Goal: Transaction & Acquisition: Purchase product/service

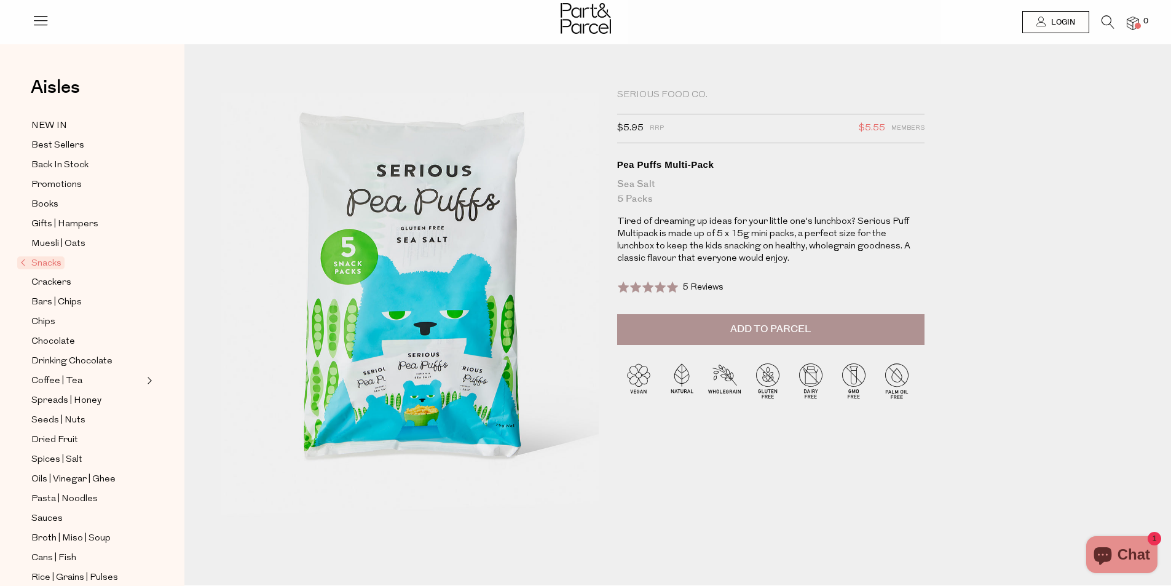
click at [46, 256] on span "Snacks" at bounding box center [40, 262] width 47 height 13
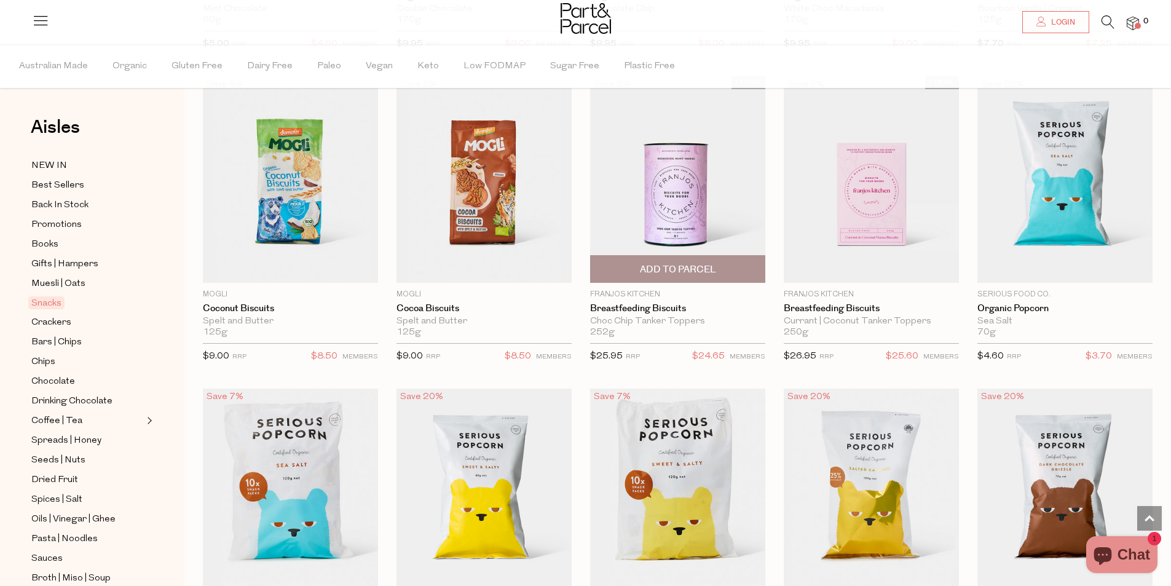
scroll to position [2274, 0]
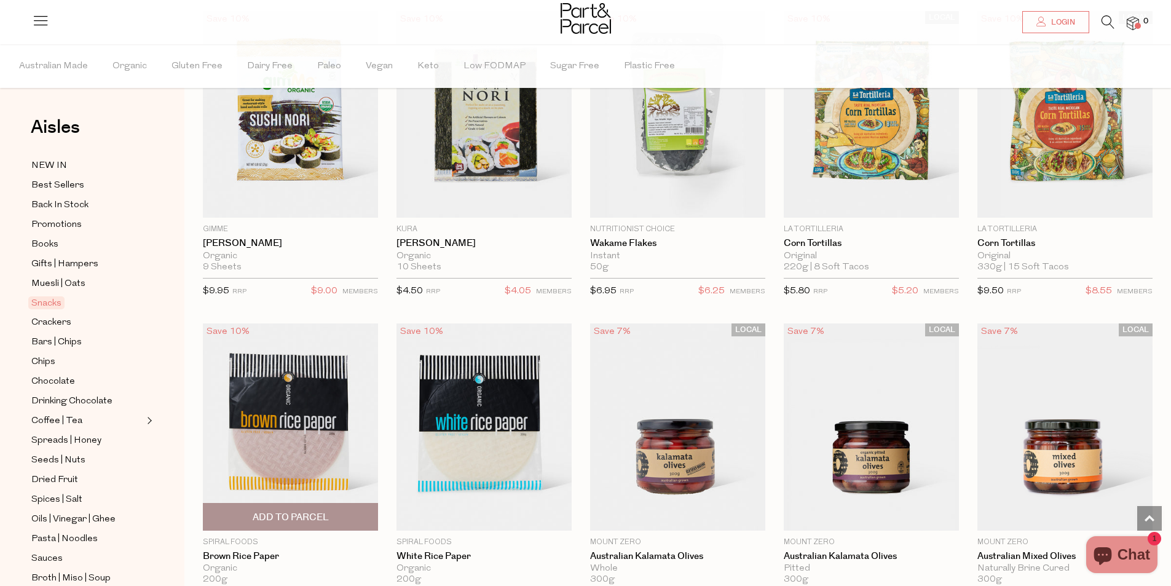
scroll to position [3504, 0]
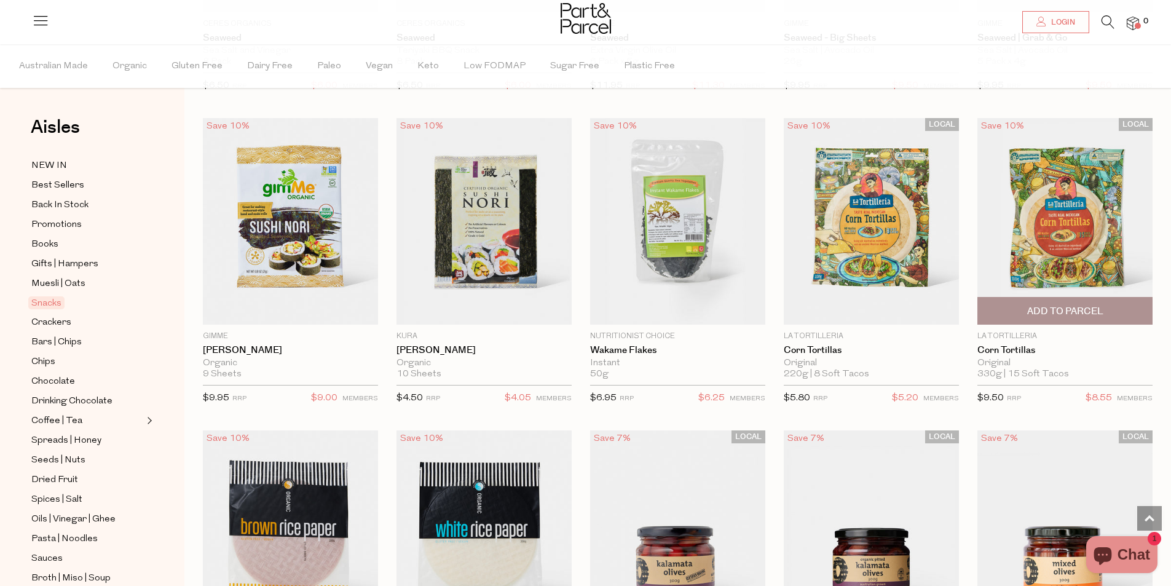
click at [1062, 241] on img at bounding box center [1064, 221] width 175 height 207
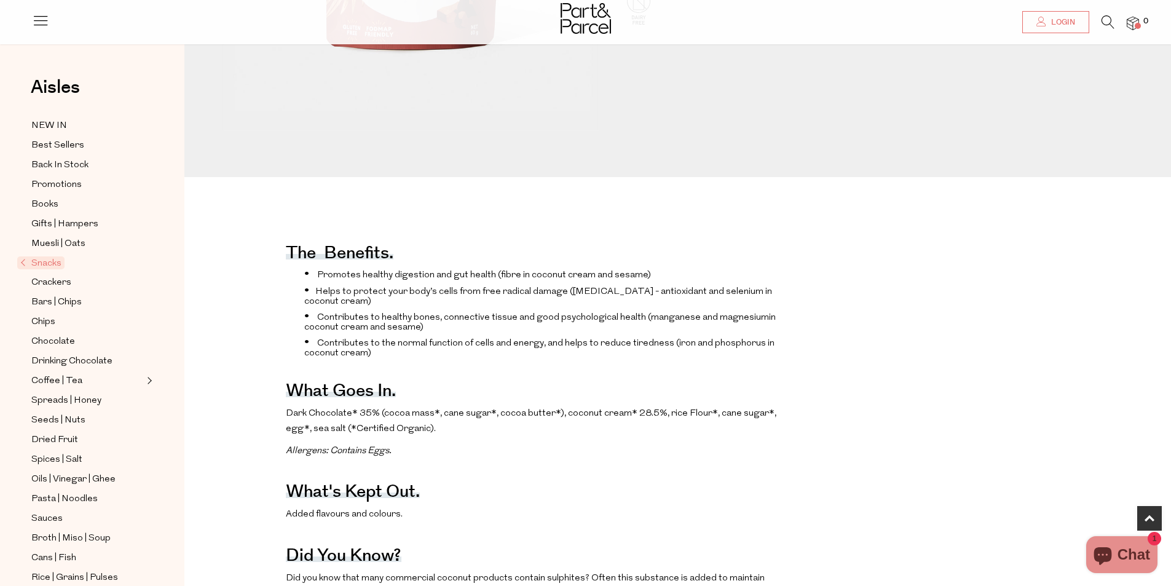
scroll to position [430, 0]
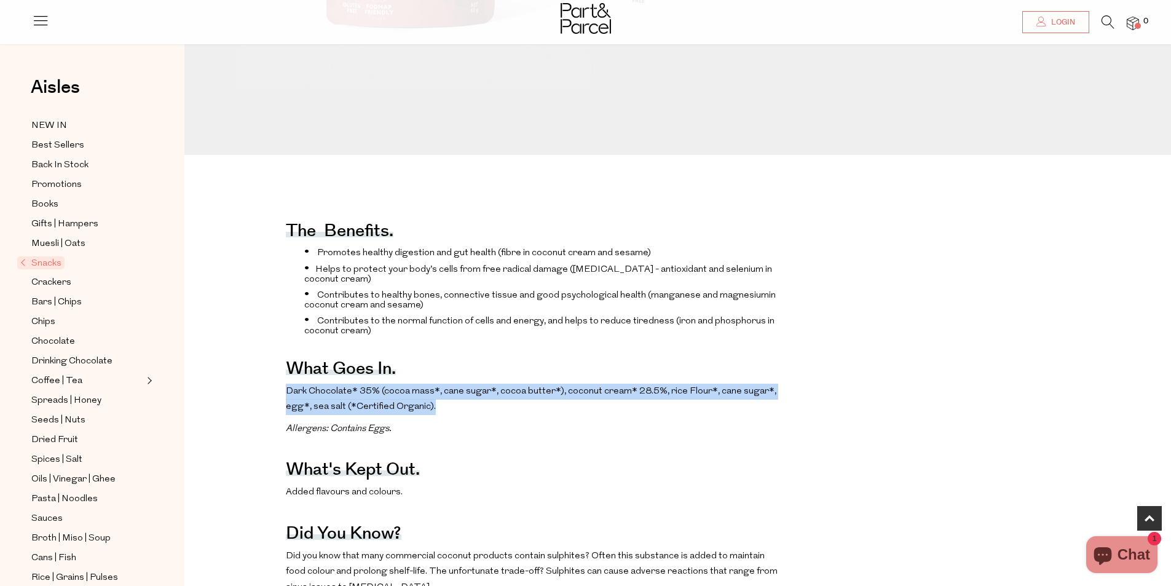
drag, startPoint x: 281, startPoint y: 423, endPoint x: 771, endPoint y: 436, distance: 490.7
drag, startPoint x: 771, startPoint y: 436, endPoint x: 763, endPoint y: 439, distance: 9.1
click at [771, 415] on p "Dark Chocolate* 35% (cocoa mass*, cane sugar*, cocoa butter*), coconut cream* 2…" at bounding box center [535, 399] width 498 height 31
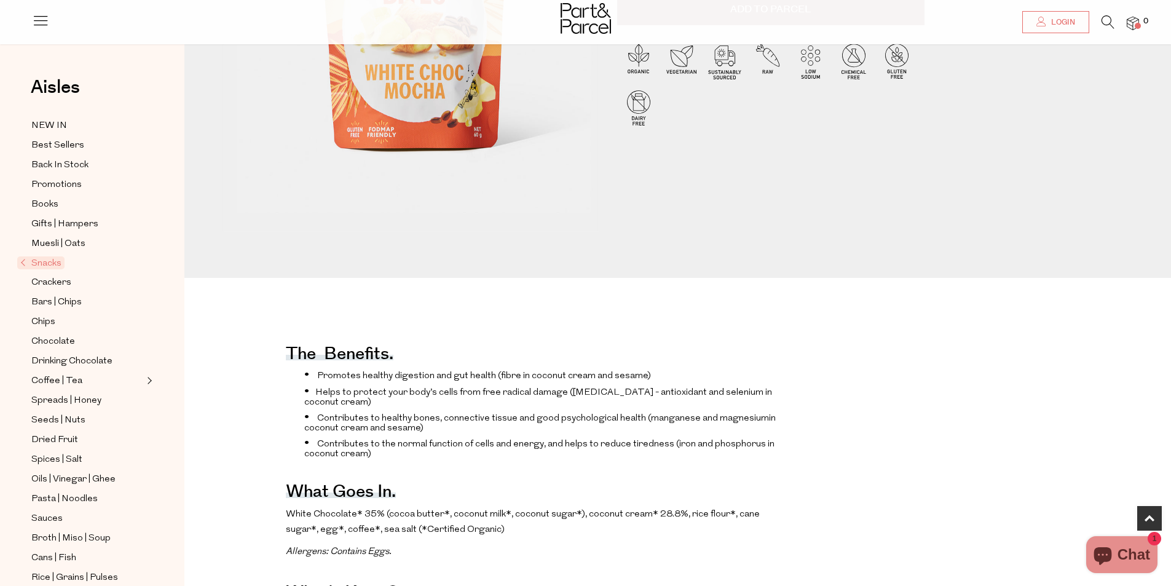
scroll to position [553, 0]
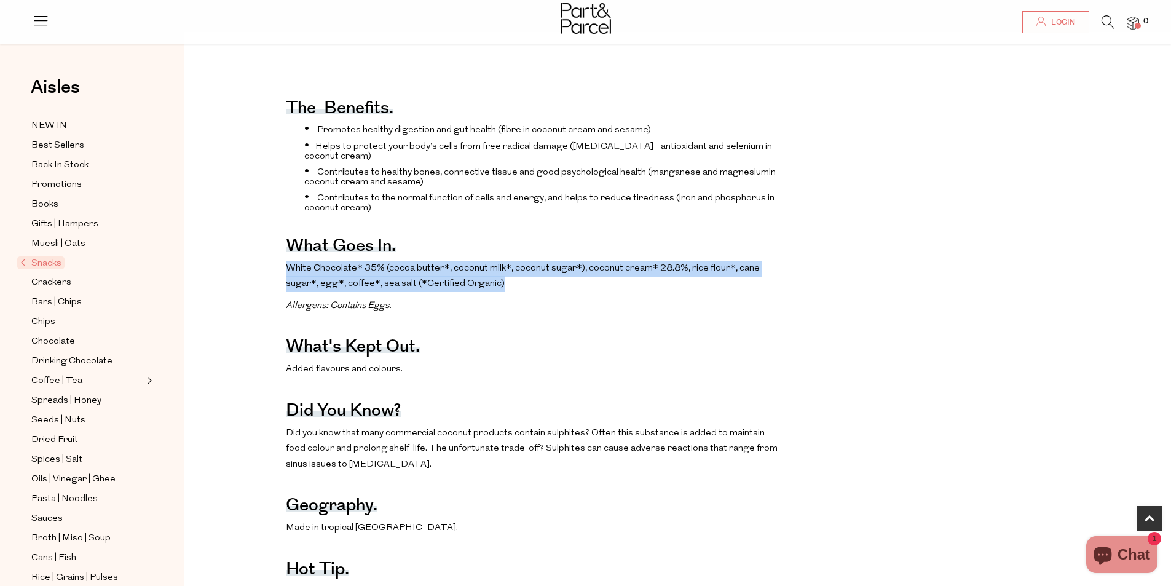
drag, startPoint x: 286, startPoint y: 292, endPoint x: 630, endPoint y: 320, distance: 344.7
click at [630, 292] on p "White Chocolate* 35% (cocoa butter*, coconut milk*, coconut sugar*), coconut cr…" at bounding box center [535, 276] width 498 height 31
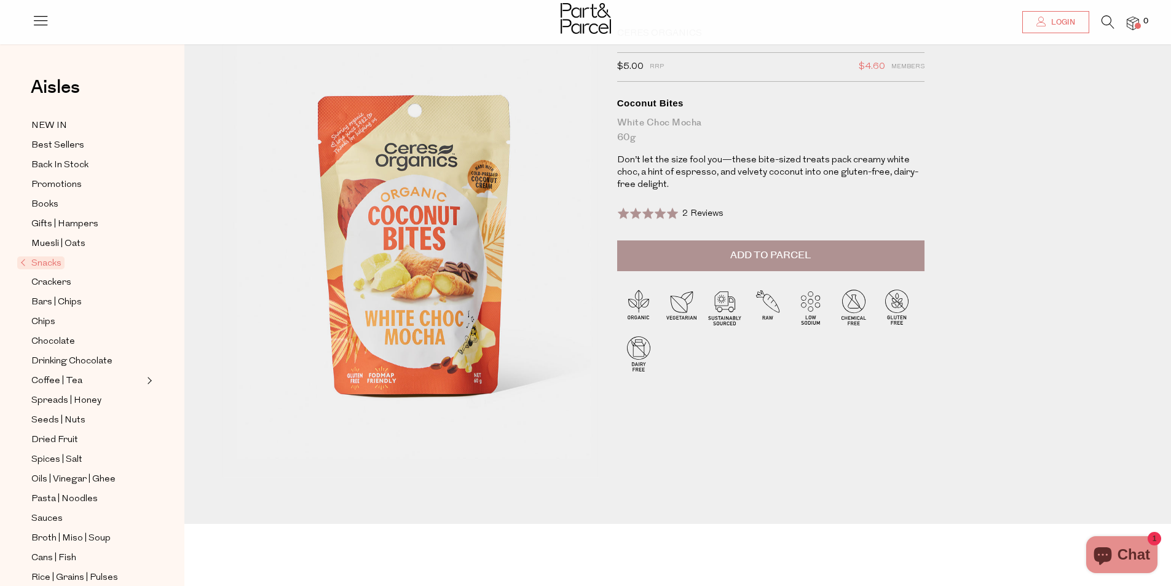
scroll to position [0, 0]
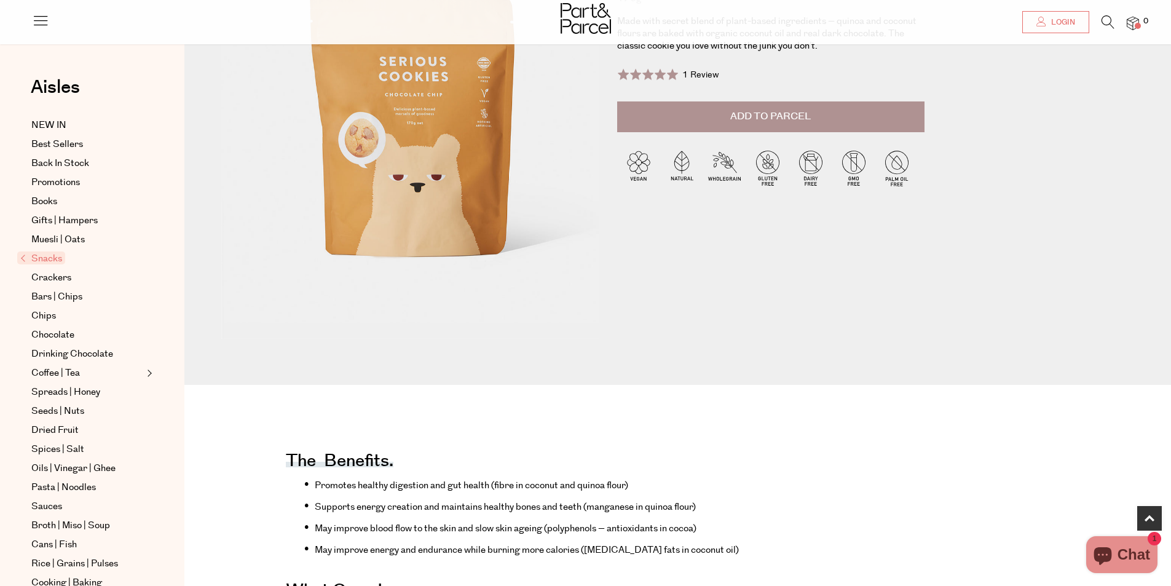
scroll to position [553, 0]
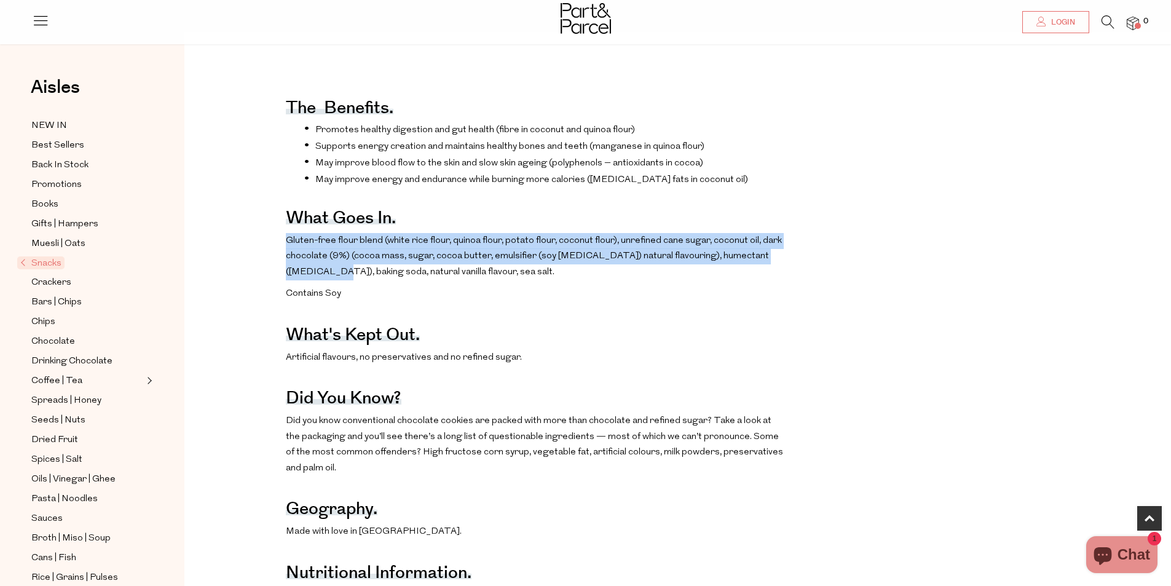
drag, startPoint x: 288, startPoint y: 258, endPoint x: 792, endPoint y: 276, distance: 504.4
click at [792, 276] on div "The benefits. Promotes healthy digestion and gut health (fibre in coconut and q…" at bounding box center [687, 478] width 987 height 806
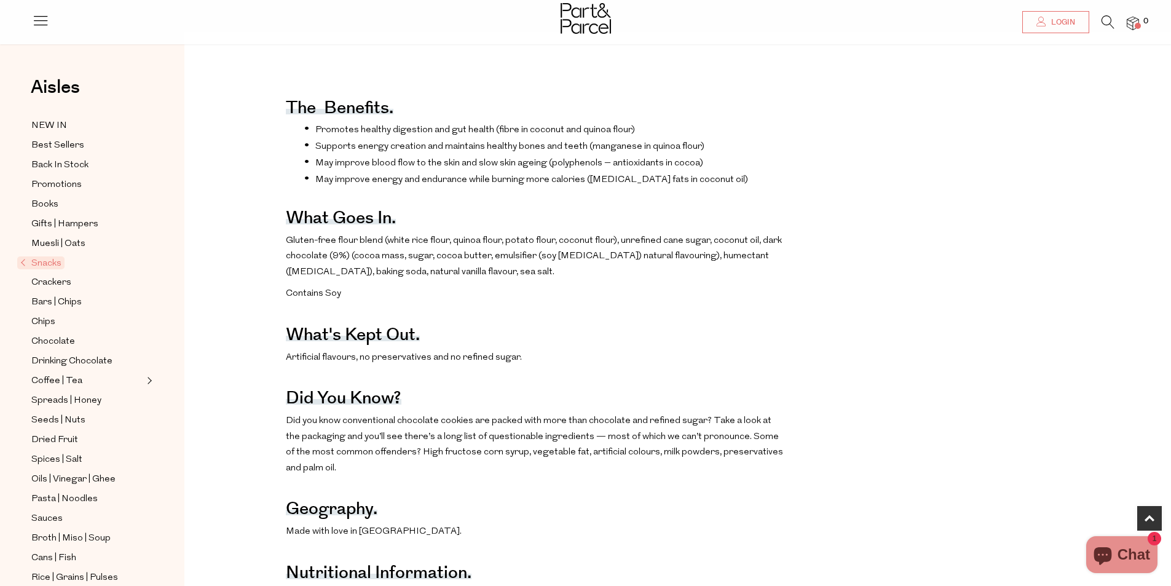
click at [789, 290] on div "The benefits. Promotes healthy digestion and gut health (fibre in coconut and q…" at bounding box center [687, 478] width 987 height 806
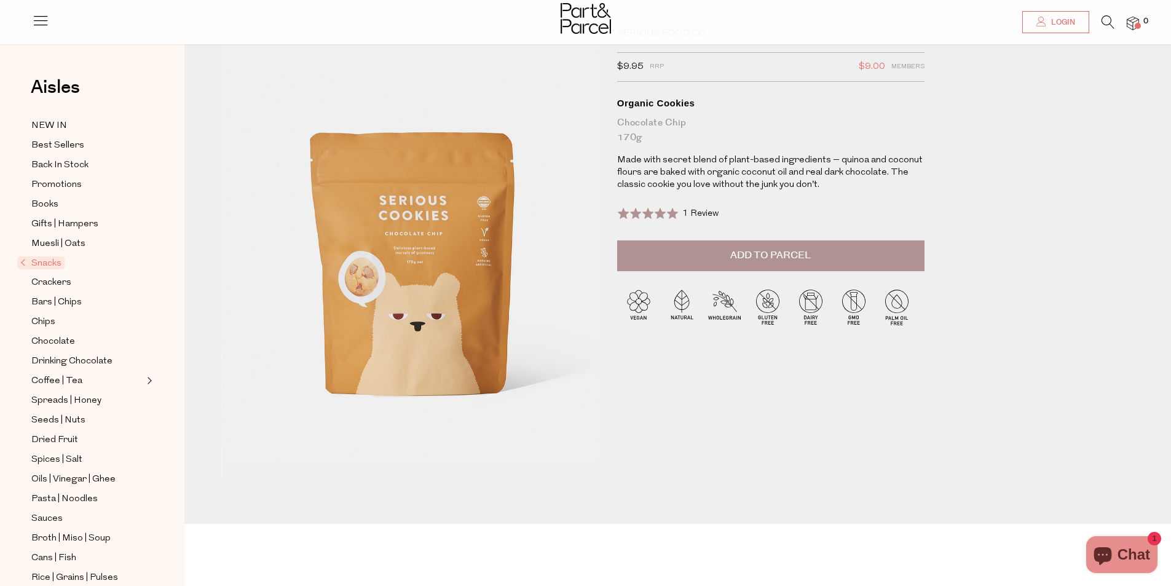
scroll to position [0, 0]
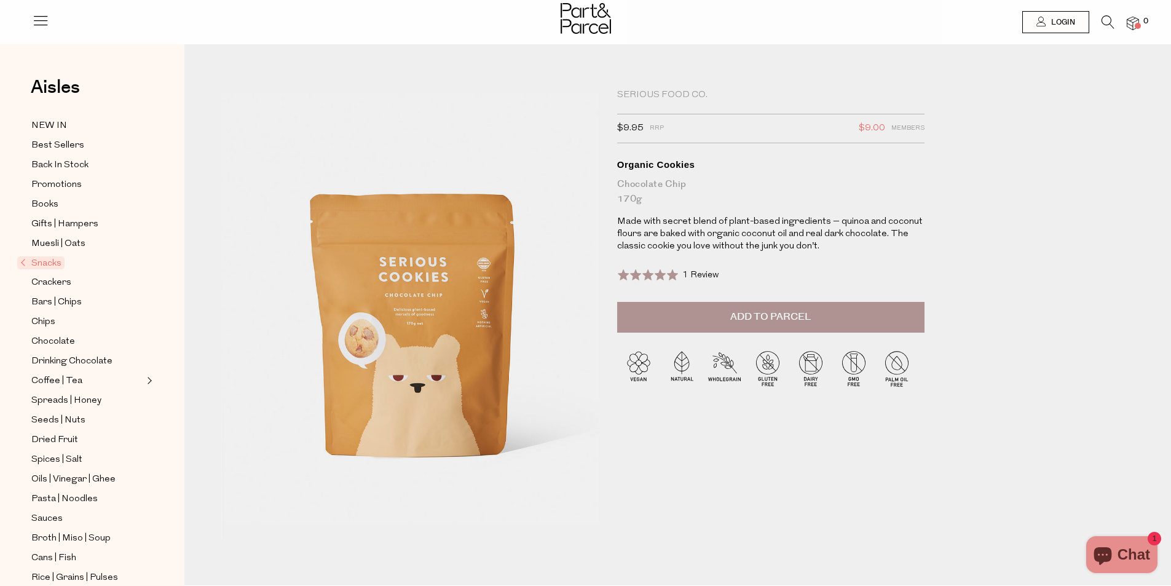
click at [860, 426] on div "Serious Food Co. $9.95 RRP $9.00 Members Available: In Stock Organic Cookies Ch…" at bounding box center [777, 309] width 338 height 441
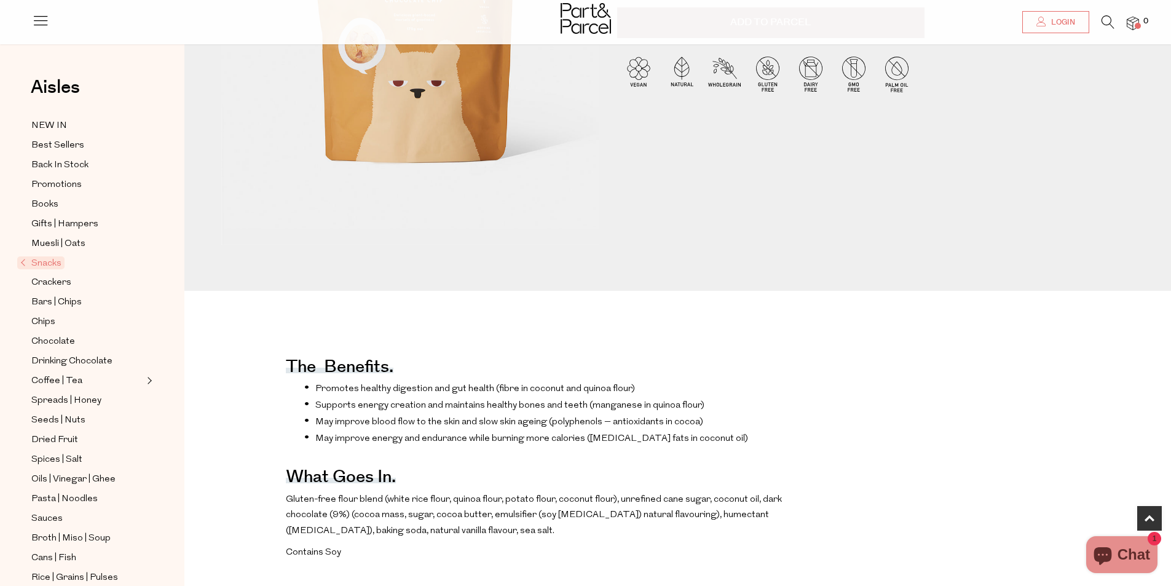
scroll to position [430, 0]
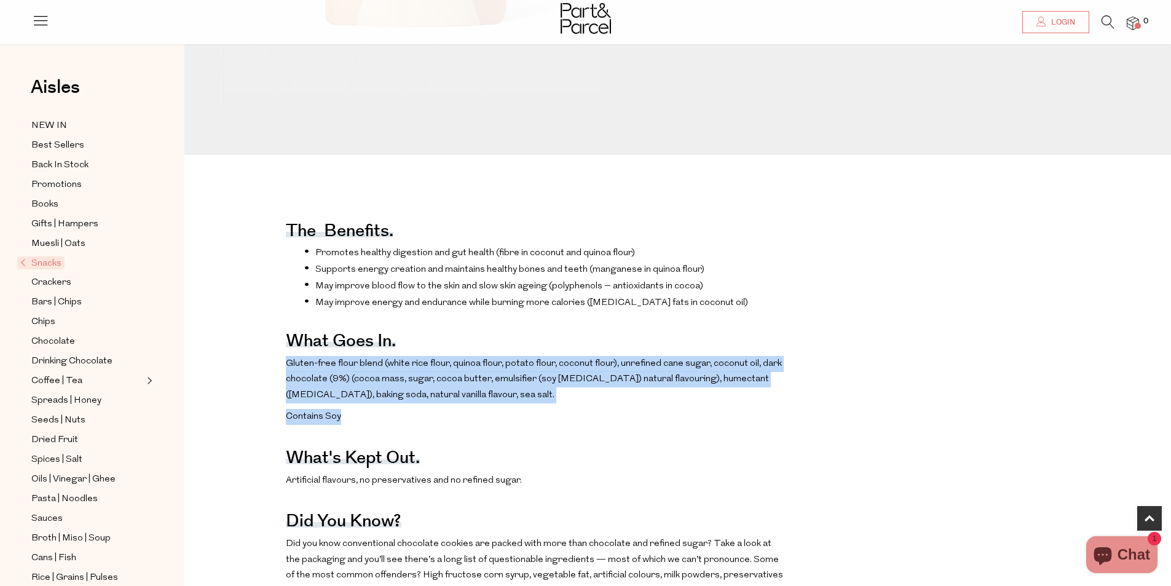
drag, startPoint x: 441, startPoint y: 420, endPoint x: 275, endPoint y: 379, distance: 171.7
click at [365, 395] on p "Gluten-free flour blend (white rice flour, quinoa flour, potato flour, coconut …" at bounding box center [535, 379] width 498 height 47
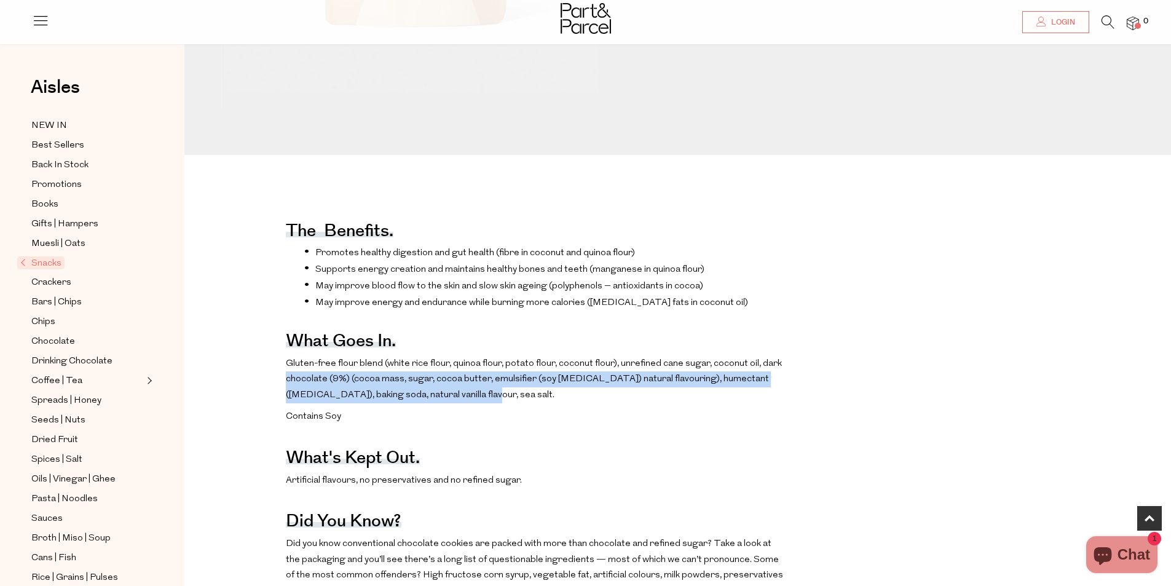
drag, startPoint x: 428, startPoint y: 411, endPoint x: 445, endPoint y: 393, distance: 24.4
click at [493, 394] on p "Gluten-free flour blend (white rice flour, quinoa flour, potato flour, coconut …" at bounding box center [535, 379] width 498 height 47
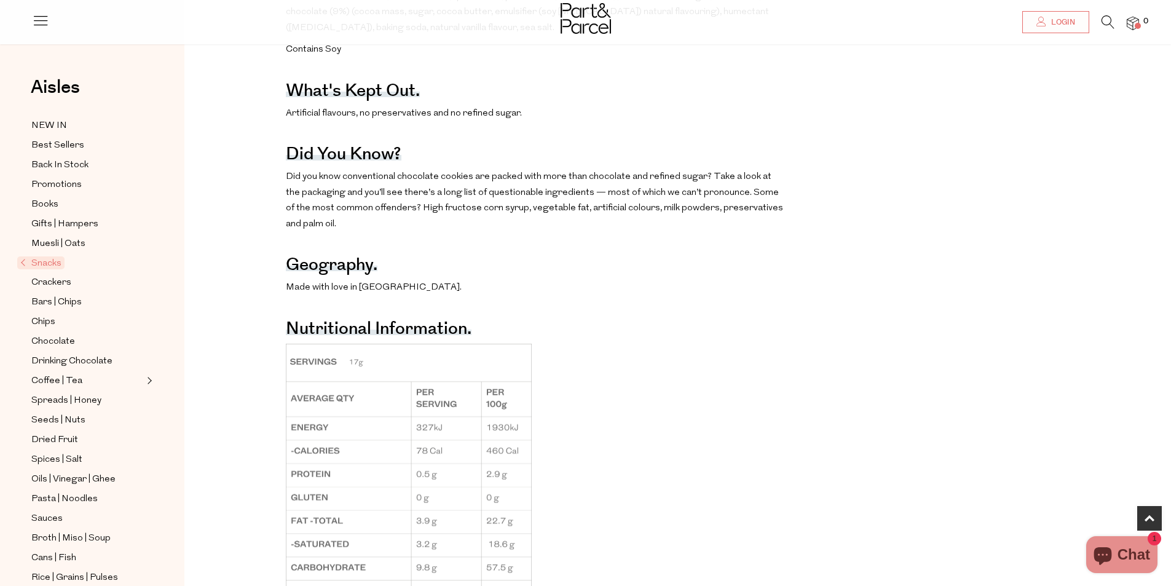
scroll to position [861, 0]
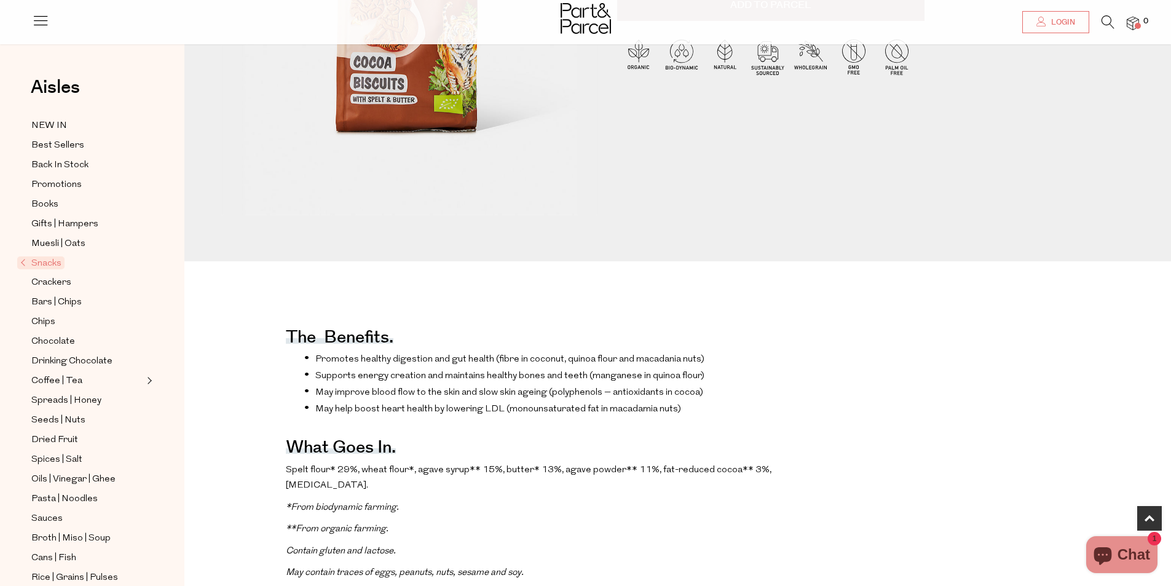
scroll to position [430, 0]
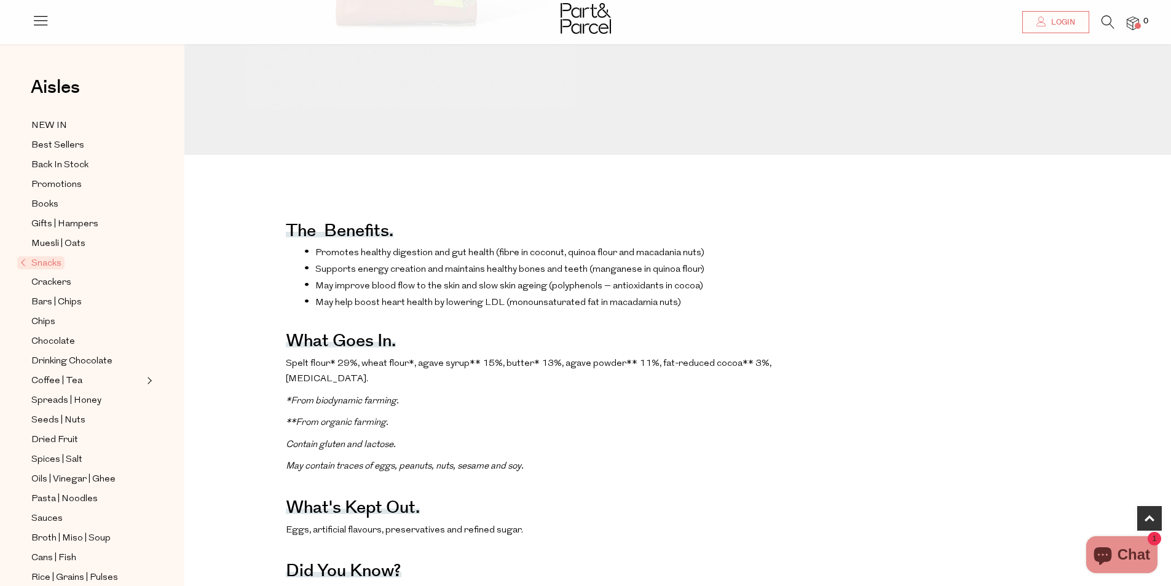
drag, startPoint x: 283, startPoint y: 387, endPoint x: 524, endPoint y: 391, distance: 241.0
click at [524, 391] on div "The benefits. Promotes healthy digestion and gut health (fibre in coconut, quin…" at bounding box center [687, 593] width 987 height 790
click at [524, 387] on p "Spelt flour* 29%, wheat flour*, agave syrup** 15%, butter* 13%, agave powder** …" at bounding box center [535, 371] width 498 height 31
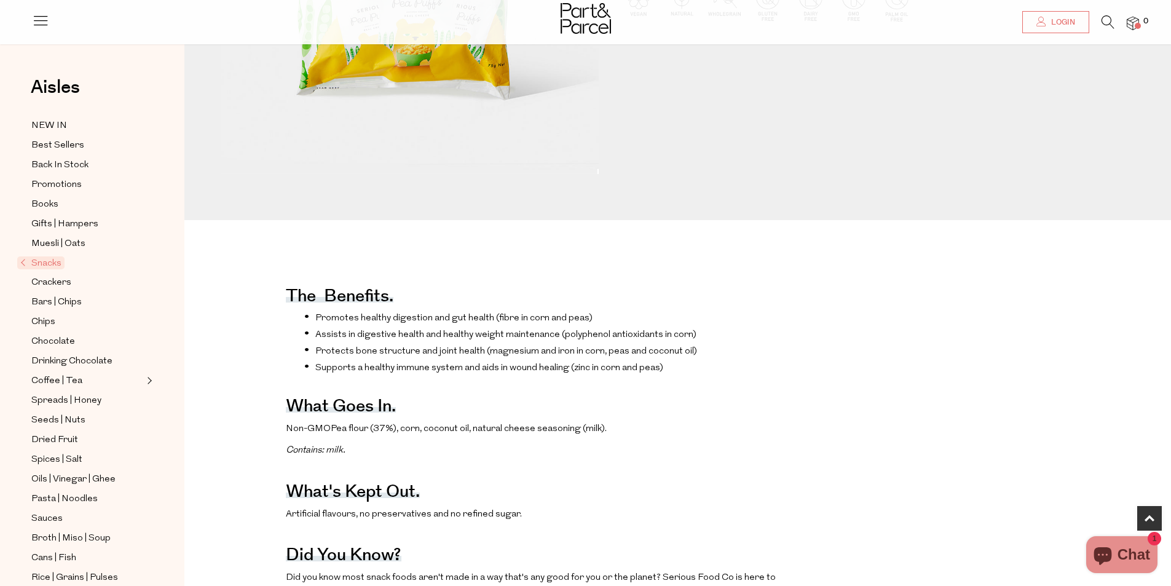
scroll to position [430, 0]
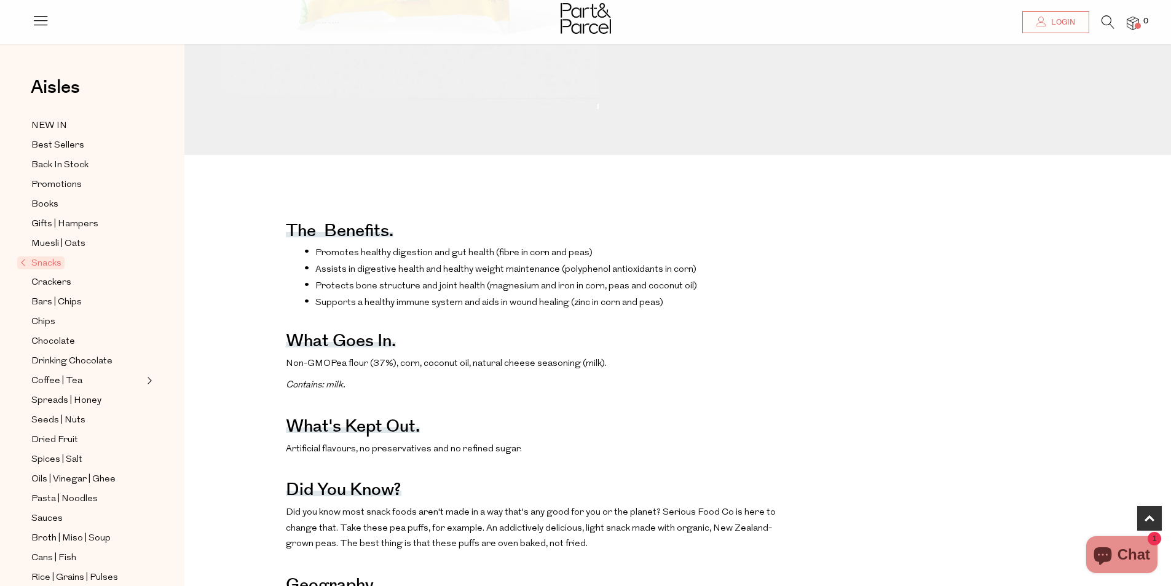
drag, startPoint x: 282, startPoint y: 380, endPoint x: 659, endPoint y: 374, distance: 376.8
click at [659, 374] on div "The benefits. Promotes healthy digestion and gut health (fibre in corn and peas…" at bounding box center [687, 558] width 987 height 721
click at [659, 372] on p "Non-GMO Pea flour (37%), corn, coconut oil, natural cheese seasoning (milk)." at bounding box center [535, 364] width 498 height 16
drag, startPoint x: 618, startPoint y: 380, endPoint x: 268, endPoint y: 378, distance: 350.4
click at [268, 378] on div "The benefits. Promotes healthy digestion and gut health (fibre in corn and peas…" at bounding box center [687, 558] width 987 height 721
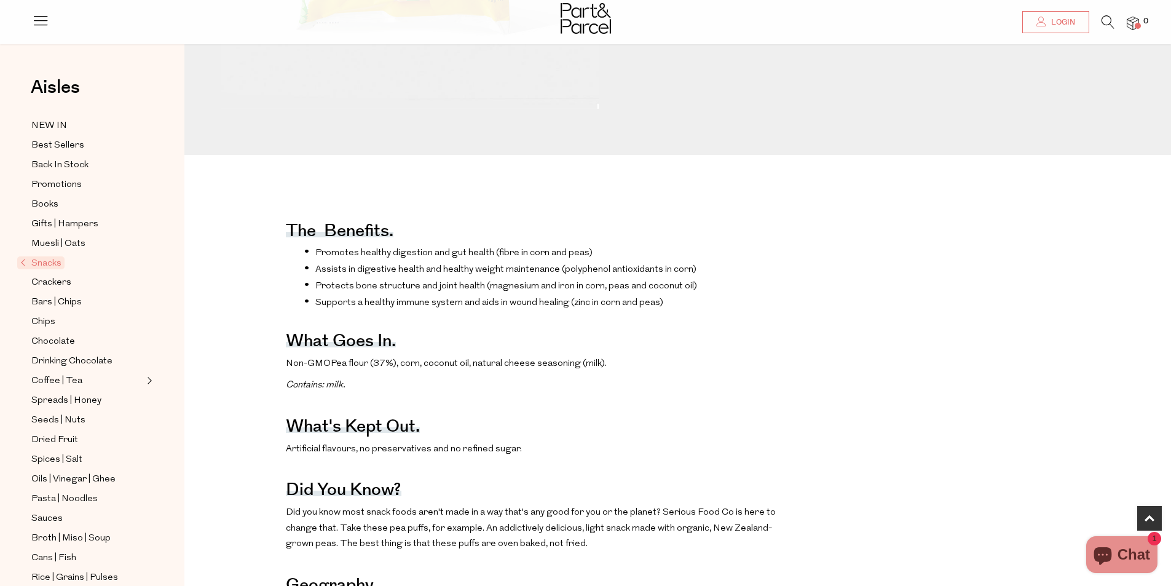
click at [556, 372] on p "Non-GMO Pea flour (37%), corn, coconut oil, natural cheese seasoning (milk)." at bounding box center [535, 364] width 498 height 16
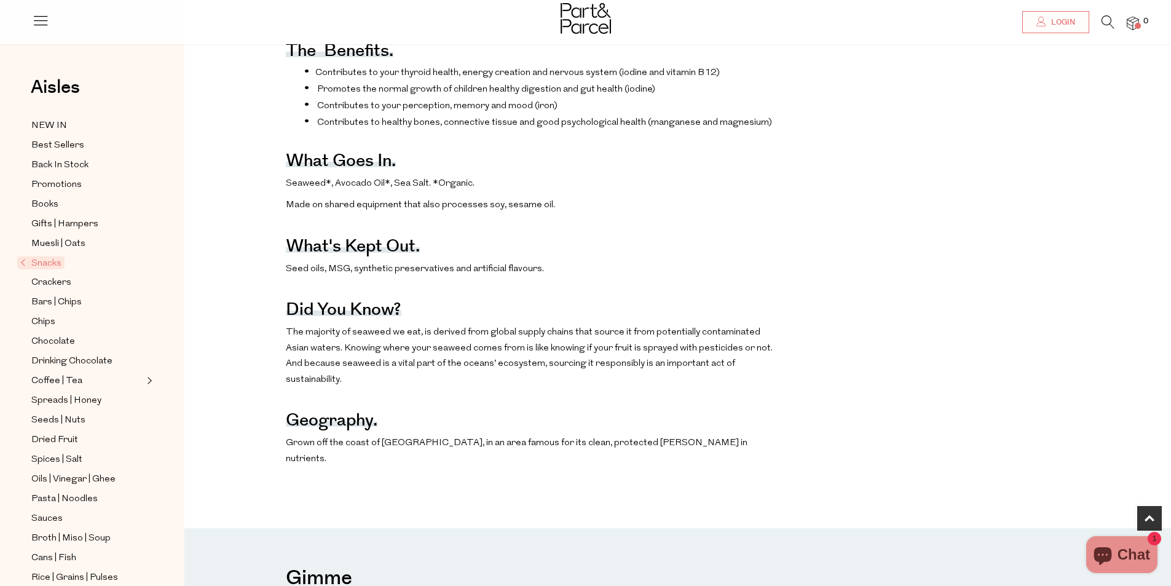
scroll to position [676, 0]
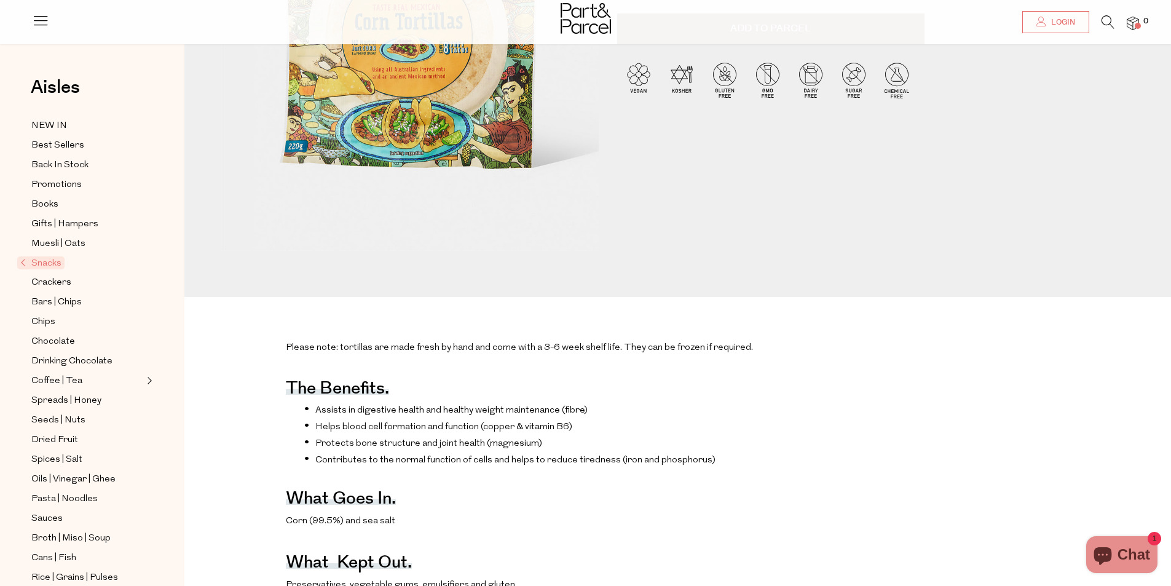
scroll to position [430, 0]
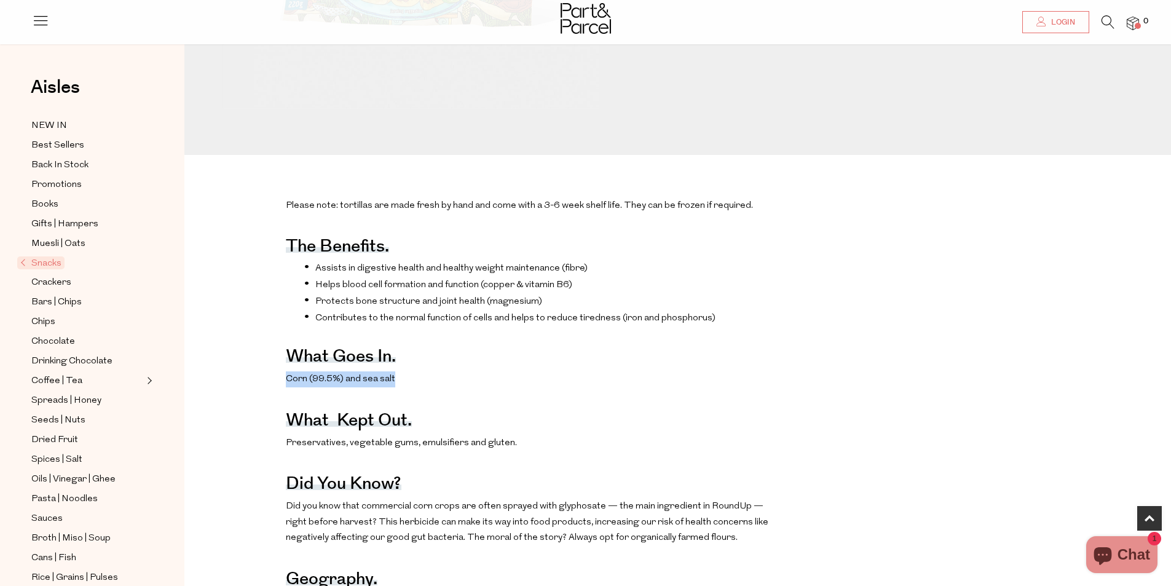
drag, startPoint x: 283, startPoint y: 403, endPoint x: 470, endPoint y: 403, distance: 186.2
click at [472, 387] on p "Corn (99.5%) and sea salt" at bounding box center [535, 379] width 498 height 16
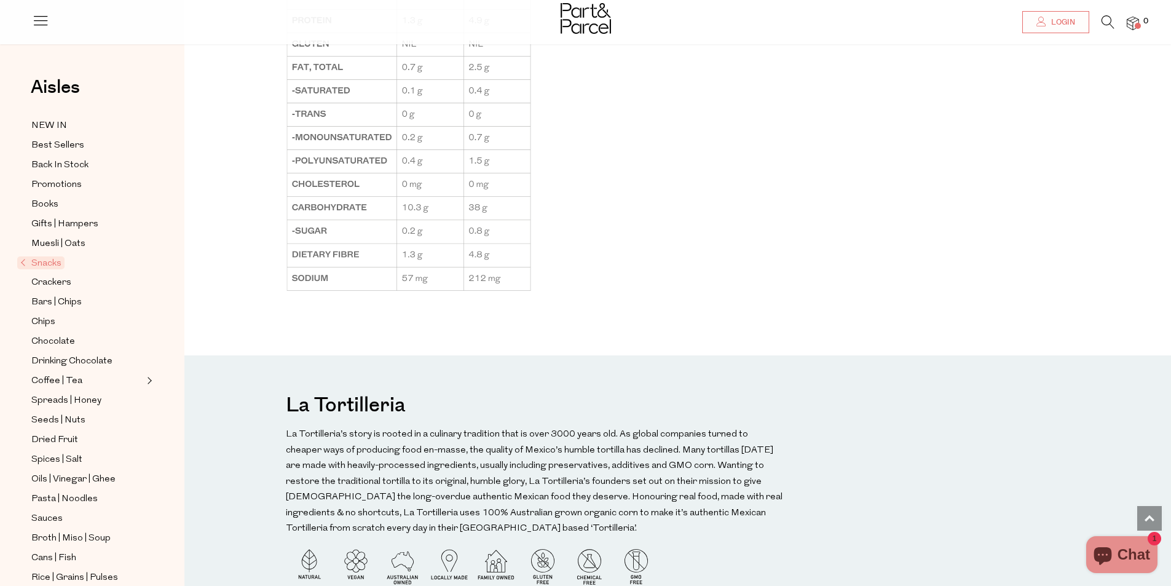
scroll to position [1352, 0]
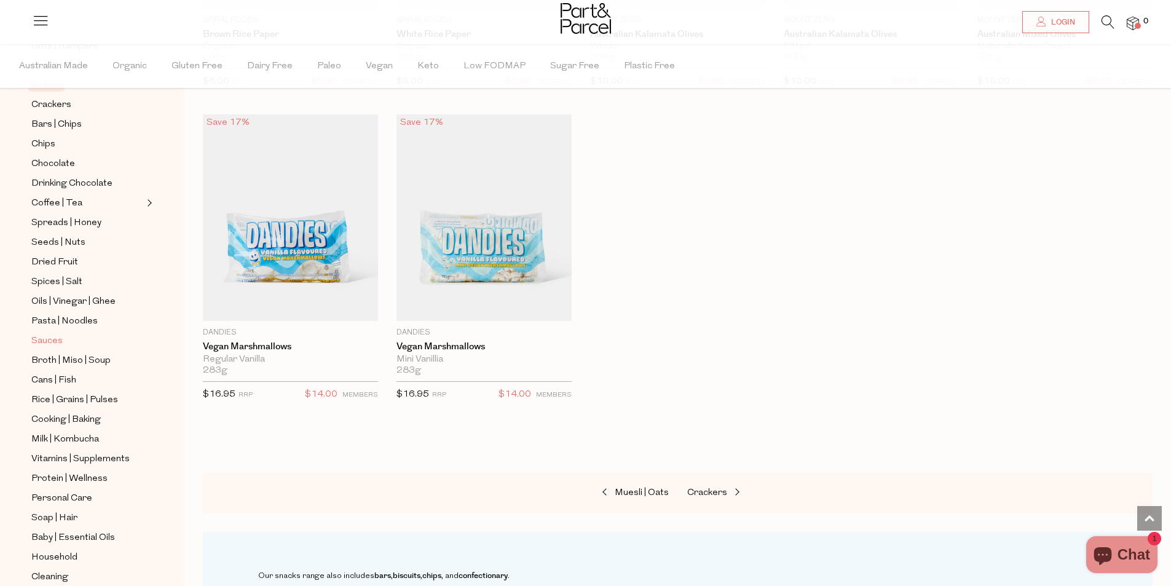
scroll to position [246, 0]
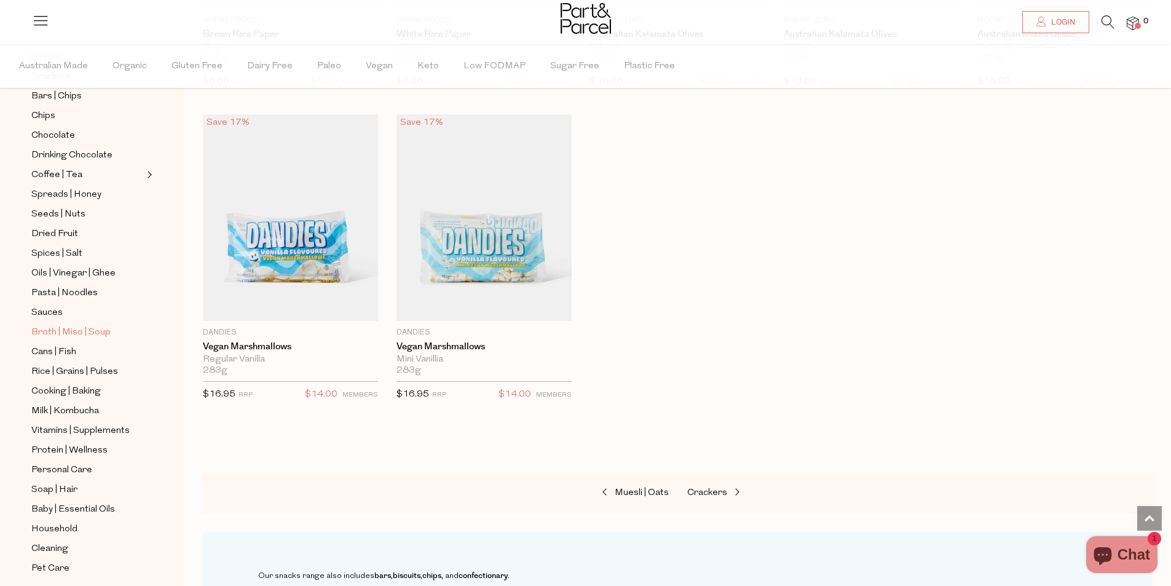
click at [77, 325] on span "Broth | Miso | Soup" at bounding box center [70, 332] width 79 height 15
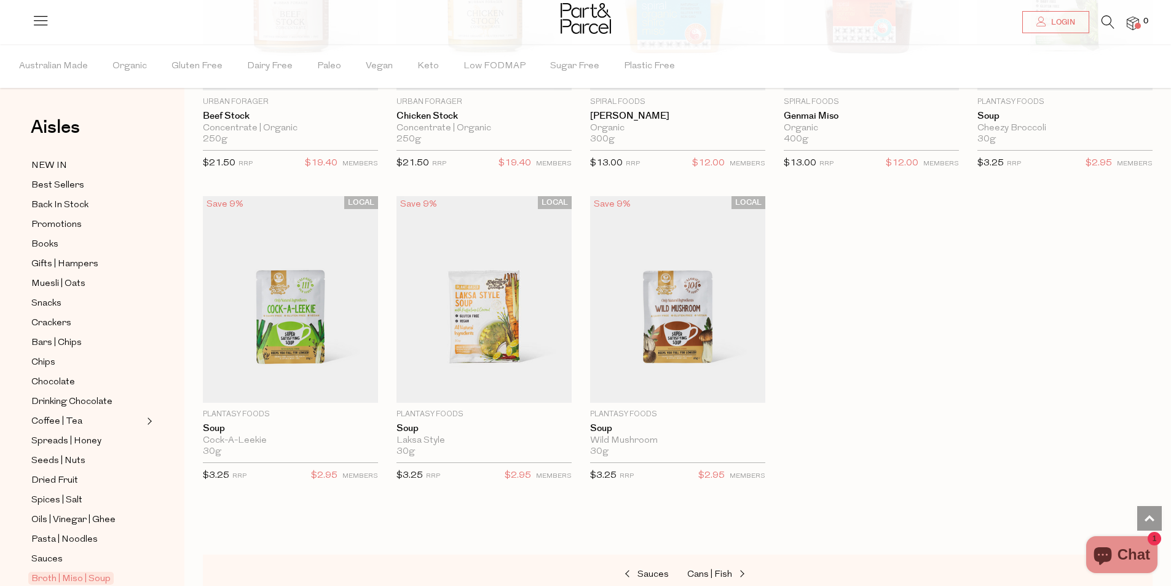
scroll to position [1825, 0]
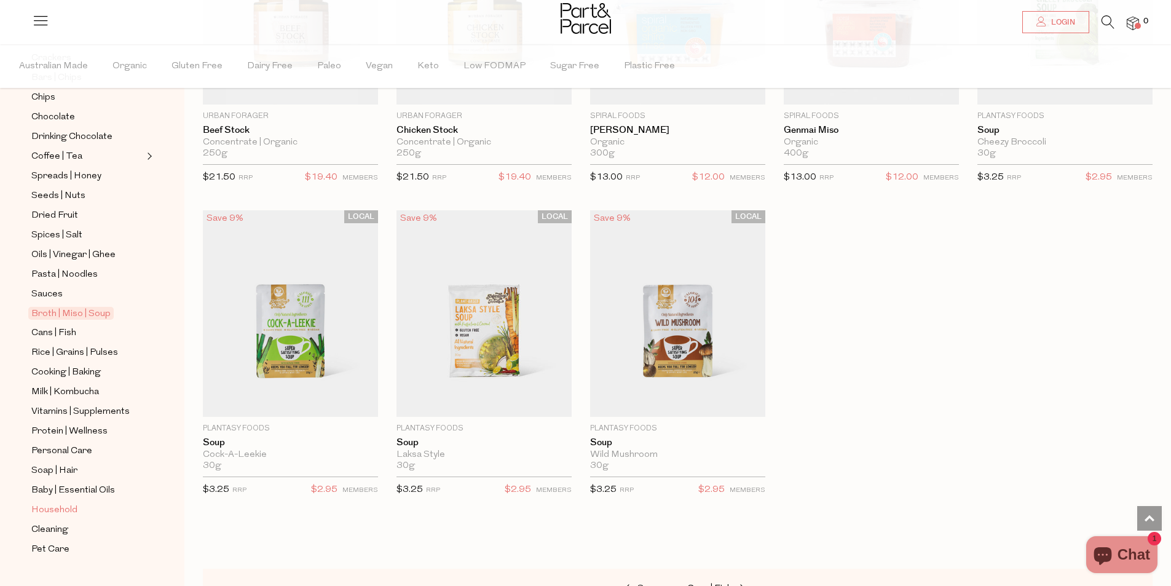
scroll to position [269, 0]
click at [68, 380] on span "Milk | Kombucha" at bounding box center [65, 387] width 68 height 15
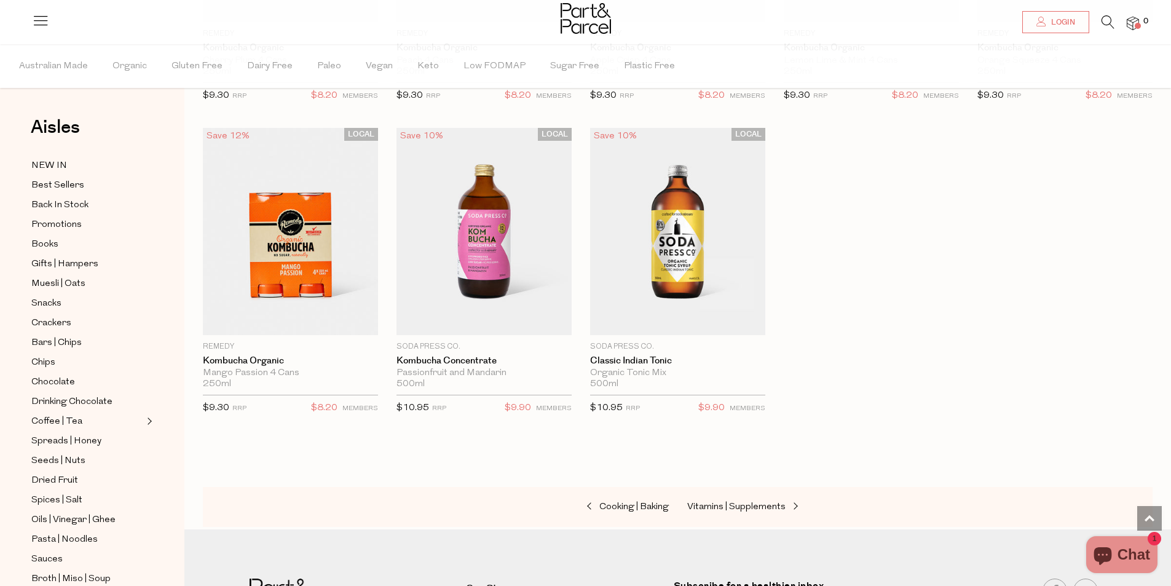
scroll to position [2090, 0]
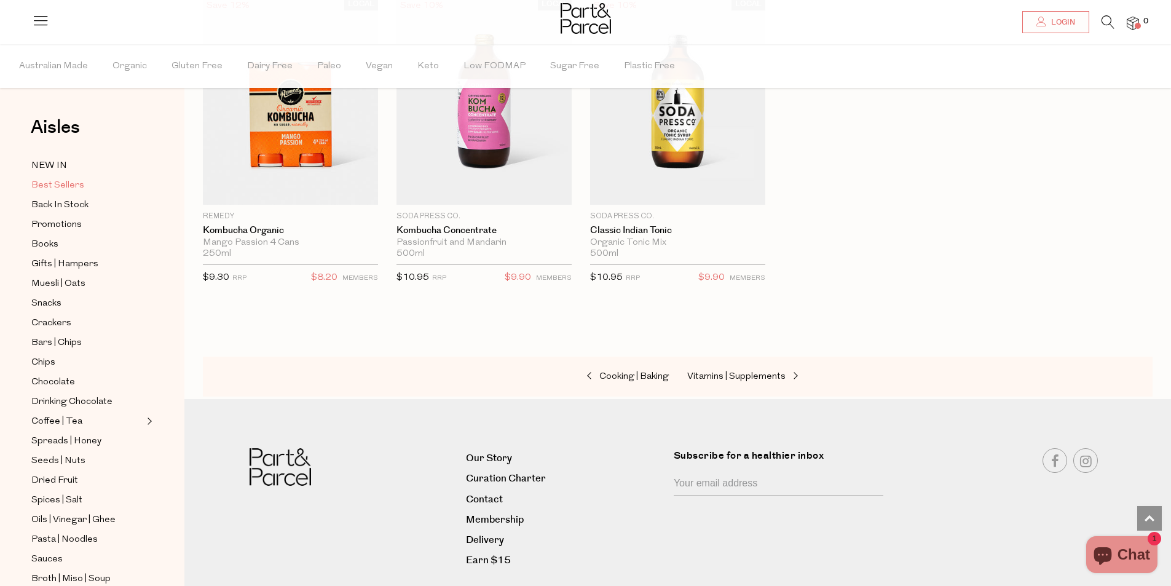
click at [79, 187] on span "Best Sellers" at bounding box center [57, 185] width 53 height 15
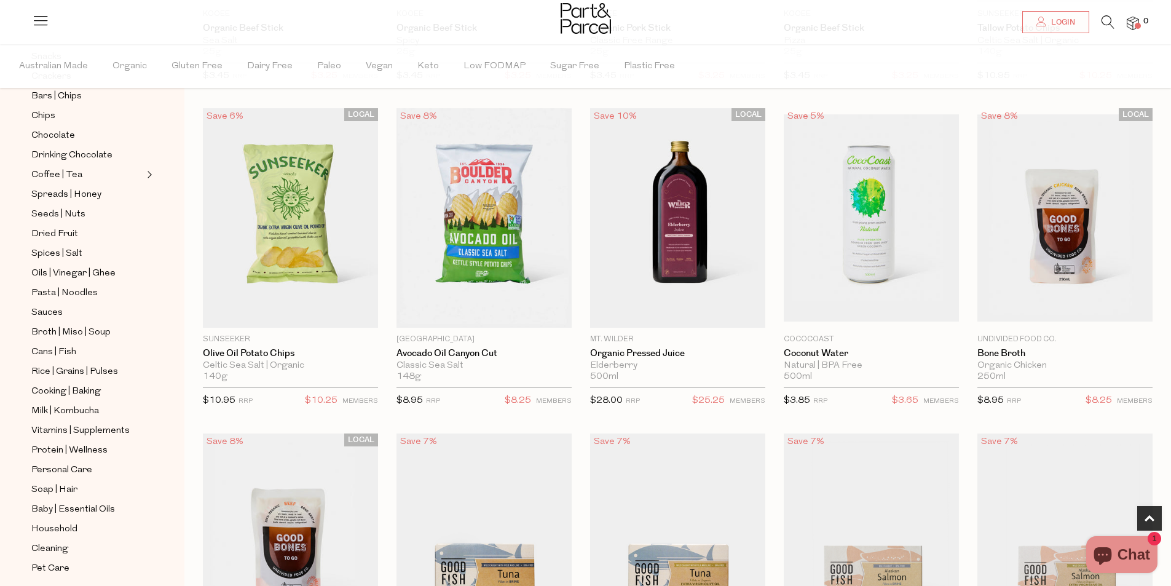
scroll to position [376, 0]
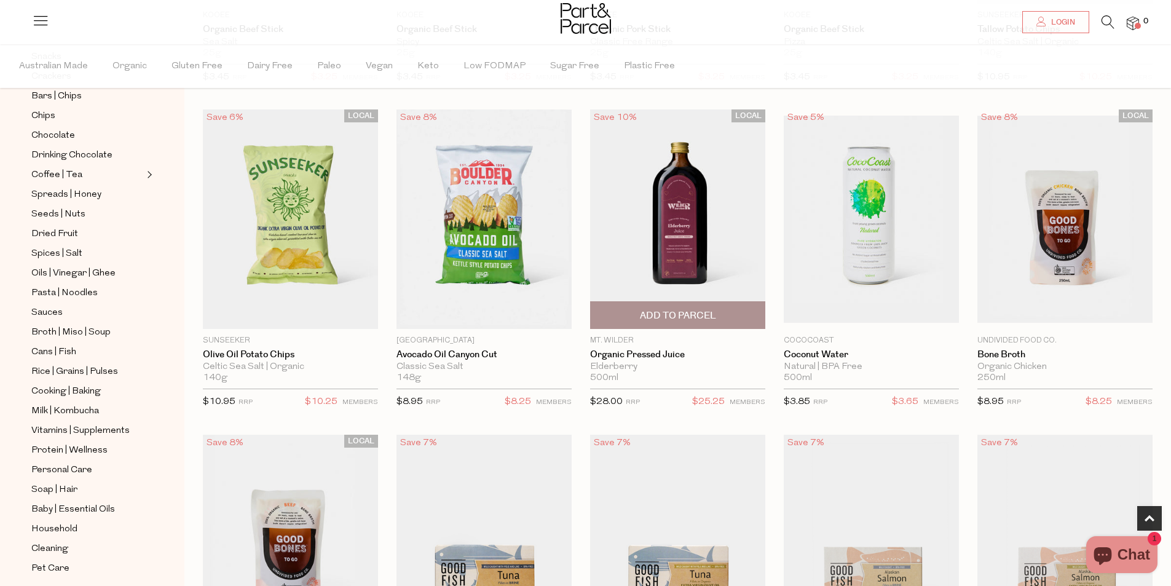
drag, startPoint x: 650, startPoint y: 224, endPoint x: 680, endPoint y: 229, distance: 30.0
click at [680, 229] on img at bounding box center [677, 218] width 175 height 219
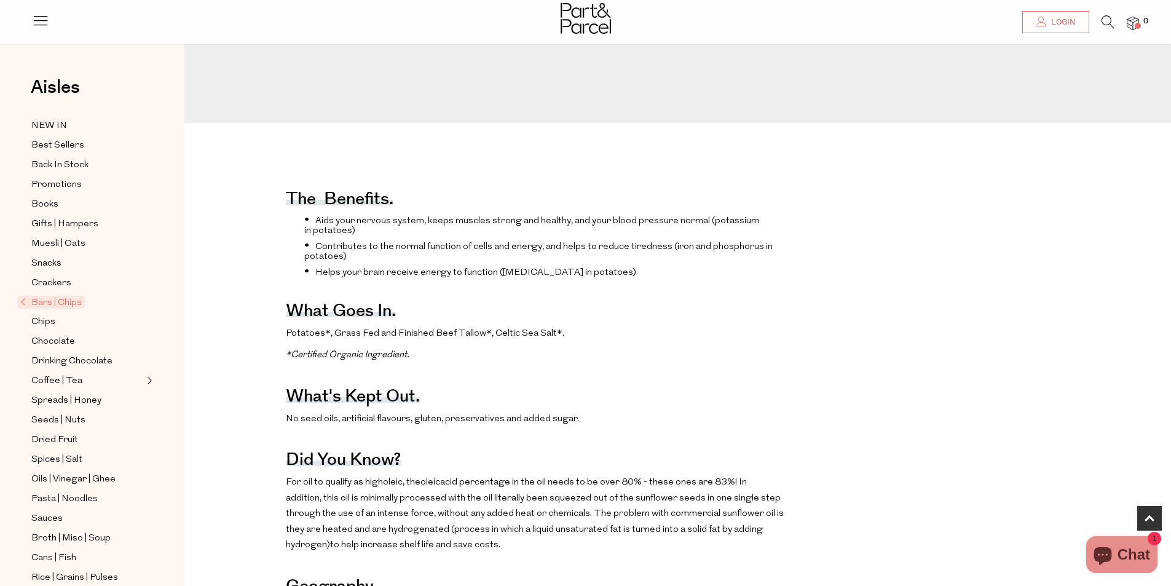
scroll to position [492, 0]
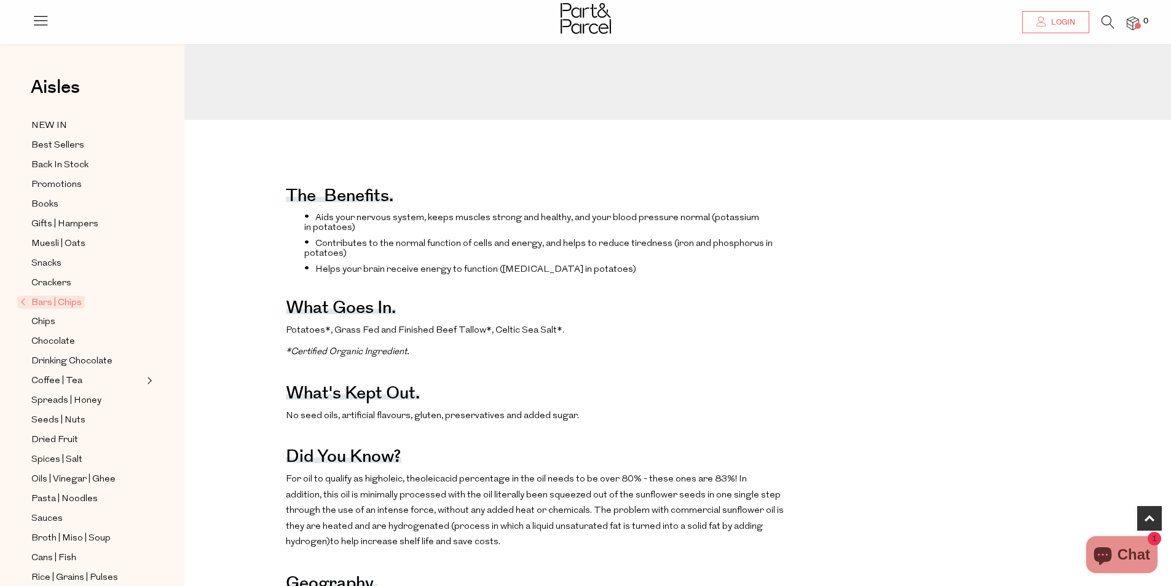
click at [284, 353] on div "The benefits. Aids your nervous system, keeps muscles strong and healthy, and y…" at bounding box center [687, 529] width 987 height 733
drag, startPoint x: 628, startPoint y: 342, endPoint x: 554, endPoint y: 349, distance: 73.5
click at [627, 341] on div "The benefits. Aids your nervous system, keeps muscles strong and healthy, and y…" at bounding box center [535, 529] width 498 height 733
drag, startPoint x: 554, startPoint y: 349, endPoint x: 241, endPoint y: 322, distance: 314.0
click at [241, 322] on div "The benefits. Aids your nervous system, keeps muscles strong and healthy, and y…" at bounding box center [687, 529] width 987 height 733
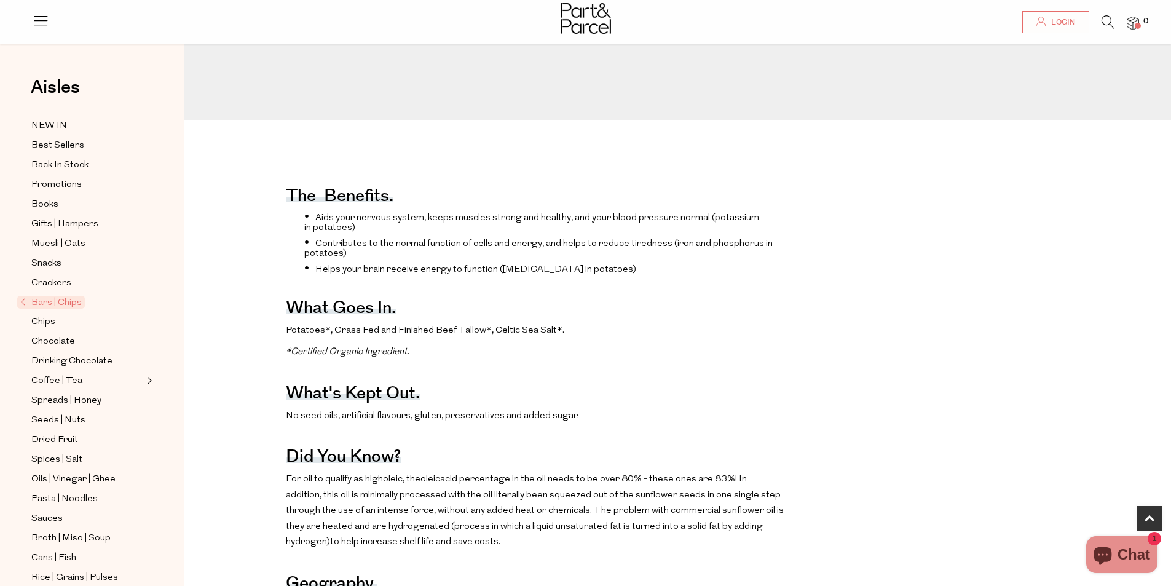
click at [628, 392] on div "The benefits. Aids your nervous system, keeps muscles strong and healthy, and y…" at bounding box center [535, 529] width 498 height 733
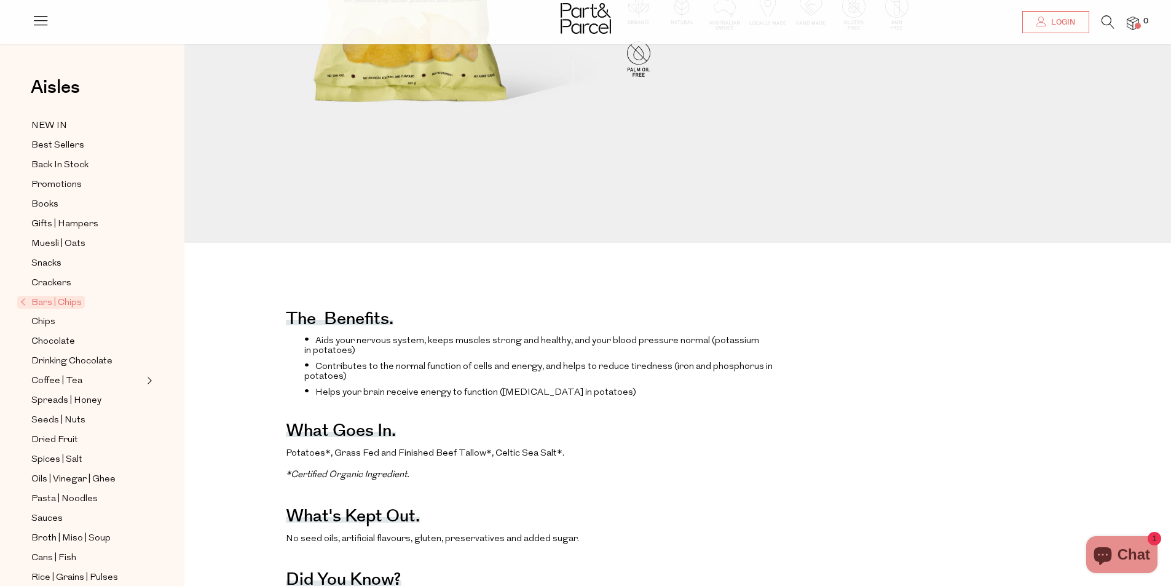
scroll to position [0, 0]
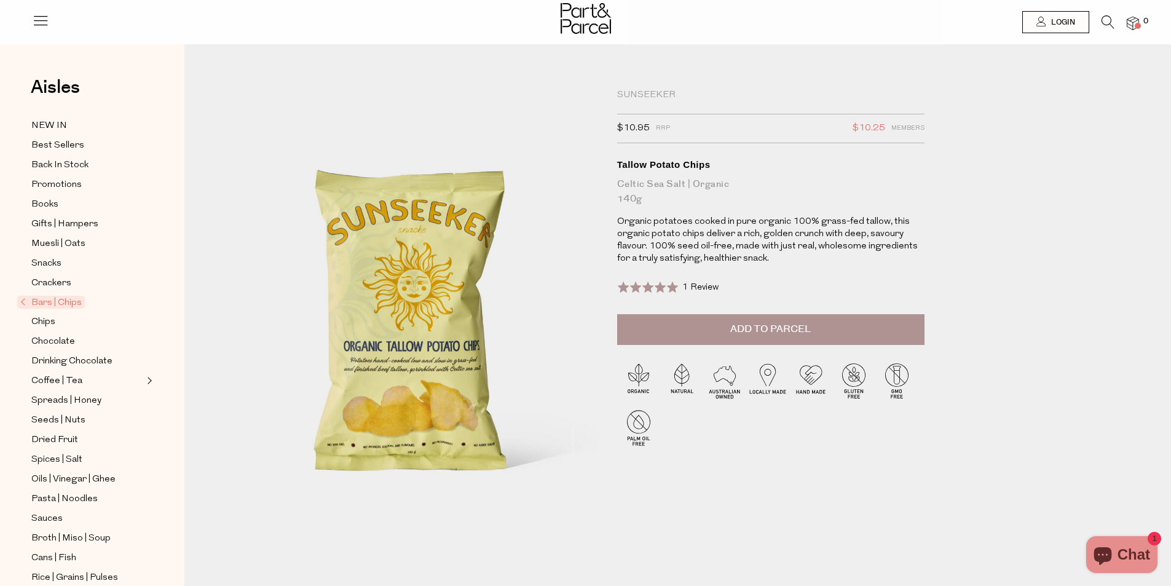
click at [603, 23] on img at bounding box center [586, 18] width 50 height 31
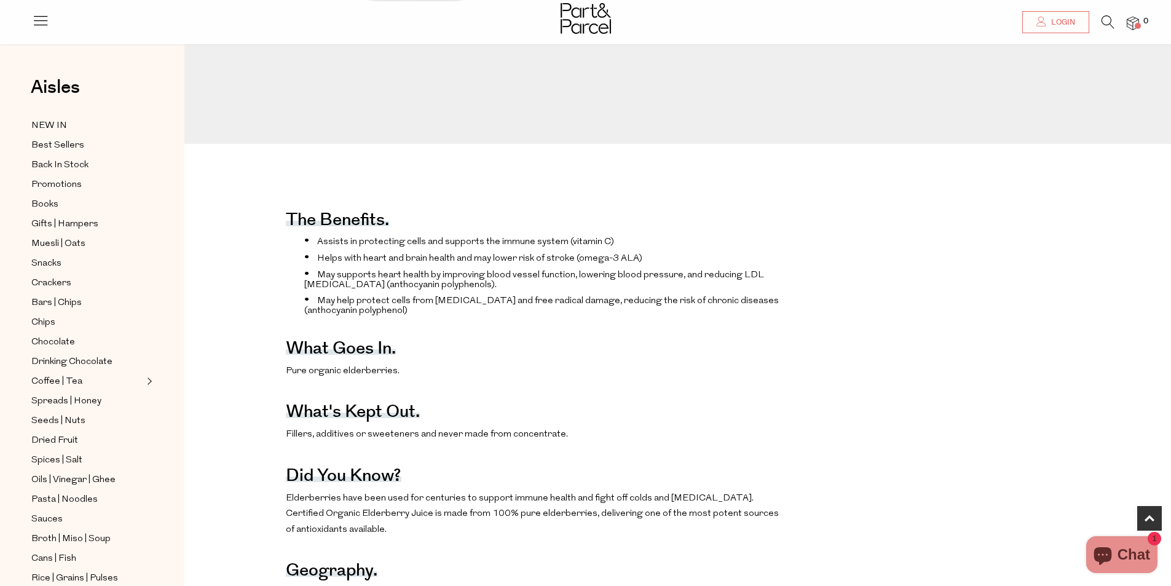
scroll to position [676, 0]
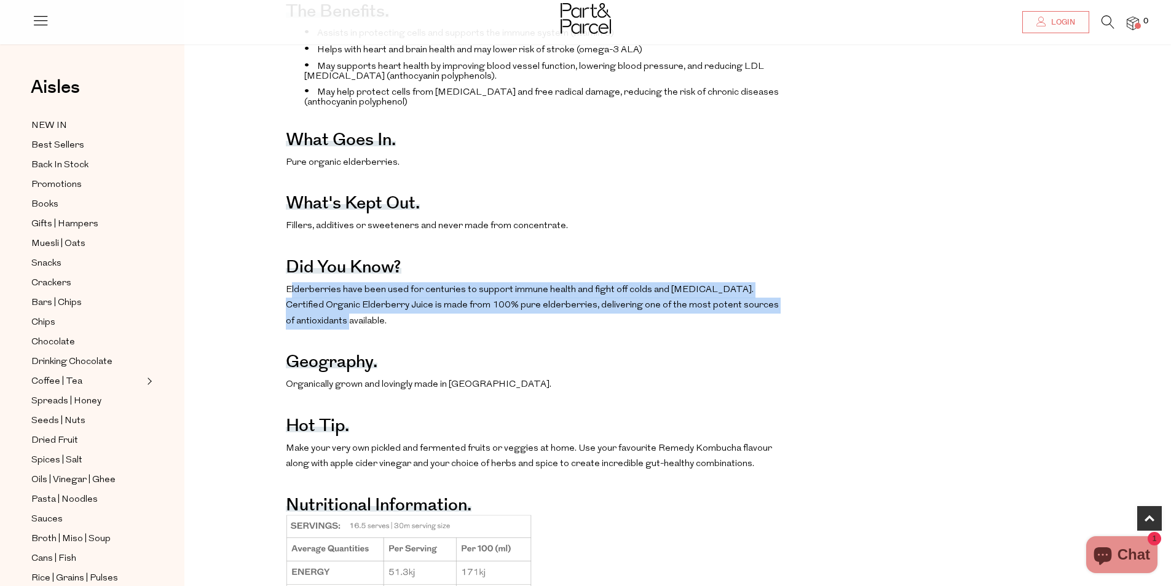
drag, startPoint x: 282, startPoint y: 314, endPoint x: 323, endPoint y: 343, distance: 50.3
click at [323, 343] on div "The benefits. Assists in protecting cells and supports the immune system (vitam…" at bounding box center [687, 355] width 987 height 755
click at [323, 329] on p "Elderberries have been used for centuries to support immune health and fight of…" at bounding box center [535, 305] width 498 height 47
drag, startPoint x: 344, startPoint y: 345, endPoint x: 277, endPoint y: 316, distance: 73.5
click at [277, 316] on div "The benefits. Assists in protecting cells and supports the immune system (vitam…" at bounding box center [687, 355] width 987 height 755
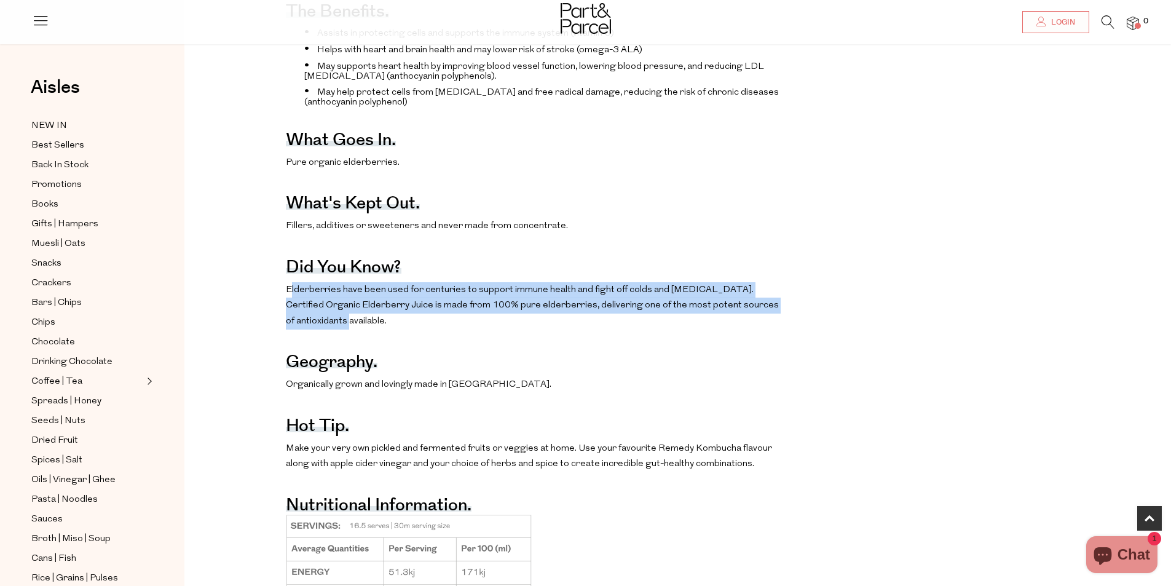
click at [361, 315] on p "Elderberries have been used for centuries to support immune health and fight of…" at bounding box center [535, 305] width 498 height 47
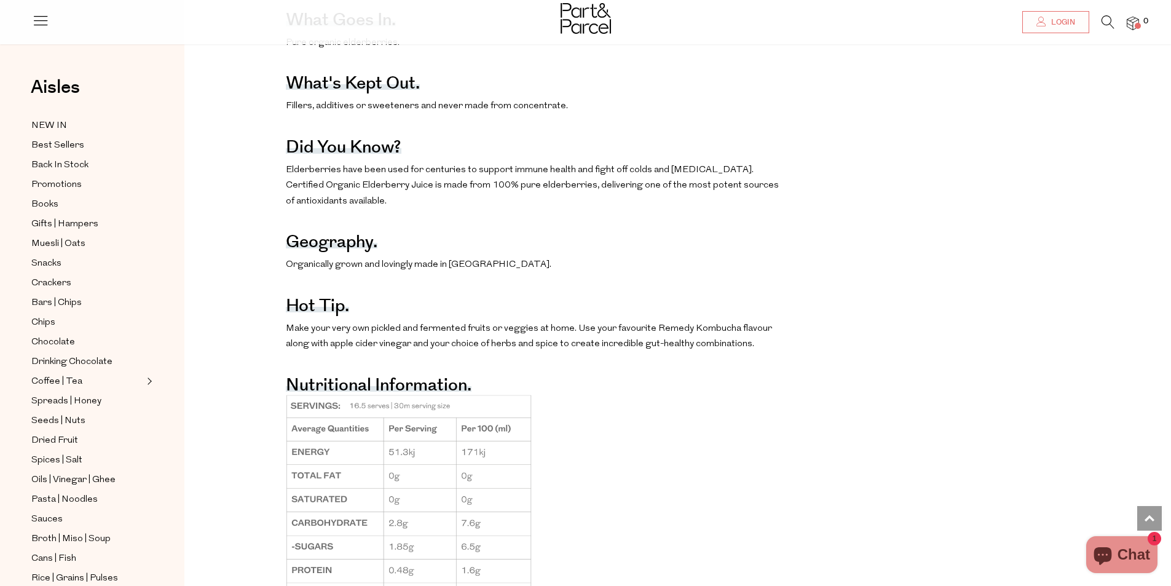
scroll to position [799, 0]
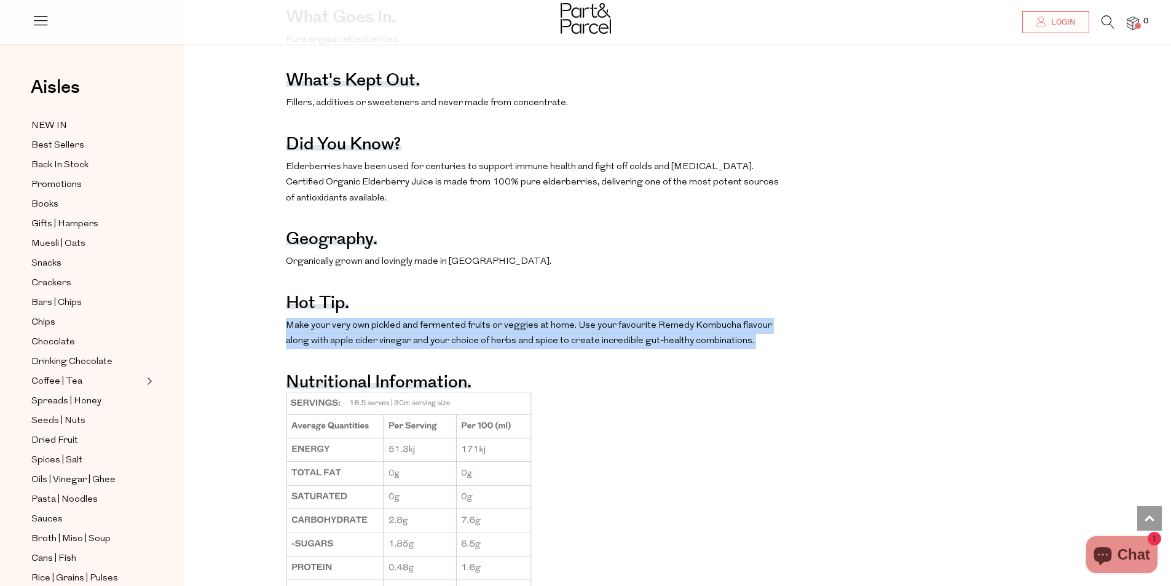
drag, startPoint x: 278, startPoint y: 357, endPoint x: 727, endPoint y: 364, distance: 448.8
click at [727, 364] on div "The benefits. Assists in protecting cells and supports the immune system (vitam…" at bounding box center [687, 233] width 987 height 755
click at [727, 349] on p "Make your very own pickled and fermented fruits or veggies at home. Use your fa…" at bounding box center [535, 333] width 498 height 31
drag, startPoint x: 725, startPoint y: 365, endPoint x: 229, endPoint y: 346, distance: 496.4
click at [229, 346] on div "The benefits. Assists in protecting cells and supports the immune system (vitam…" at bounding box center [687, 233] width 987 height 755
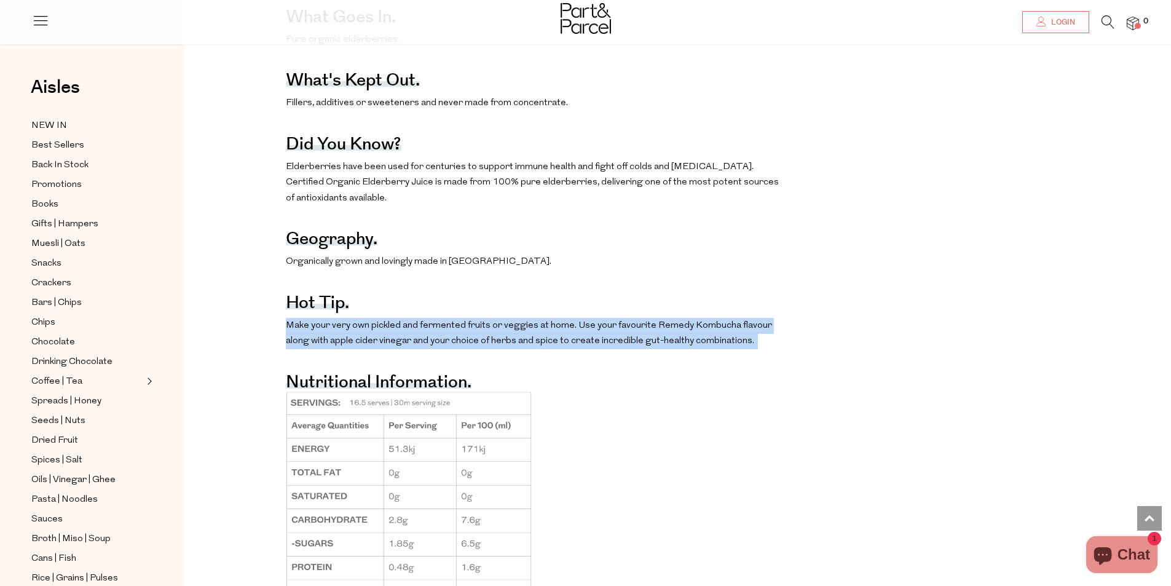
click at [510, 346] on span "Make your very own pickled and fermented fruits or veggies at home. Use your fa…" at bounding box center [529, 333] width 486 height 25
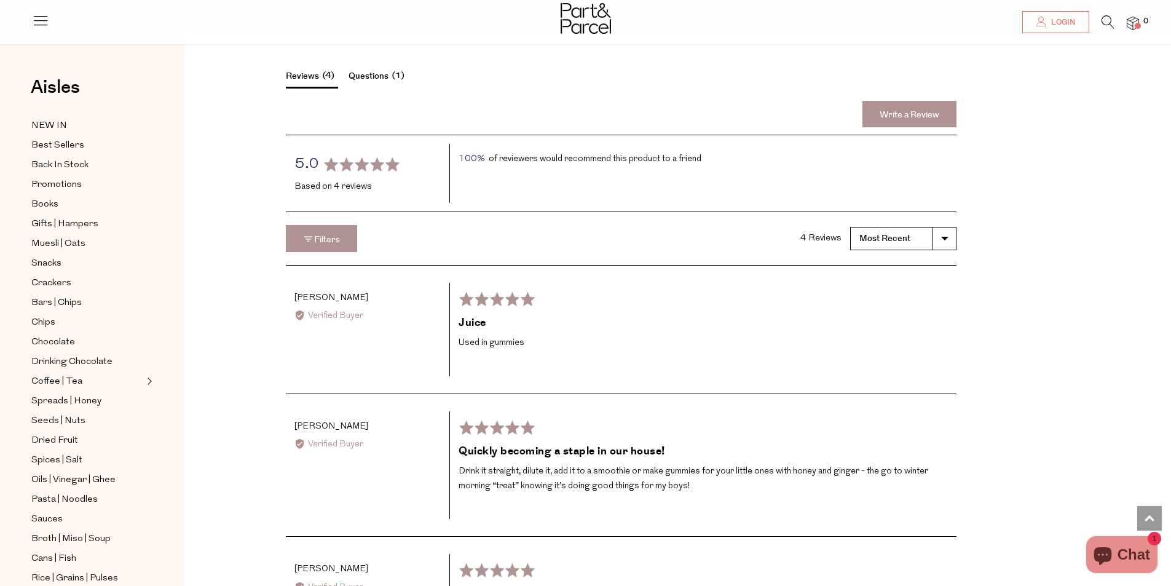
scroll to position [1967, 0]
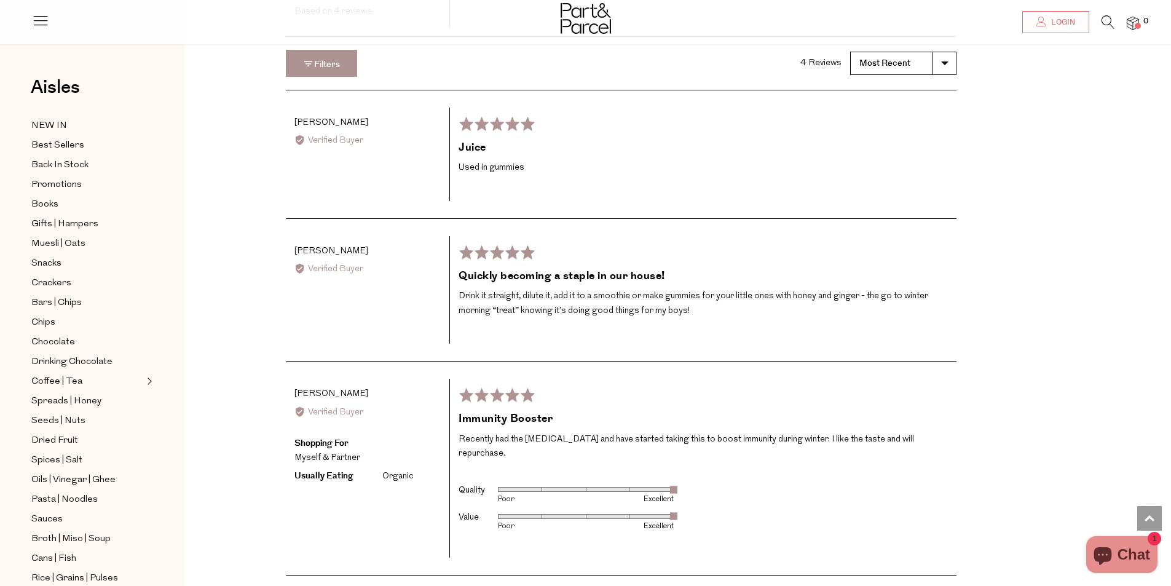
click at [1061, 269] on div "Reviews 4 Questions 1 Write a Review average rating 5.0 out of 5 Based on 4 rev…" at bounding box center [687, 328] width 987 height 942
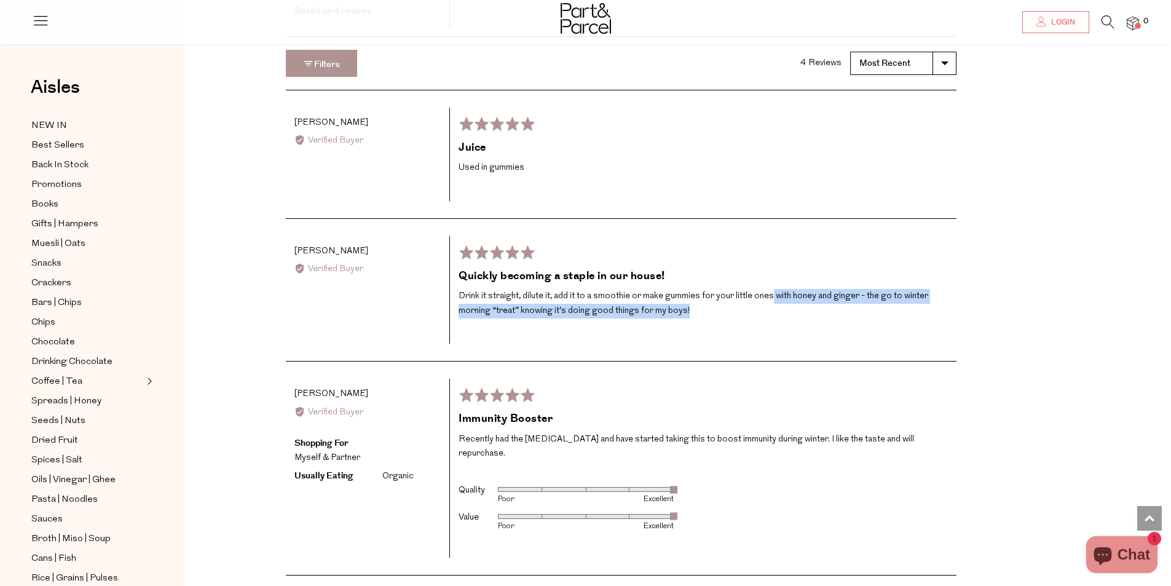
drag, startPoint x: 692, startPoint y: 306, endPoint x: 770, endPoint y: 280, distance: 82.2
click at [770, 280] on div "Quickly becoming a staple in our house! Drink it straight, dilute it, add it to…" at bounding box center [703, 294] width 489 height 50
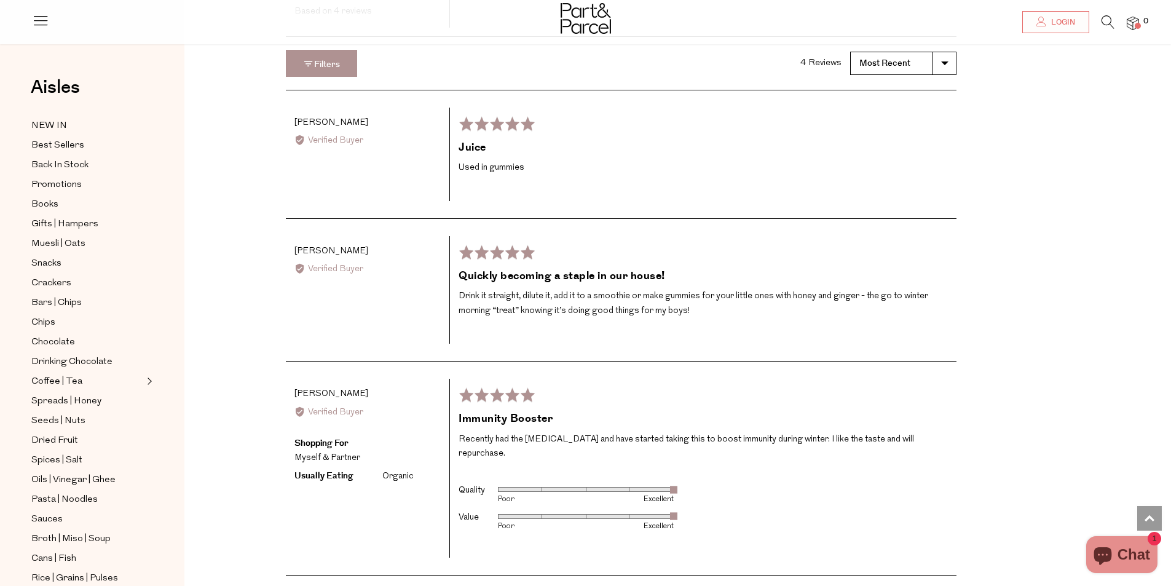
click at [792, 387] on div "Rated 5 out of 5 Review posted 3 months ago" at bounding box center [703, 394] width 489 height 15
click at [1137, 249] on div "Reviews 4 Questions 1 Write a Review average rating 5.0 out of 5 Based on 4 rev…" at bounding box center [687, 328] width 987 height 942
click at [609, 269] on h2 "Quickly becoming a staple in our house!" at bounding box center [703, 276] width 489 height 15
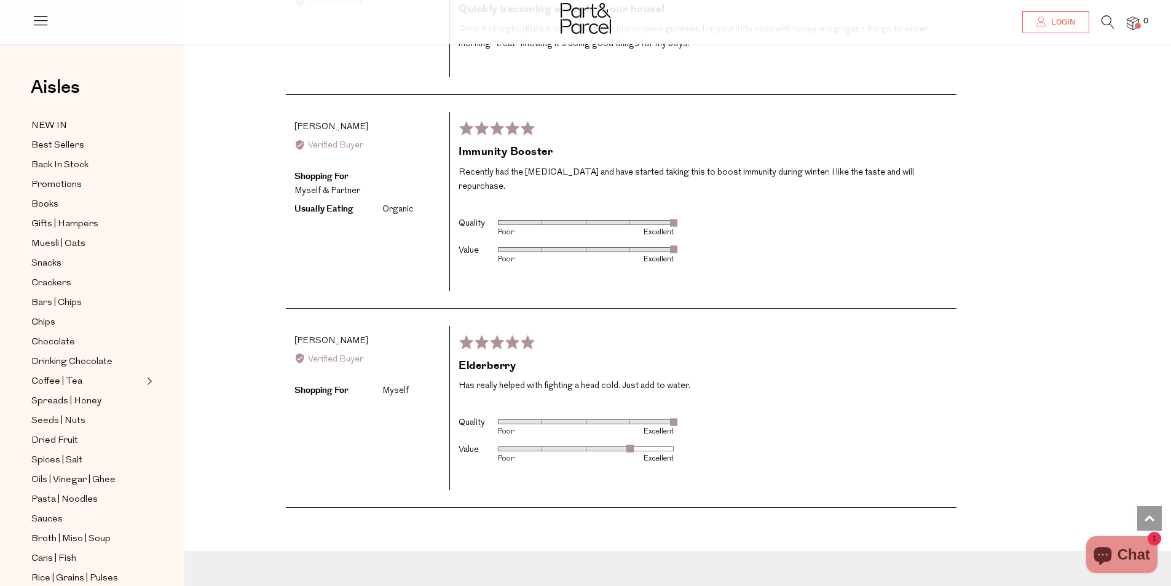
scroll to position [2336, 0]
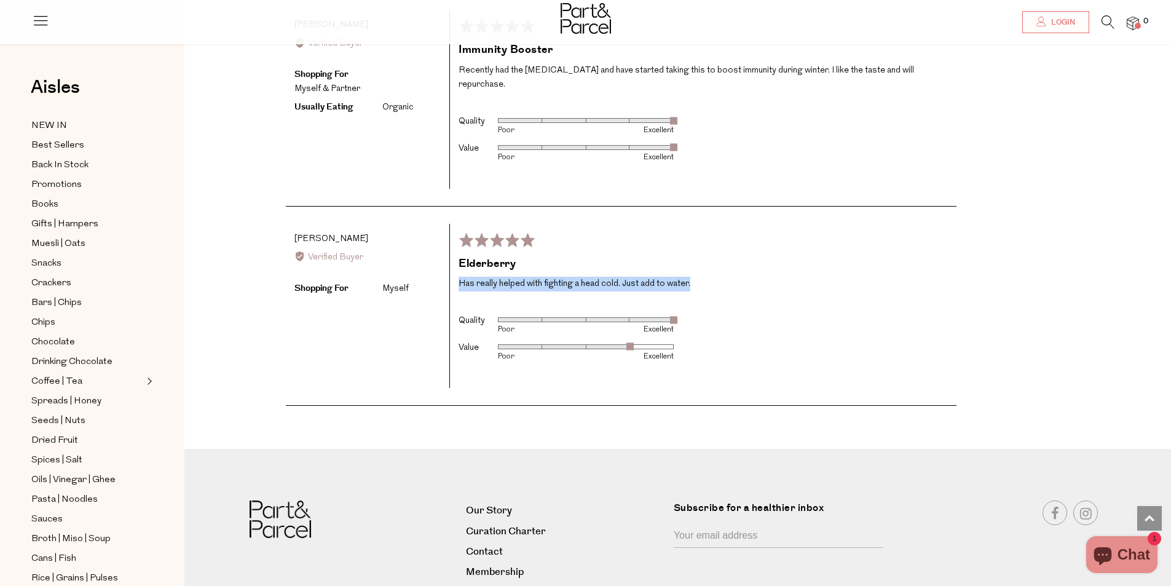
drag, startPoint x: 611, startPoint y: 275, endPoint x: 738, endPoint y: 292, distance: 127.7
click at [738, 292] on div "Rated 5 out of 5 Review posted 3 months ago Elderberry Has really helped with f…" at bounding box center [702, 306] width 507 height 164
click at [746, 300] on div "Rated 5 out of 5 Review posted 3 months ago Elderberry Has really helped with f…" at bounding box center [702, 306] width 507 height 164
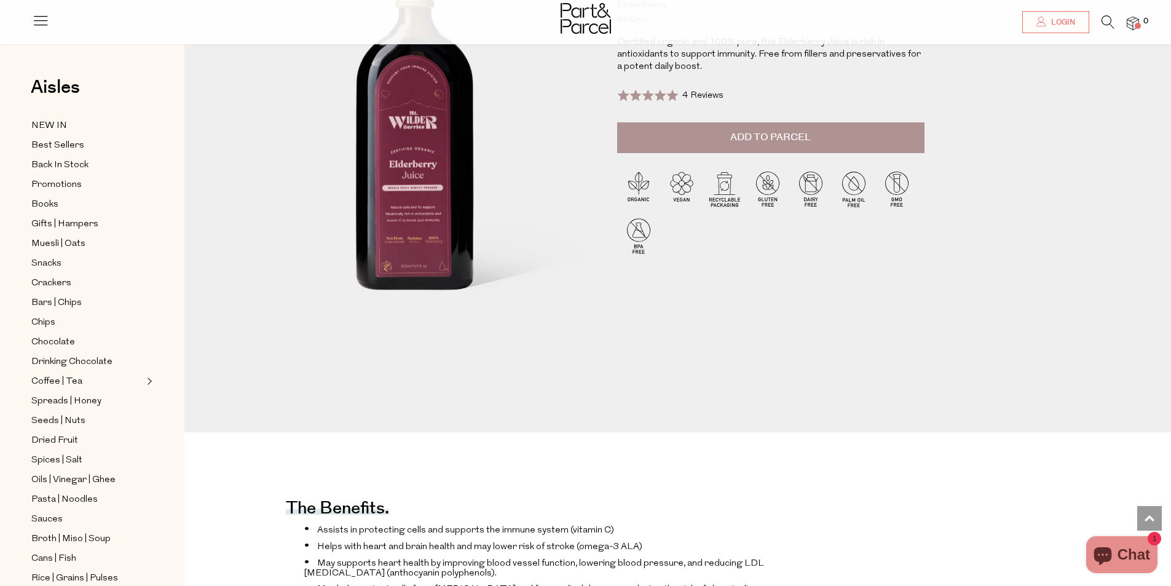
scroll to position [0, 0]
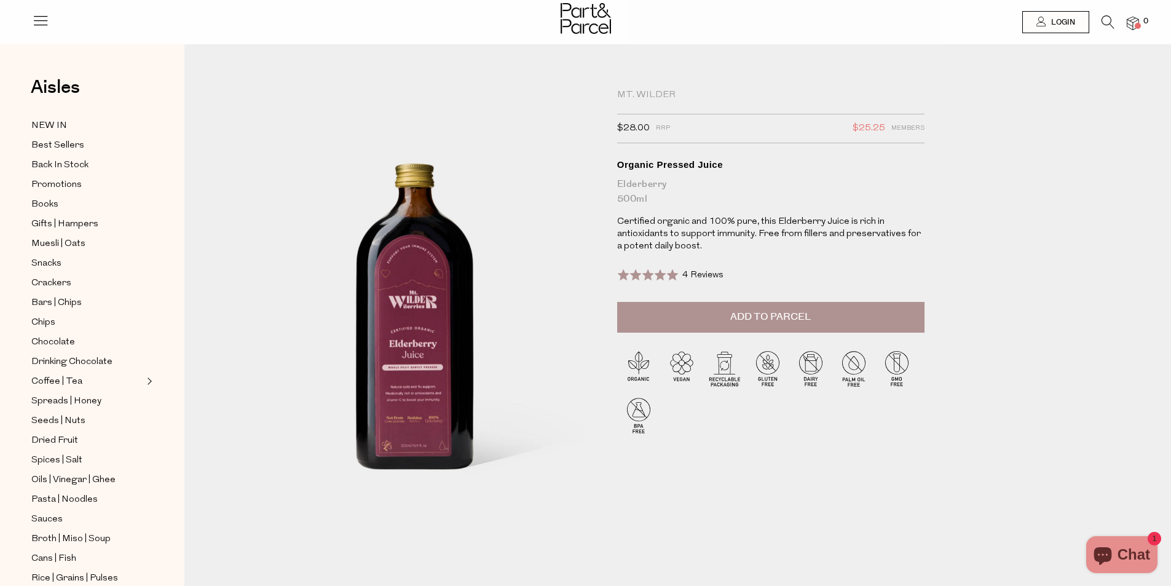
click at [846, 465] on div "Mt. Wilder $28.00 RRP $25.25 Members Available: In Stock Organic Pressed Juice …" at bounding box center [777, 322] width 338 height 467
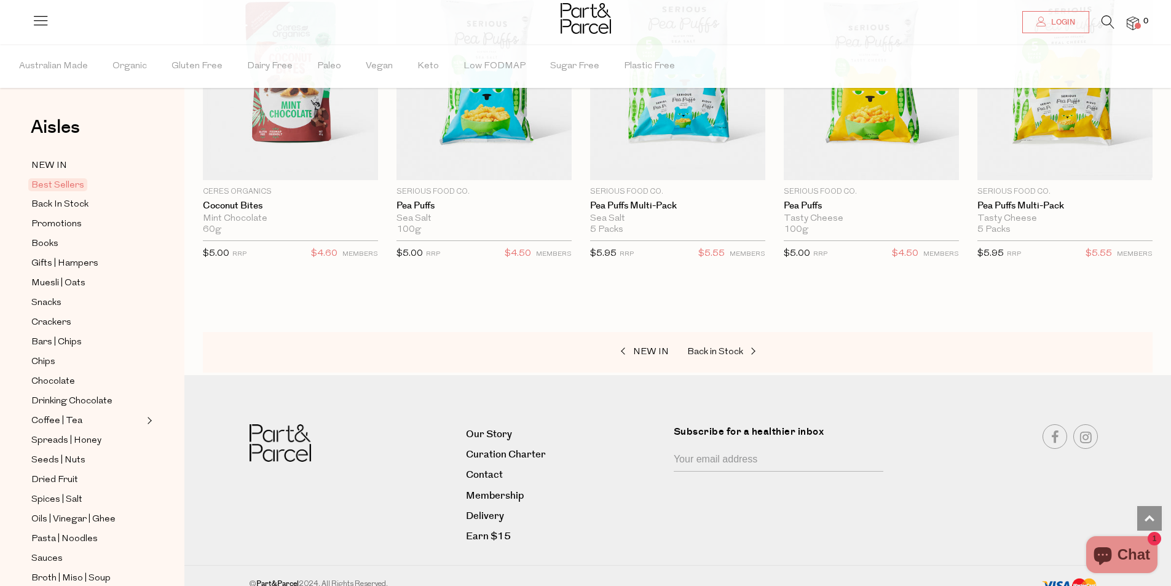
scroll to position [2413, 0]
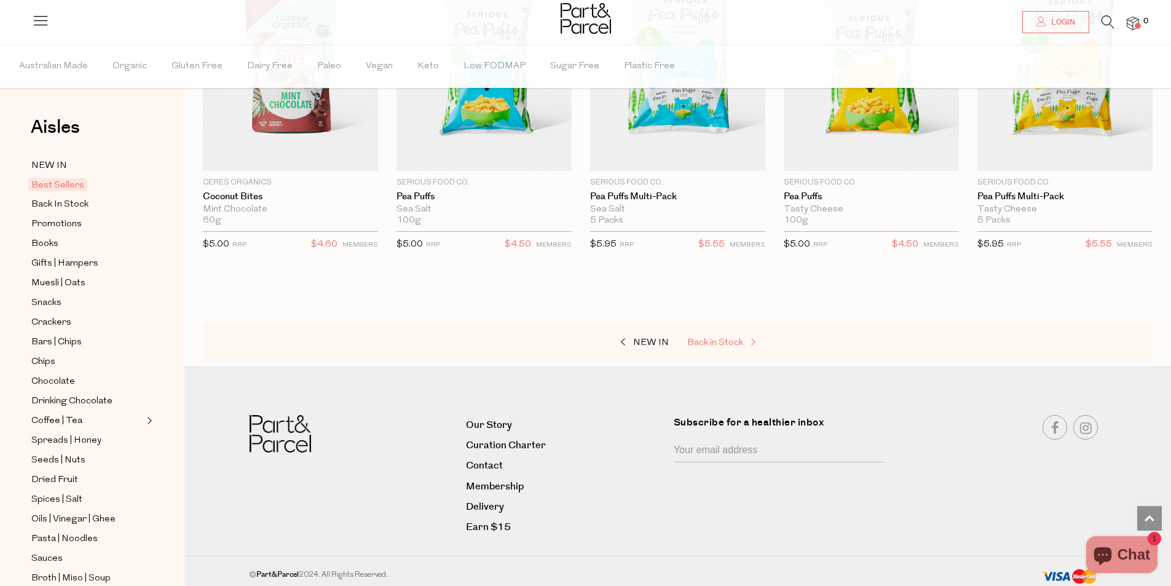
click at [715, 339] on span "Back in Stock" at bounding box center [715, 342] width 56 height 9
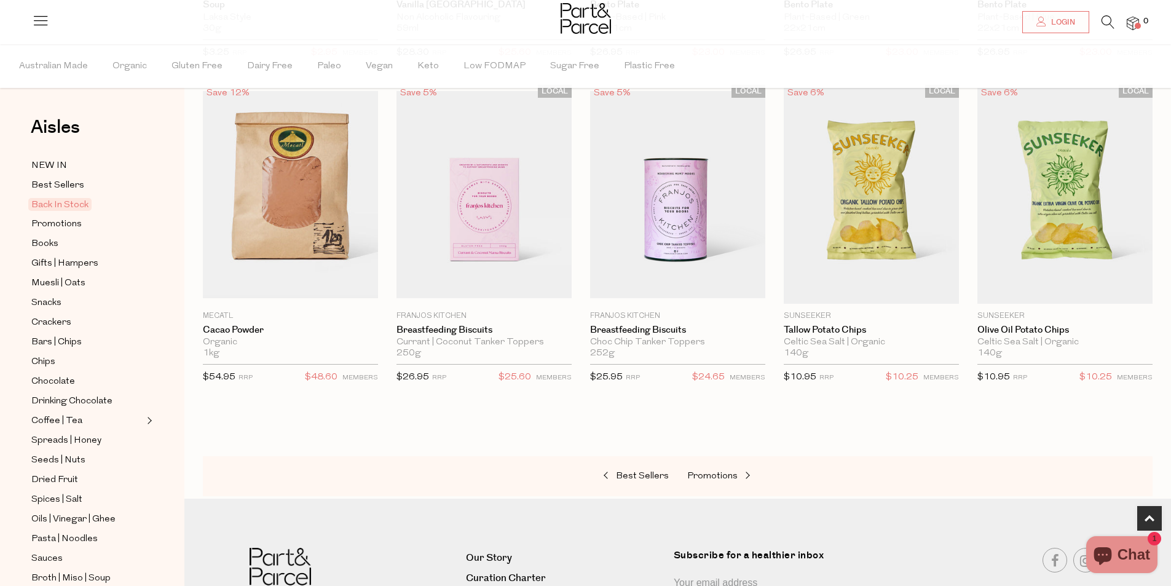
scroll to position [307, 0]
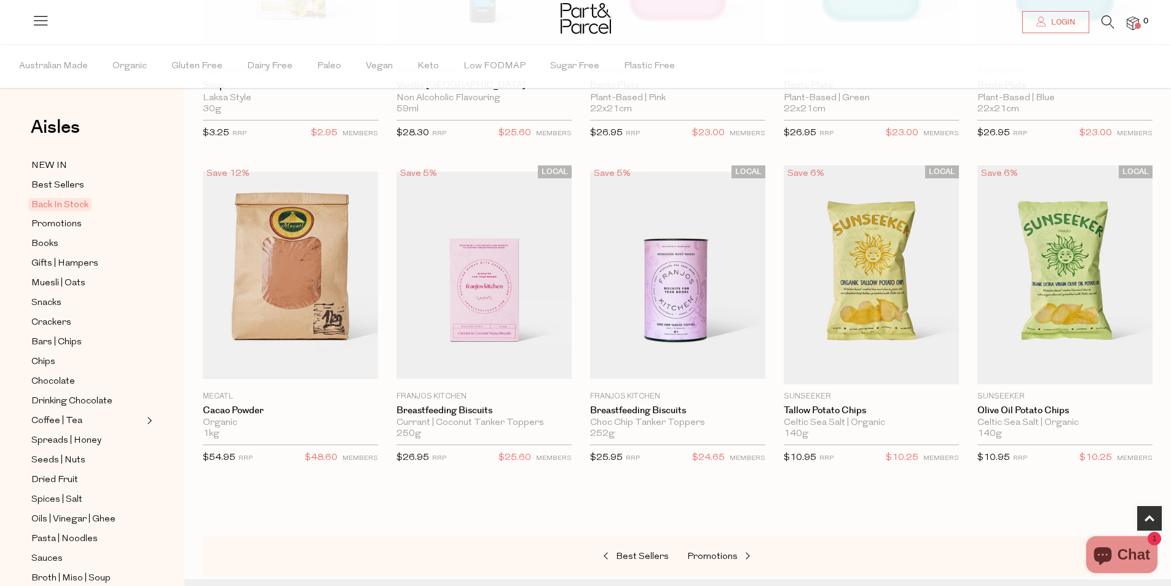
click at [532, 503] on div at bounding box center [678, 497] width 950 height 15
click at [65, 433] on span "Spreads | Honey" at bounding box center [66, 440] width 70 height 15
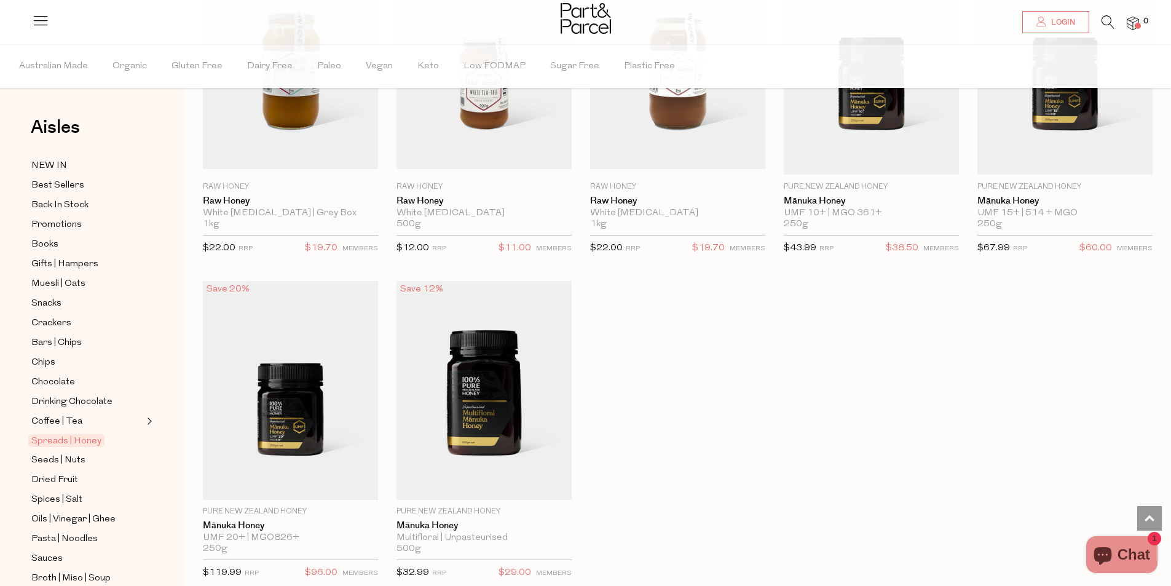
scroll to position [2705, 0]
drag, startPoint x: 645, startPoint y: 473, endPoint x: 647, endPoint y: 466, distance: 7.2
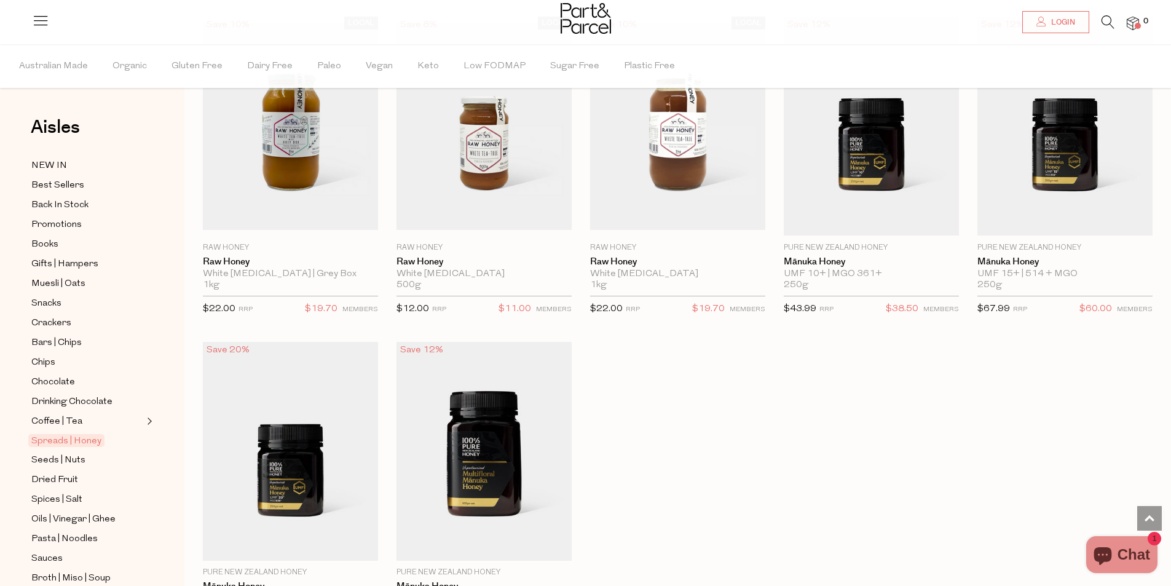
scroll to position [2520, 0]
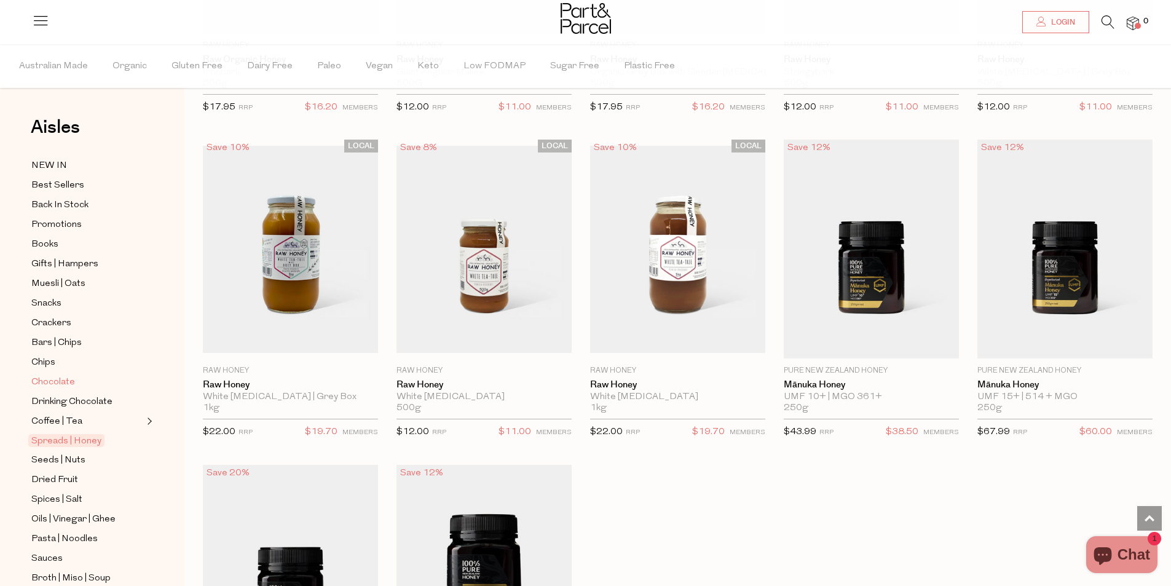
click at [56, 380] on span "Chocolate" at bounding box center [53, 382] width 44 height 15
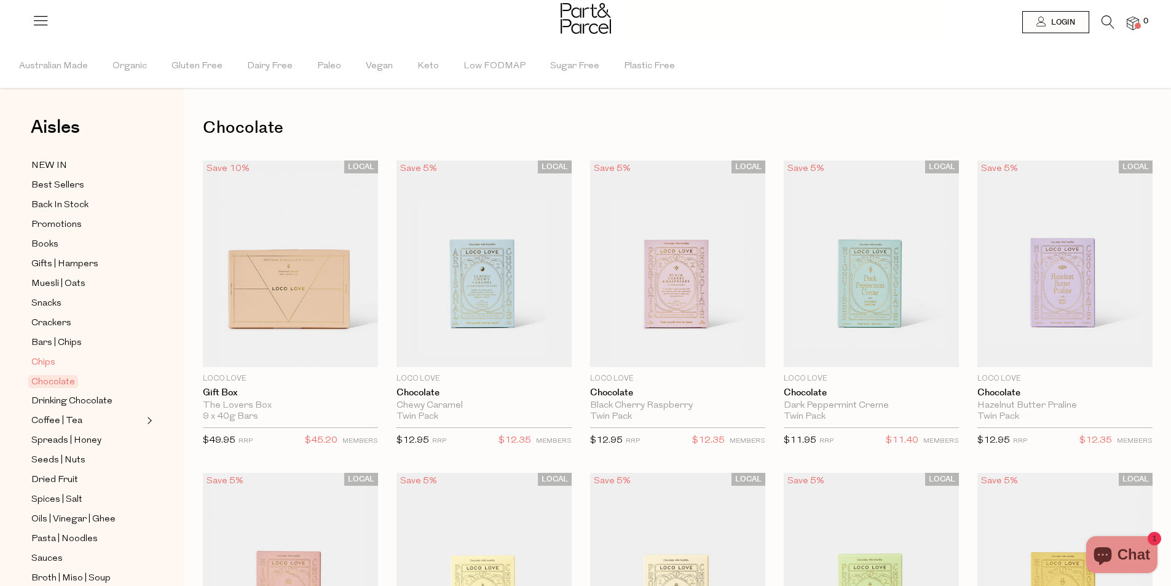
click at [46, 355] on span "Chips" at bounding box center [43, 362] width 24 height 15
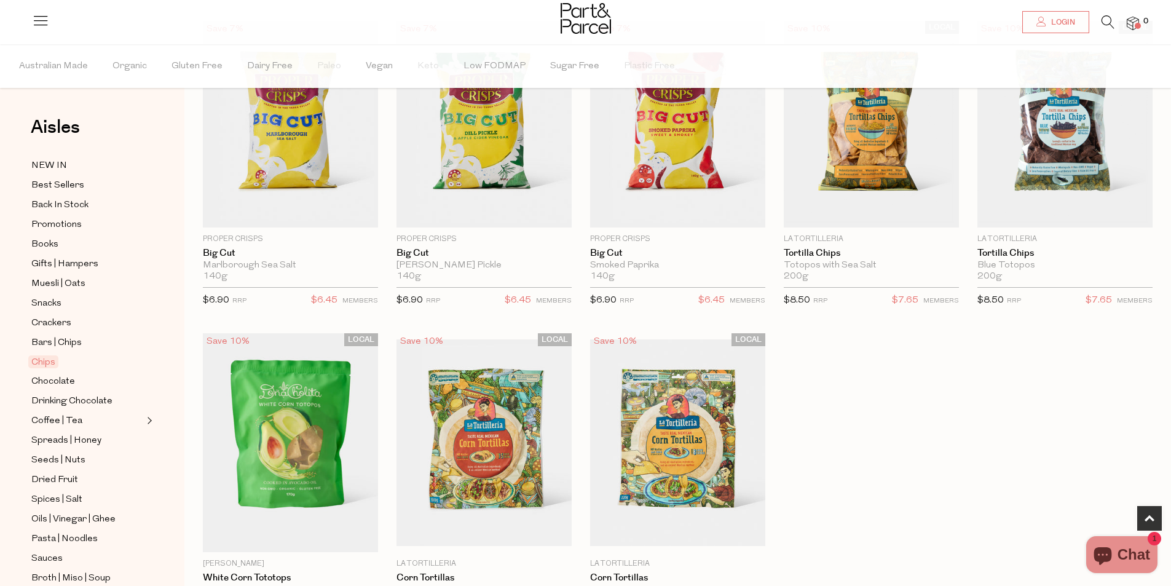
scroll to position [983, 0]
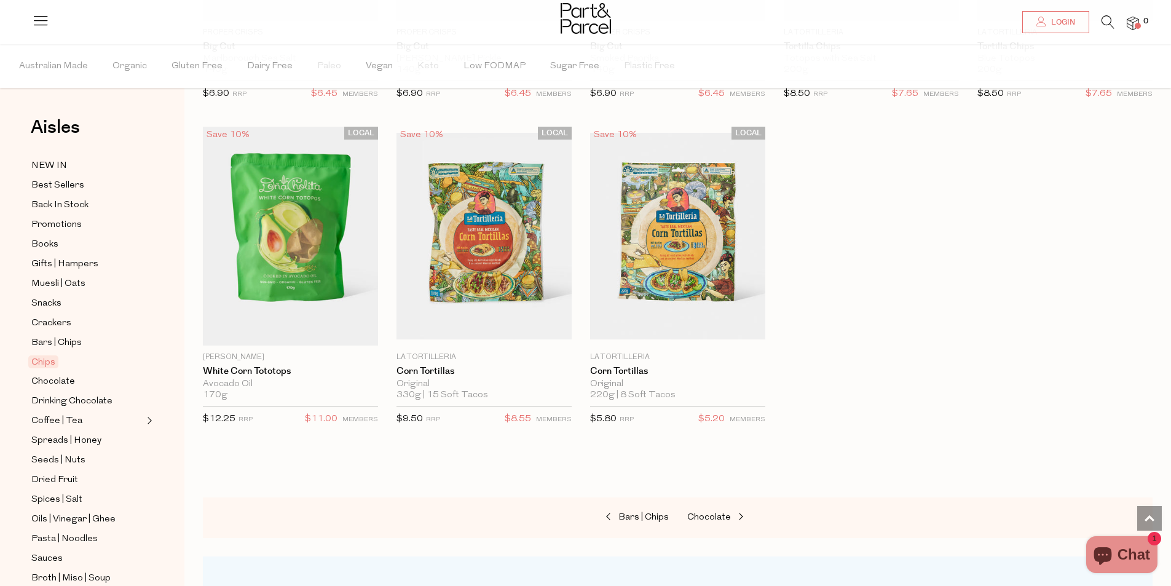
click at [388, 520] on div "Bars | Chips Chocolate" at bounding box center [678, 517] width 950 height 41
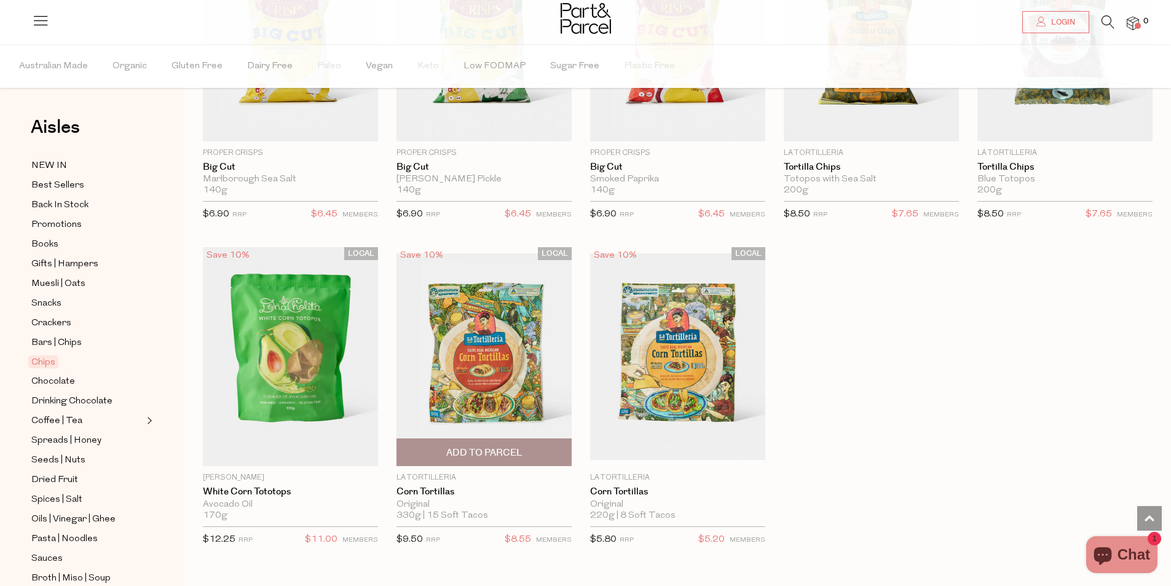
scroll to position [861, 0]
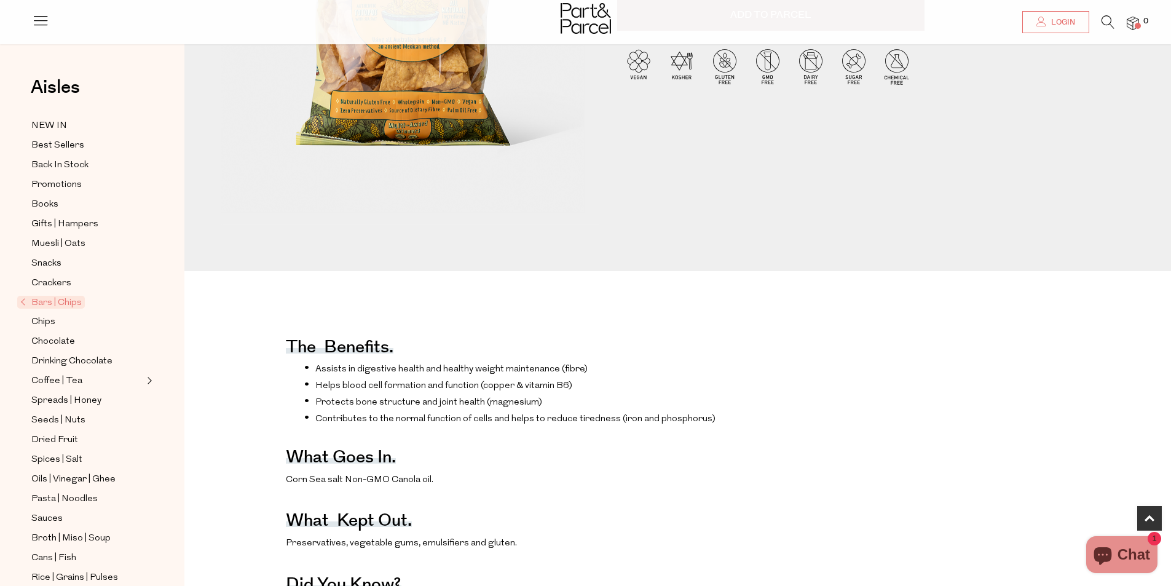
scroll to position [430, 0]
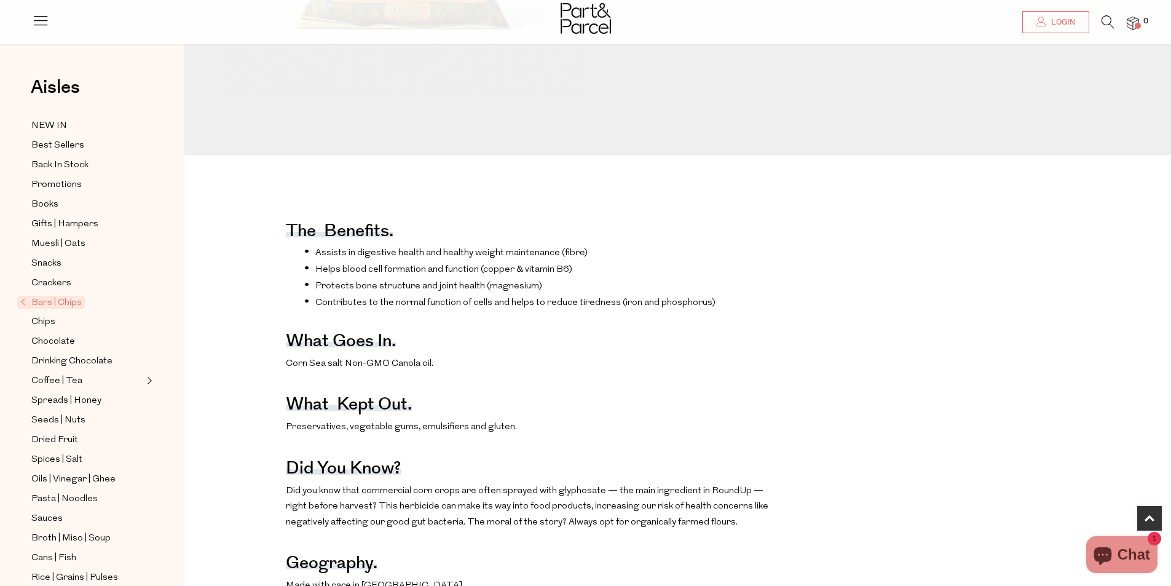
drag, startPoint x: 474, startPoint y: 387, endPoint x: 304, endPoint y: 341, distance: 176.4
click at [304, 341] on div "The benefits. Assists in digestive health and healthy weight maintenance (fibre…" at bounding box center [535, 577] width 498 height 758
click at [947, 384] on div "The benefits. Assists in digestive health and healthy weight maintenance (fibre…" at bounding box center [687, 577] width 987 height 758
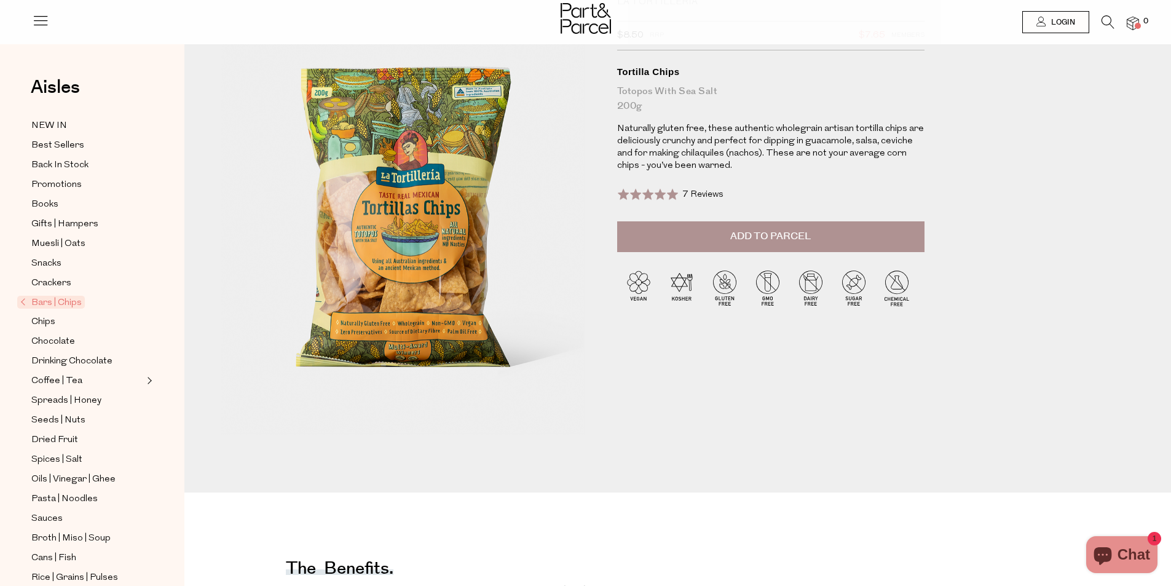
scroll to position [0, 0]
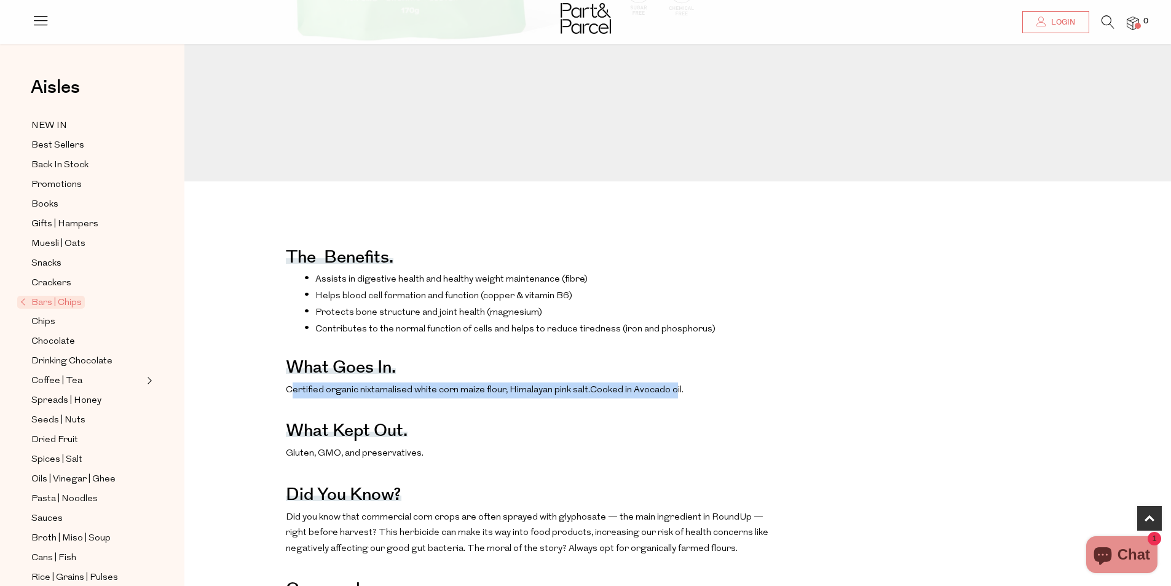
drag, startPoint x: 290, startPoint y: 402, endPoint x: 672, endPoint y: 408, distance: 382.4
click at [672, 398] on p "Certified organic nixtamalised white corn maize flour, Himalayan pink salt. Coo…" at bounding box center [535, 390] width 498 height 16
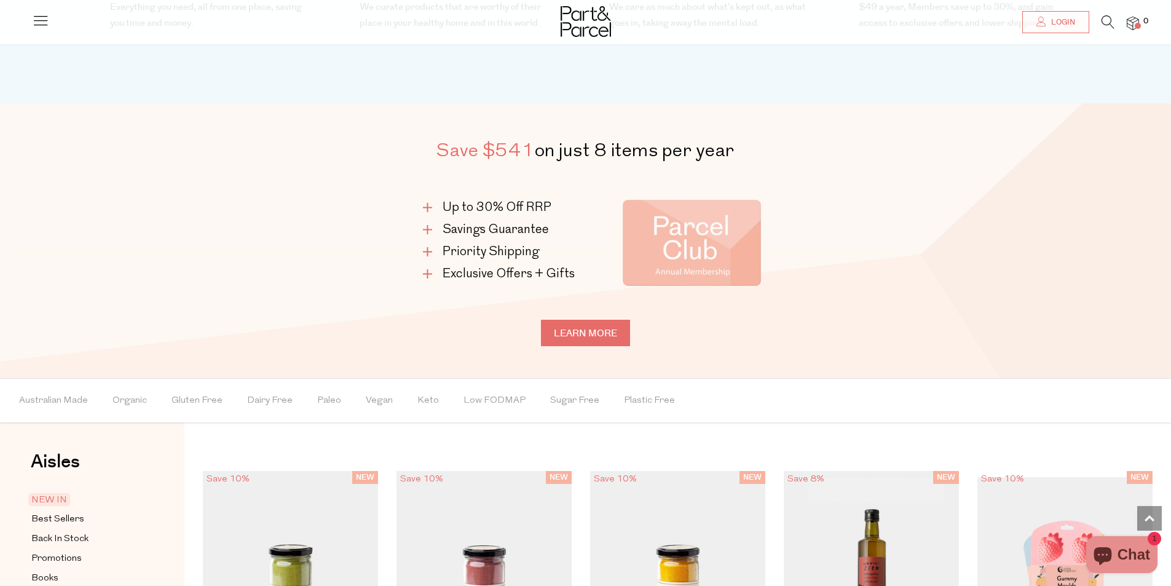
scroll to position [1106, 0]
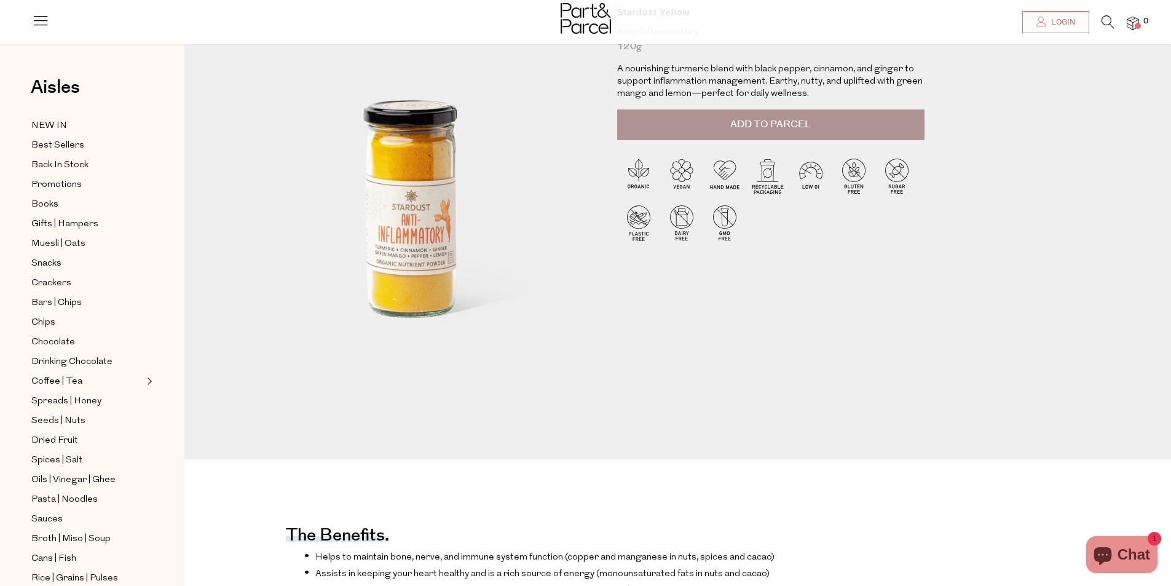
scroll to position [492, 0]
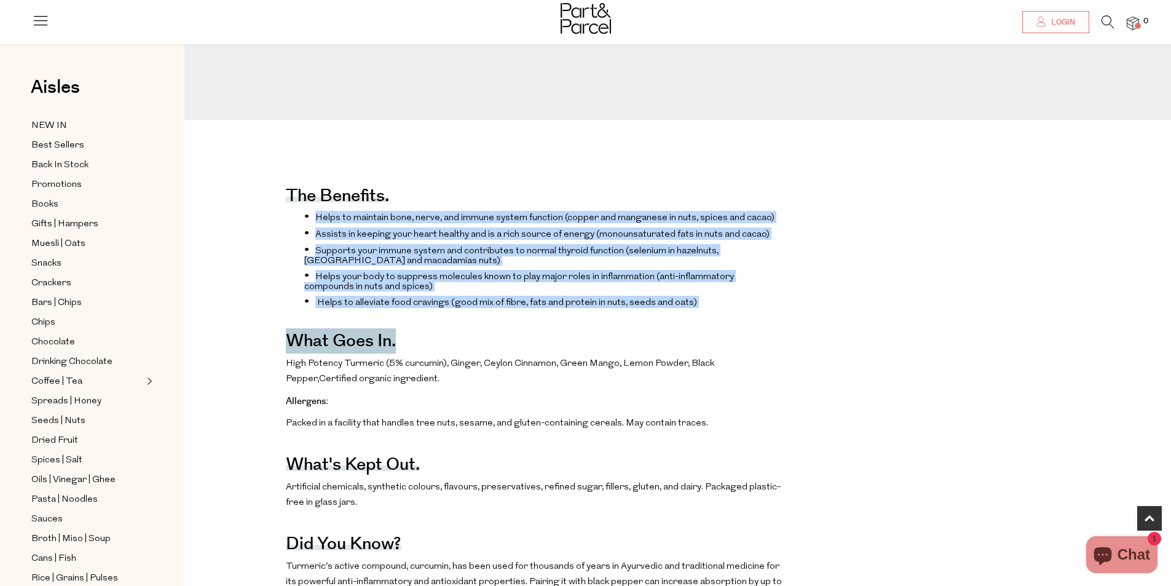
drag, startPoint x: 312, startPoint y: 217, endPoint x: 795, endPoint y: 344, distance: 499.0
click at [795, 344] on div "The benefits. Helps to maintain bone, nerve, and immune system function (copper…" at bounding box center [687, 509] width 987 height 693
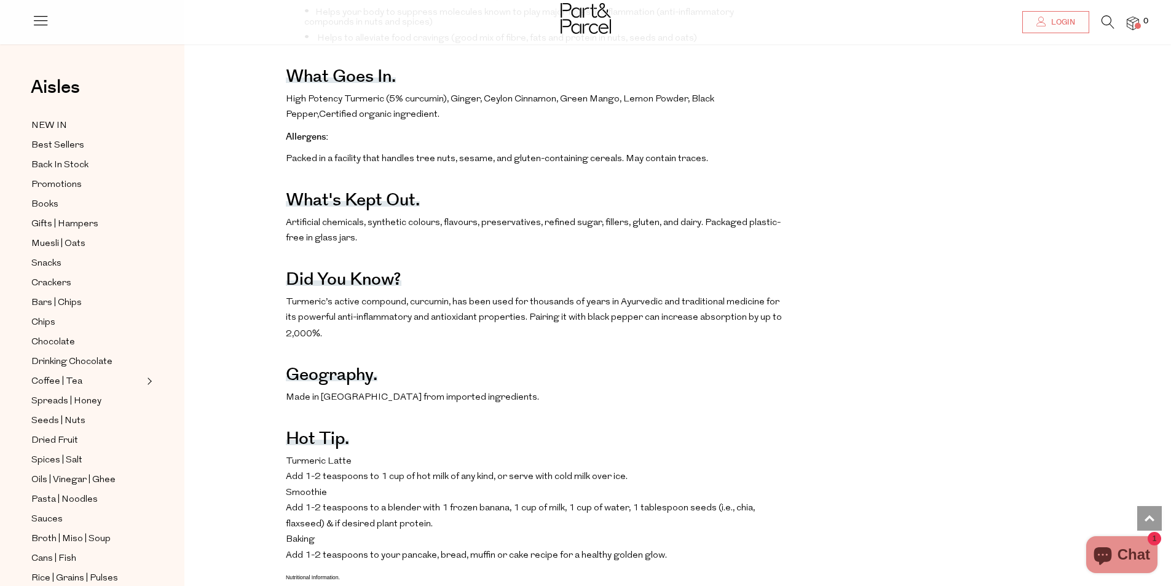
scroll to position [922, 0]
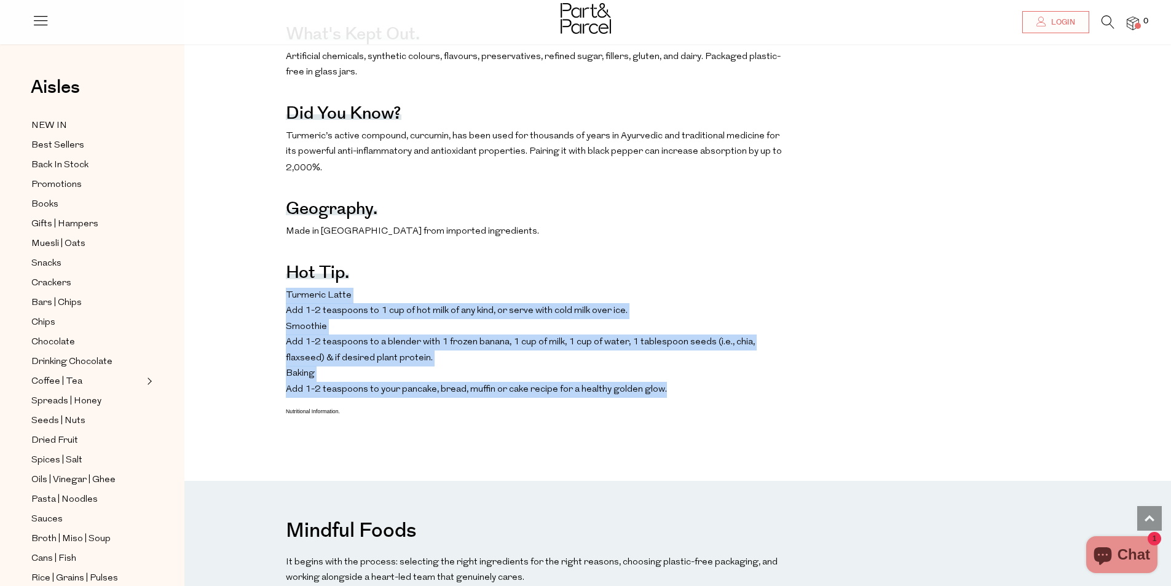
drag, startPoint x: 260, startPoint y: 321, endPoint x: 800, endPoint y: 418, distance: 548.9
click at [800, 418] on div "The benefits. Helps to maintain bone, nerve, and immune system function (copper…" at bounding box center [687, 79] width 987 height 693
click at [699, 398] on p "Turmeric Latte Add 1-2 teaspoons to 1 cup of hot milk of any kind, or serve wit…" at bounding box center [535, 343] width 498 height 110
drag, startPoint x: 613, startPoint y: 441, endPoint x: 265, endPoint y: 291, distance: 378.6
click at [265, 291] on div "The benefits. Helps to maintain bone, nerve, and immune system function (copper…" at bounding box center [687, 79] width 987 height 693
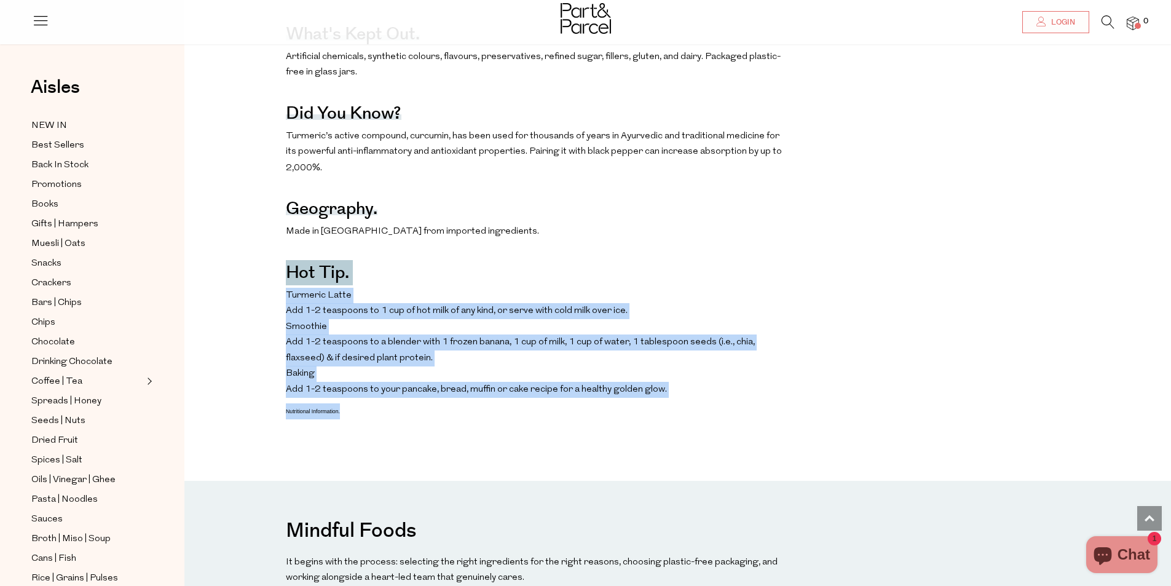
click at [473, 348] on p "Turmeric Latte Add 1-2 teaspoons to 1 cup of hot milk of any kind, or serve wit…" at bounding box center [535, 343] width 498 height 110
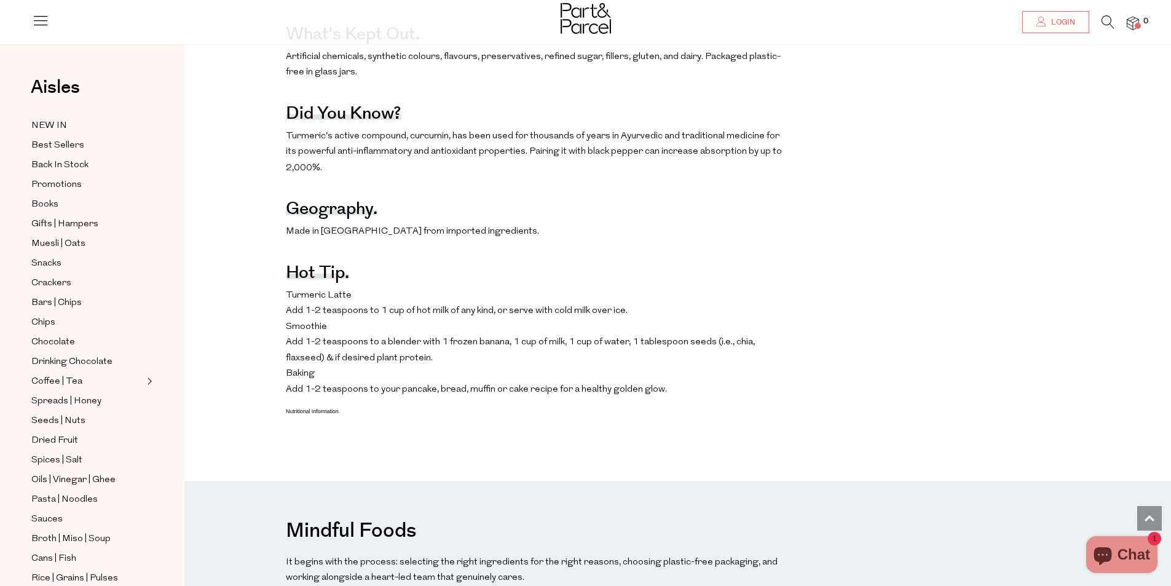
click at [768, 313] on div "The benefits. Helps to maintain bone, nerve, and immune system function (copper…" at bounding box center [535, 79] width 498 height 693
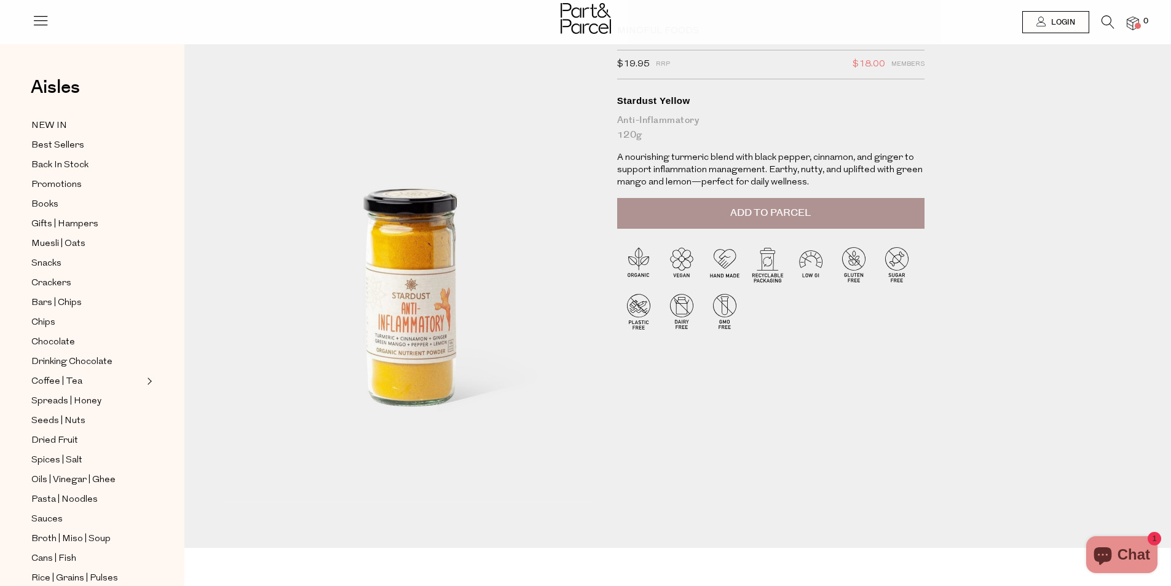
scroll to position [0, 0]
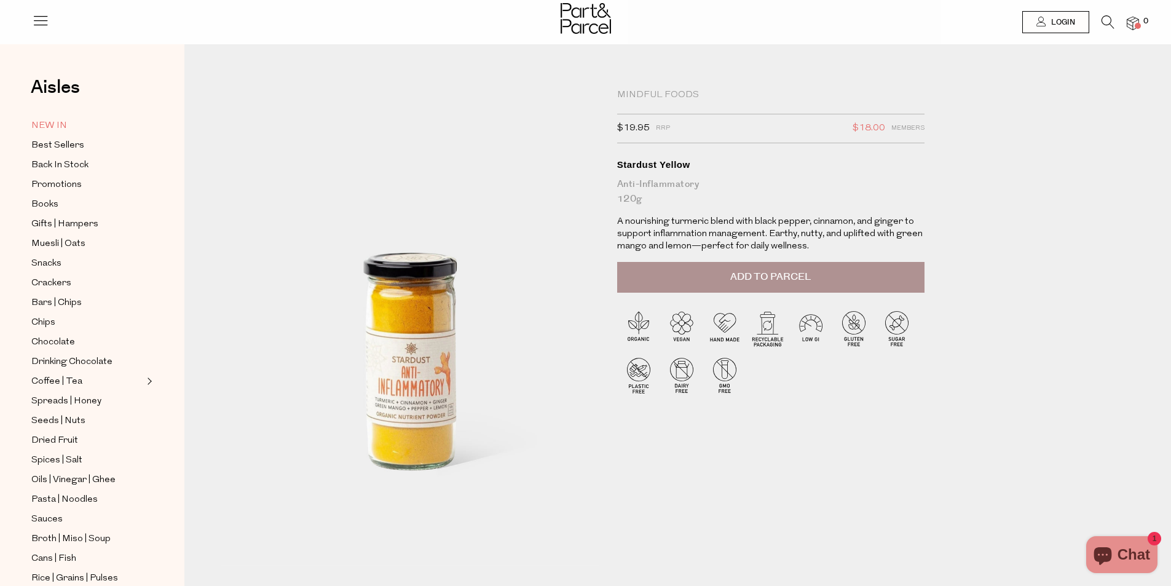
click at [53, 127] on span "NEW IN" at bounding box center [49, 126] width 36 height 15
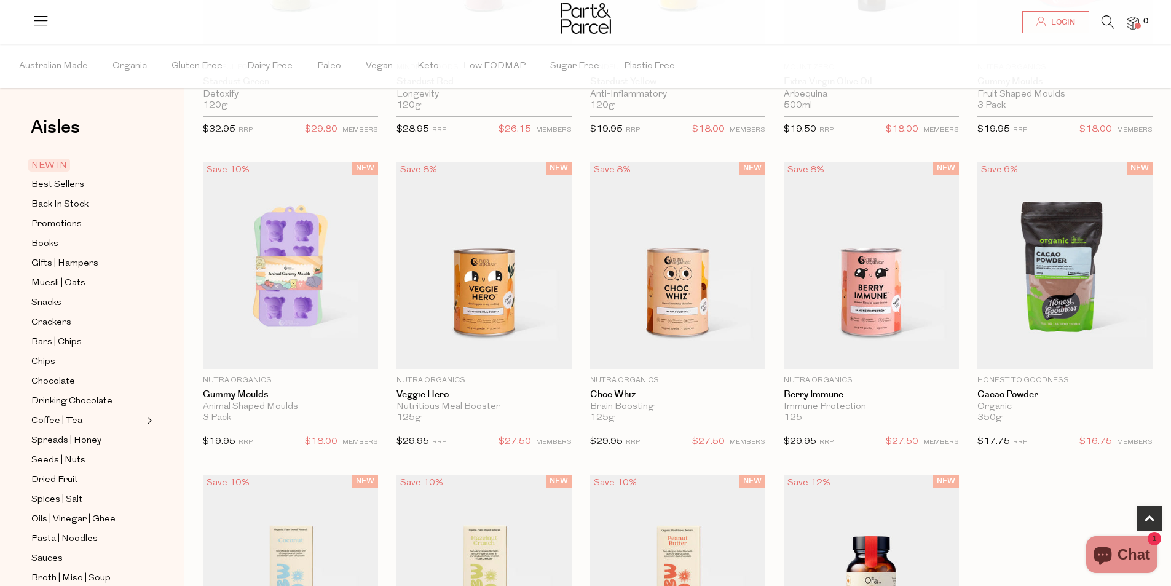
scroll to position [307, 0]
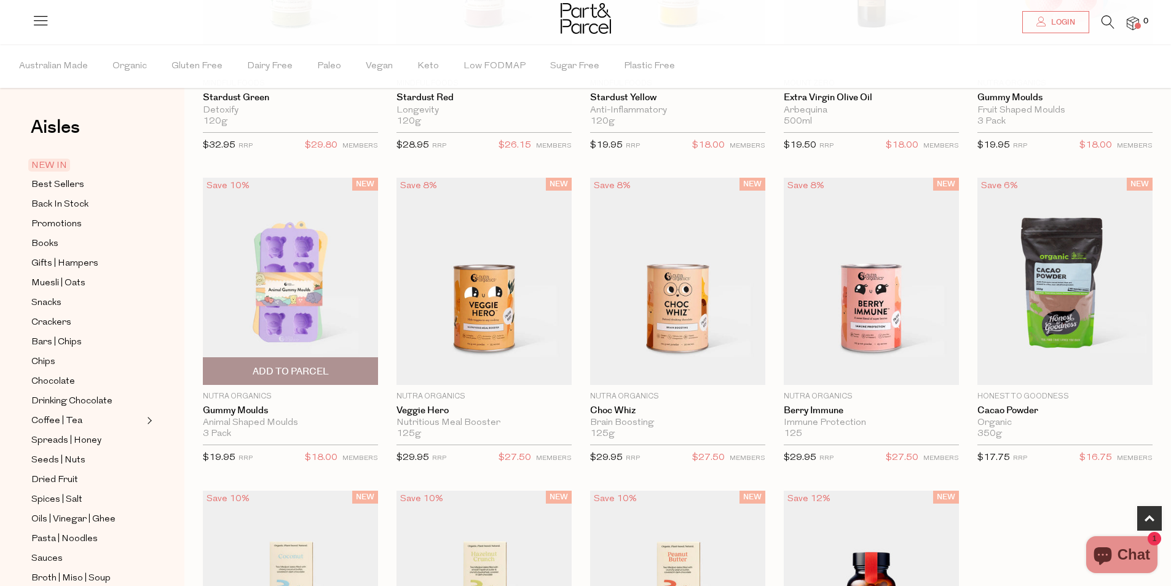
drag, startPoint x: 479, startPoint y: 298, endPoint x: 292, endPoint y: 313, distance: 187.5
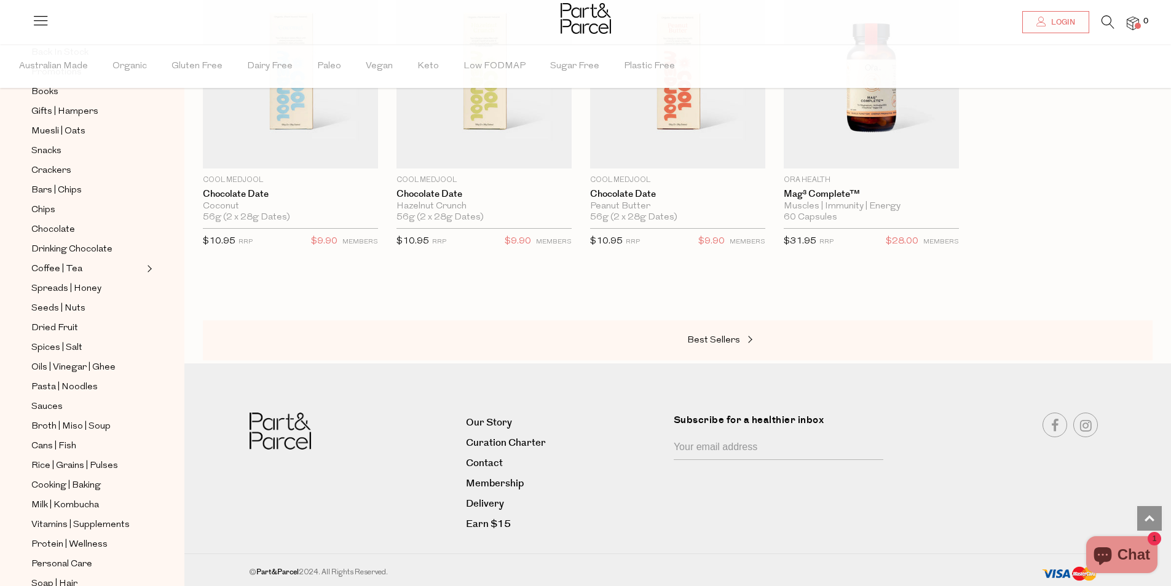
scroll to position [123, 0]
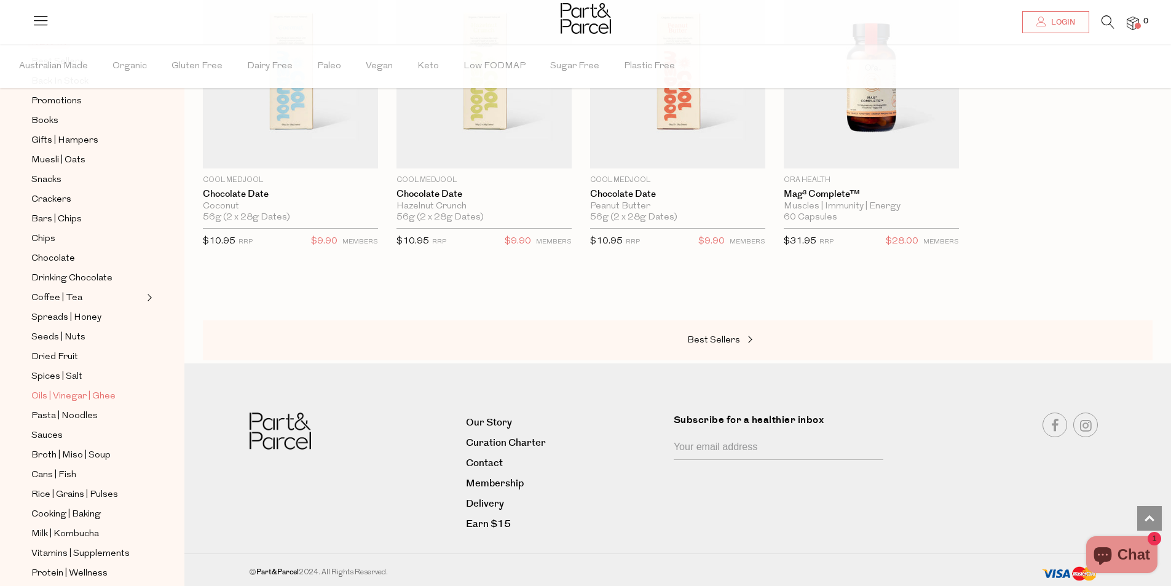
click at [49, 389] on span "Oils | Vinegar | Ghee" at bounding box center [73, 396] width 84 height 15
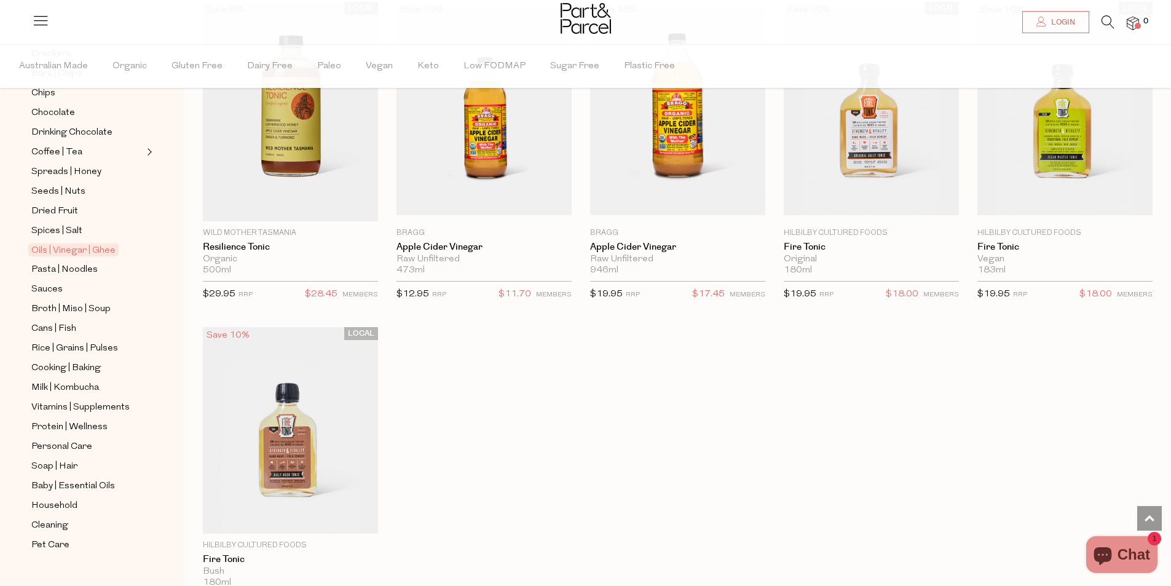
scroll to position [2705, 0]
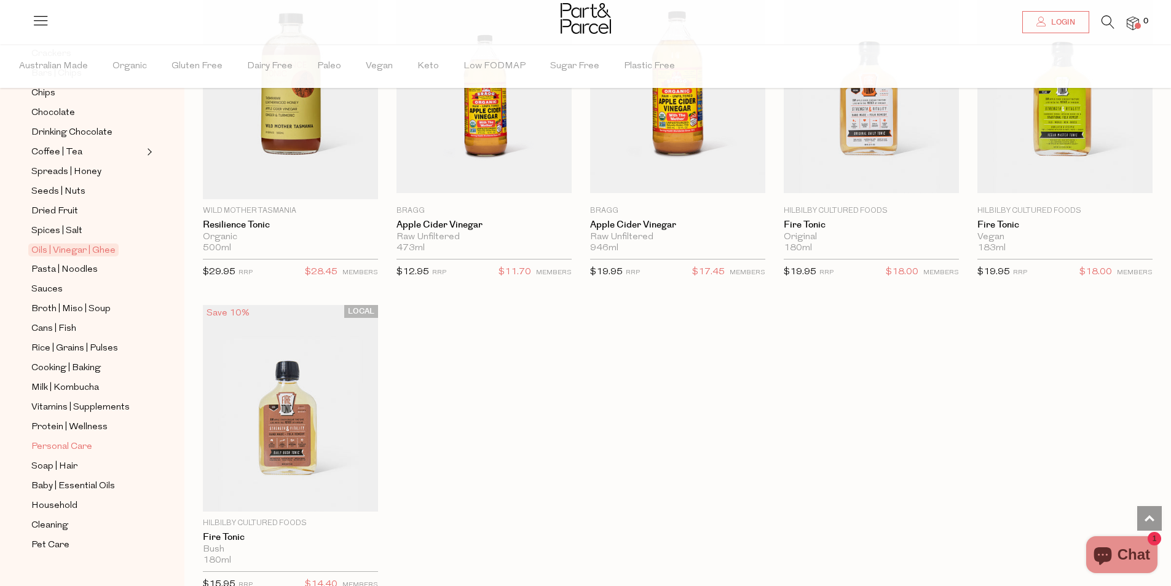
click at [64, 439] on span "Personal Care" at bounding box center [61, 446] width 61 height 15
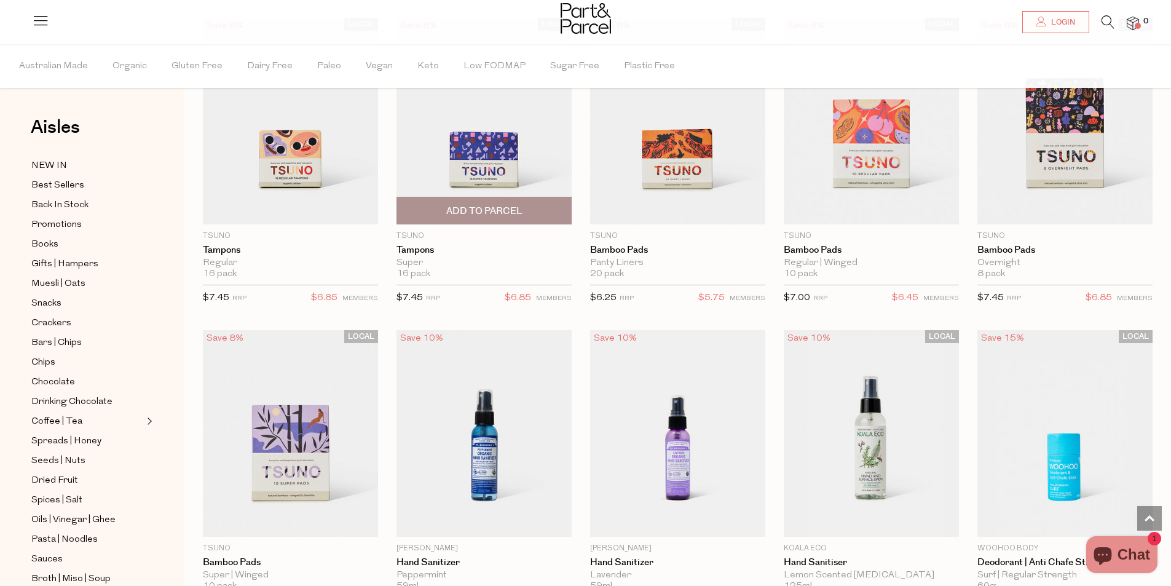
scroll to position [2520, 0]
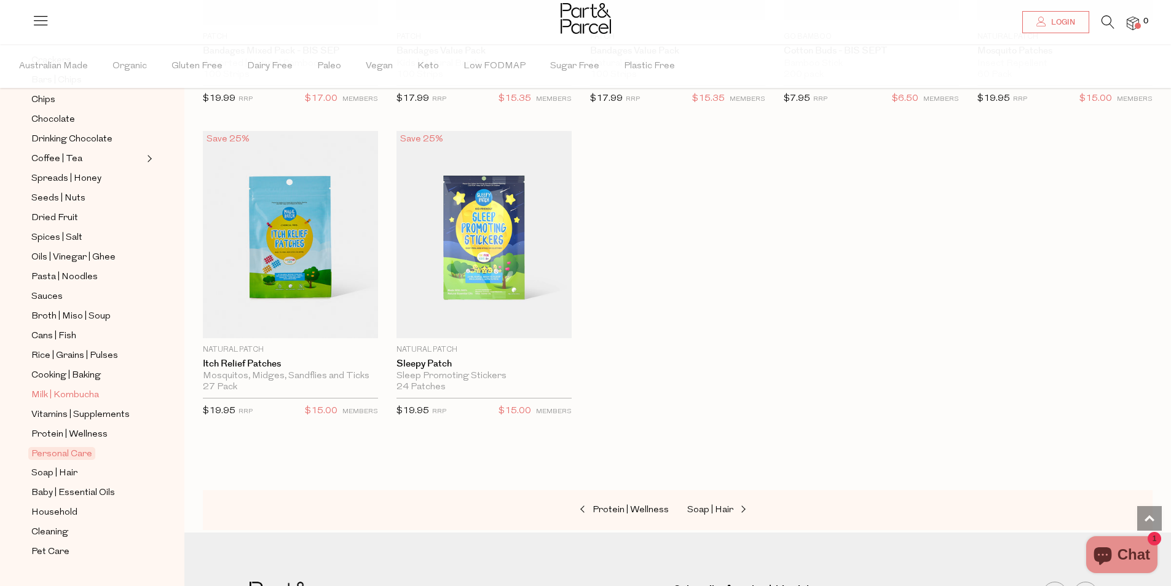
scroll to position [269, 0]
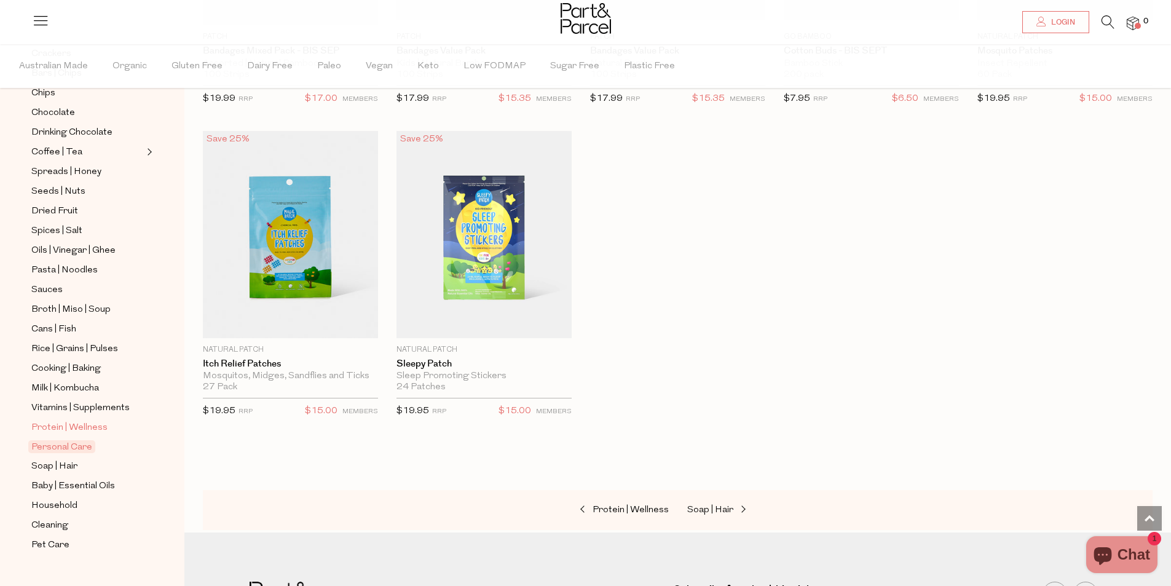
click at [54, 420] on span "Protein | Wellness" at bounding box center [69, 427] width 76 height 15
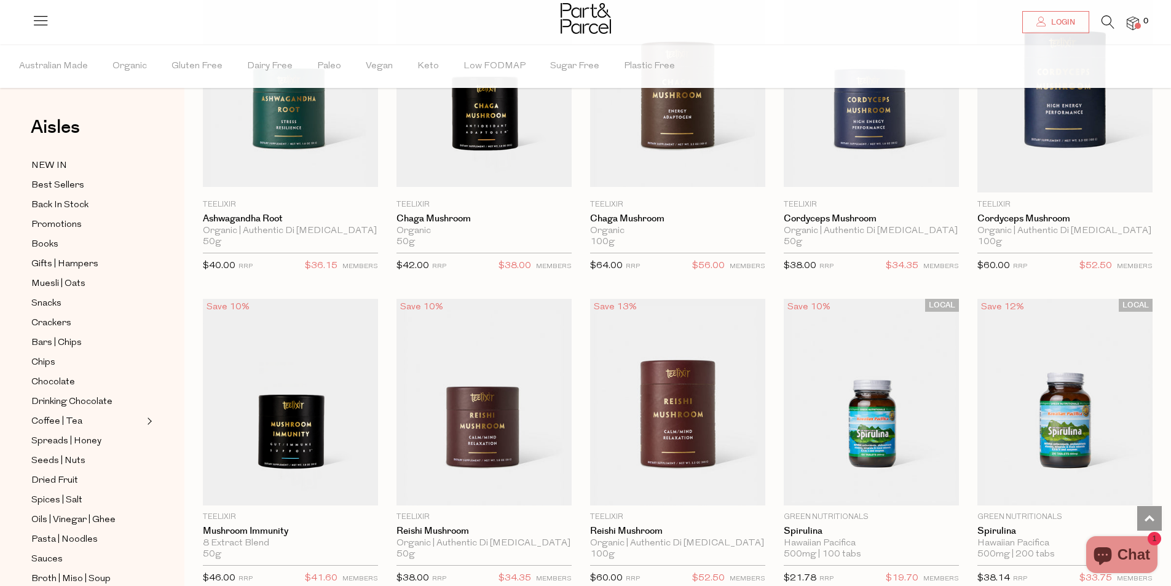
scroll to position [2705, 0]
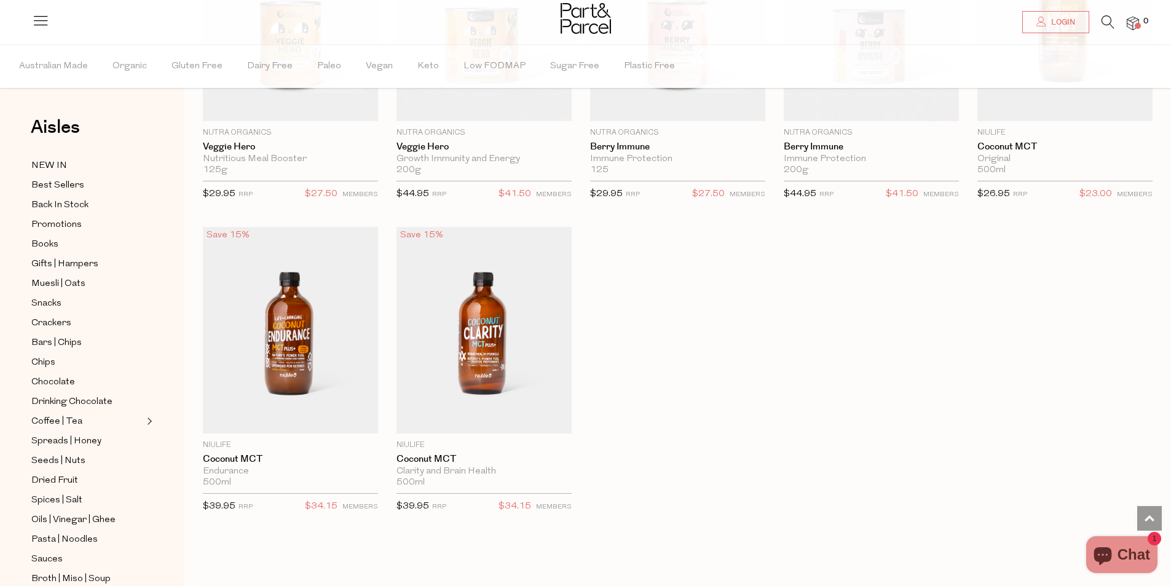
scroll to position [4801, 0]
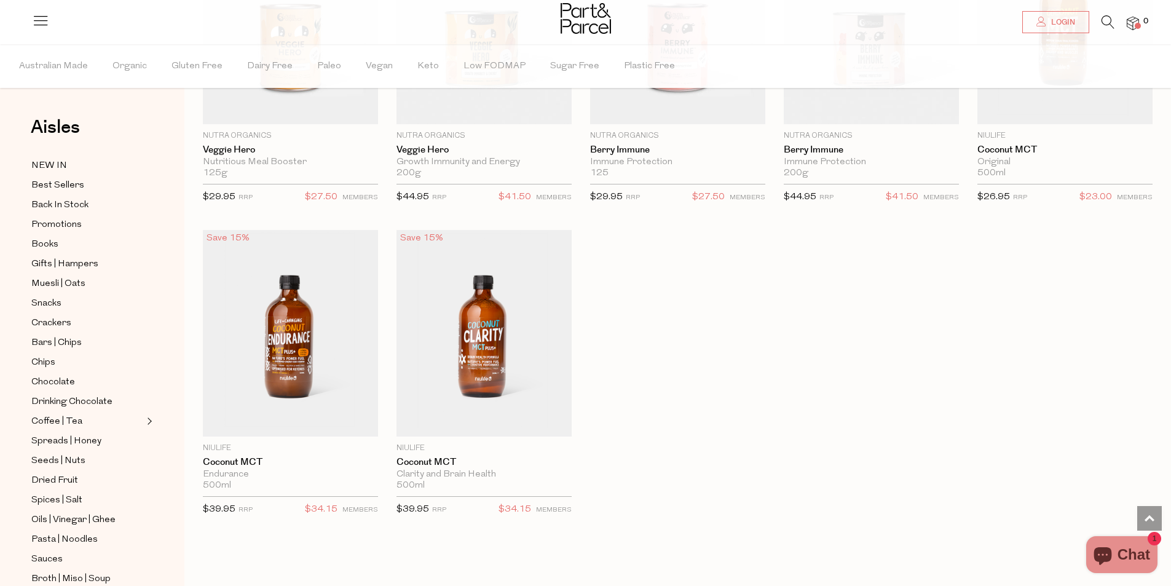
scroll to position [4986, 0]
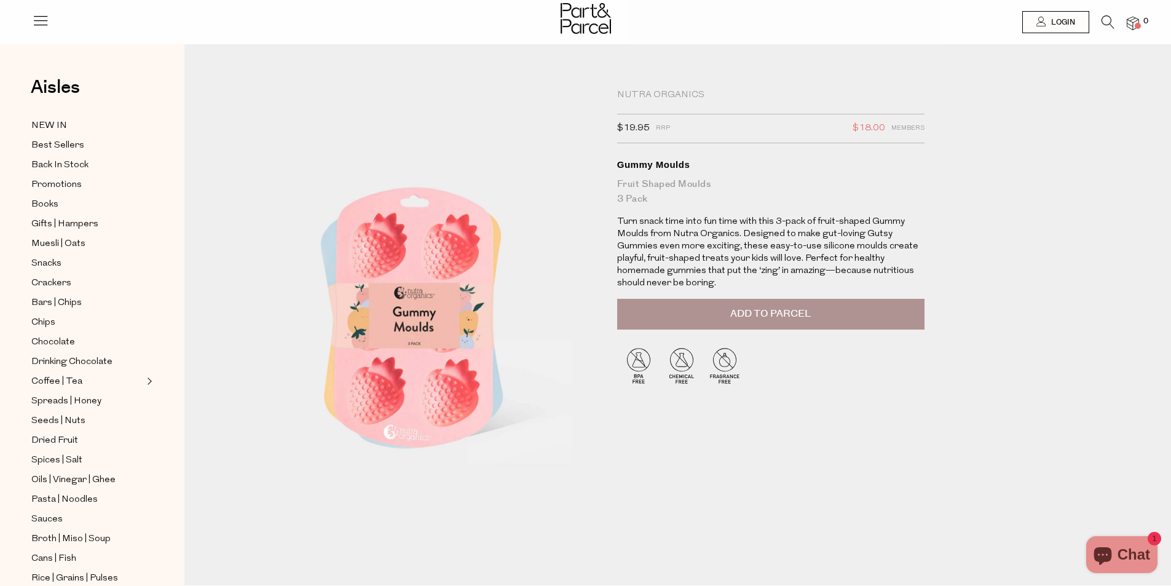
click at [814, 490] on div "Nutra Organics $19.95 RRP $18.00 Members Available: In Stock Gummy Moulds Fruit…" at bounding box center [777, 309] width 338 height 441
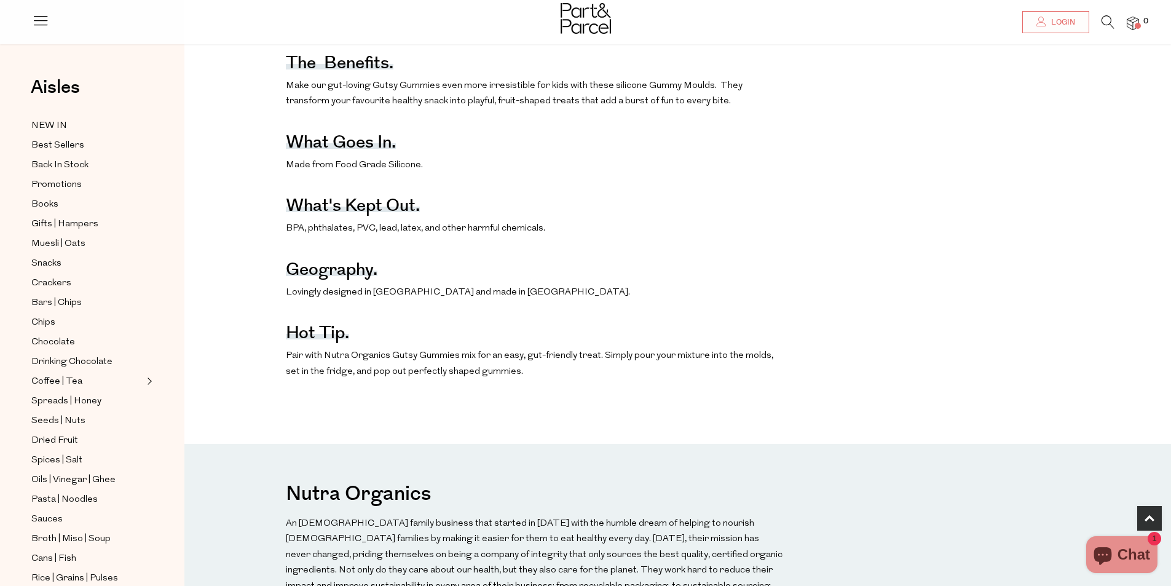
scroll to position [799, 0]
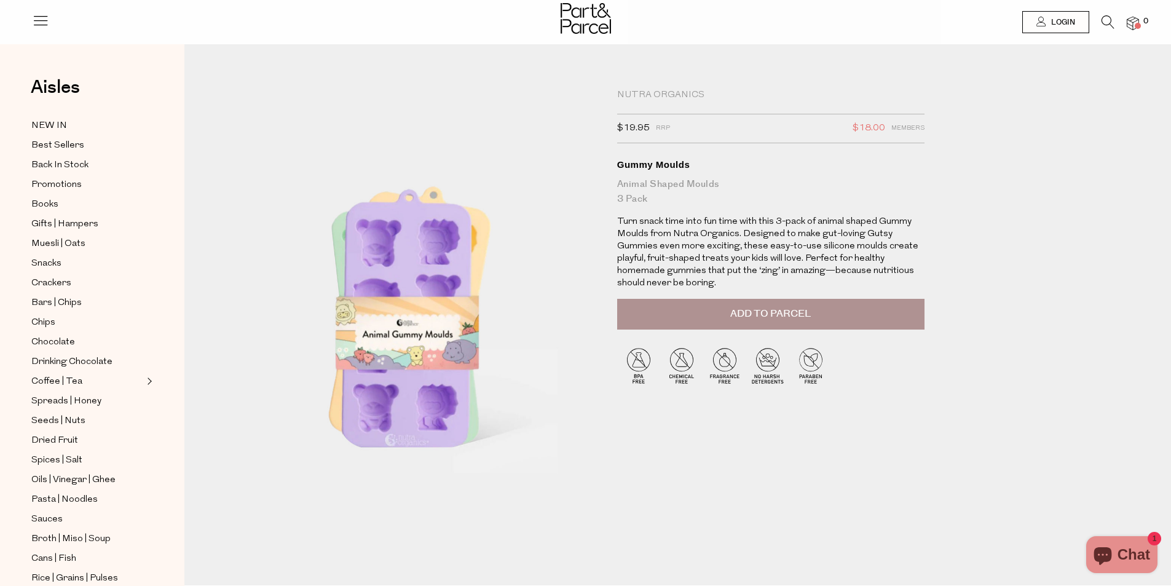
click at [859, 246] on p "Turn snack time into fun time with this 3-pack of animal shaped Gummy Moulds fr…" at bounding box center [770, 253] width 307 height 74
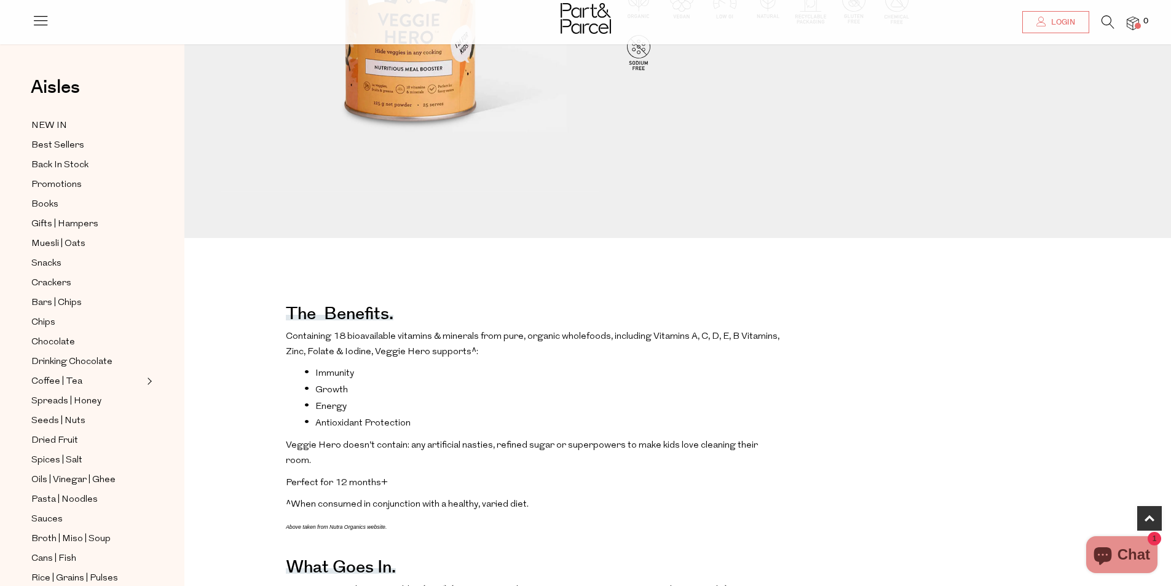
scroll to position [369, 0]
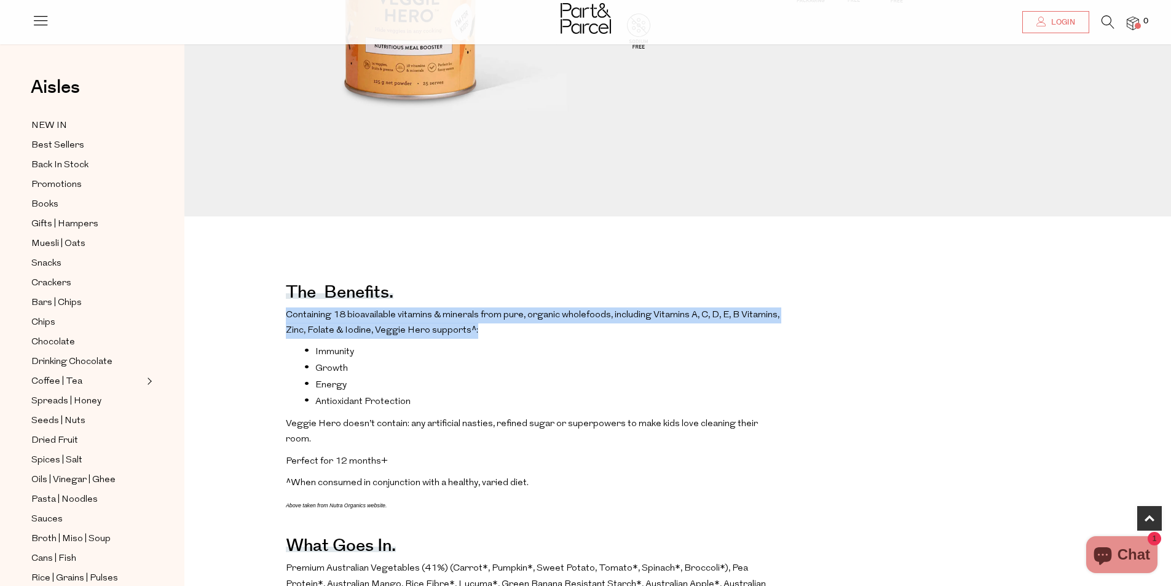
drag, startPoint x: 272, startPoint y: 311, endPoint x: 508, endPoint y: 325, distance: 236.5
click at [508, 325] on p "Containing 18 bioavailable vitamins & minerals from pure, organic wholefoods, i…" at bounding box center [535, 322] width 498 height 31
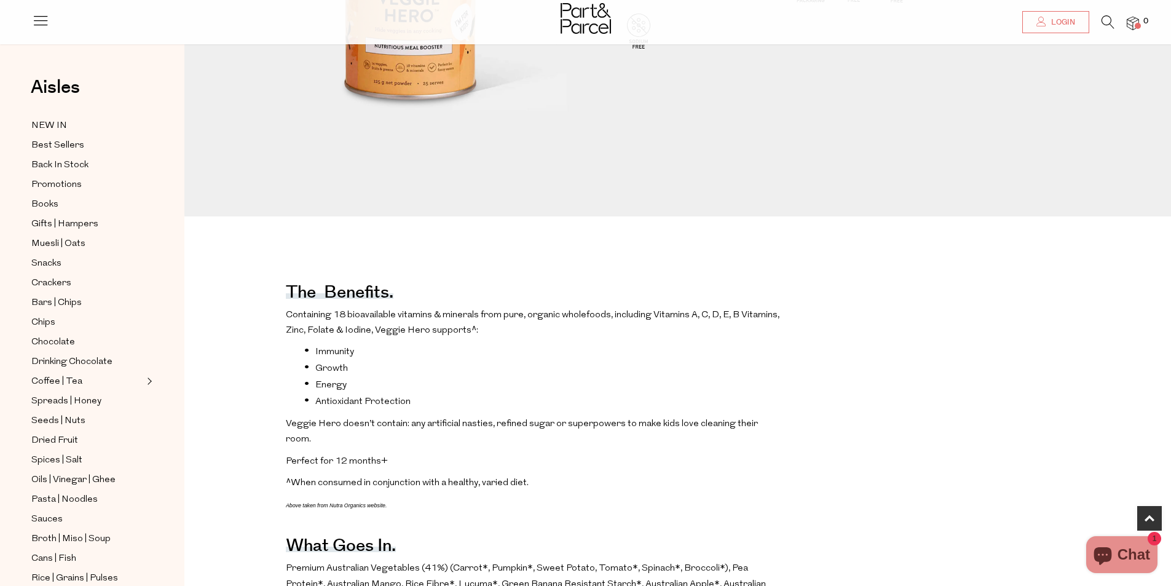
scroll to position [676, 0]
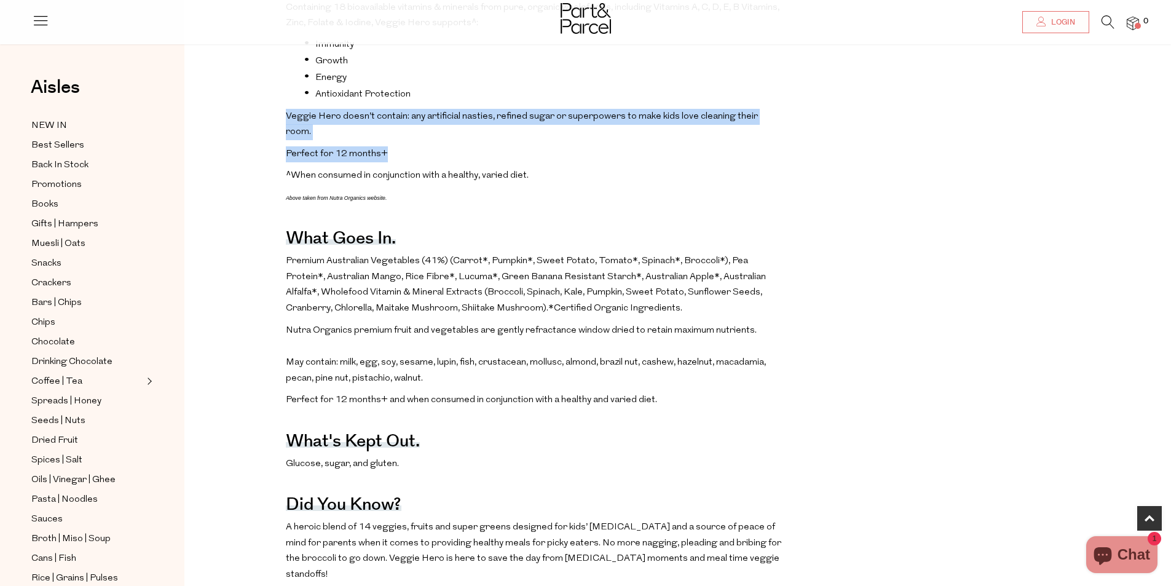
drag, startPoint x: 280, startPoint y: 127, endPoint x: 433, endPoint y: 149, distance: 155.2
click at [433, 149] on div "The benefits. Containing 18 bioavailable vitamins & minerals from pure, organic…" at bounding box center [687, 386] width 987 height 868
click at [433, 149] on p "Perfect for 12 months+" at bounding box center [535, 154] width 498 height 16
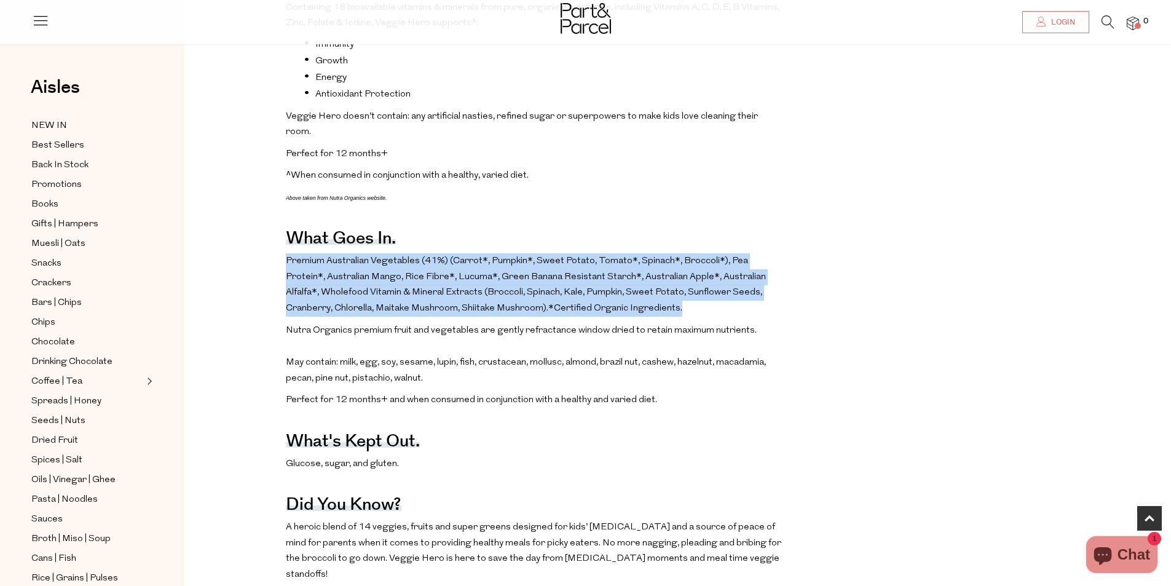
drag, startPoint x: 344, startPoint y: 264, endPoint x: 784, endPoint y: 308, distance: 442.3
click at [784, 308] on div "The benefits. Containing 18 bioavailable vitamins & minerals from pure, organic…" at bounding box center [687, 386] width 987 height 868
click at [784, 309] on div "The benefits. Containing 18 bioavailable vitamins & minerals from pure, organic…" at bounding box center [687, 386] width 987 height 868
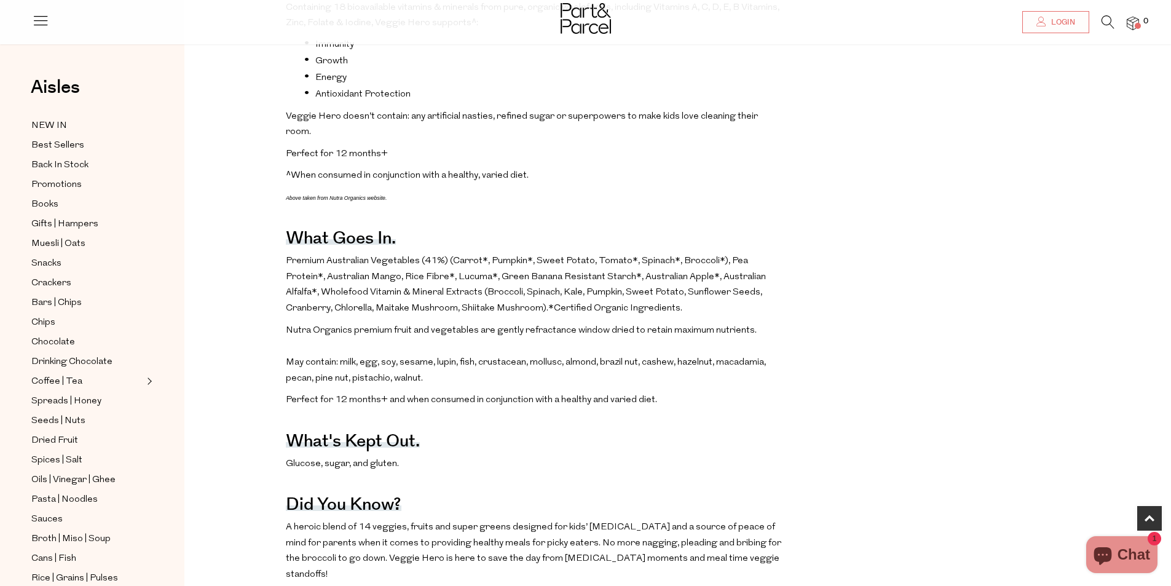
drag, startPoint x: 433, startPoint y: 385, endPoint x: 640, endPoint y: 398, distance: 208.1
click at [433, 386] on p "Nutra Organics premium fruit and vegetables are gently refractance window dried…" at bounding box center [535, 354] width 498 height 64
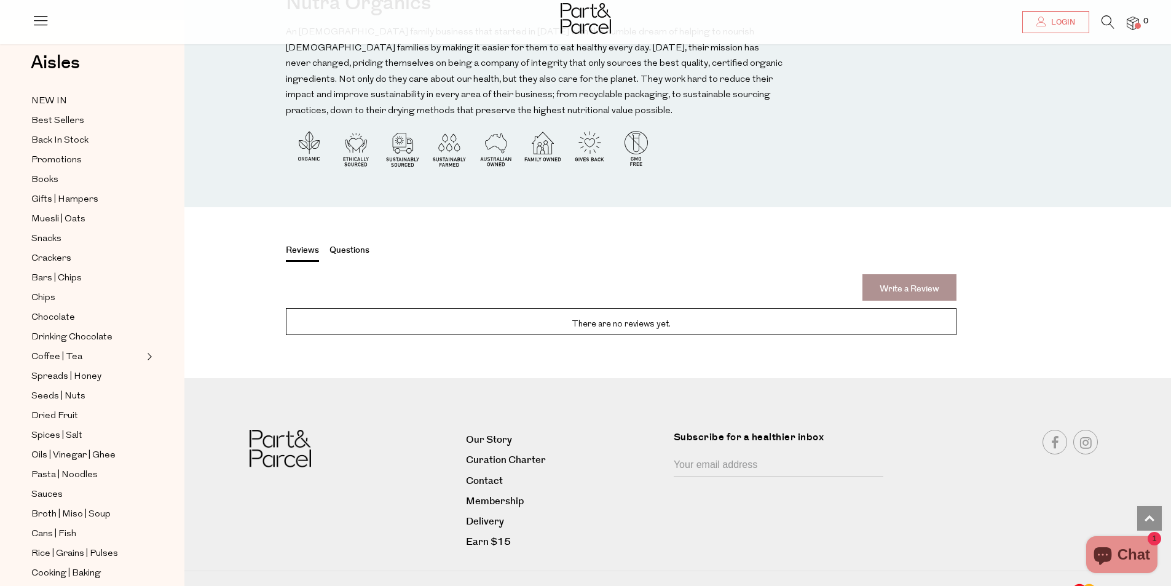
scroll to position [1106, 0]
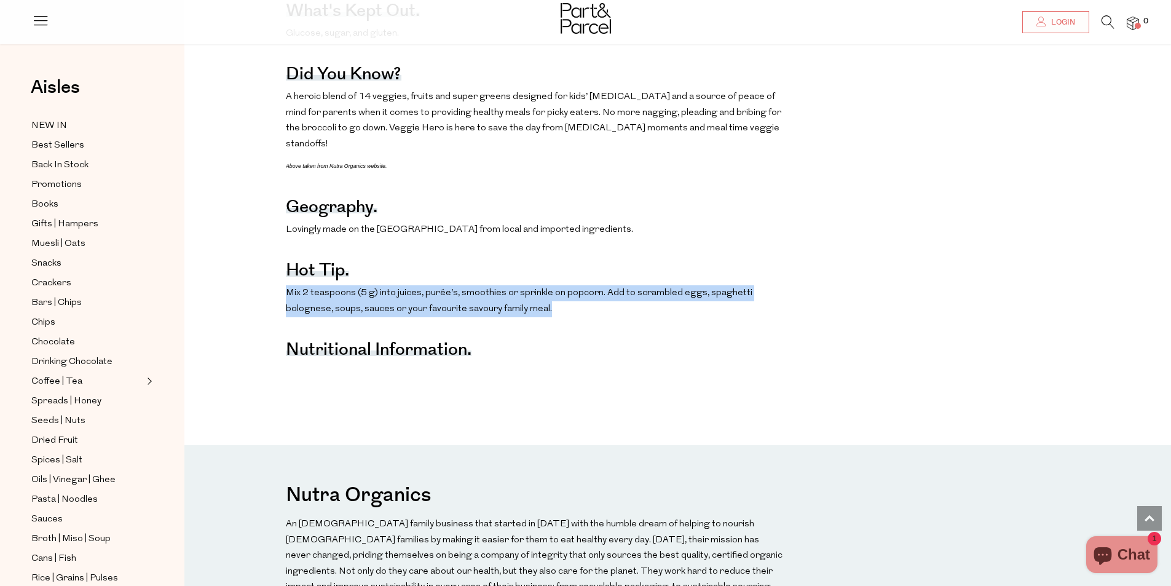
drag, startPoint x: 593, startPoint y: 286, endPoint x: 220, endPoint y: 286, distance: 373.1
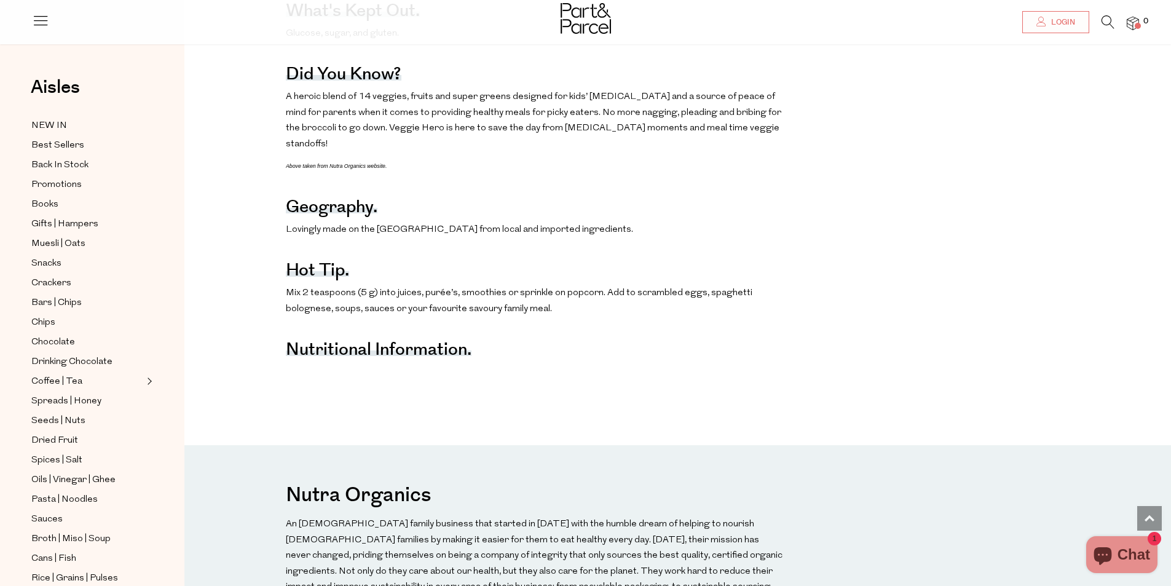
scroll to position [676, 0]
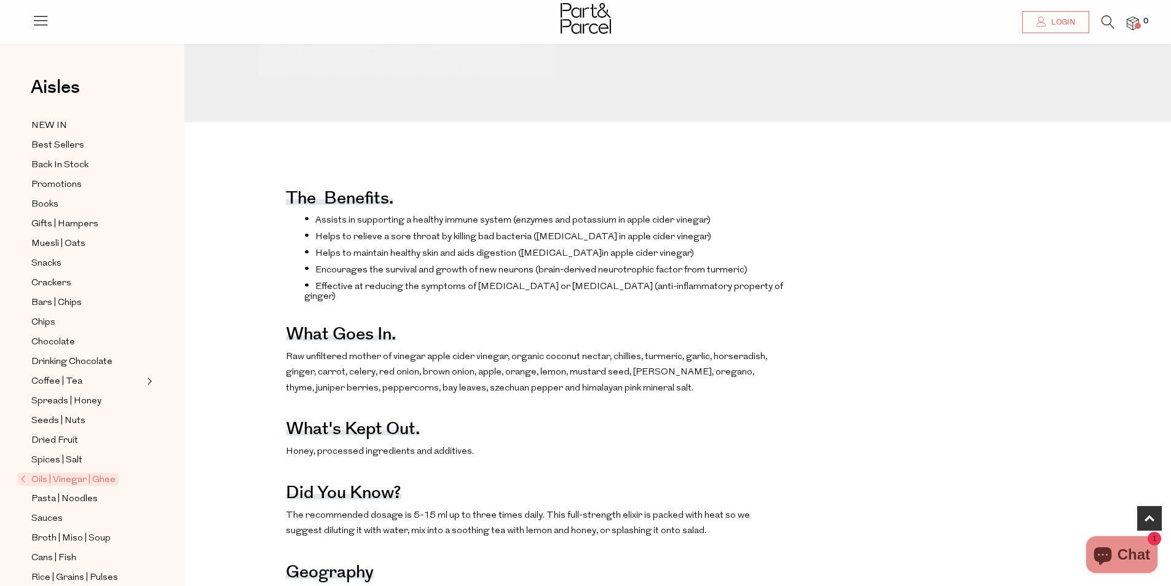
scroll to position [492, 0]
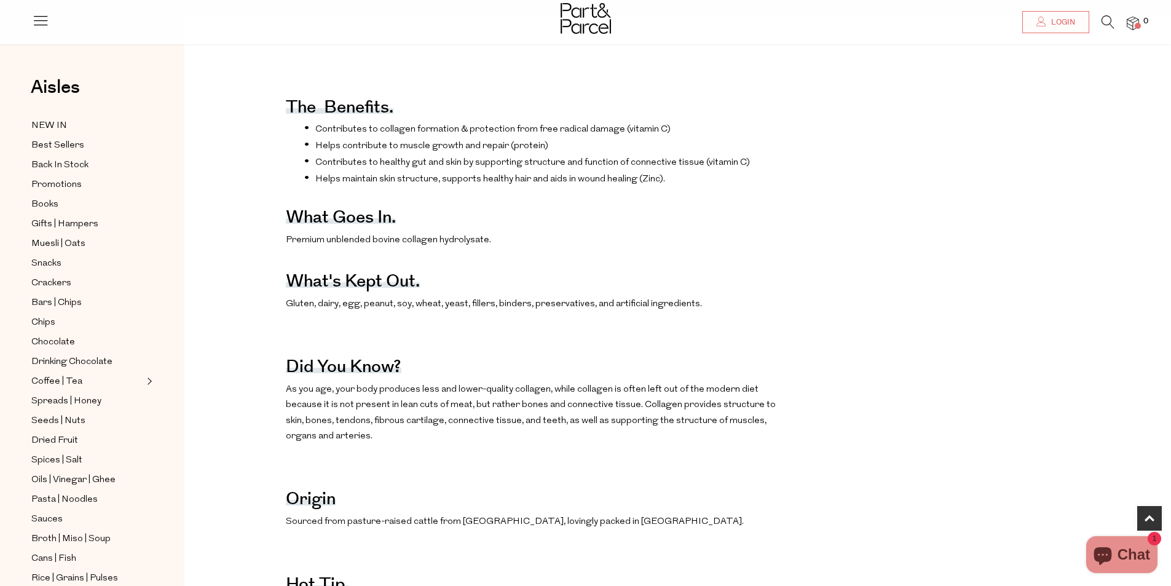
scroll to position [676, 0]
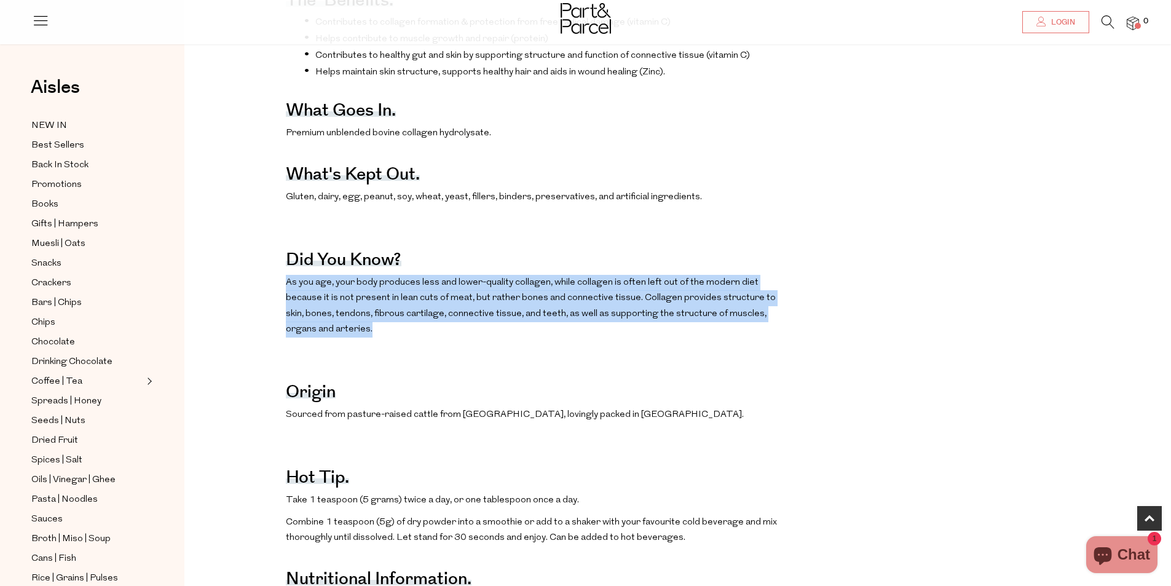
drag, startPoint x: 278, startPoint y: 301, endPoint x: 329, endPoint y: 344, distance: 66.7
click at [329, 344] on div "The benefits. Contributes to collagen formation & protection from free radical …" at bounding box center [687, 521] width 987 height 1138
click at [329, 337] on p "As you age, your body produces less and lower-quality collagen, while collagen …" at bounding box center [535, 306] width 498 height 63
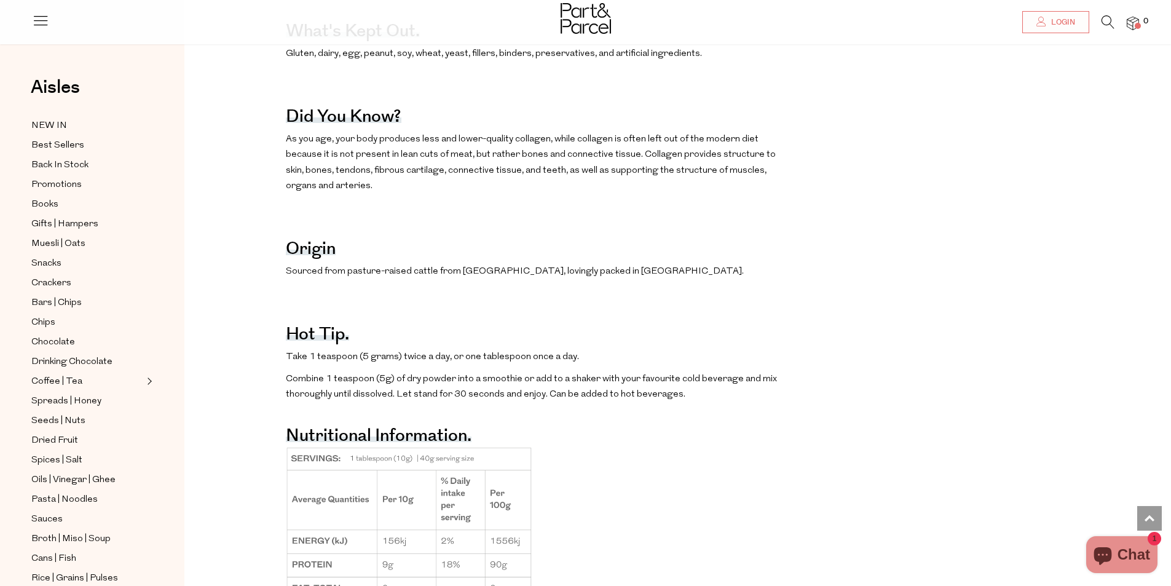
scroll to position [983, 0]
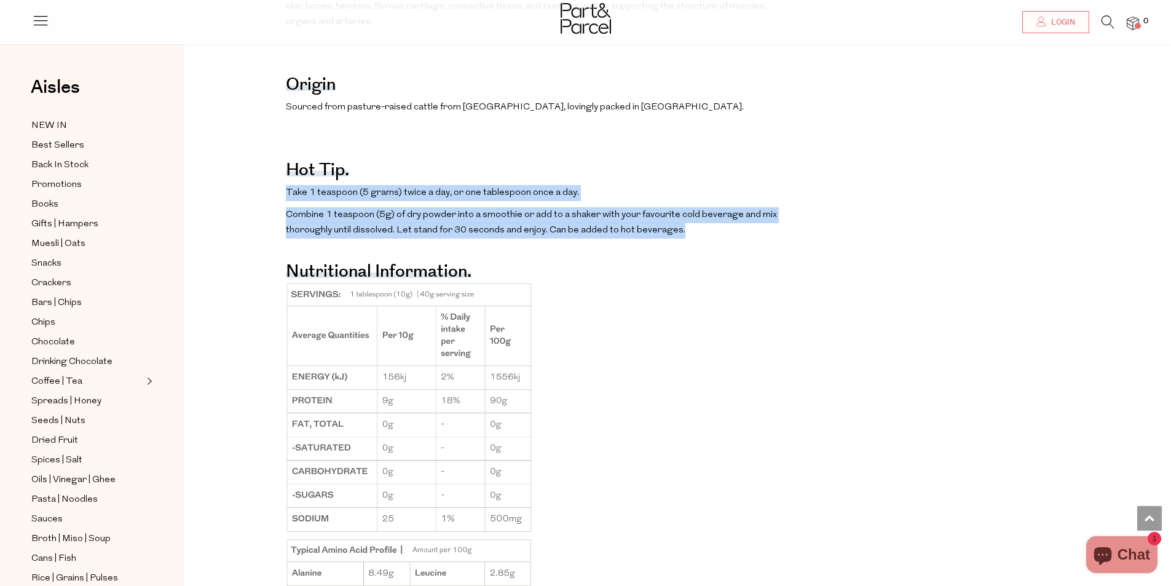
drag, startPoint x: 278, startPoint y: 205, endPoint x: 725, endPoint y: 250, distance: 448.5
click at [725, 250] on div "The benefits. Contributes to collagen formation & protection from free radical …" at bounding box center [687, 214] width 987 height 1138
click at [725, 238] on p "Combine 1 teaspoon (5g) of dry powder into a smoothie or add to a shaker with y…" at bounding box center [535, 222] width 498 height 31
drag, startPoint x: 743, startPoint y: 246, endPoint x: 220, endPoint y: 200, distance: 524.5
click at [220, 200] on div "The benefits. Contributes to collagen formation & protection from free radical …" at bounding box center [687, 214] width 987 height 1138
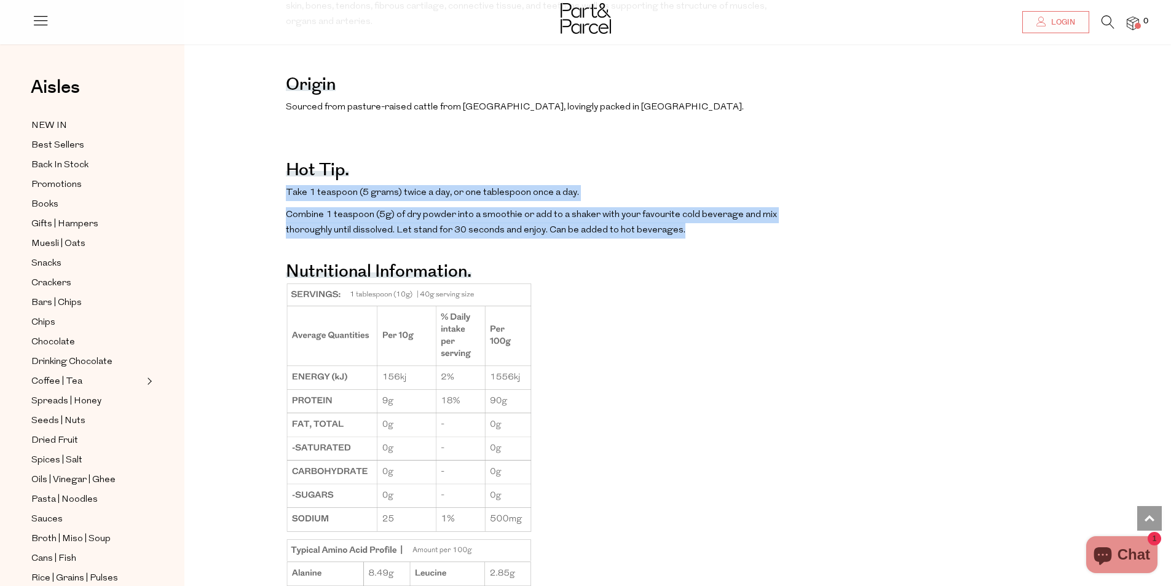
click at [718, 201] on p "Take 1 teaspoon (5 grams) twice a day, or one tablespoon once a day." at bounding box center [535, 193] width 498 height 16
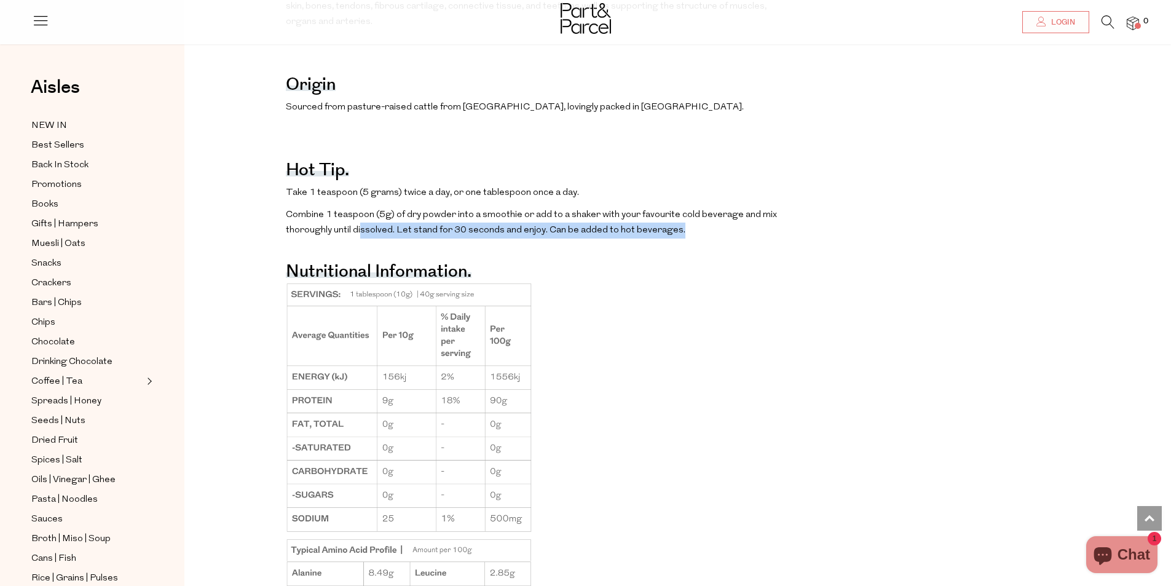
drag, startPoint x: 704, startPoint y: 243, endPoint x: 413, endPoint y: 248, distance: 290.8
click at [359, 238] on p "Combine 1 teaspoon (5g) of dry powder into a smoothie or add to a shaker with y…" at bounding box center [535, 222] width 498 height 31
click at [416, 238] on p "Combine 1 teaspoon (5g) of dry powder into a smoothie or add to a shaker with y…" at bounding box center [535, 222] width 498 height 31
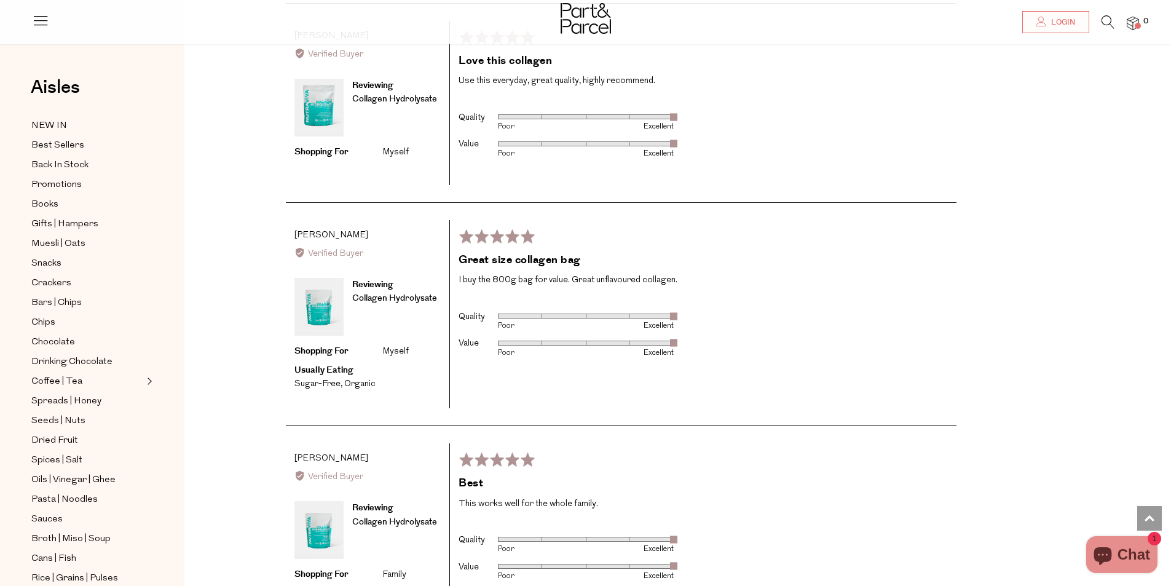
scroll to position [2397, 0]
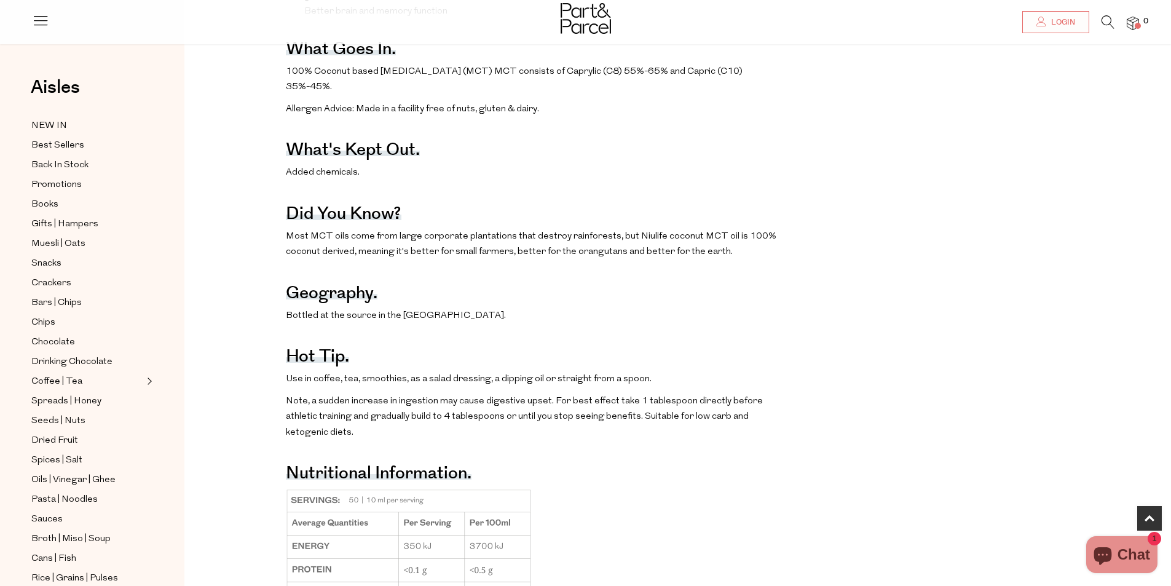
scroll to position [861, 0]
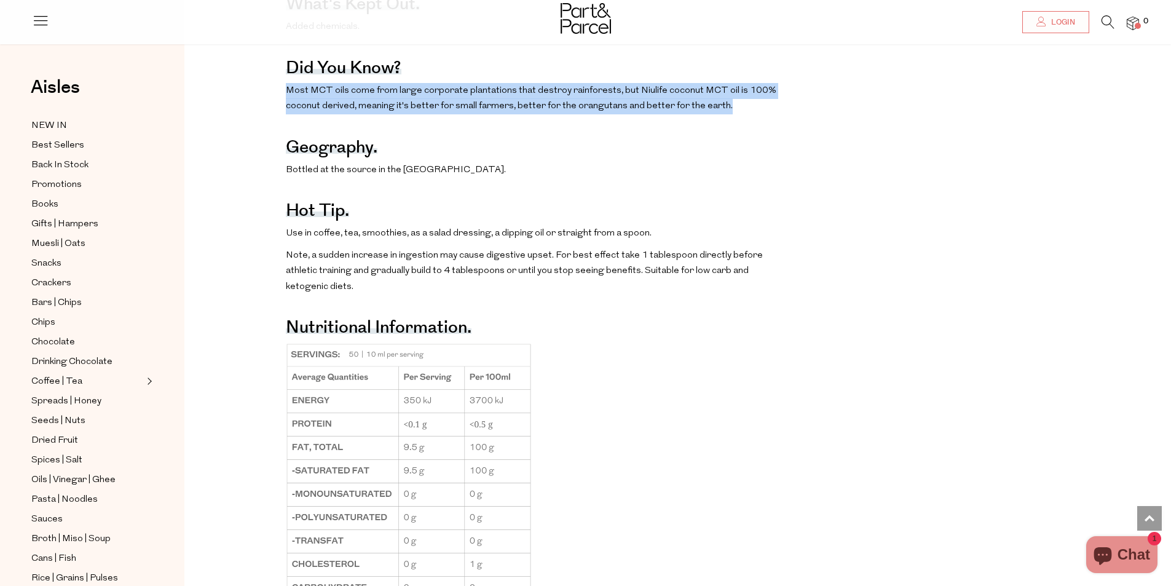
drag, startPoint x: 278, startPoint y: 103, endPoint x: 725, endPoint y: 125, distance: 448.0
click at [725, 125] on div "The benefits. May improve energy and endurance while burning more calories May …" at bounding box center [687, 200] width 987 height 865
click at [725, 114] on p "Most MCT oils come from large corporate plantations that destroy rainforests, b…" at bounding box center [535, 98] width 498 height 31
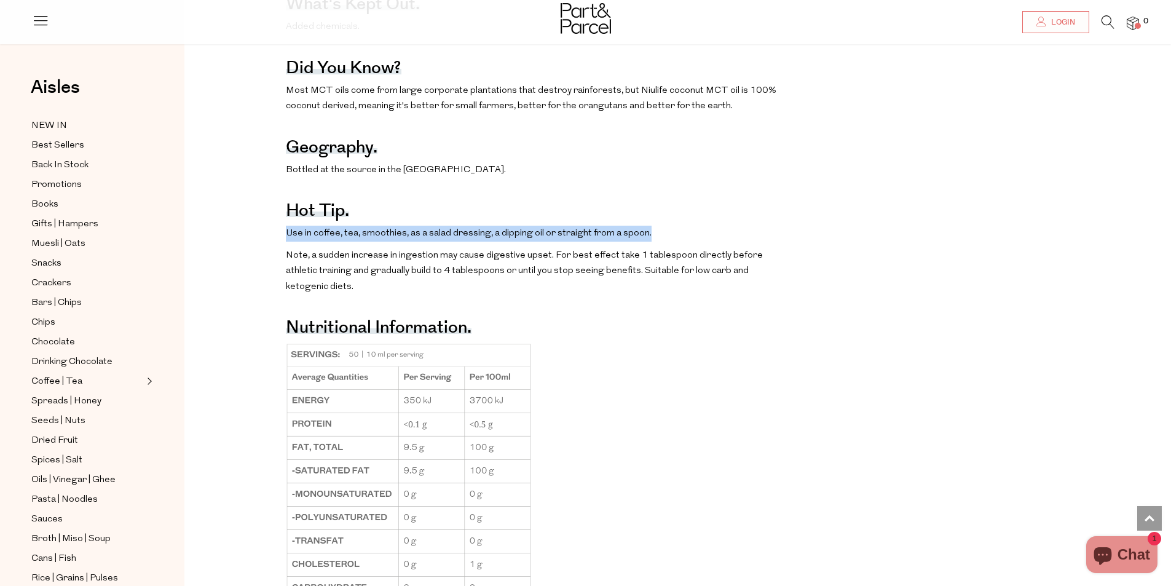
drag, startPoint x: 299, startPoint y: 251, endPoint x: 670, endPoint y: 247, distance: 371.3
click at [670, 247] on div "The benefits. May improve energy and endurance while burning more calories May …" at bounding box center [687, 200] width 987 height 865
click at [672, 242] on p "Use in coffee, tea, smoothies, as a salad dressing, a dipping oil or straight f…" at bounding box center [535, 234] width 498 height 16
click at [964, 228] on div "The benefits. May improve energy and endurance while burning more calories May …" at bounding box center [687, 200] width 987 height 865
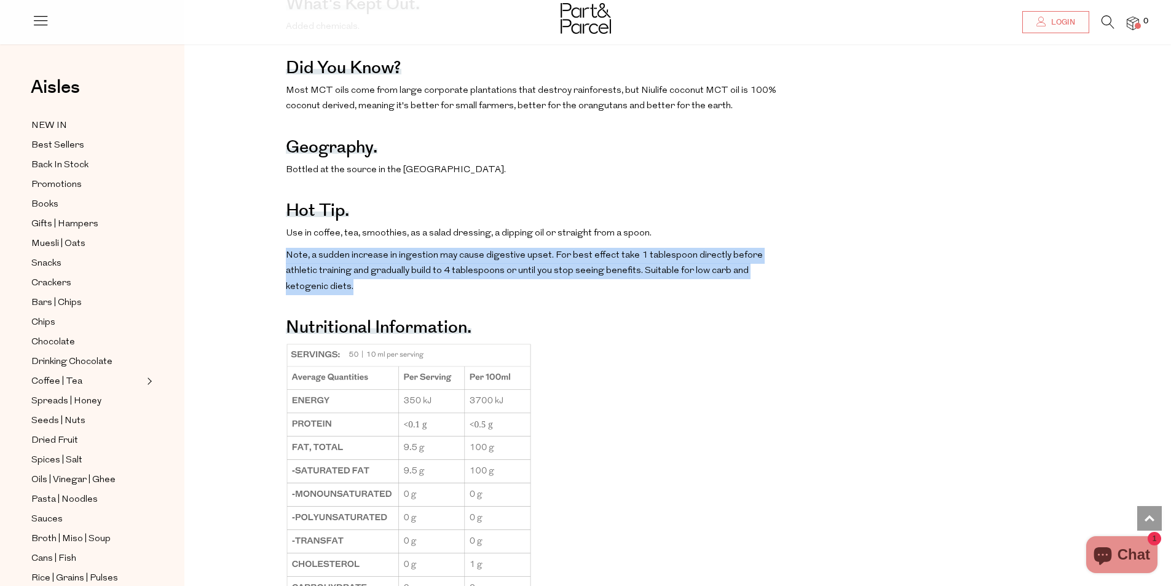
drag, startPoint x: 283, startPoint y: 271, endPoint x: 806, endPoint y: 285, distance: 523.9
click at [806, 285] on div "The benefits. May improve energy and endurance while burning more calories May …" at bounding box center [687, 200] width 987 height 865
drag, startPoint x: 289, startPoint y: 273, endPoint x: 790, endPoint y: 288, distance: 501.2
click at [790, 288] on div "The benefits. May improve energy and endurance while burning more calories May …" at bounding box center [687, 200] width 987 height 865
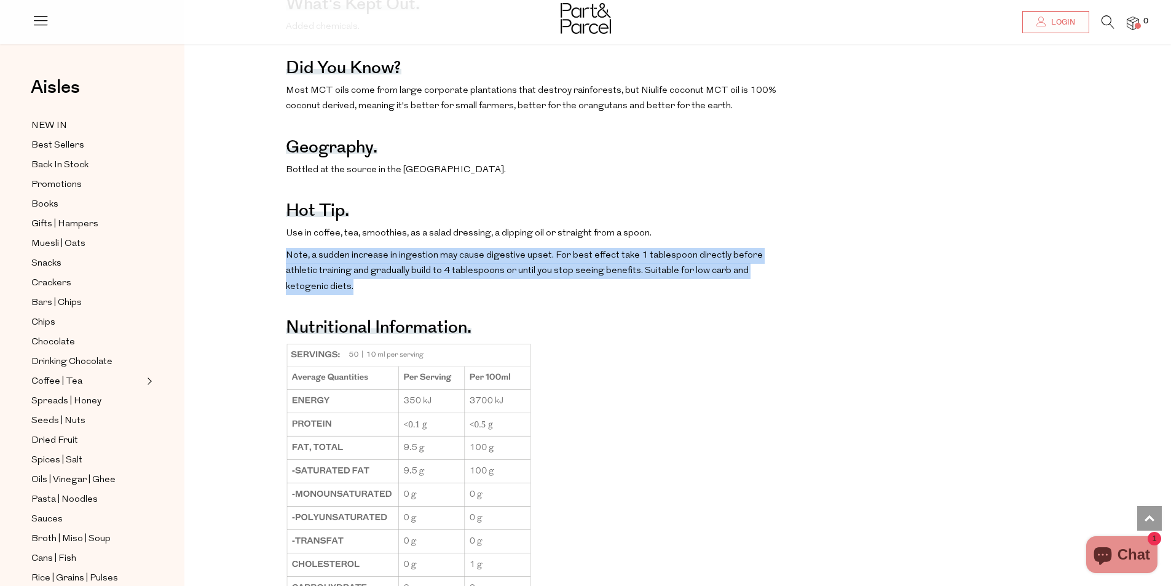
click at [790, 288] on div "The benefits. May improve energy and endurance while burning more calories May …" at bounding box center [687, 200] width 987 height 865
drag, startPoint x: 791, startPoint y: 283, endPoint x: 275, endPoint y: 279, distance: 516.3
click at [275, 279] on div "The benefits. May improve energy and endurance while burning more calories May …" at bounding box center [687, 200] width 987 height 865
click at [785, 258] on div "The benefits. May improve energy and endurance while burning more calories May …" at bounding box center [687, 200] width 987 height 865
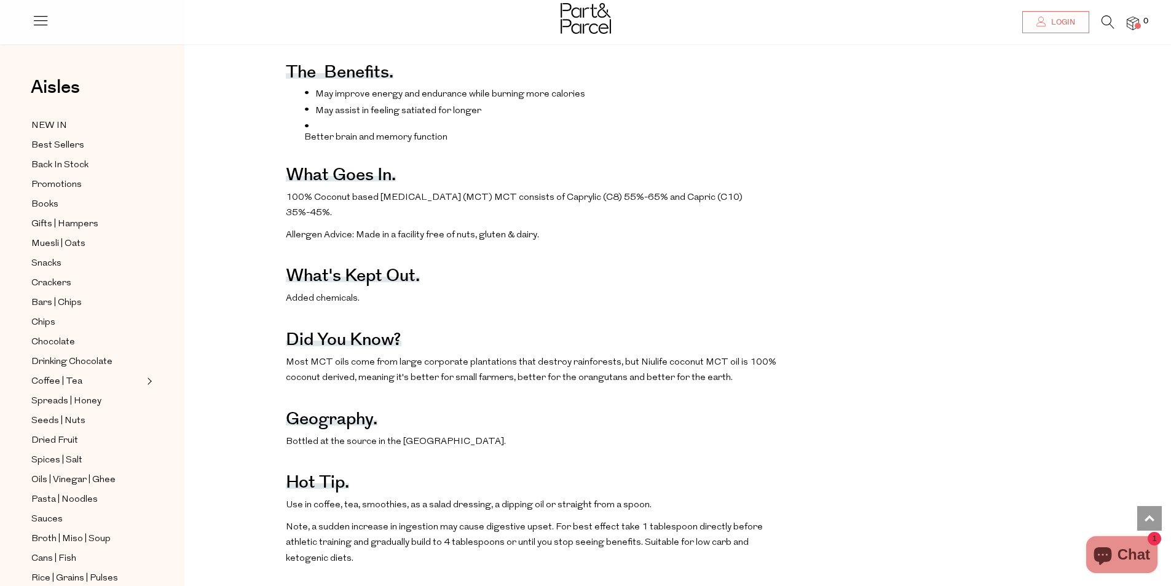
scroll to position [553, 0]
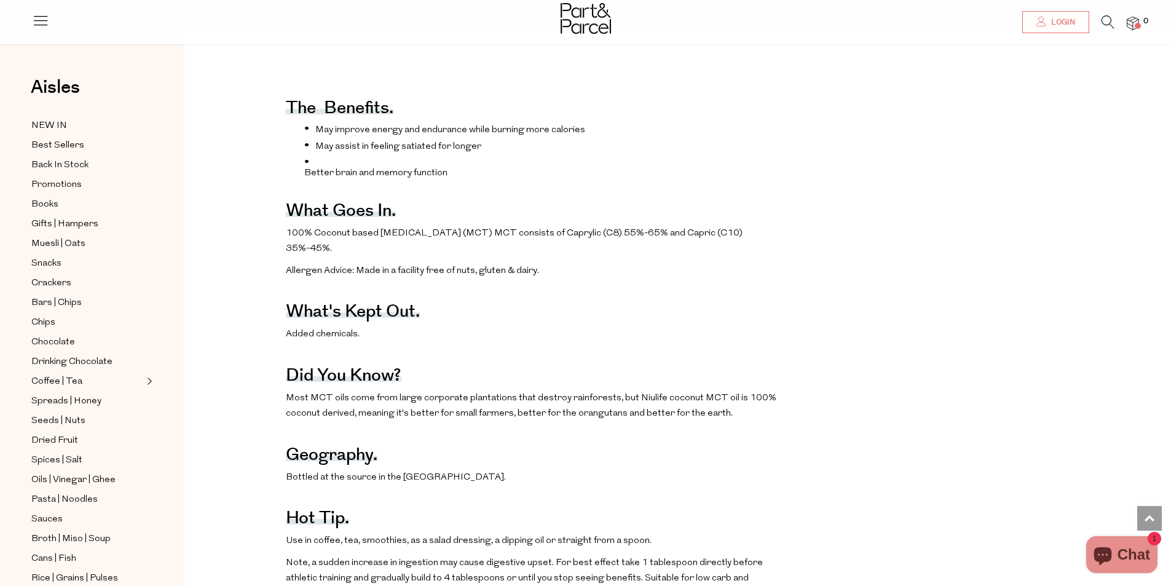
drag, startPoint x: 274, startPoint y: 251, endPoint x: 456, endPoint y: 269, distance: 182.8
click at [456, 269] on div "The benefits. May improve energy and endurance while burning more calories May …" at bounding box center [687, 507] width 987 height 865
drag, startPoint x: 672, startPoint y: 260, endPoint x: 715, endPoint y: 284, distance: 49.8
click at [672, 257] on p "100% Coconut based Medium Chain Triglycerides (MCT) MCT consists of Caprylic (C…" at bounding box center [535, 241] width 498 height 31
click at [714, 279] on p "Allergen Advice: Made in a facility free of nuts, gluten & dairy." at bounding box center [535, 271] width 498 height 16
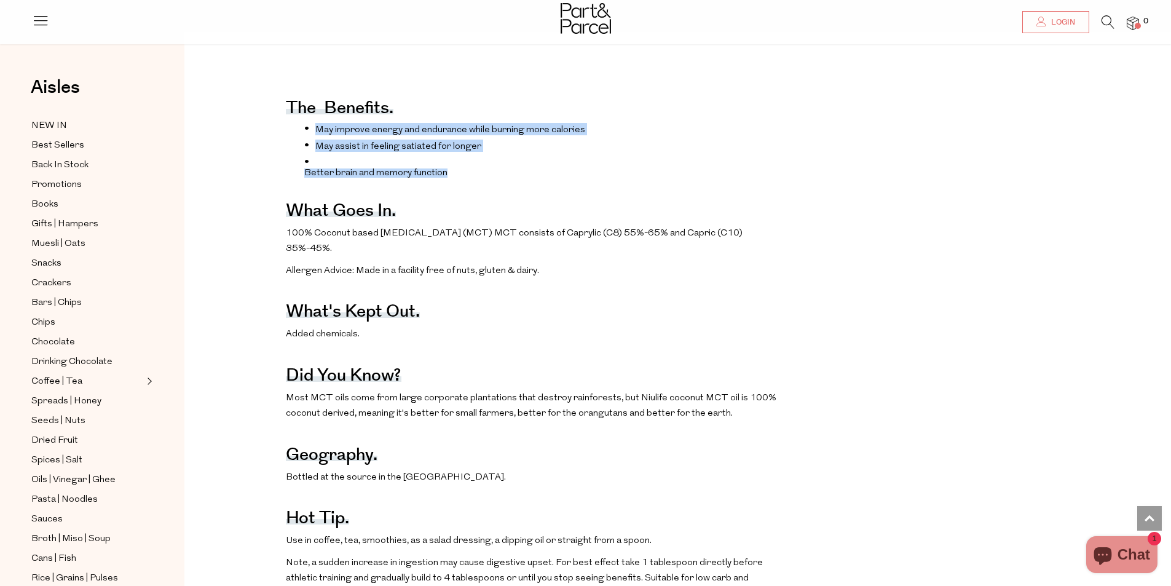
drag, startPoint x: 433, startPoint y: 143, endPoint x: 584, endPoint y: 185, distance: 156.3
click at [584, 178] on ul "May improve energy and endurance while burning more calories May assist in feel…" at bounding box center [535, 150] width 498 height 55
click at [584, 178] on p "Better brain and memory function" at bounding box center [543, 172] width 479 height 9
drag, startPoint x: 484, startPoint y: 188, endPoint x: 261, endPoint y: 143, distance: 228.3
click at [261, 143] on div "The benefits. May improve energy and endurance while burning more calories May …" at bounding box center [687, 507] width 987 height 865
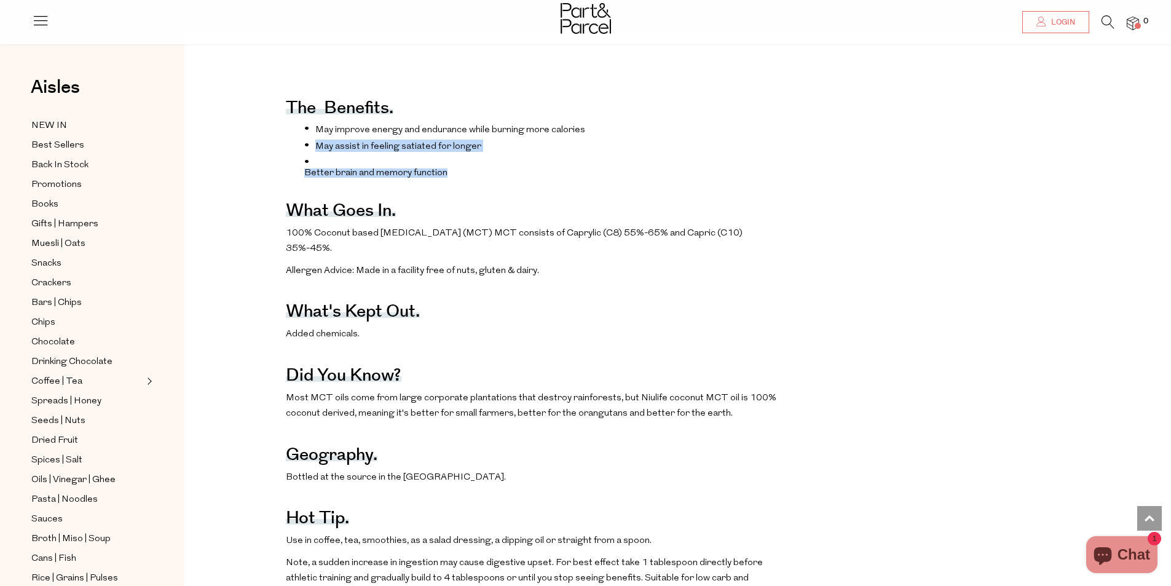
click at [664, 149] on li "May assist in feeling satiated for longer" at bounding box center [543, 146] width 479 height 12
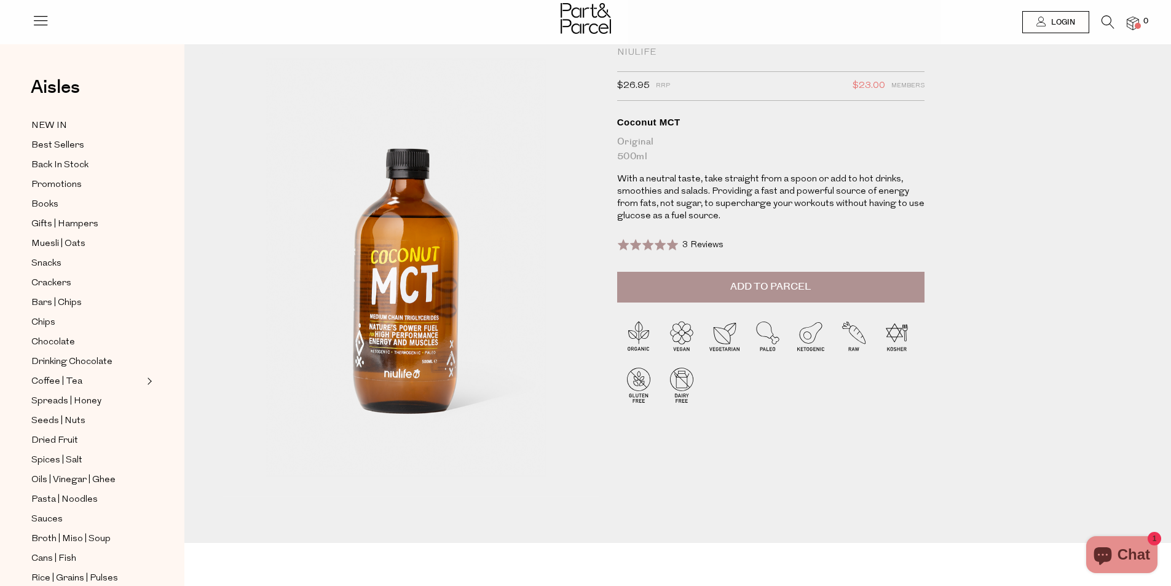
scroll to position [0, 0]
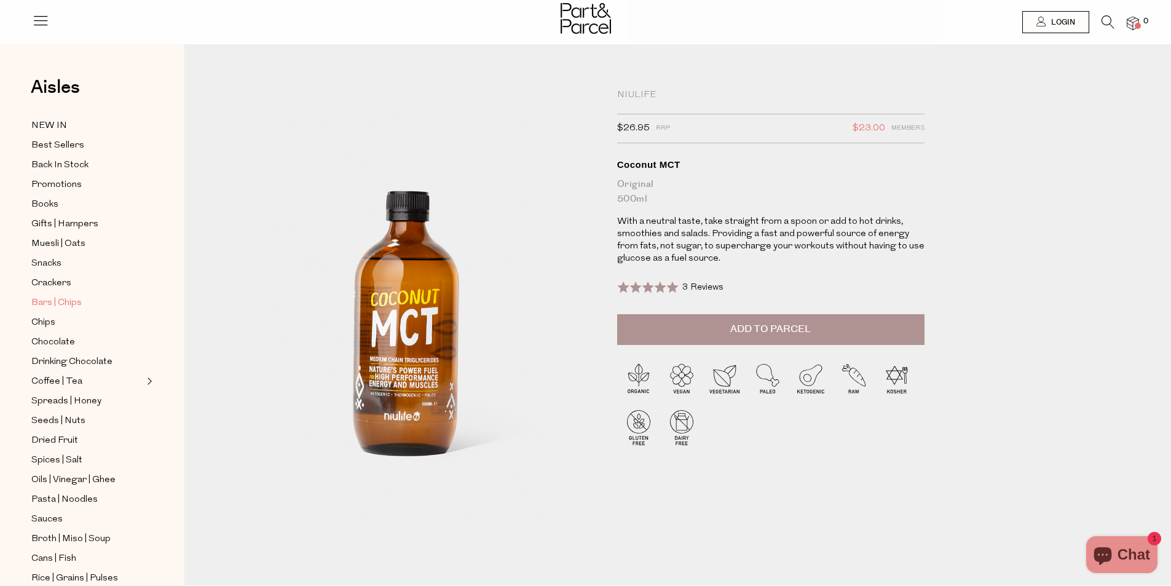
click at [59, 296] on span "Bars | Chips" at bounding box center [56, 303] width 50 height 15
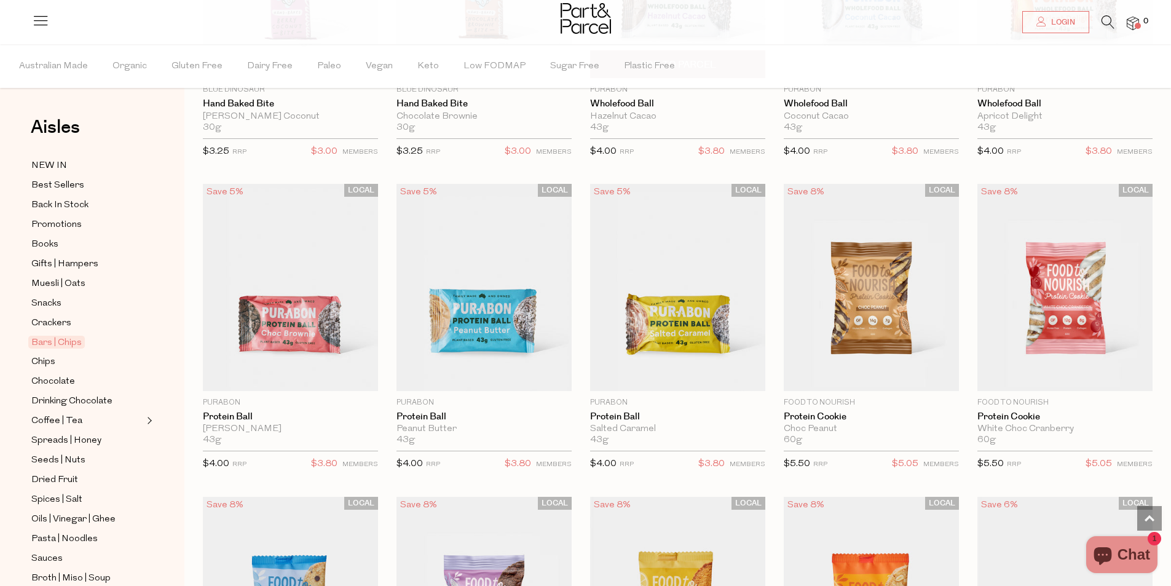
scroll to position [2705, 0]
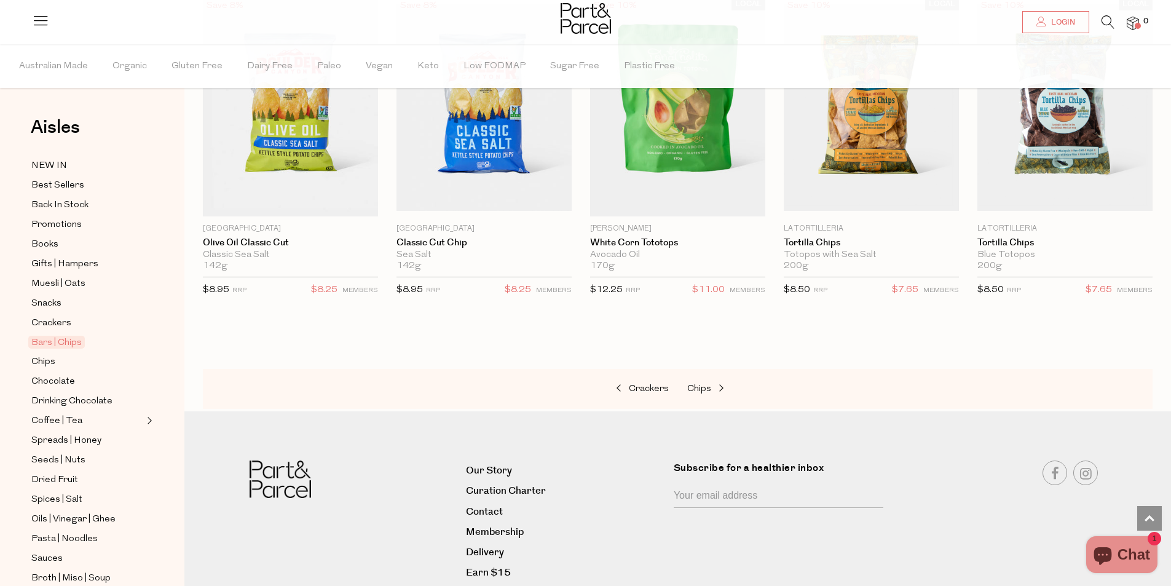
scroll to position [4316, 0]
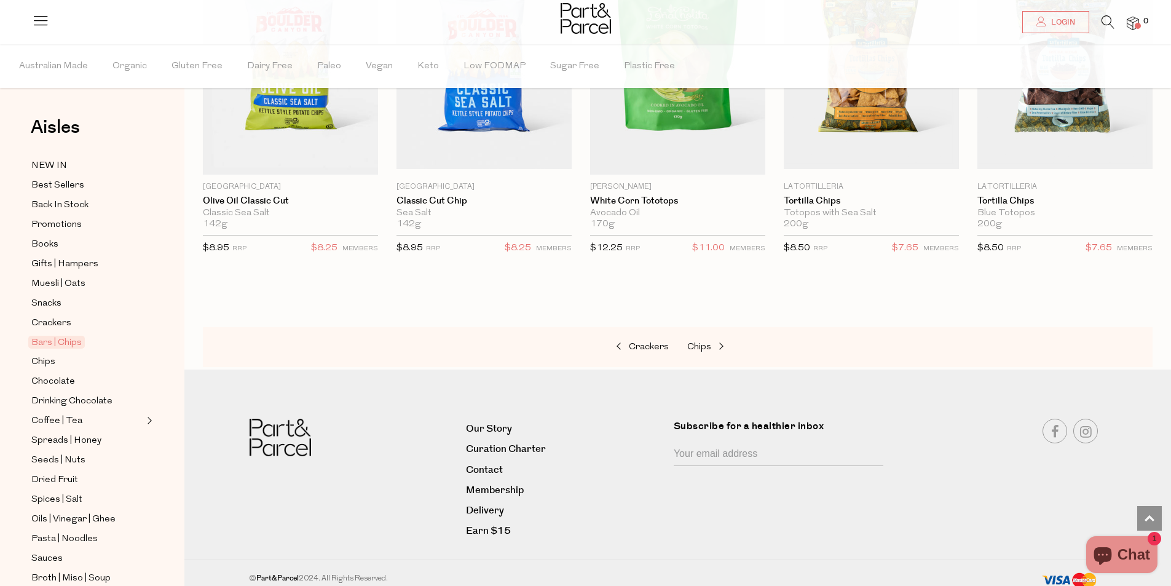
click at [56, 251] on ul "NEW IN Best Sellers Back In Stock Promotions Books Gifts | Hampers Muesli | Oat…" at bounding box center [92, 490] width 132 height 664
click at [52, 257] on span "Gifts | Hampers" at bounding box center [64, 264] width 67 height 15
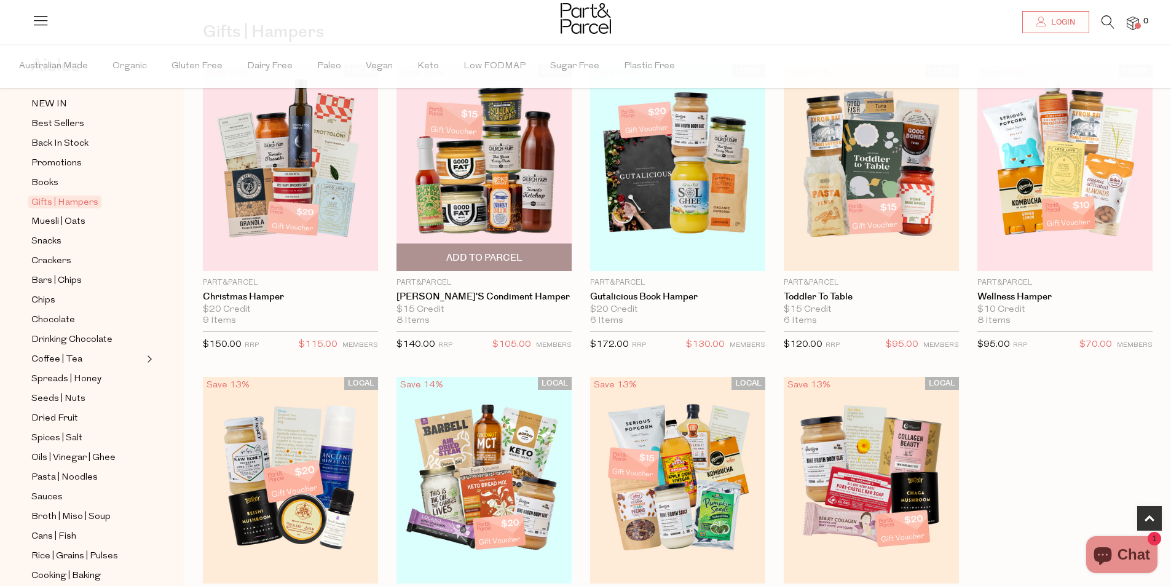
scroll to position [369, 0]
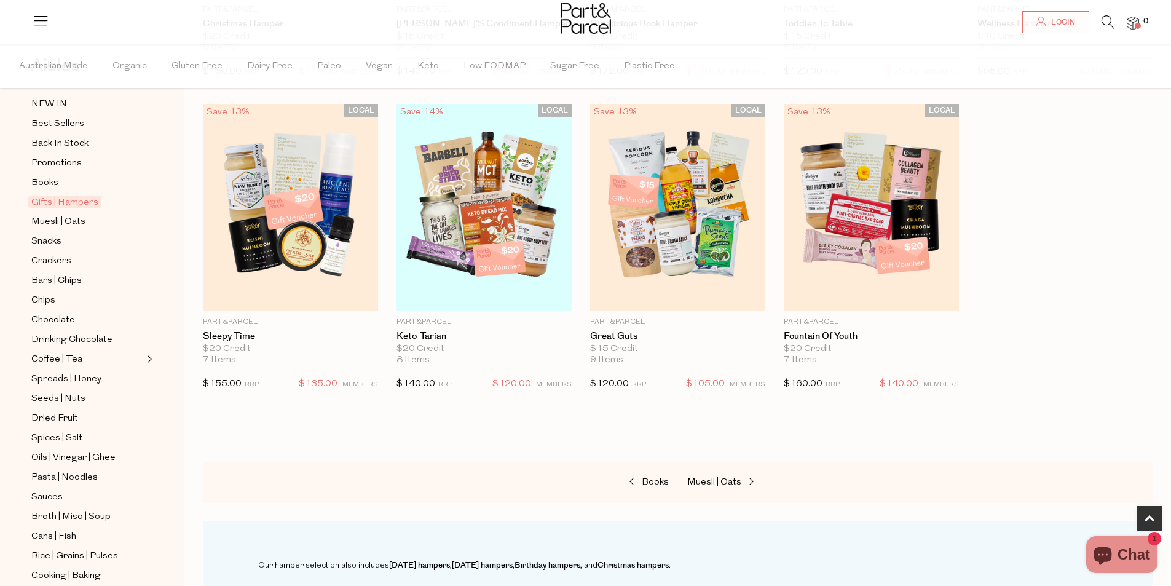
click at [339, 449] on div at bounding box center [678, 446] width 950 height 31
click at [259, 462] on div "Books Muesli | Oats" at bounding box center [678, 482] width 950 height 41
drag, startPoint x: 1044, startPoint y: 333, endPoint x: 983, endPoint y: 352, distance: 63.2
click at [1044, 333] on div "LOCAL Save 23% 1 Add To Parcel Part&Parcel Christmas Hamper $20 Credit 9 Items …" at bounding box center [668, 104] width 968 height 625
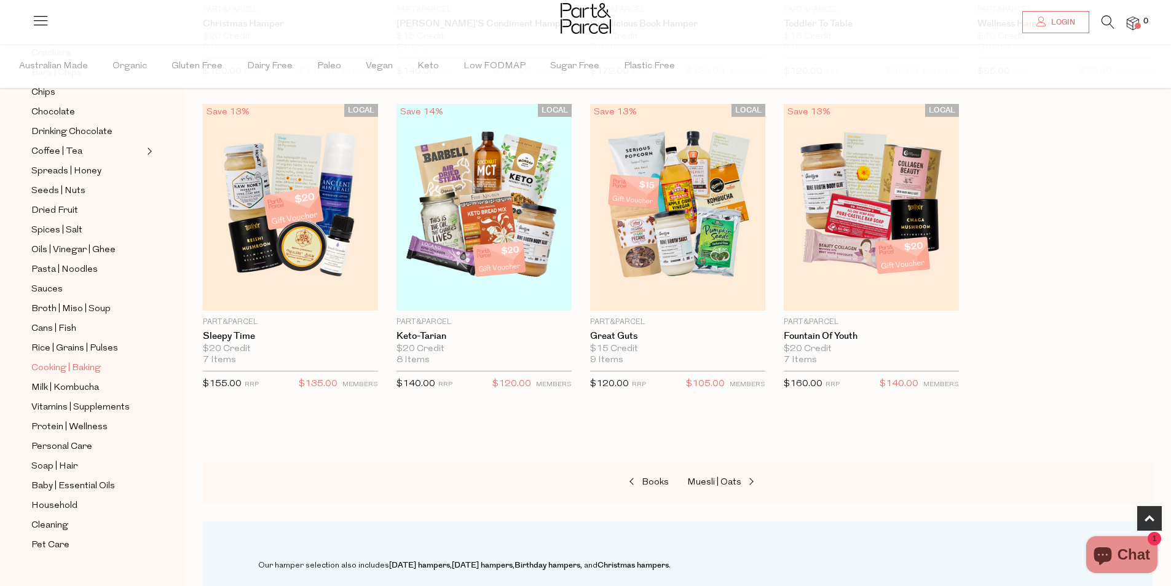
click at [87, 361] on span "Cooking | Baking" at bounding box center [65, 368] width 69 height 15
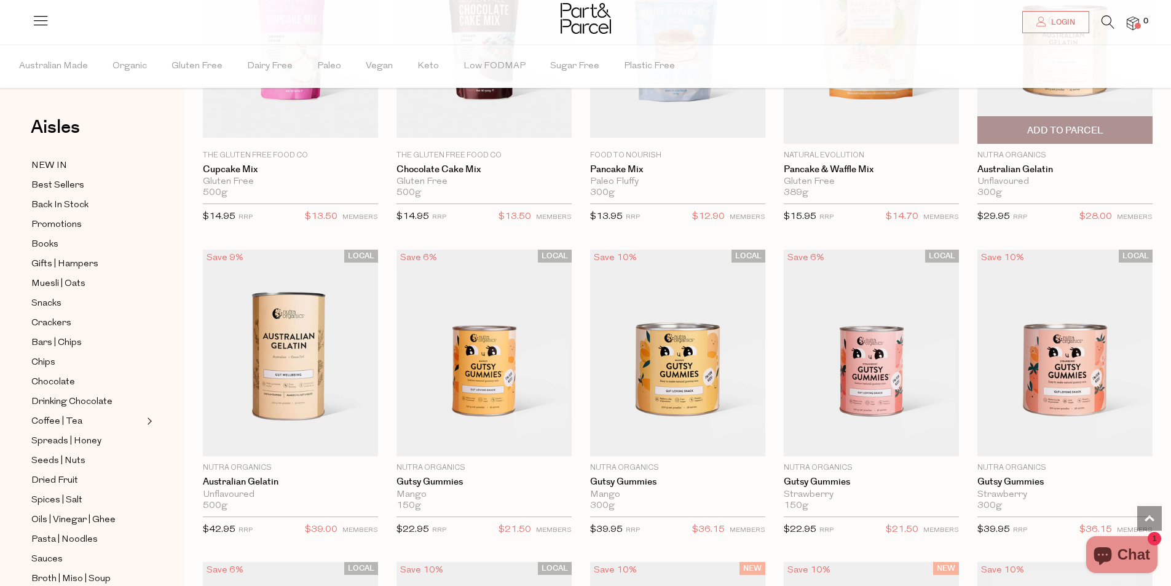
scroll to position [615, 0]
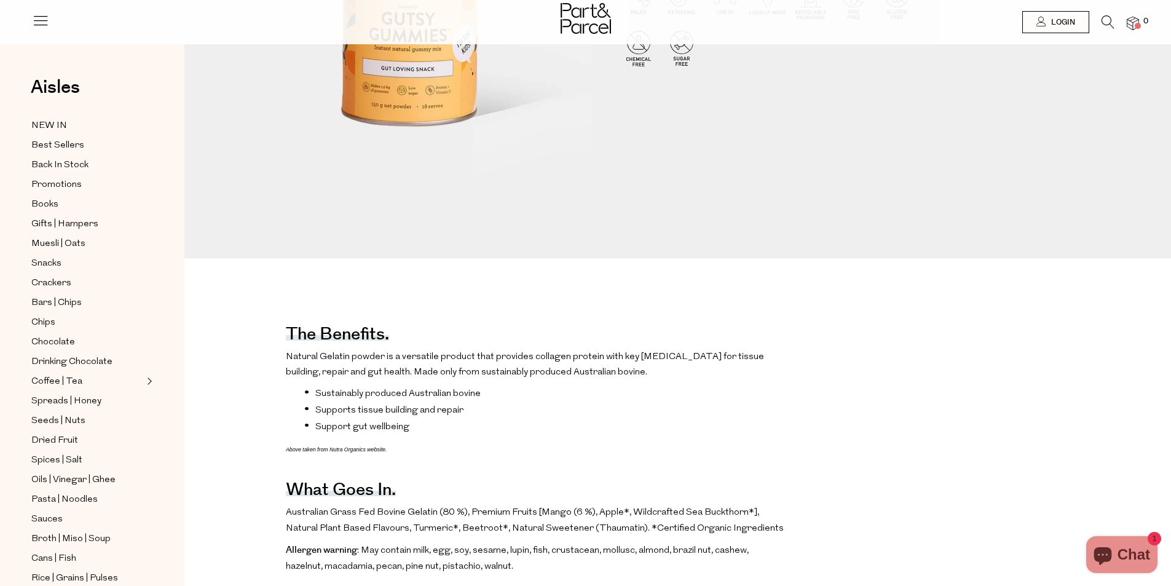
scroll to position [430, 0]
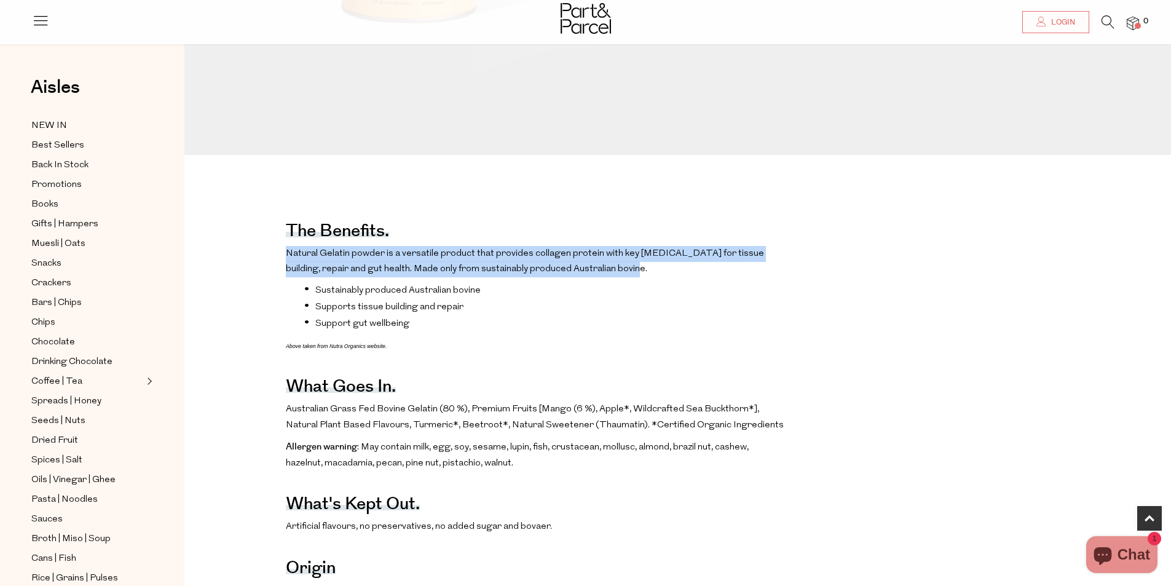
drag, startPoint x: 324, startPoint y: 253, endPoint x: 615, endPoint y: 267, distance: 291.1
click at [615, 267] on p "Natural Gelatin powder is a versatile product that provides collagen protein wi…" at bounding box center [535, 261] width 498 height 31
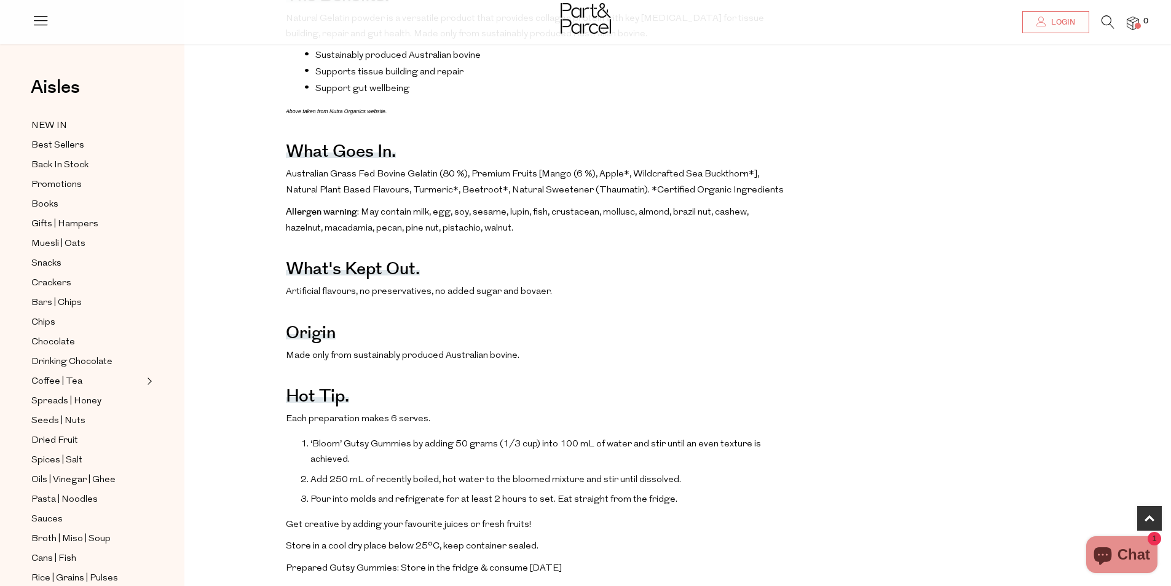
scroll to position [738, 0]
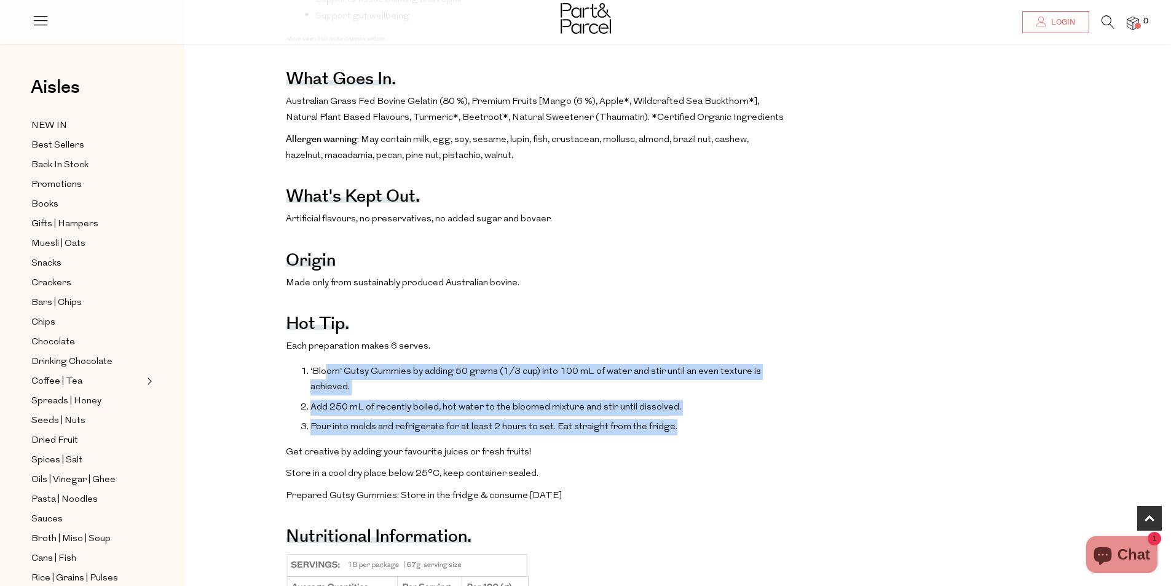
drag, startPoint x: 328, startPoint y: 374, endPoint x: 698, endPoint y: 437, distance: 375.3
click at [698, 437] on div "The benefits. Natural Gelatin powder is a versatile product that provides colla…" at bounding box center [535, 367] width 498 height 952
click at [698, 435] on li "Pour into molds and refrigerate for at least 2 hours to set. Eat straight from …" at bounding box center [546, 427] width 473 height 16
drag, startPoint x: 697, startPoint y: 447, endPoint x: 234, endPoint y: 358, distance: 471.9
click at [234, 358] on div "The benefits. Natural Gelatin powder is a versatile product that provides colla…" at bounding box center [687, 367] width 987 height 952
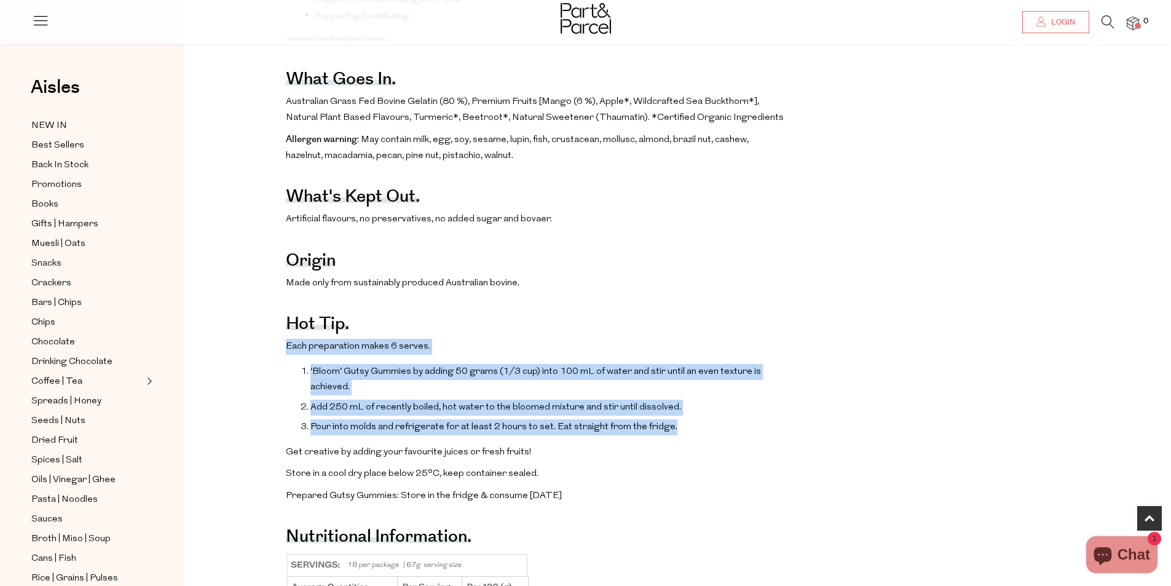
click at [580, 377] on li "‘Bloom’ Gutsy Gummies by adding 50 grams (1/3 cup) into 100 mL of water and sti…" at bounding box center [546, 379] width 473 height 31
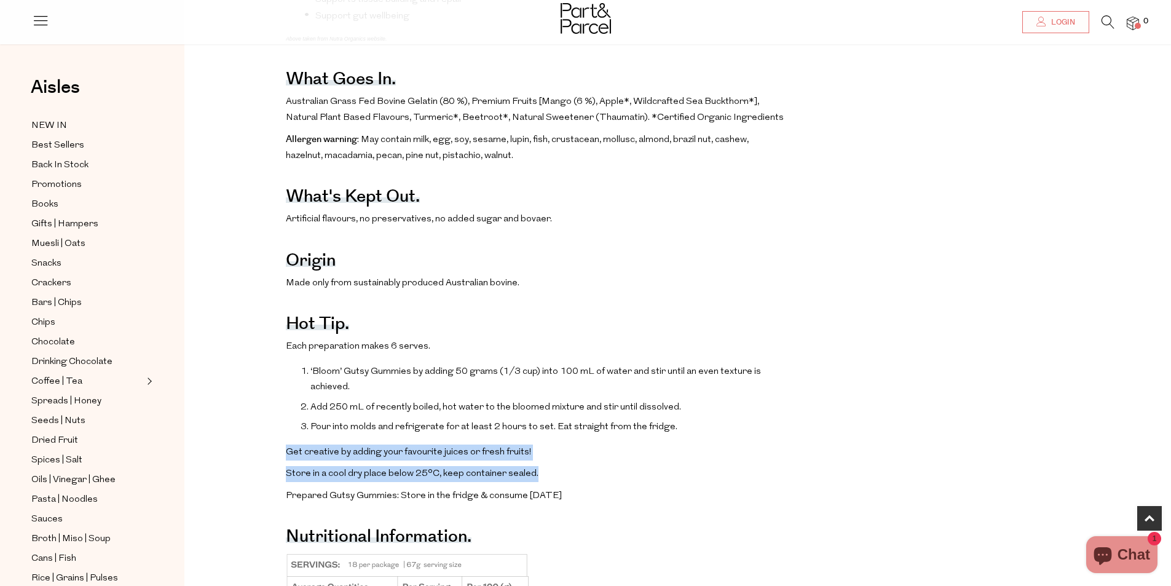
drag, startPoint x: 575, startPoint y: 487, endPoint x: 288, endPoint y: 449, distance: 289.0
click at [288, 449] on div "The benefits. Natural Gelatin powder is a versatile product that provides colla…" at bounding box center [535, 367] width 498 height 952
click at [290, 449] on div "The benefits. Natural Gelatin powder is a versatile product that provides colla…" at bounding box center [535, 367] width 498 height 952
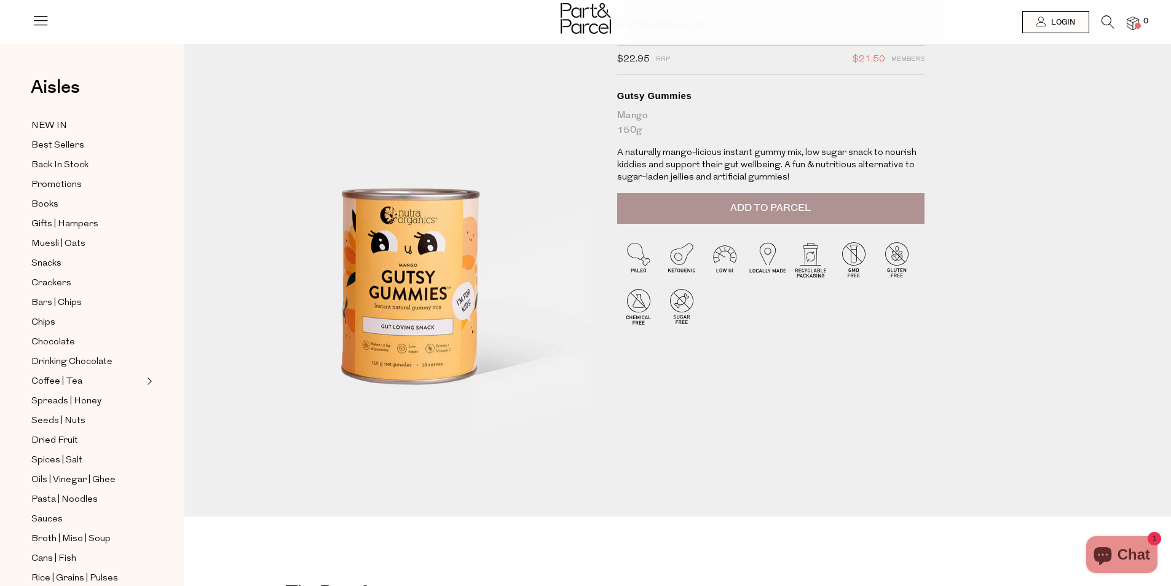
scroll to position [0, 0]
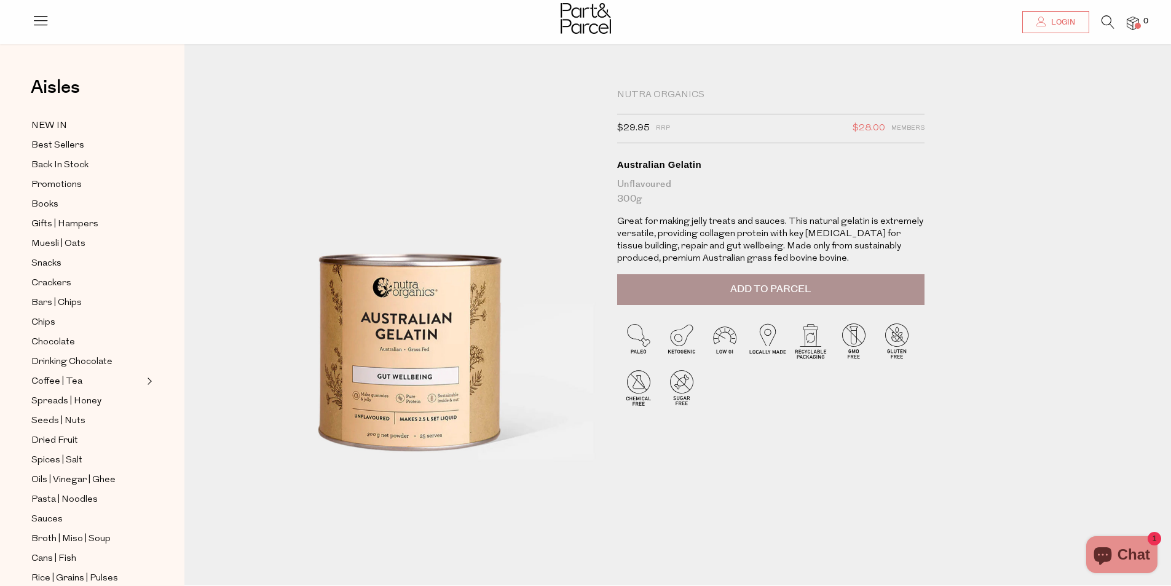
scroll to position [492, 0]
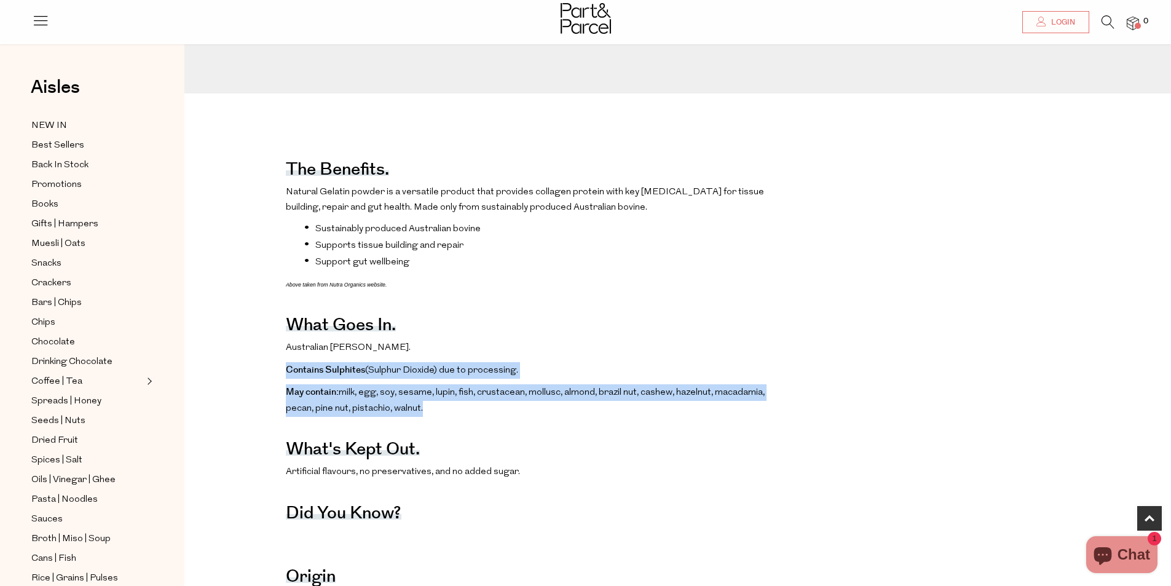
drag, startPoint x: 264, startPoint y: 384, endPoint x: 576, endPoint y: 420, distance: 314.4
click at [576, 416] on p "May contain: milk, egg, soy, sesame, lupin, fish, crustacean, mollusc, almond, …" at bounding box center [535, 400] width 498 height 32
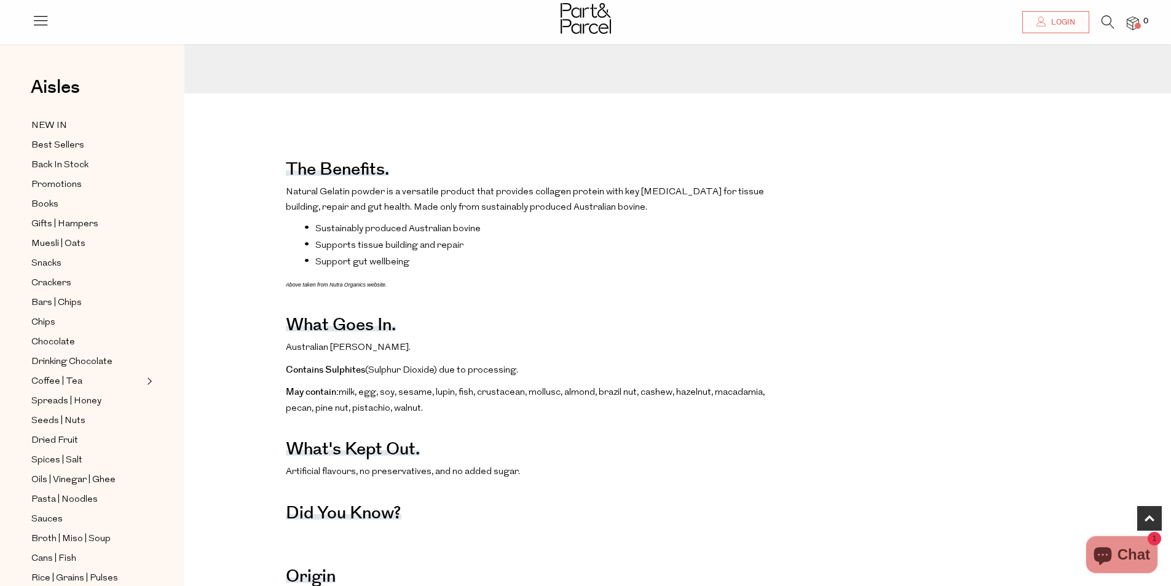
drag, startPoint x: 358, startPoint y: 490, endPoint x: 591, endPoint y: 480, distance: 233.2
click at [591, 480] on p "Artificial flavours, no preservatives, and no added sugar." at bounding box center [535, 472] width 498 height 16
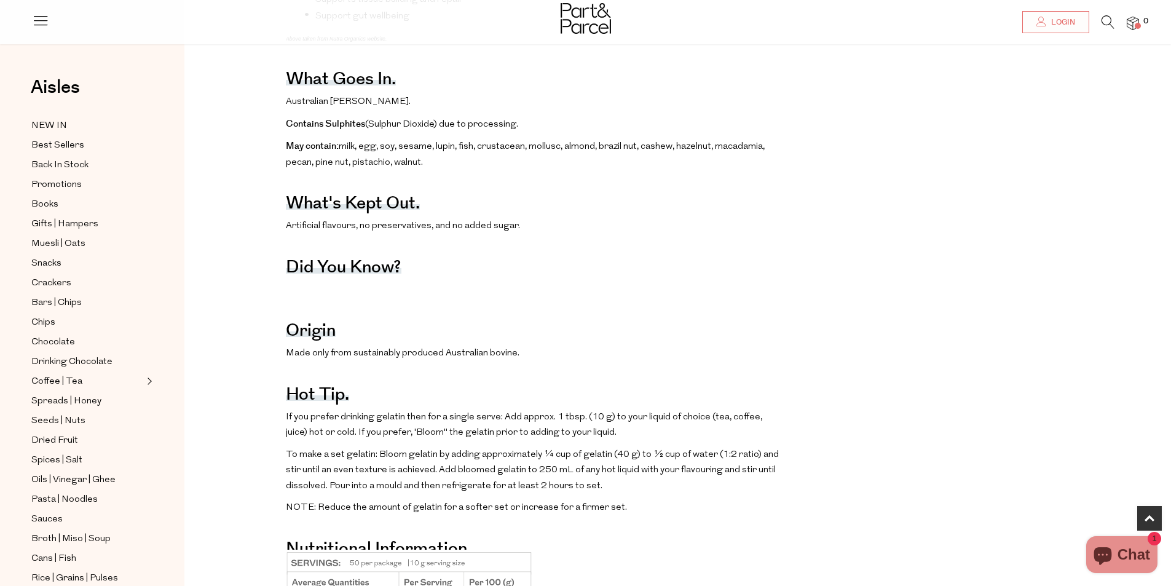
scroll to position [184, 0]
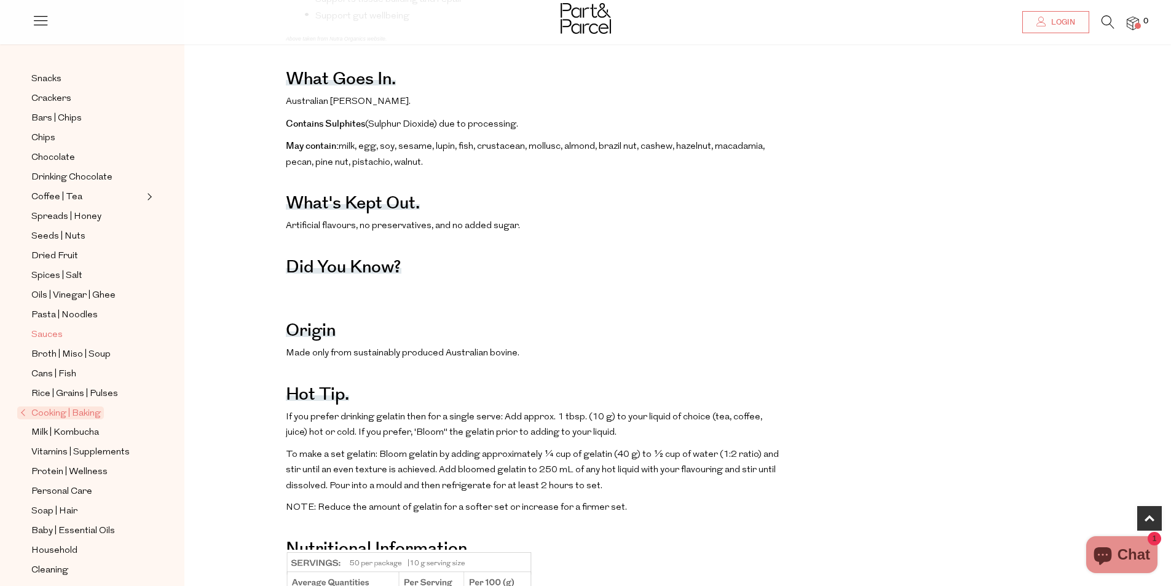
click at [51, 328] on span "Sauces" at bounding box center [46, 335] width 31 height 15
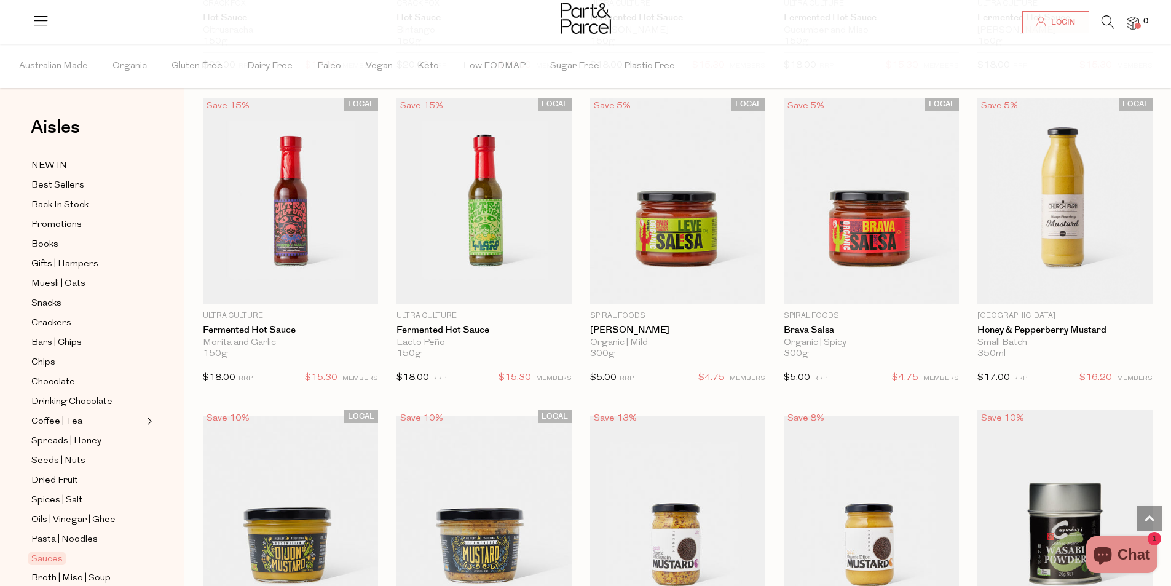
scroll to position [2643, 0]
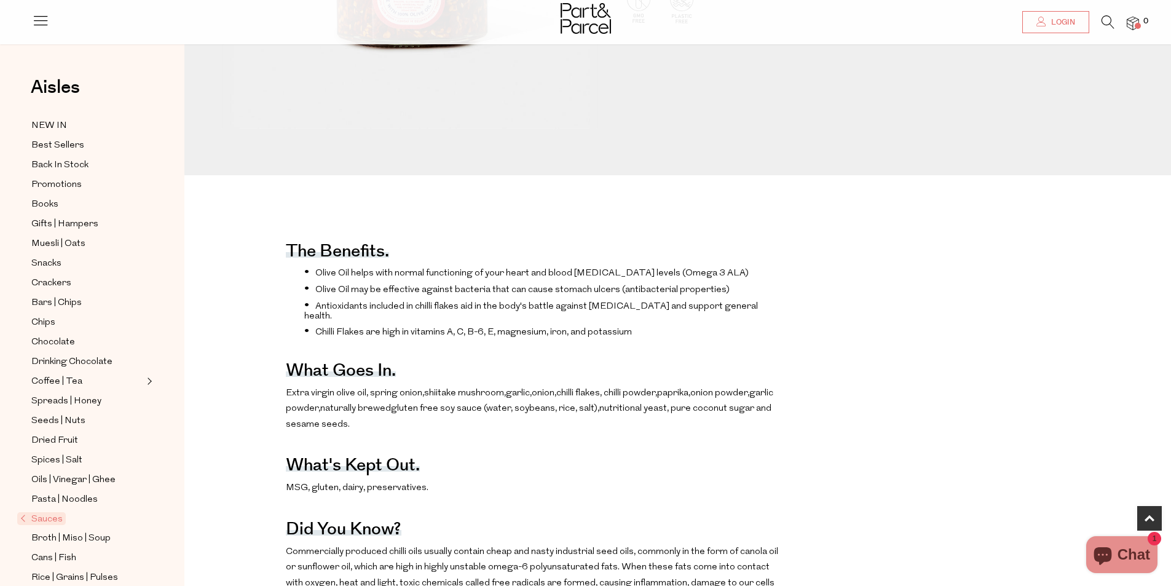
scroll to position [615, 0]
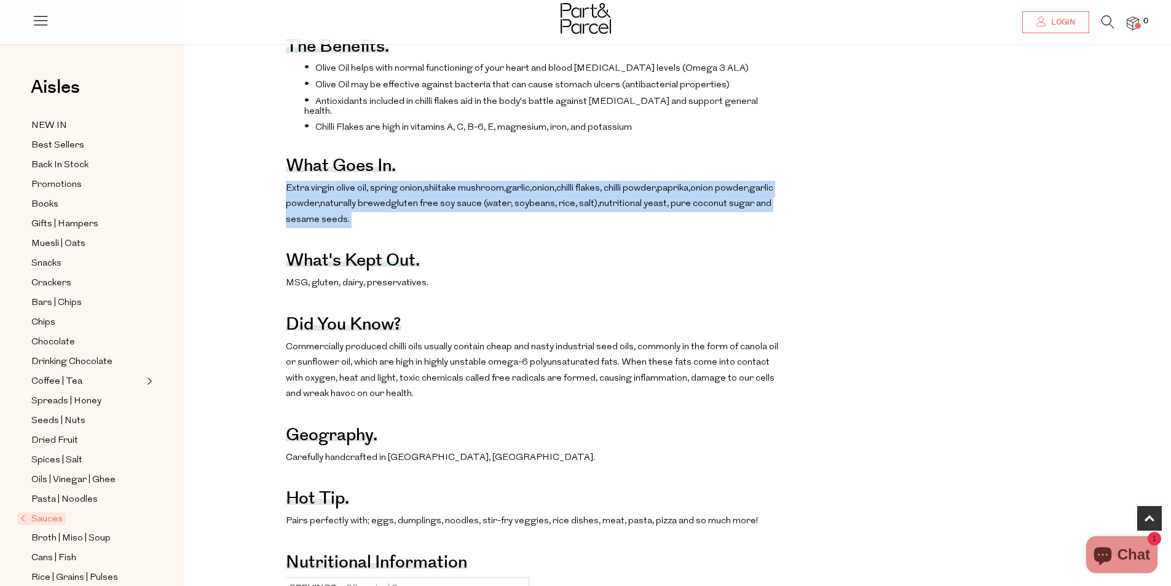
drag, startPoint x: 275, startPoint y: 195, endPoint x: 412, endPoint y: 235, distance: 142.0
click at [412, 235] on div "The benefits. Olive Oil helps with normal functioning of your heart and blood c…" at bounding box center [687, 403] width 987 height 778
click at [412, 228] on p "Extra virgin olive oil, spring onion, shiitake mushroom, garlic, onion, chilli …" at bounding box center [535, 204] width 498 height 47
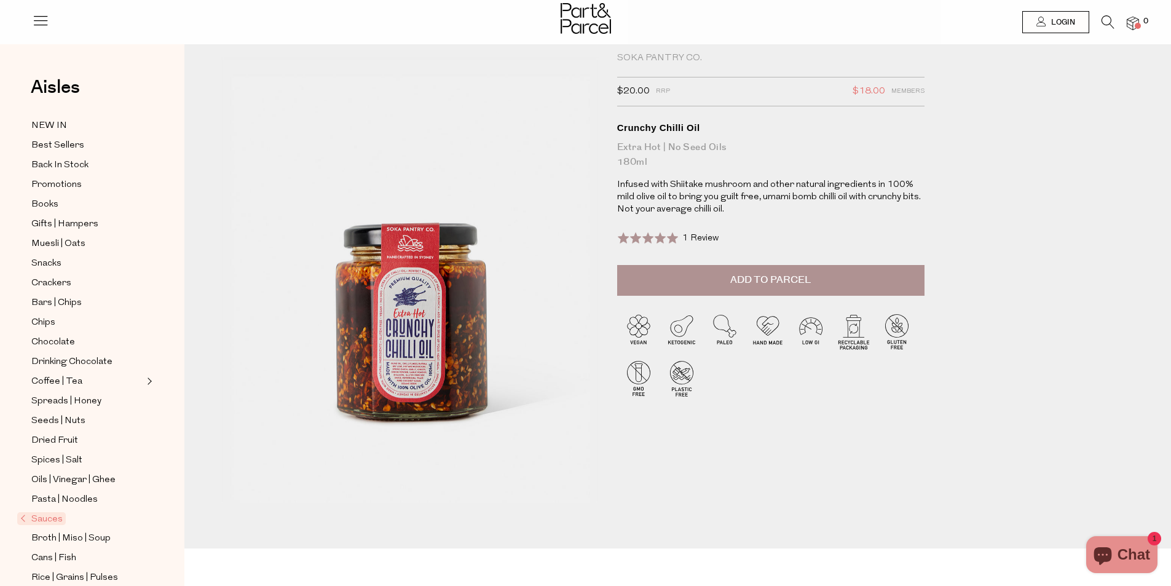
scroll to position [0, 0]
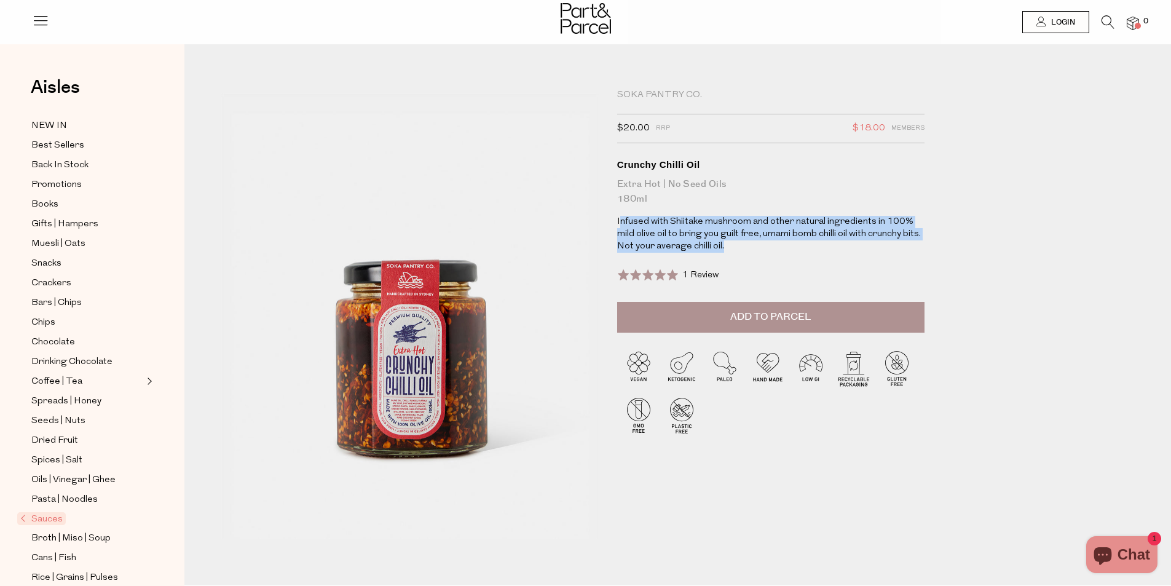
drag, startPoint x: 621, startPoint y: 216, endPoint x: 784, endPoint y: 253, distance: 167.6
click at [784, 253] on div "Soka Pantry Co. $20.00 RRP $18.00 Members Available: In Stock Crunchy Chilli Oi…" at bounding box center [770, 210] width 307 height 243
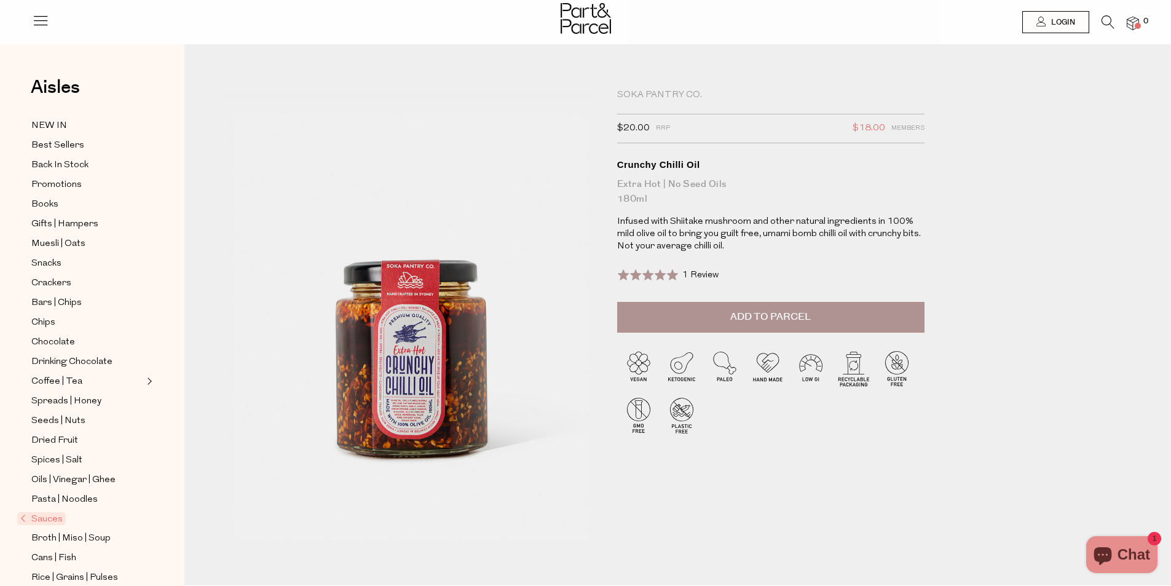
click at [785, 253] on div "Soka Pantry Co. $20.00 RRP $18.00 Members Available: In Stock Crunchy Chilli Oi…" at bounding box center [770, 210] width 307 height 243
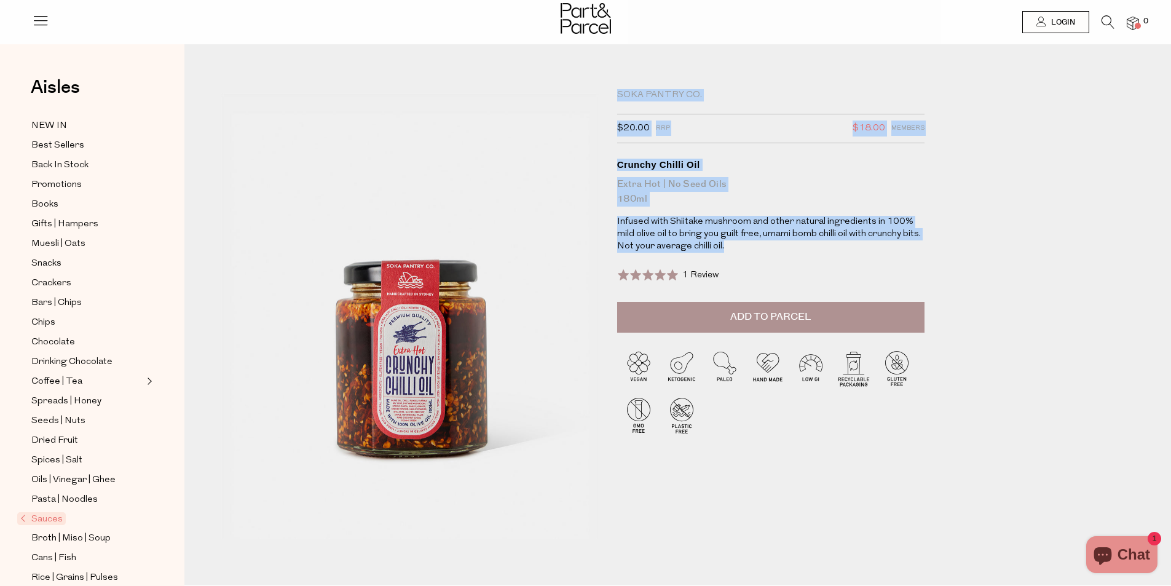
drag, startPoint x: 778, startPoint y: 248, endPoint x: 584, endPoint y: 219, distance: 196.4
click at [584, 219] on div "Soka Pantry Co. $20.00 RRP $18.00 Members Available: In Stock Crunchy Chilli Oi…" at bounding box center [687, 333] width 950 height 504
click at [789, 238] on p "Infused with Shiitake mushroom and other natural ingredients in 100% mild olive…" at bounding box center [770, 234] width 307 height 37
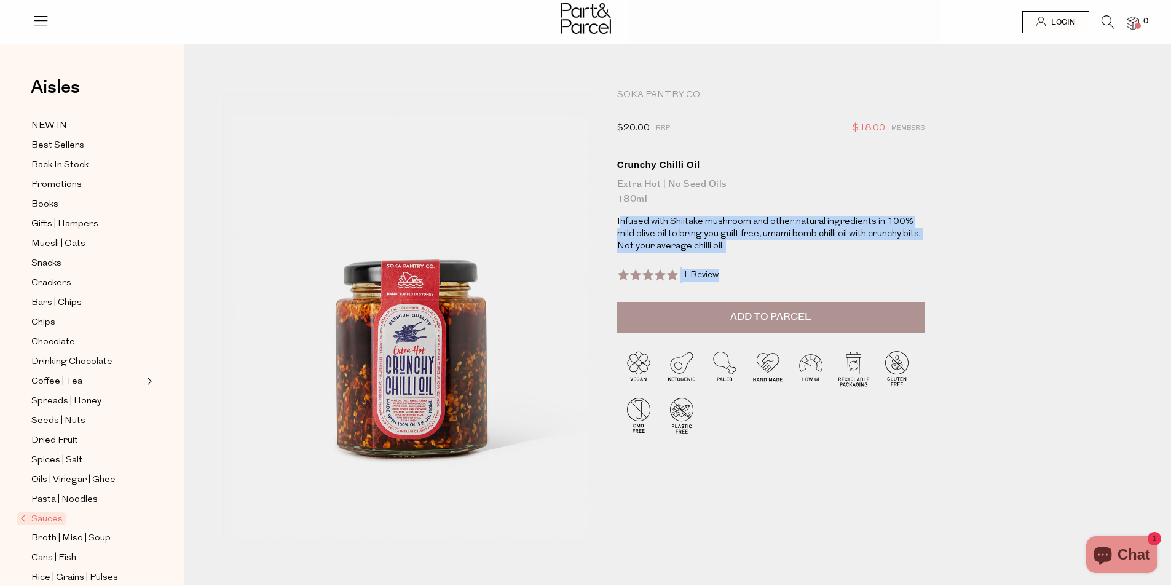
drag, startPoint x: 741, startPoint y: 259, endPoint x: 699, endPoint y: 226, distance: 53.4
click at [620, 220] on div "Soka Pantry Co. $20.00 RRP $18.00 Members Available: In Stock Crunchy Chilli Oi…" at bounding box center [770, 210] width 307 height 243
drag, startPoint x: 699, startPoint y: 226, endPoint x: 749, endPoint y: 248, distance: 54.2
click at [699, 227] on p "Infused with Shiitake mushroom and other natural ingredients in 100% mild olive…" at bounding box center [770, 234] width 307 height 37
click at [746, 245] on p "Infused with Shiitake mushroom and other natural ingredients in 100% mild olive…" at bounding box center [770, 234] width 307 height 37
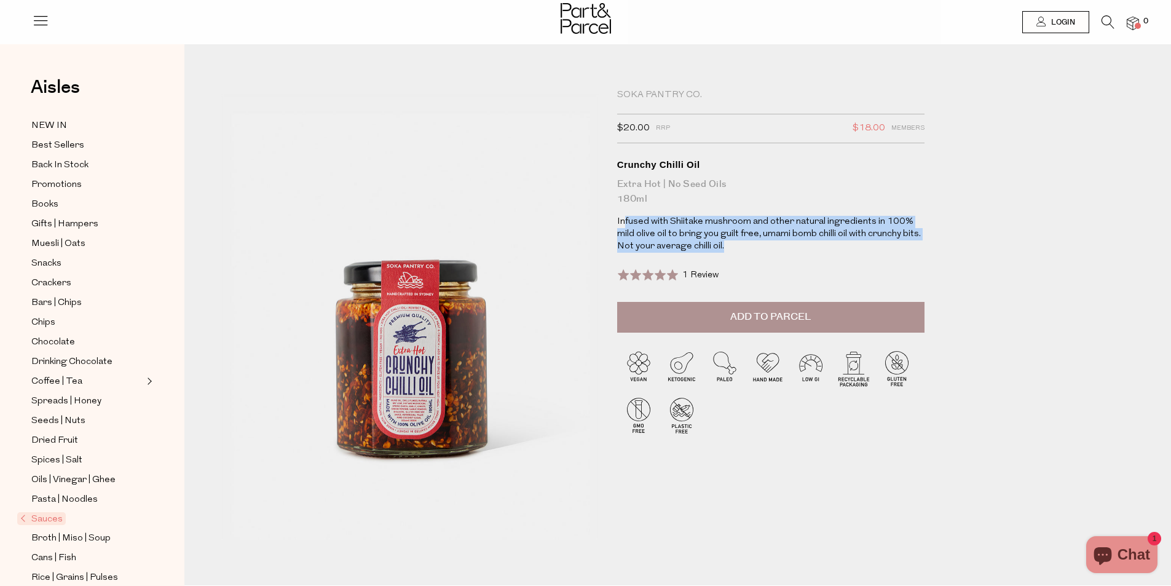
drag, startPoint x: 734, startPoint y: 247, endPoint x: 624, endPoint y: 226, distance: 112.0
click at [624, 226] on p "Infused with Shiitake mushroom and other natural ingredients in 100% mild olive…" at bounding box center [770, 234] width 307 height 37
click at [624, 224] on p "Infused with Shiitake mushroom and other natural ingredients in 100% mild olive…" at bounding box center [770, 234] width 307 height 37
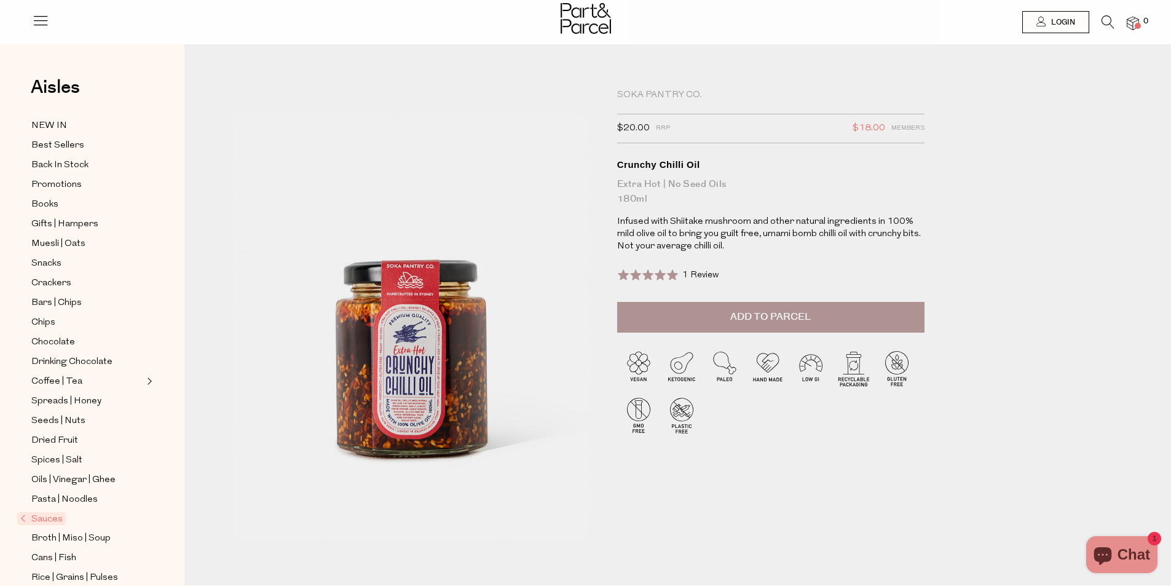
drag, startPoint x: 991, startPoint y: 125, endPoint x: 1014, endPoint y: 105, distance: 29.6
click at [989, 123] on div "Soka Pantry Co. $20.00 RRP $18.00 Members Available: In Stock Crunchy Chilli Oi…" at bounding box center [687, 333] width 950 height 504
click at [589, 17] on img at bounding box center [586, 18] width 50 height 31
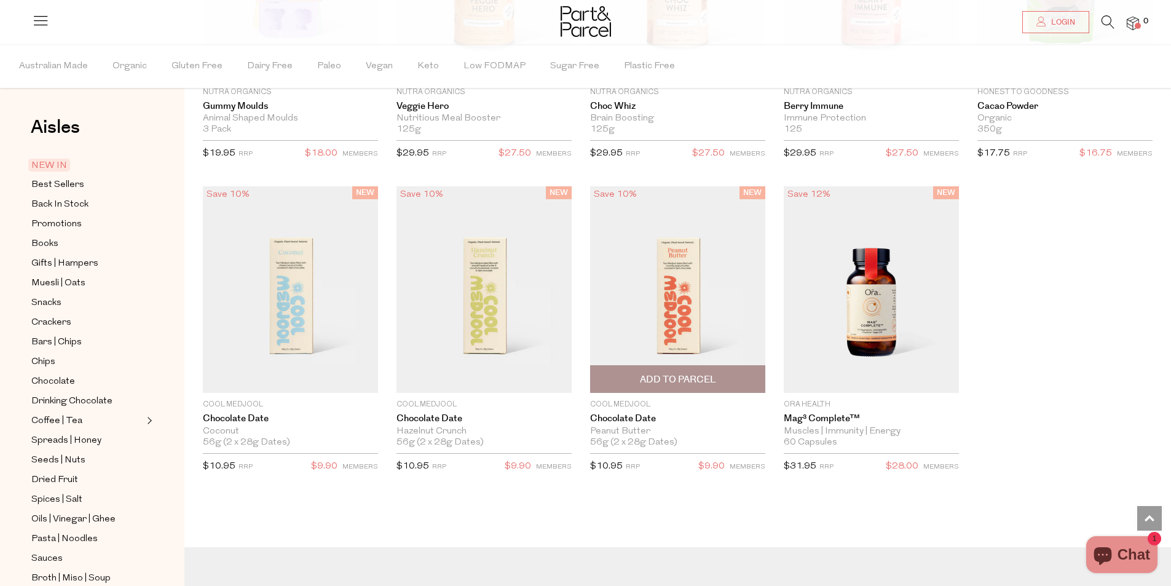
scroll to position [1844, 0]
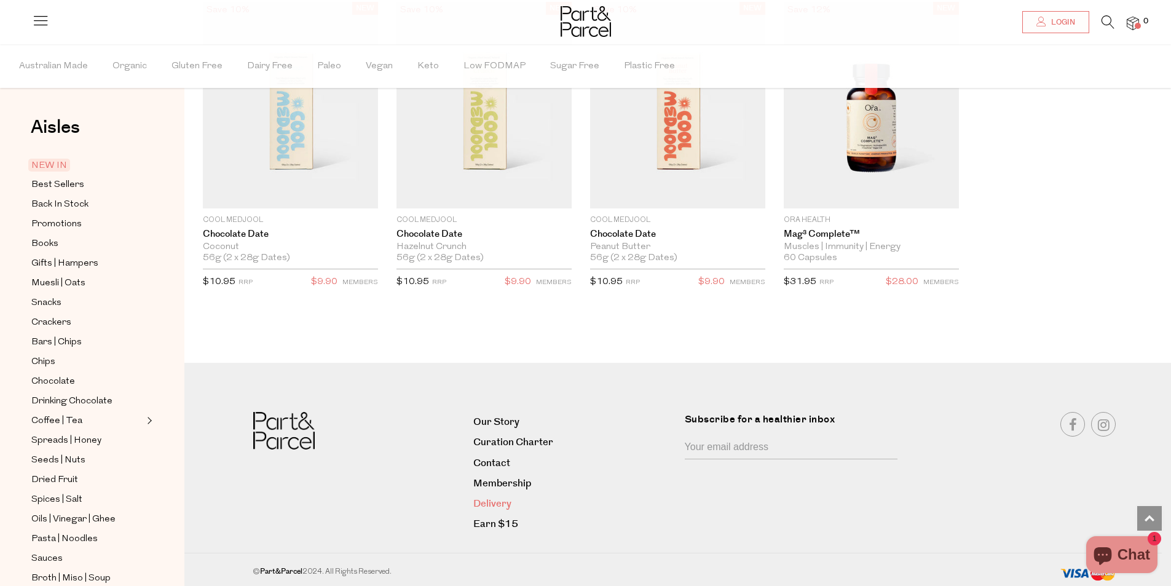
click at [500, 503] on link "Delivery" at bounding box center [574, 503] width 202 height 17
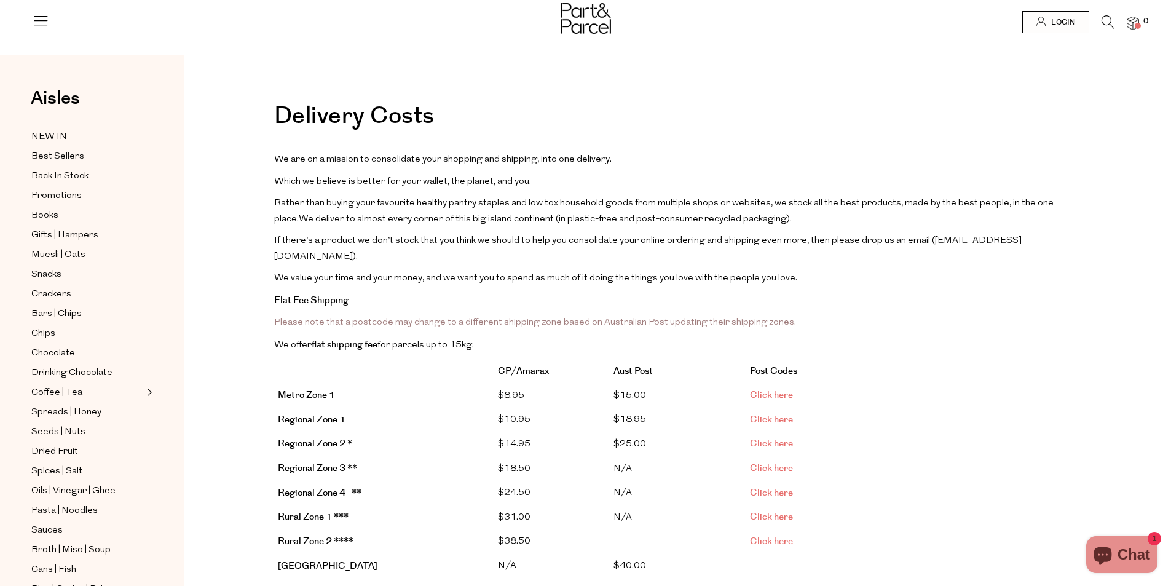
drag, startPoint x: 421, startPoint y: 162, endPoint x: 808, endPoint y: 293, distance: 408.0
click at [817, 246] on span "If there’s a product we don’t stock that you think we should to help you consol…" at bounding box center [647, 248] width 747 height 25
click at [730, 274] on span "We value your time and your money, and we want you to spend as much of it doing…" at bounding box center [535, 278] width 523 height 9
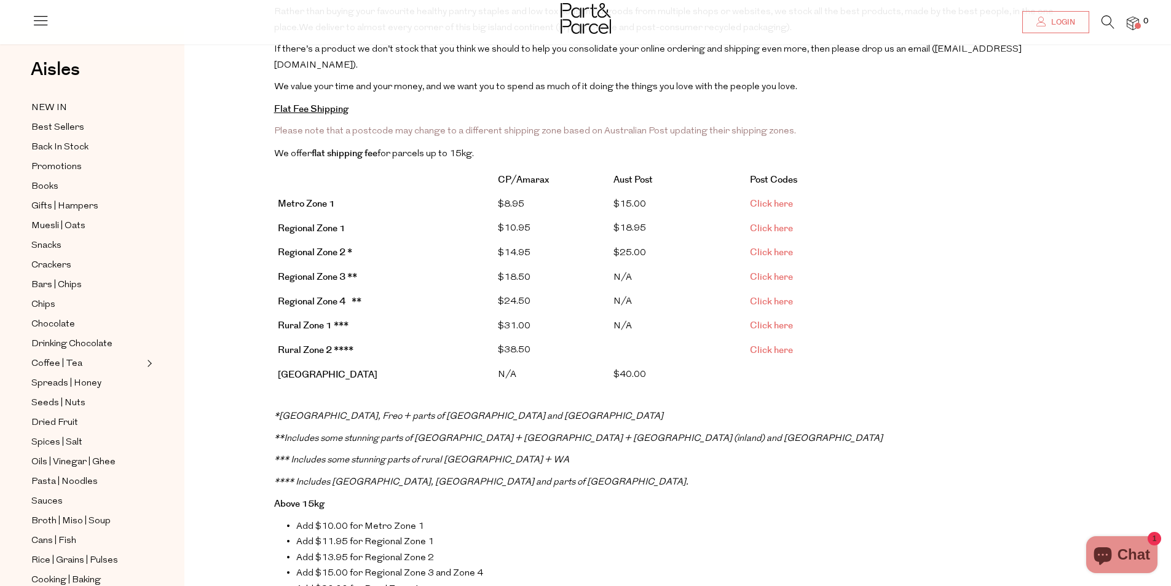
scroll to position [61, 0]
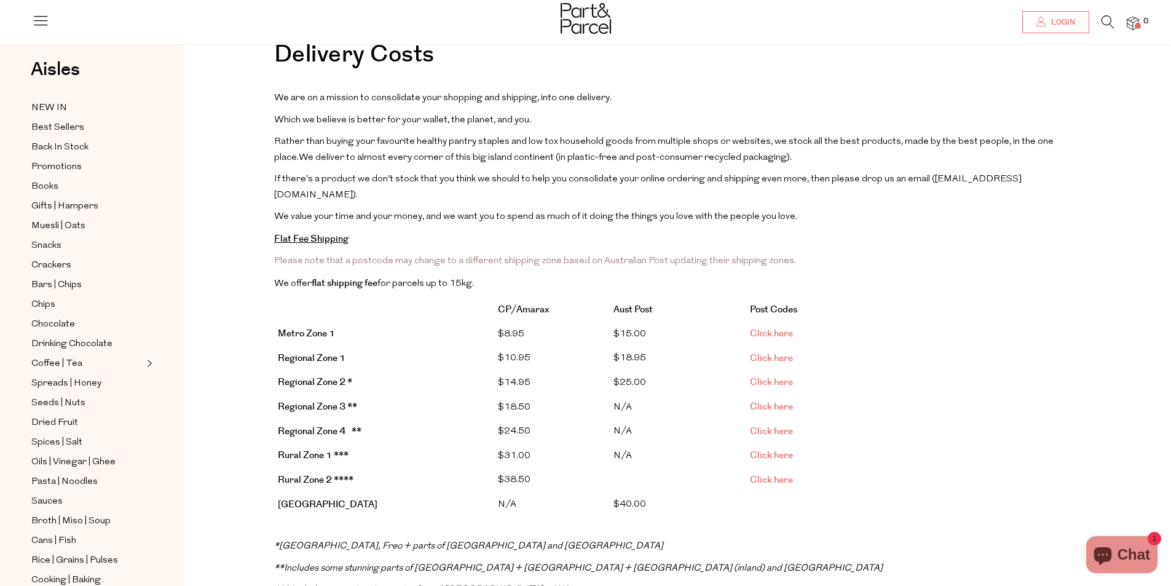
click at [777, 327] on link "Click here" at bounding box center [771, 333] width 43 height 13
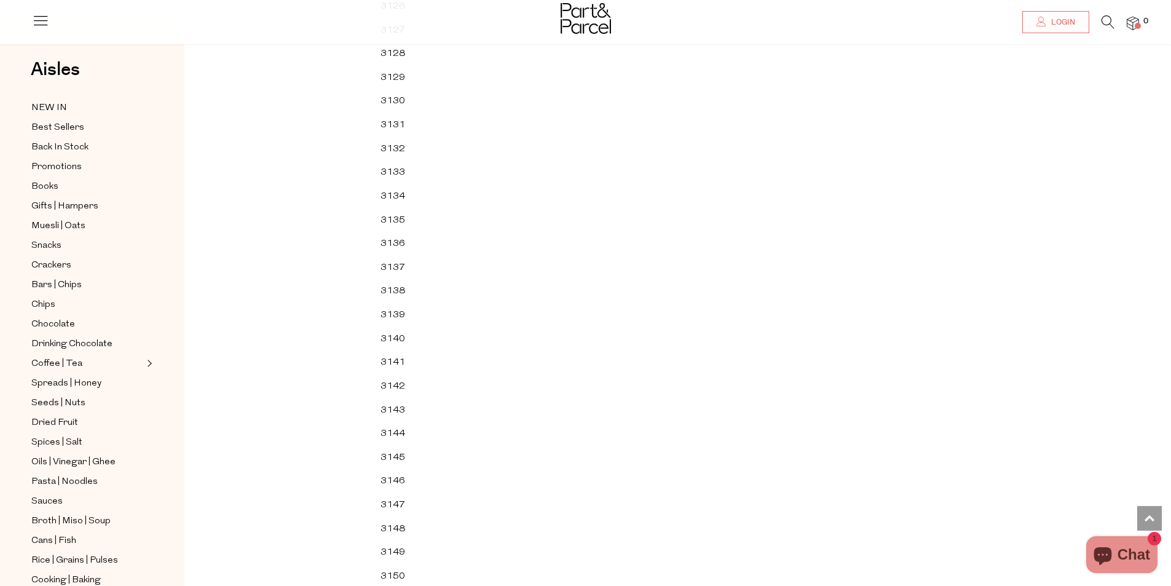
scroll to position [32404, 0]
drag, startPoint x: 387, startPoint y: 184, endPoint x: 426, endPoint y: 187, distance: 39.4
click at [426, 187] on td "3112" at bounding box center [402, 189] width 53 height 24
drag, startPoint x: 370, startPoint y: 414, endPoint x: 468, endPoint y: 425, distance: 98.3
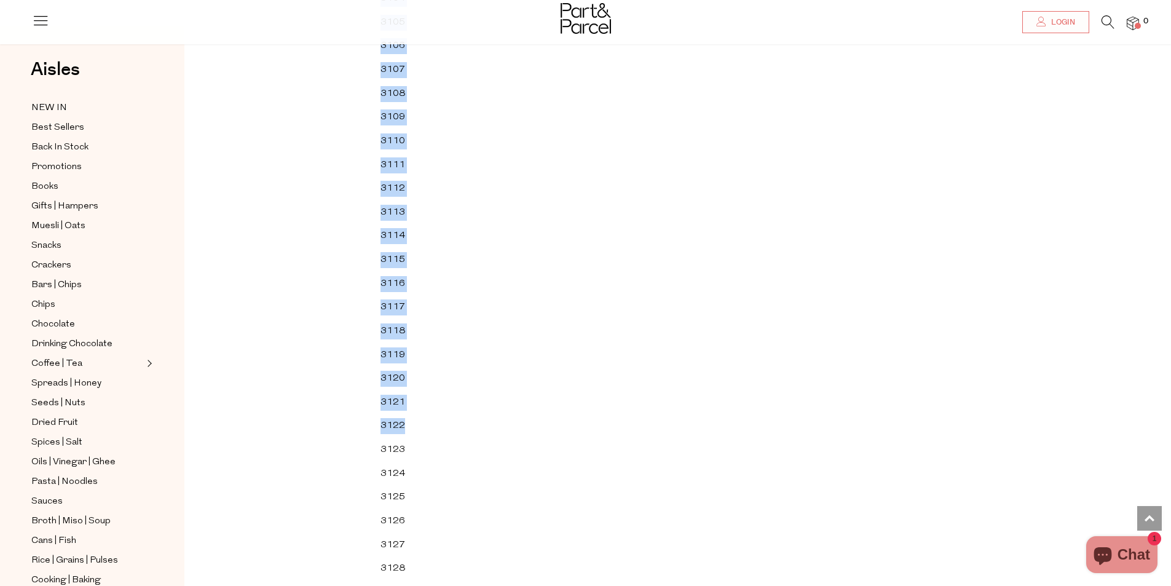
click at [418, 424] on td "3122" at bounding box center [402, 426] width 53 height 24
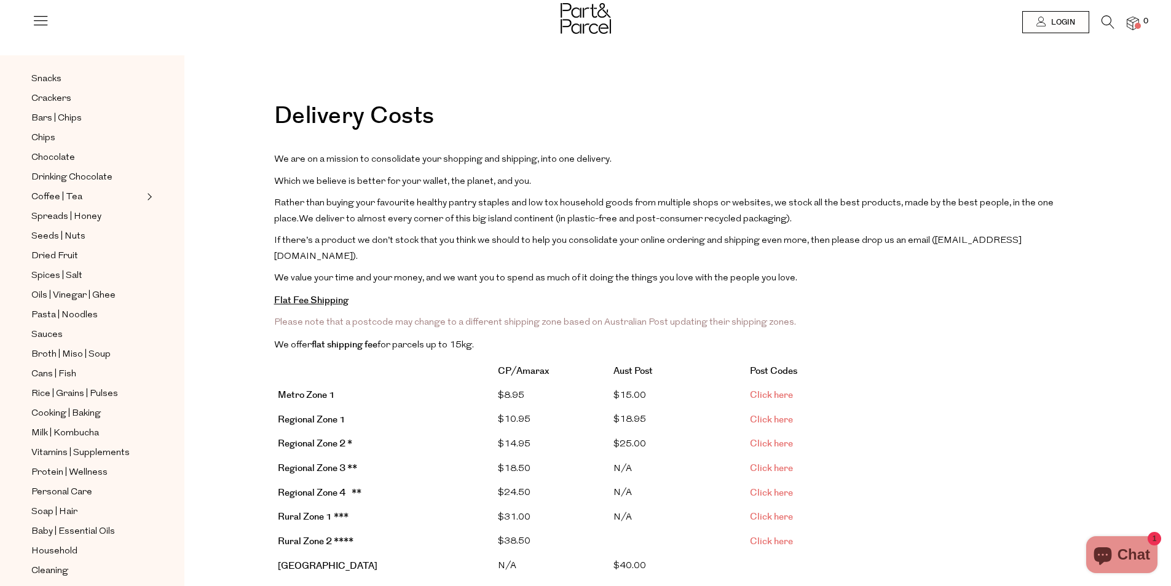
click at [587, 17] on img at bounding box center [586, 18] width 50 height 31
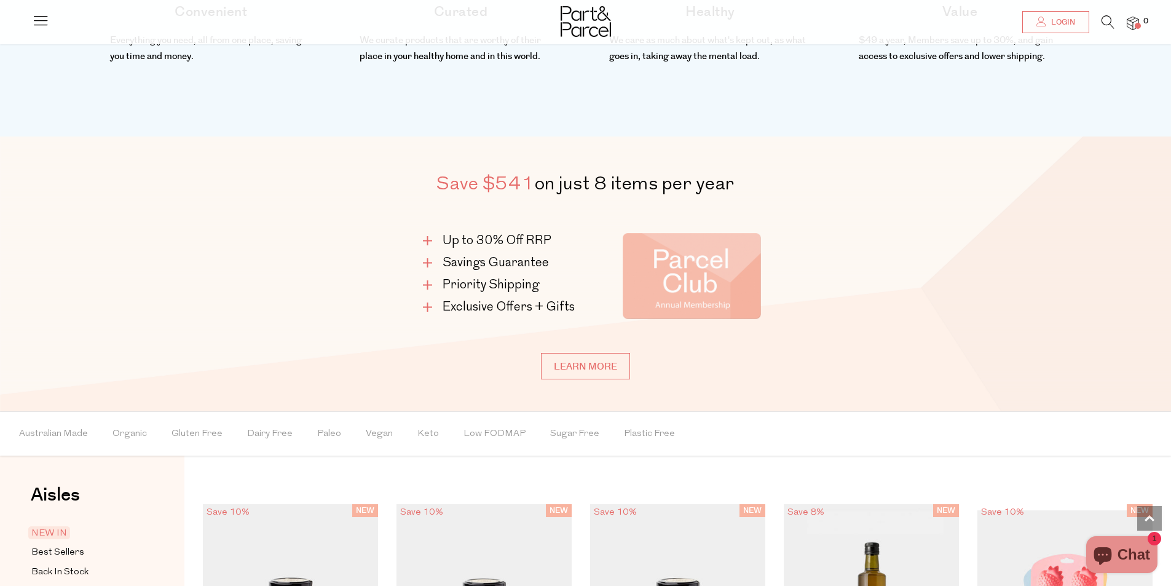
scroll to position [861, 0]
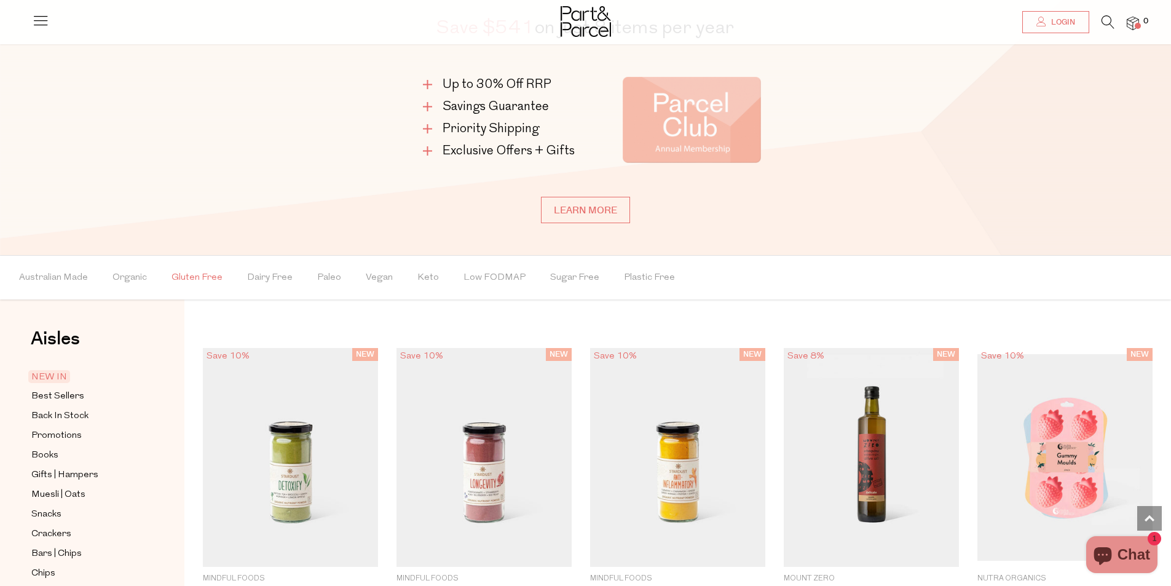
click at [178, 281] on span "Gluten Free" at bounding box center [196, 277] width 51 height 43
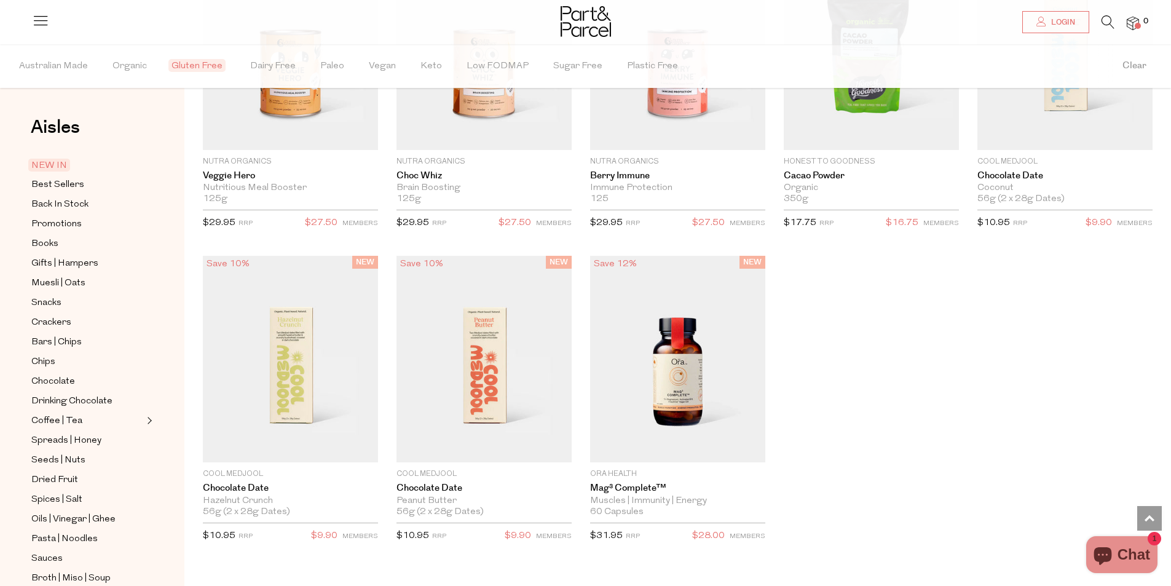
scroll to position [1844, 0]
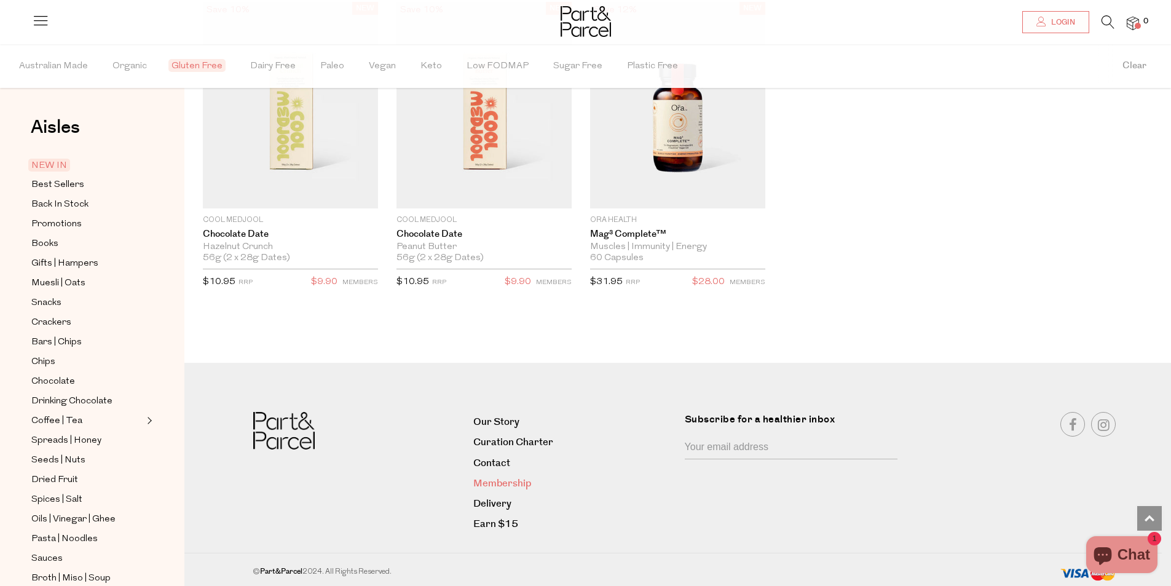
click at [502, 476] on link "Membership" at bounding box center [574, 483] width 202 height 17
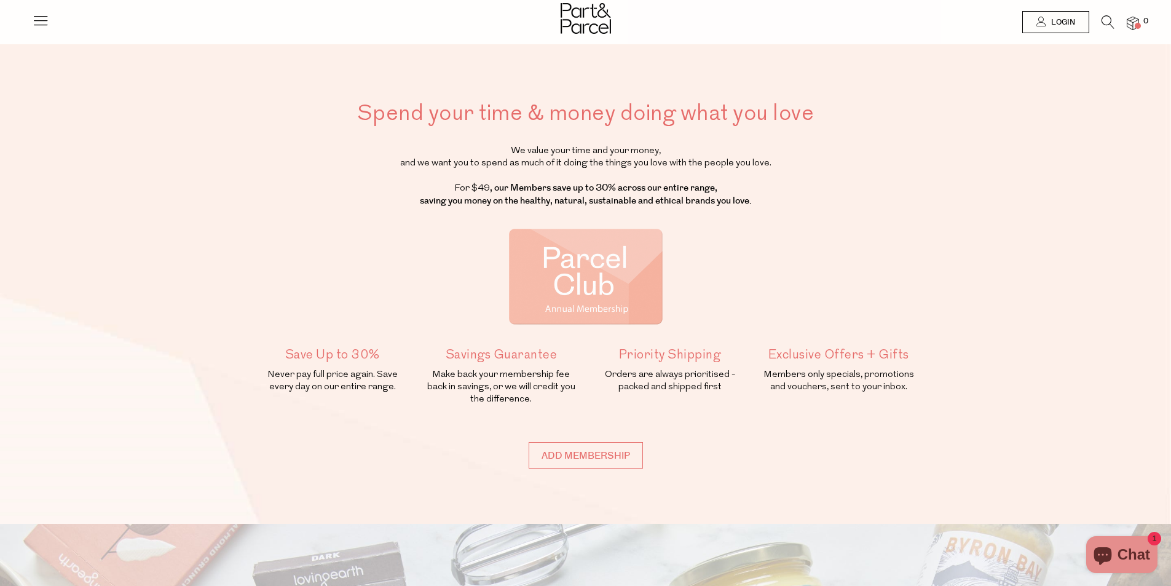
drag, startPoint x: 449, startPoint y: 182, endPoint x: 771, endPoint y: 199, distance: 322.5
click at [771, 199] on p "We value your time and your money, and we want you to spend as much of it doing…" at bounding box center [585, 176] width 661 height 63
drag, startPoint x: 757, startPoint y: 205, endPoint x: 326, endPoint y: 120, distance: 439.3
click at [326, 120] on div "Spend your time & money doing what you love We value your time and your money, …" at bounding box center [586, 283] width 680 height 370
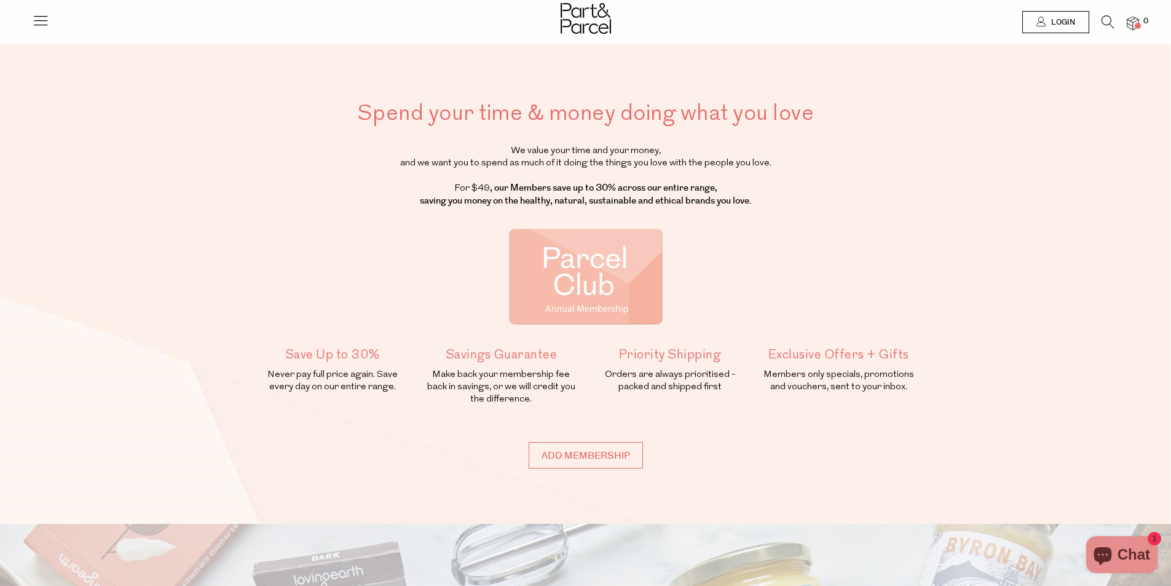
click at [836, 162] on p "We value your time and your money, and we want you to spend as much of it doing…" at bounding box center [585, 176] width 661 height 63
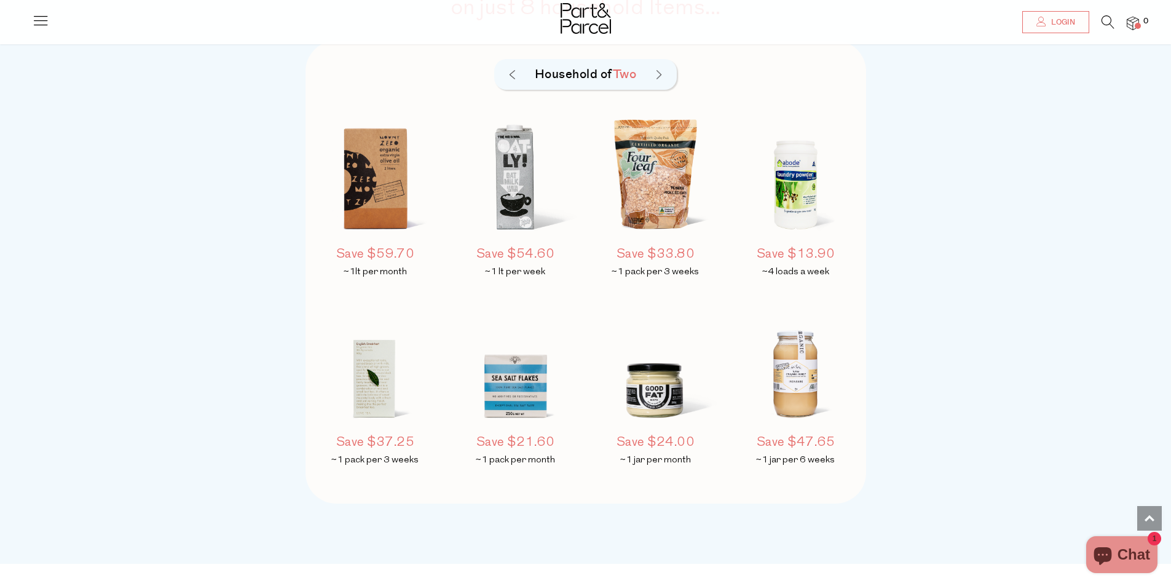
scroll to position [983, 0]
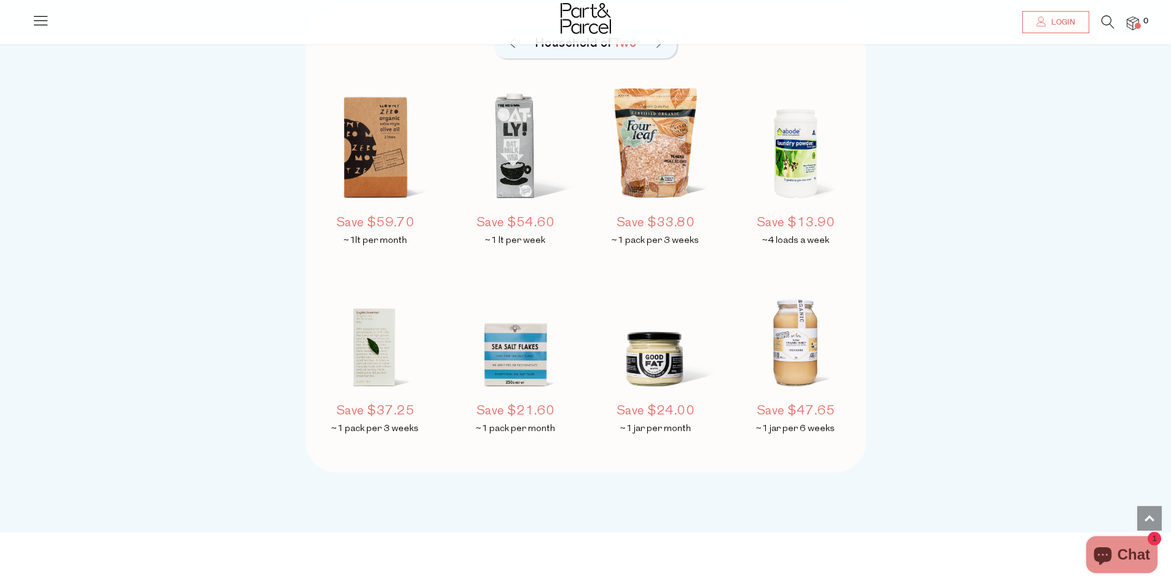
click at [522, 152] on img at bounding box center [515, 149] width 129 height 152
click at [511, 157] on img at bounding box center [515, 149] width 129 height 152
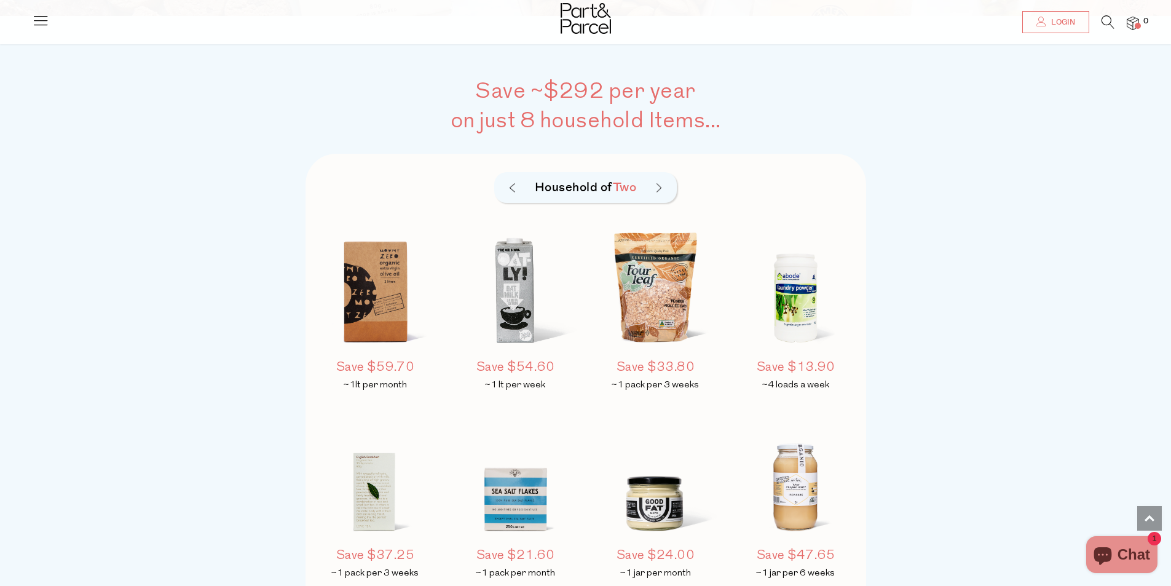
scroll to position [861, 0]
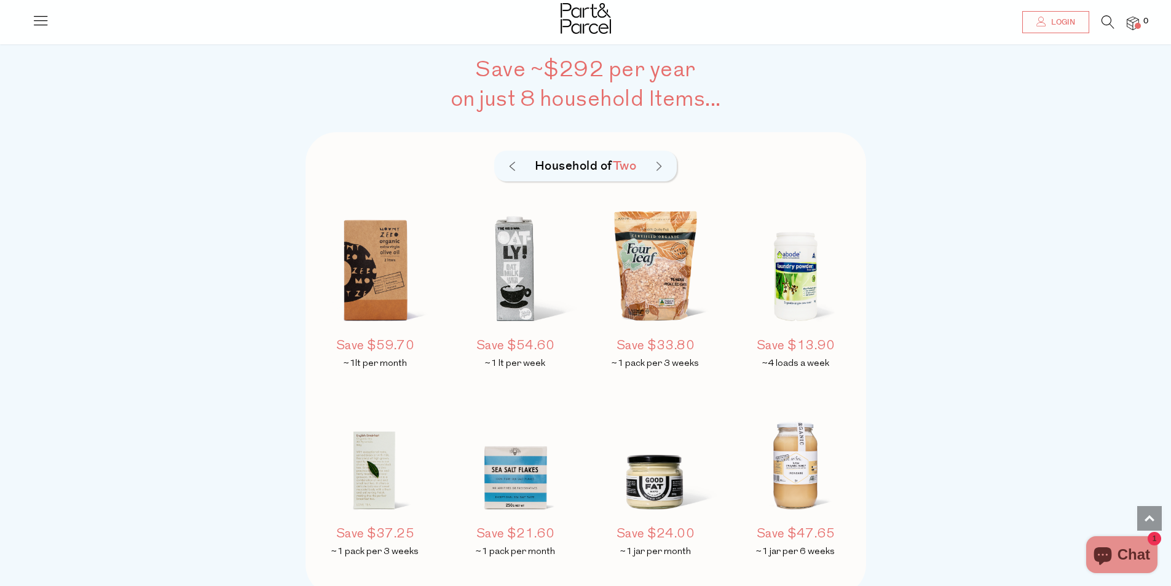
click at [662, 168] on div "Household of Two" at bounding box center [585, 166] width 183 height 31
click at [659, 159] on div "Household of Two" at bounding box center [585, 166] width 183 height 31
click at [660, 164] on img at bounding box center [658, 167] width 5 height 10
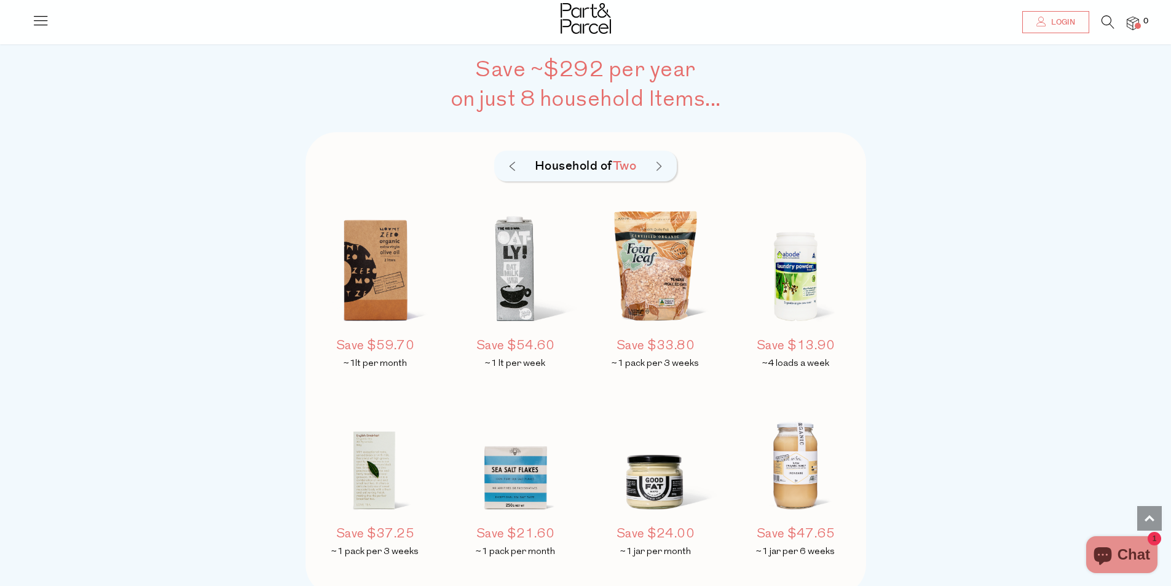
click at [660, 164] on img at bounding box center [658, 167] width 5 height 10
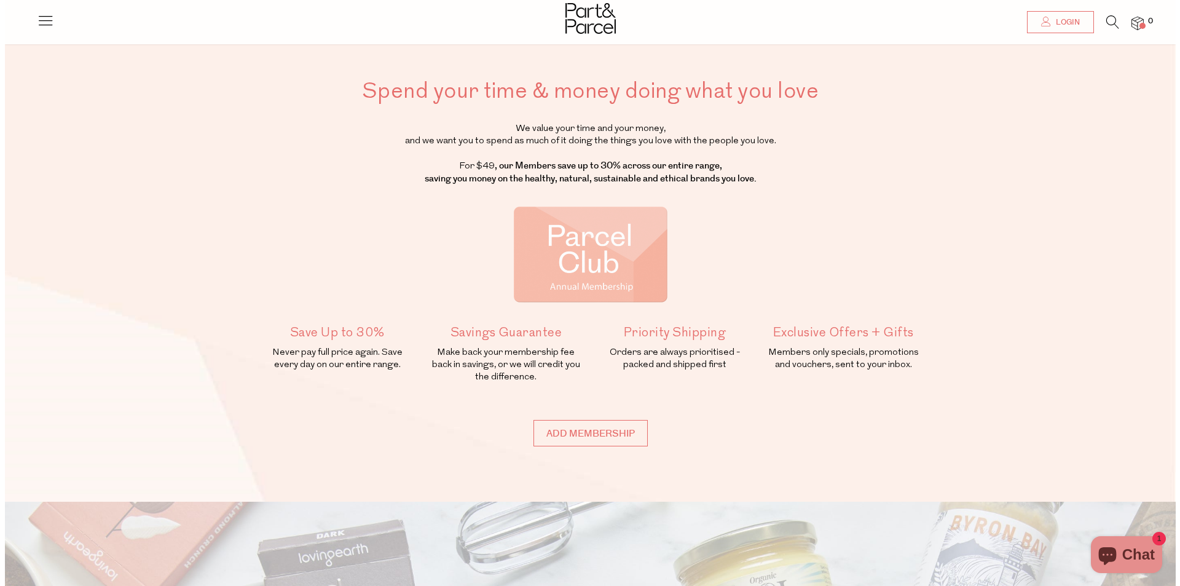
scroll to position [0, 0]
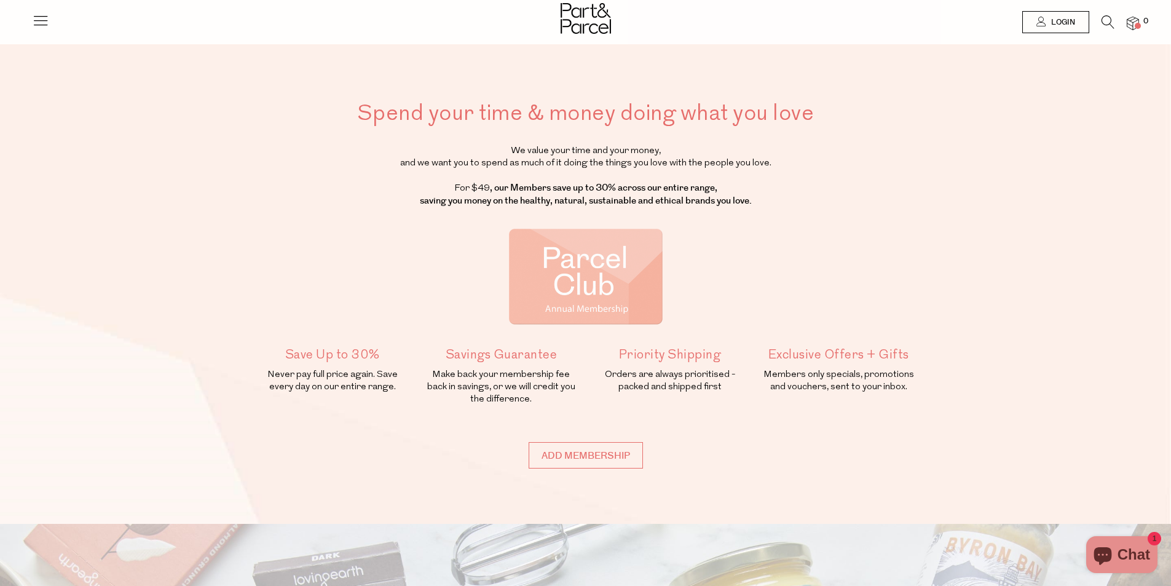
click at [37, 16] on icon at bounding box center [40, 20] width 17 height 17
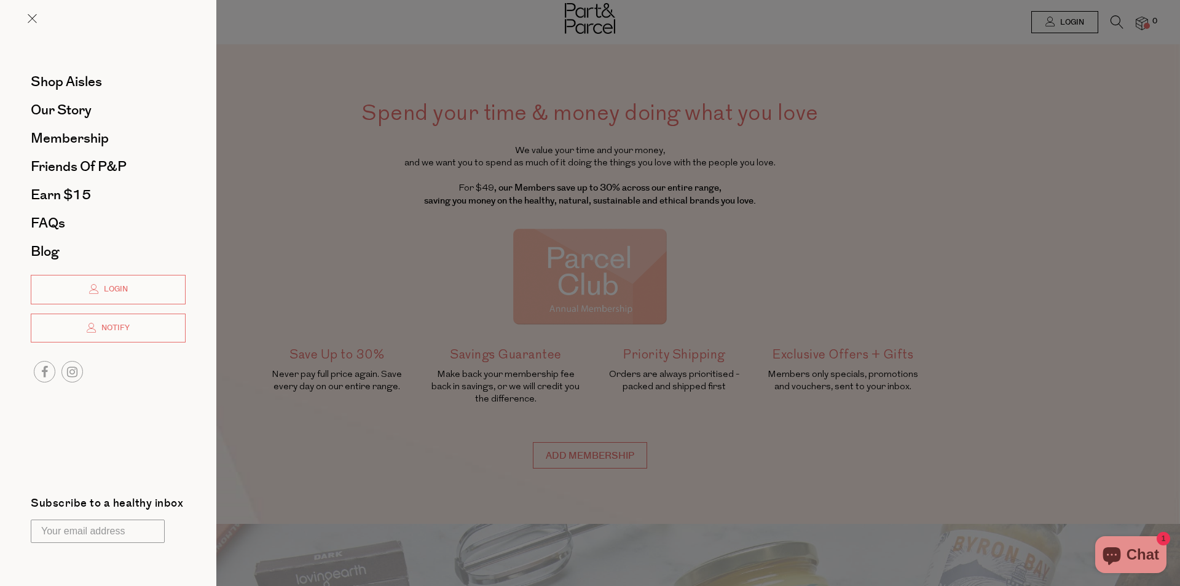
click at [66, 183] on li "Earn $15" at bounding box center [108, 195] width 155 height 28
click at [63, 201] on span "Earn $15" at bounding box center [61, 195] width 60 height 20
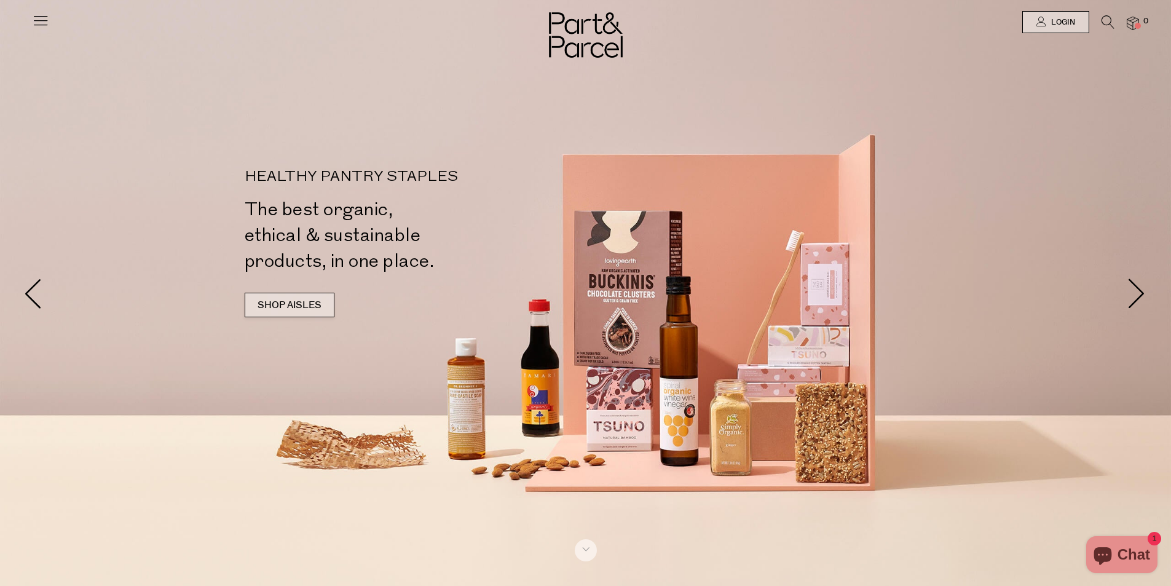
click at [309, 308] on link "SHOP AISLES" at bounding box center [290, 305] width 90 height 25
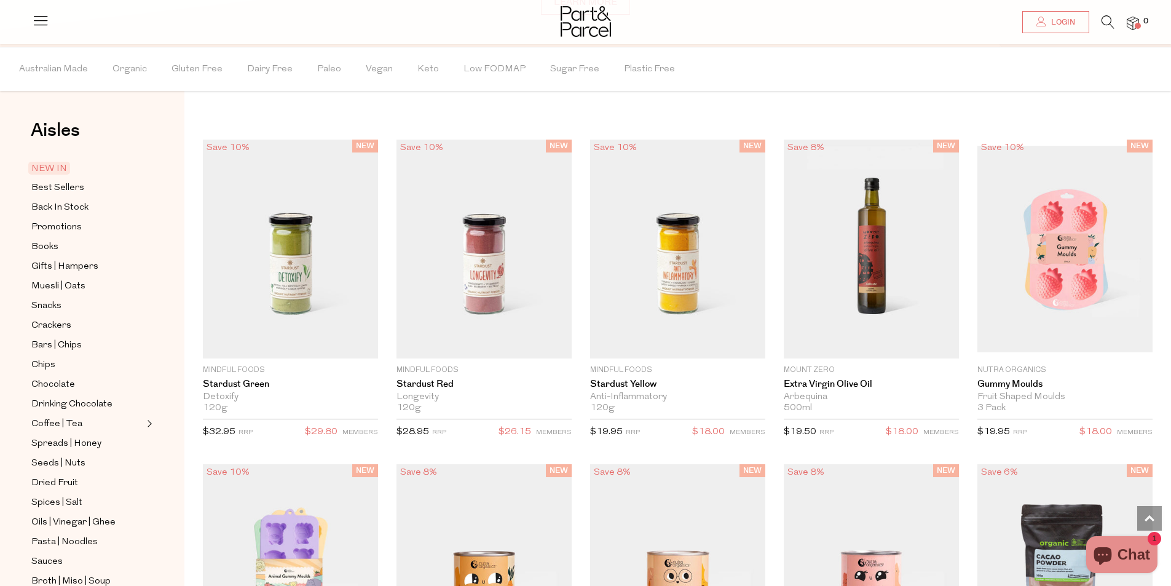
scroll to position [1073, 0]
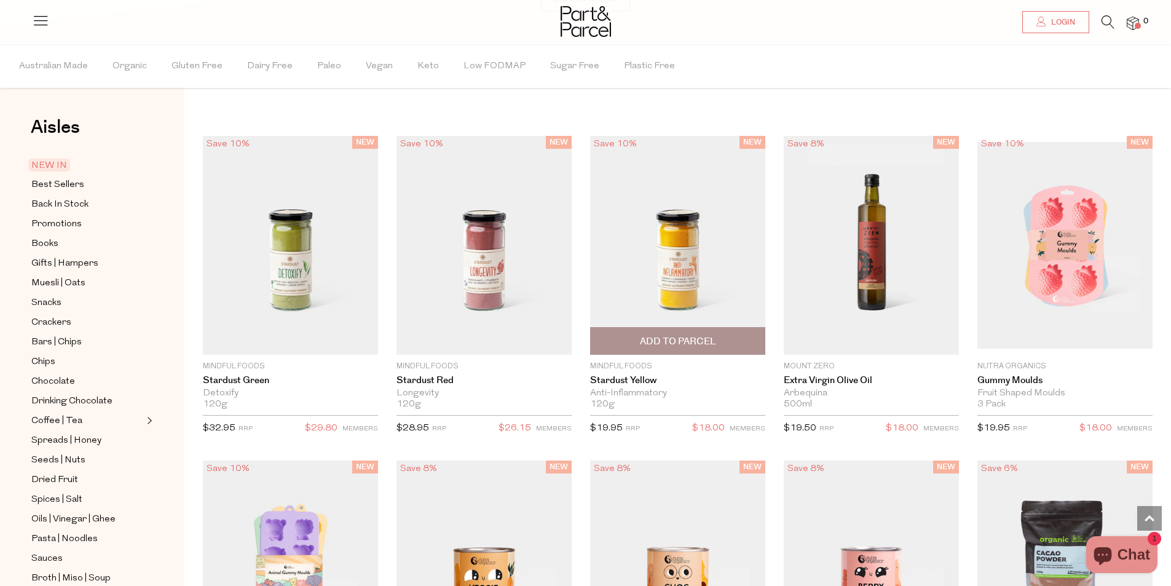
click at [669, 344] on span "Add To Parcel" at bounding box center [678, 341] width 76 height 13
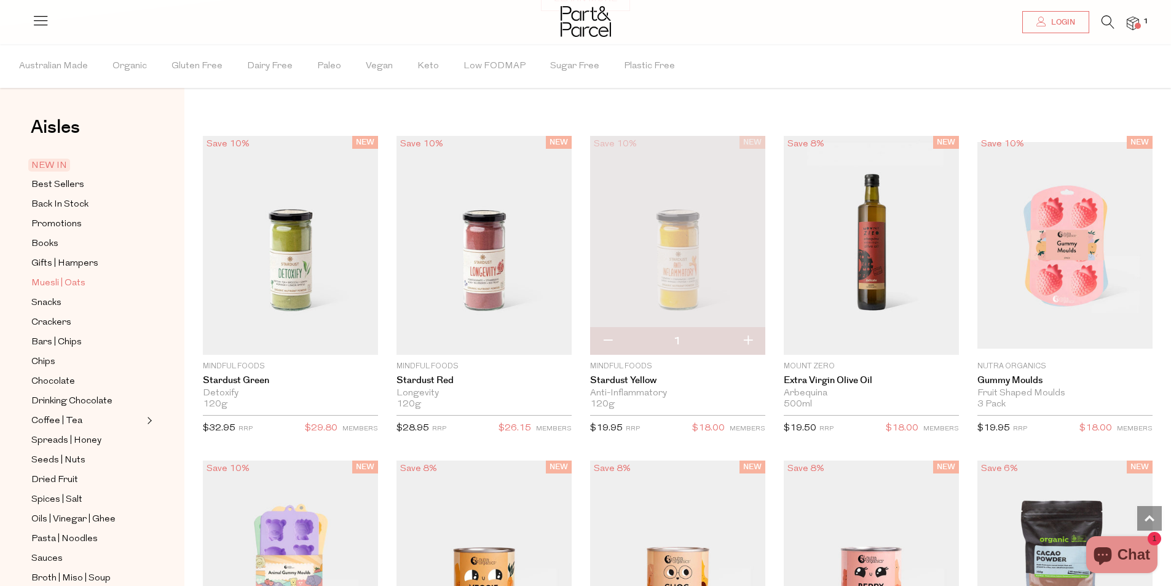
click at [55, 283] on span "Muesli | Oats" at bounding box center [58, 283] width 54 height 15
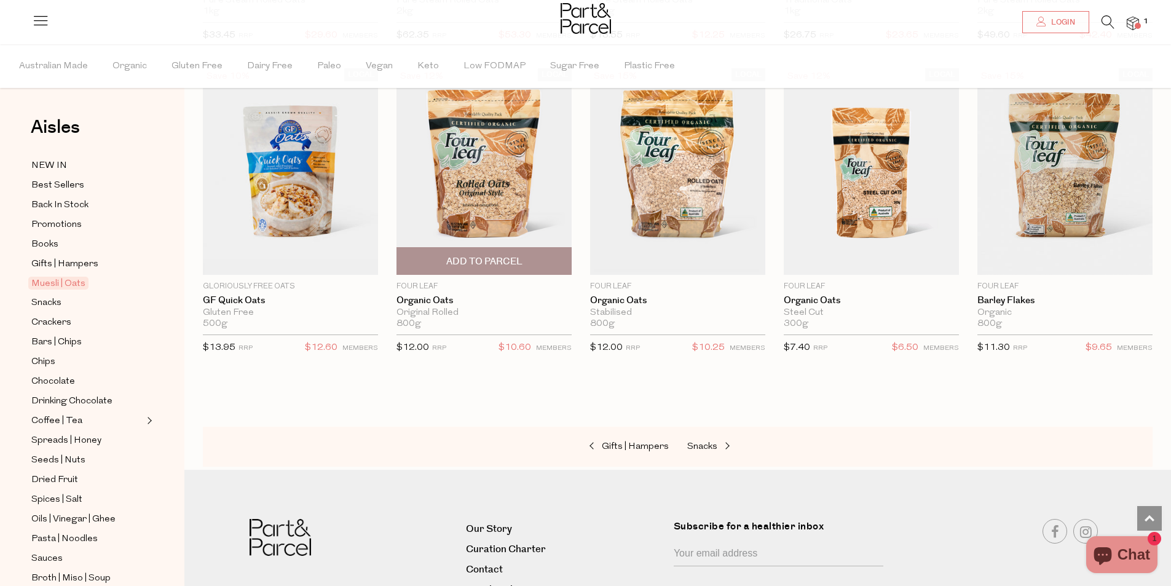
scroll to position [3031, 0]
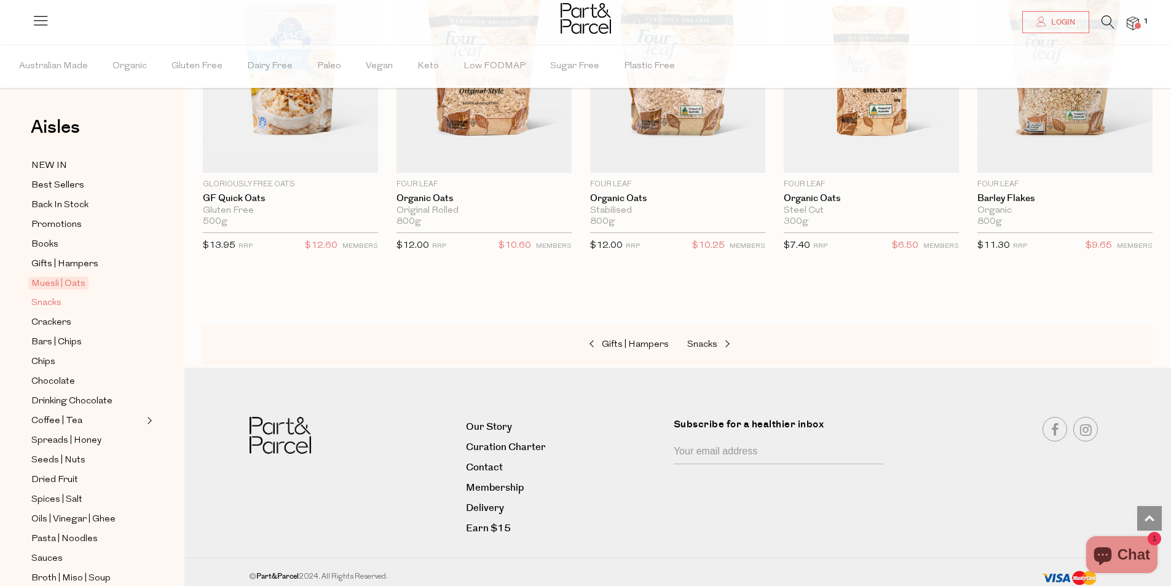
click at [44, 297] on span "Snacks" at bounding box center [46, 303] width 30 height 15
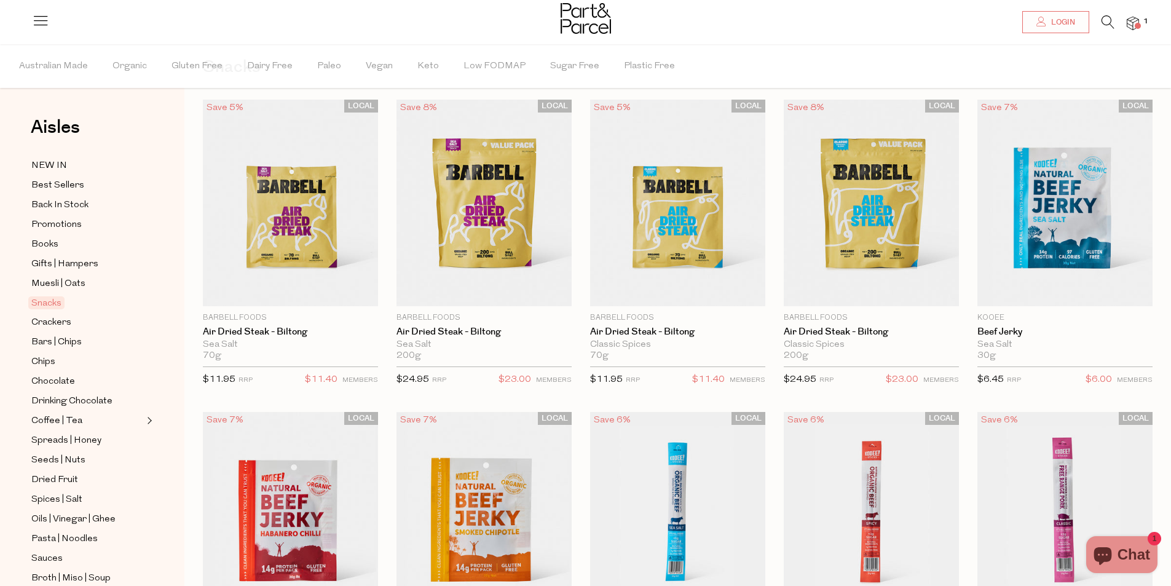
scroll to position [184, 0]
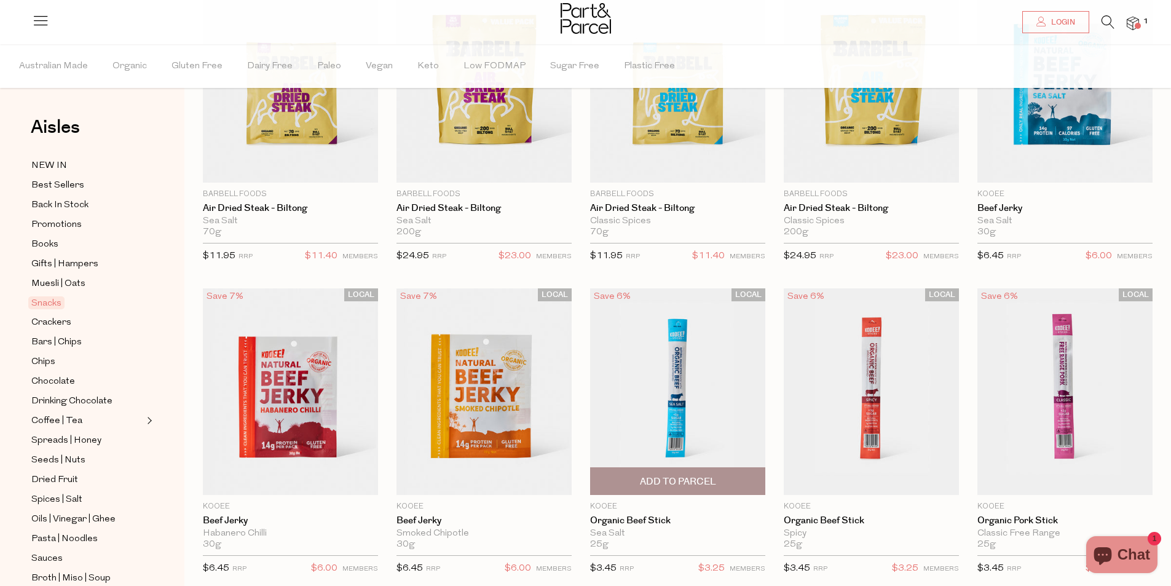
click at [686, 483] on span "Add To Parcel" at bounding box center [678, 481] width 76 height 13
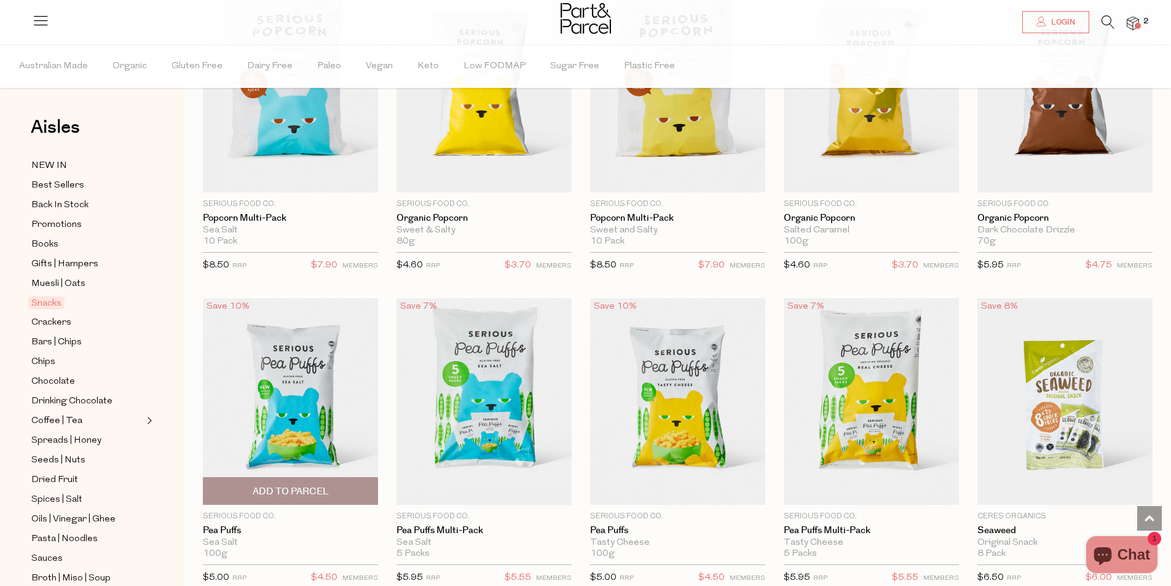
scroll to position [2766, 0]
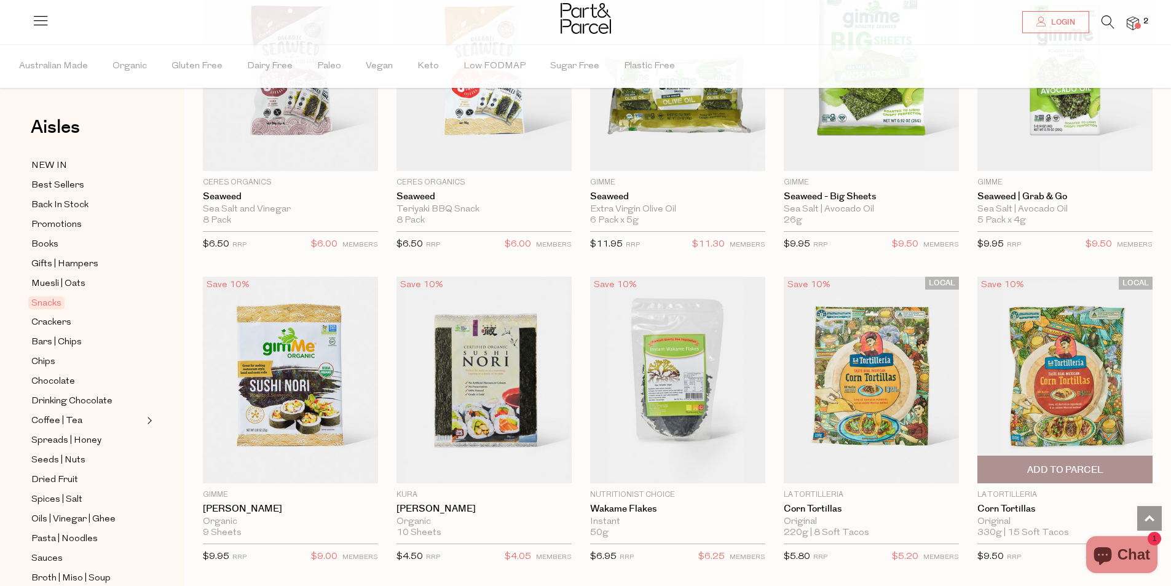
scroll to position [3381, 0]
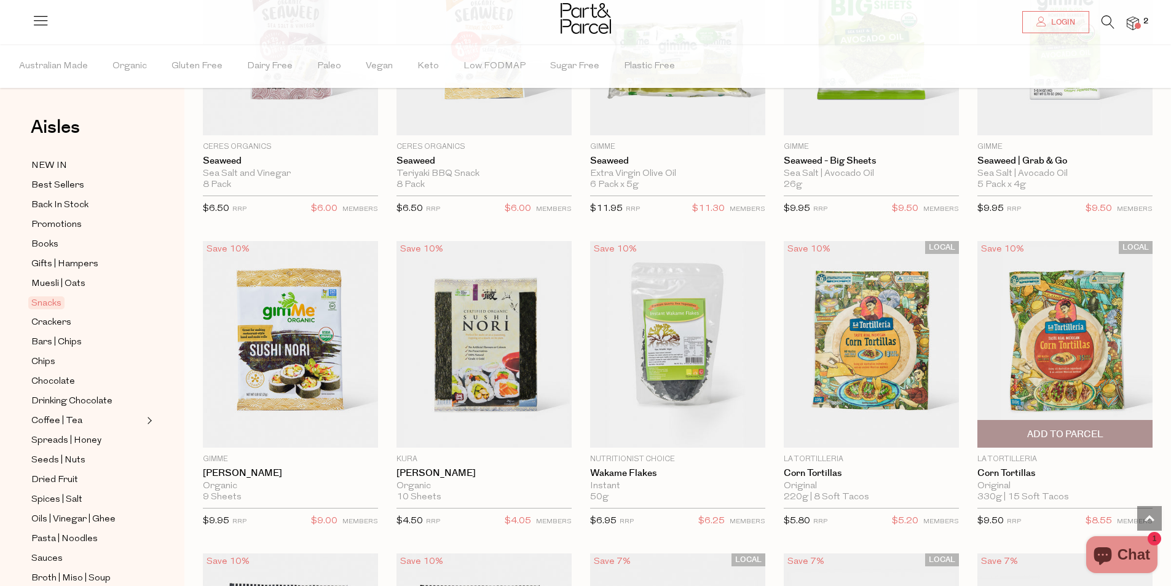
click at [1062, 428] on span "Add To Parcel" at bounding box center [1065, 434] width 76 height 13
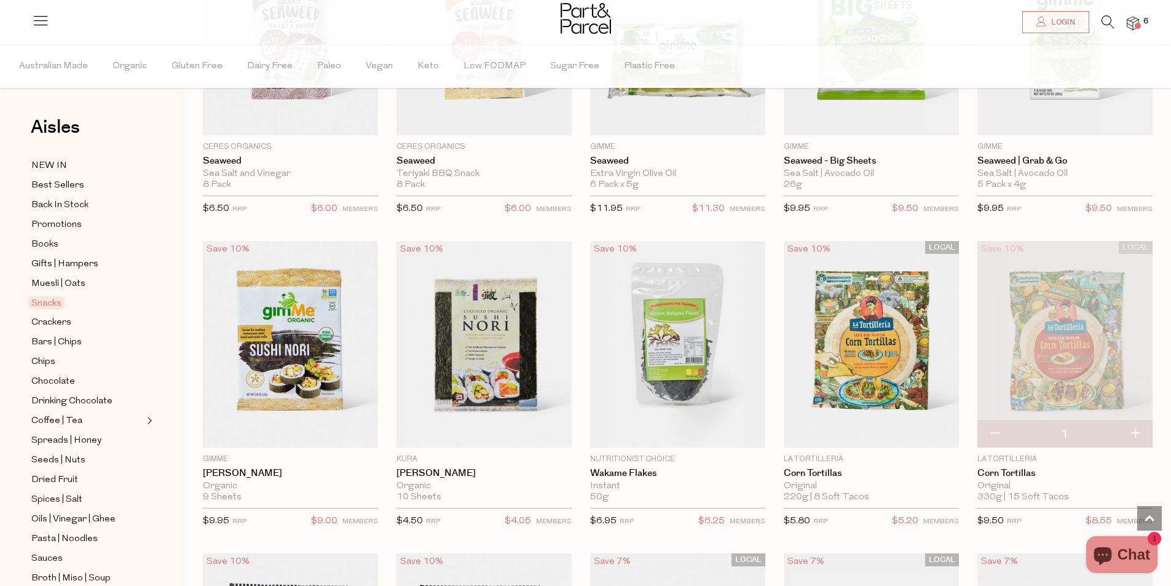
scroll to position [3012, 0]
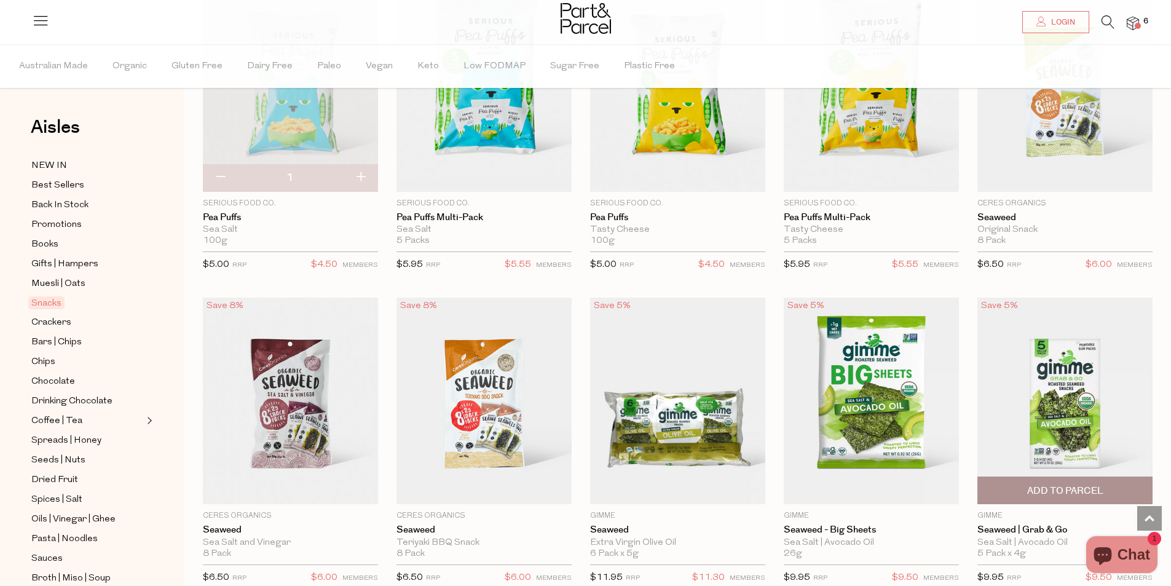
click at [1054, 486] on span "Add To Parcel" at bounding box center [1065, 490] width 76 height 13
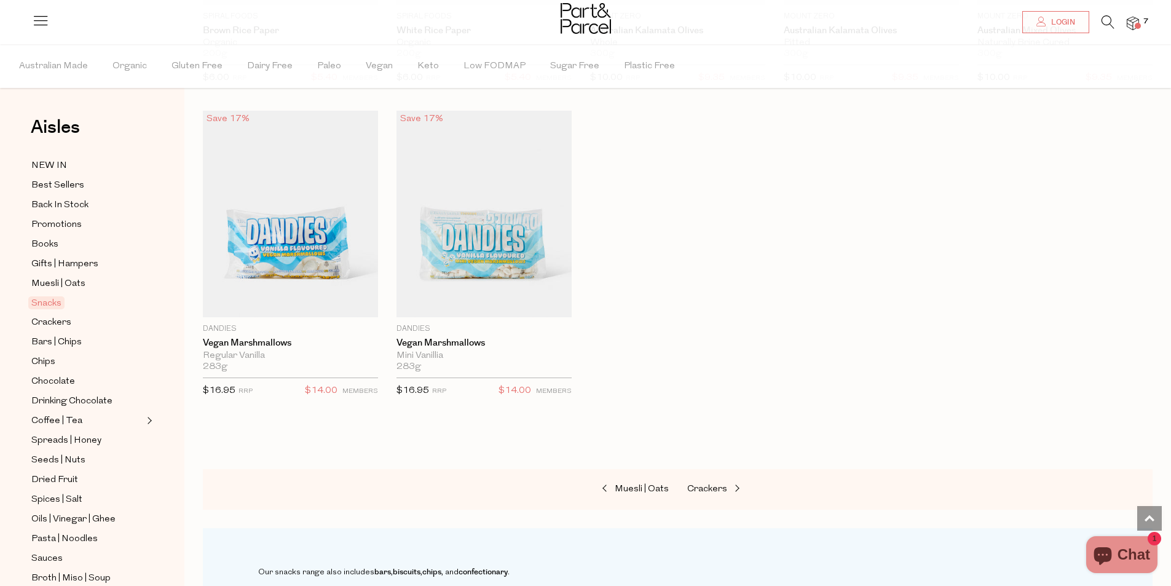
scroll to position [4118, 0]
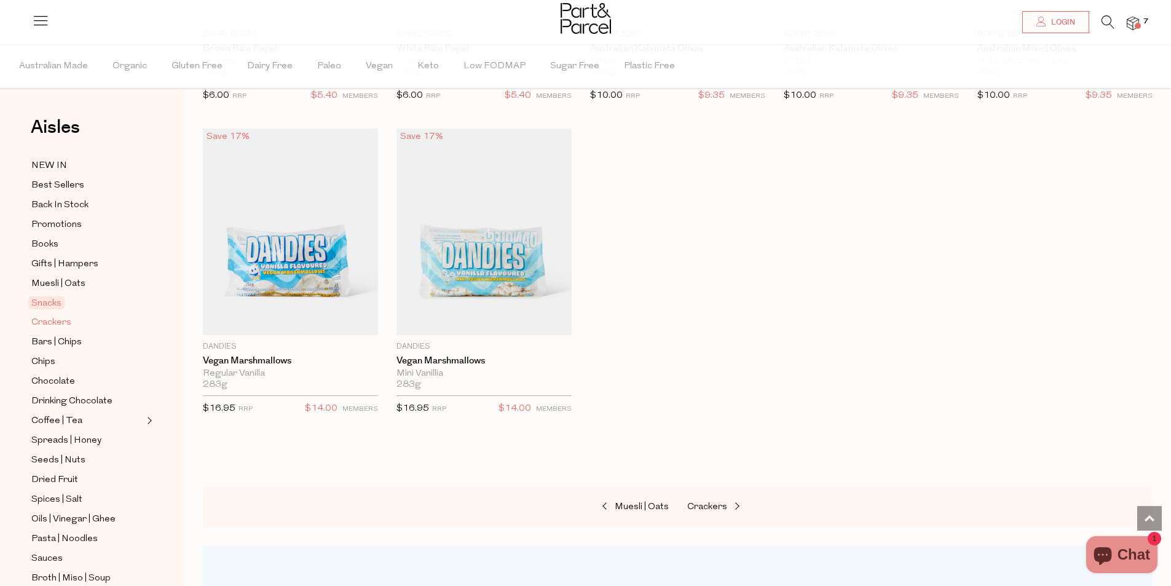
click at [58, 322] on span "Crackers" at bounding box center [51, 322] width 40 height 15
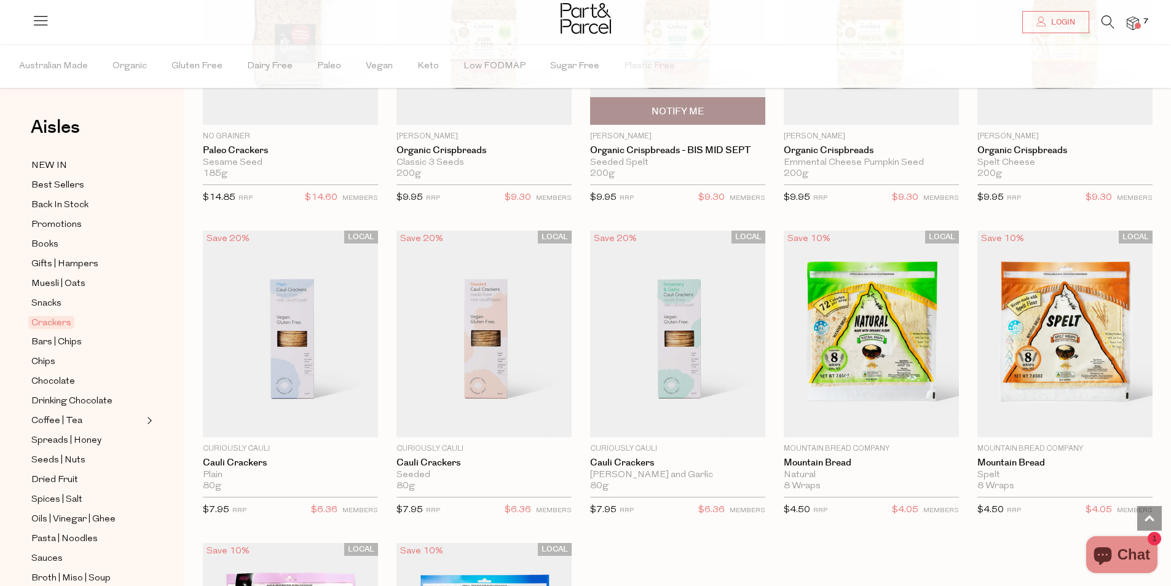
scroll to position [1844, 0]
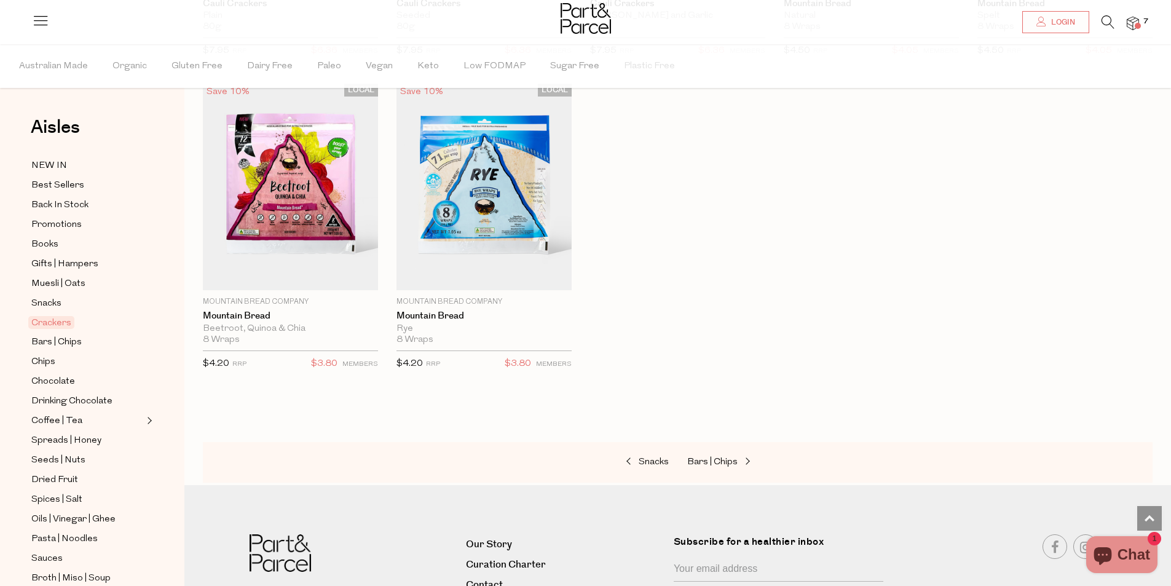
scroll to position [2383, 0]
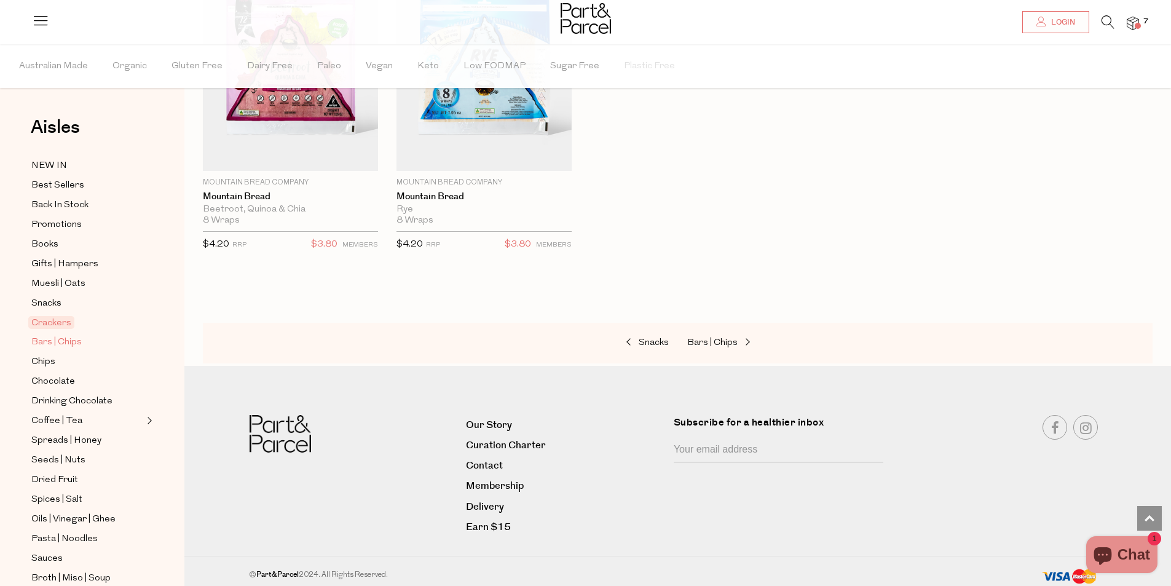
click at [61, 337] on span "Bars | Chips" at bounding box center [56, 342] width 50 height 15
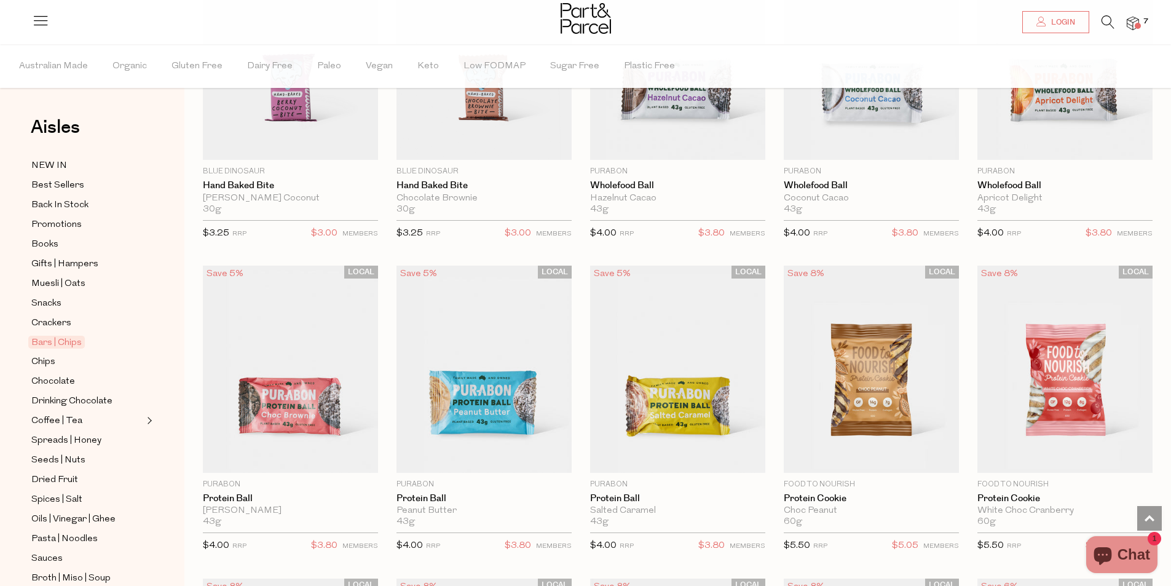
scroll to position [2643, 0]
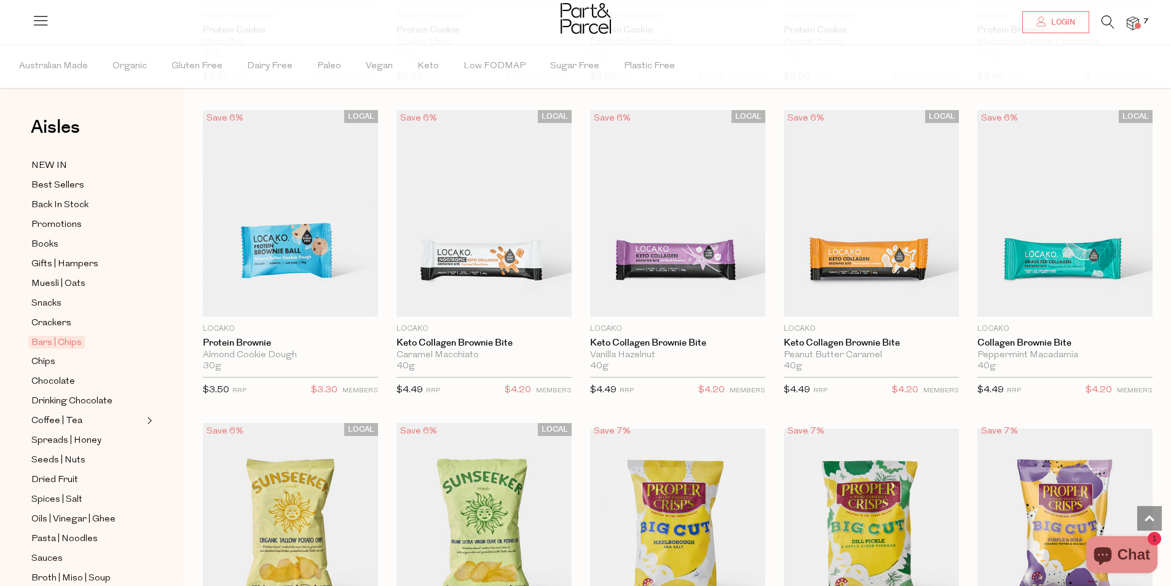
scroll to position [3442, 0]
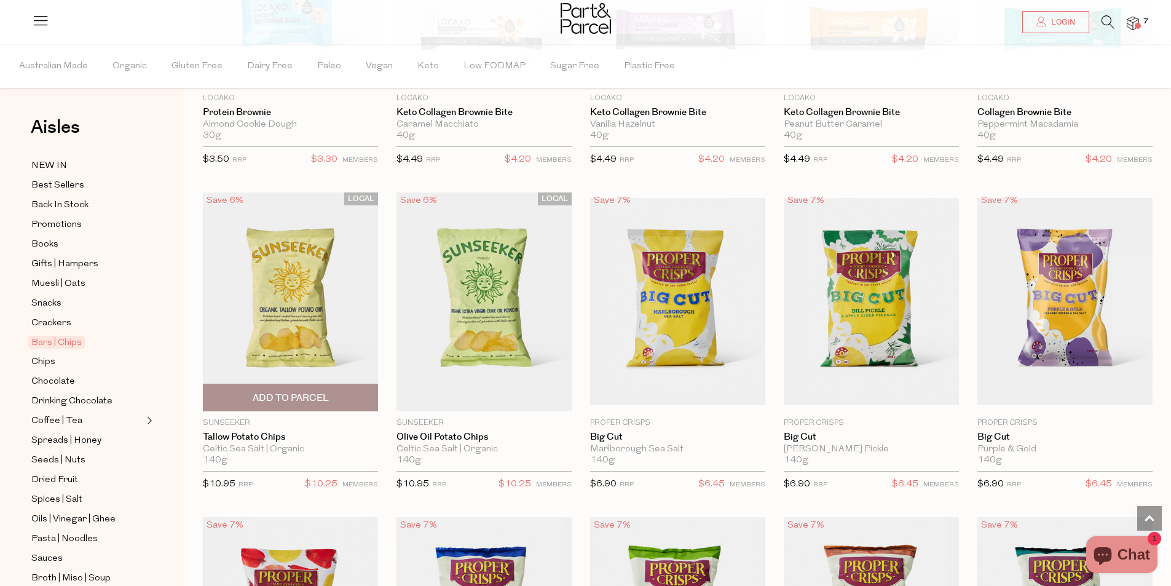
click at [310, 392] on span "Add To Parcel" at bounding box center [291, 398] width 76 height 13
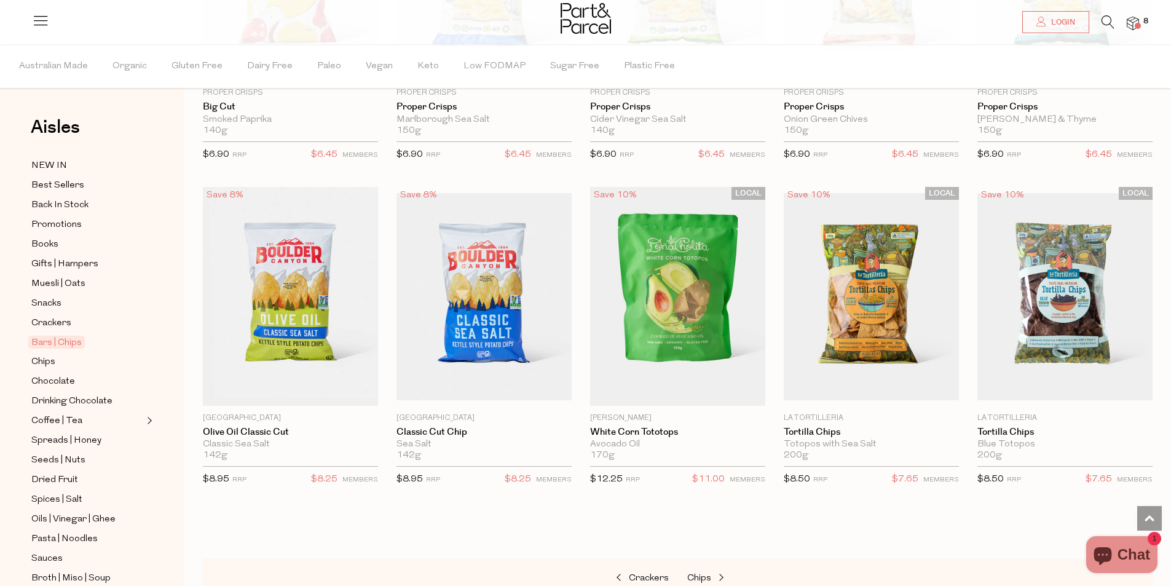
scroll to position [4118, 0]
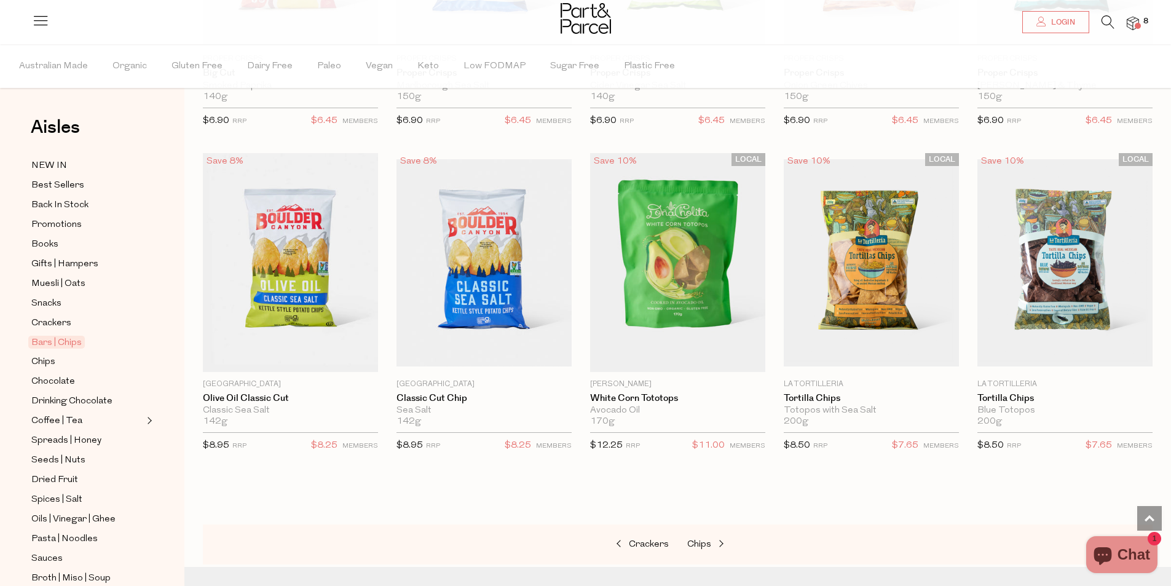
click at [482, 534] on div "Crackers Chips" at bounding box center [678, 544] width 950 height 41
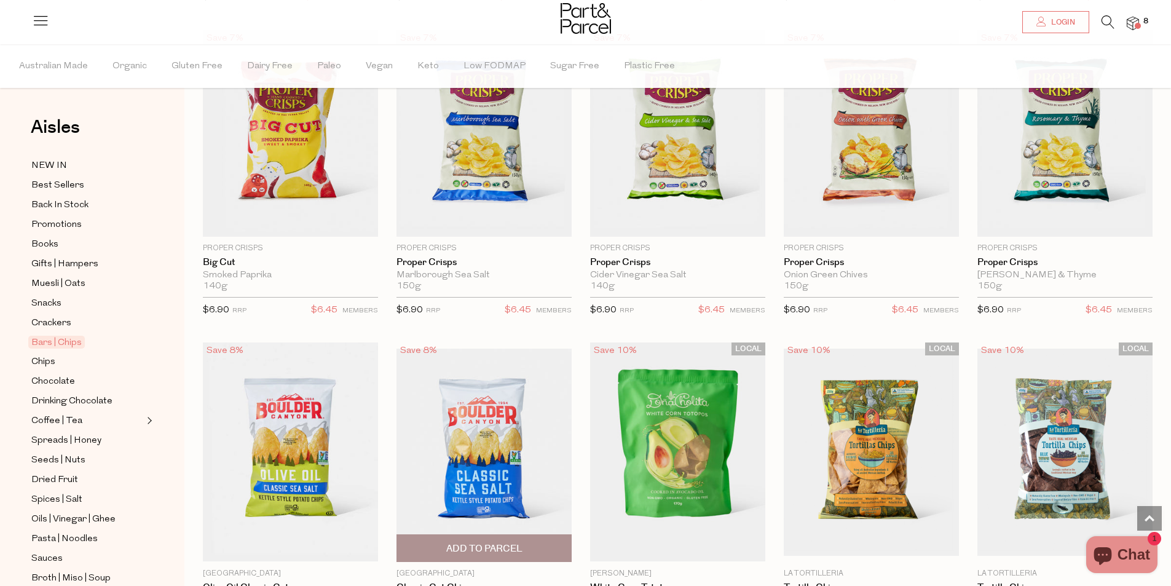
scroll to position [4057, 0]
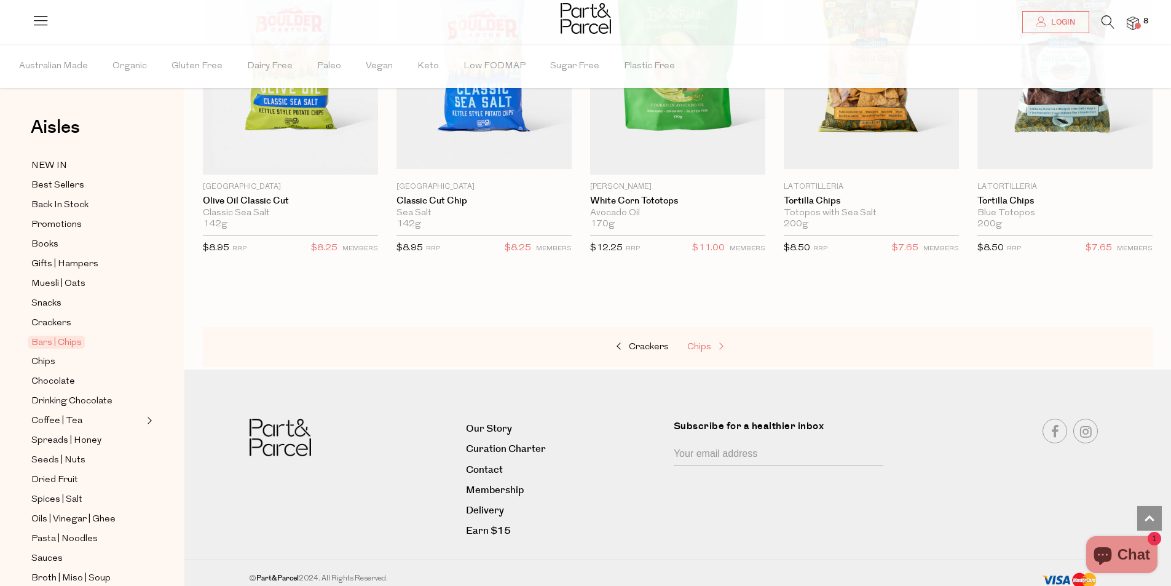
click at [709, 342] on span "Chips" at bounding box center [699, 346] width 24 height 9
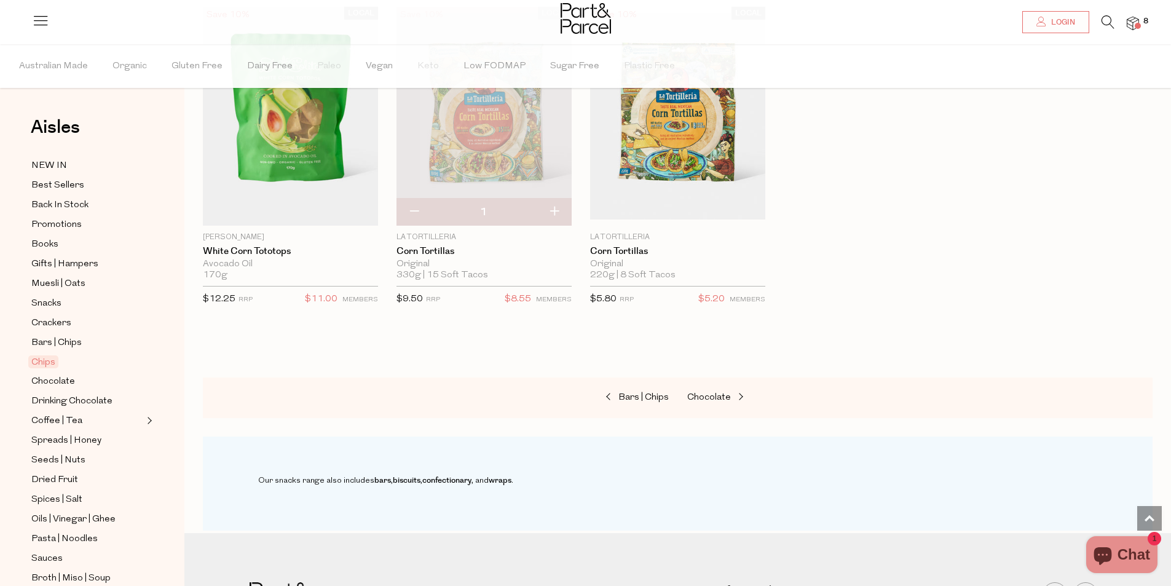
scroll to position [1168, 0]
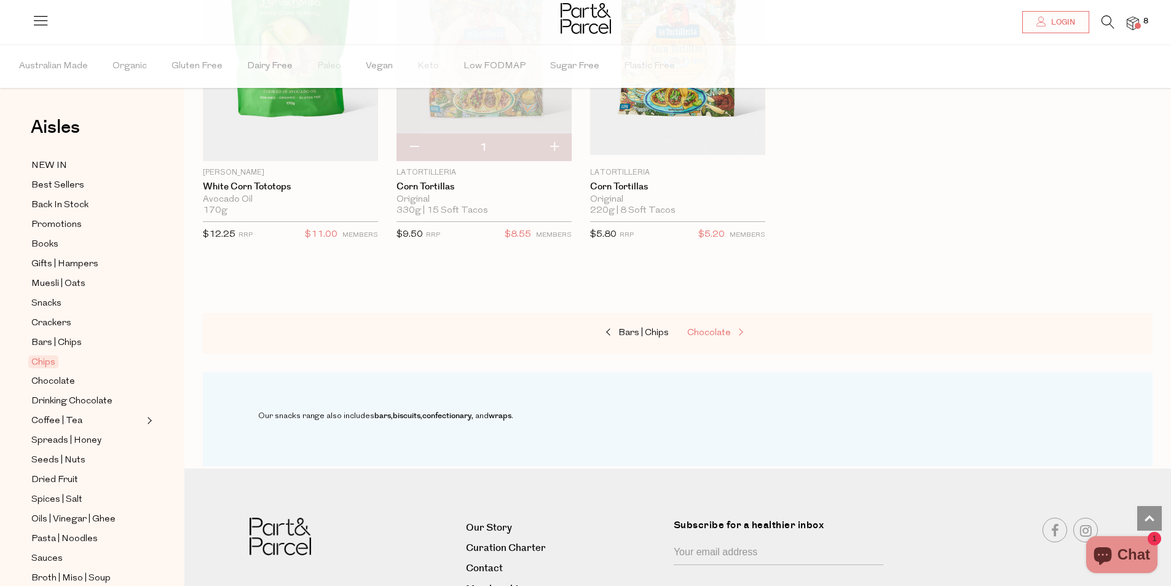
click at [724, 331] on span "Chocolate" at bounding box center [709, 332] width 44 height 9
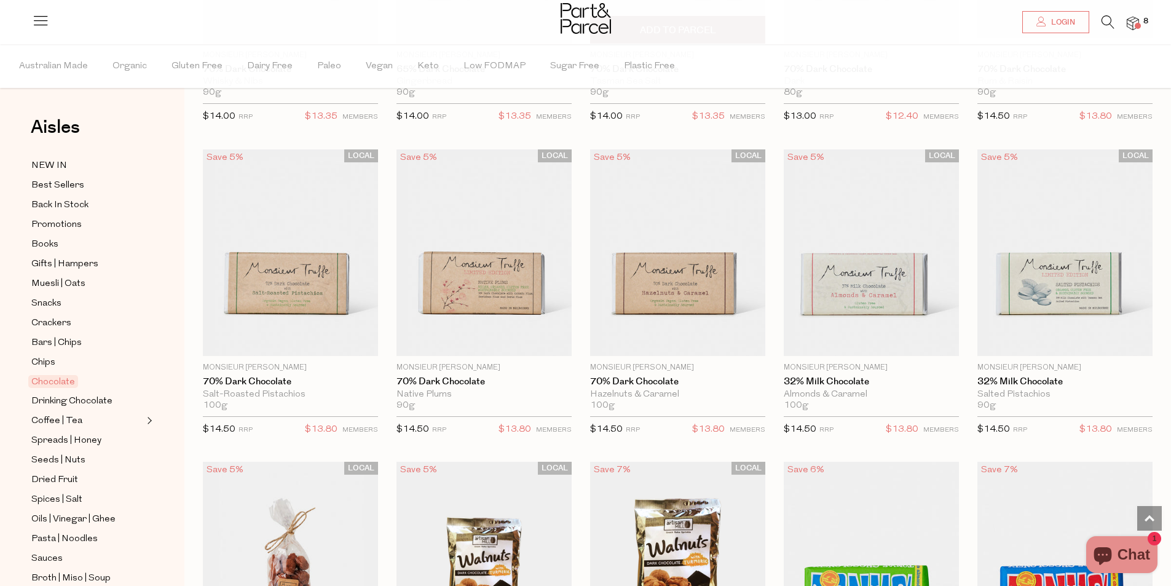
scroll to position [2028, 0]
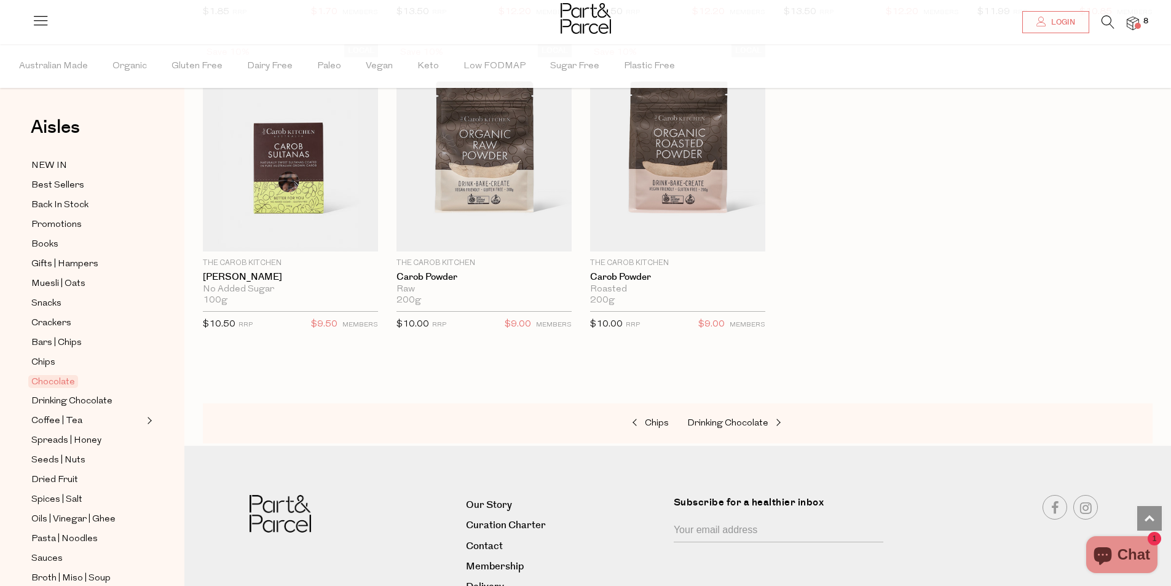
scroll to position [3667, 0]
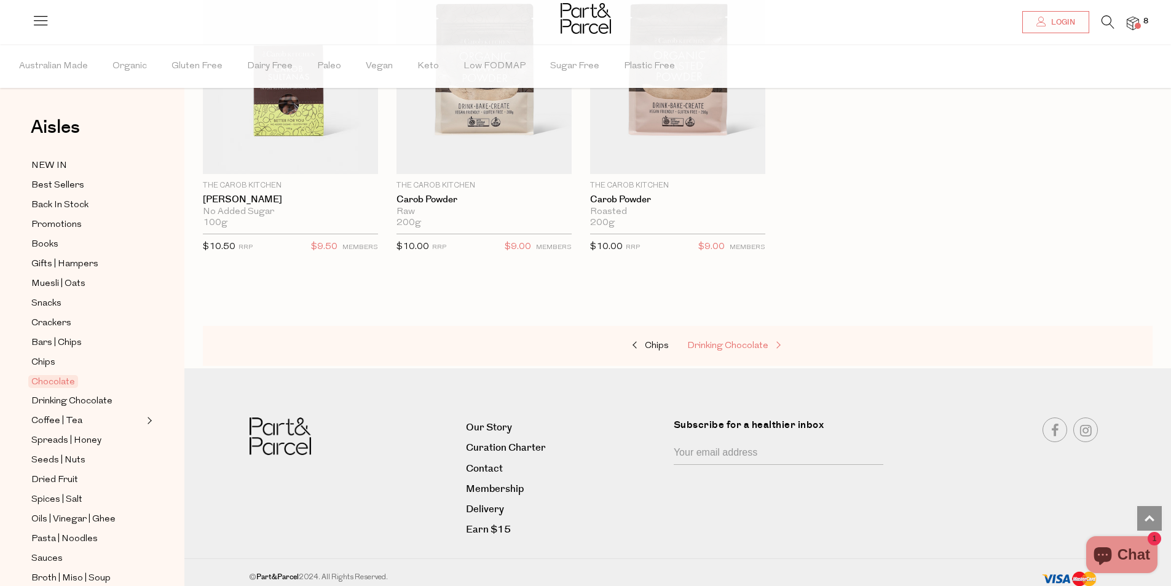
click at [763, 341] on span "Drinking Chocolate" at bounding box center [727, 345] width 81 height 9
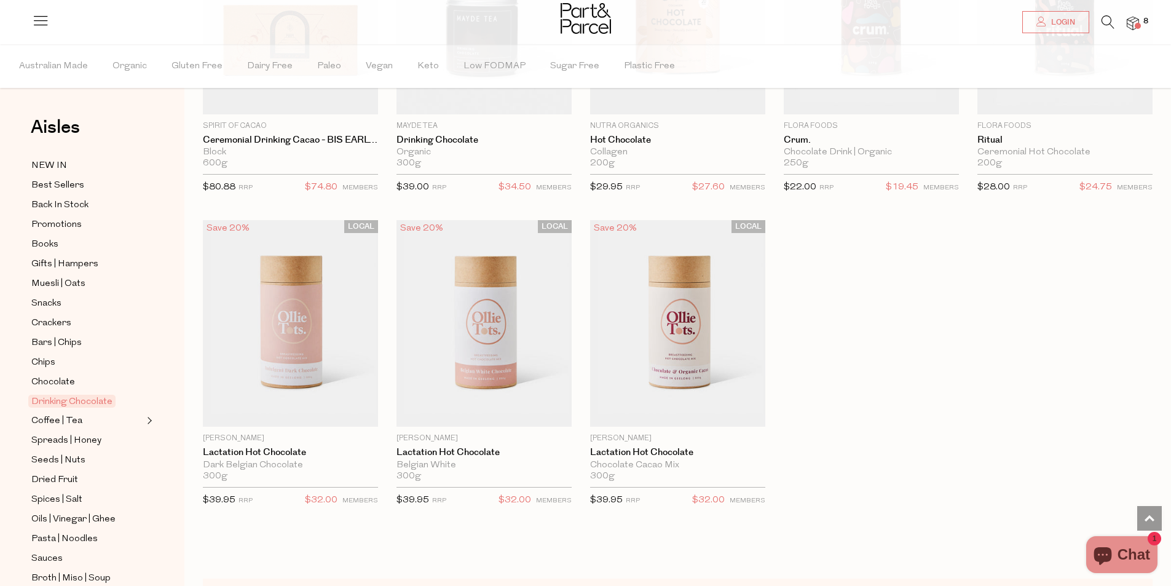
scroll to position [922, 0]
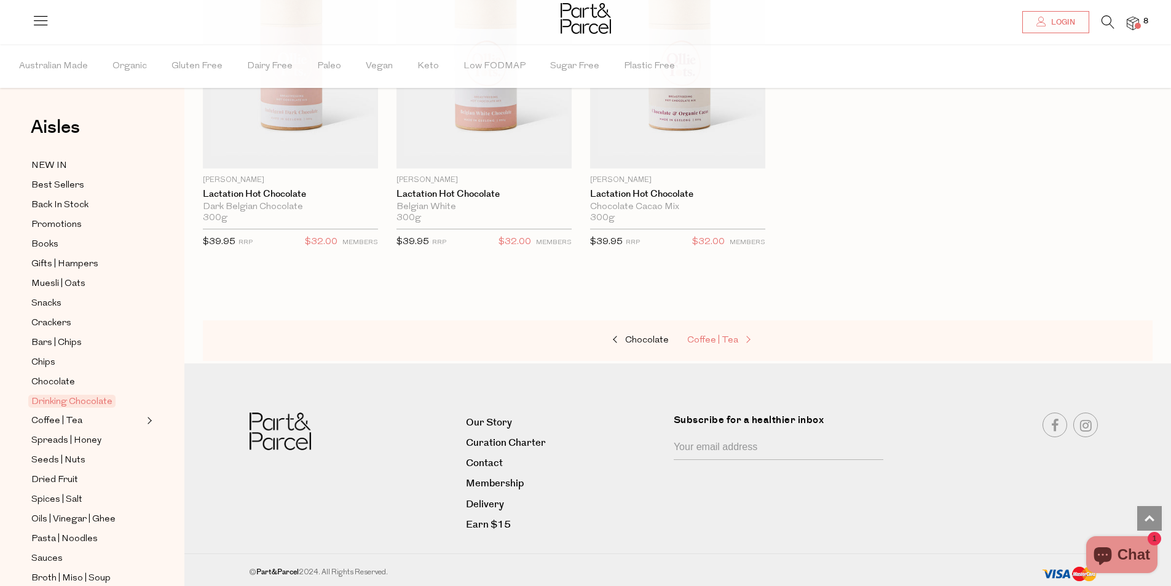
click at [738, 336] on span at bounding box center [746, 340] width 17 height 9
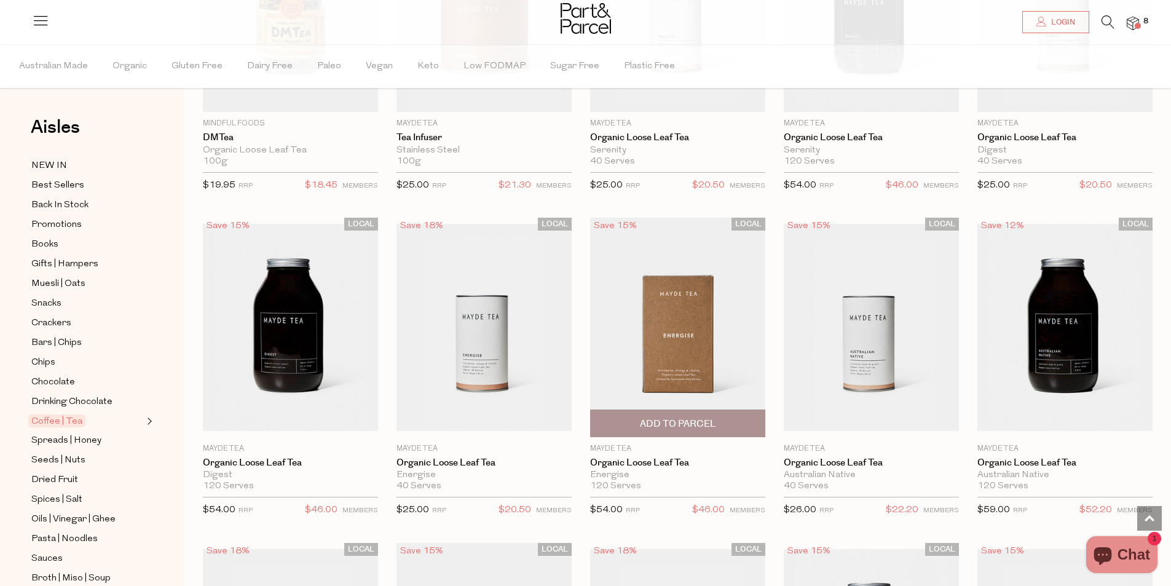
scroll to position [2582, 0]
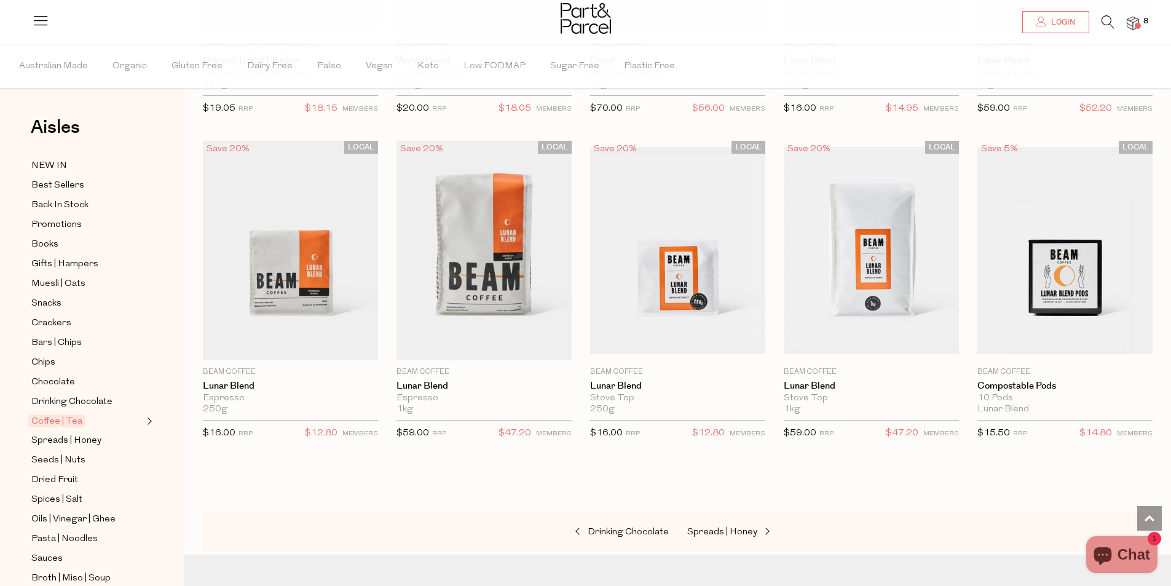
scroll to position [5532, 0]
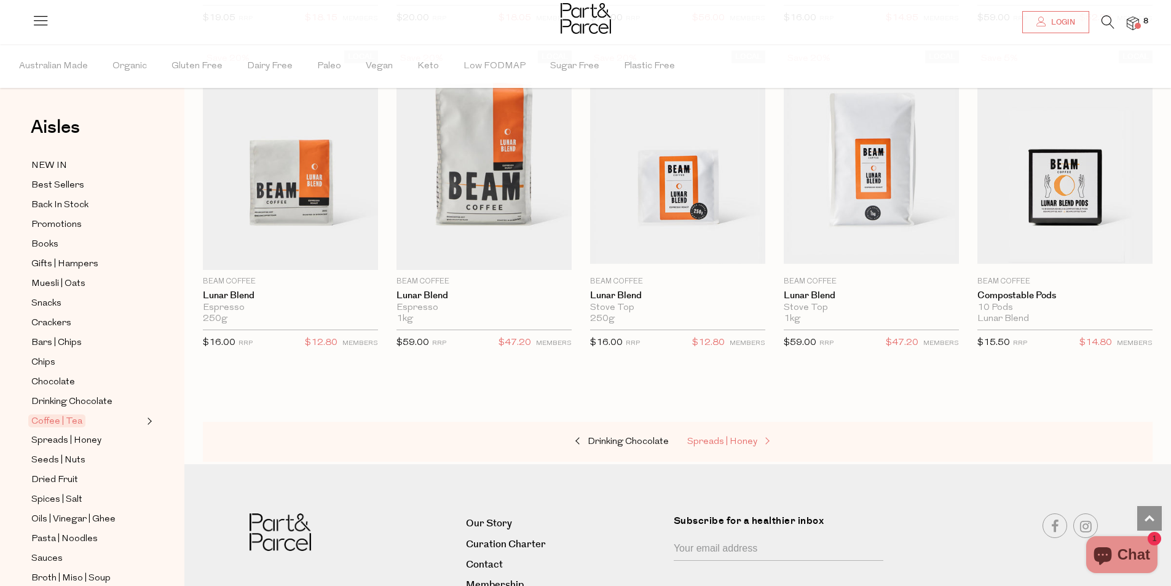
click at [725, 437] on span "Spreads | Honey" at bounding box center [722, 441] width 70 height 9
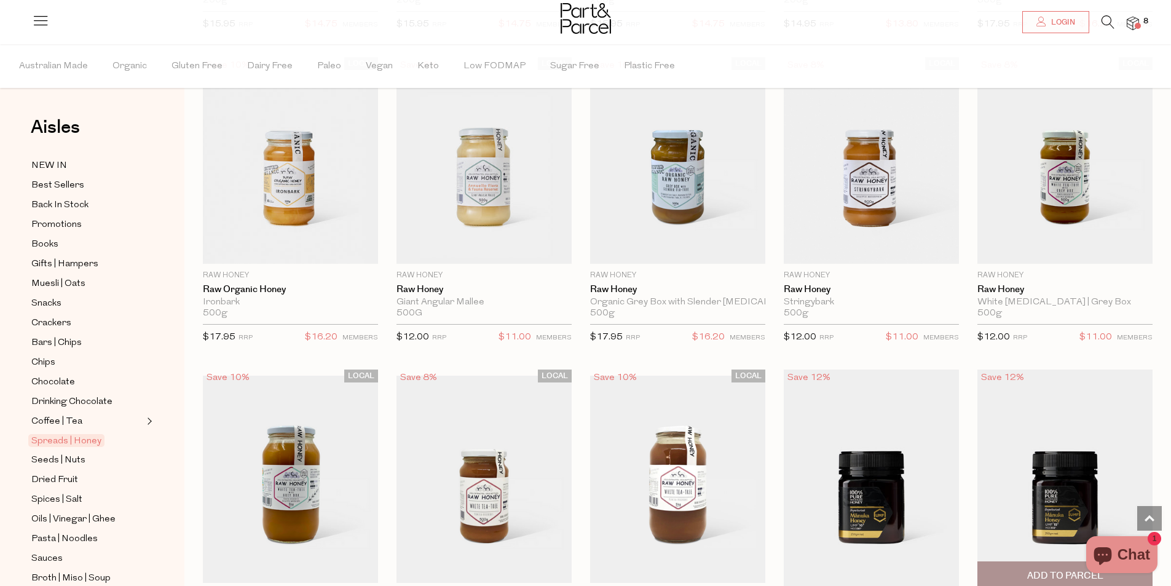
scroll to position [2459, 0]
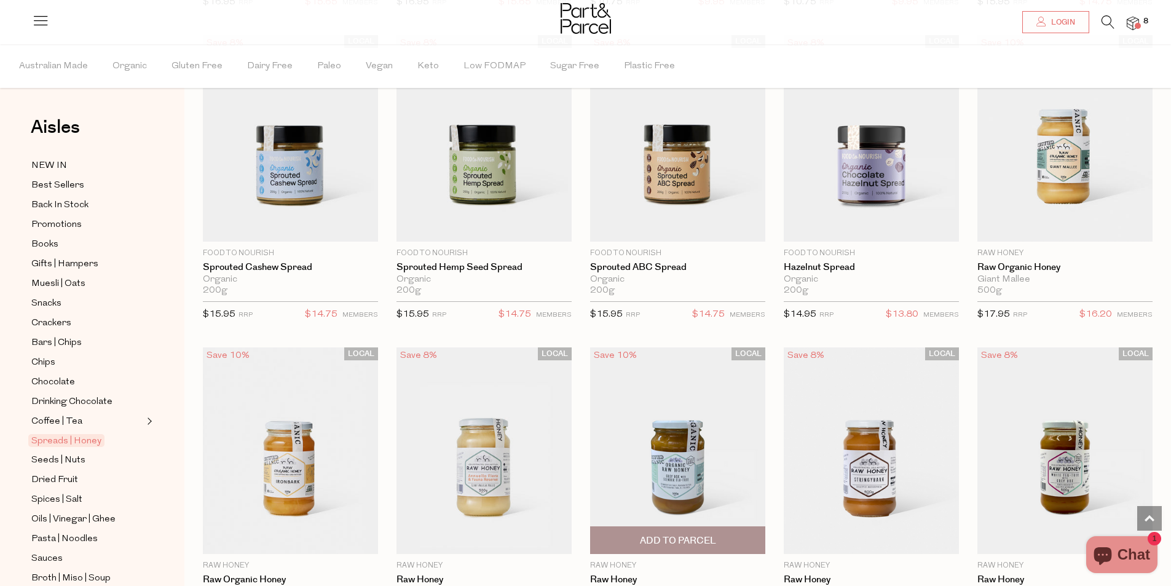
scroll to position [1844, 0]
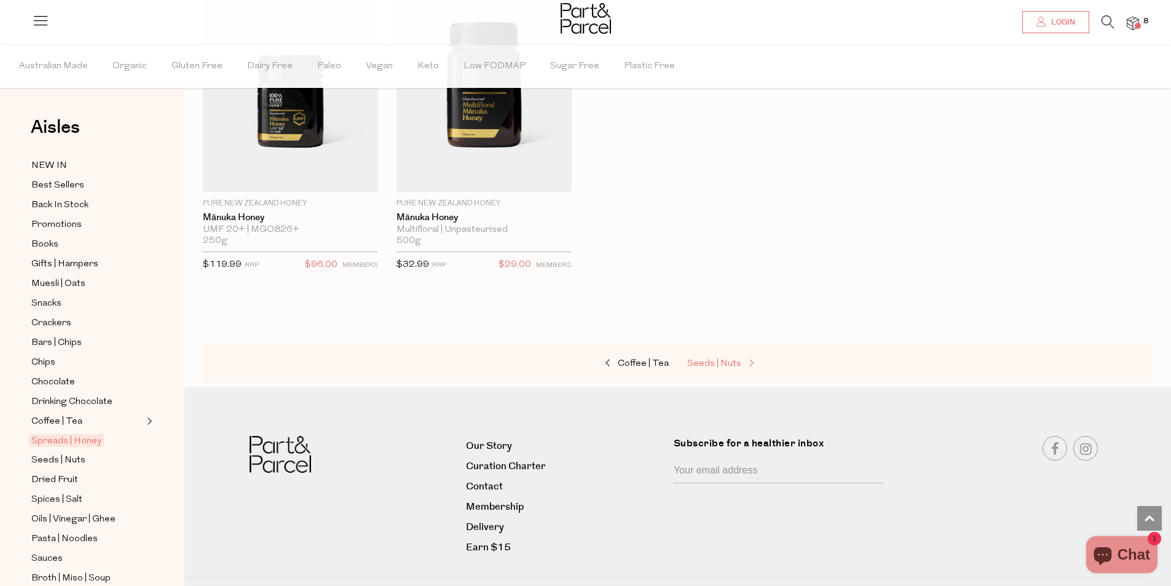
click at [720, 363] on span "Seeds | Nuts" at bounding box center [714, 363] width 54 height 9
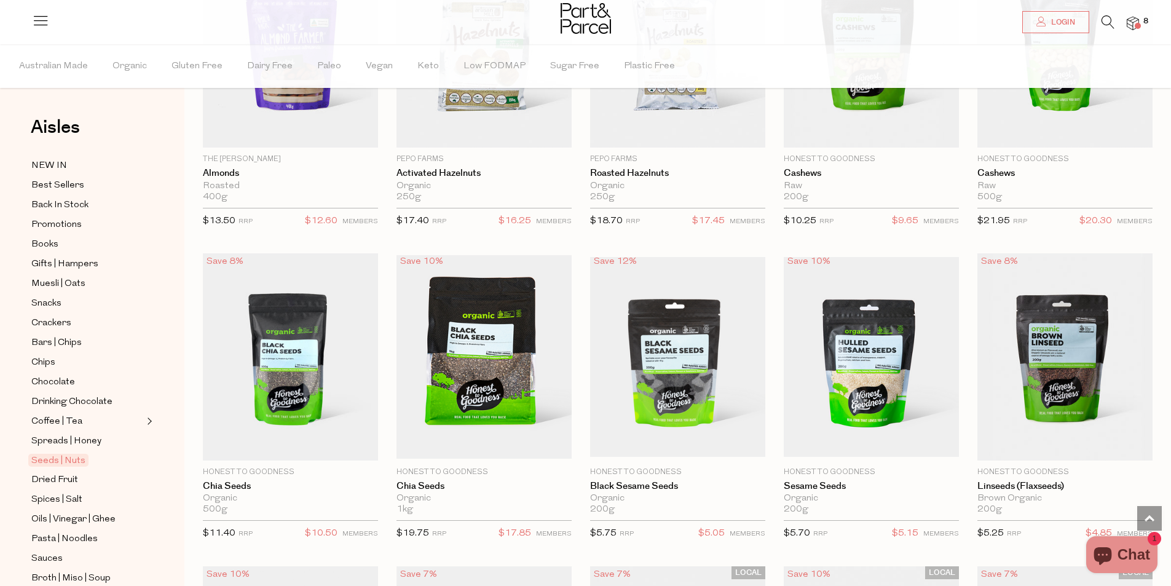
scroll to position [1537, 0]
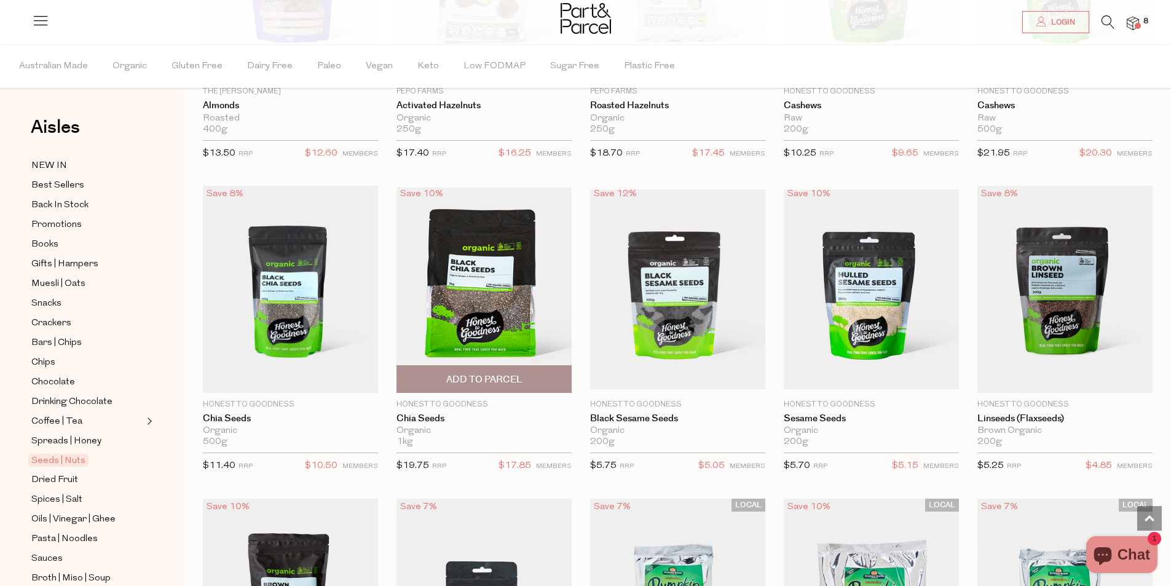
click at [379, 224] on div "Save 10% 1 Add To Parcel Honest to Goodness Chia Seeds Organic 1kg Only 12 Avai…" at bounding box center [475, 333] width 194 height 294
click at [377, 169] on div "LOCAL Save 7% 1 Notify Me 2Die4 Live Foods Almonds Activated 120g Only 0 Availa…" at bounding box center [668, 186] width 968 height 3124
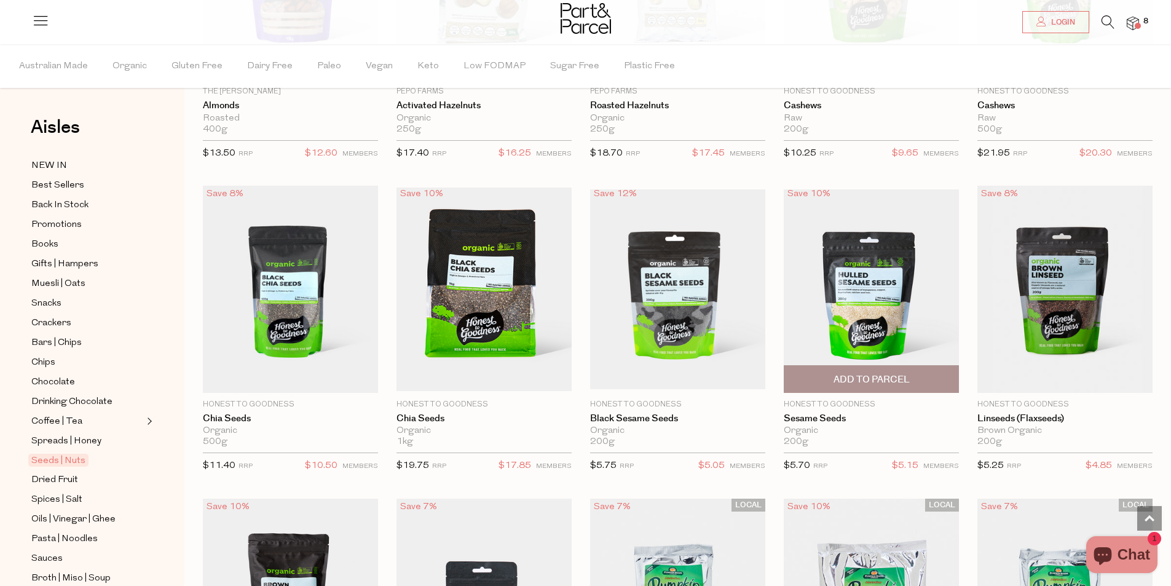
click at [771, 254] on div "Save 10% 1 Add To Parcel Honest to Goodness Sesame Seeds Organic 200g Only 4 Av…" at bounding box center [862, 333] width 194 height 294
click at [782, 141] on div "Save 6% 1 Add To Parcel Honest to Goodness Cashews Raw 200g Only 2 Available" at bounding box center [862, 20] width 194 height 294
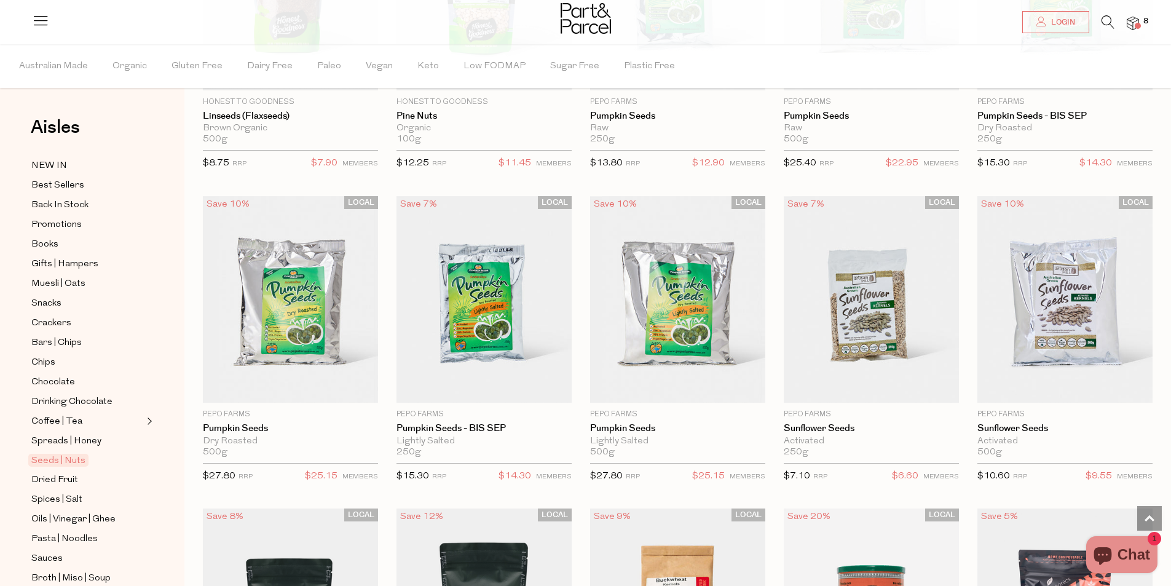
scroll to position [2520, 0]
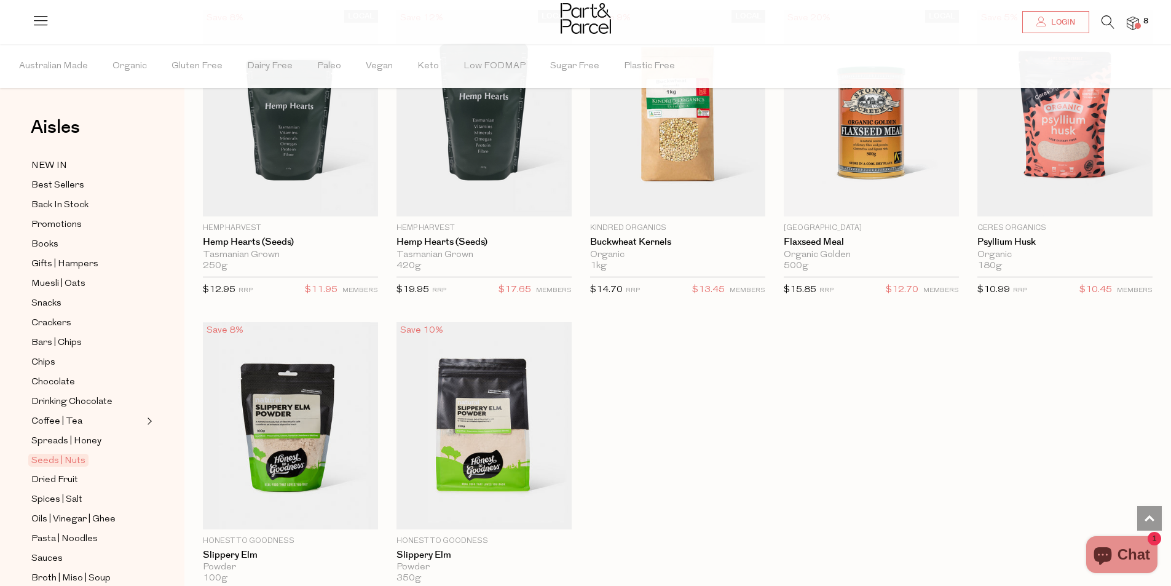
scroll to position [2766, 0]
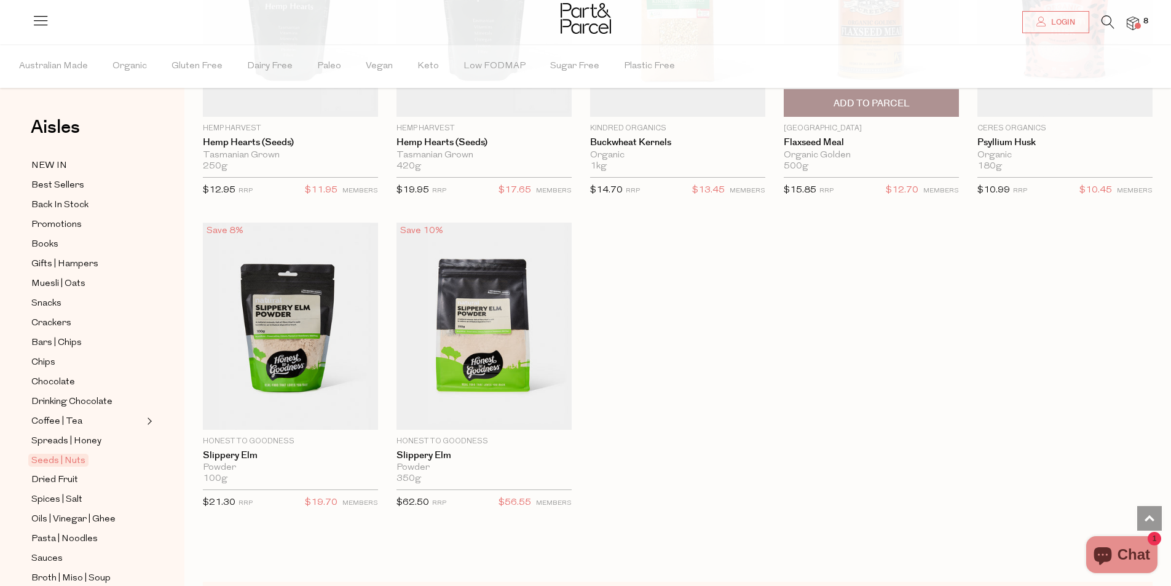
scroll to position [2319, 0]
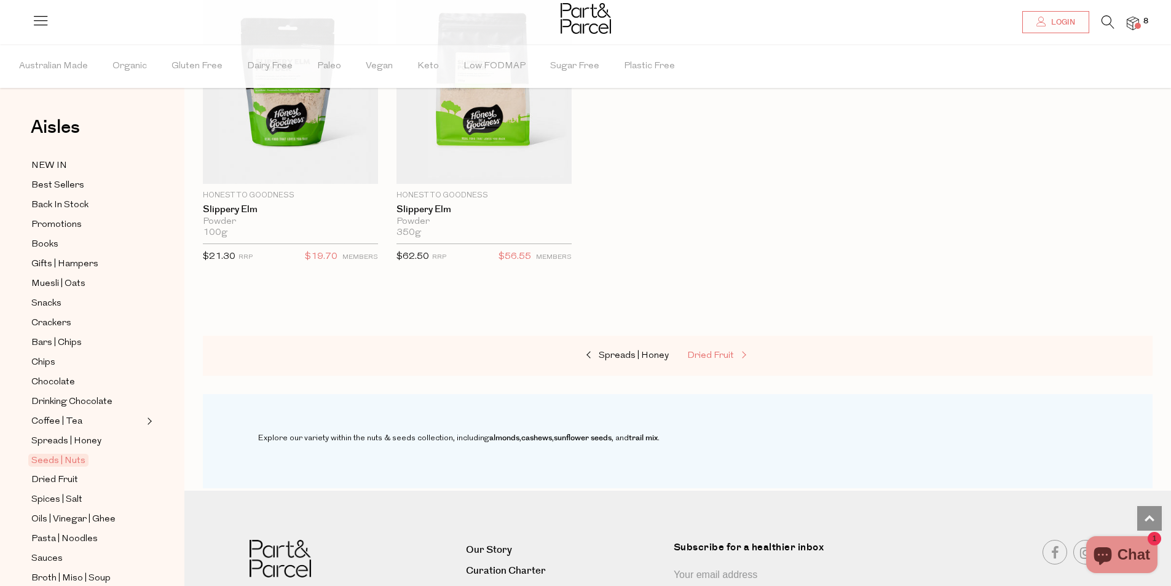
click at [723, 353] on span "Dried Fruit" at bounding box center [710, 355] width 47 height 9
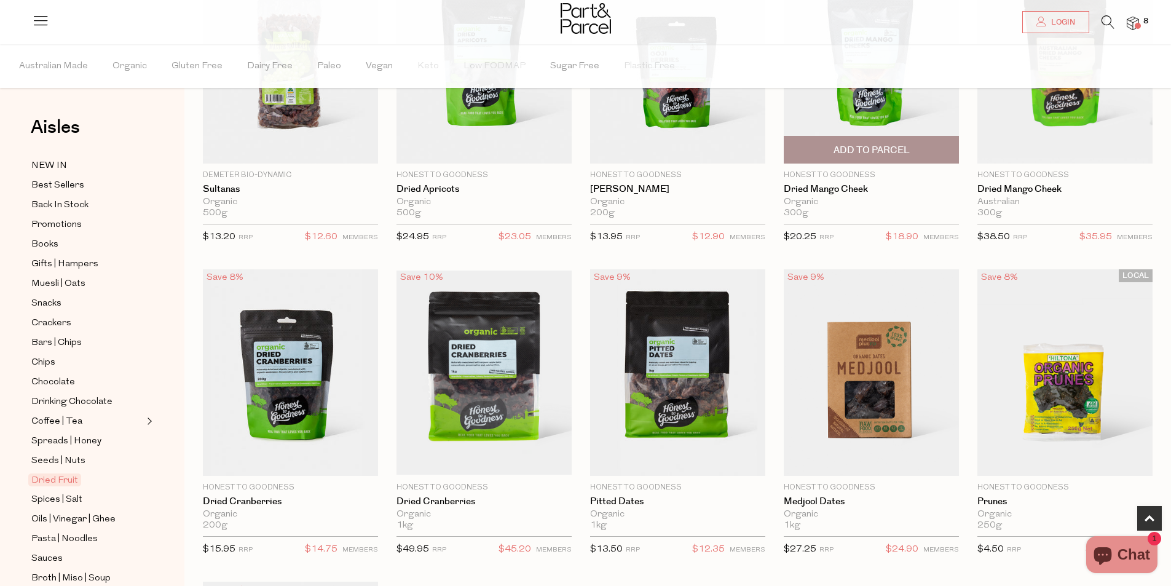
scroll to position [246, 0]
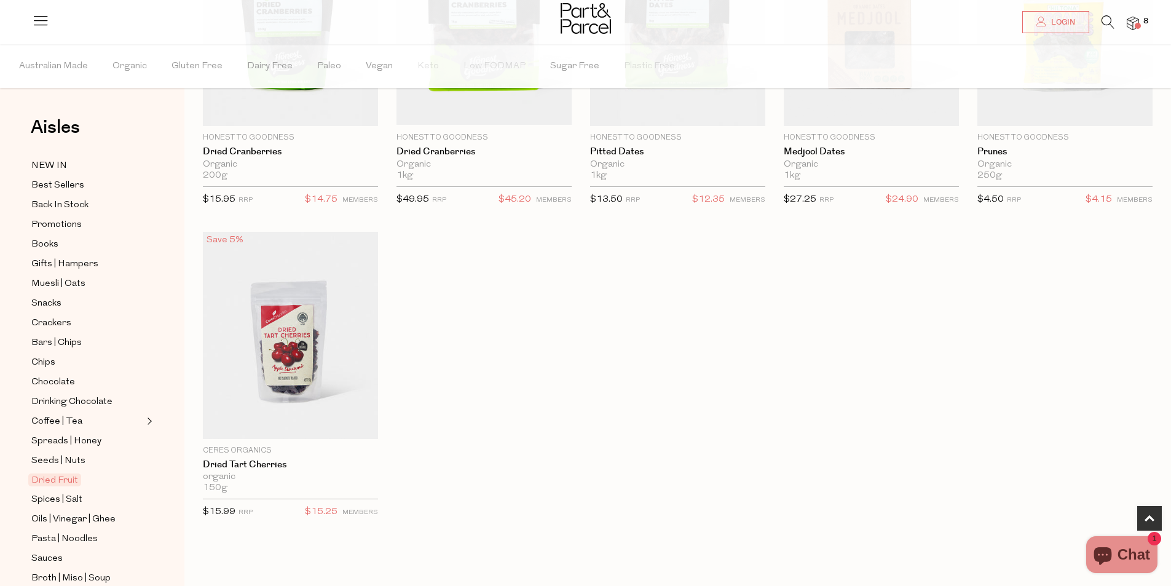
click at [618, 419] on div "LOCAL Save 5% 1 Add To Parcel Demeter Bio-Dynamic Sultanas Organic 500g Only 58…" at bounding box center [668, 75] width 968 height 937
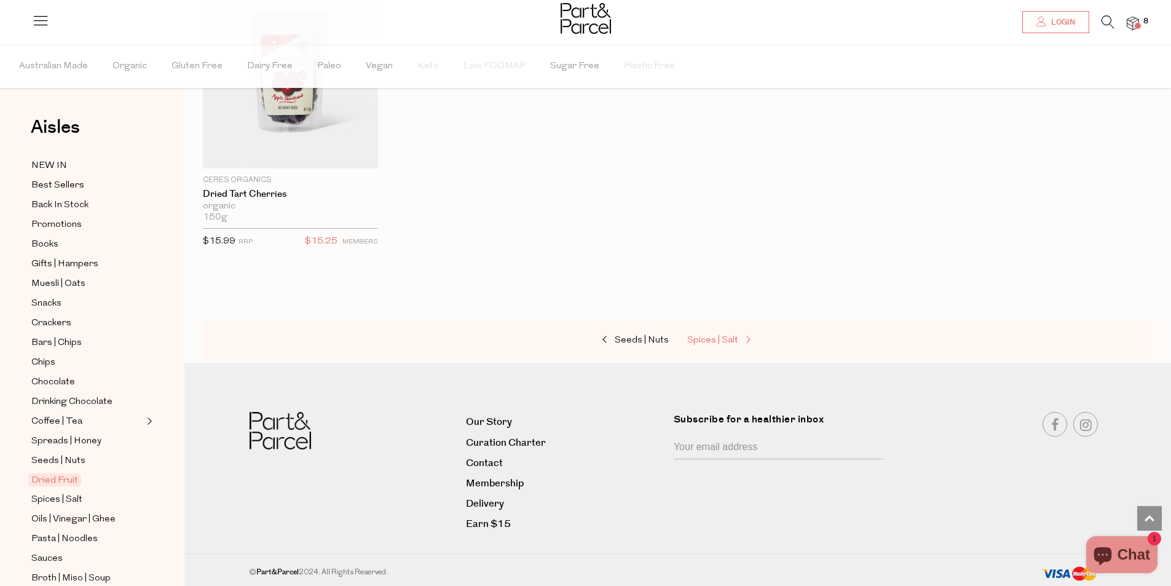
click at [730, 345] on link "Spices | Salt" at bounding box center [748, 341] width 123 height 16
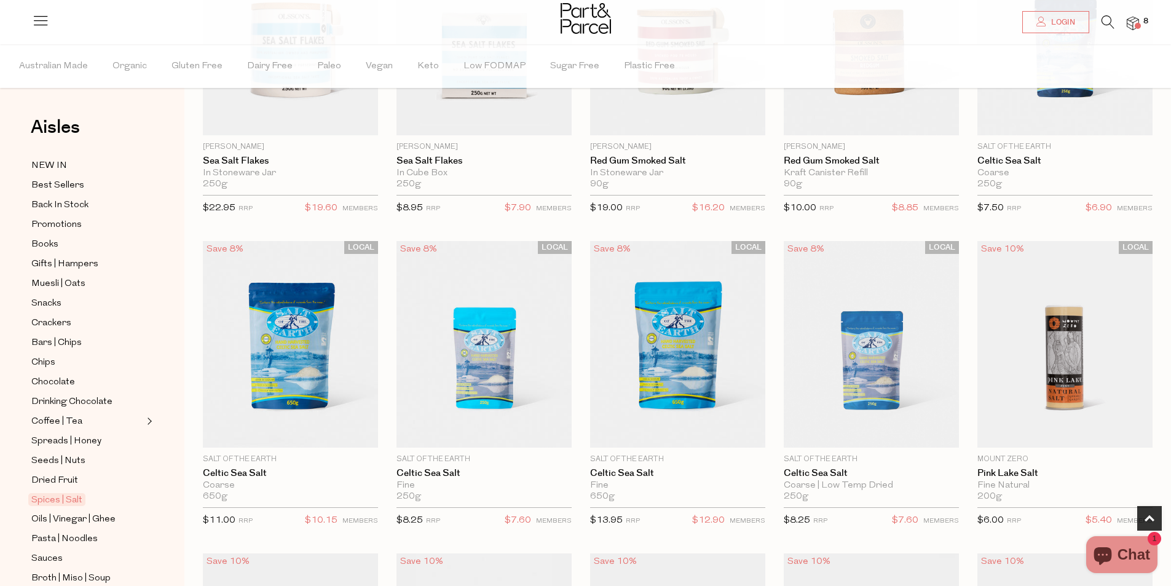
scroll to position [246, 0]
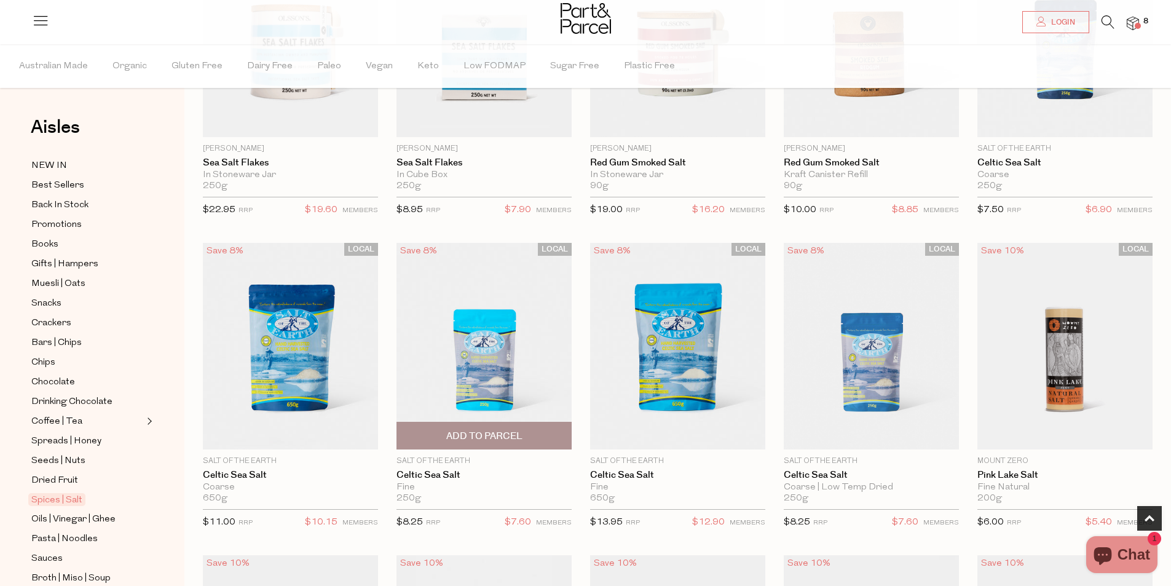
click at [484, 437] on span "Add To Parcel" at bounding box center [484, 436] width 76 height 13
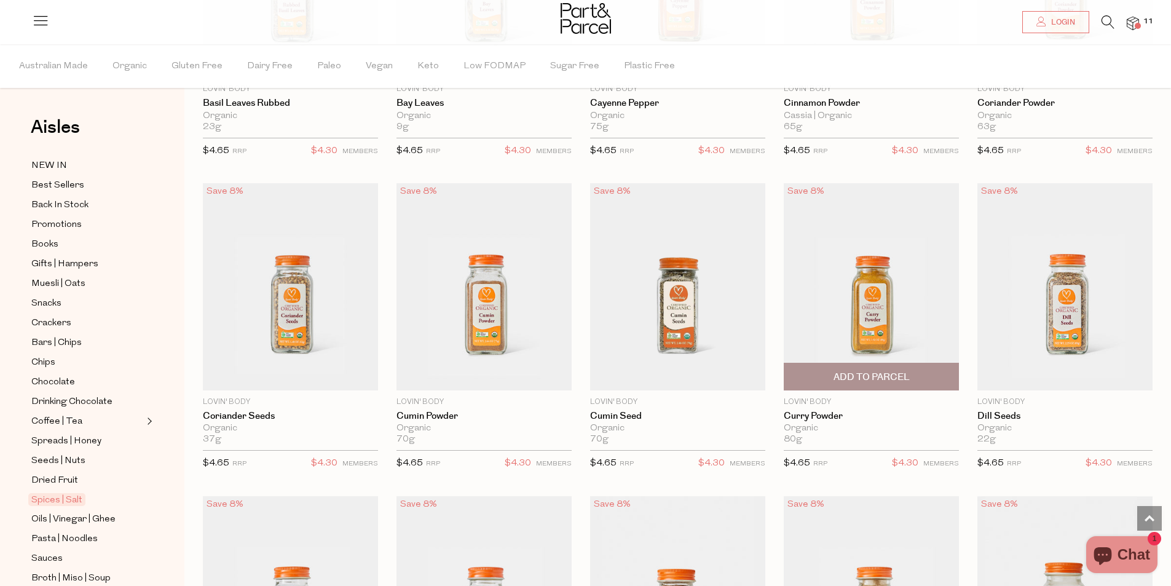
scroll to position [2274, 0]
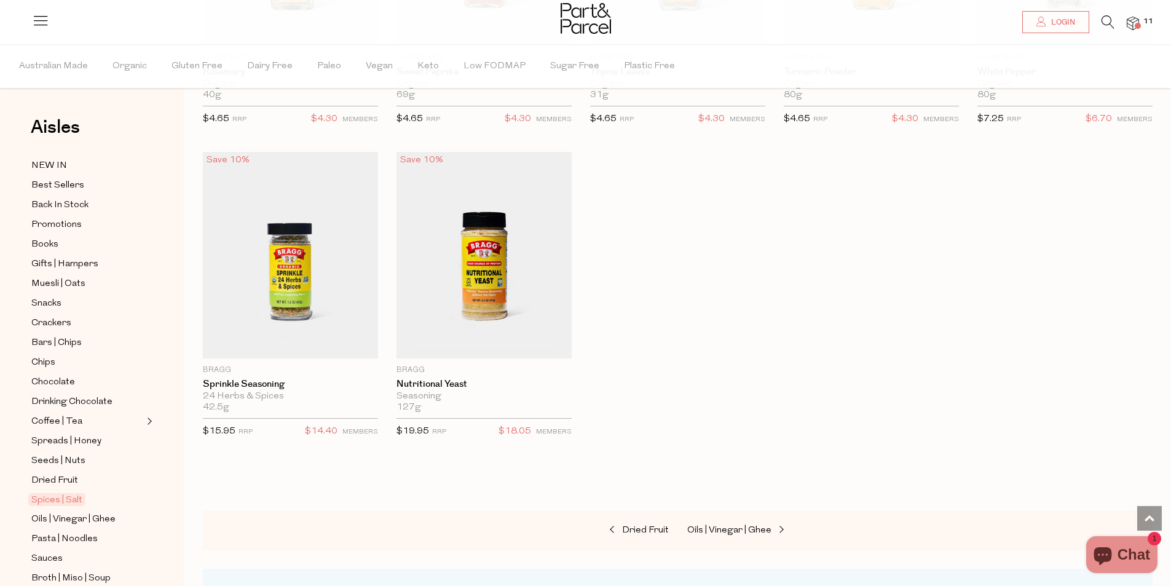
scroll to position [3578, 0]
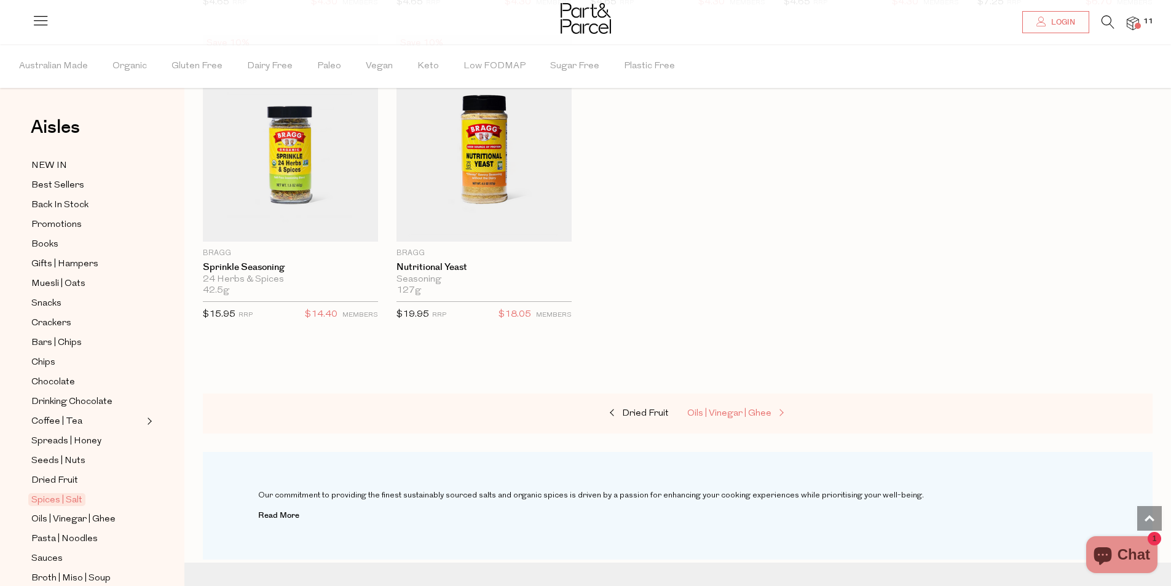
click at [763, 409] on span "Oils | Vinegar | Ghee" at bounding box center [729, 413] width 84 height 9
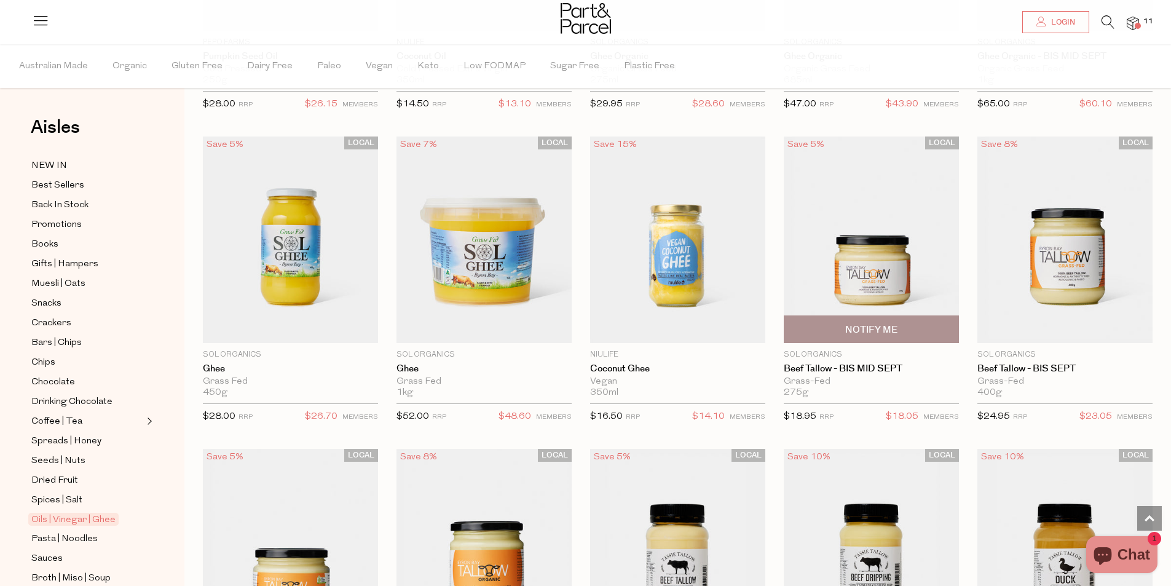
scroll to position [1359, 0]
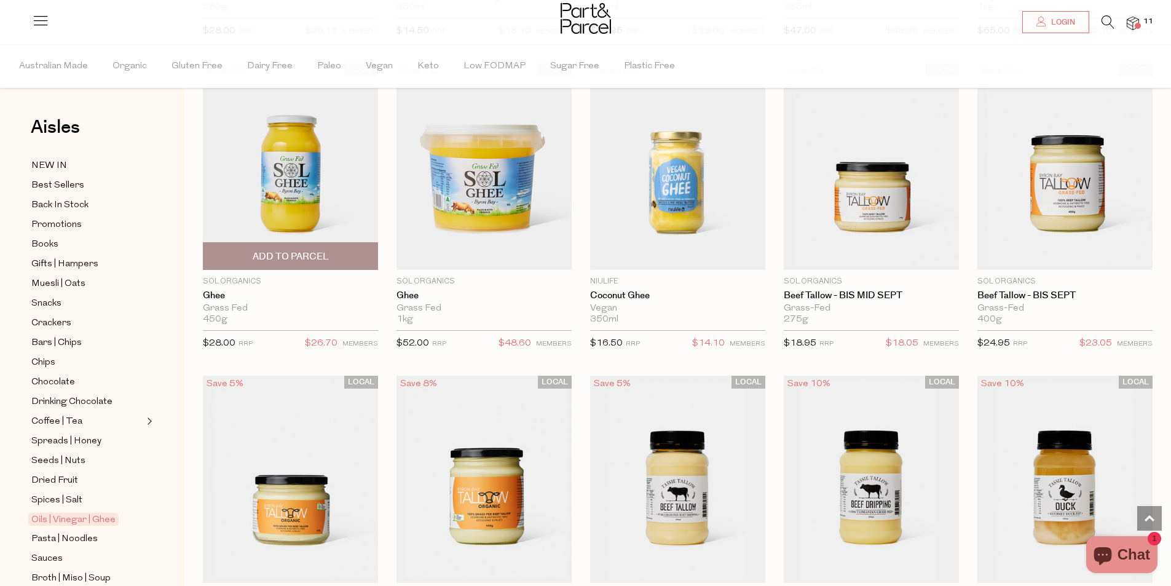
click at [313, 252] on span "Add To Parcel" at bounding box center [291, 256] width 76 height 13
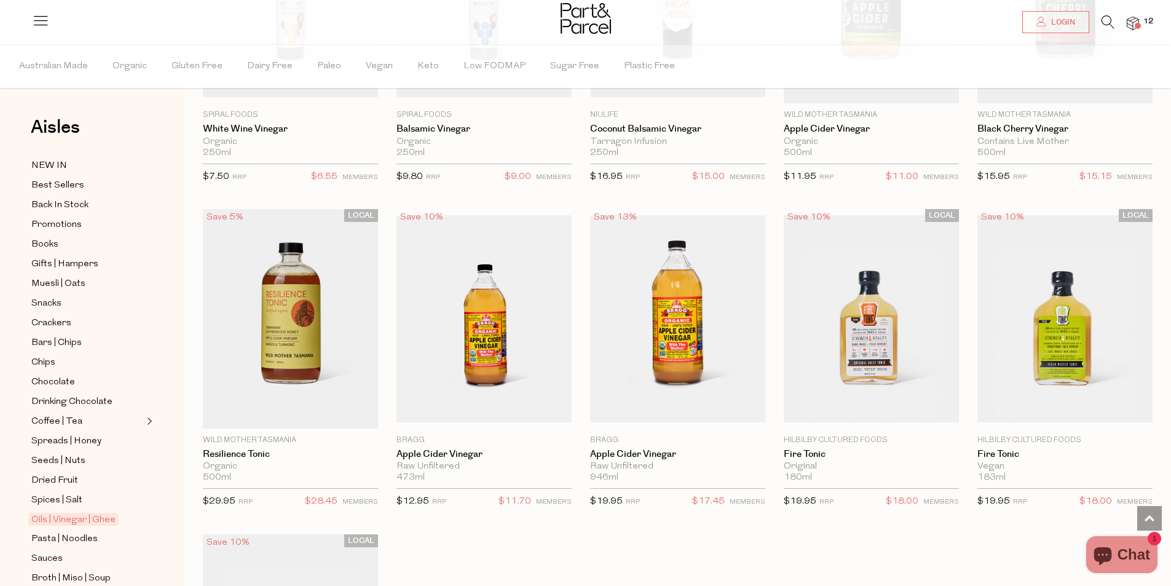
scroll to position [2896, 0]
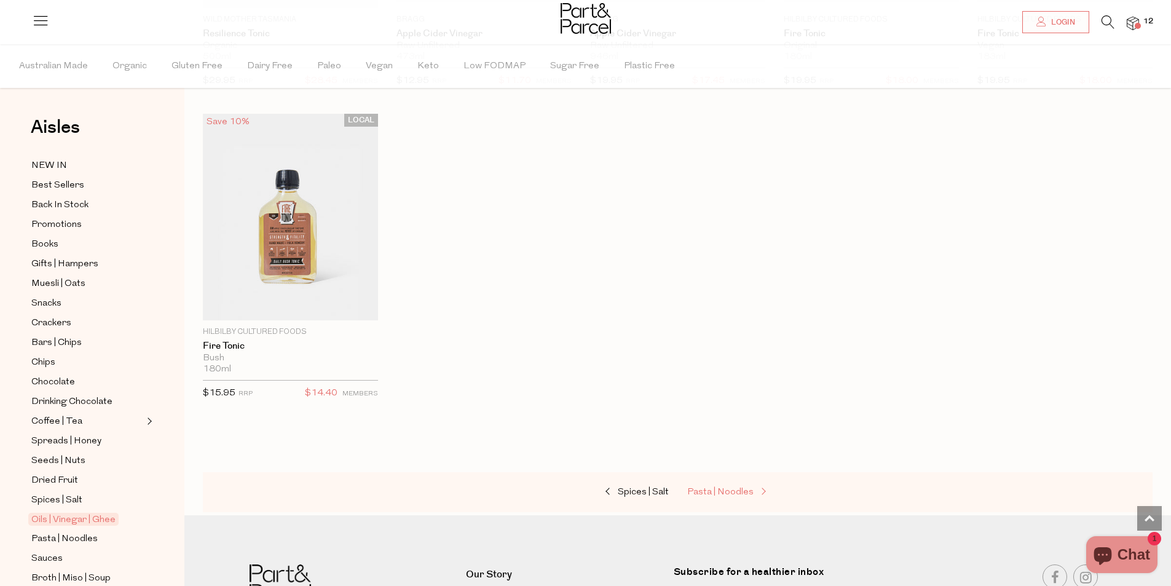
click at [736, 487] on span "Pasta | Noodles" at bounding box center [720, 491] width 66 height 9
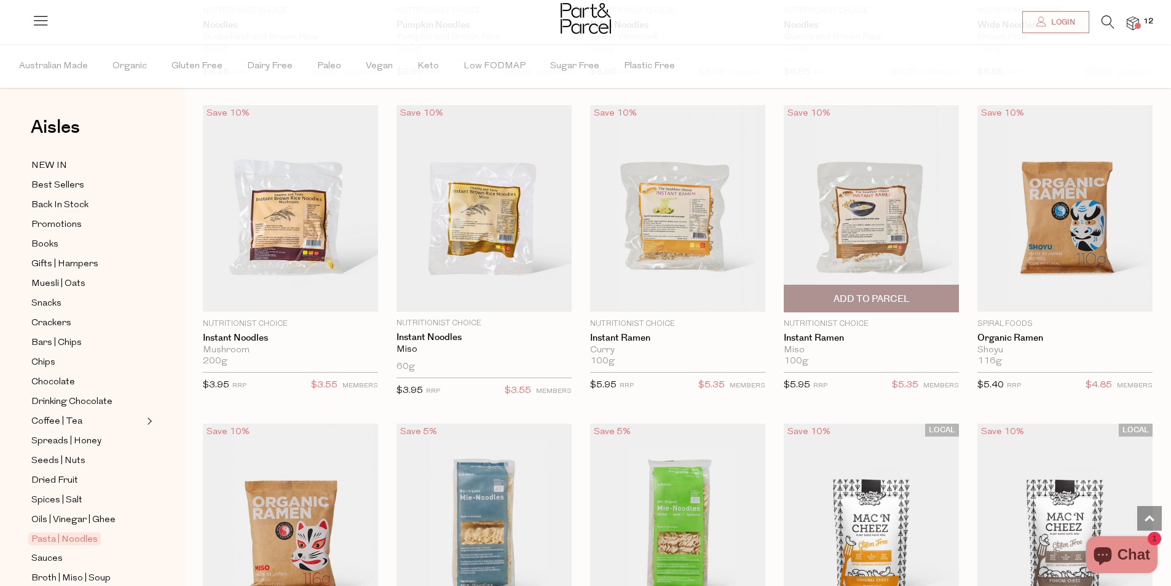
scroll to position [3196, 0]
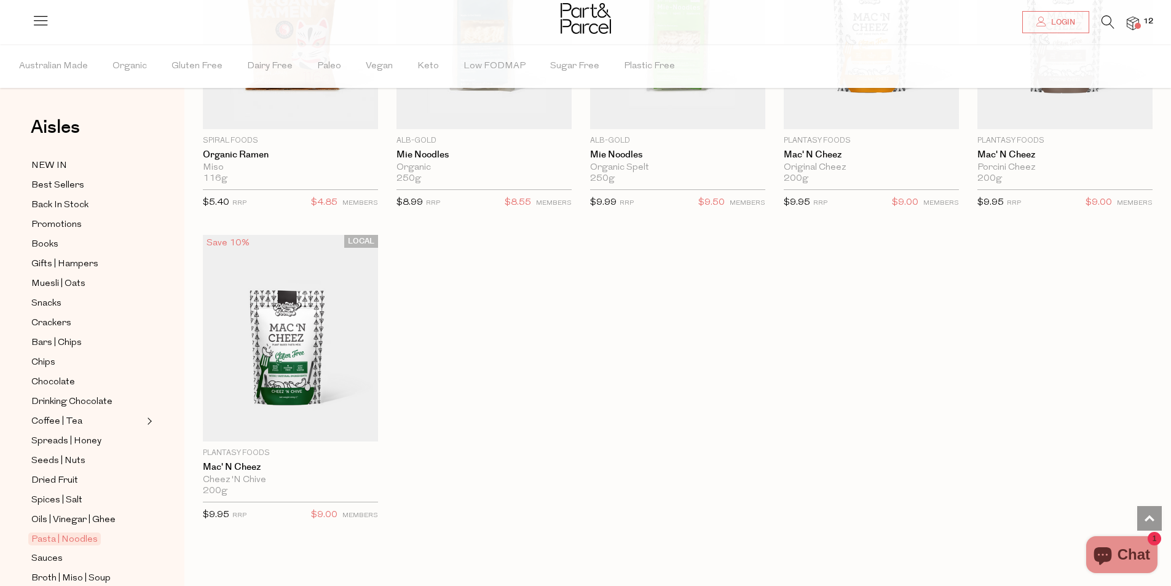
scroll to position [3565, 0]
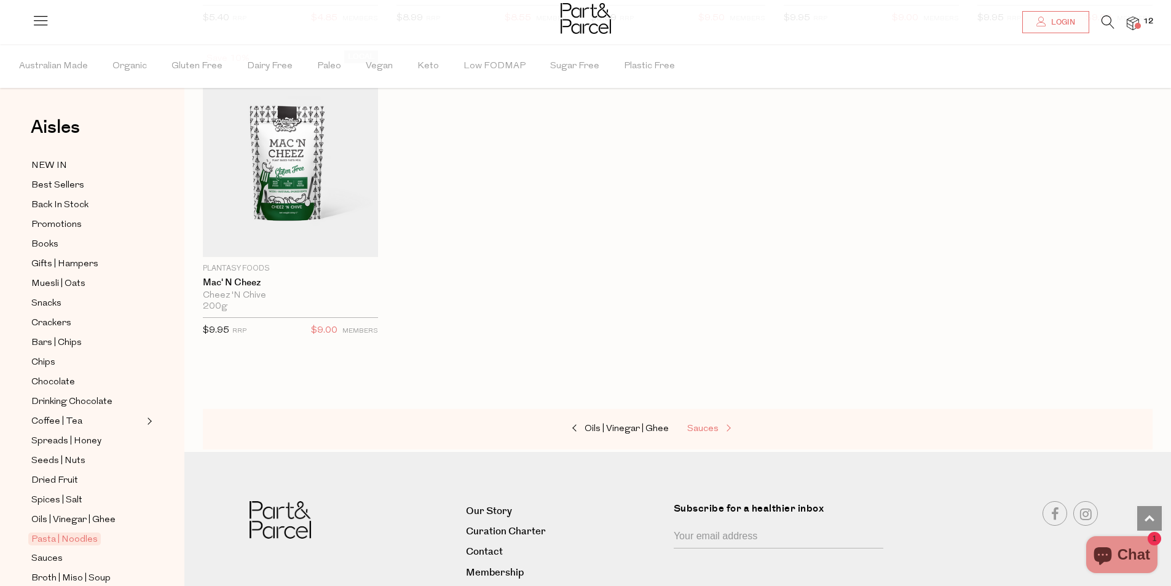
click at [717, 425] on span "Sauces" at bounding box center [702, 428] width 31 height 9
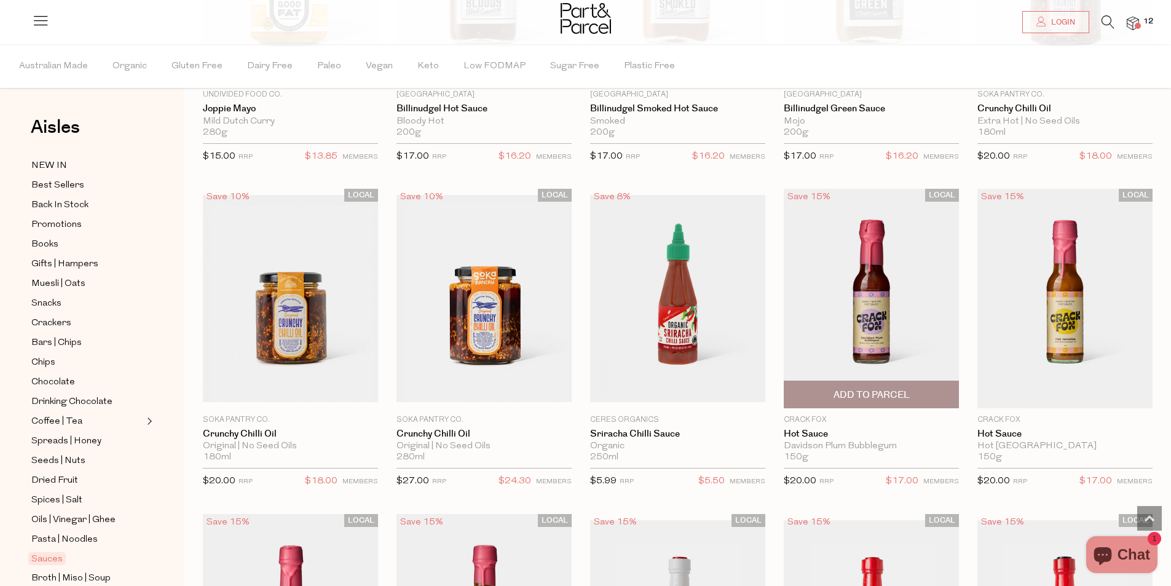
scroll to position [1537, 0]
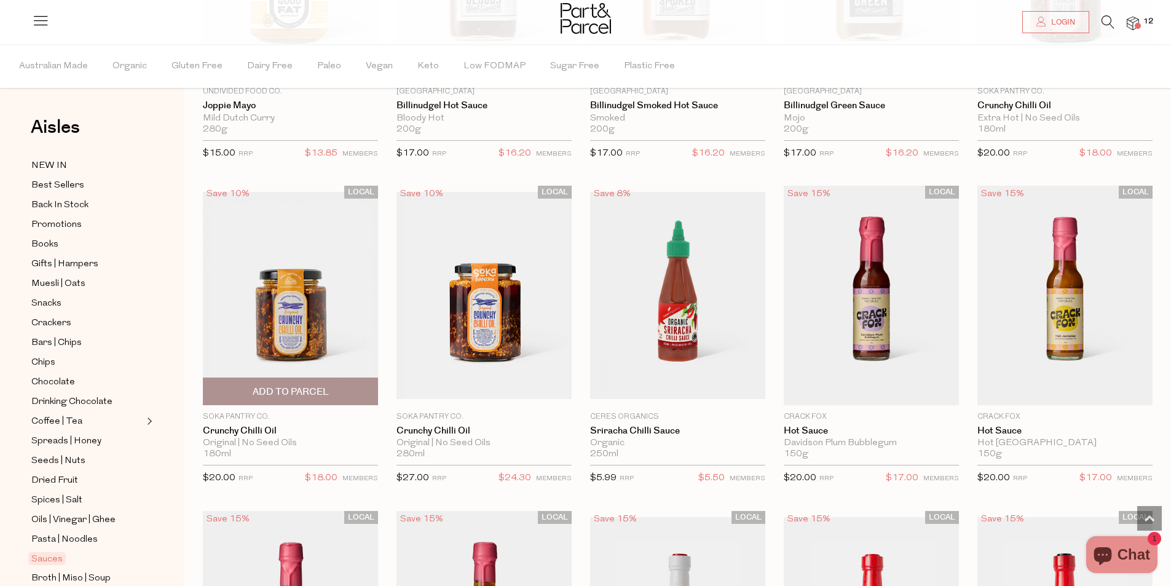
click at [305, 398] on span "Add To Parcel" at bounding box center [291, 391] width 168 height 26
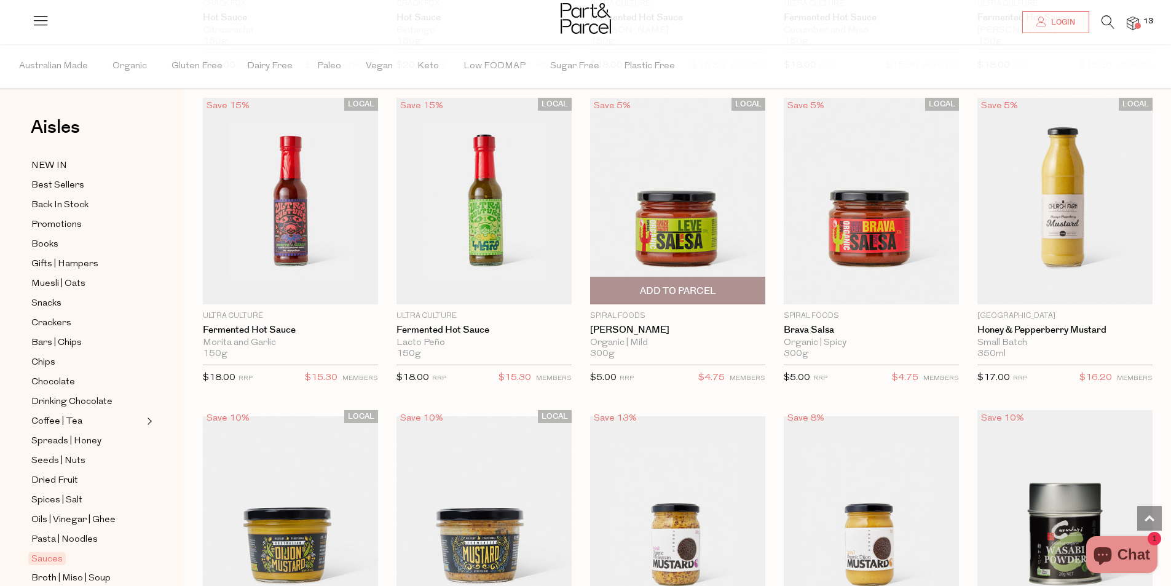
scroll to position [2582, 0]
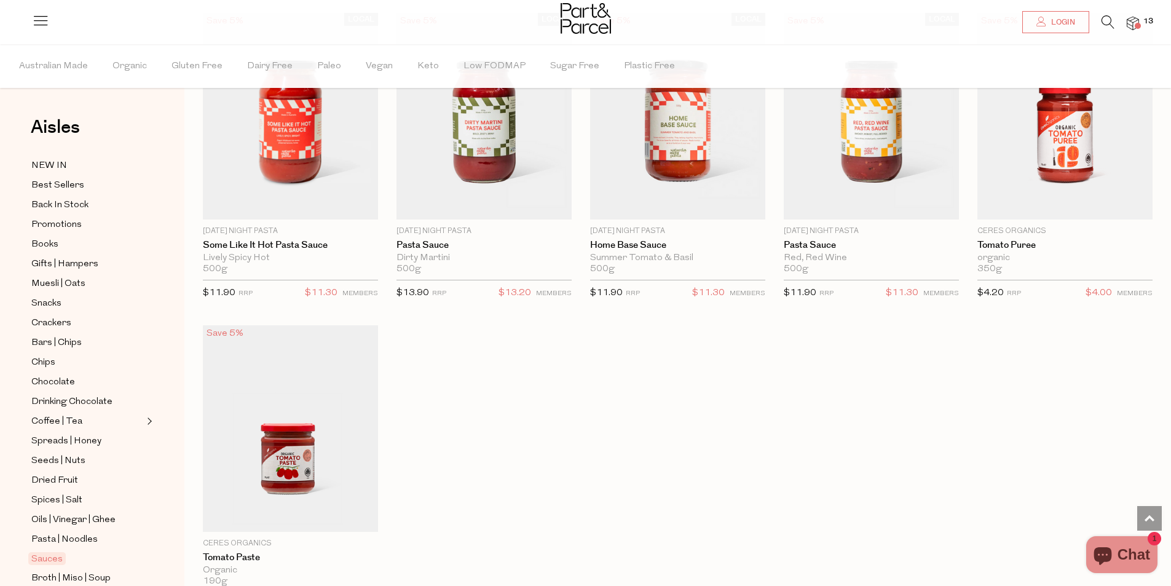
scroll to position [4118, 0]
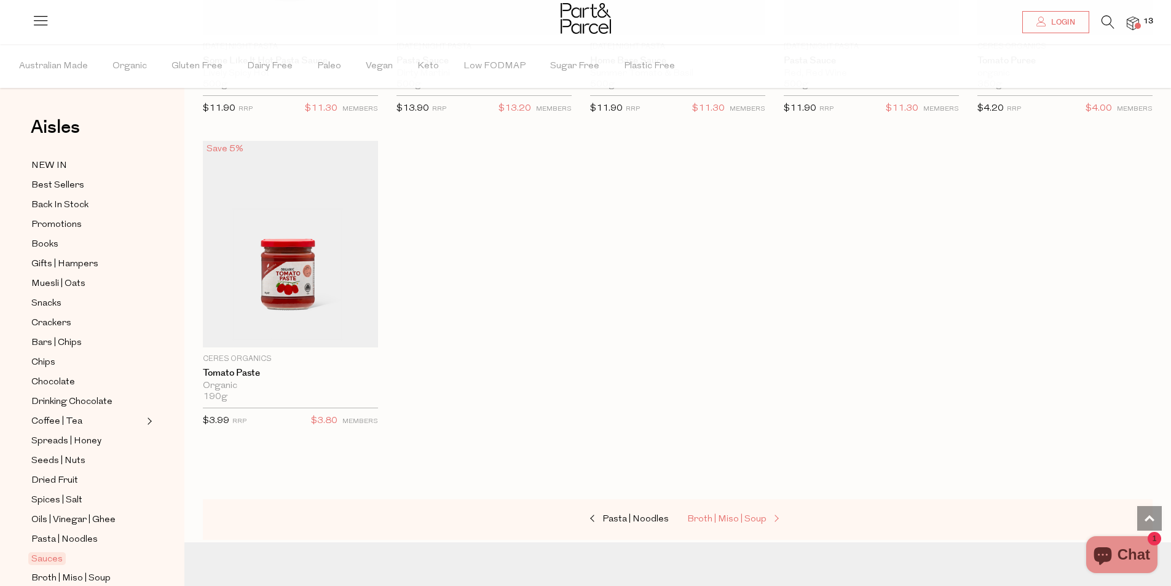
click at [731, 514] on span "Broth | Miso | Soup" at bounding box center [726, 518] width 79 height 9
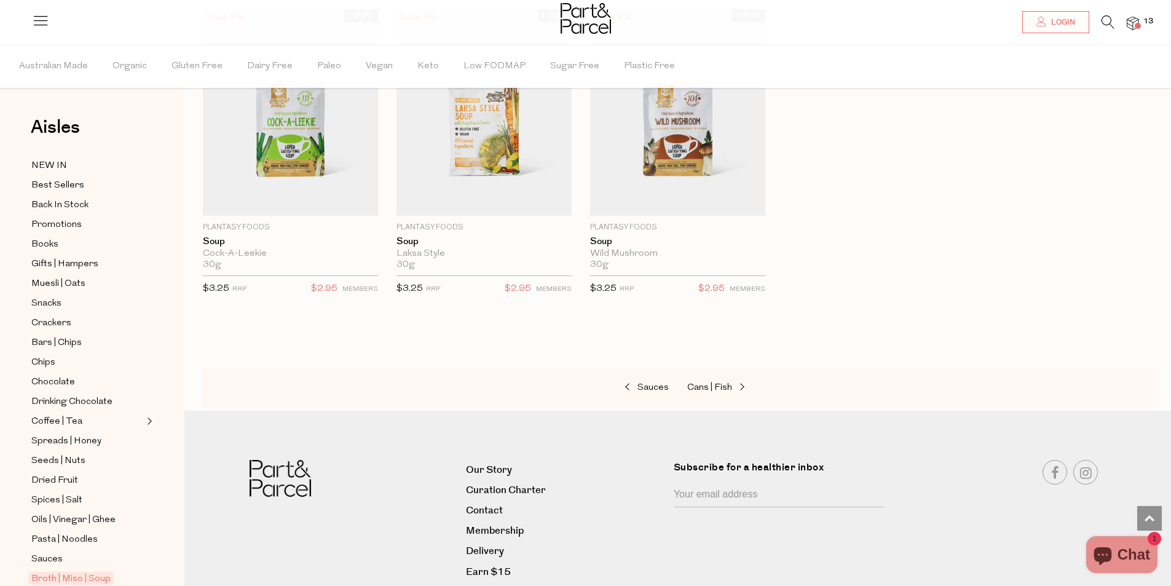
scroll to position [2071, 0]
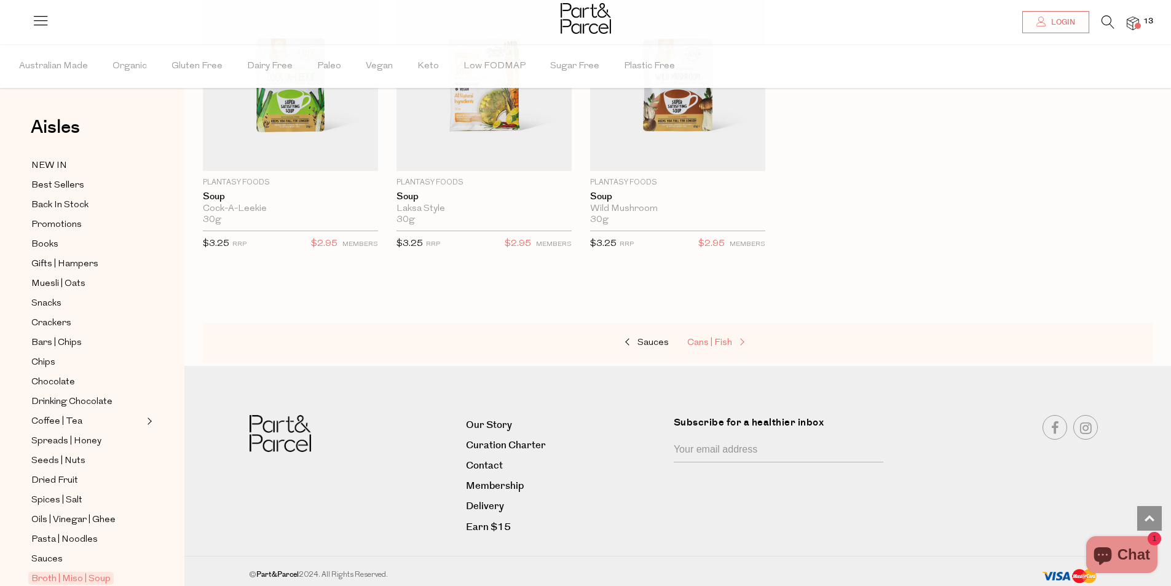
click at [717, 338] on span "Cans | Fish" at bounding box center [709, 342] width 45 height 9
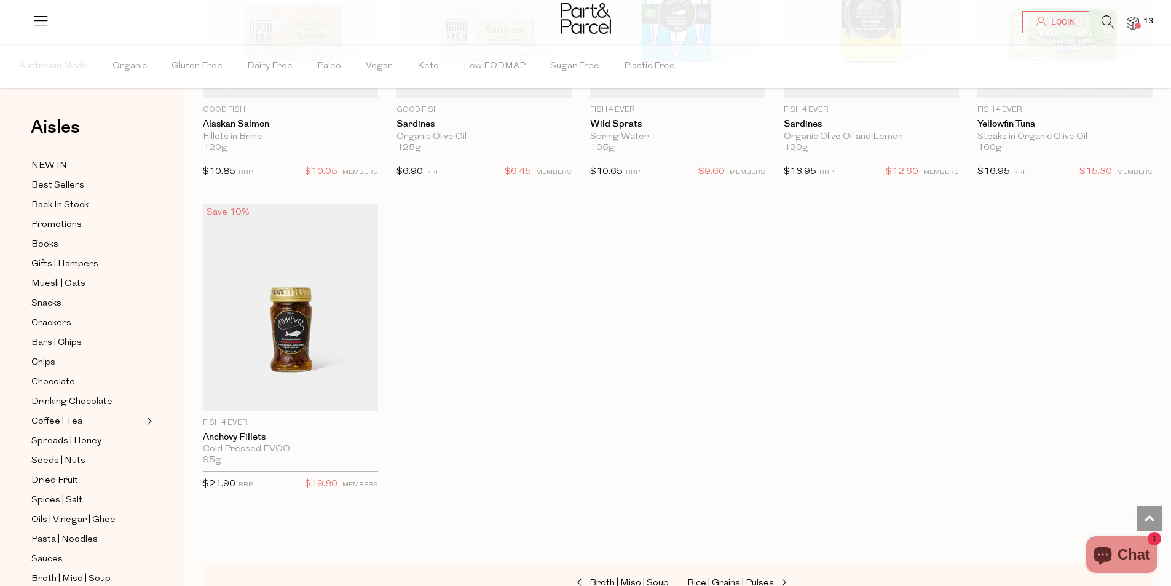
scroll to position [1598, 0]
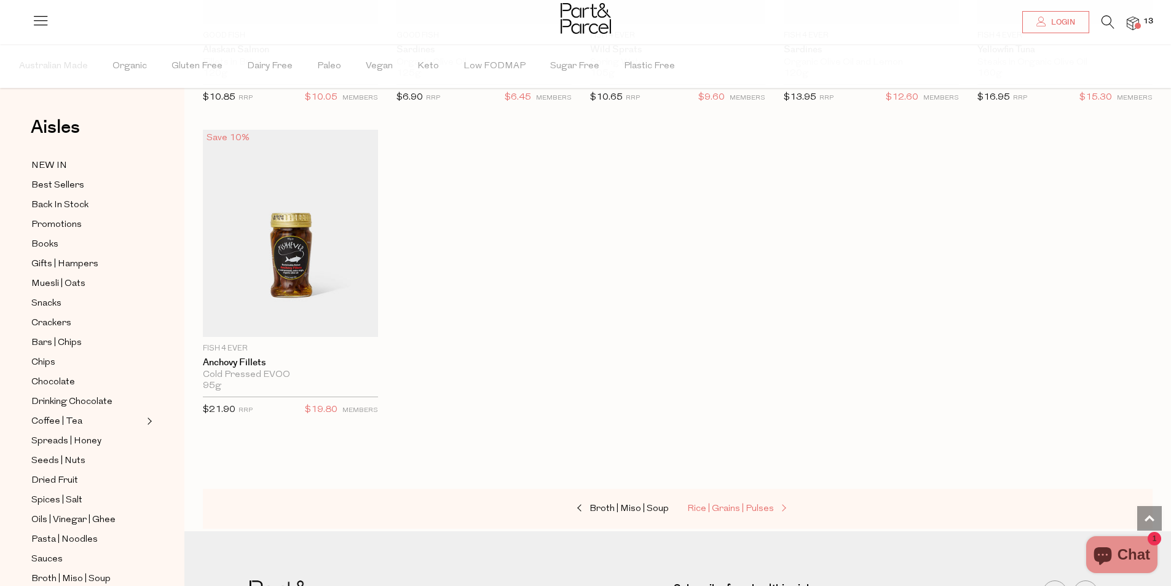
click at [740, 508] on span "Rice | Grains | Pulses" at bounding box center [730, 508] width 87 height 9
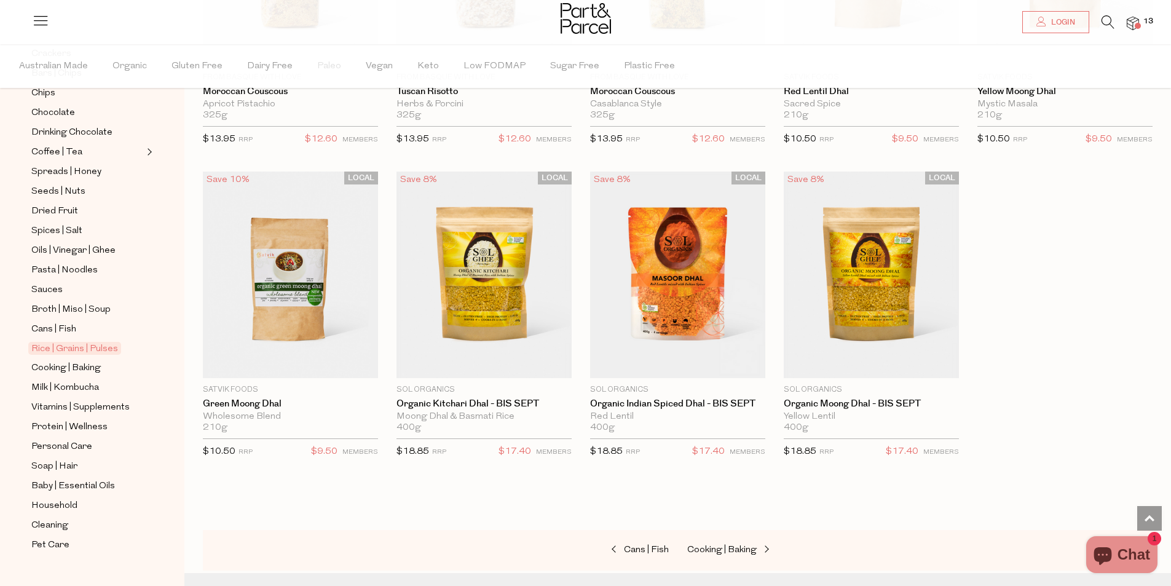
scroll to position [2274, 0]
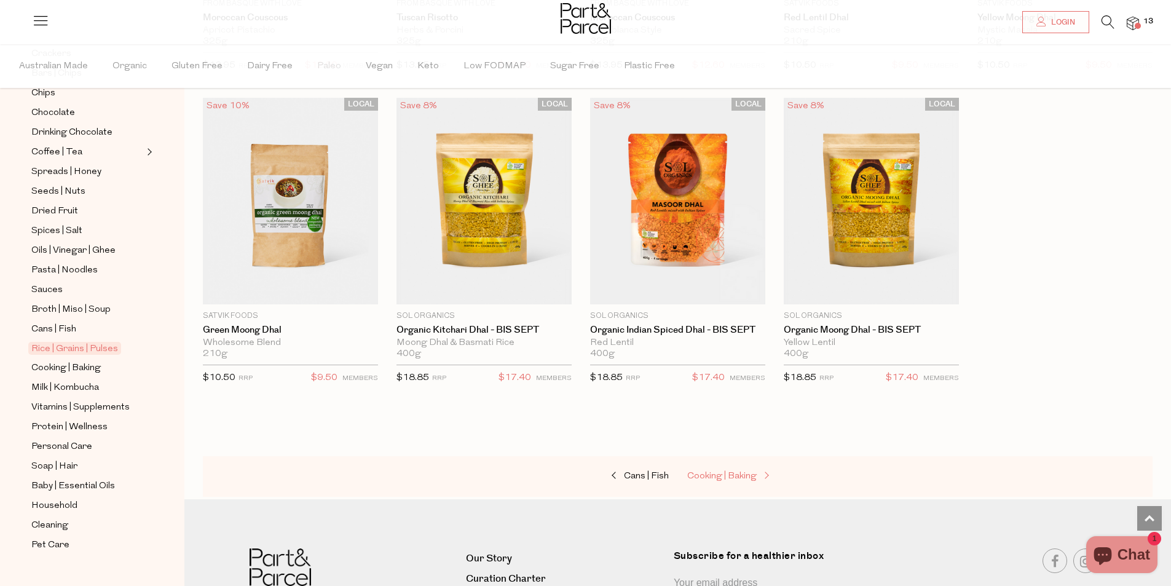
click at [752, 476] on span "Cooking | Baking" at bounding box center [721, 475] width 69 height 9
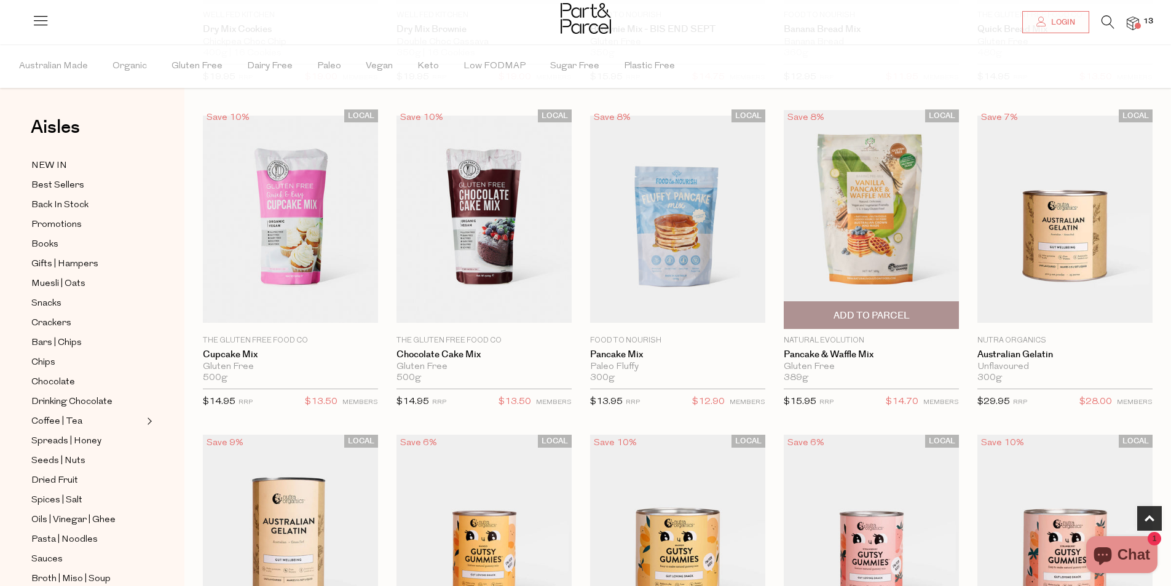
scroll to position [676, 0]
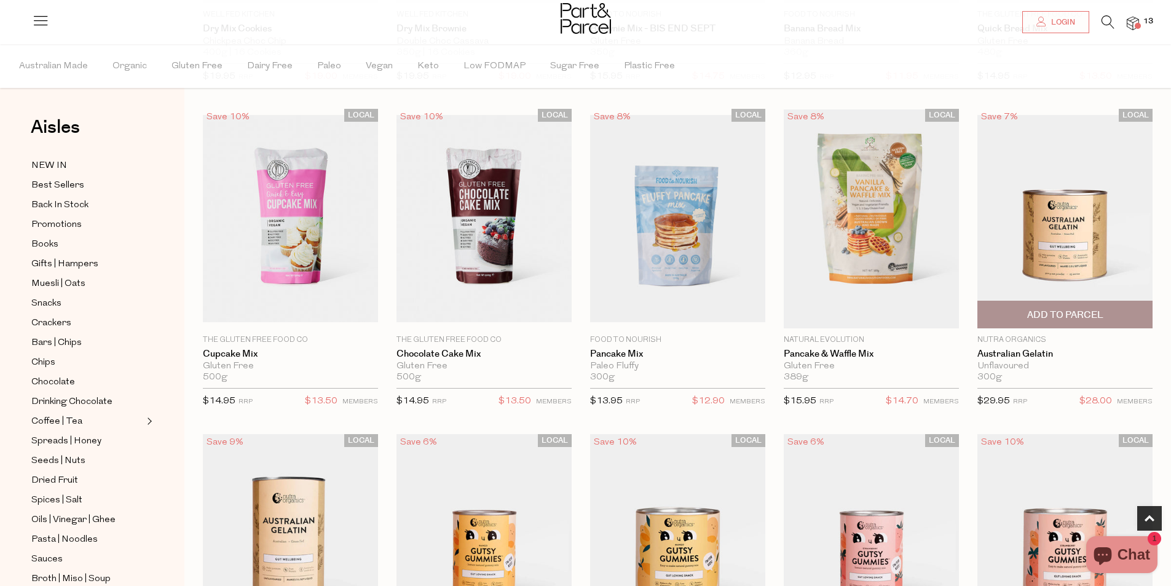
click at [1092, 318] on span "Add To Parcel" at bounding box center [1065, 315] width 76 height 13
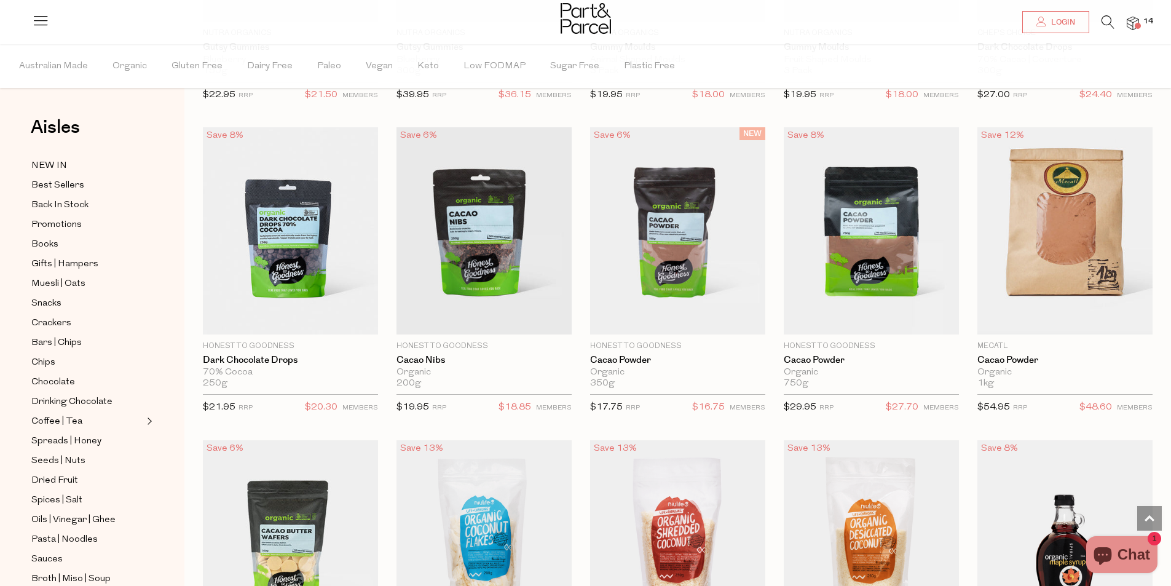
scroll to position [1619, 0]
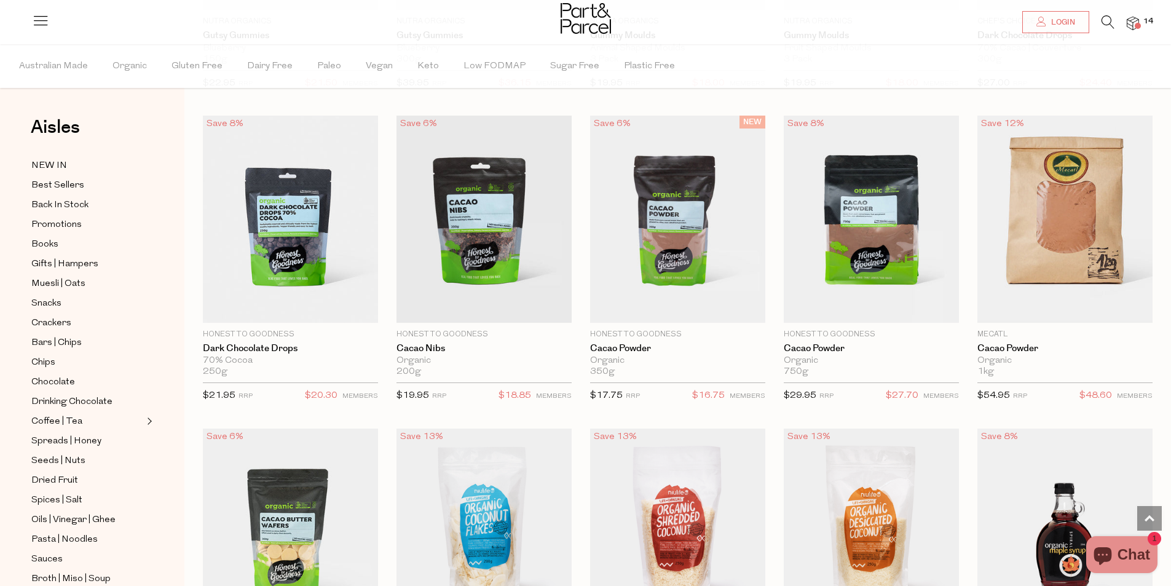
click at [768, 408] on div "Save 2% 1 Add To Parcel No Grainer Grain-Free Pizza Base Thin & Crispy Style 11…" at bounding box center [668, 109] width 968 height 3137
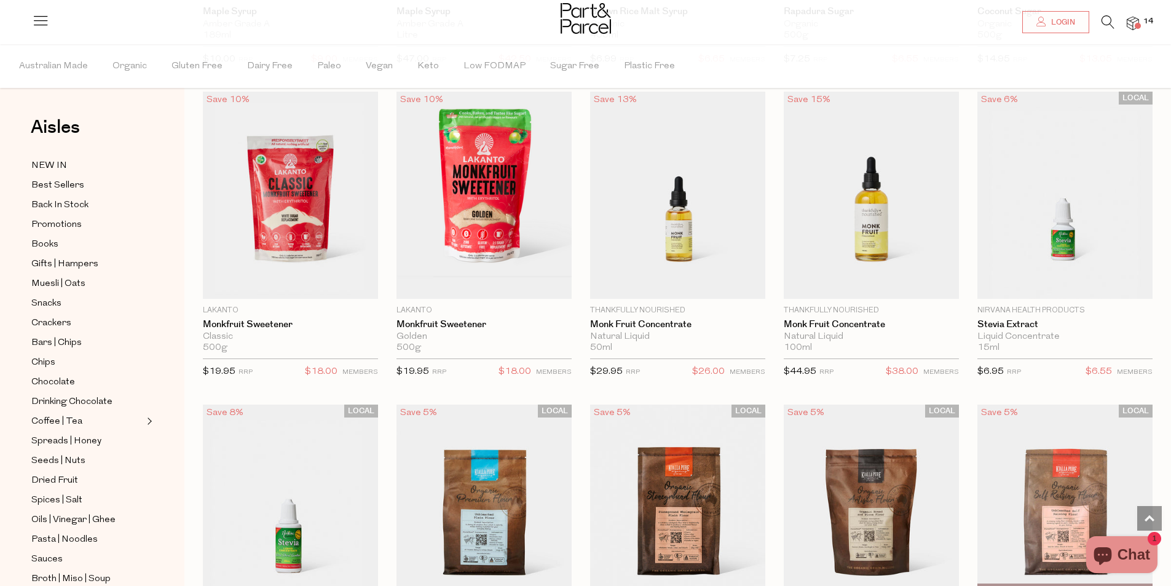
scroll to position [2602, 0]
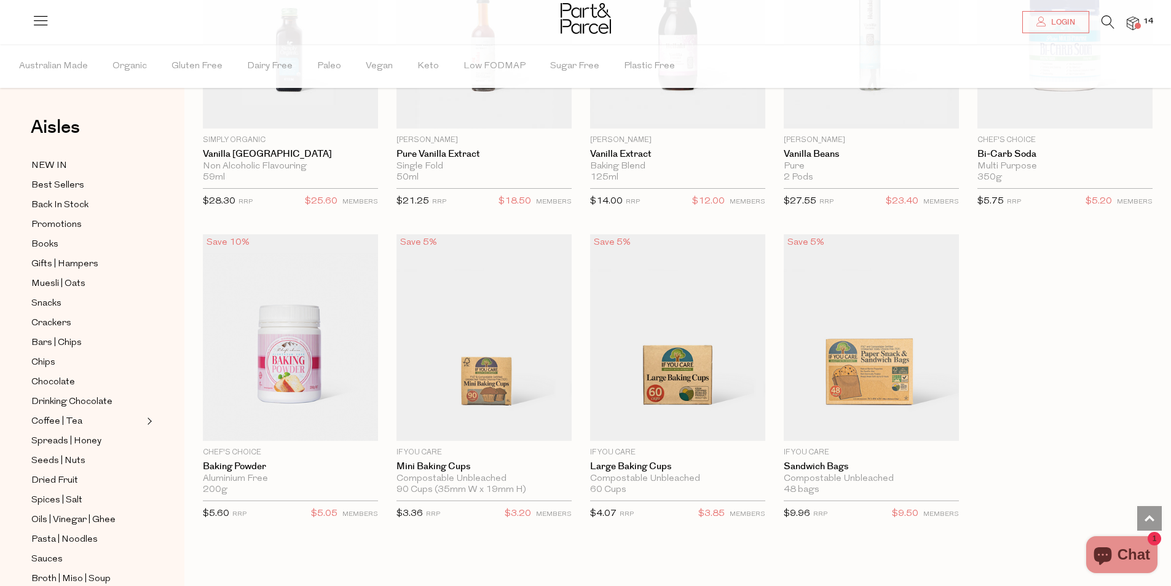
scroll to position [5061, 0]
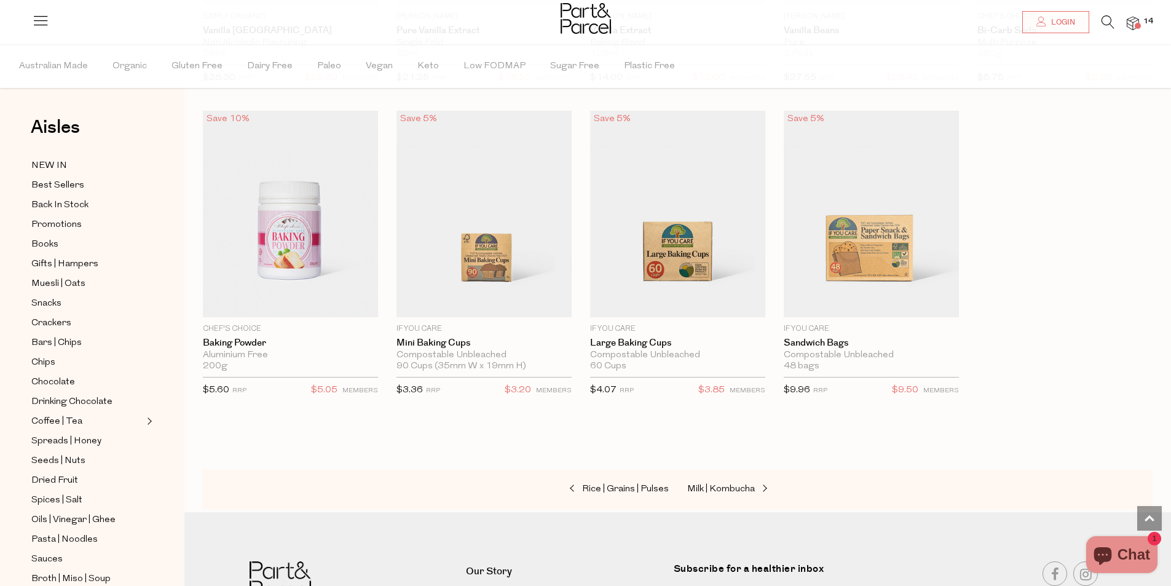
drag, startPoint x: 751, startPoint y: 484, endPoint x: 717, endPoint y: 487, distance: 33.3
click at [717, 487] on div "Rice | Grains | Pulses Milk | Kombucha" at bounding box center [678, 489] width 950 height 41
click at [715, 484] on span "Milk | Kombucha" at bounding box center [721, 488] width 68 height 9
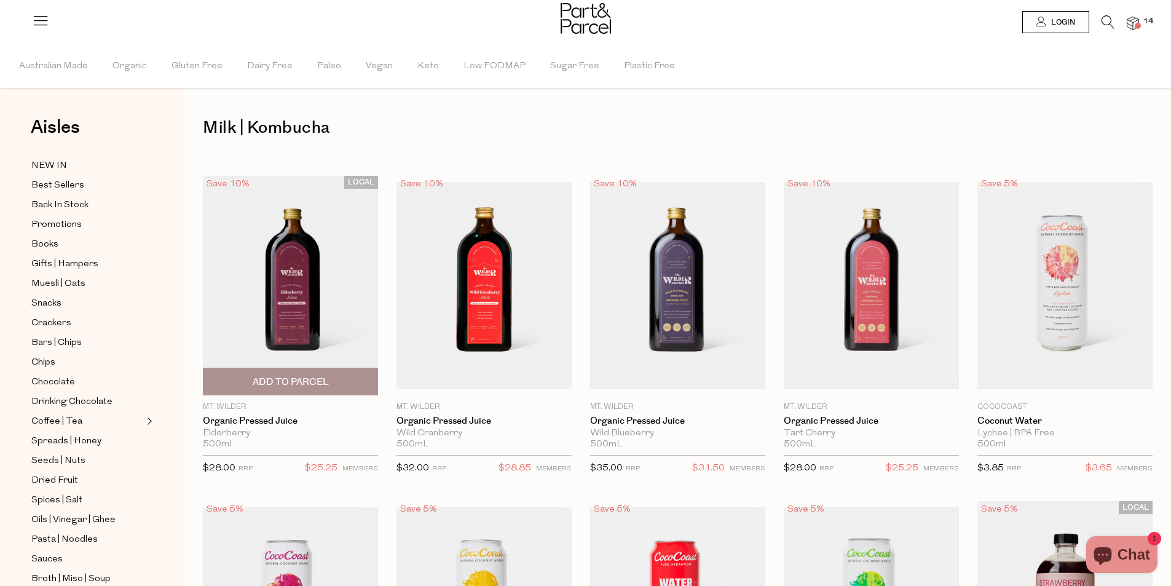
click at [307, 386] on span "Add To Parcel" at bounding box center [291, 382] width 76 height 13
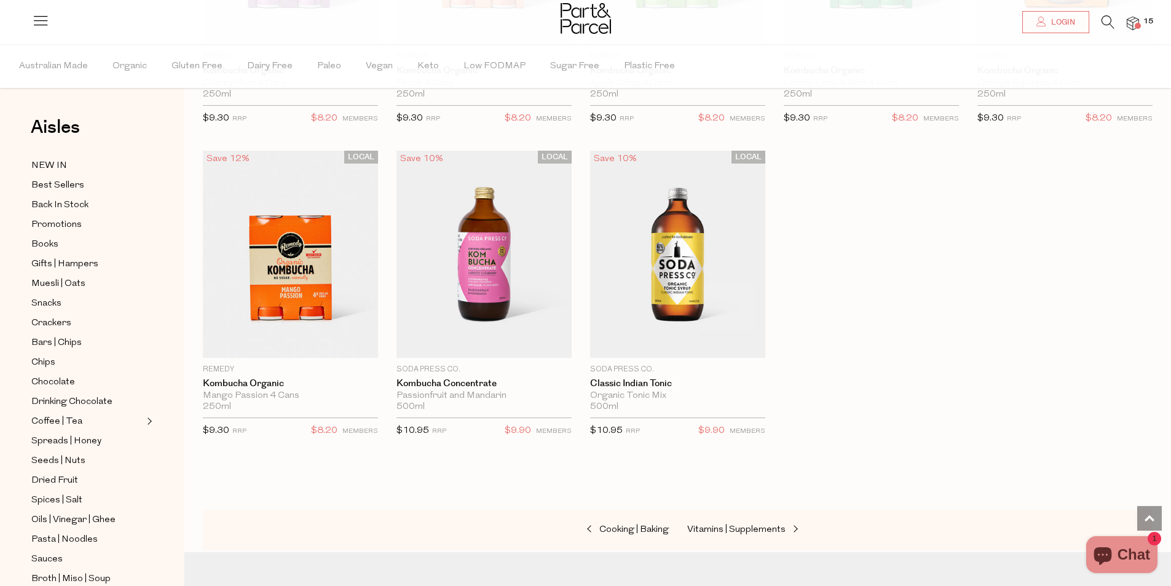
scroll to position [2124, 0]
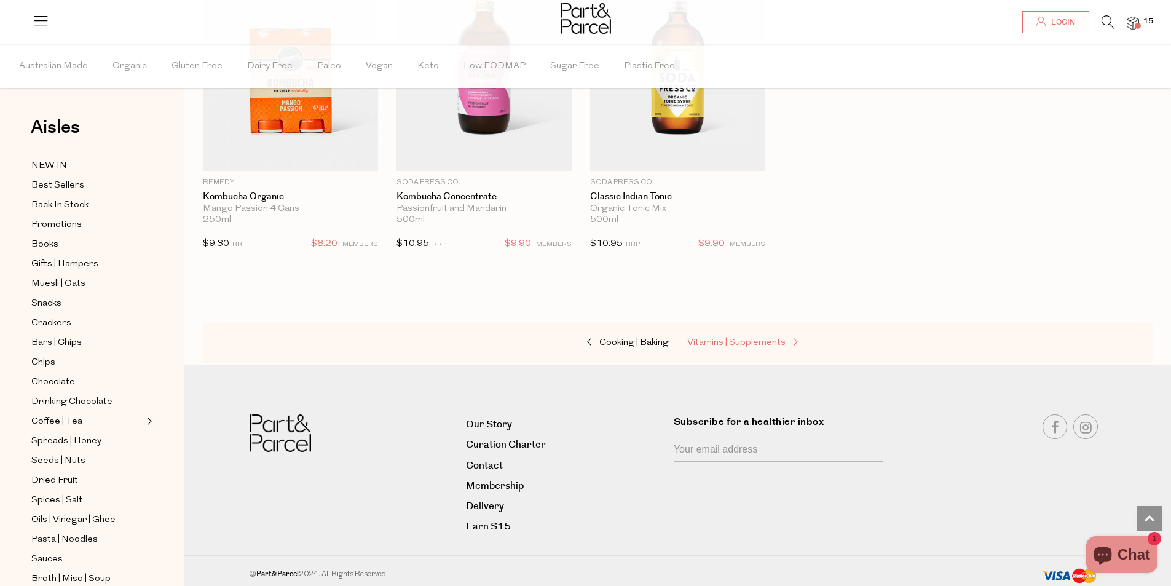
click at [755, 338] on span "Vitamins | Supplements" at bounding box center [736, 342] width 98 height 9
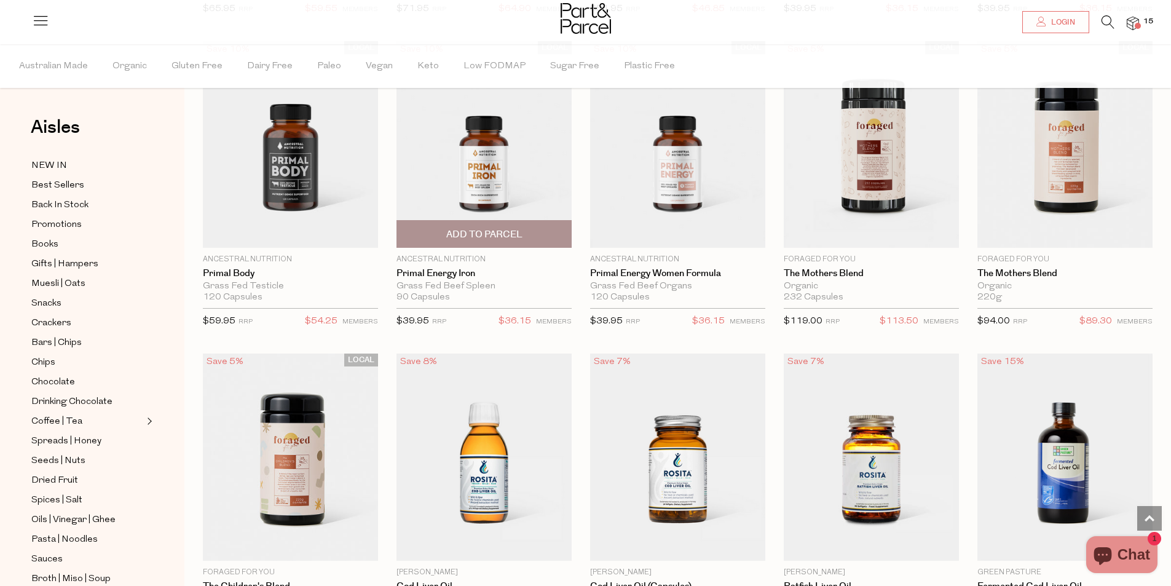
scroll to position [2465, 0]
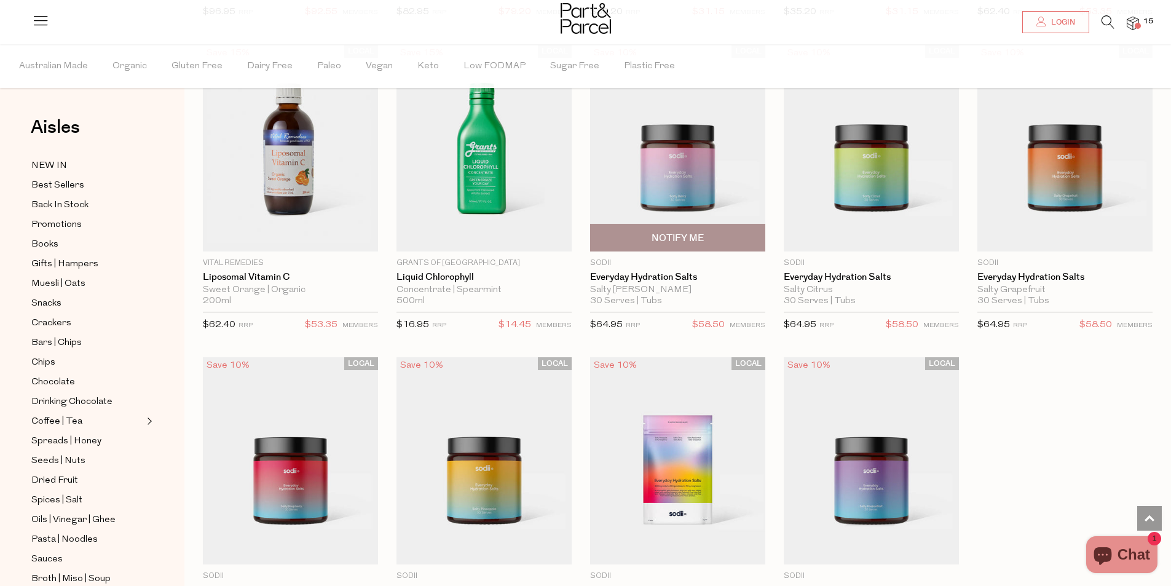
scroll to position [3572, 0]
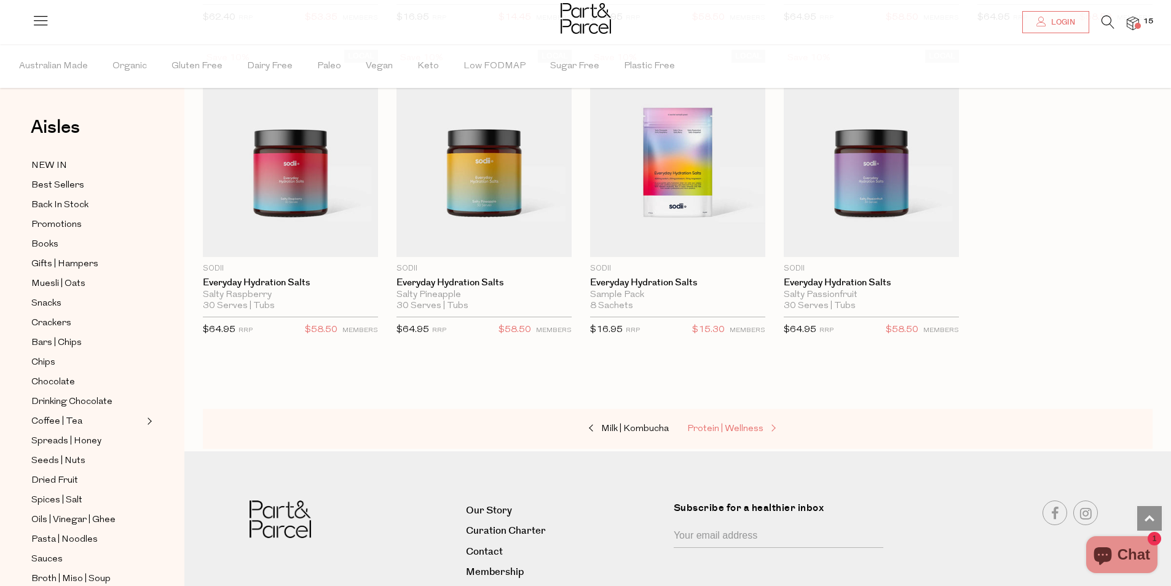
click at [761, 426] on span "Protein | Wellness" at bounding box center [725, 428] width 76 height 9
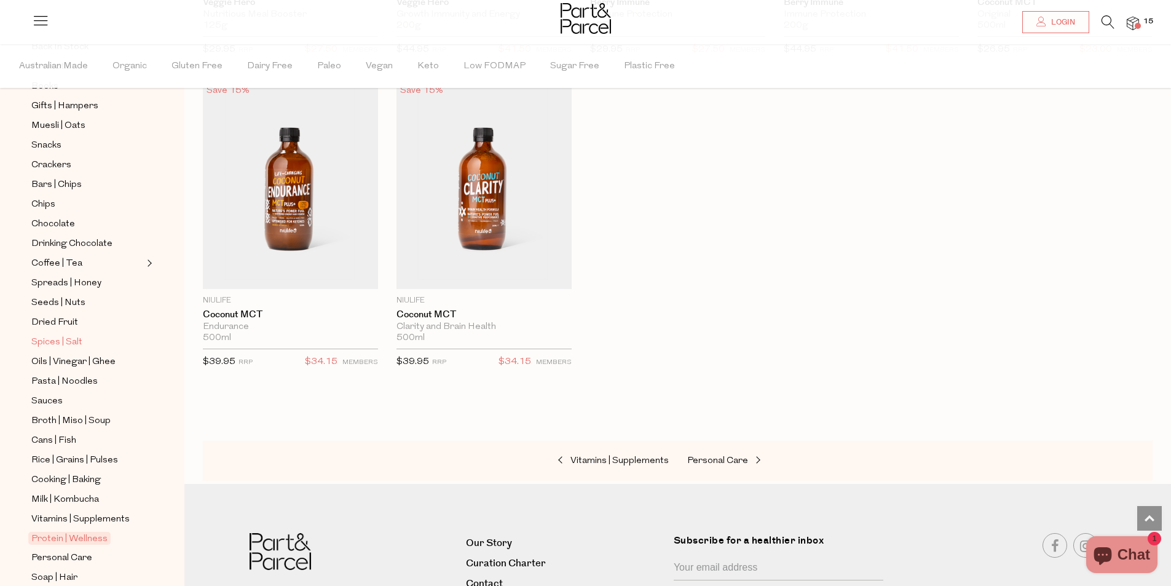
scroll to position [269, 0]
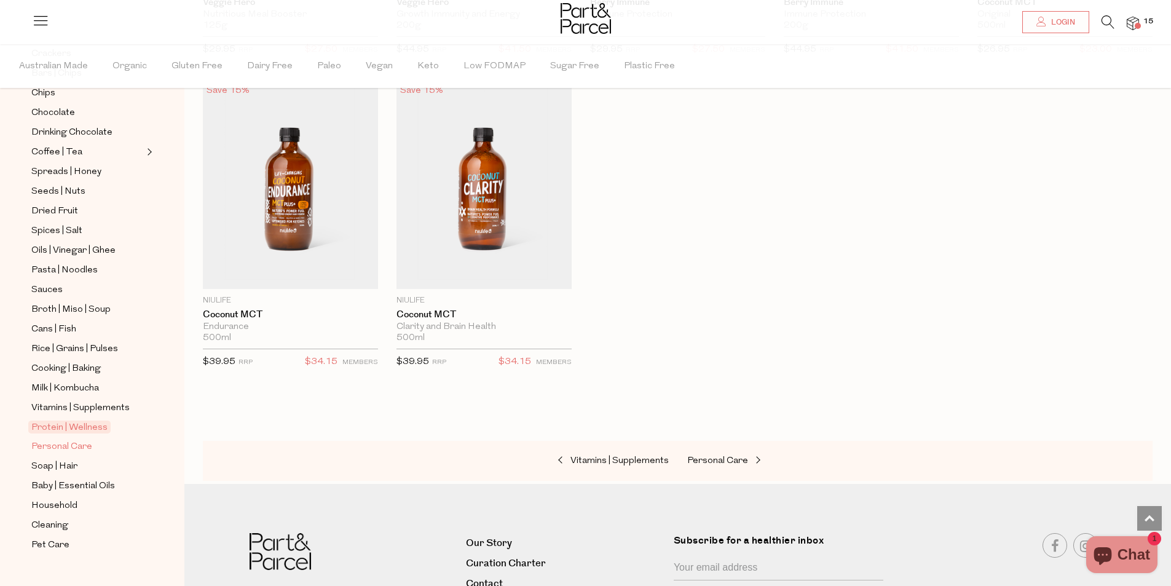
click at [84, 439] on span "Personal Care" at bounding box center [61, 446] width 61 height 15
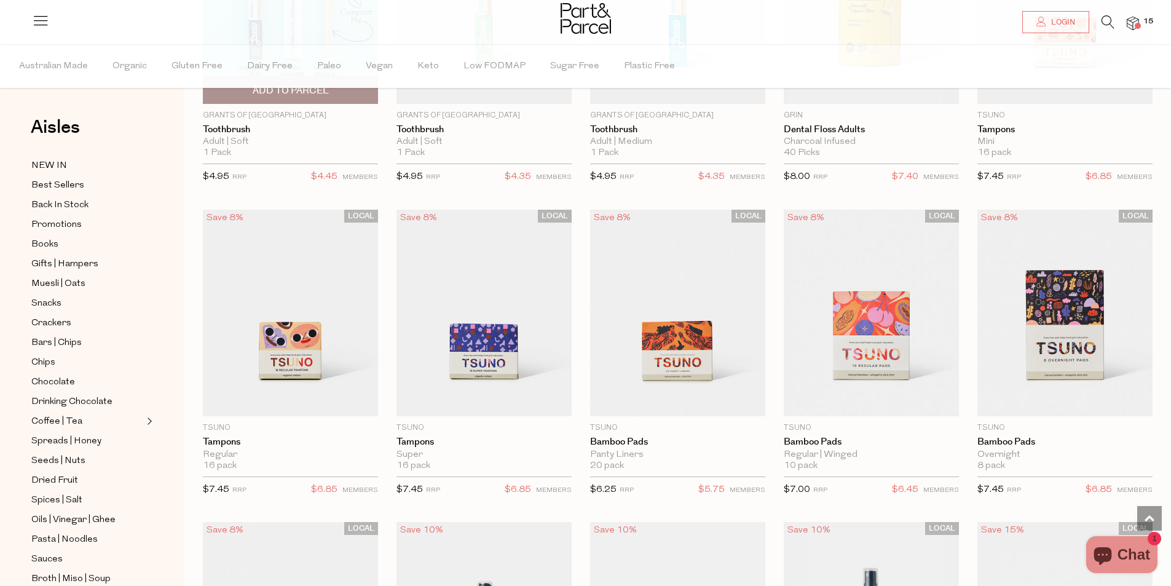
scroll to position [2213, 0]
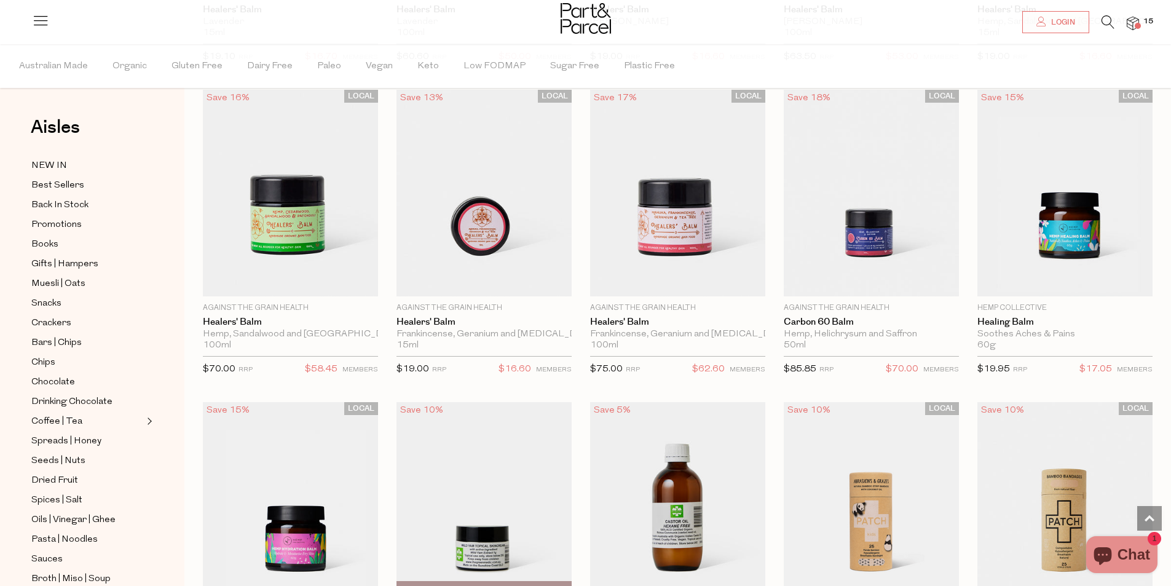
scroll to position [4241, 0]
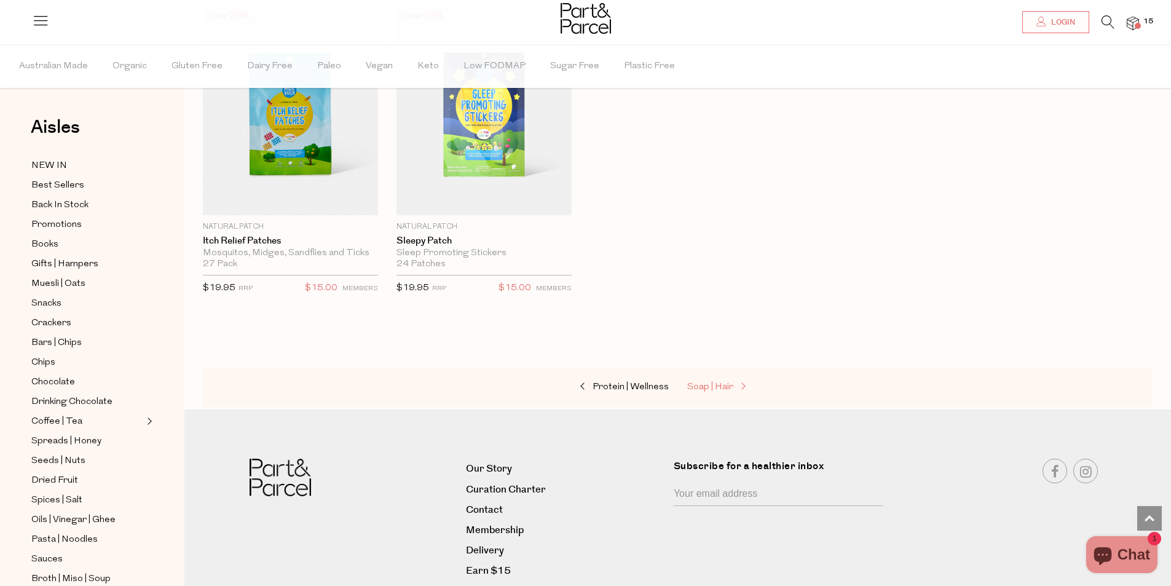
click at [730, 382] on span "Soap | Hair" at bounding box center [710, 386] width 46 height 9
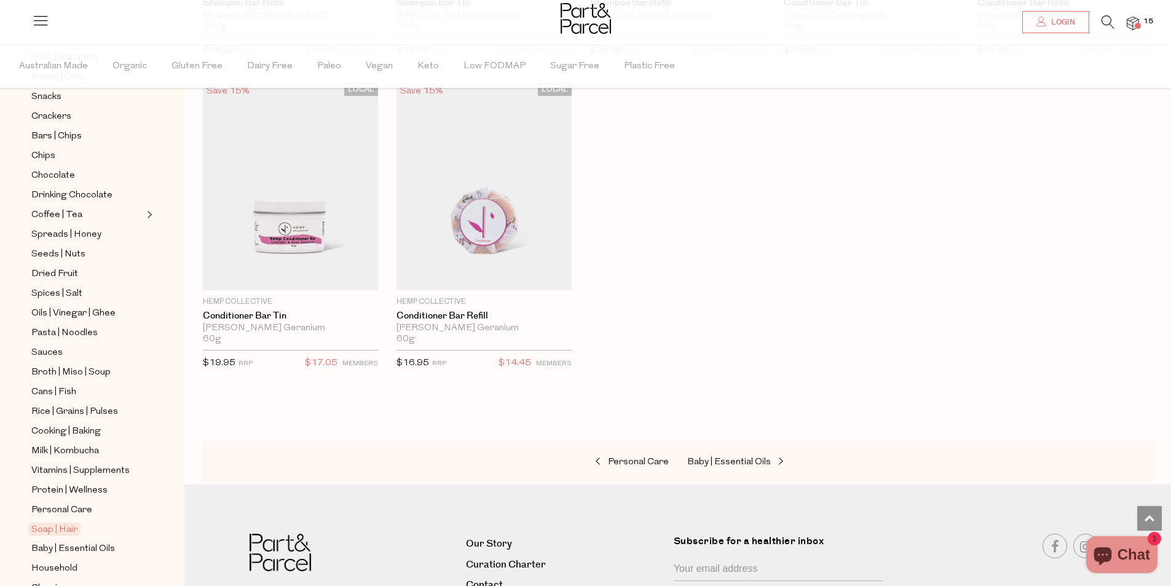
scroll to position [269, 0]
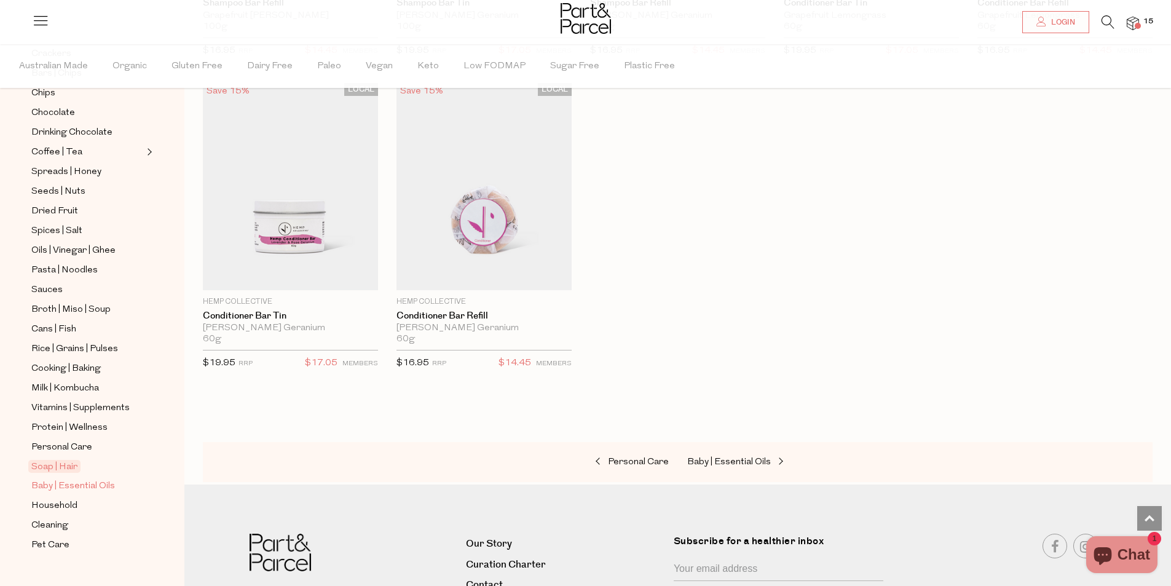
click at [83, 479] on span "Baby | Essential Oils" at bounding box center [73, 486] width 84 height 15
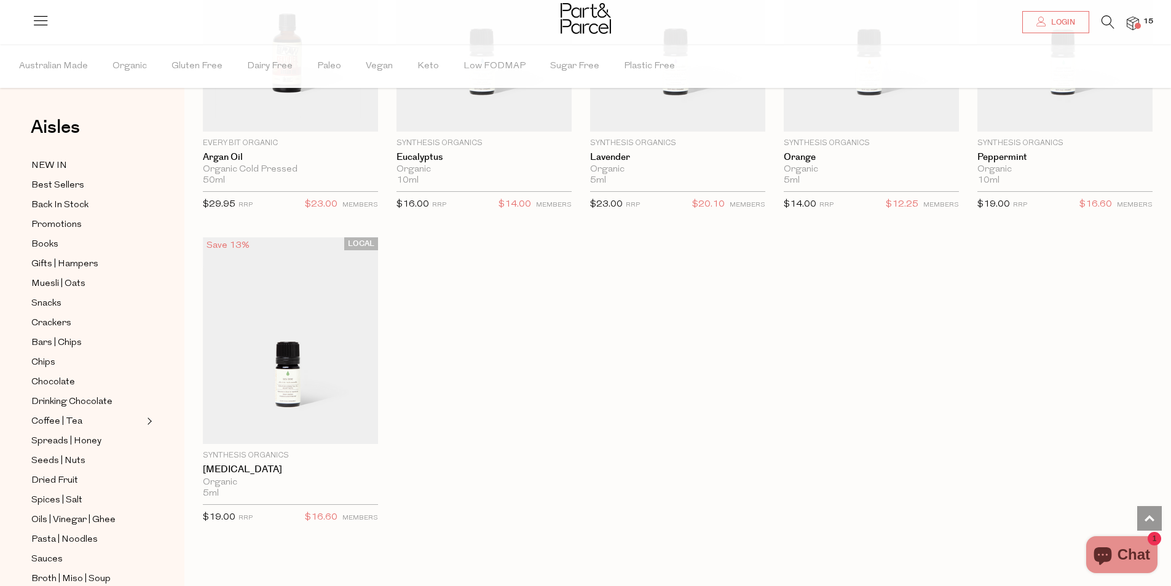
scroll to position [269, 0]
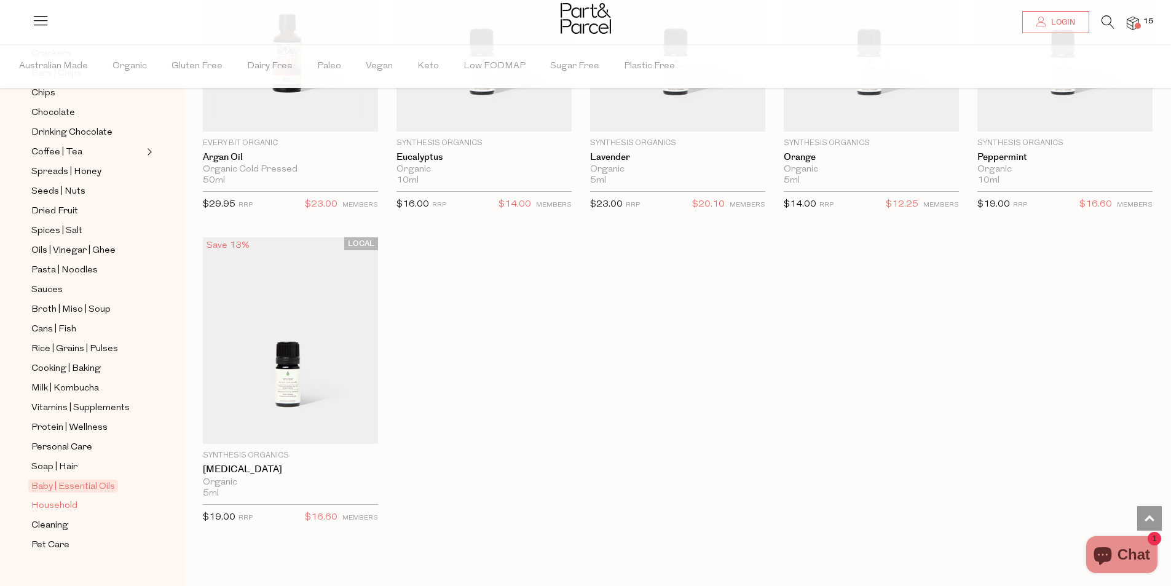
click at [46, 498] on span "Household" at bounding box center [54, 505] width 46 height 15
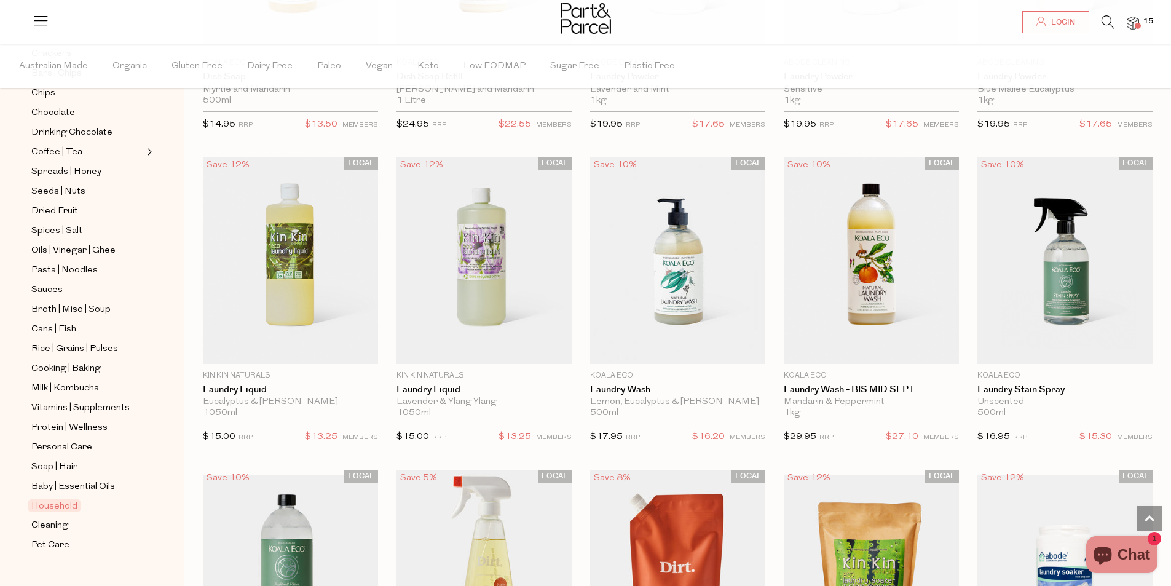
scroll to position [2705, 0]
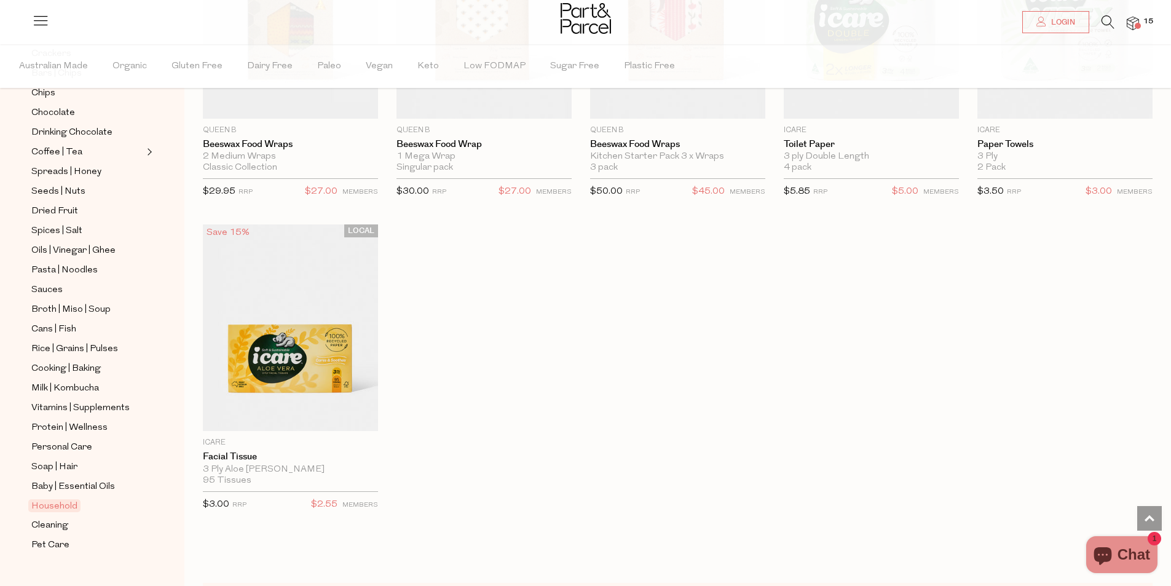
scroll to position [5121, 0]
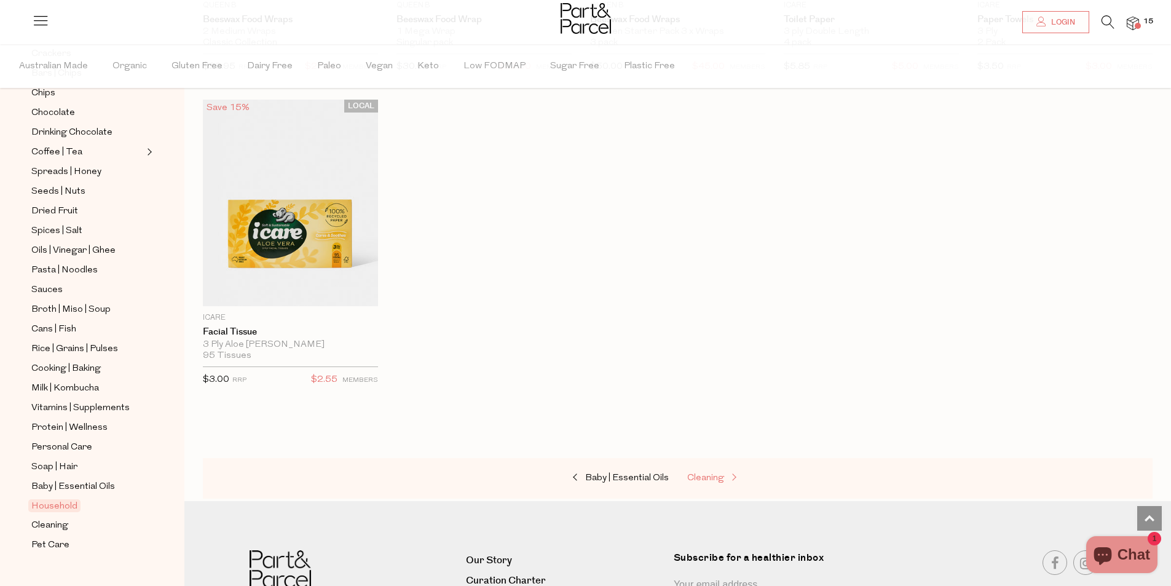
click at [722, 473] on span "Cleaning" at bounding box center [705, 477] width 37 height 9
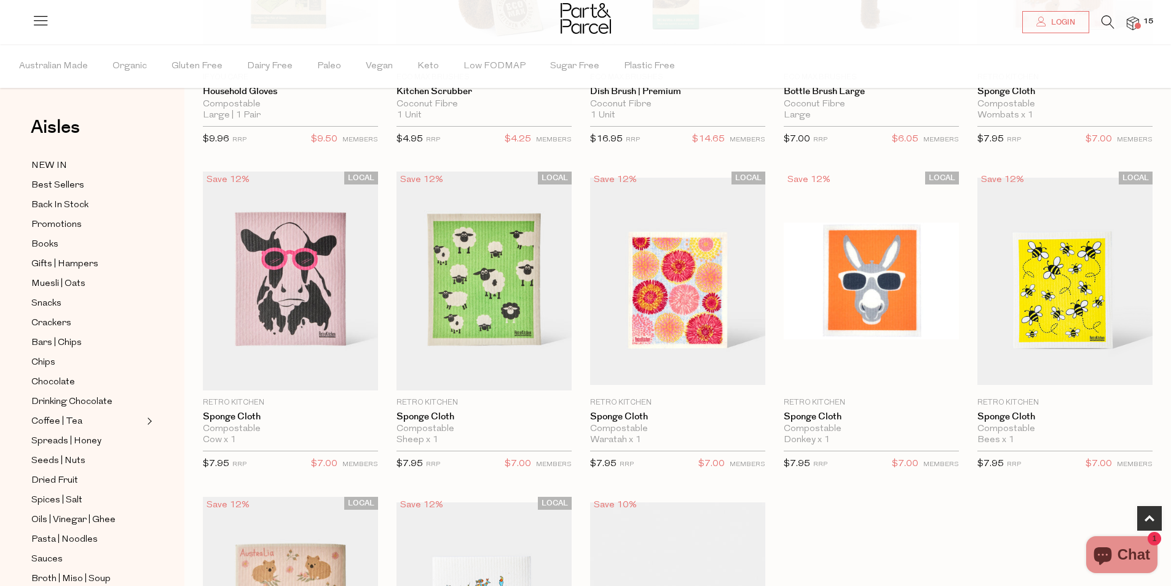
scroll to position [676, 0]
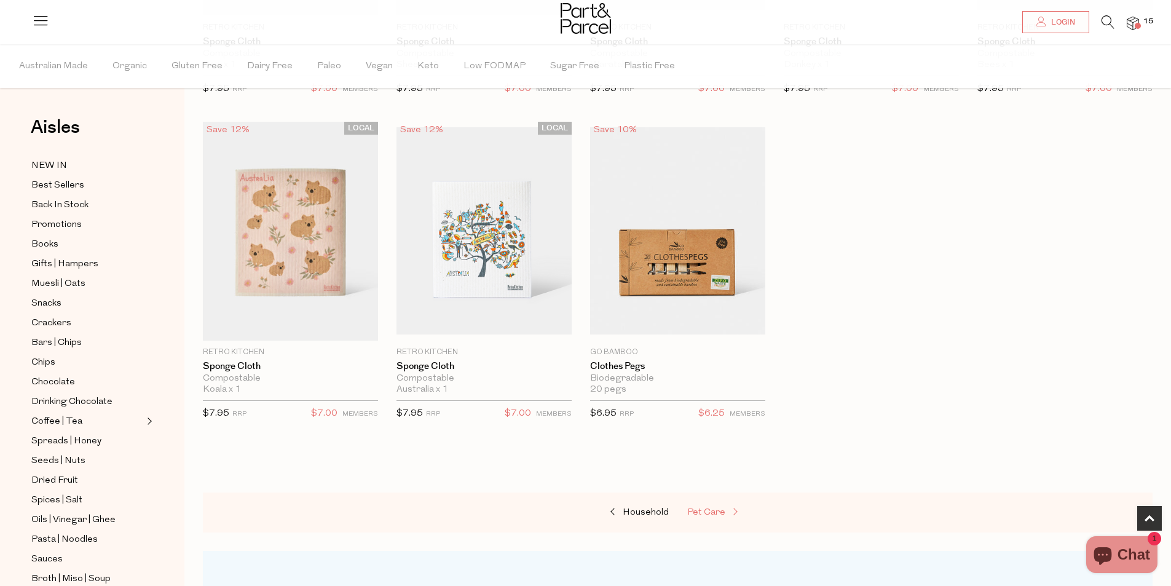
click at [734, 508] on span at bounding box center [733, 512] width 17 height 9
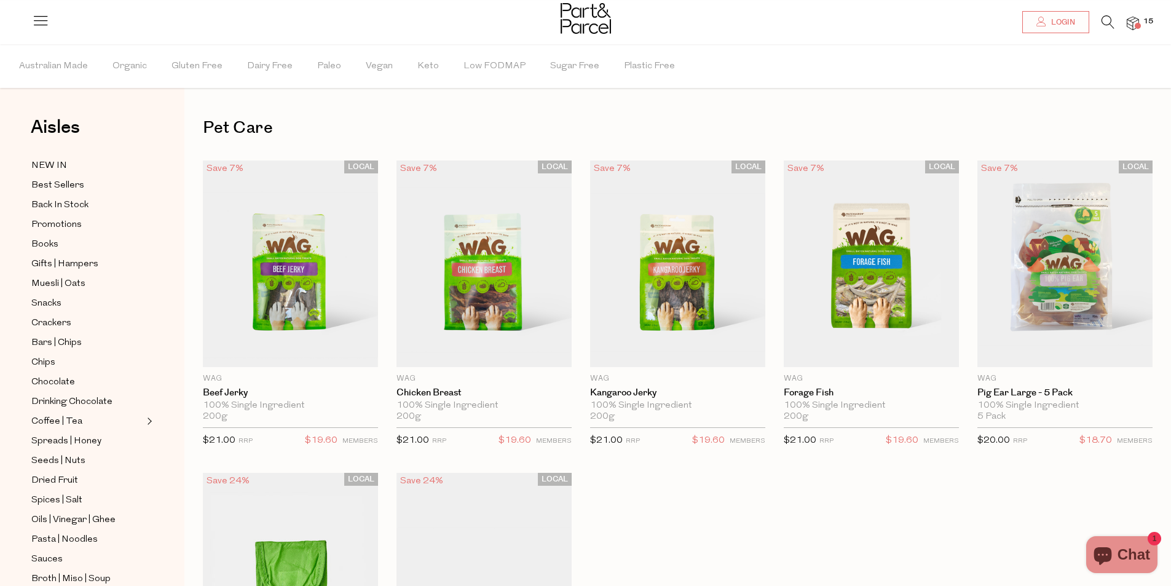
scroll to position [492, 0]
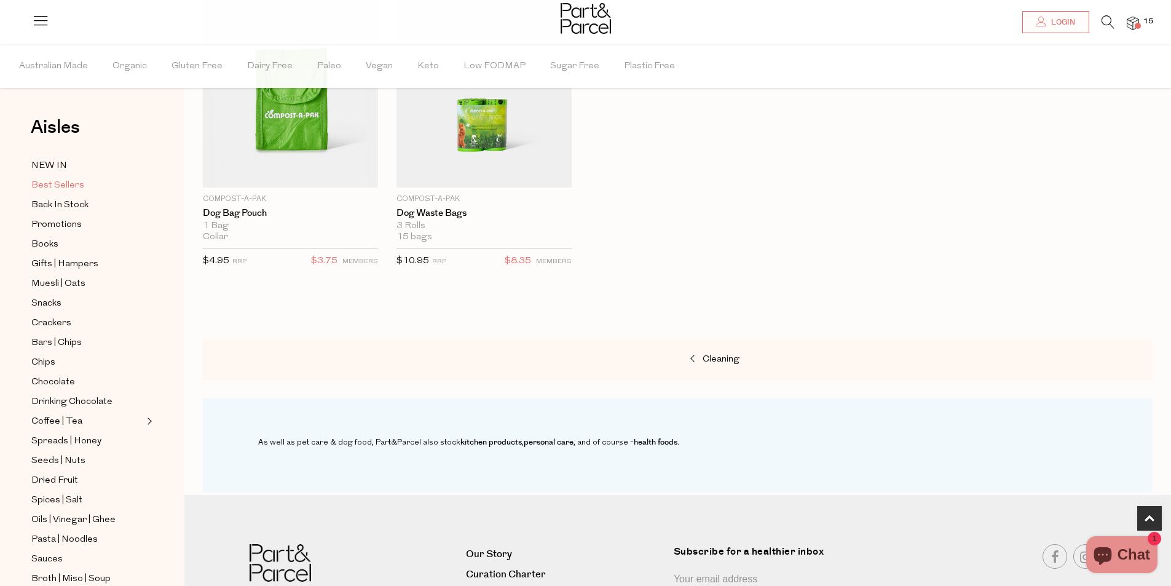
click at [57, 179] on span "Best Sellers" at bounding box center [57, 185] width 53 height 15
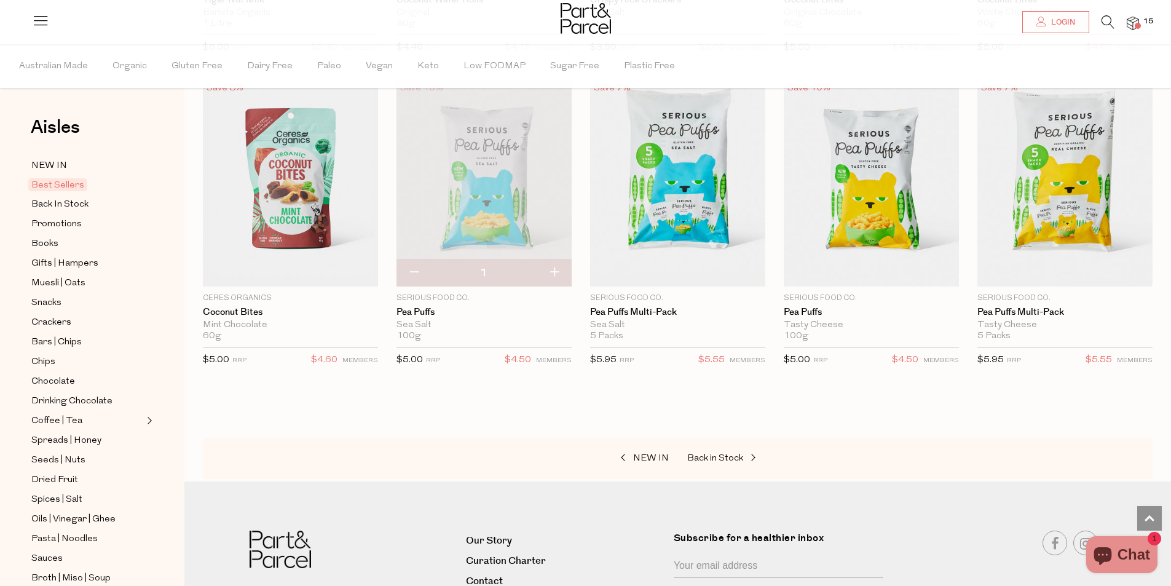
scroll to position [2413, 0]
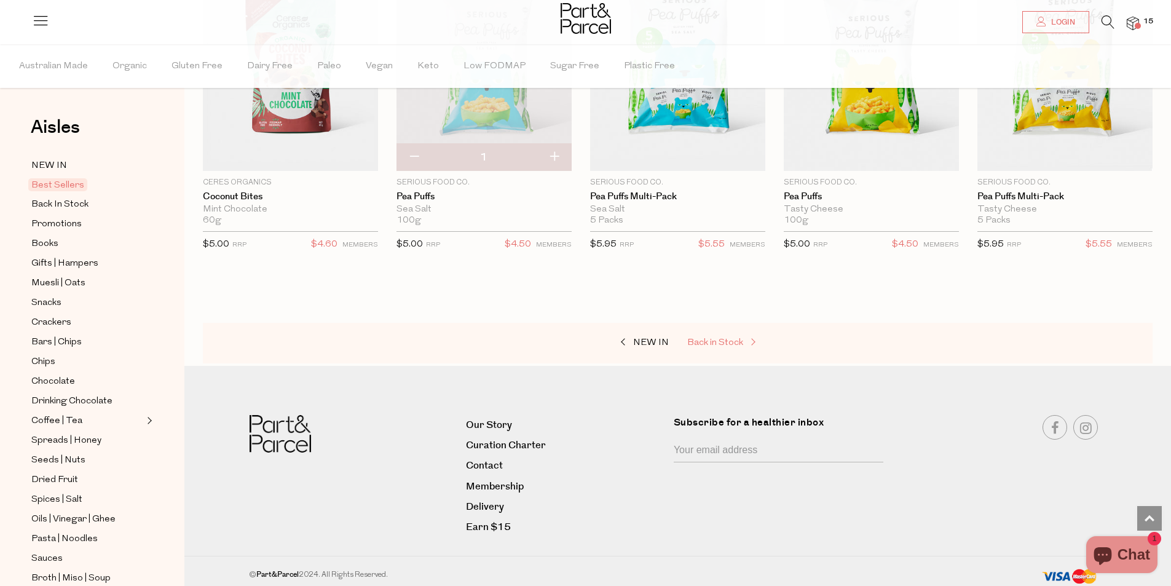
click at [710, 338] on span "Back in Stock" at bounding box center [715, 342] width 56 height 9
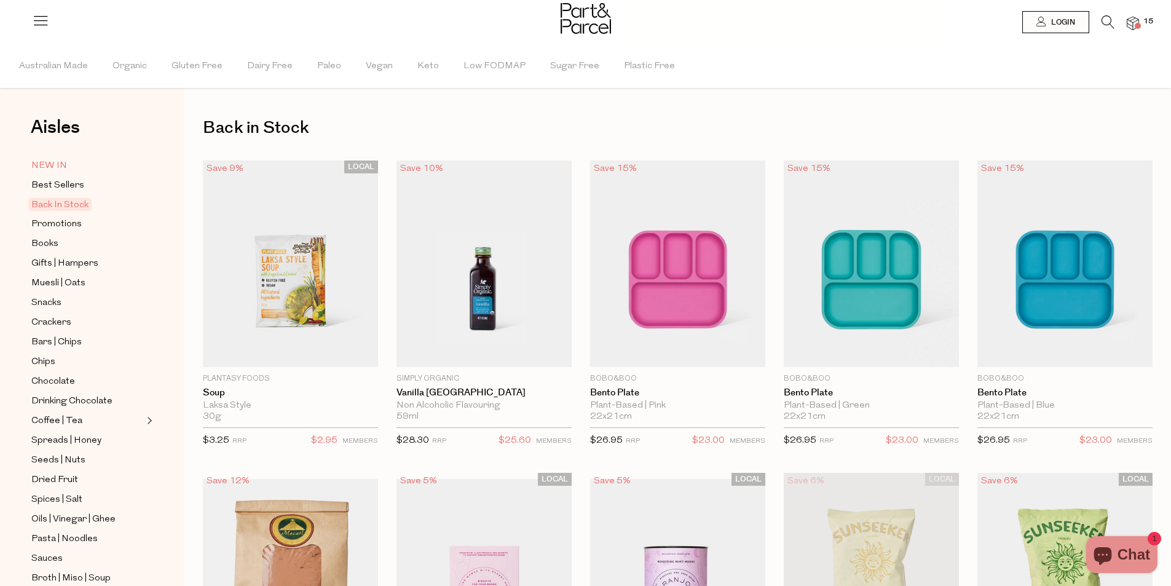
click at [45, 164] on span "NEW IN" at bounding box center [49, 166] width 36 height 15
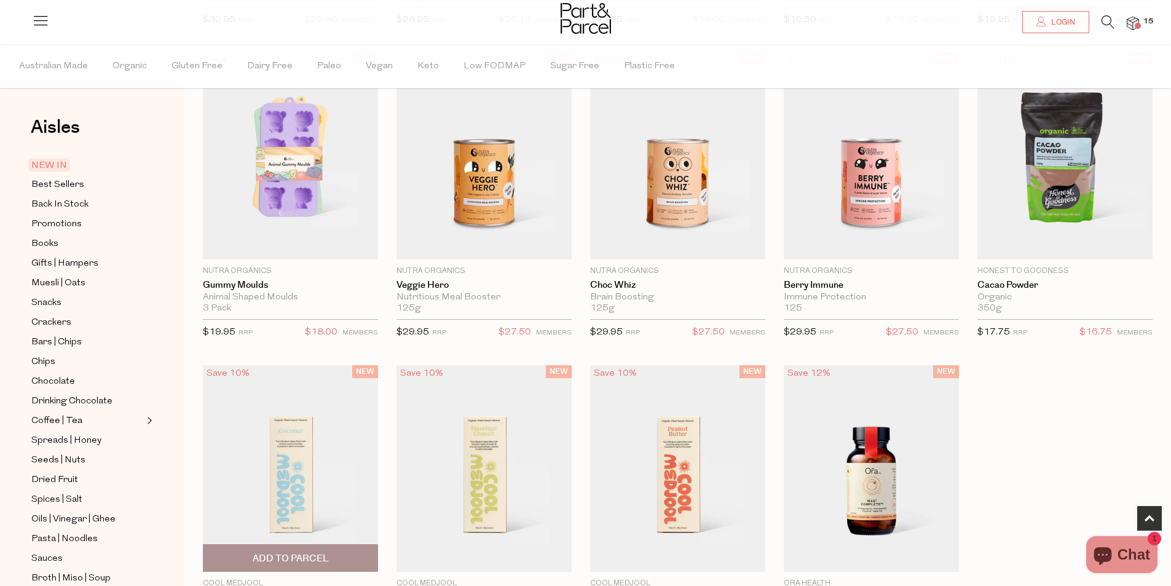
scroll to position [676, 0]
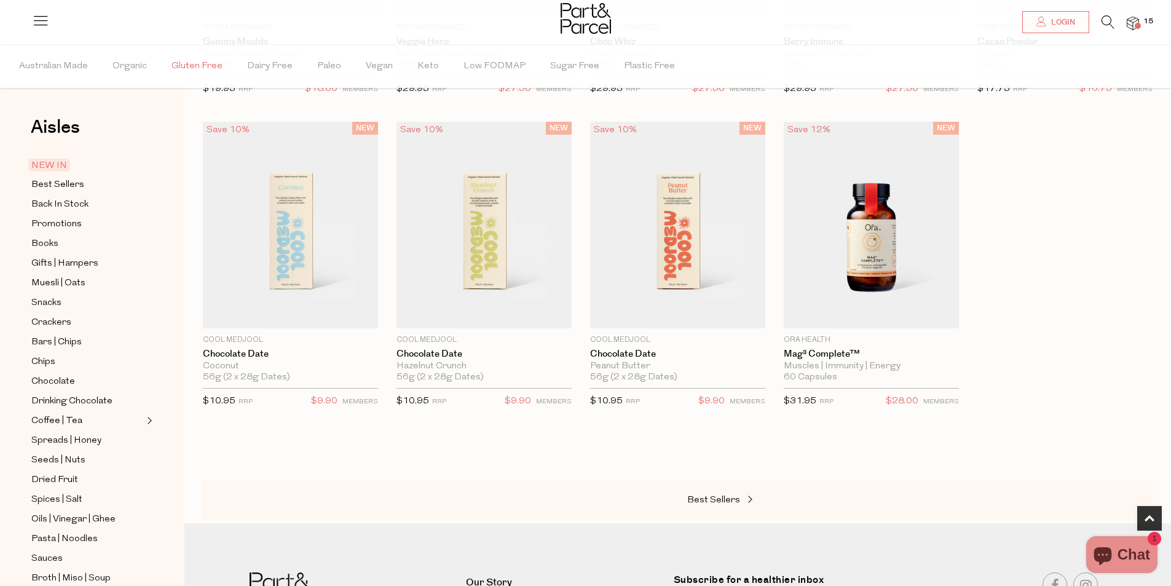
click at [191, 65] on span "Gluten Free" at bounding box center [196, 66] width 51 height 43
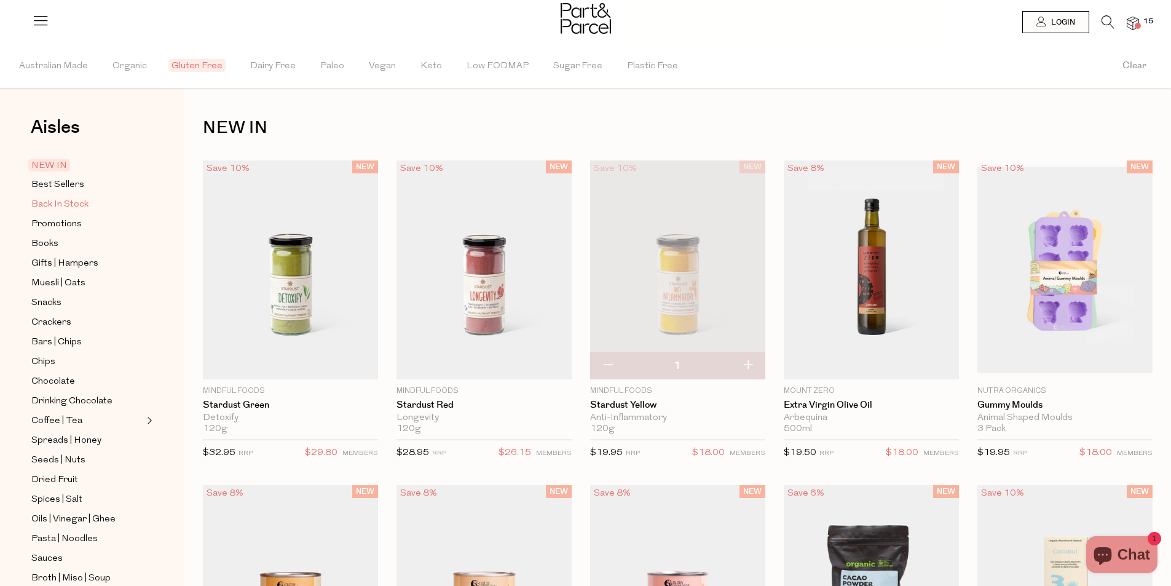
click at [68, 202] on span "Back In Stock" at bounding box center [59, 204] width 57 height 15
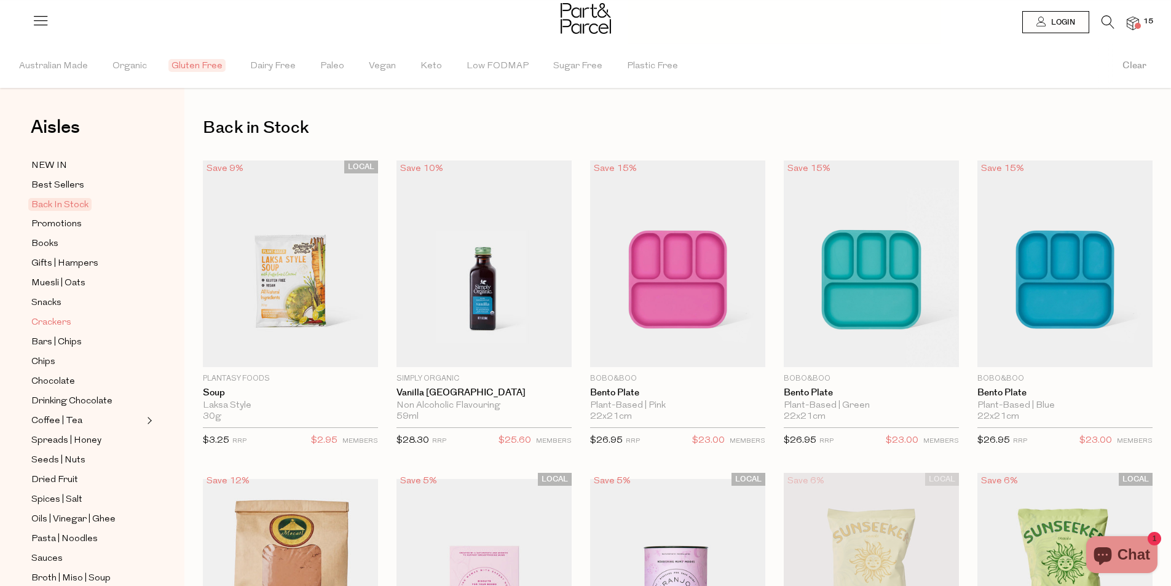
click at [50, 318] on span "Crackers" at bounding box center [51, 322] width 40 height 15
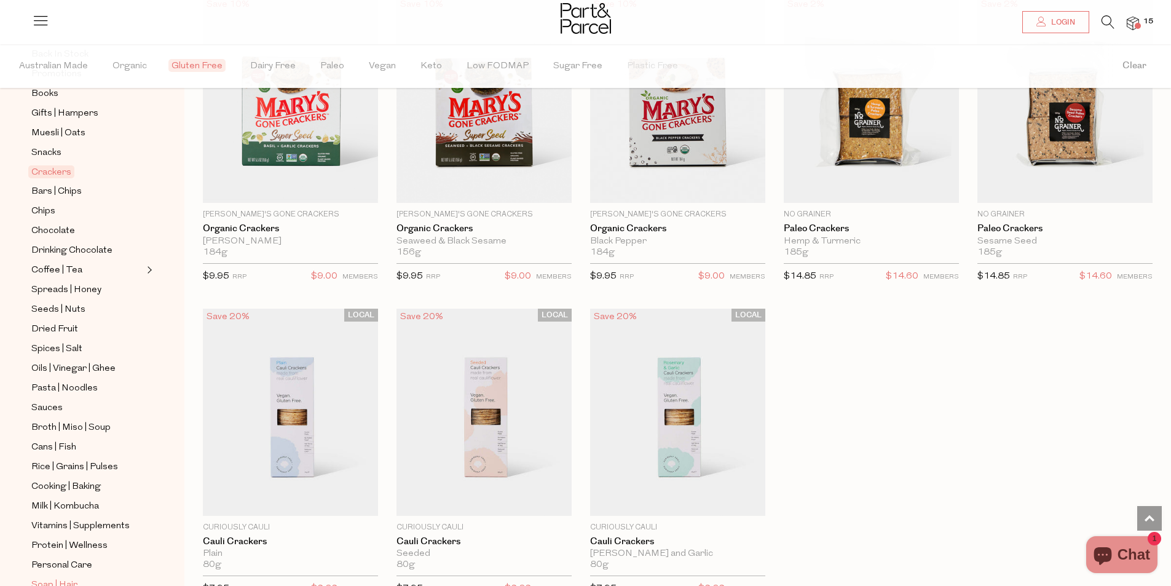
scroll to position [269, 0]
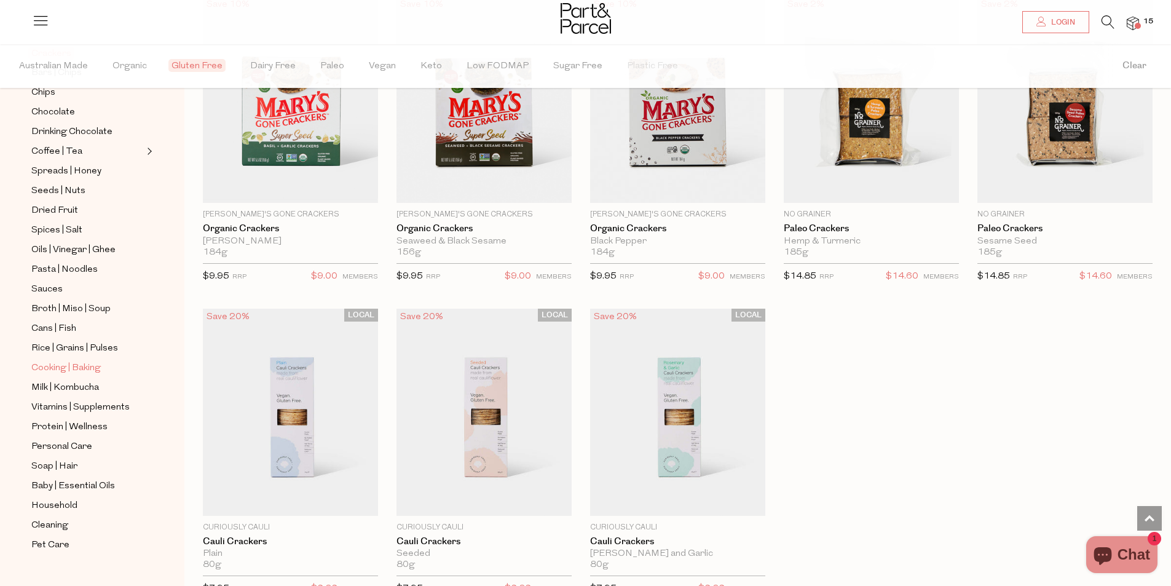
click at [66, 361] on span "Cooking | Baking" at bounding box center [65, 368] width 69 height 15
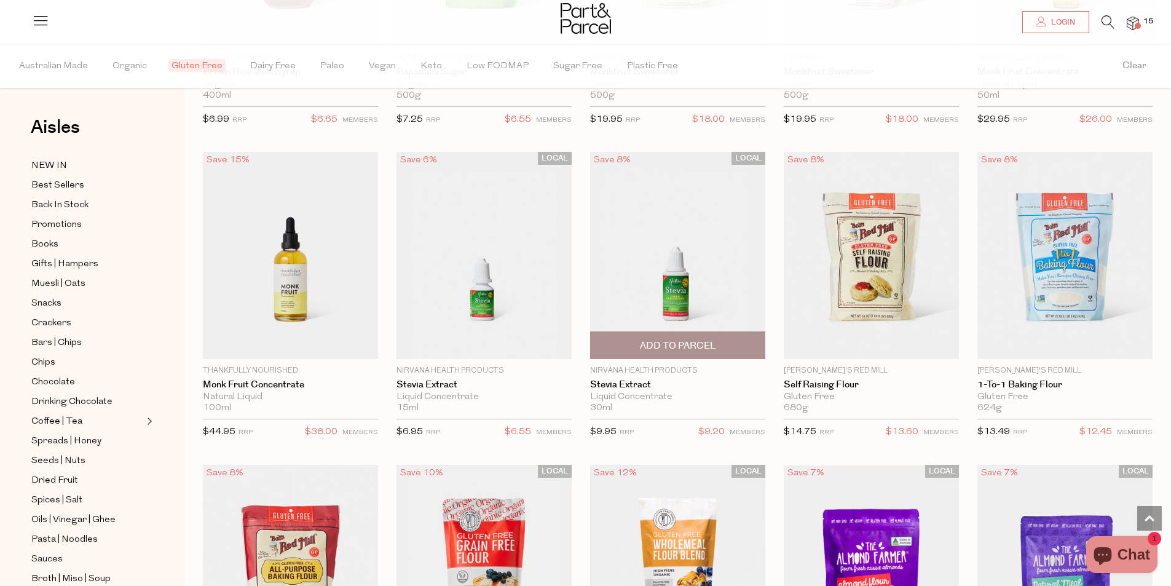
scroll to position [3012, 0]
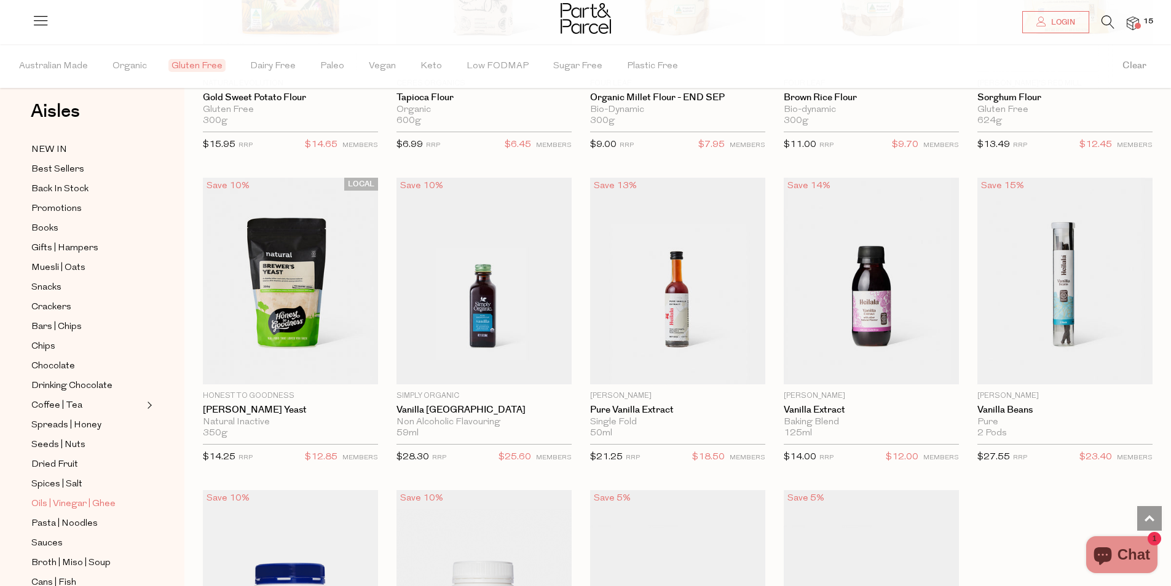
scroll to position [246, 0]
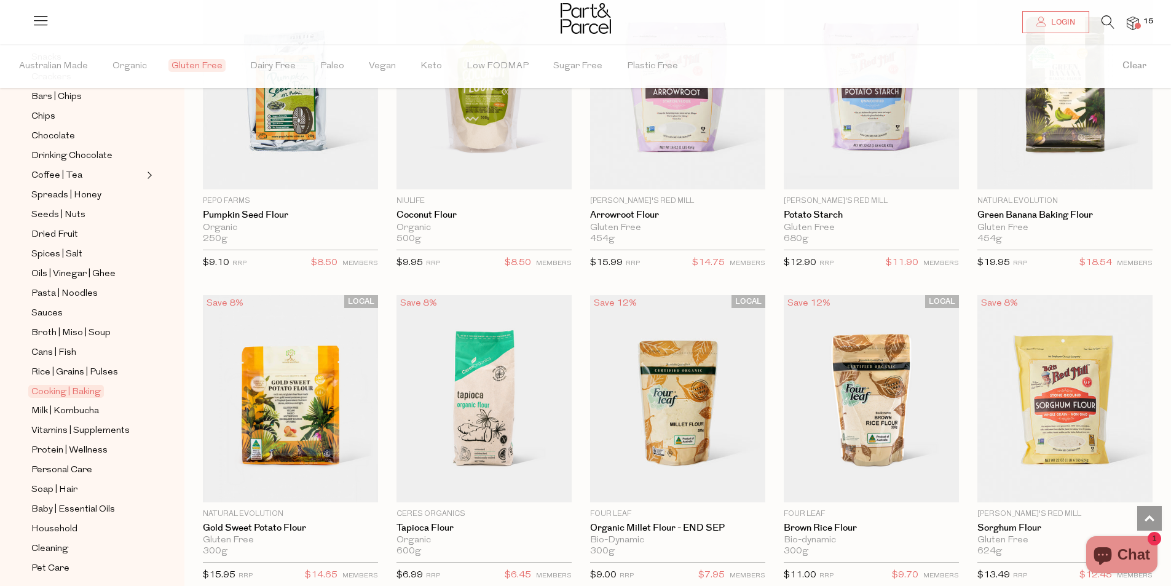
click at [1137, 26] on span at bounding box center [1138, 26] width 6 height 6
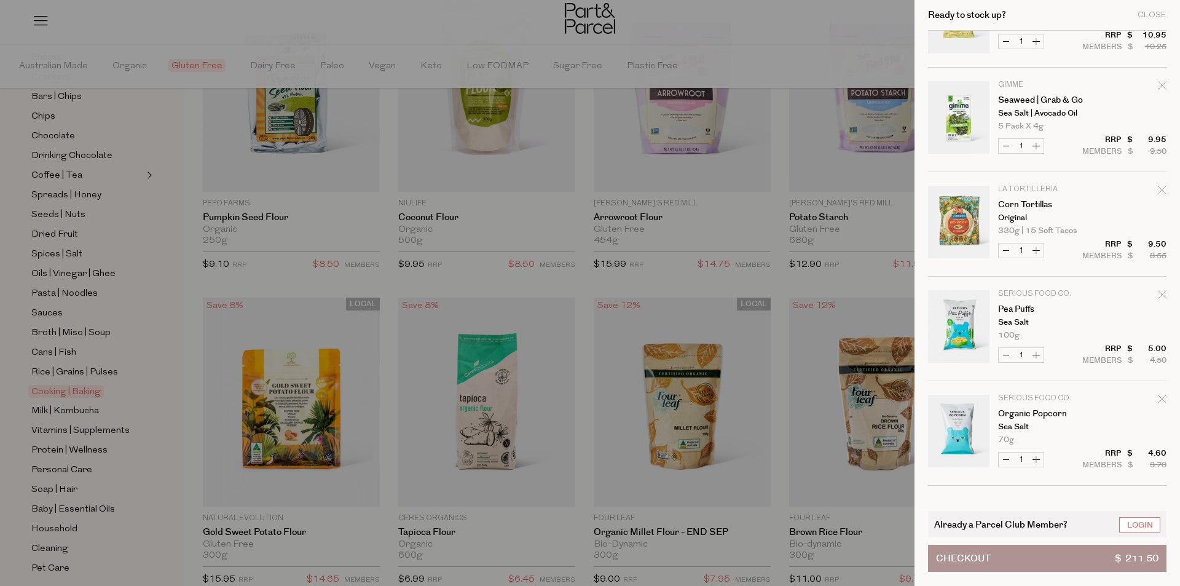
scroll to position [1208, 0]
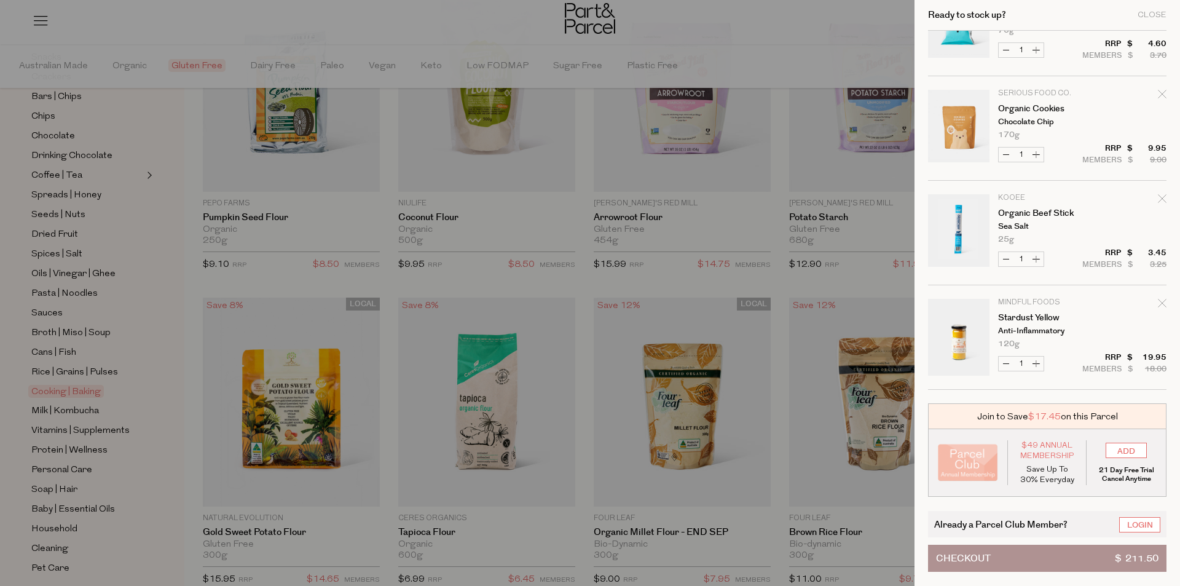
drag, startPoint x: 975, startPoint y: 417, endPoint x: 1176, endPoint y: 411, distance: 201.7
click at [1170, 411] on div "Ready to stock up? Close Image Product Total Qty Mt. Wilder Organic Pressed Jui…" at bounding box center [1048, 293] width 266 height 586
click at [1146, 415] on div "Join to Save $17.45 on this Parcel" at bounding box center [1047, 416] width 238 height 26
drag, startPoint x: 1097, startPoint y: 468, endPoint x: 1179, endPoint y: 485, distance: 84.1
click at [1170, 485] on div "Ready to stock up? Close Image Product Total Qty Mt. Wilder Organic Pressed Jui…" at bounding box center [1048, 293] width 266 height 586
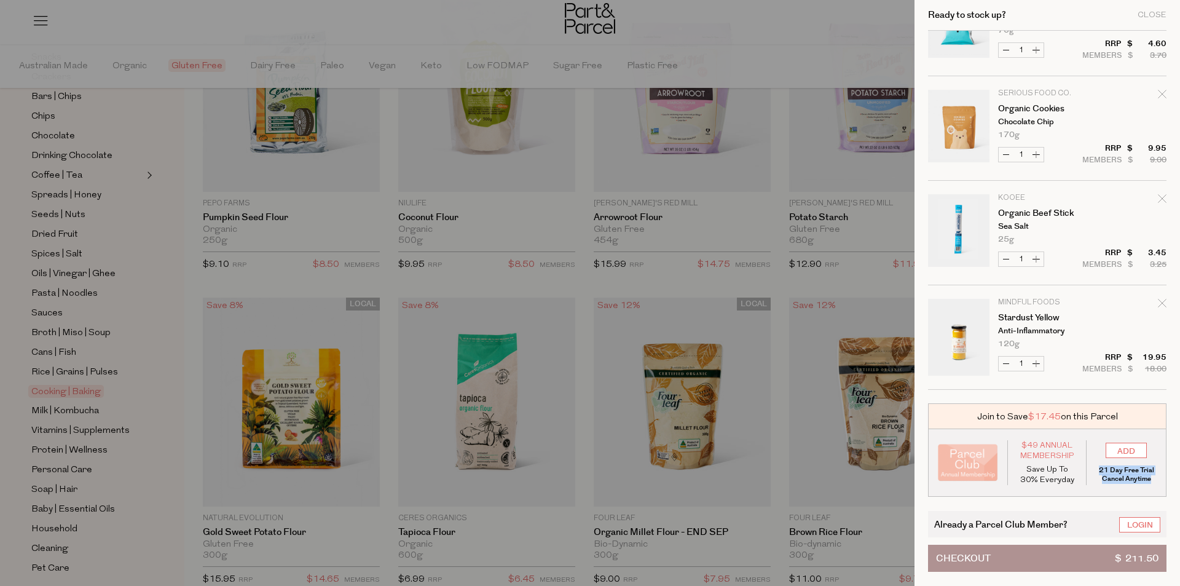
click at [1146, 482] on p "21 Day Free Trial Cancel Anytime" at bounding box center [1126, 474] width 61 height 17
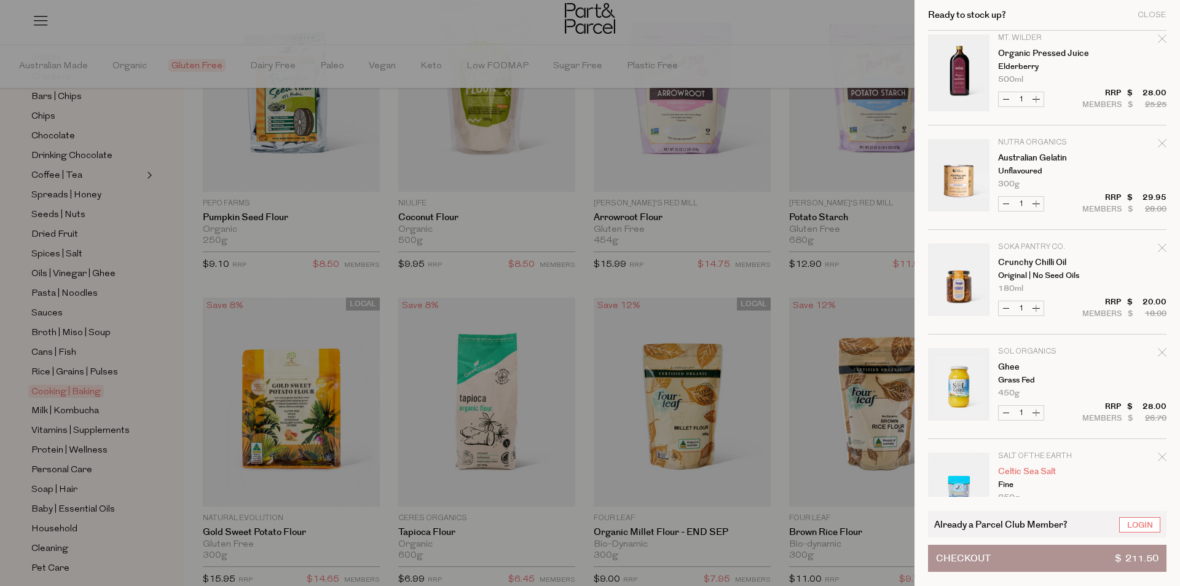
scroll to position [0, 0]
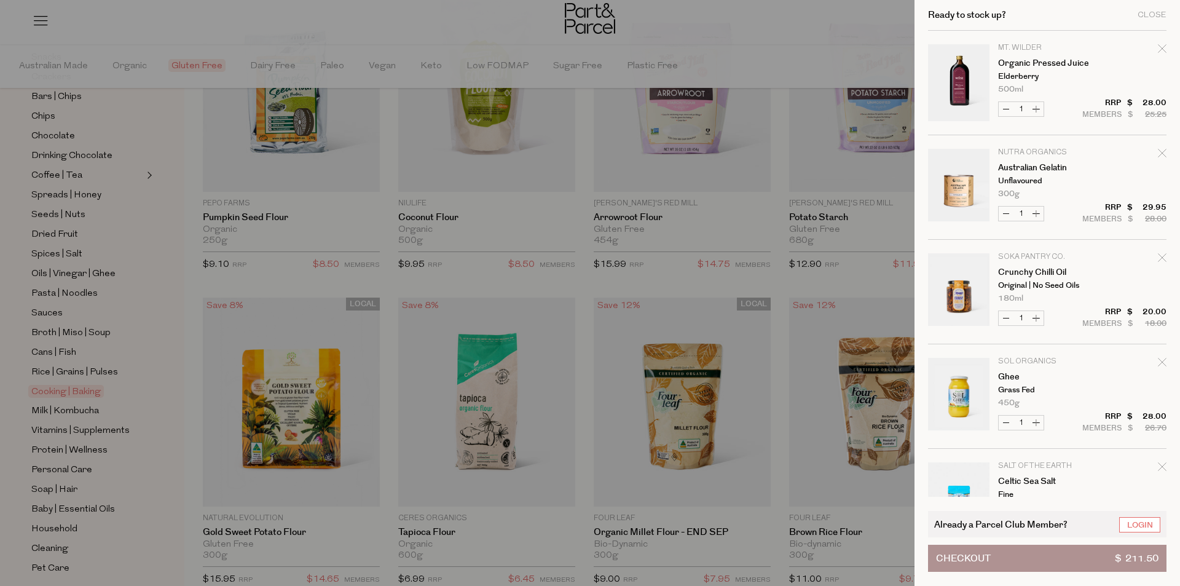
drag, startPoint x: 639, startPoint y: 296, endPoint x: 646, endPoint y: 304, distance: 10.4
click at [639, 296] on div at bounding box center [590, 293] width 1180 height 586
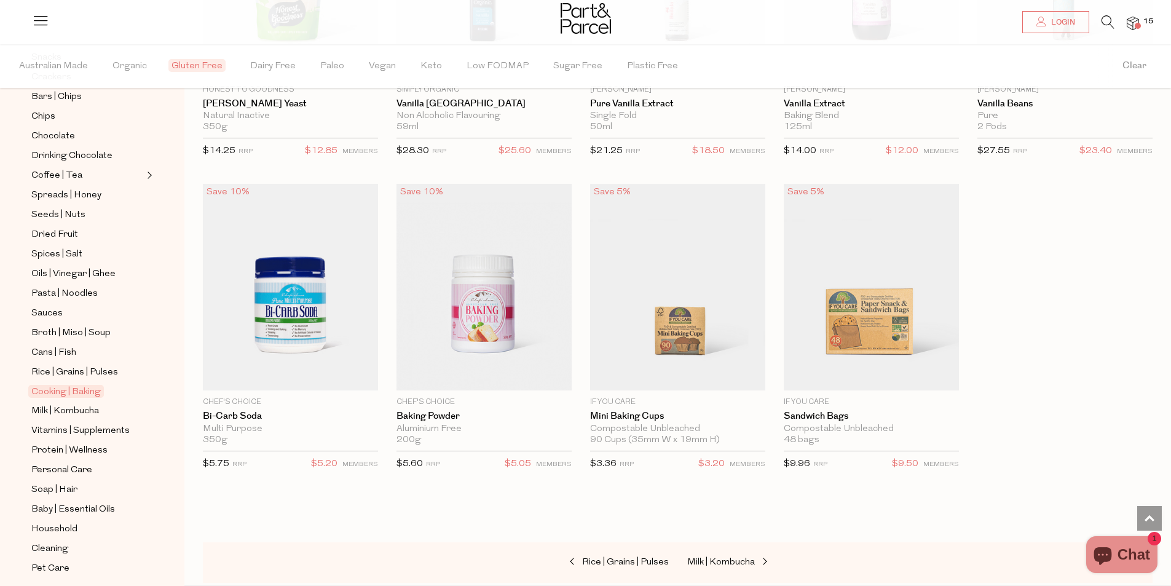
scroll to position [4364, 0]
drag, startPoint x: 99, startPoint y: 261, endPoint x: 103, endPoint y: 267, distance: 7.2
click at [99, 267] on span "Oils | Vinegar | Ghee" at bounding box center [73, 274] width 84 height 15
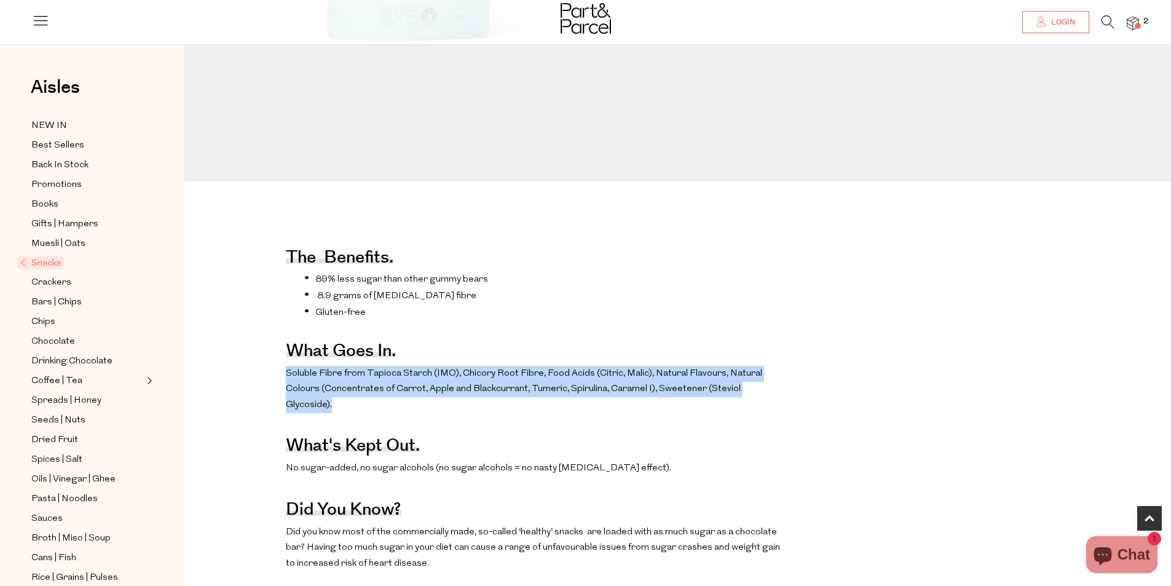
drag, startPoint x: 284, startPoint y: 390, endPoint x: 834, endPoint y: 405, distance: 550.3
click at [834, 405] on div "The benefits. 89% less sugar than other gummy bears 8.9 grams of [MEDICAL_DATA]…" at bounding box center [687, 485] width 987 height 522
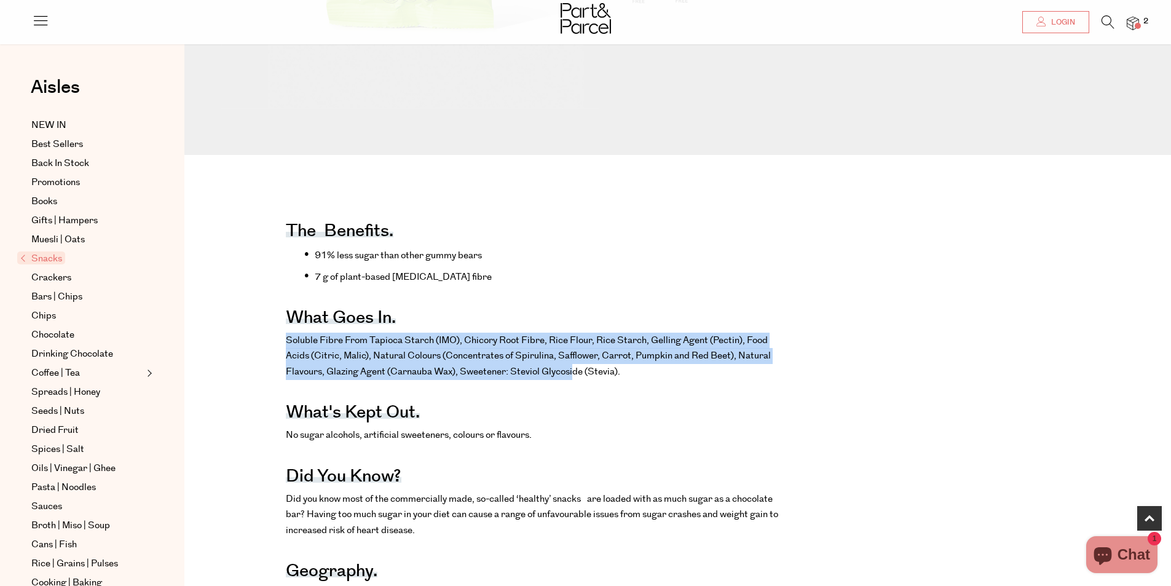
drag, startPoint x: 283, startPoint y: 343, endPoint x: 572, endPoint y: 372, distance: 290.4
click at [570, 372] on div "The benefits. 91% less sugar than other gummy bears​ 7 g of plant-based prebiot…" at bounding box center [687, 589] width 987 height 782
click at [572, 372] on p "Soluble Fibre From Tapioca Starch (IMO), Chicory Root Fibre, Rice Flour, Rice S…" at bounding box center [535, 356] width 498 height 47
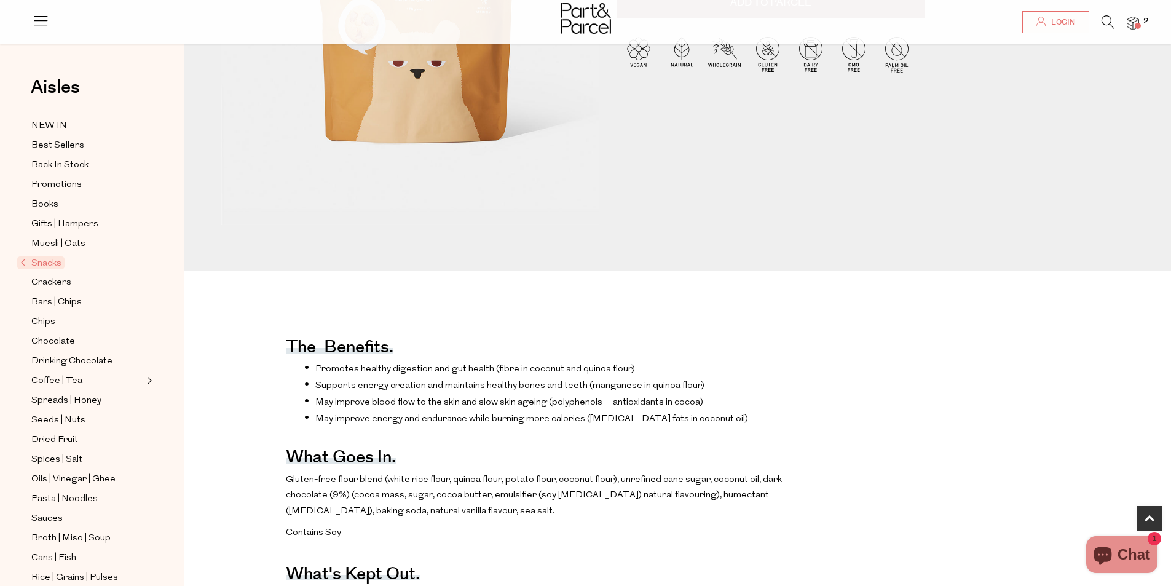
scroll to position [430, 0]
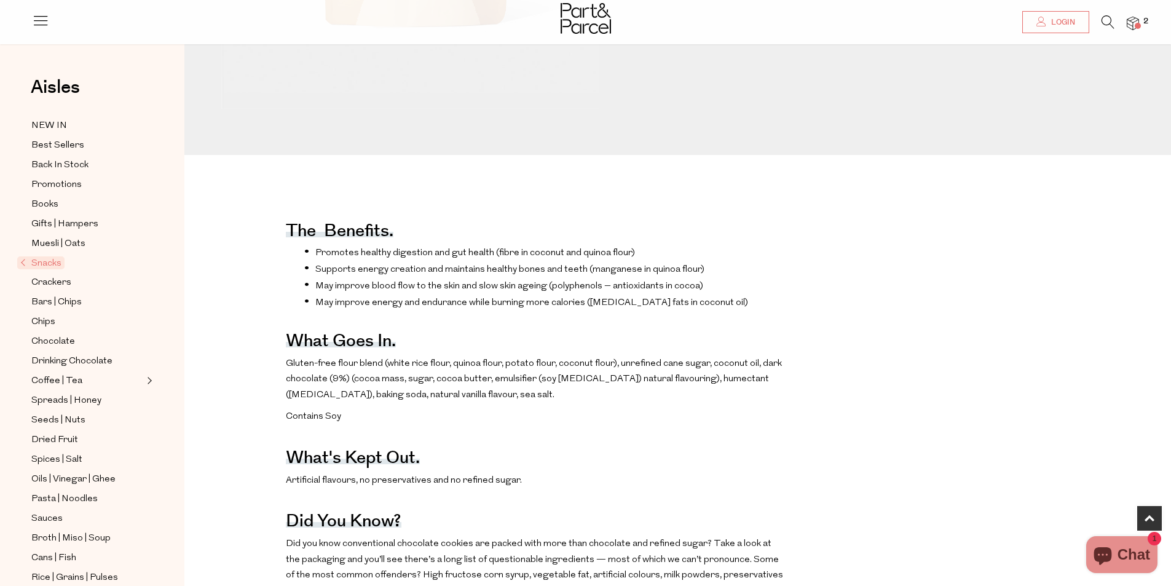
drag, startPoint x: 285, startPoint y: 379, endPoint x: 333, endPoint y: 383, distance: 48.1
drag, startPoint x: 343, startPoint y: 383, endPoint x: 373, endPoint y: 382, distance: 30.1
click at [372, 382] on p "Gluten-free flour blend (white rice flour, quinoa flour, potato flour, coconut …" at bounding box center [535, 379] width 498 height 47
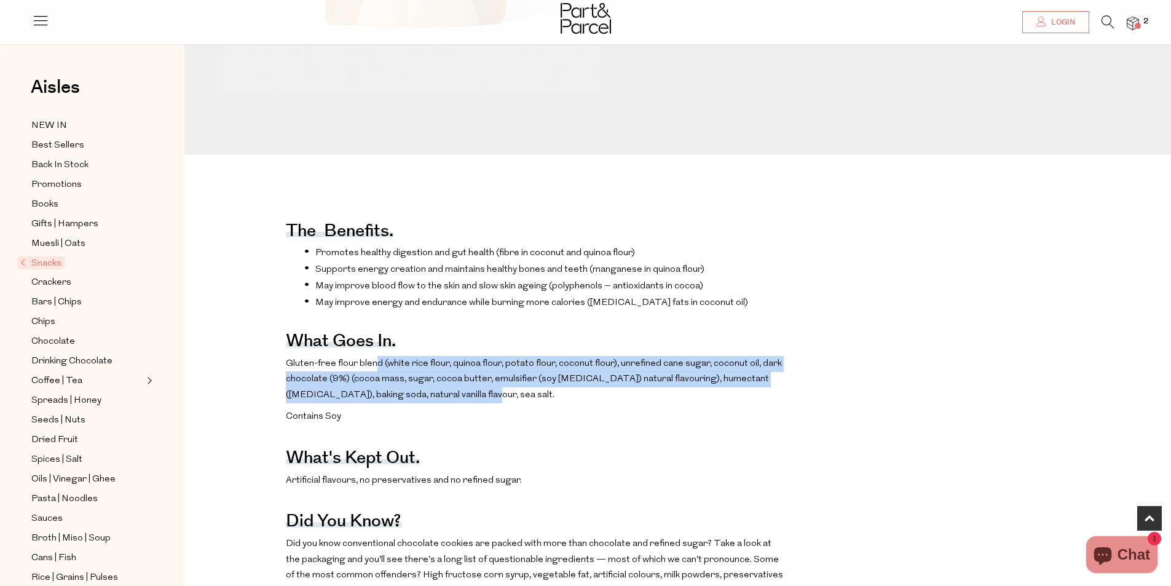
drag, startPoint x: 373, startPoint y: 382, endPoint x: 446, endPoint y: 411, distance: 78.1
click at [431, 403] on p "Gluten-free flour blend (white rice flour, quinoa flour, potato flour, coconut …" at bounding box center [535, 379] width 498 height 47
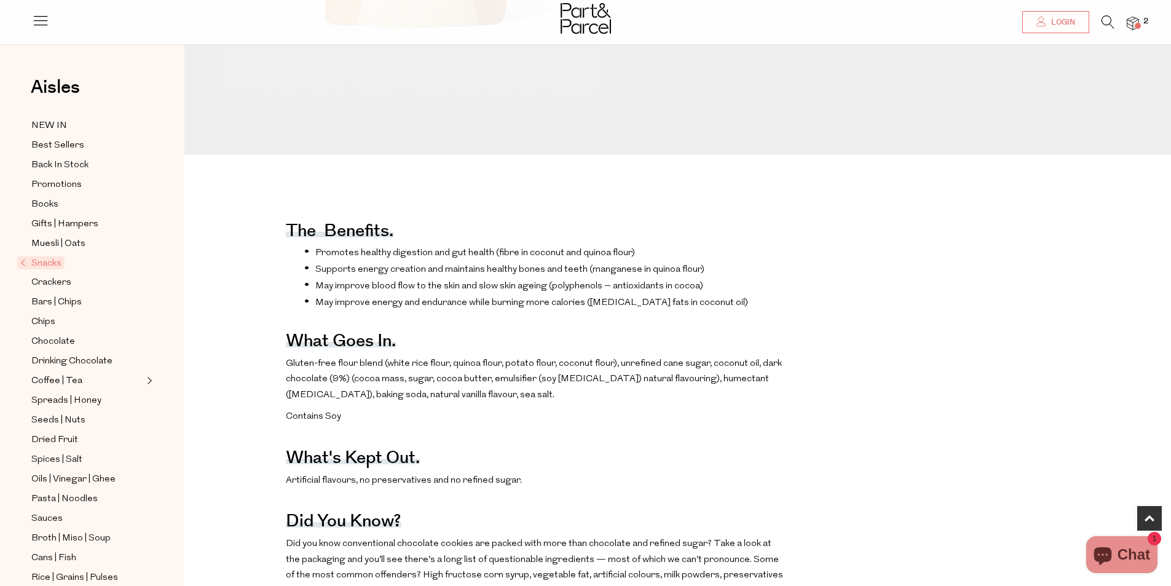
click at [446, 403] on p "Gluten-free flour blend (white rice flour, quinoa flour, potato flour, coconut …" at bounding box center [535, 379] width 498 height 47
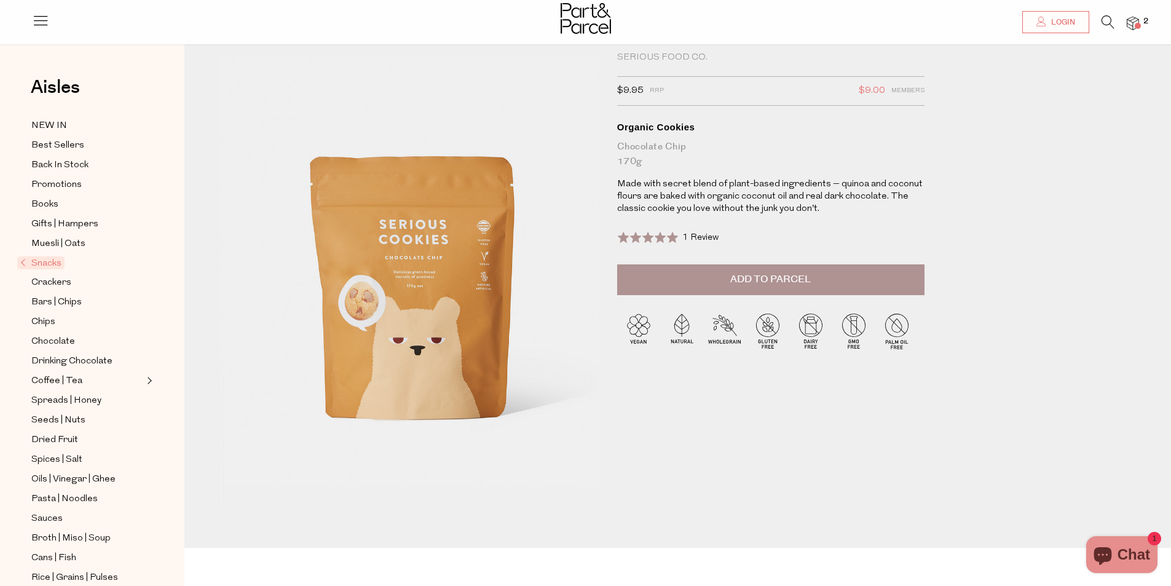
scroll to position [0, 0]
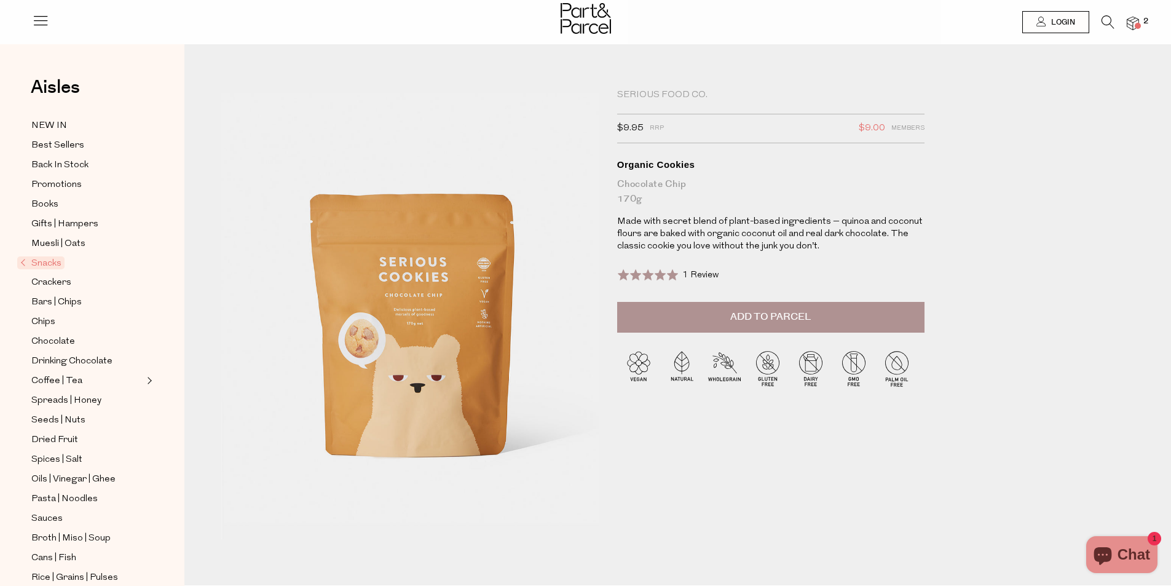
click at [729, 323] on button "Add to Parcel" at bounding box center [770, 317] width 307 height 31
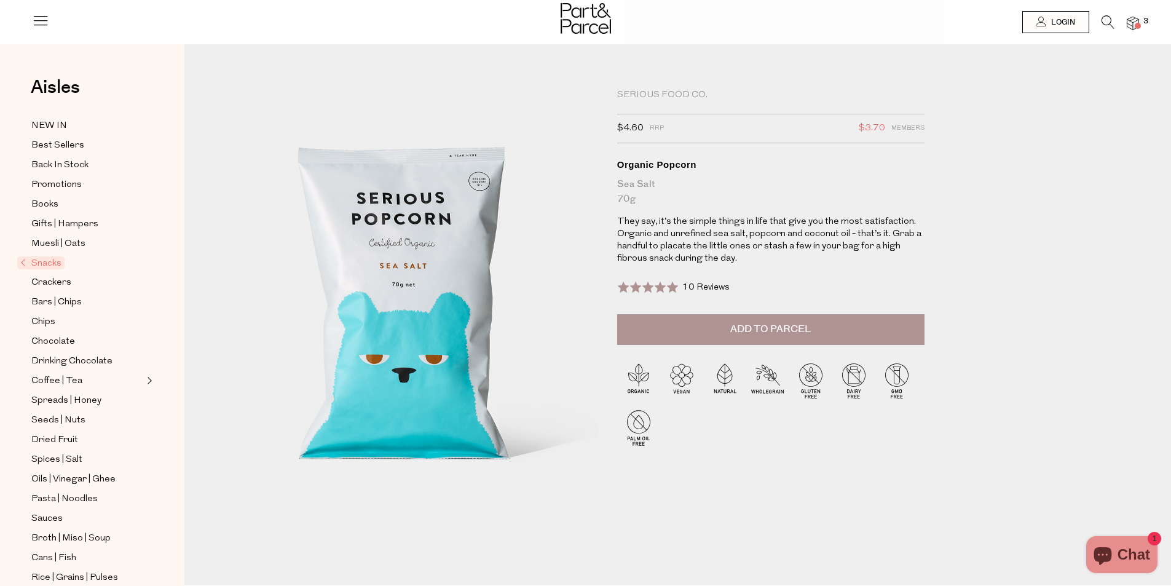
click at [771, 331] on span "Add to Parcel" at bounding box center [770, 329] width 81 height 14
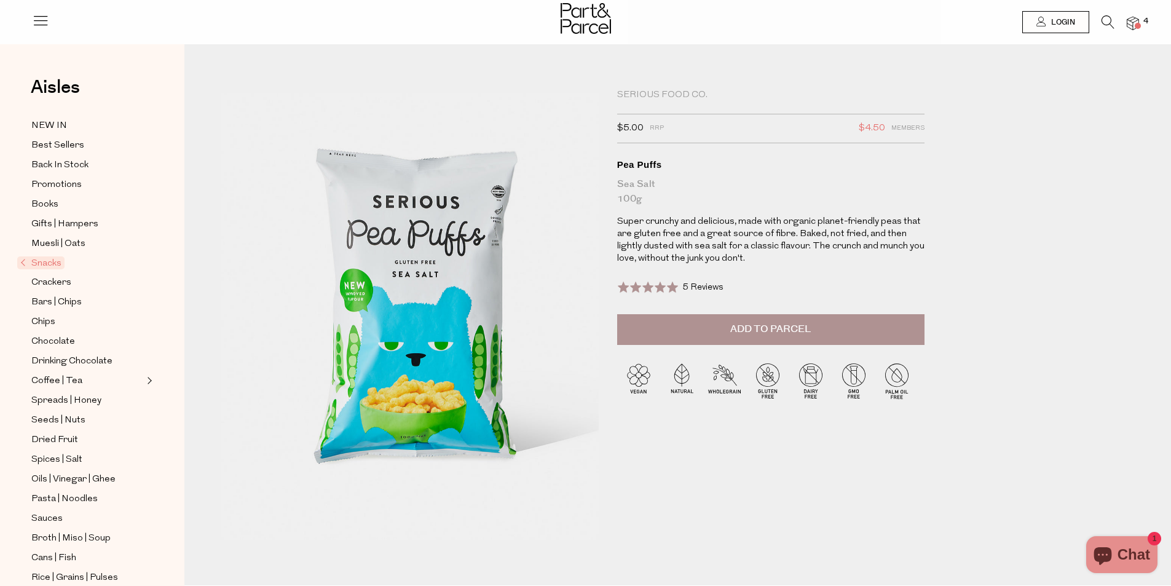
click at [832, 328] on button "Add to Parcel" at bounding box center [770, 329] width 307 height 31
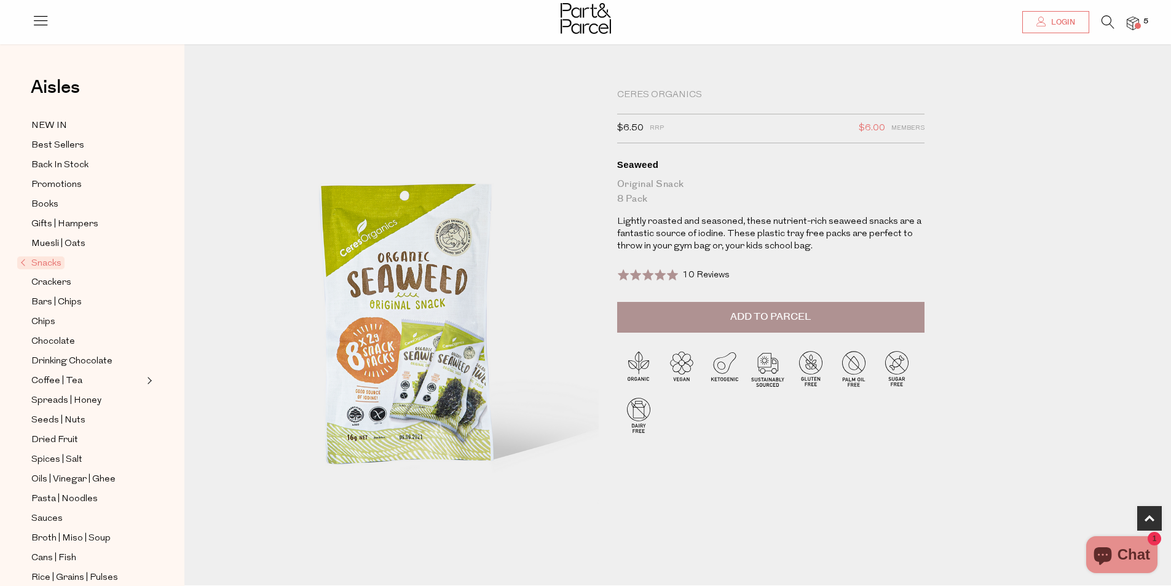
scroll to position [492, 0]
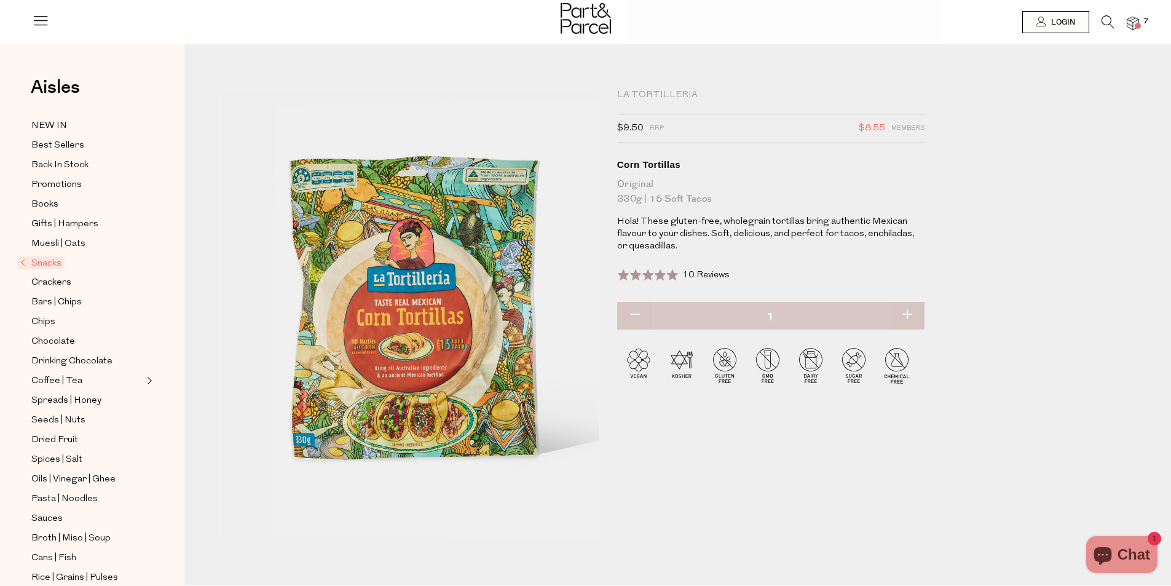
click at [892, 221] on p "Hola! These gluten-free, wholegrain tortillas bring authentic Mexican flavour t…" at bounding box center [770, 234] width 307 height 37
click at [996, 286] on div "La Tortilleria $9.50 RRP $8.55 Members Available: In Stock Corn Tortillas Origi…" at bounding box center [687, 333] width 950 height 504
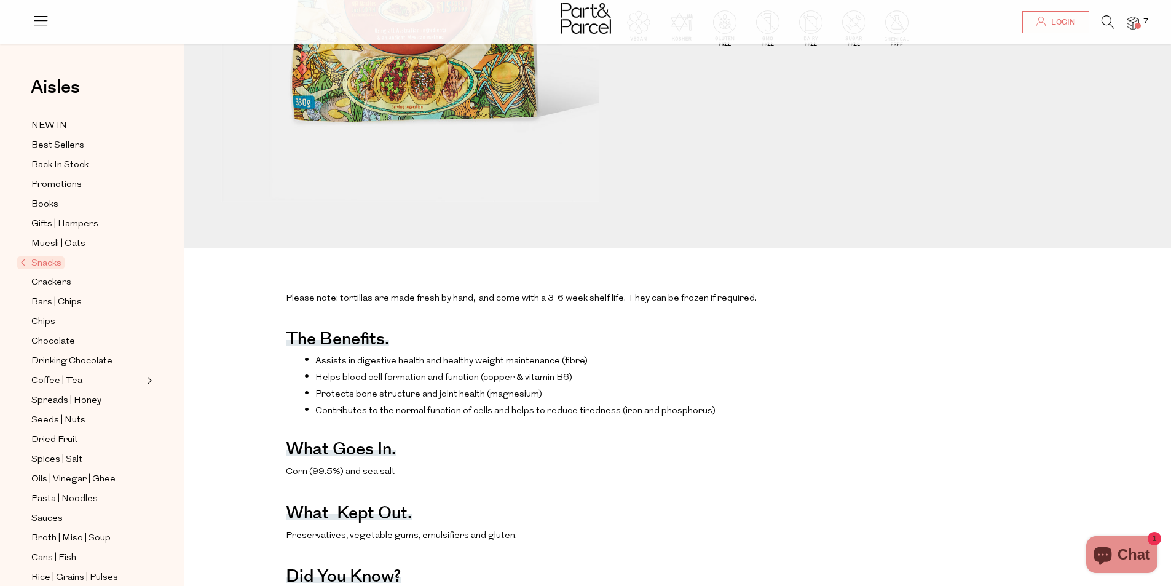
scroll to position [492, 0]
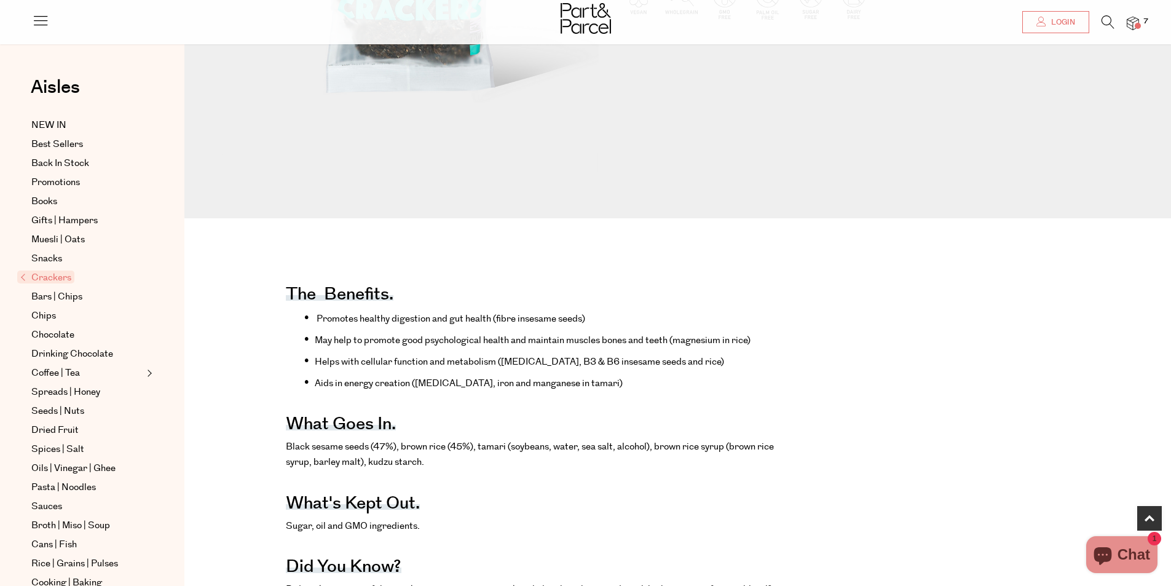
scroll to position [369, 0]
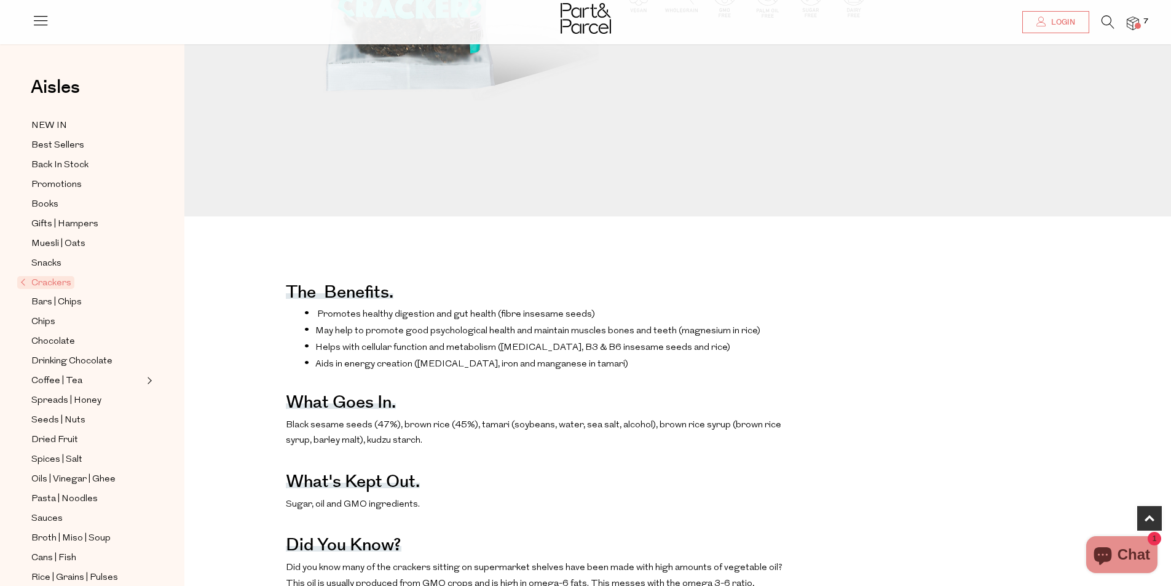
drag, startPoint x: 275, startPoint y: 441, endPoint x: 800, endPoint y: 457, distance: 524.5
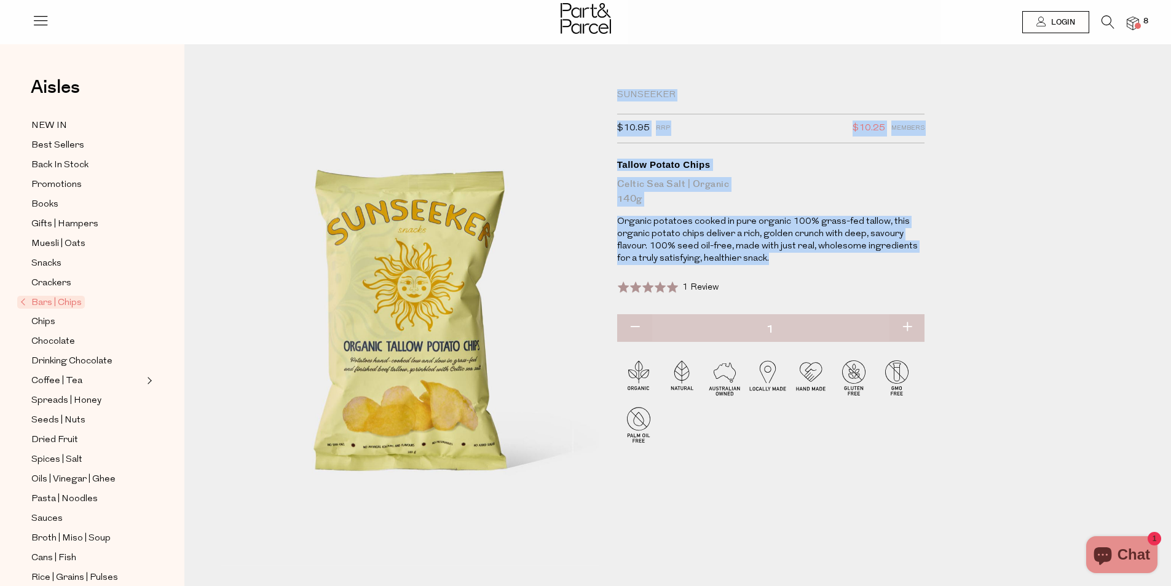
drag, startPoint x: 603, startPoint y: 219, endPoint x: 894, endPoint y: 264, distance: 294.1
click at [894, 264] on div "Sunseeker $10.95 RRP $10.25 Members Available: In Stock Tallow Potato Chips Cel…" at bounding box center [687, 346] width 950 height 530
click at [894, 264] on p "Organic potatoes cooked in pure organic 100% grass-fed tallow, this organic pot…" at bounding box center [770, 240] width 307 height 49
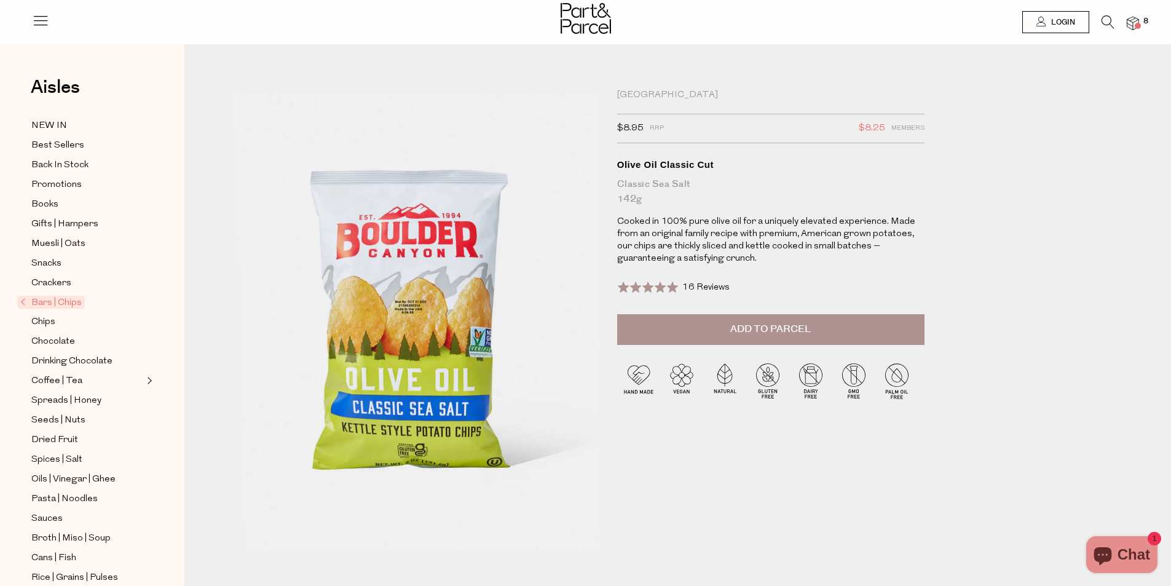
click at [791, 330] on span "Add to Parcel" at bounding box center [770, 329] width 81 height 14
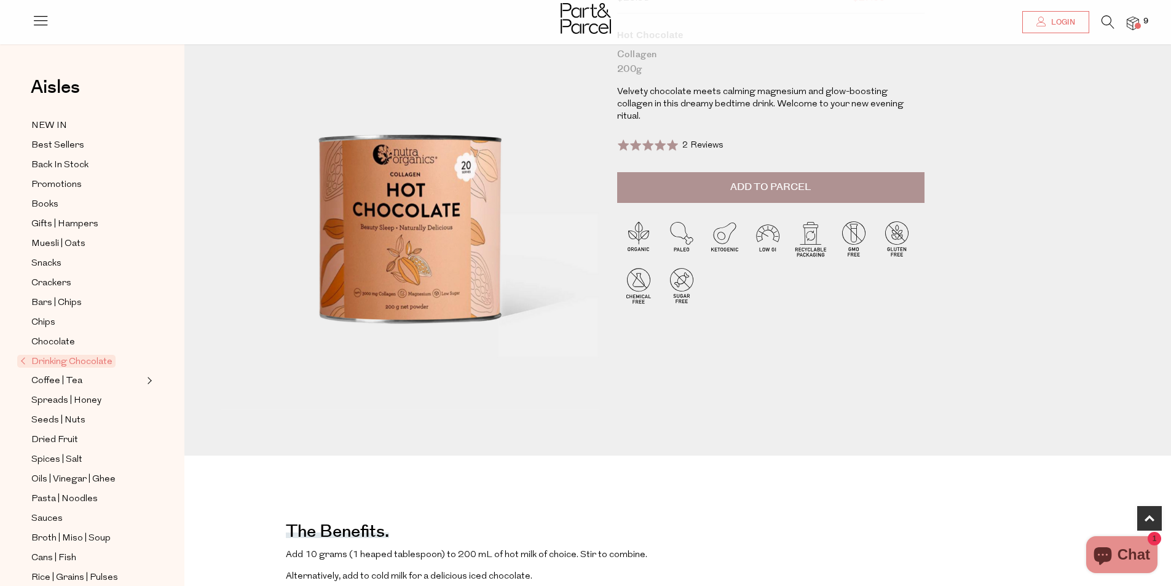
scroll to position [430, 0]
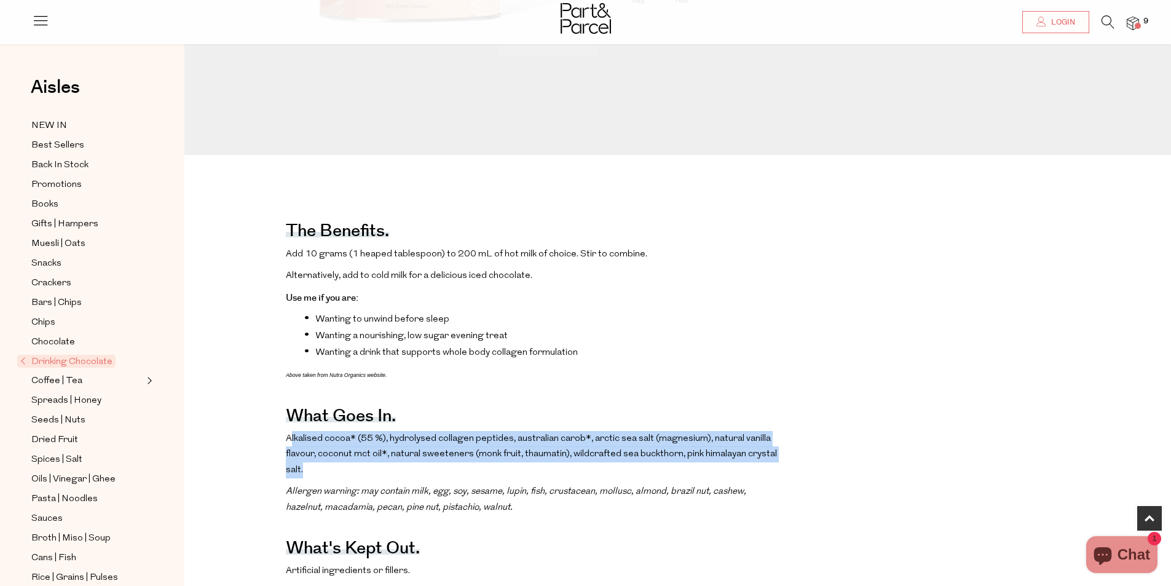
drag, startPoint x: 291, startPoint y: 449, endPoint x: 796, endPoint y: 478, distance: 506.0
click at [796, 478] on div "The benefits. Add 10 grams (1 heaped tablespoon) to 200 mL of hot milk of choic…" at bounding box center [687, 550] width 987 height 705
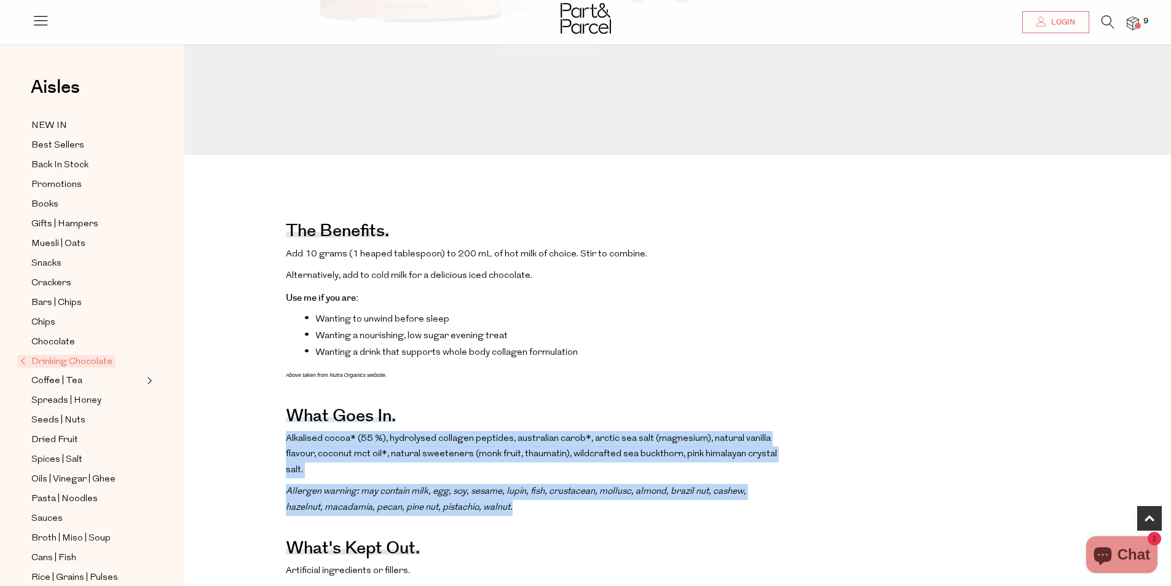
drag, startPoint x: 650, startPoint y: 494, endPoint x: 262, endPoint y: 449, distance: 390.5
click at [257, 449] on div "The benefits. Add 10 grams (1 heaped tablespoon) to 200 mL of hot milk of choic…" at bounding box center [687, 550] width 987 height 705
click at [481, 478] on p "Alkalised cocoa* (55 %), hydrolysed collagen peptides, australian carob*, arcti…" at bounding box center [535, 454] width 498 height 47
drag, startPoint x: 592, startPoint y: 519, endPoint x: 264, endPoint y: 446, distance: 335.8
click at [264, 446] on div "The benefits. Add 10 grams (1 heaped tablespoon) to 200 mL of hot milk of choic…" at bounding box center [687, 550] width 987 height 705
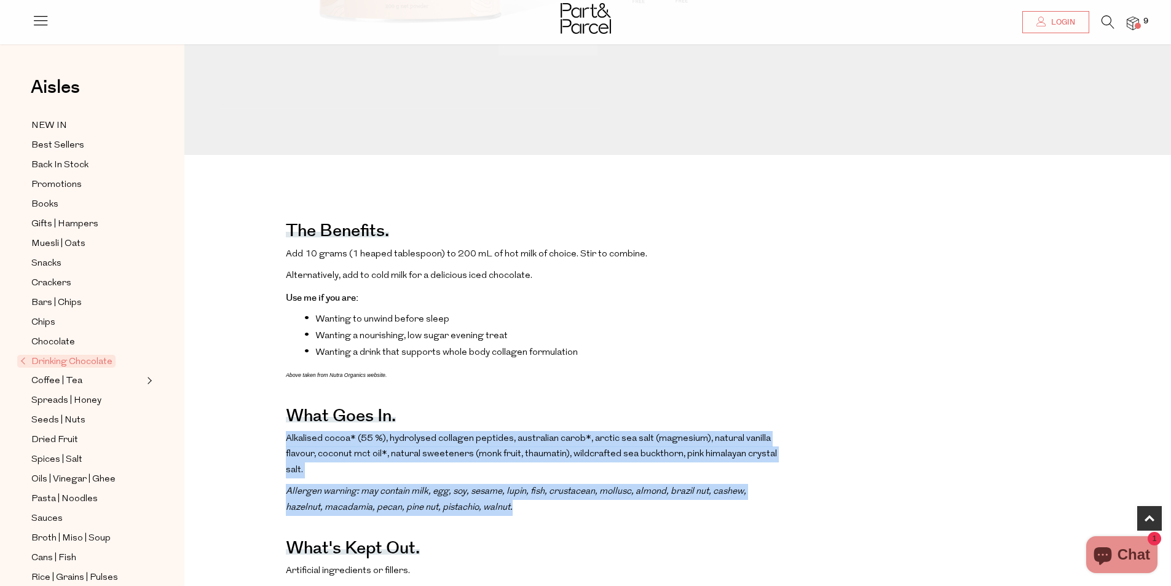
click at [600, 469] on p "Alkalised cocoa* (55 %), hydrolysed collagen peptides, australian carob*, arcti…" at bounding box center [535, 454] width 498 height 47
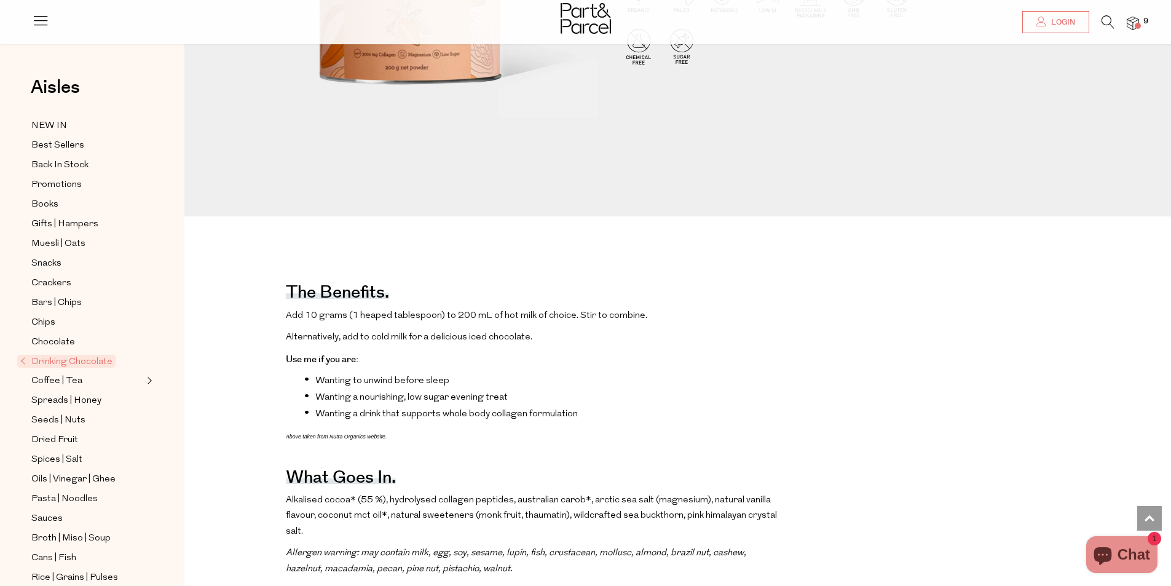
scroll to position [0, 0]
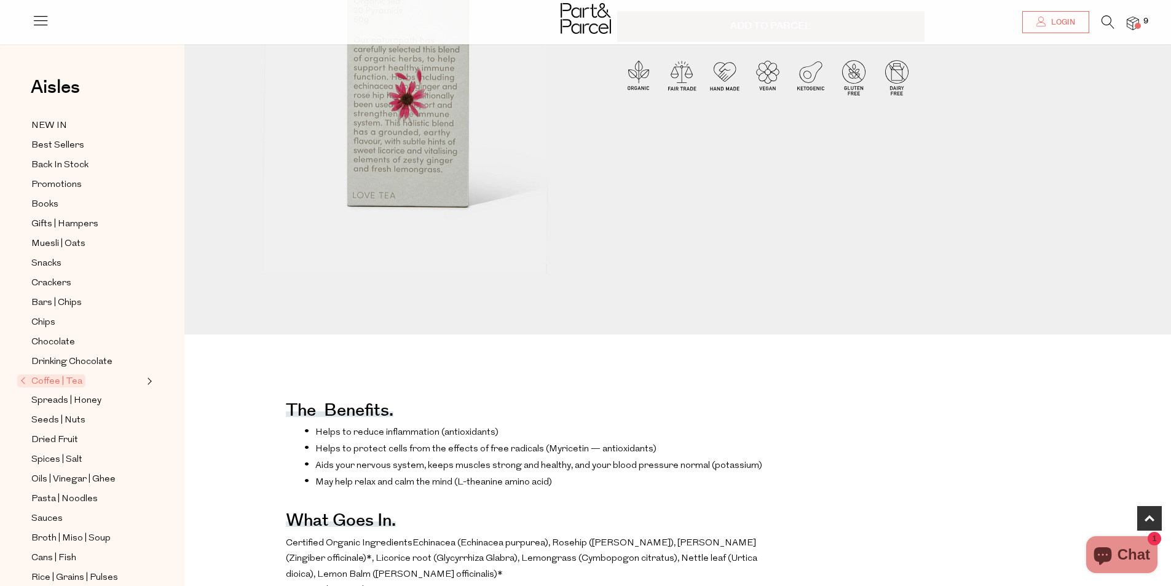
scroll to position [430, 0]
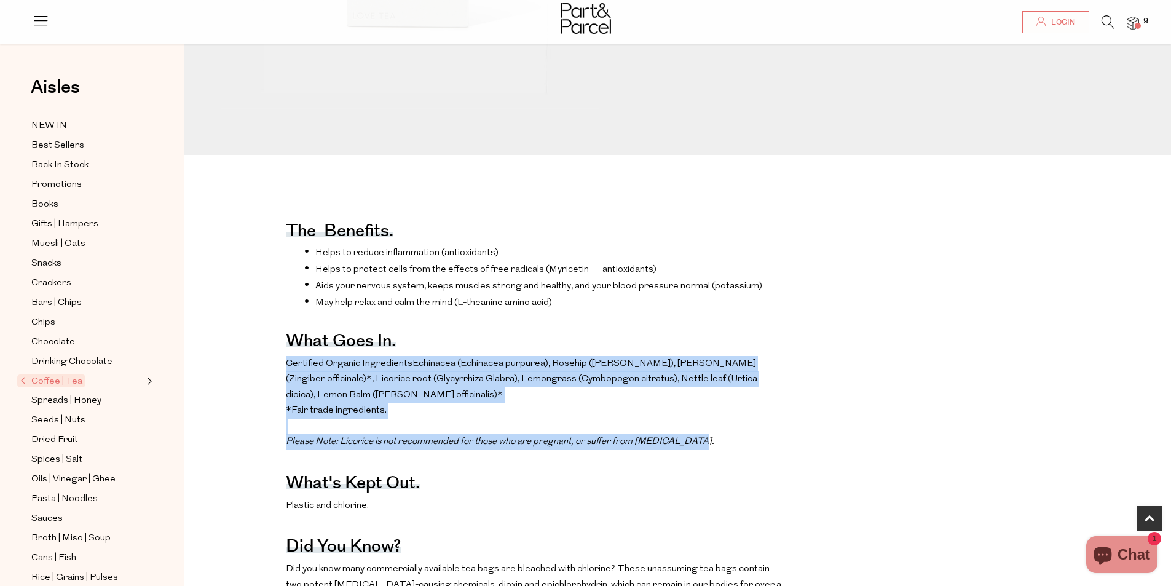
drag, startPoint x: 282, startPoint y: 383, endPoint x: 732, endPoint y: 455, distance: 455.7
click at [733, 455] on div "The benefits. Helps to reduce inflammation (antioxidants) Helps to protect cell…" at bounding box center [687, 485] width 987 height 575
click at [729, 450] on p "Certified Organic Ingredients Echinacea (Echinacea purpurea), Rosehip ([PERSON_…" at bounding box center [535, 403] width 498 height 94
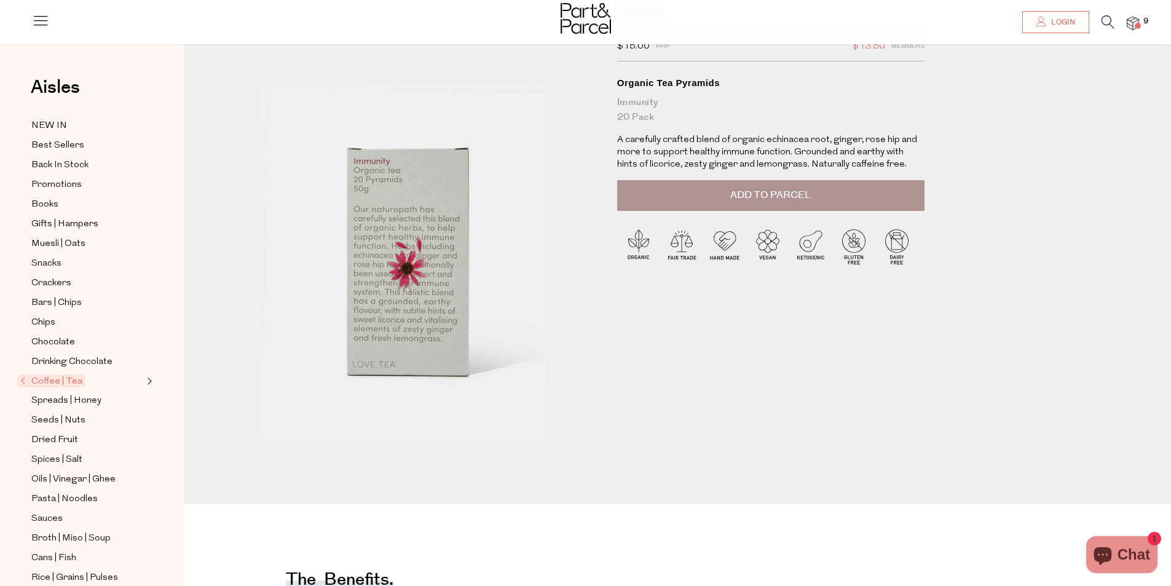
scroll to position [0, 0]
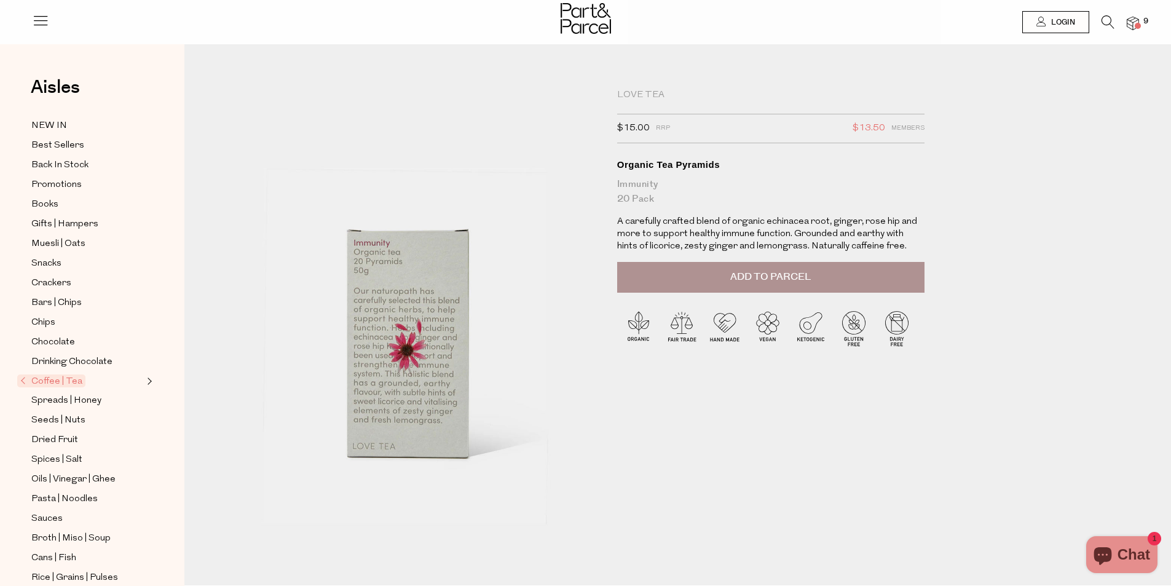
click at [908, 486] on div "Love Tea $15.00 RRP $13.50 Members Available: In Stock Organic Tea Pyramids Imm…" at bounding box center [777, 309] width 338 height 441
click at [813, 282] on button "Add to Parcel" at bounding box center [770, 277] width 307 height 31
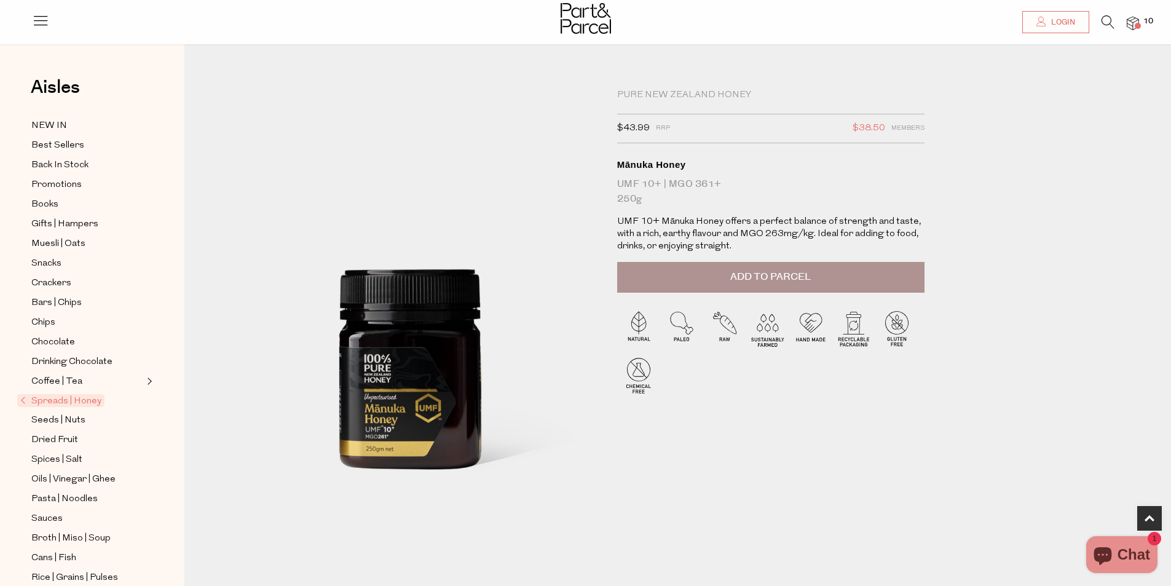
scroll to position [430, 0]
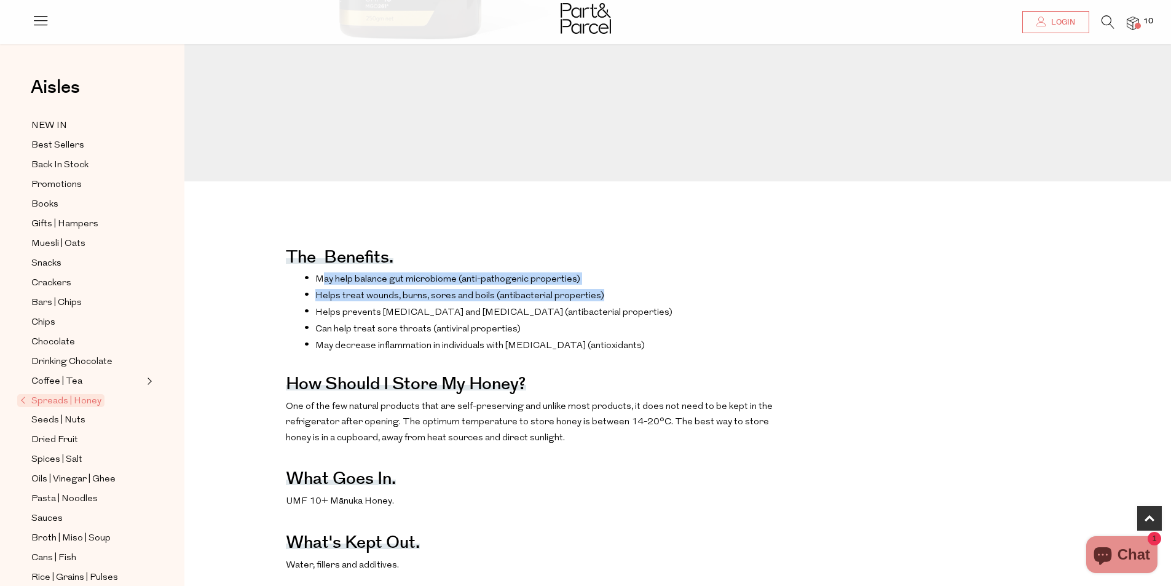
drag, startPoint x: 321, startPoint y: 278, endPoint x: 751, endPoint y: 307, distance: 431.2
click at [751, 307] on ul "May help balance gut microbiome (anti-pathogenic properties) Helps treat wounds…" at bounding box center [535, 311] width 498 height 79
click at [751, 301] on li "Helps treat wounds, burns, sores and boils (antibacterial properties)" at bounding box center [543, 295] width 479 height 12
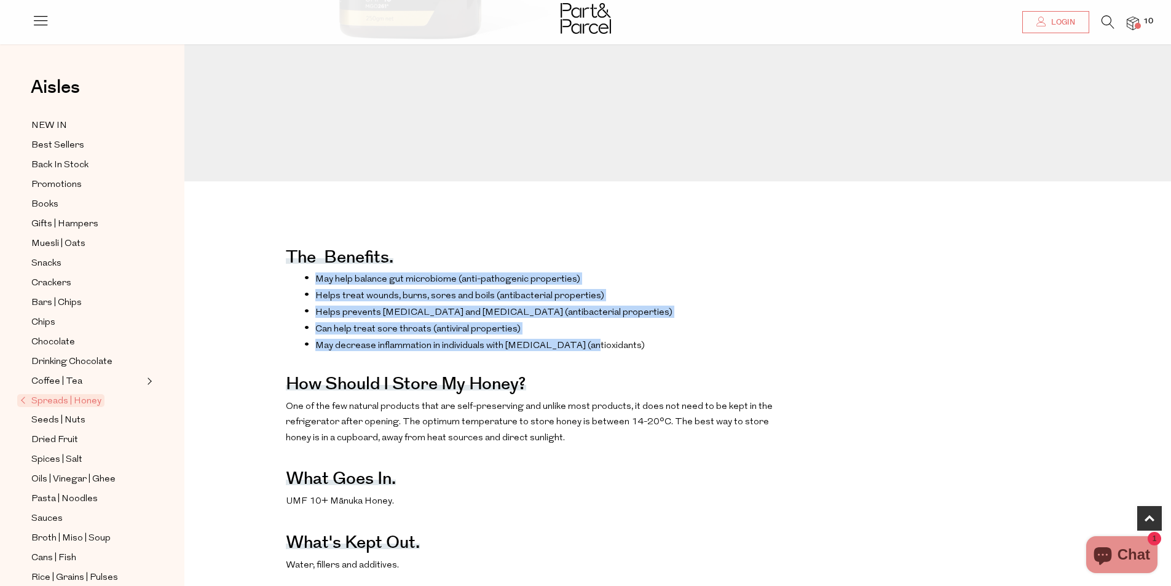
drag, startPoint x: 443, startPoint y: 310, endPoint x: 596, endPoint y: 371, distance: 164.5
click at [596, 351] on ul "May help balance gut microbiome (anti-pathogenic properties) Helps treat wounds…" at bounding box center [535, 311] width 498 height 79
click at [599, 351] on li "May decrease inflammation in individuals with IBS (antioxidants)" at bounding box center [543, 345] width 479 height 12
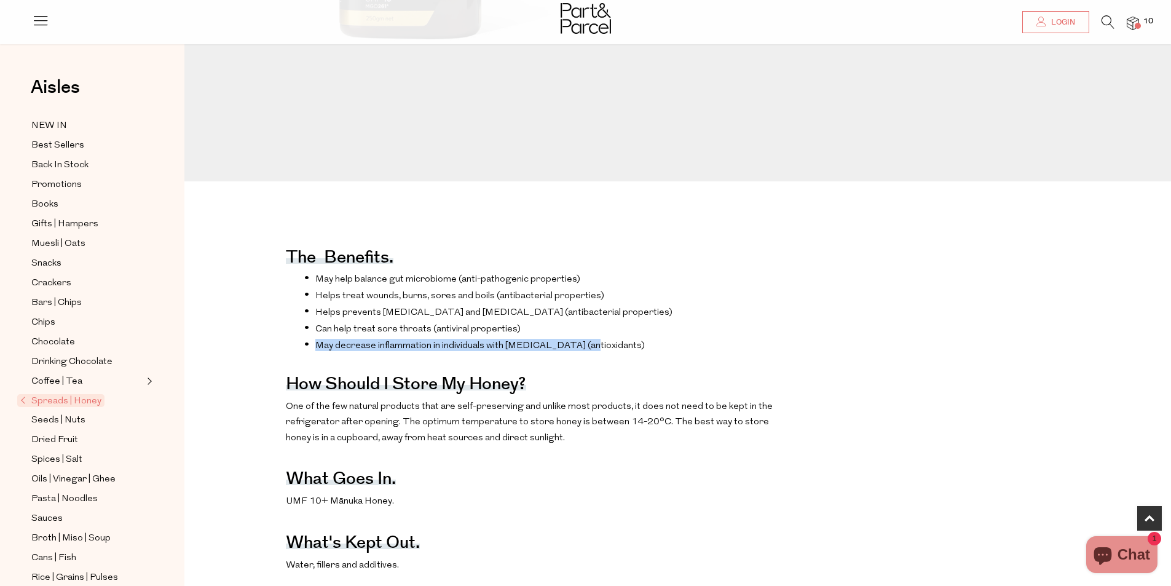
drag, startPoint x: 602, startPoint y: 368, endPoint x: 636, endPoint y: 348, distance: 39.1
click at [316, 351] on li "May decrease inflammation in individuals with IBS (antioxidants)" at bounding box center [543, 345] width 479 height 12
click at [668, 334] on li "Can help treat sore throats (antiviral properties)" at bounding box center [543, 328] width 479 height 12
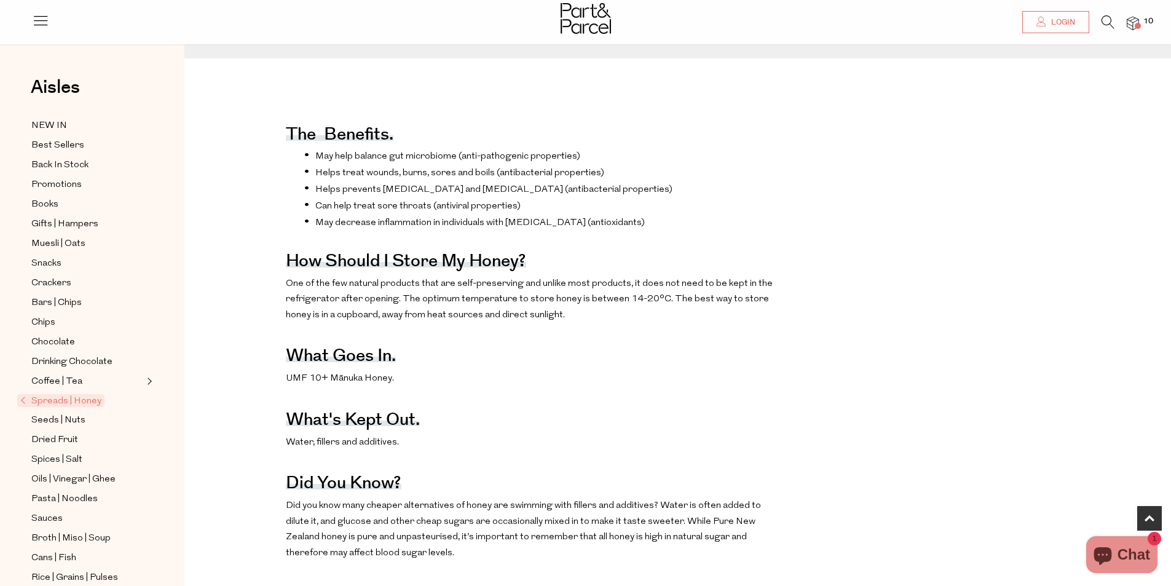
scroll to position [676, 0]
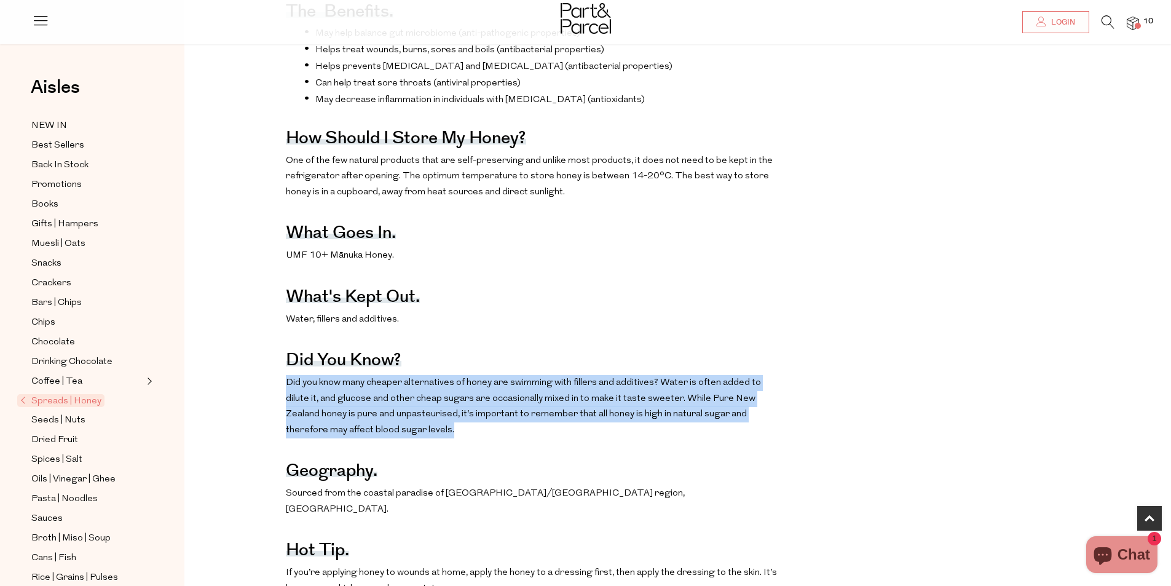
drag, startPoint x: 274, startPoint y: 403, endPoint x: 381, endPoint y: 455, distance: 119.0
click at [381, 455] on div "The benefits. May help balance gut microbiome (anti-pathogenic properties) Help…" at bounding box center [687, 290] width 987 height 624
click at [381, 438] on p "Did you know many cheaper alternatives of honey are swimming with fillers and a…" at bounding box center [535, 406] width 498 height 63
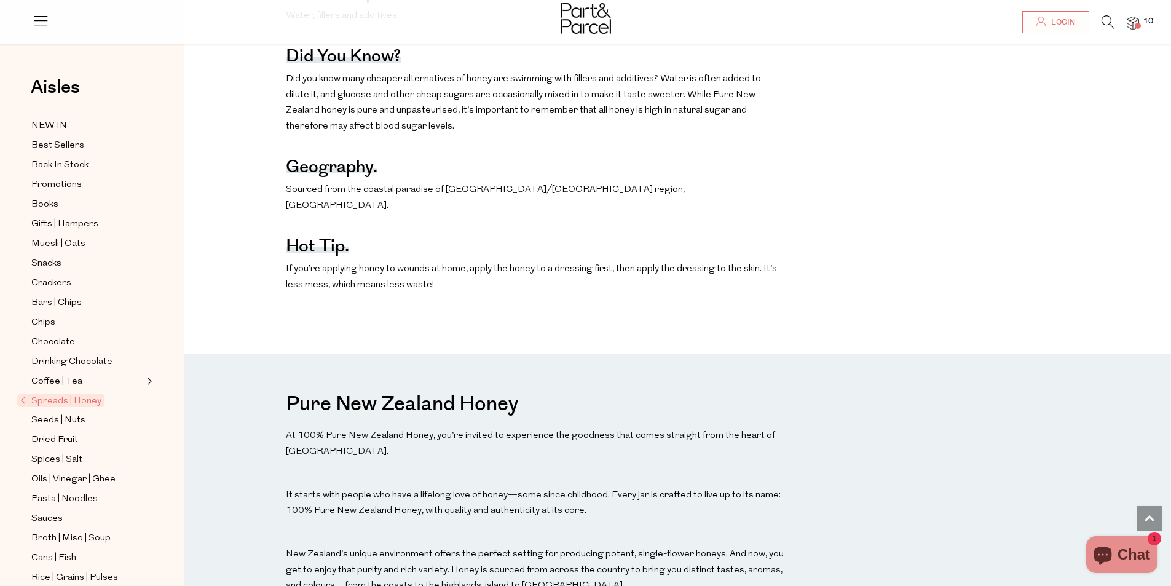
scroll to position [983, 0]
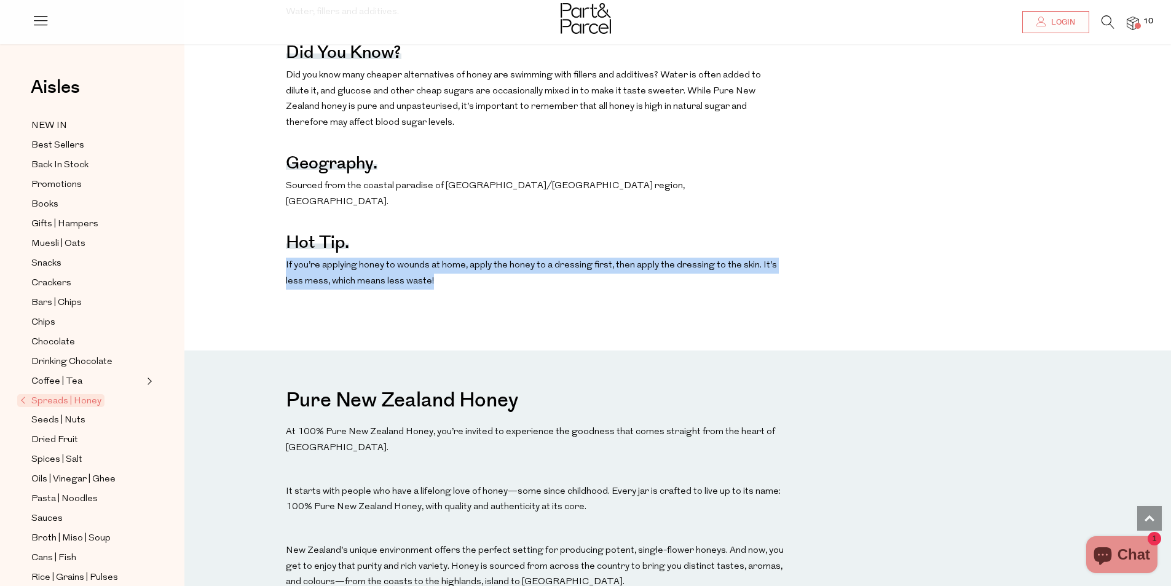
drag, startPoint x: 276, startPoint y: 266, endPoint x: 419, endPoint y: 294, distance: 146.0
click at [419, 289] on p "If you’re applying honey to wounds at home, apply the honey to a dressing first…" at bounding box center [535, 273] width 498 height 31
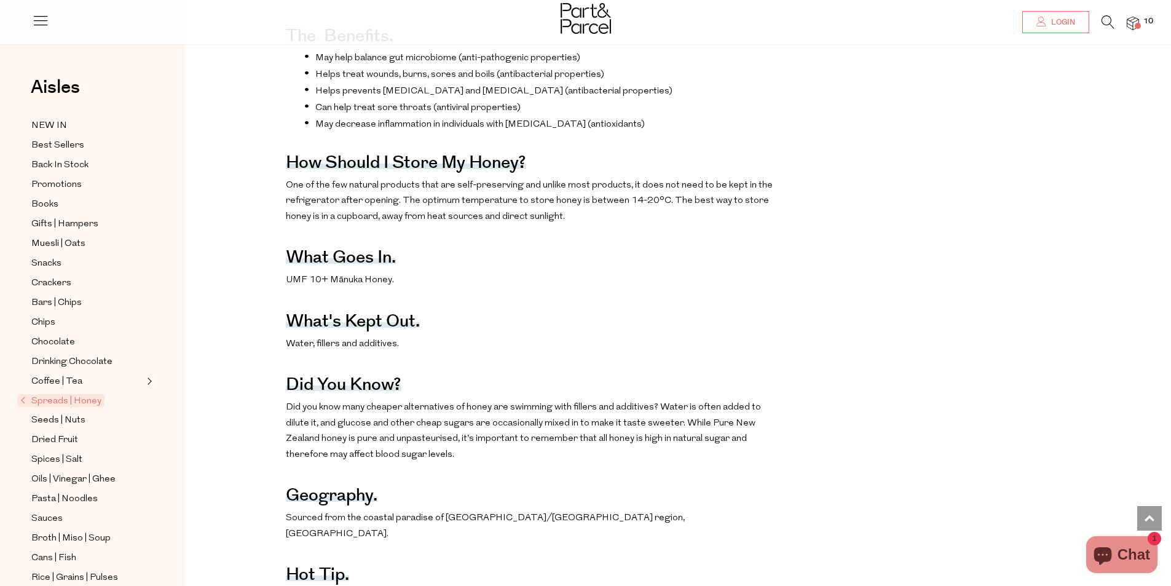
scroll to position [484, 0]
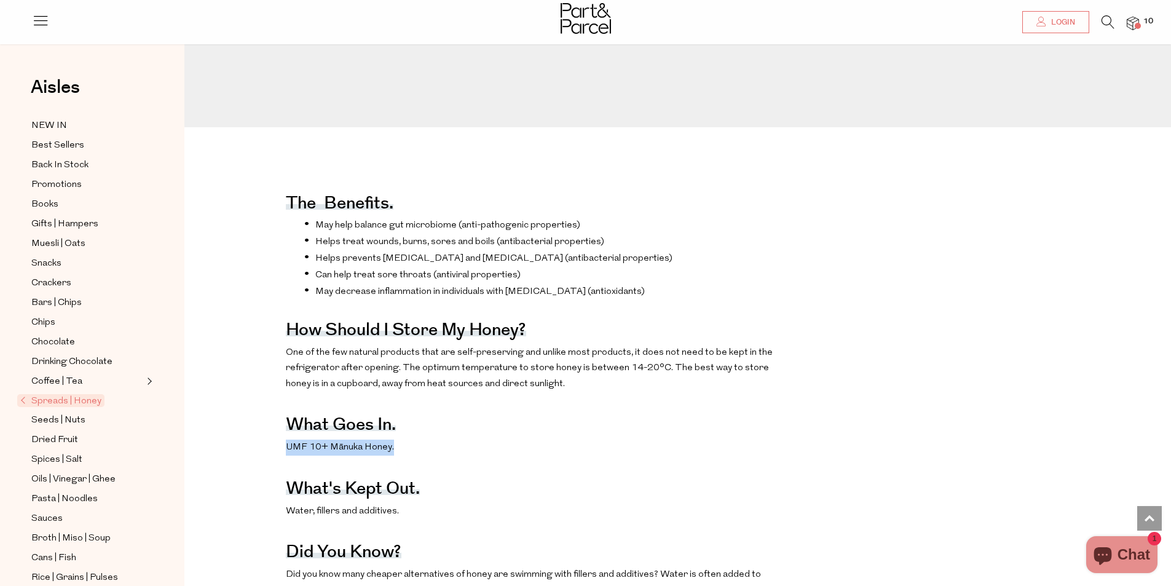
drag, startPoint x: 311, startPoint y: 469, endPoint x: 420, endPoint y: 467, distance: 109.4
click at [420, 467] on div "The benefits. May help balance gut microbiome (anti-pathogenic properties) Help…" at bounding box center [687, 482] width 987 height 624
click at [422, 455] on p "UMF 10+ Mānuka Honey." at bounding box center [535, 447] width 498 height 16
drag, startPoint x: 414, startPoint y: 473, endPoint x: 256, endPoint y: 460, distance: 158.4
click at [255, 461] on div "The benefits. May help balance gut microbiome (anti-pathogenic properties) Help…" at bounding box center [687, 482] width 987 height 624
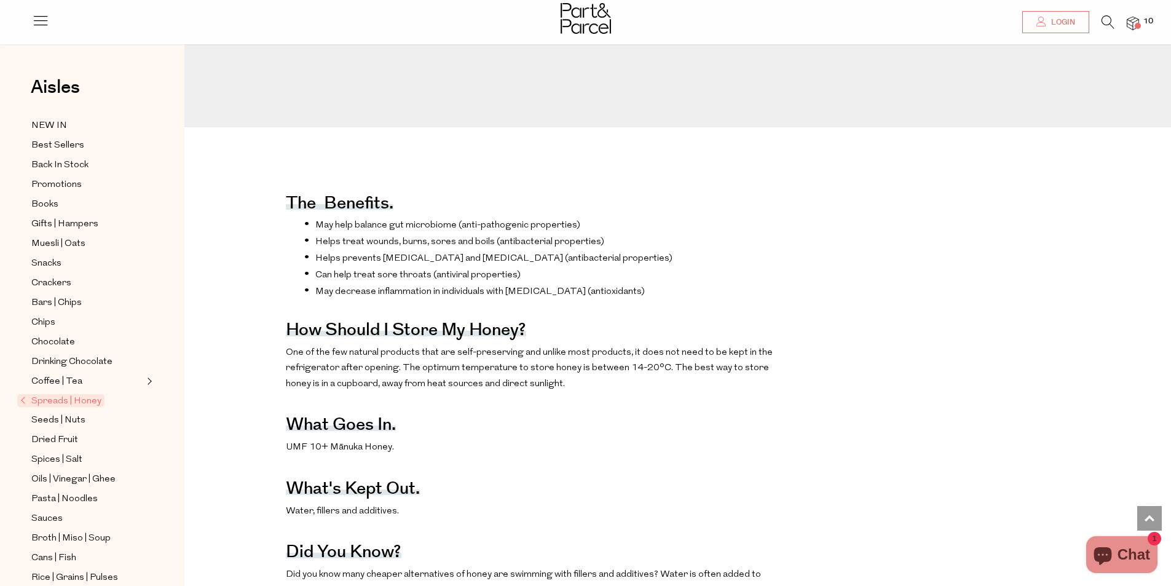
click at [645, 429] on div "The benefits. May help balance gut microbiome (anti-pathogenic properties) Help…" at bounding box center [535, 482] width 498 height 624
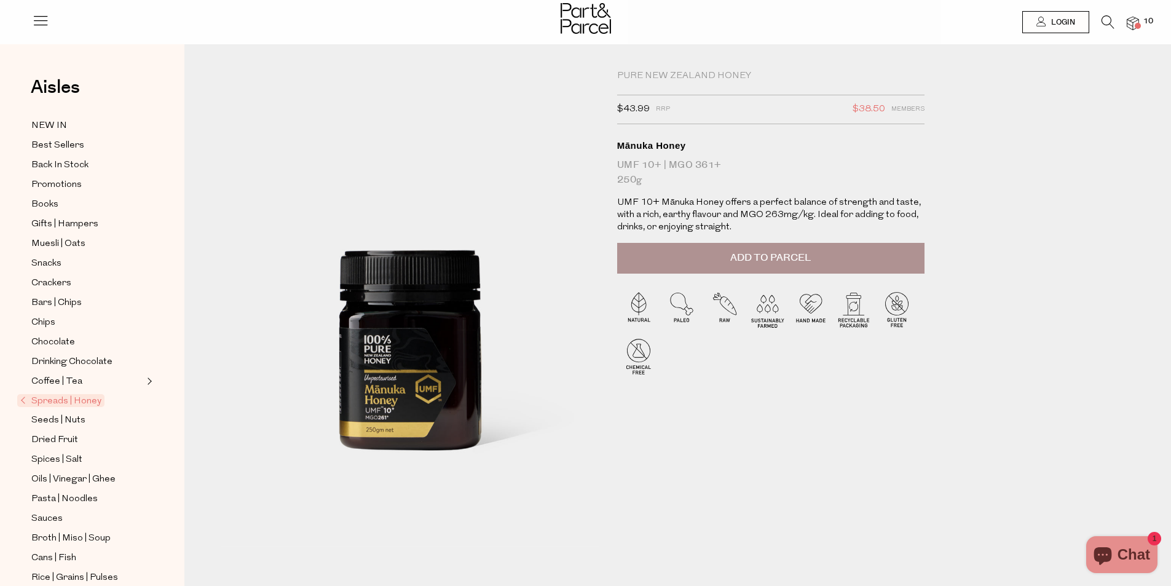
scroll to position [0, 0]
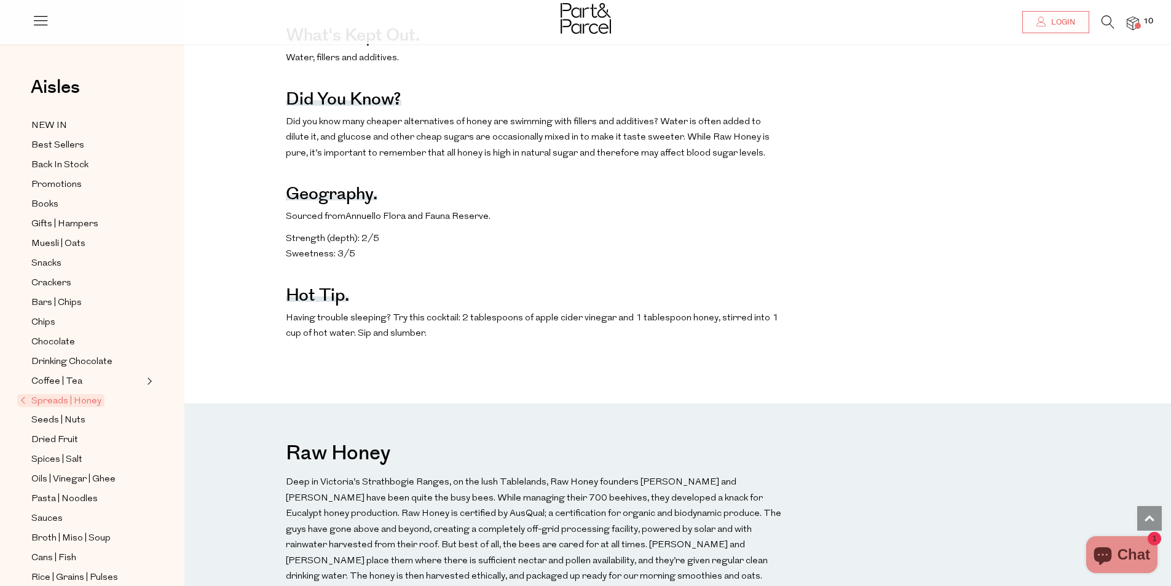
scroll to position [430, 0]
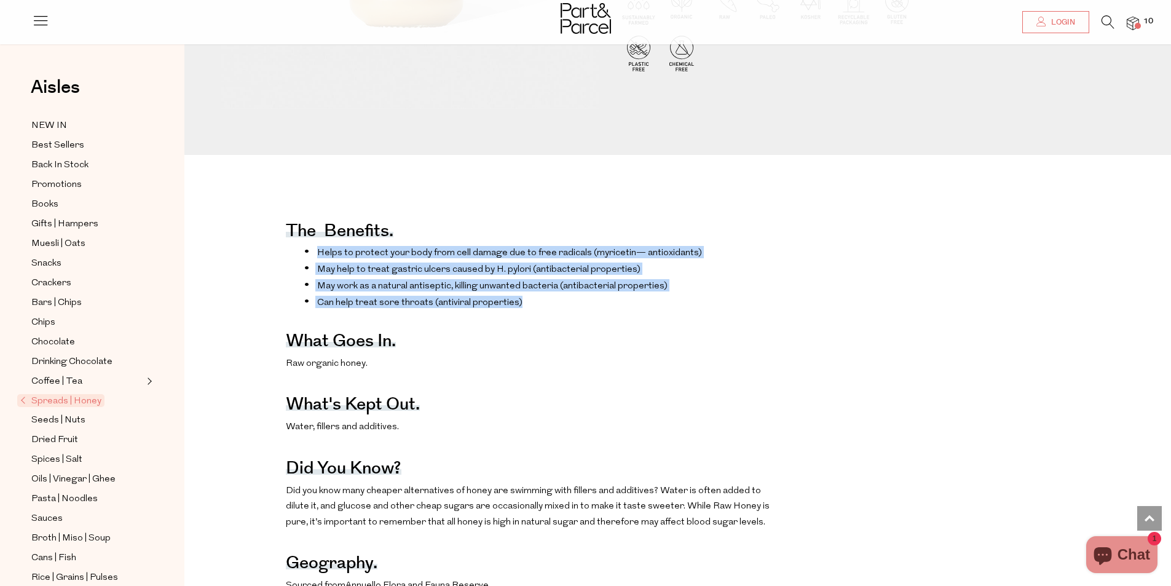
drag, startPoint x: 316, startPoint y: 253, endPoint x: 538, endPoint y: 315, distance: 230.4
click at [538, 308] on ul "Helps to protect your body from cell damage due to free radicals ( myricetin — …" at bounding box center [535, 277] width 498 height 62
click at [537, 308] on li "Can help treat sore throats (antiviral properties)" at bounding box center [543, 302] width 479 height 12
drag, startPoint x: 487, startPoint y: 322, endPoint x: 256, endPoint y: 237, distance: 245.8
click at [256, 237] on div "The benefits. Helps to protect your body from cell damage due to free radicals …" at bounding box center [687, 457] width 987 height 519
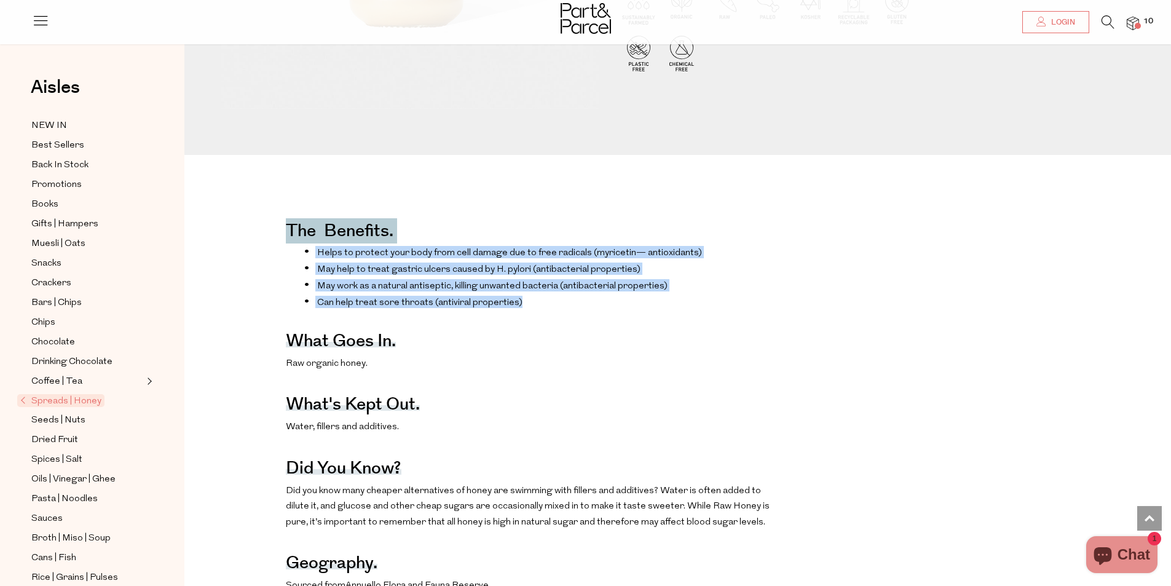
click at [665, 308] on li "Can help treat sore throats (antiviral properties)" at bounding box center [543, 302] width 479 height 12
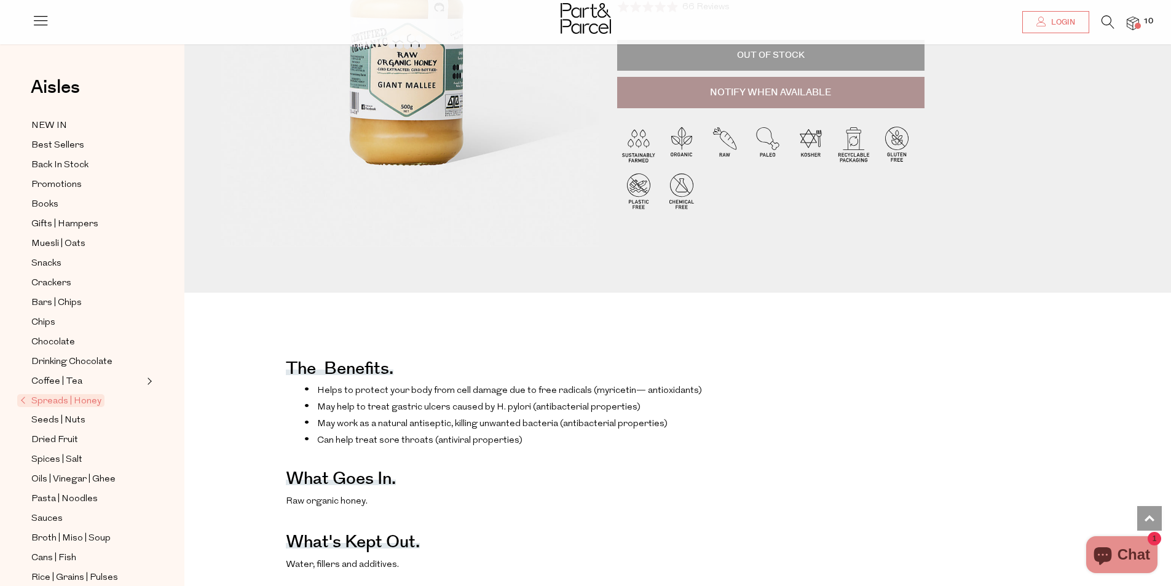
scroll to position [61, 0]
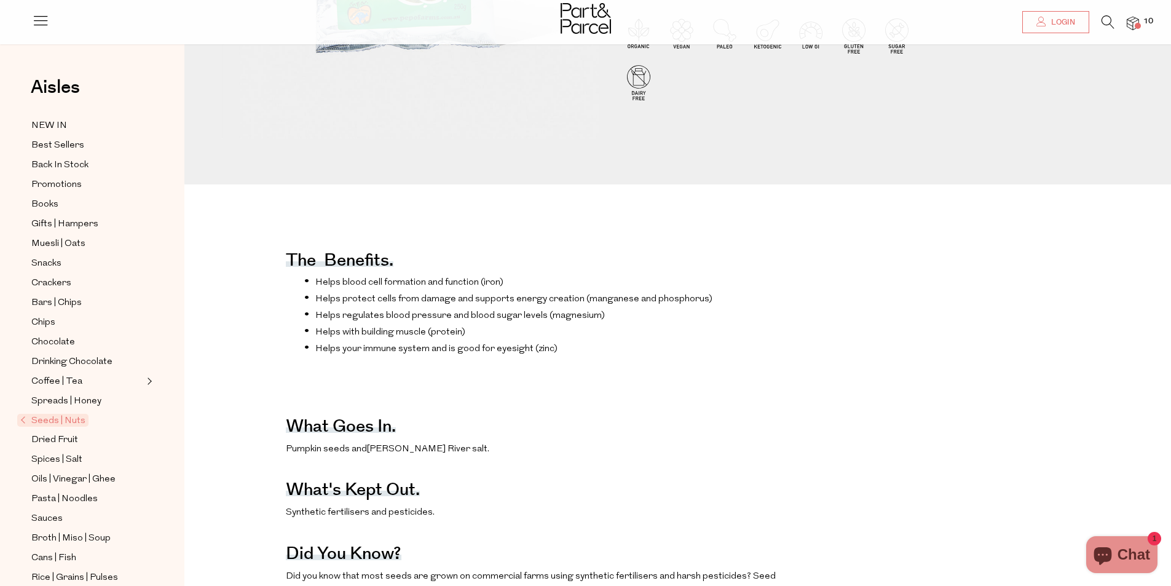
scroll to position [553, 0]
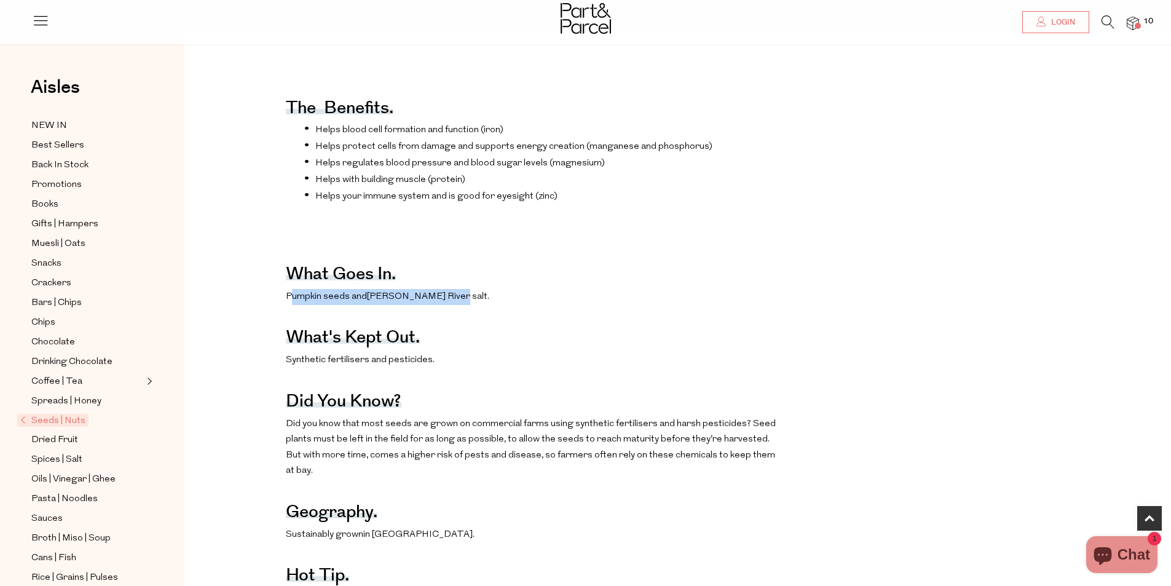
drag, startPoint x: 289, startPoint y: 323, endPoint x: 497, endPoint y: 326, distance: 208.4
click at [496, 326] on div "The benefits. Helps blood cell formation and function (iron) Helps protect cell…" at bounding box center [535, 521] width 498 height 892
click at [497, 326] on div "The benefits. Helps blood cell formation and function (iron) Helps protect cell…" at bounding box center [535, 521] width 498 height 892
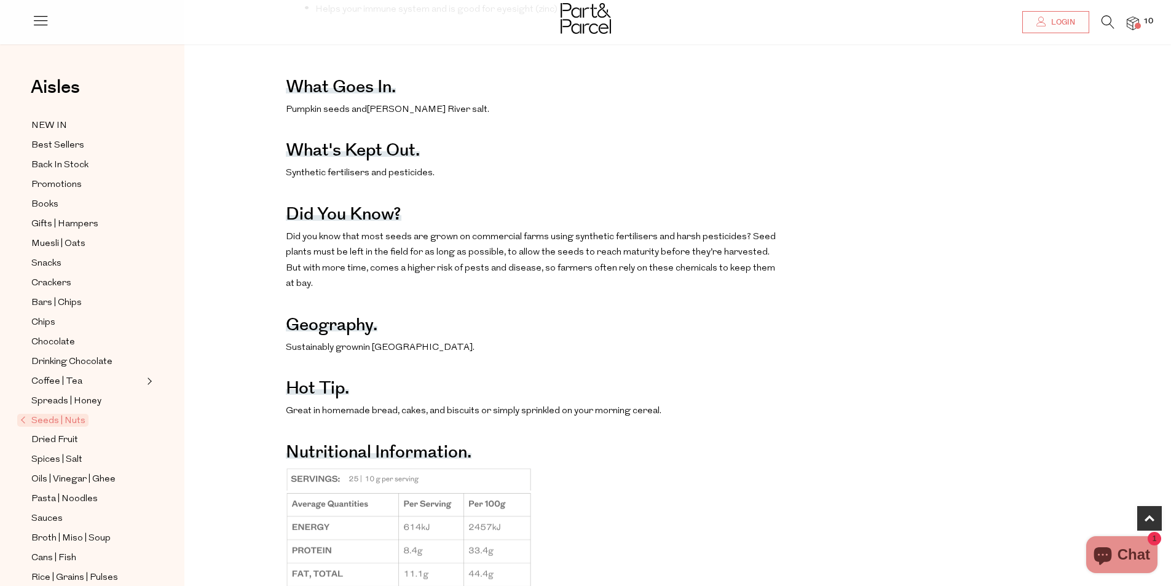
scroll to position [861, 0]
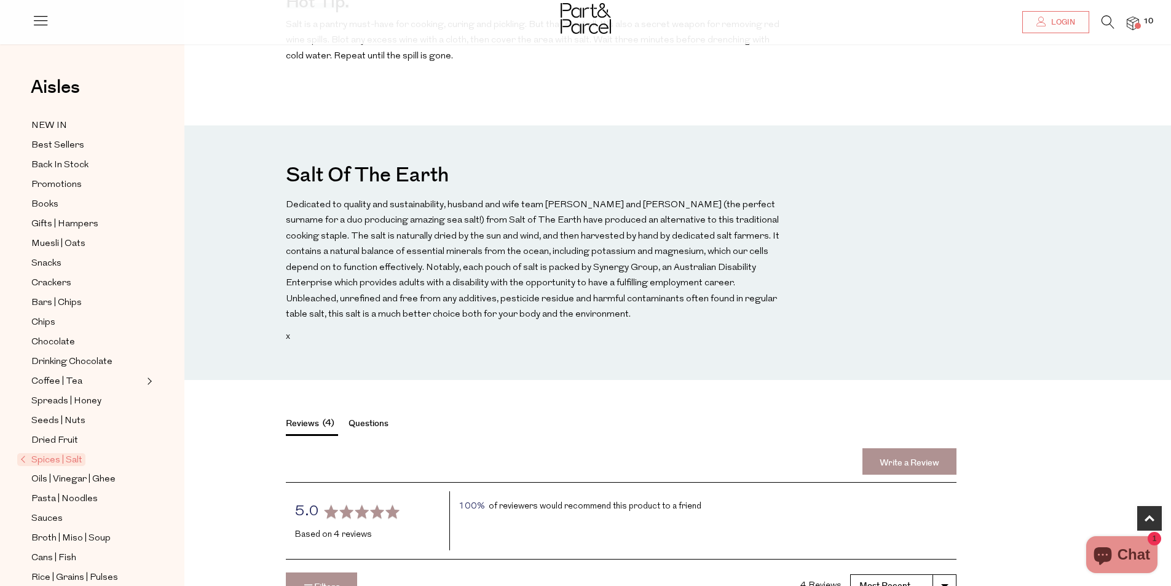
scroll to position [1168, 0]
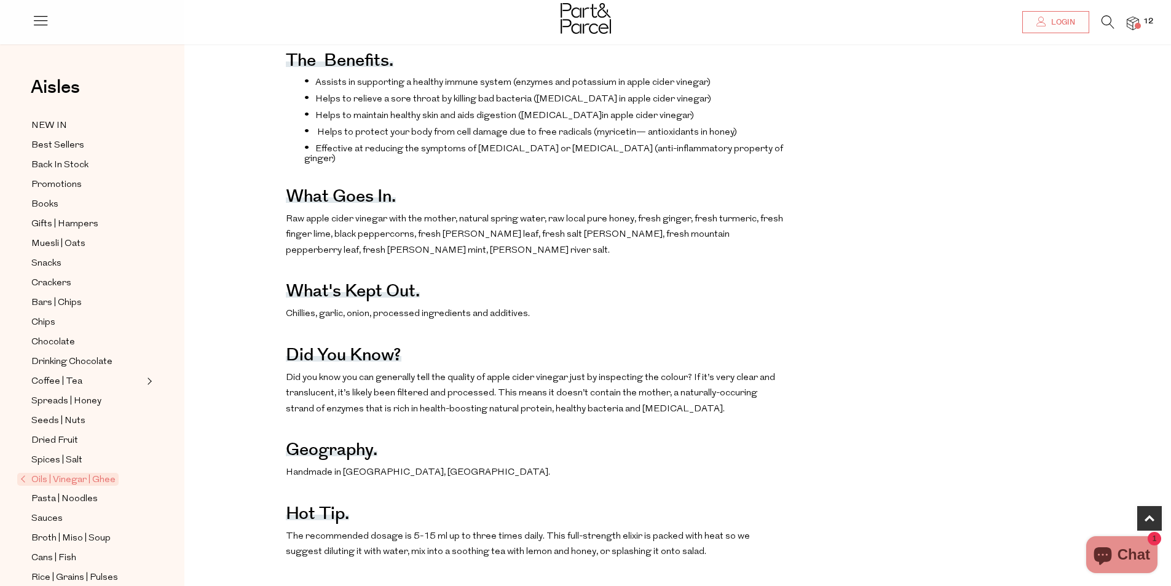
scroll to position [615, 0]
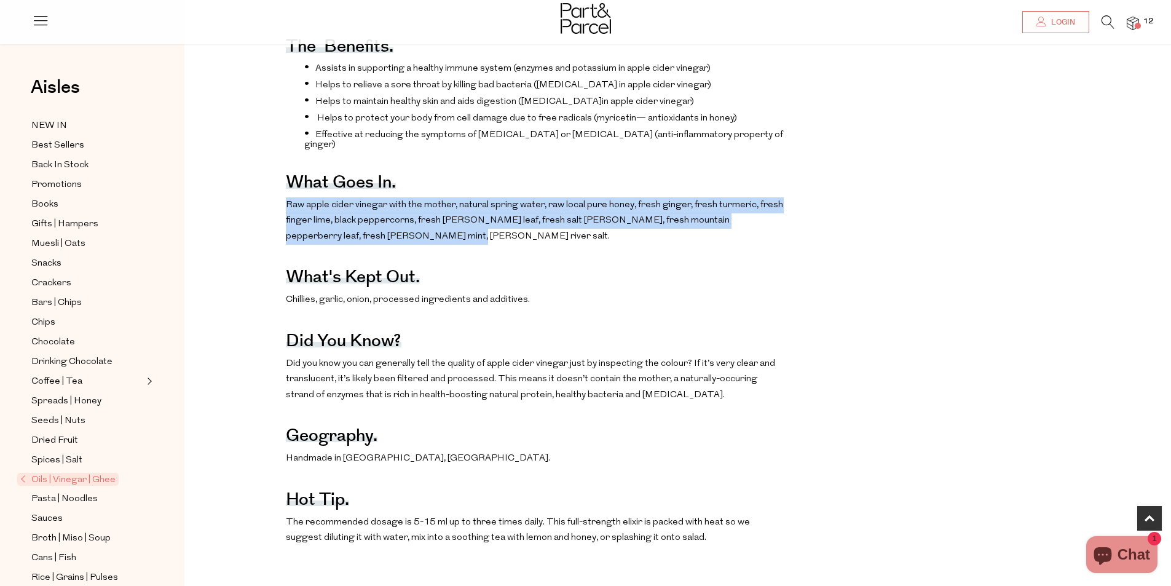
drag, startPoint x: 309, startPoint y: 238, endPoint x: 722, endPoint y: 267, distance: 414.1
click at [722, 267] on div "The benefits. Assists in supporting a healthy immune system (enzymes and potass…" at bounding box center [687, 283] width 987 height 538
click at [723, 245] on p "Raw apple cider vinegar with the mother, natural spring water, raw local pure h…" at bounding box center [535, 220] width 498 height 47
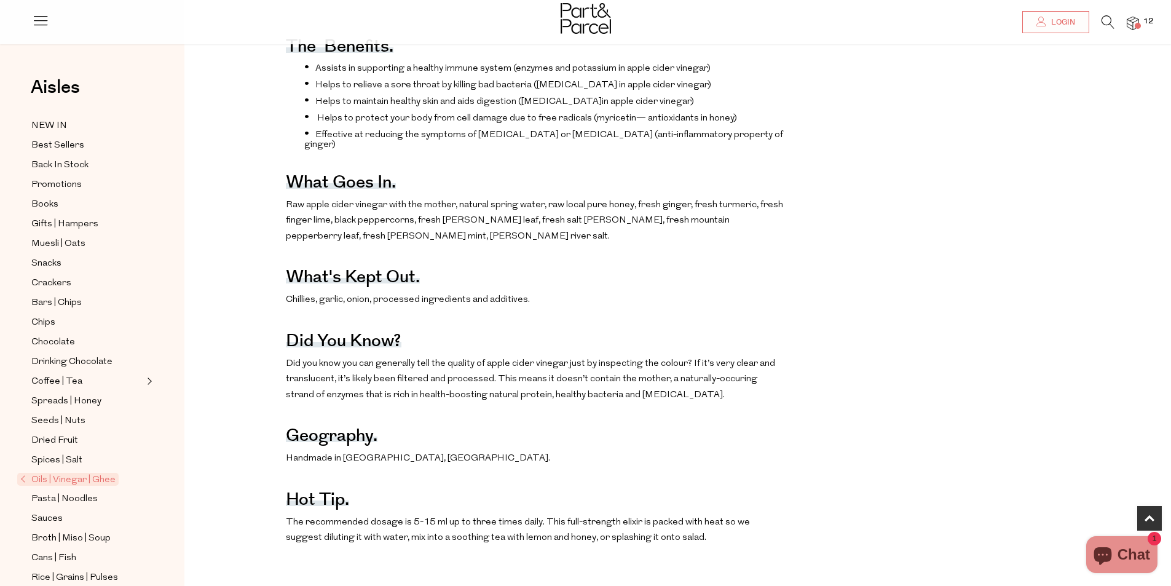
scroll to position [553, 0]
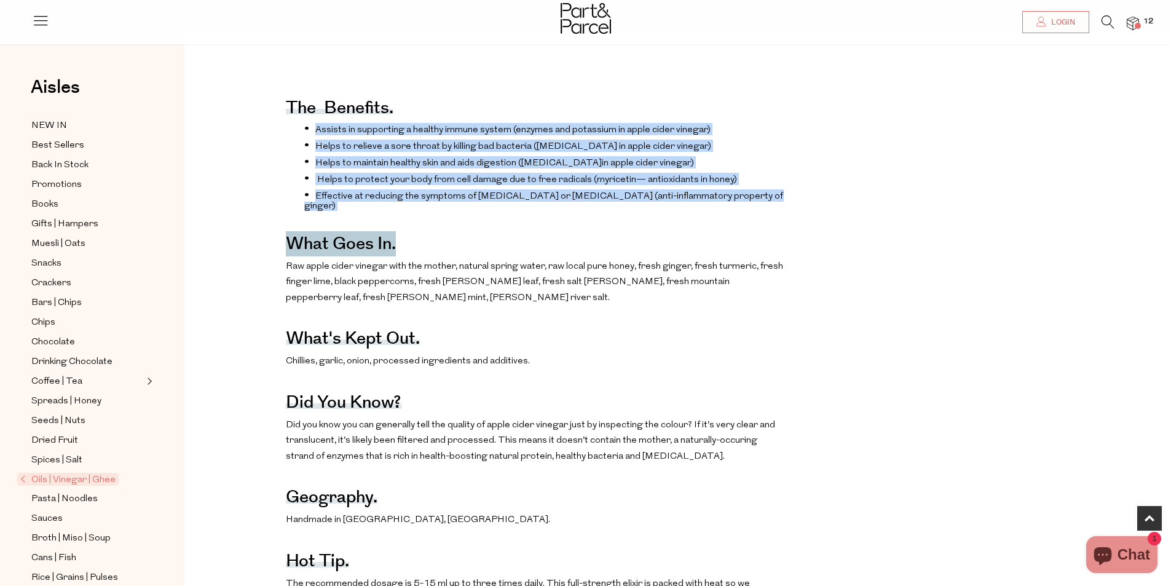
drag, startPoint x: 316, startPoint y: 130, endPoint x: 732, endPoint y: 246, distance: 431.9
click at [732, 246] on div "The benefits. Assists in supporting a healthy immune system (enzymes and potass…" at bounding box center [535, 344] width 498 height 538
click at [732, 243] on div "The benefits. Assists in supporting a healthy immune system (enzymes and potass…" at bounding box center [535, 344] width 498 height 538
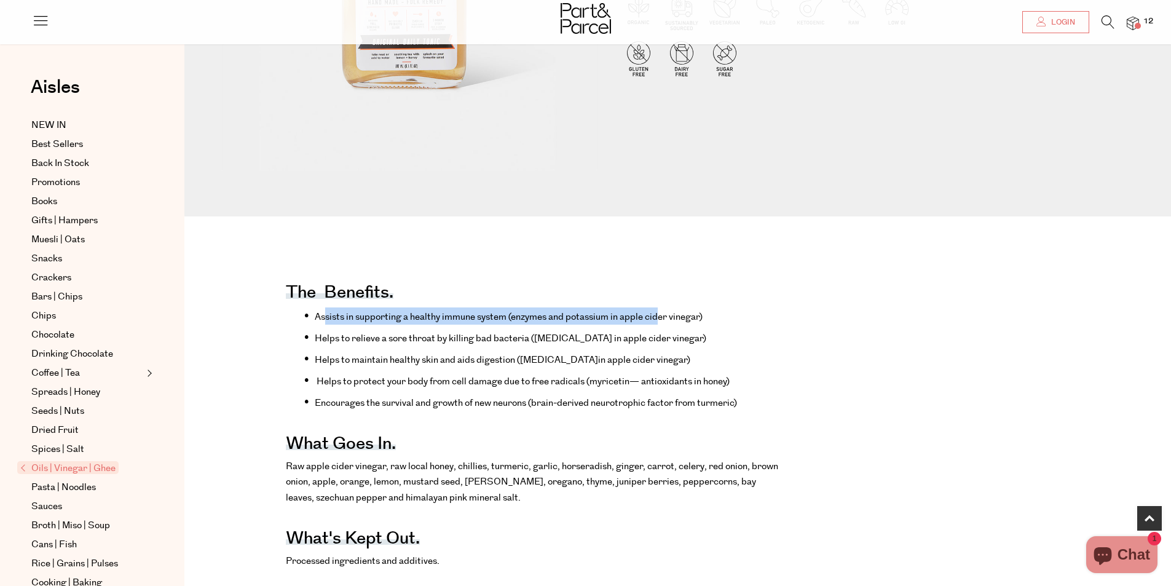
scroll to position [369, 0]
click at [711, 318] on li "Assists in supporting a healthy immune system (enzymes and potassium in apple c…" at bounding box center [543, 315] width 479 height 17
click at [709, 318] on li "Assists in supporting a healthy immune system (enzymes and potassium in apple c…" at bounding box center [543, 315] width 479 height 17
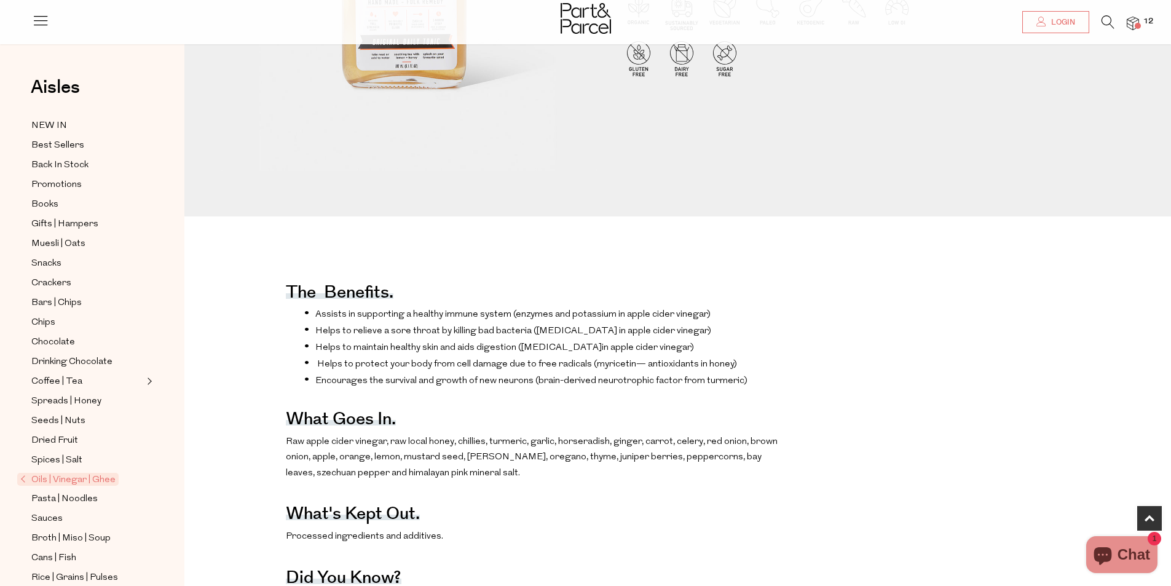
drag, startPoint x: 321, startPoint y: 336, endPoint x: 450, endPoint y: 338, distance: 129.1
click at [406, 336] on li "Helps to relieve a sore throat by killing bad bacteria ([MEDICAL_DATA] i n appl…" at bounding box center [543, 330] width 479 height 12
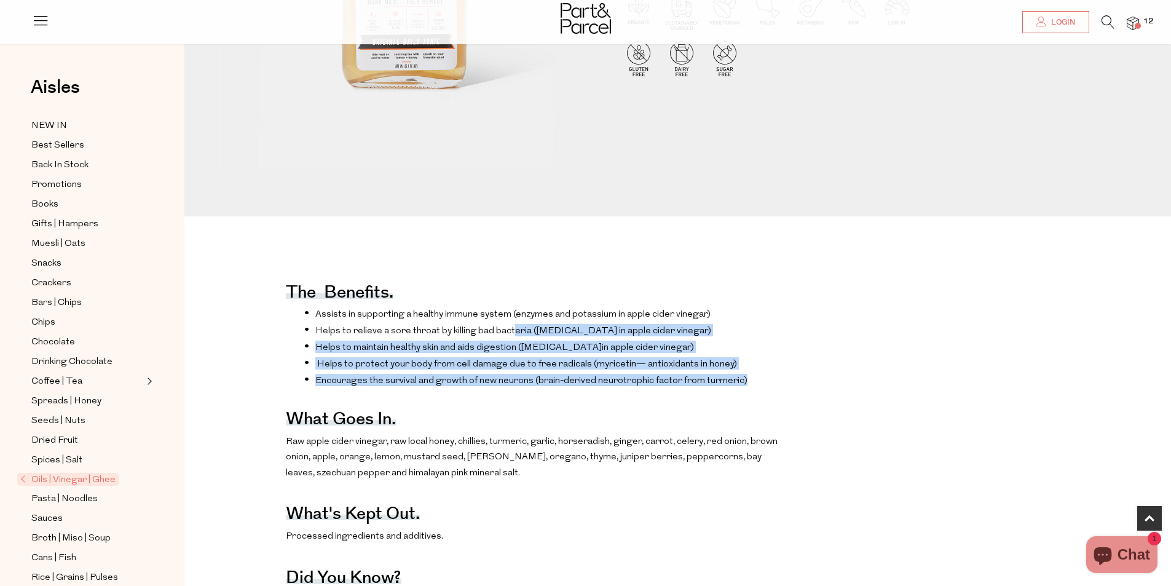
drag, startPoint x: 562, startPoint y: 342, endPoint x: 785, endPoint y: 407, distance: 232.4
click at [785, 407] on div "The benefits. Assists in supporting a healthy immune system (enzymes and potass…" at bounding box center [687, 523] width 987 height 529
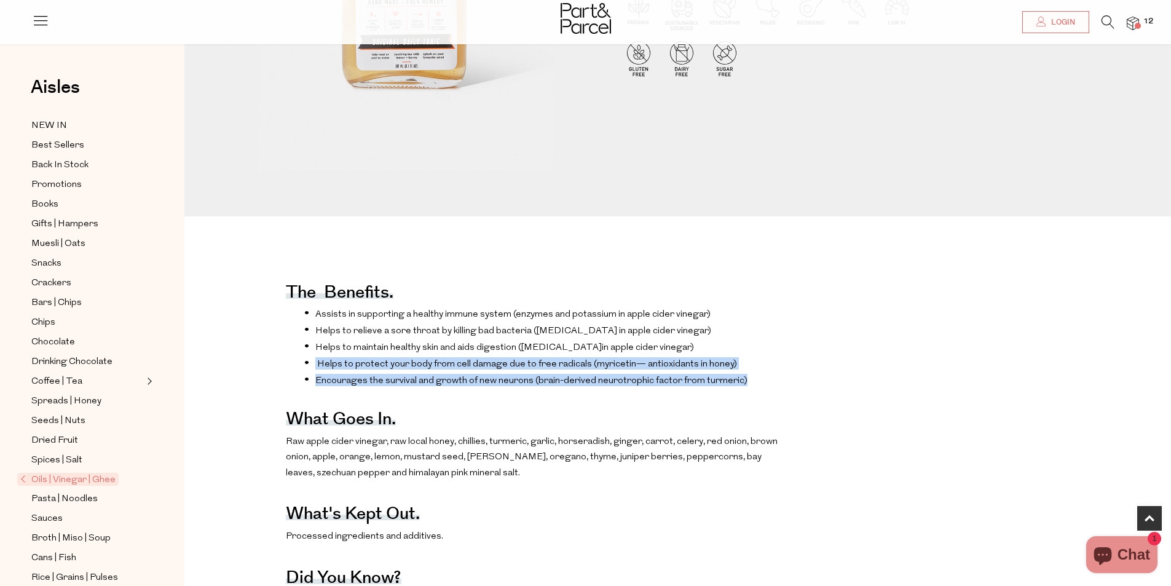
drag, startPoint x: 793, startPoint y: 404, endPoint x: 343, endPoint y: 378, distance: 450.7
click at [275, 370] on div "The benefits. Assists in supporting a healthy immune system (enzymes and potass…" at bounding box center [687, 523] width 987 height 529
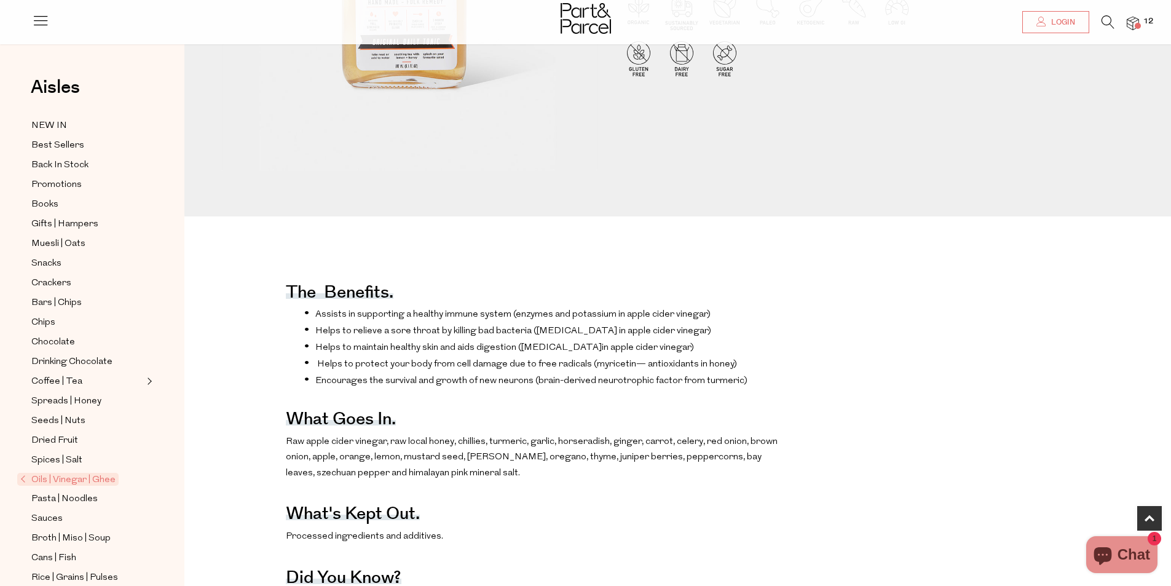
click at [830, 408] on div "The benefits. Assists in supporting a healthy immune system (enzymes and potass…" at bounding box center [687, 523] width 987 height 529
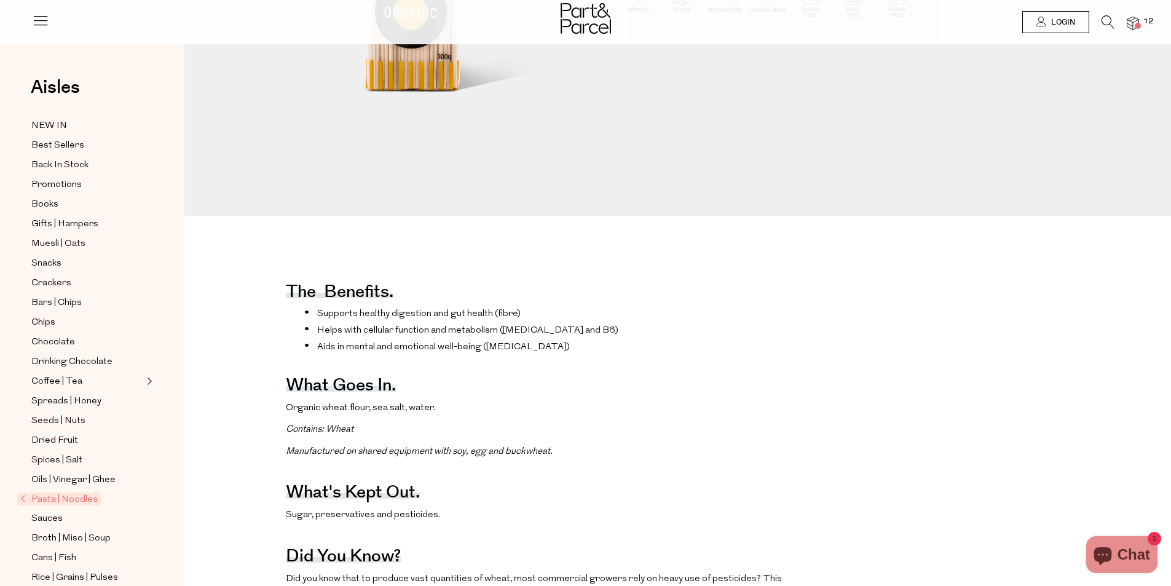
scroll to position [553, 0]
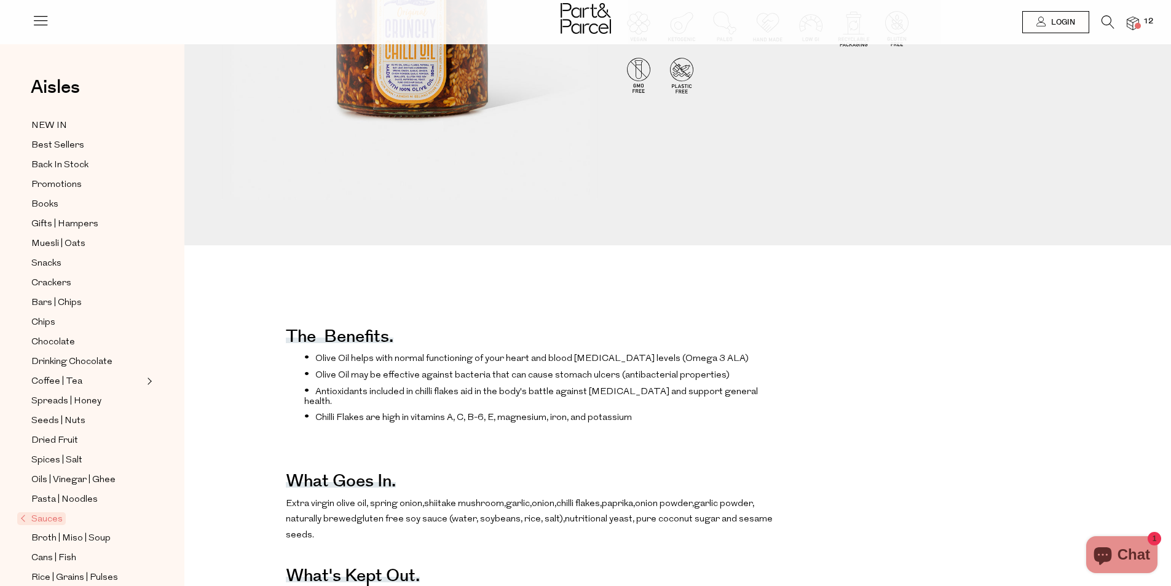
scroll to position [492, 0]
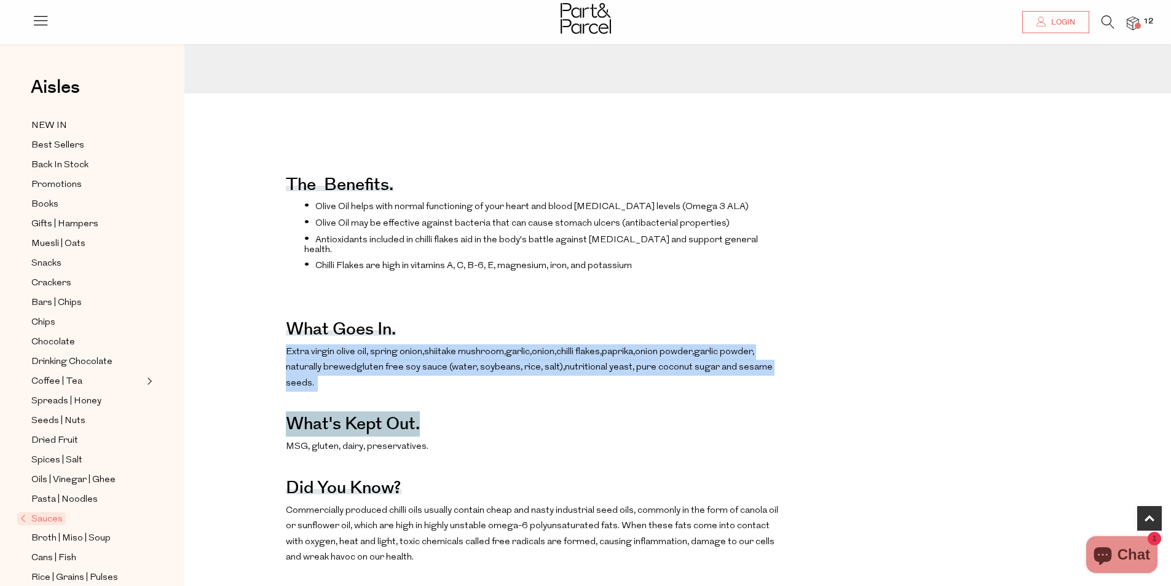
drag, startPoint x: 333, startPoint y: 366, endPoint x: 803, endPoint y: 401, distance: 472.1
click at [803, 401] on div "The benefits. Olive Oil helps with normal functioning of your heart and blood c…" at bounding box center [687, 545] width 987 height 819
click at [803, 399] on div "The benefits. Olive Oil helps with normal functioning of your heart and blood c…" at bounding box center [687, 545] width 987 height 819
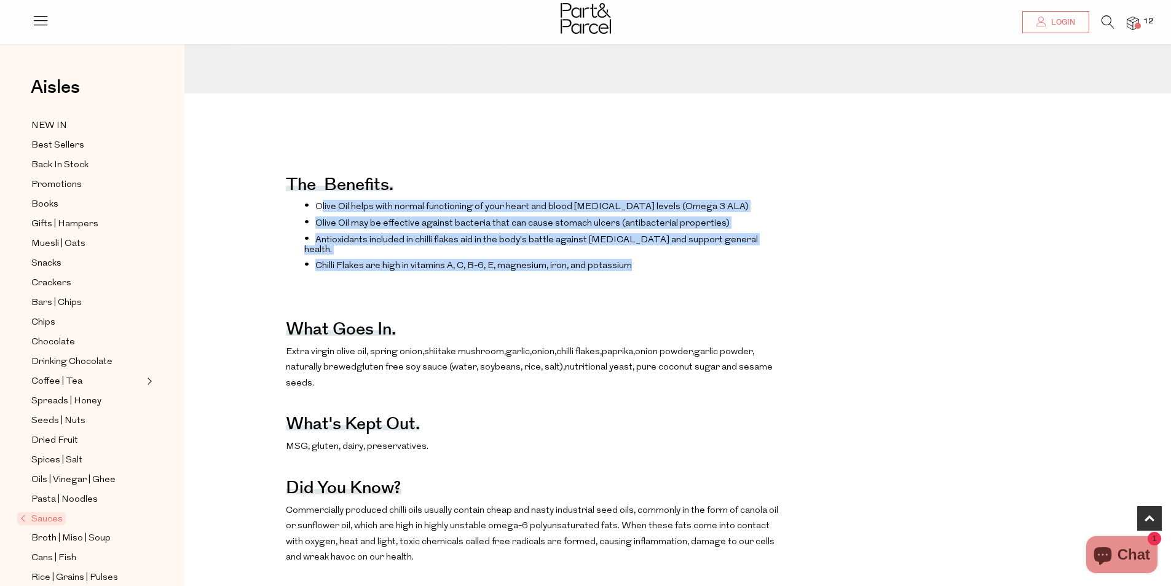
drag, startPoint x: 424, startPoint y: 226, endPoint x: 715, endPoint y: 276, distance: 295.7
click at [715, 271] on ul "Olive Oil helps with normal functioning of your heart and blood cholesterol lev…" at bounding box center [535, 235] width 498 height 71
click at [713, 271] on li "Chilli Flakes are high in vitamins A, C, B-6, E, magnesium, iron, and potassium" at bounding box center [543, 265] width 479 height 12
drag, startPoint x: 691, startPoint y: 277, endPoint x: 321, endPoint y: 213, distance: 375.5
click at [278, 209] on div "The benefits. Olive Oil helps with normal functioning of your heart and blood c…" at bounding box center [687, 545] width 987 height 819
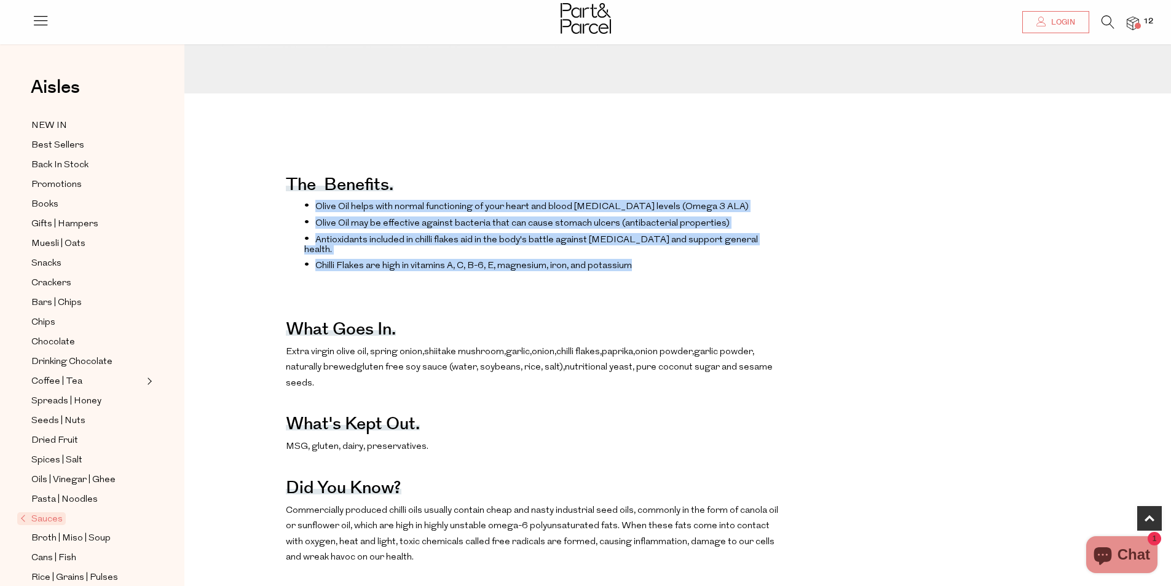
click at [545, 229] on li "Olive Oil may be effective against bacteria that can cause stomach ulcers (anti…" at bounding box center [543, 222] width 479 height 12
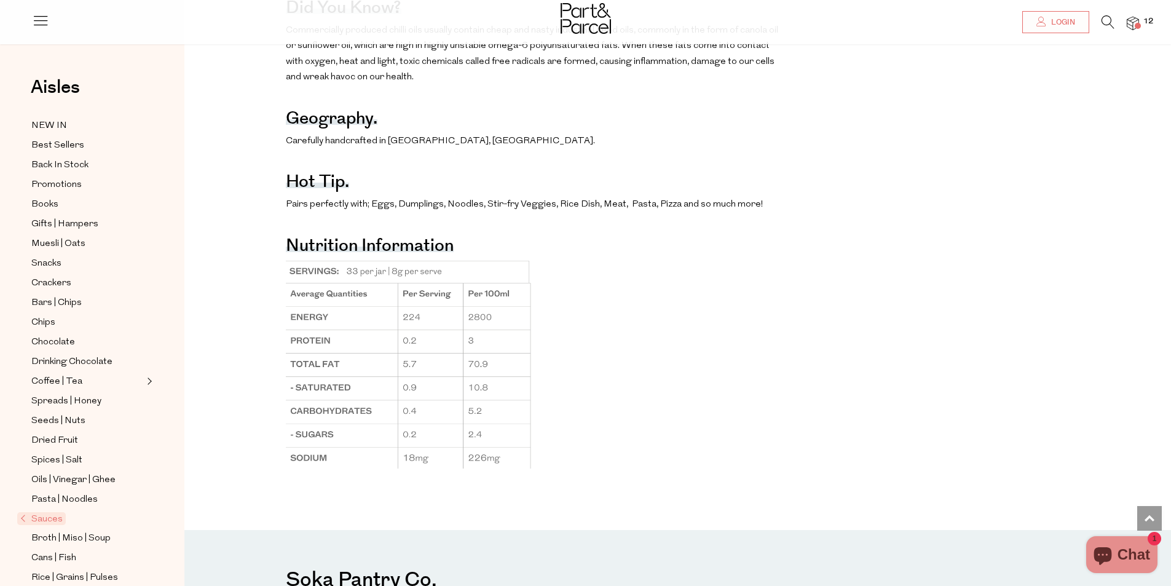
scroll to position [861, 0]
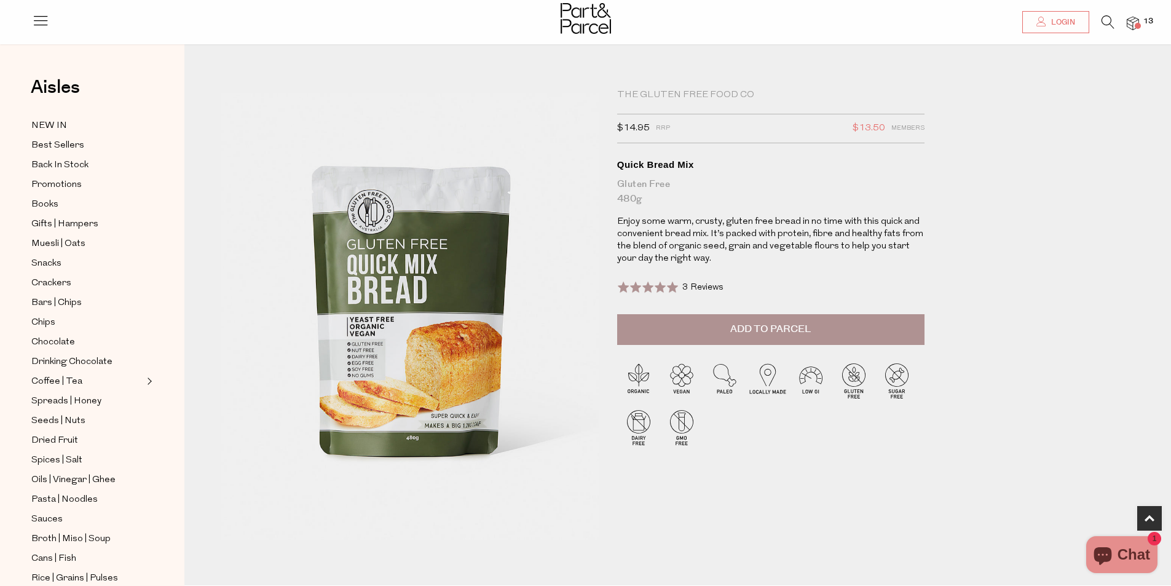
scroll to position [430, 0]
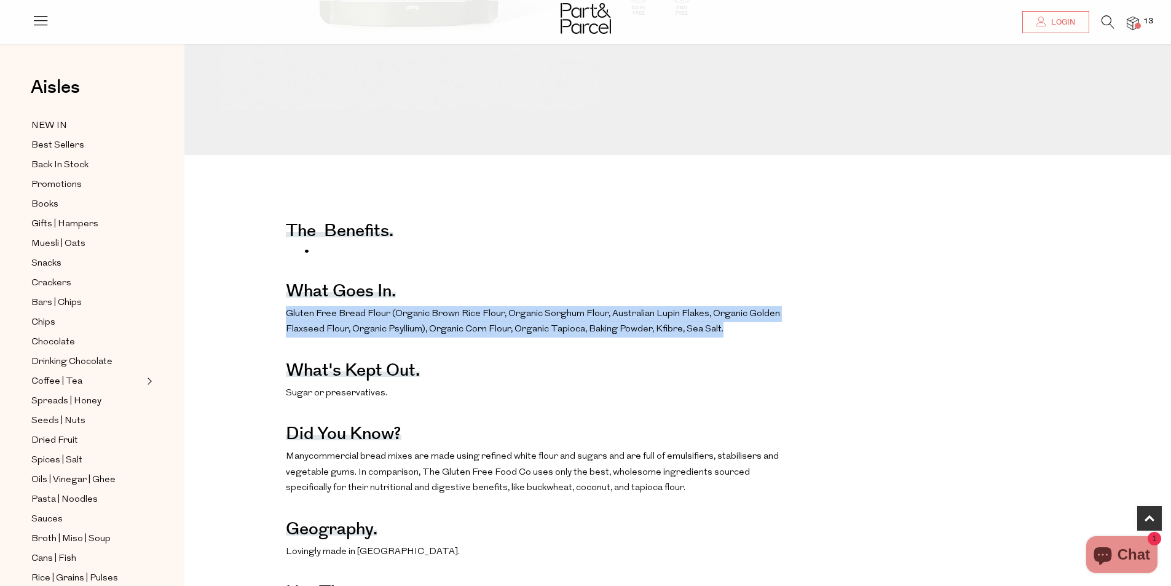
drag, startPoint x: 275, startPoint y: 317, endPoint x: 729, endPoint y: 333, distance: 454.5
click at [729, 333] on div "The benefits. What goes in. Gluten Free Bread Flour (Organic Brown Rice Flour, …" at bounding box center [687, 567] width 987 height 739
click at [729, 333] on p "Gluten Free Bread Flour (Organic Brown Rice Flour, Organic Sorghum Flour, Austr…" at bounding box center [535, 321] width 498 height 31
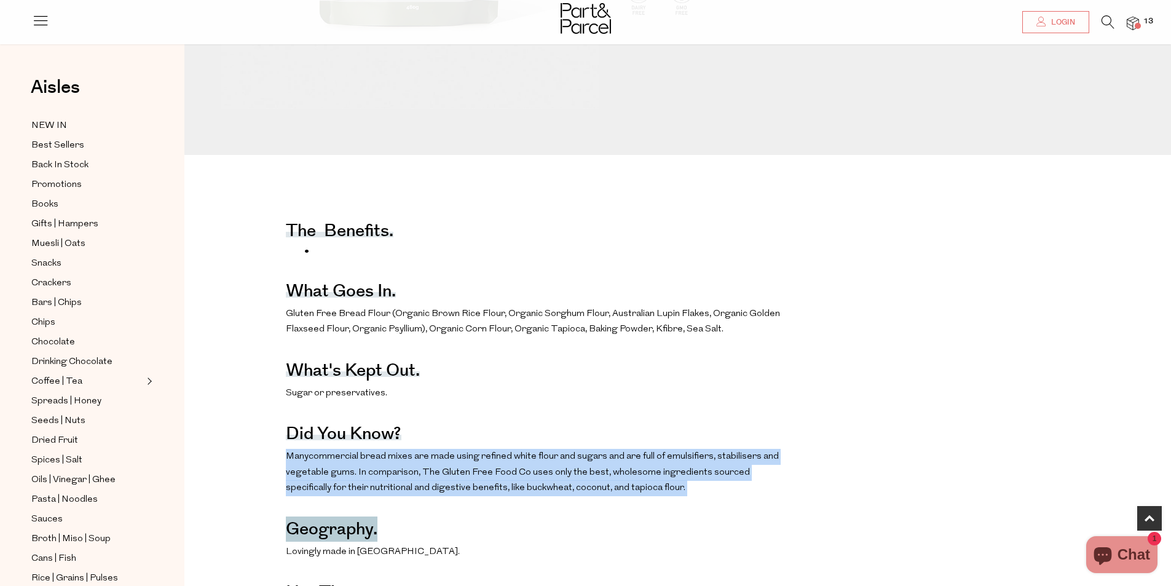
drag, startPoint x: 285, startPoint y: 458, endPoint x: 676, endPoint y: 495, distance: 393.3
click at [680, 503] on div "The benefits. What goes in. Gluten Free Bread Flour (Organic Brown Rice Flour, …" at bounding box center [687, 567] width 987 height 739
click at [671, 492] on p "Many commercial bread mixes are made using refined white flour and sugars and a…" at bounding box center [535, 472] width 498 height 47
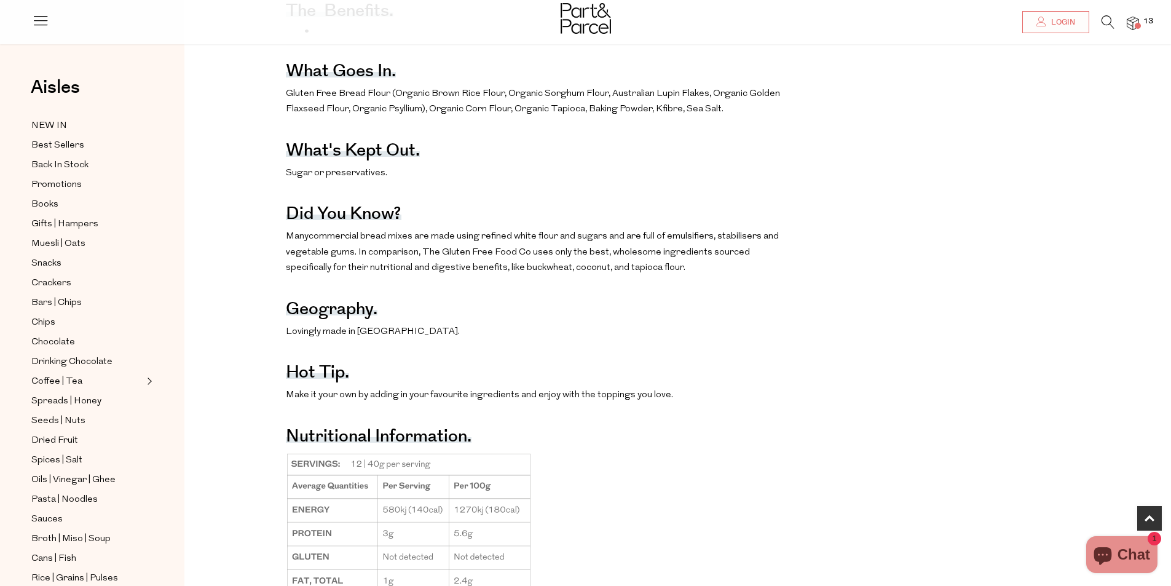
scroll to position [307, 0]
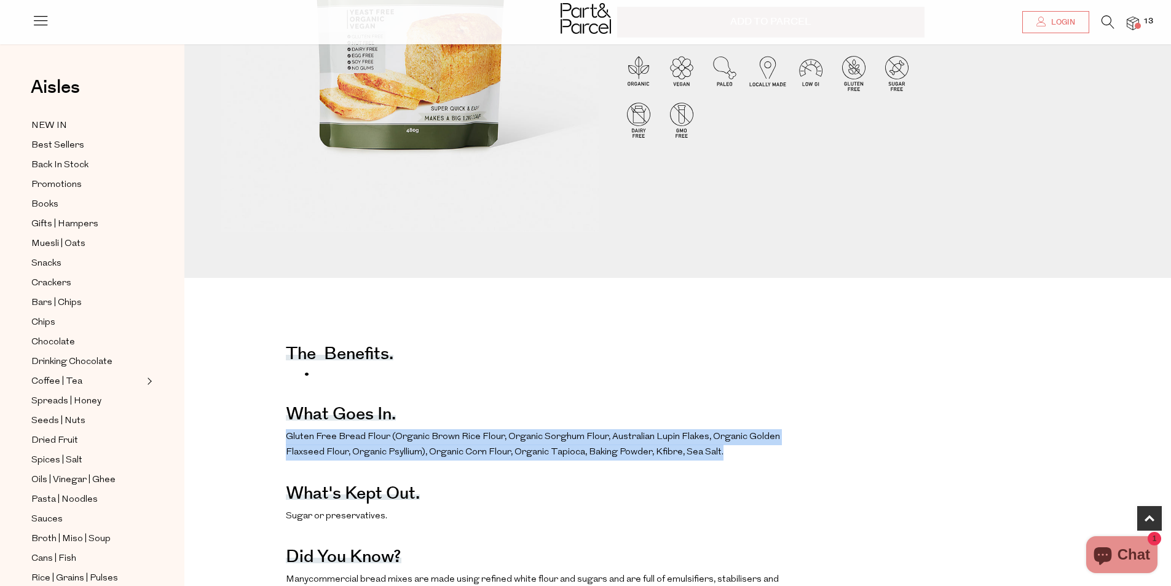
drag, startPoint x: 282, startPoint y: 441, endPoint x: 870, endPoint y: 451, distance: 588.3
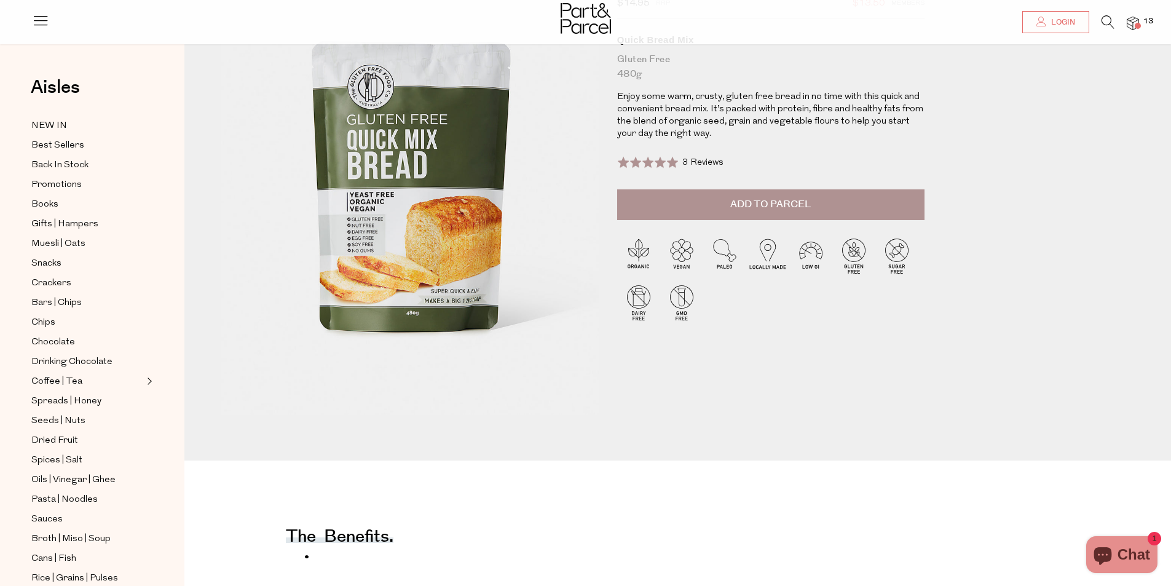
scroll to position [0, 0]
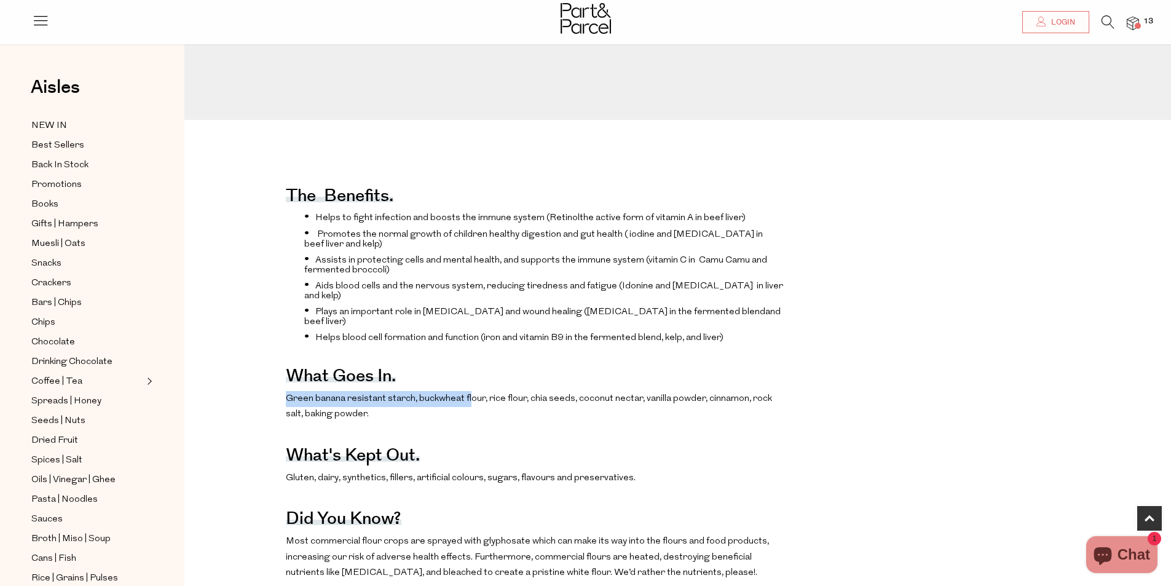
drag, startPoint x: 302, startPoint y: 415, endPoint x: 473, endPoint y: 416, distance: 171.5
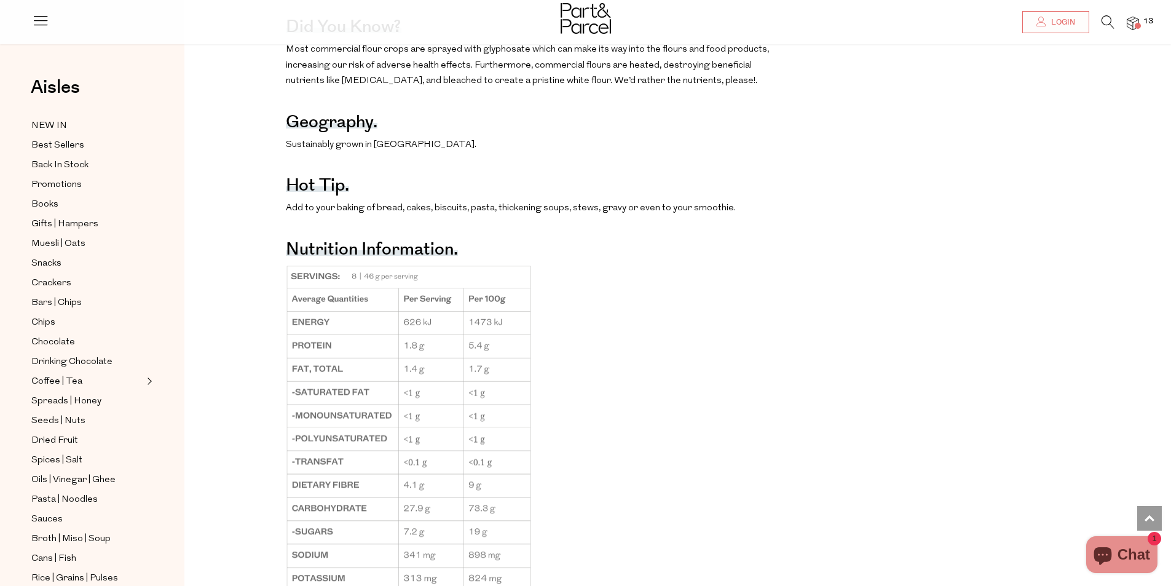
click at [824, 353] on div "The benefits. Helps to fight infection and boosts the immune system (R etinol t…" at bounding box center [687, 159] width 987 height 977
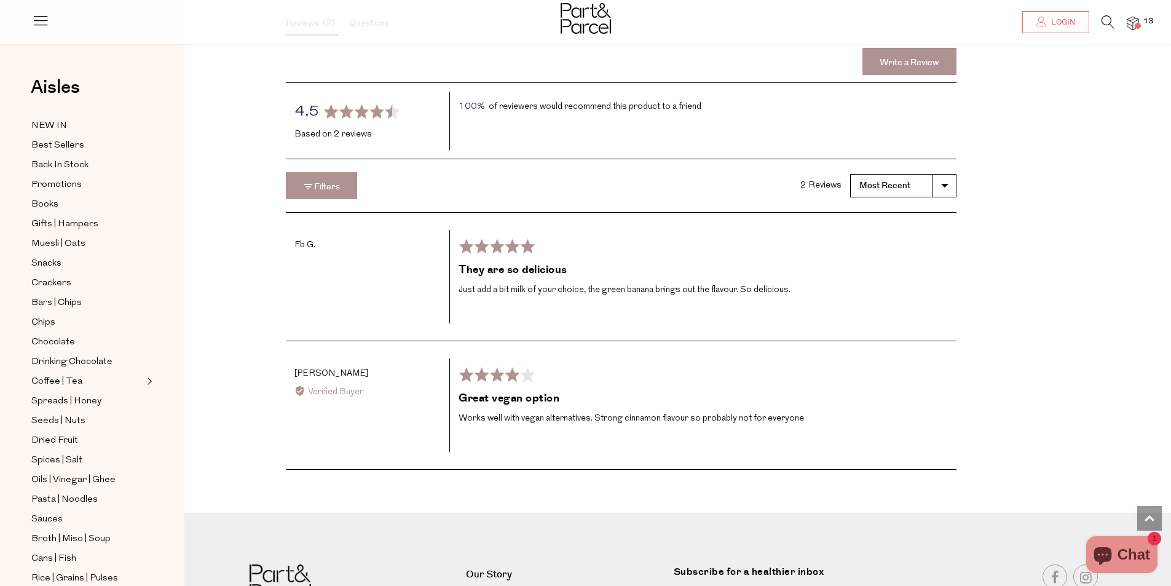
scroll to position [2028, 0]
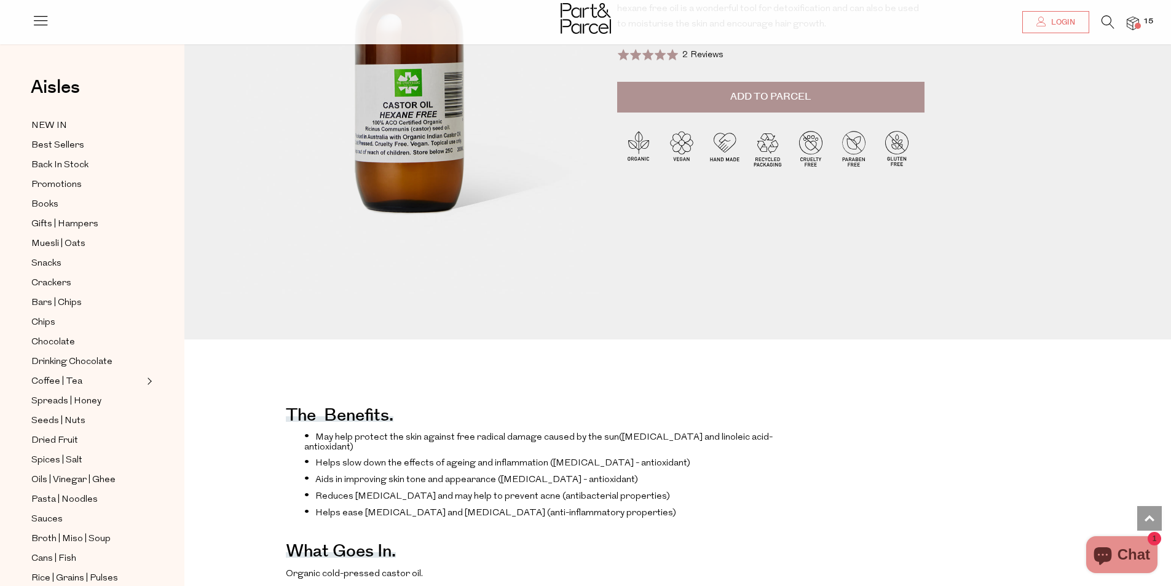
scroll to position [430, 0]
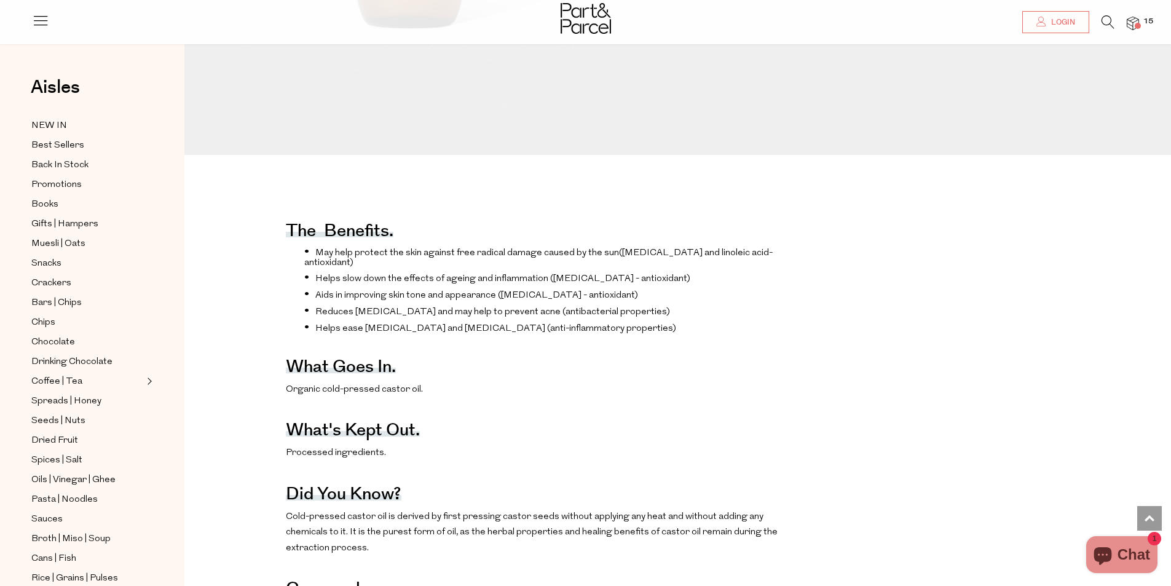
drag, startPoint x: 316, startPoint y: 290, endPoint x: 374, endPoint y: 289, distance: 57.8
click at [340, 283] on span "Helps slow down the effects of ageing and inflammation ([MEDICAL_DATA] - antiox…" at bounding box center [502, 278] width 375 height 9
drag, startPoint x: 406, startPoint y: 286, endPoint x: 652, endPoint y: 276, distance: 246.1
click at [652, 276] on ul "May help protect the skin against free radical damage caused by the sun ([MEDIC…" at bounding box center [535, 290] width 498 height 88
click at [696, 334] on li "Helps ease [MEDICAL_DATA] and [MEDICAL_DATA] (anti-inflammatory properties)" at bounding box center [543, 327] width 479 height 12
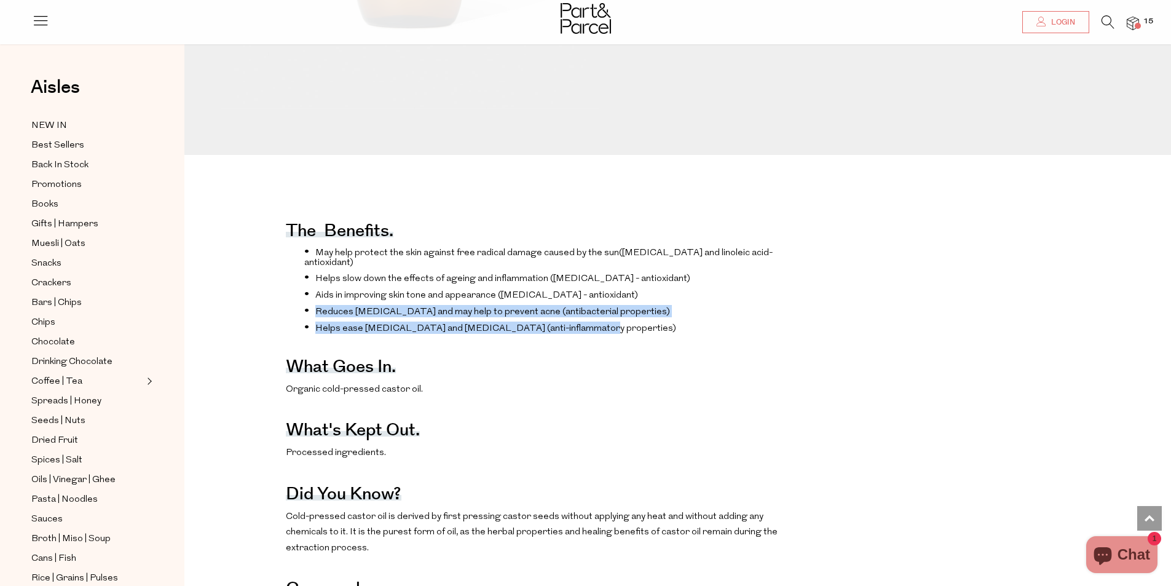
drag, startPoint x: 645, startPoint y: 347, endPoint x: 312, endPoint y: 322, distance: 334.7
click at [313, 322] on ul "May help protect the skin against free radical damage caused by the sun ([MEDIC…" at bounding box center [535, 290] width 498 height 88
click at [840, 318] on div "The benefits. May help protect the skin against free radical damage caused by t…" at bounding box center [687, 459] width 987 height 523
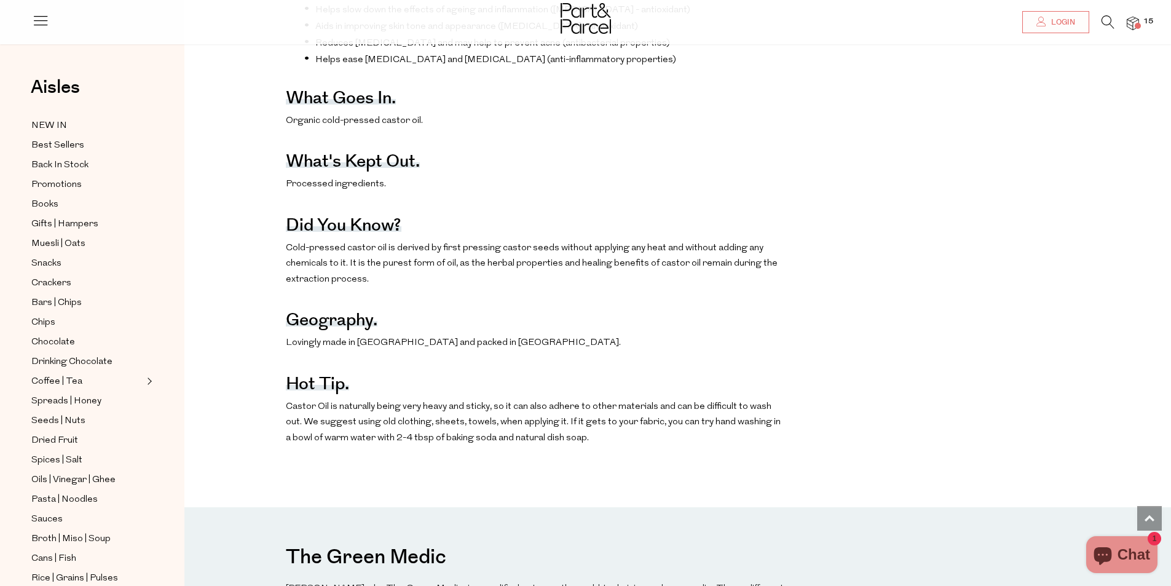
scroll to position [861, 0]
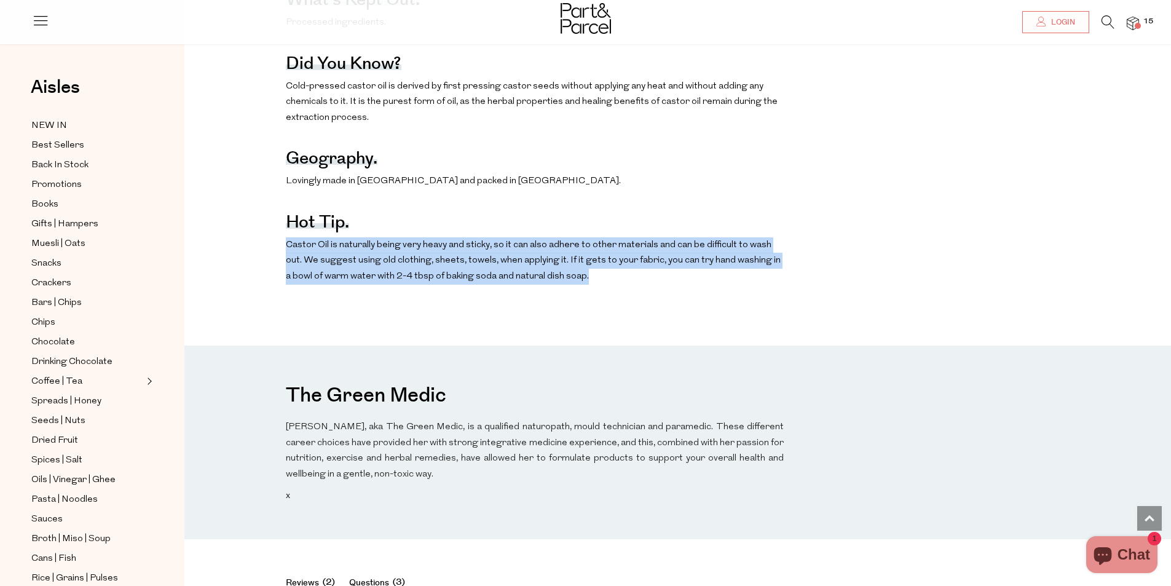
drag, startPoint x: 281, startPoint y: 267, endPoint x: 556, endPoint y: 323, distance: 280.9
click at [556, 323] on div "The benefits. May help protect the skin against free radical damage caused by t…" at bounding box center [682, 35] width 996 height 621
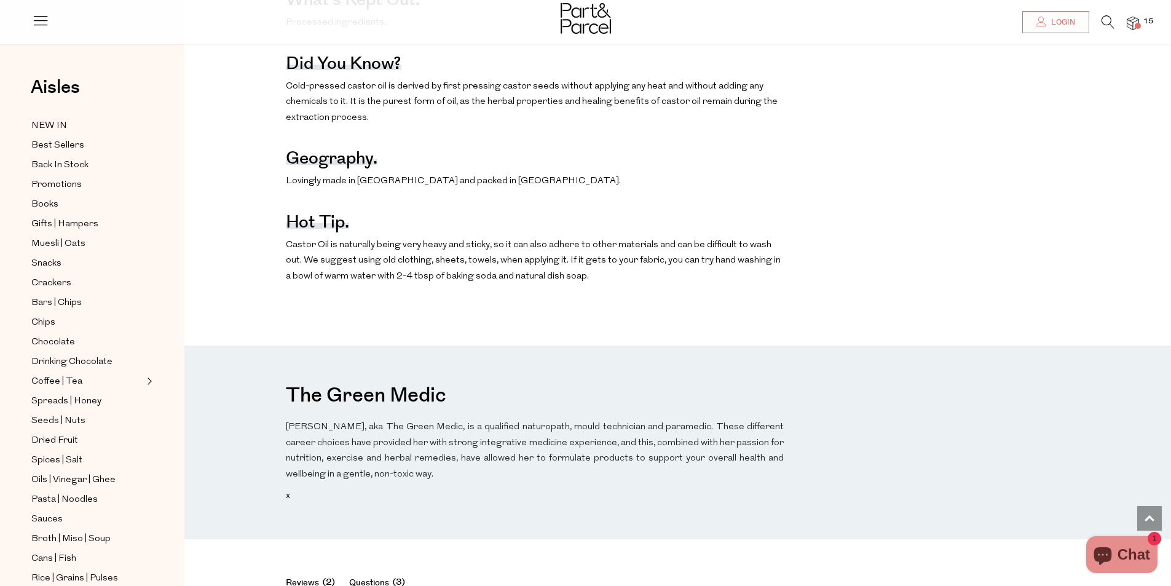
click at [563, 291] on div "The benefits. May help protect the skin against free radical damage caused by t…" at bounding box center [535, 29] width 498 height 523
drag, startPoint x: 592, startPoint y: 261, endPoint x: 607, endPoint y: 288, distance: 31.3
click at [805, 291] on div "The benefits. May help protect the skin against free radical damage caused by t…" at bounding box center [687, 29] width 987 height 523
click at [554, 285] on p "Castor Oil is naturally being very heavy and sticky, so it can also adhere to o…" at bounding box center [535, 260] width 498 height 47
click at [561, 285] on p "Castor Oil is naturally being very heavy and sticky, so it can also adhere to o…" at bounding box center [535, 260] width 498 height 47
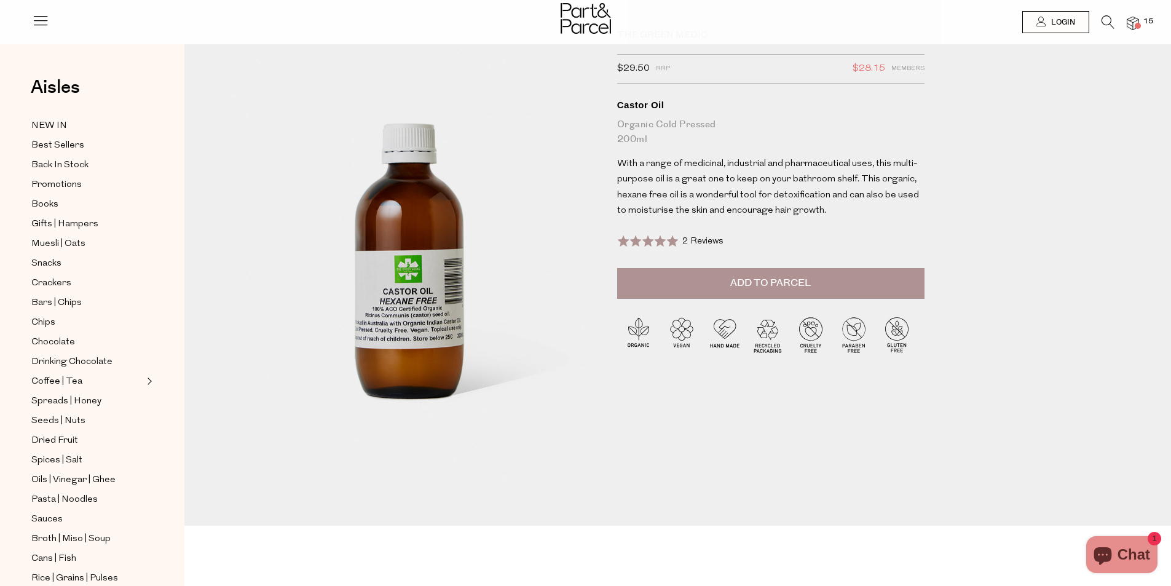
scroll to position [0, 0]
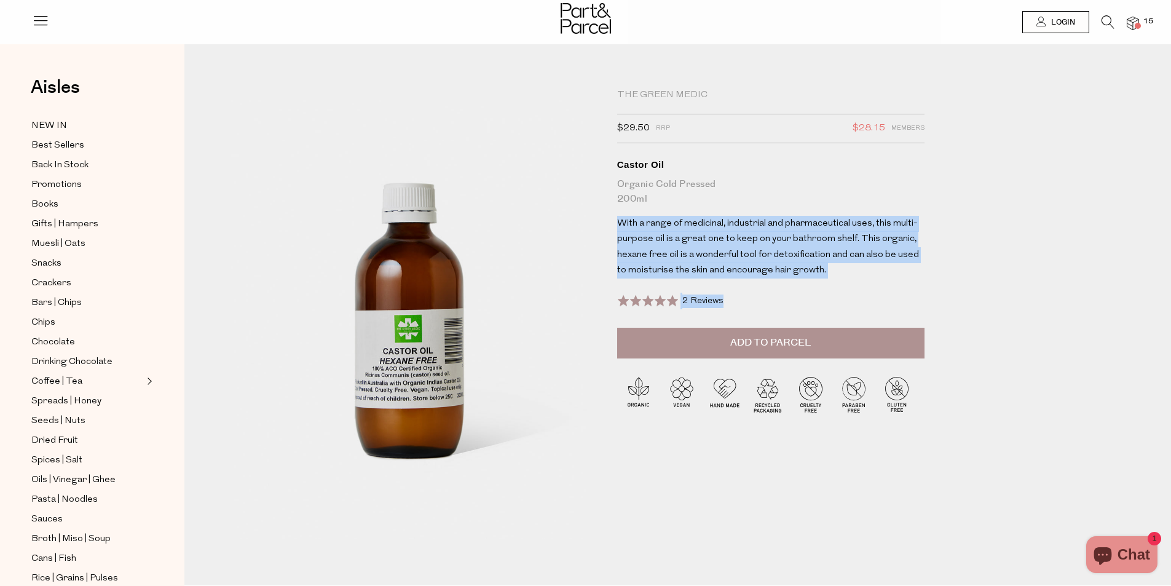
drag, startPoint x: 613, startPoint y: 219, endPoint x: 830, endPoint y: 278, distance: 225.4
click at [830, 278] on div "The Green Medic $29.50 RRP $28.15 Members Available: In Stock Castor Oil Organi…" at bounding box center [777, 309] width 338 height 441
click at [837, 267] on p "With a range of medicinal, industrial and pharmaceutical uses, this multi-purpo…" at bounding box center [770, 247] width 307 height 63
drag, startPoint x: 837, startPoint y: 269, endPoint x: 610, endPoint y: 216, distance: 232.9
click at [610, 216] on div "The Green Medic $29.50 RRP $28.15 Members Available: In Stock Castor Oil Organi…" at bounding box center [777, 309] width 338 height 441
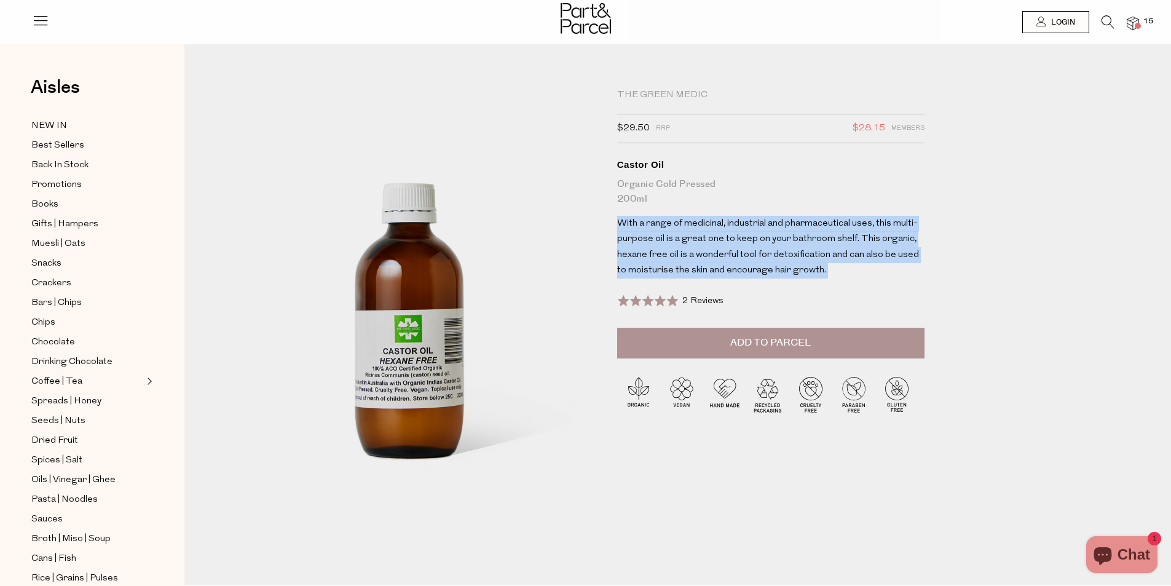
click at [906, 229] on span "With a range of medicinal, industrial and pharmaceutical uses, this multi-purpo…" at bounding box center [768, 247] width 302 height 57
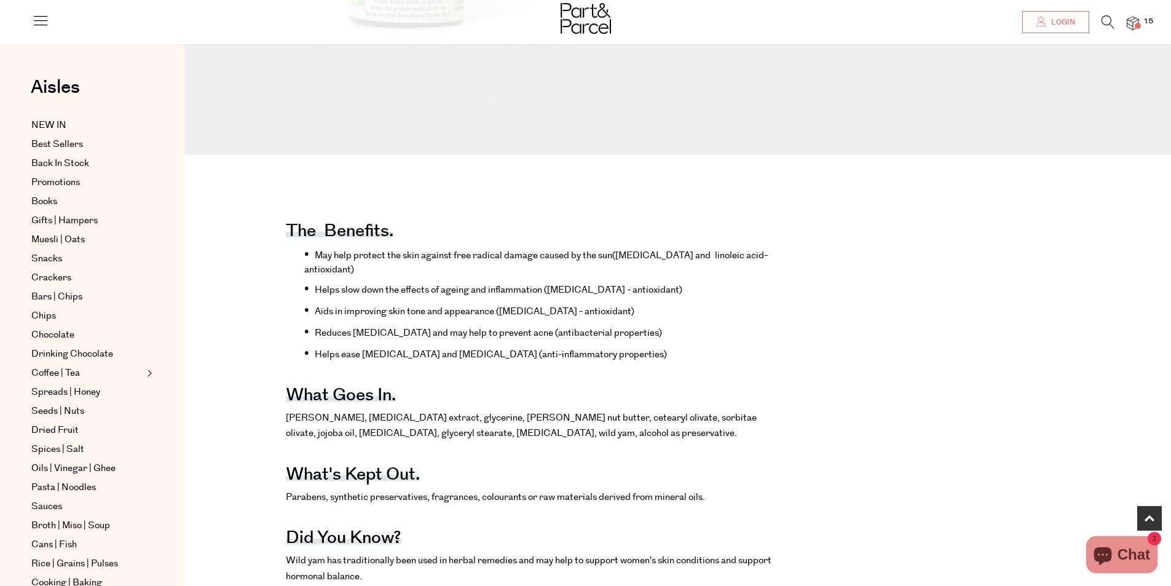
click at [307, 253] on li "May help protect the skin against free radical damage caused by the sun ([MEDIC…" at bounding box center [543, 261] width 479 height 30
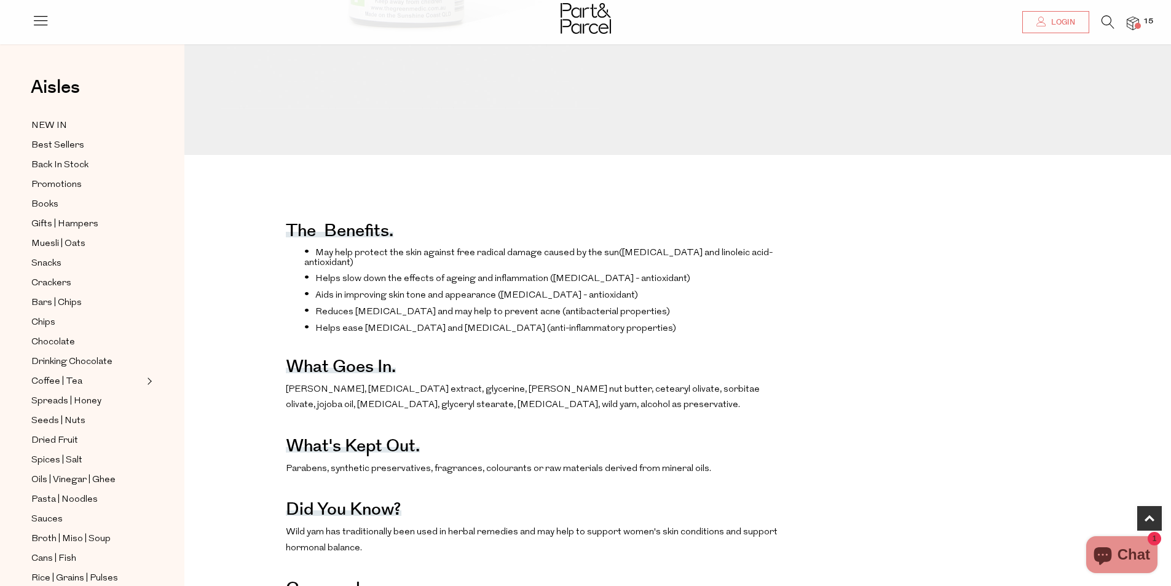
drag, startPoint x: 391, startPoint y: 266, endPoint x: 401, endPoint y: 272, distance: 12.1
click at [401, 267] on li "May help protect the skin against free radical damage caused by the sun ([MEDIC…" at bounding box center [543, 257] width 479 height 22
click at [406, 267] on li "May help protect the skin against free radical damage caused by the sun ([MEDIC…" at bounding box center [543, 257] width 479 height 22
drag, startPoint x: 890, startPoint y: 278, endPoint x: 890, endPoint y: 296, distance: 17.8
click at [890, 279] on div "The benefits. May help protect the skin against free radical damage caused by t…" at bounding box center [687, 444] width 987 height 492
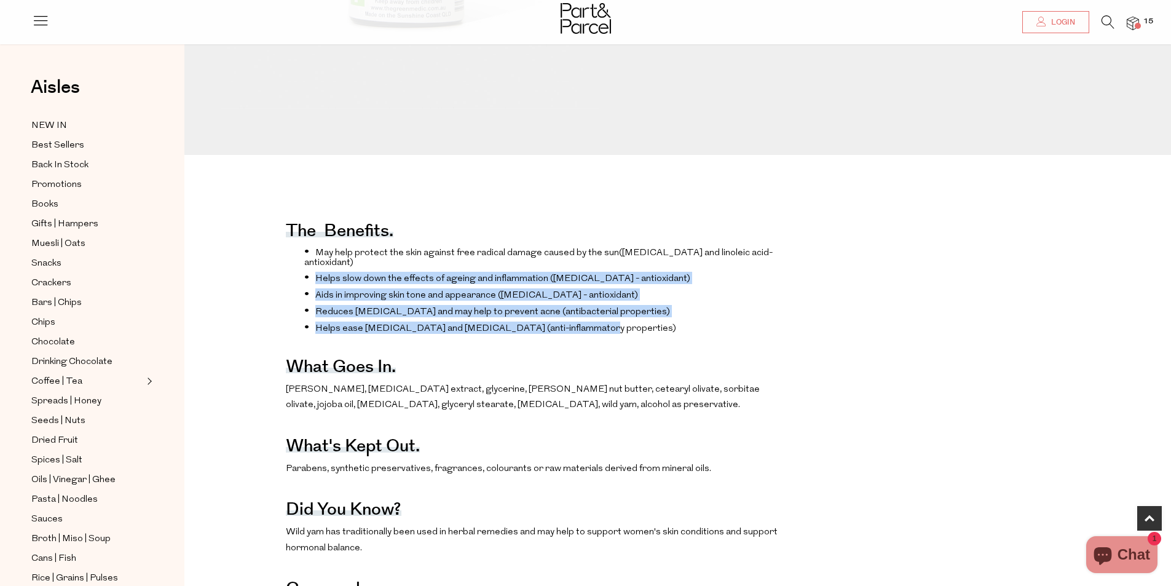
drag, startPoint x: 320, startPoint y: 289, endPoint x: 760, endPoint y: 356, distance: 445.2
click at [760, 334] on ul "May help protect the skin against free radical damage caused by the sun ([MEDIC…" at bounding box center [535, 290] width 498 height 88
click at [692, 334] on li "Helps ease [MEDICAL_DATA] and [MEDICAL_DATA] (anti-inflammatory properties)" at bounding box center [543, 327] width 479 height 12
drag, startPoint x: 637, startPoint y: 356, endPoint x: 272, endPoint y: 291, distance: 370.3
click at [272, 291] on div "The benefits. May help protect the skin against free radical damage caused by t…" at bounding box center [687, 444] width 987 height 492
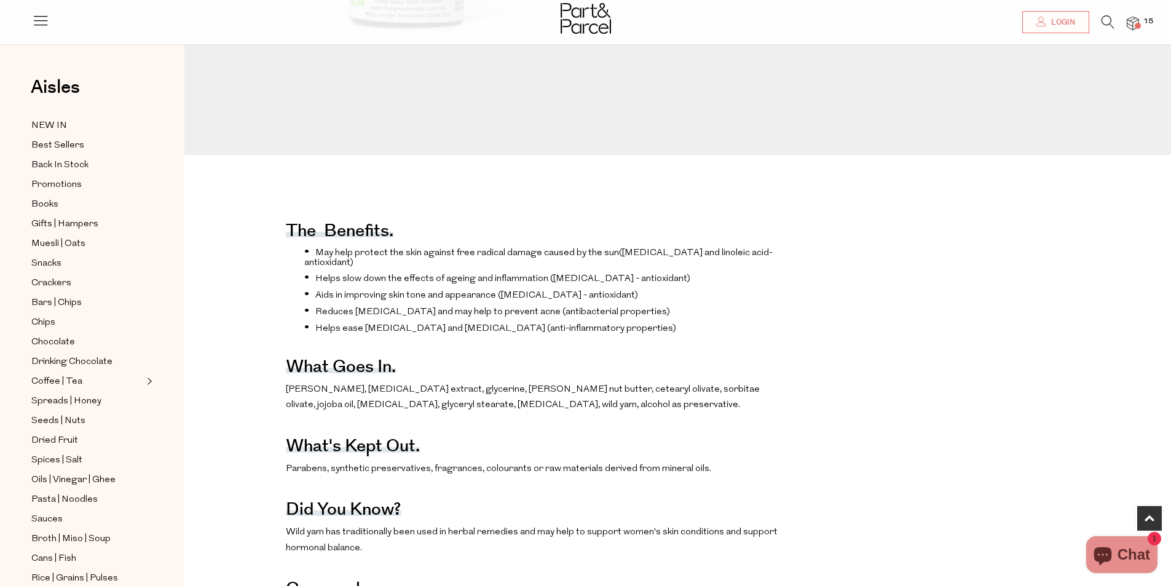
click at [800, 272] on div "The benefits. May help protect the skin against free radical damage caused by t…" at bounding box center [687, 444] width 987 height 492
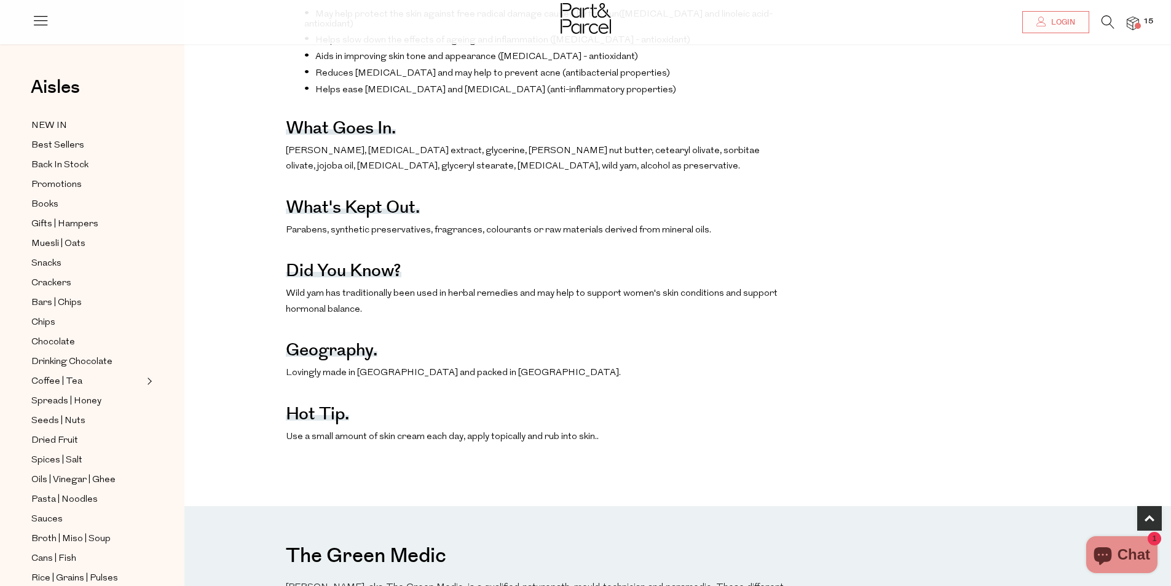
scroll to position [799, 0]
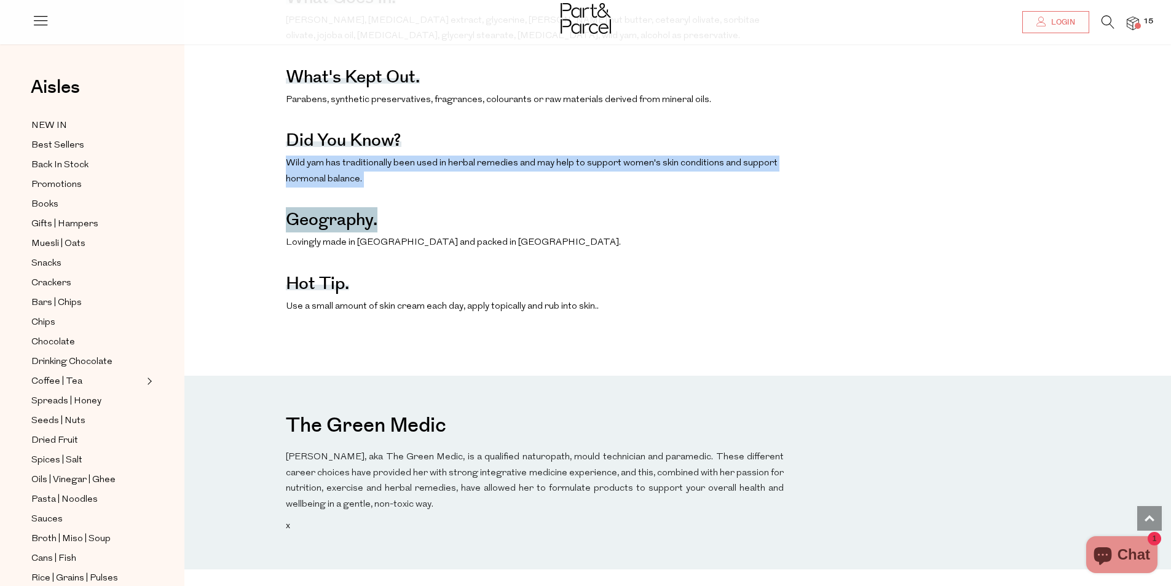
drag, startPoint x: 282, startPoint y: 191, endPoint x: 510, endPoint y: 222, distance: 229.6
click at [509, 222] on div "The benefits. May help protect the skin against free radical damage caused by t…" at bounding box center [687, 75] width 987 height 492
click at [510, 222] on div "The benefits. May help protect the skin against free radical damage caused by t…" at bounding box center [535, 75] width 498 height 492
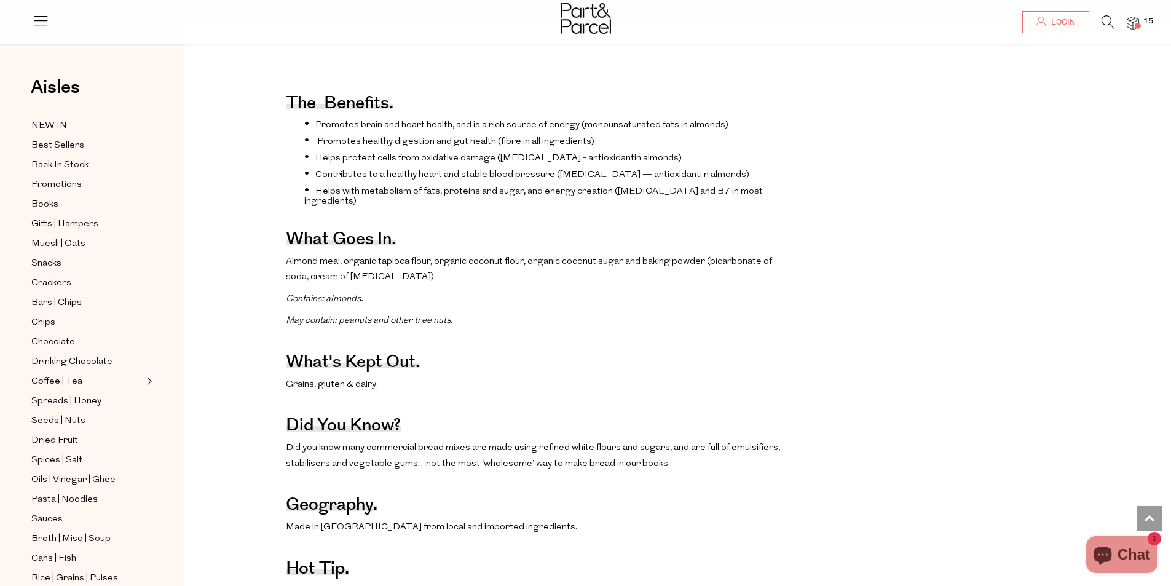
scroll to position [553, 0]
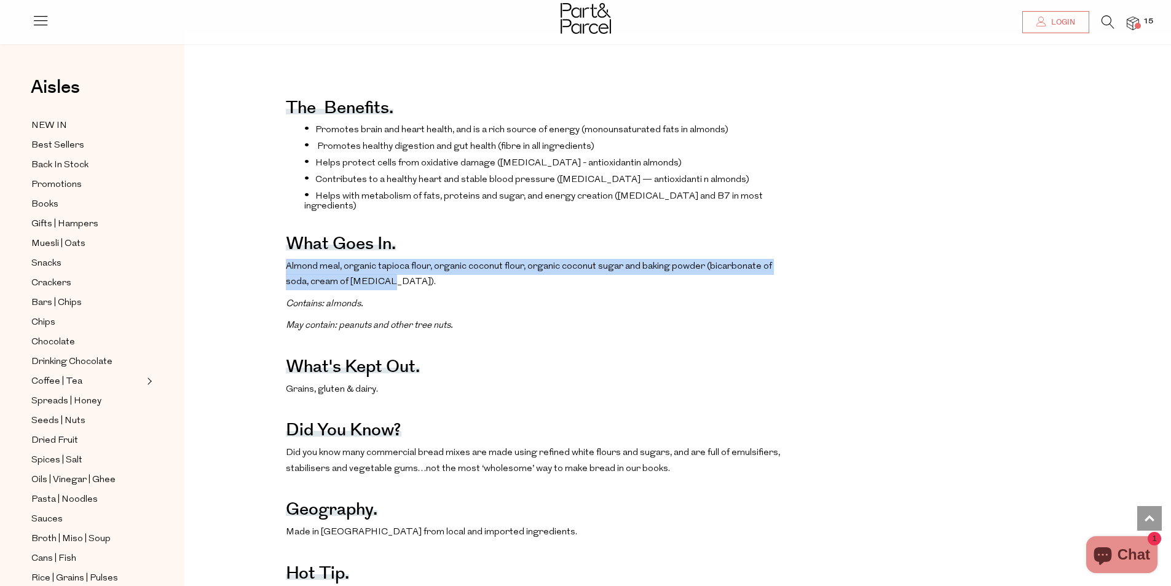
drag, startPoint x: 272, startPoint y: 282, endPoint x: 631, endPoint y: 288, distance: 359.0
click at [621, 291] on div "The benefits. Promotes brain and heart health, and is a rich source of energy (…" at bounding box center [687, 496] width 987 height 843
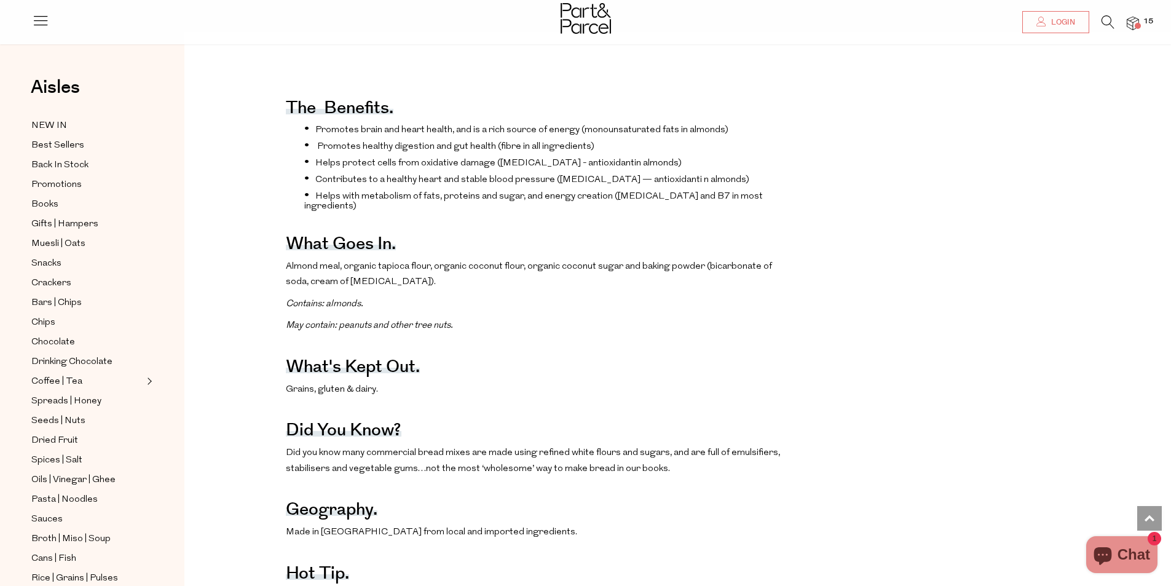
click at [1072, 325] on div "The benefits. Promotes brain and heart health, and is a rich source of energy (…" at bounding box center [687, 496] width 987 height 843
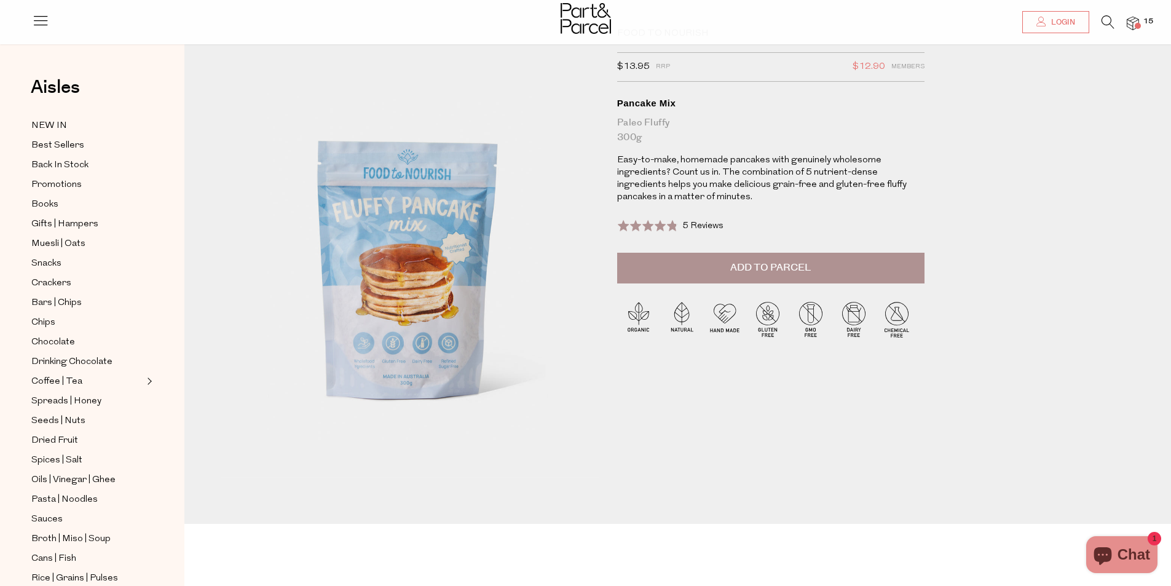
scroll to position [0, 0]
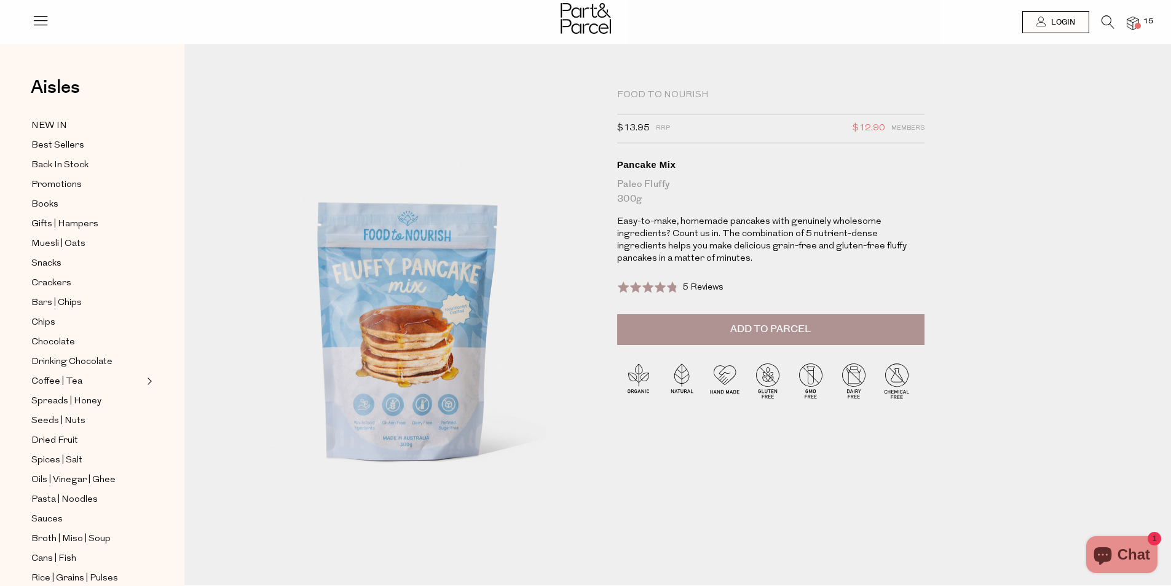
click at [711, 325] on button "Add to Parcel" at bounding box center [770, 329] width 307 height 31
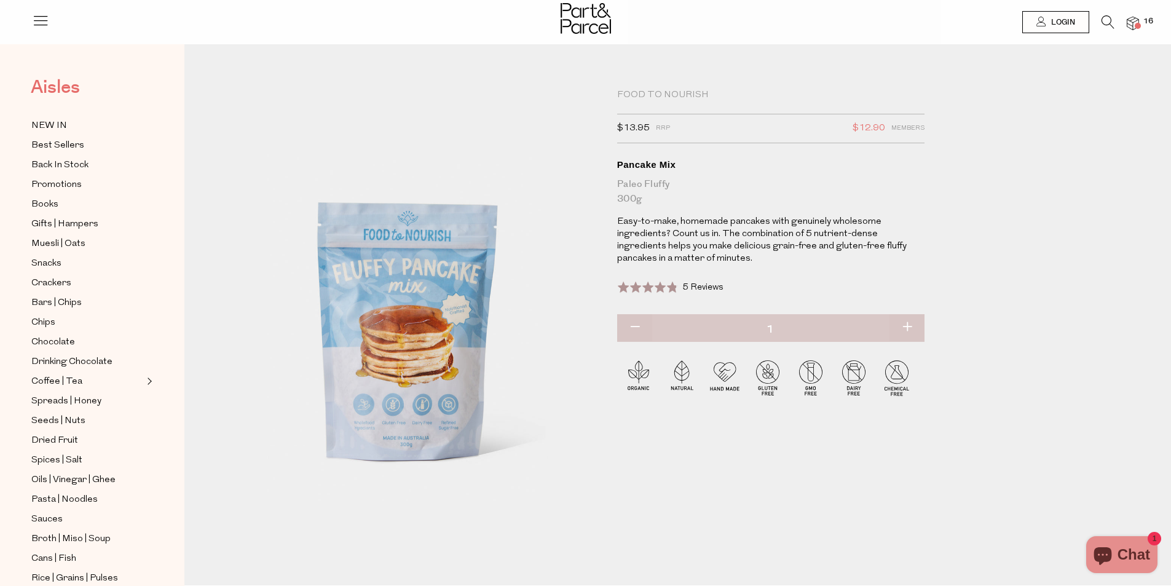
click at [58, 90] on span "Aisles" at bounding box center [55, 87] width 49 height 27
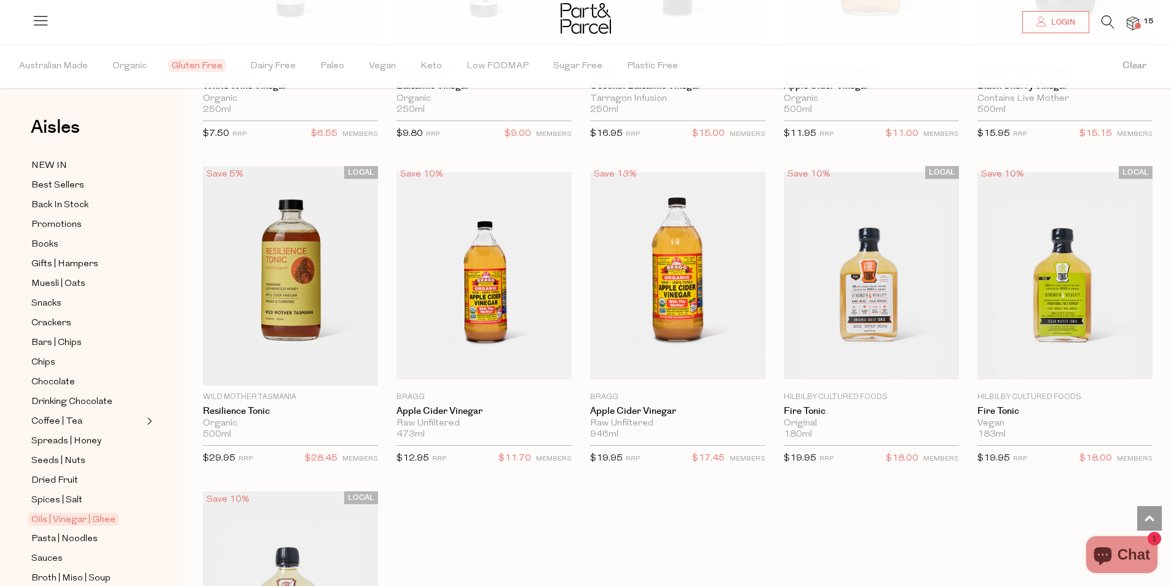
scroll to position [2643, 0]
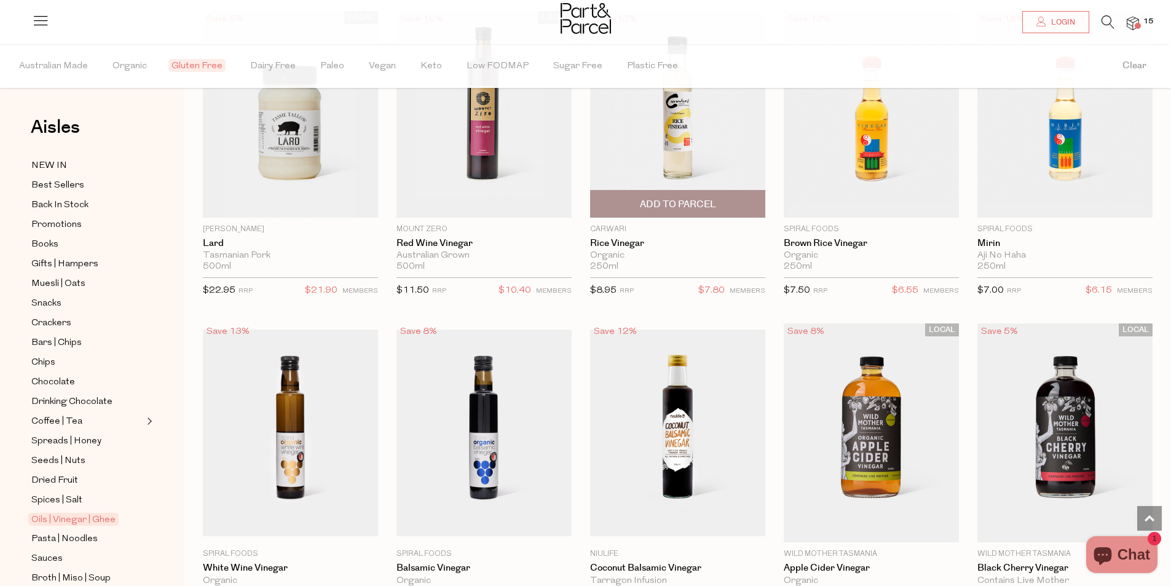
scroll to position [1844, 0]
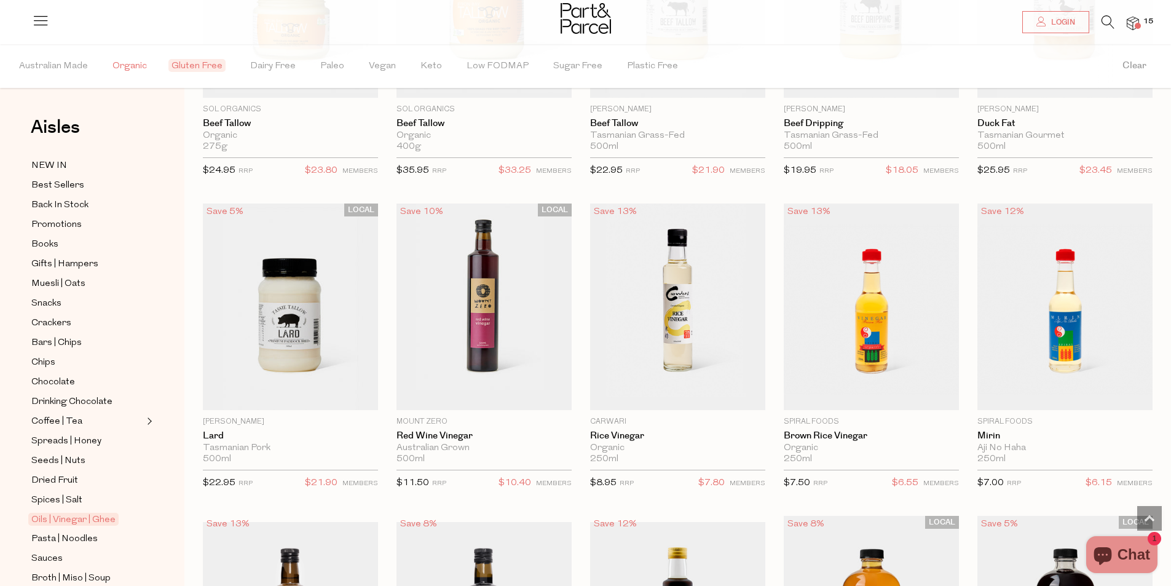
click at [122, 64] on span "Organic" at bounding box center [129, 66] width 34 height 43
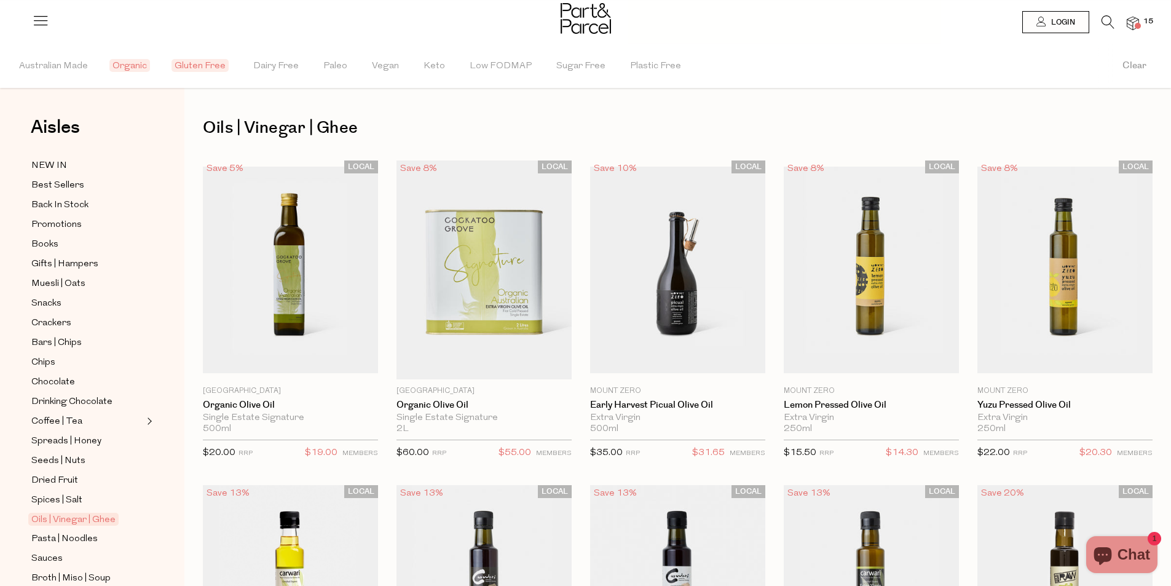
click at [193, 60] on span "Gluten Free" at bounding box center [199, 65] width 57 height 13
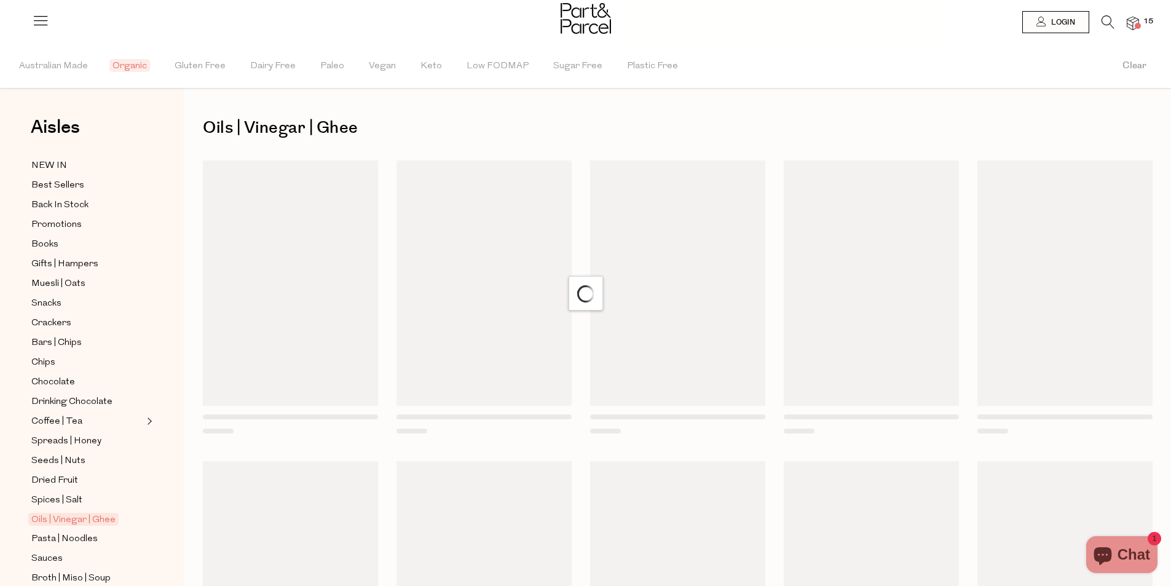
click at [1140, 20] on div at bounding box center [585, 20] width 1171 height 40
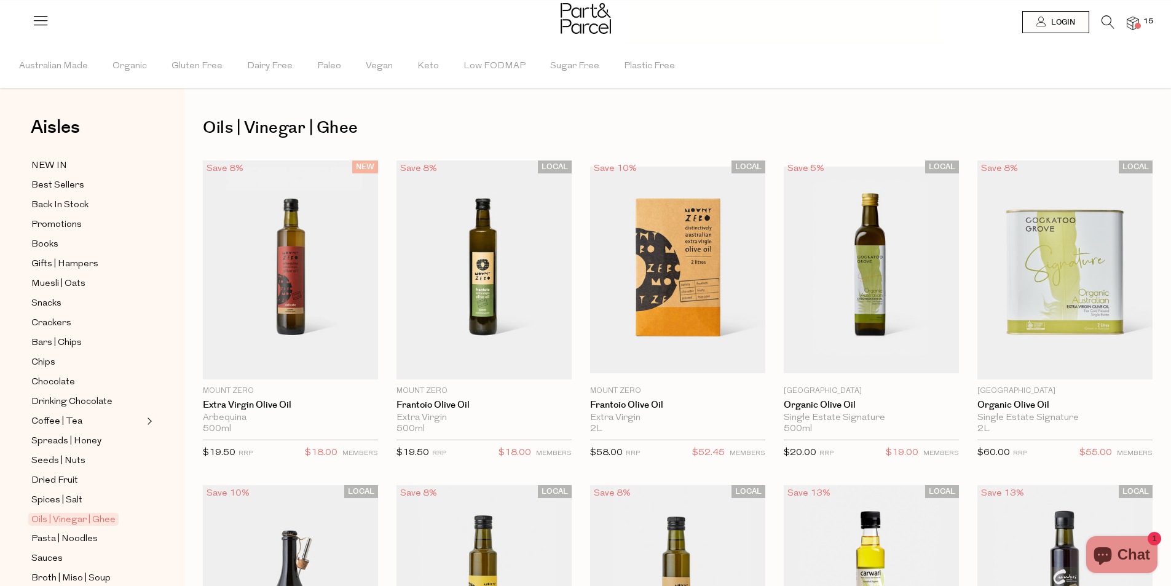
click at [1137, 18] on img at bounding box center [1133, 24] width 12 height 14
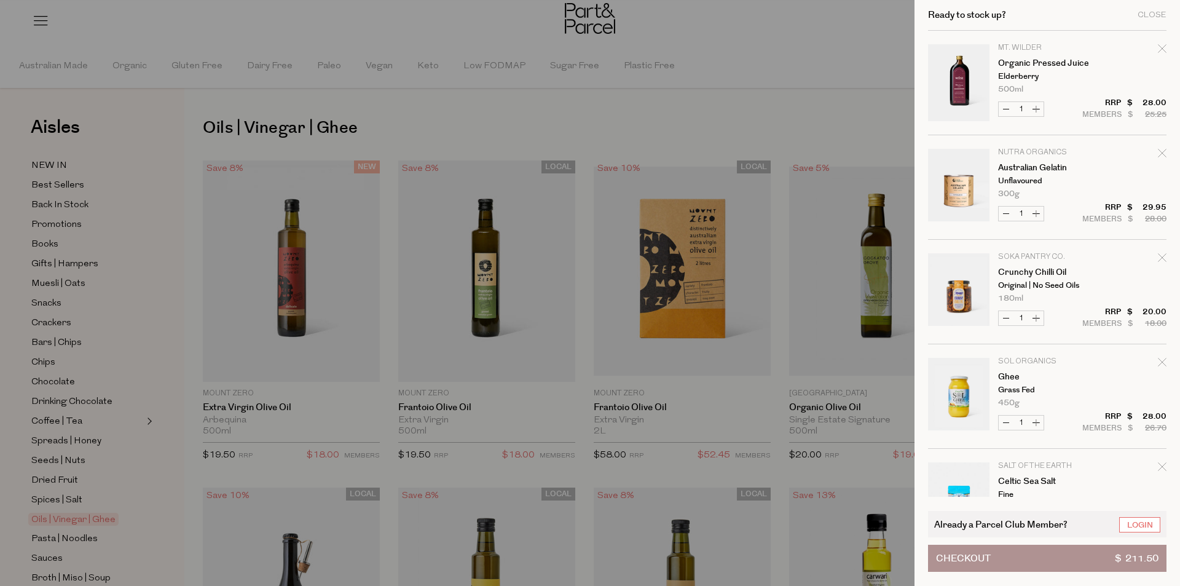
click at [584, 279] on div at bounding box center [590, 293] width 1180 height 586
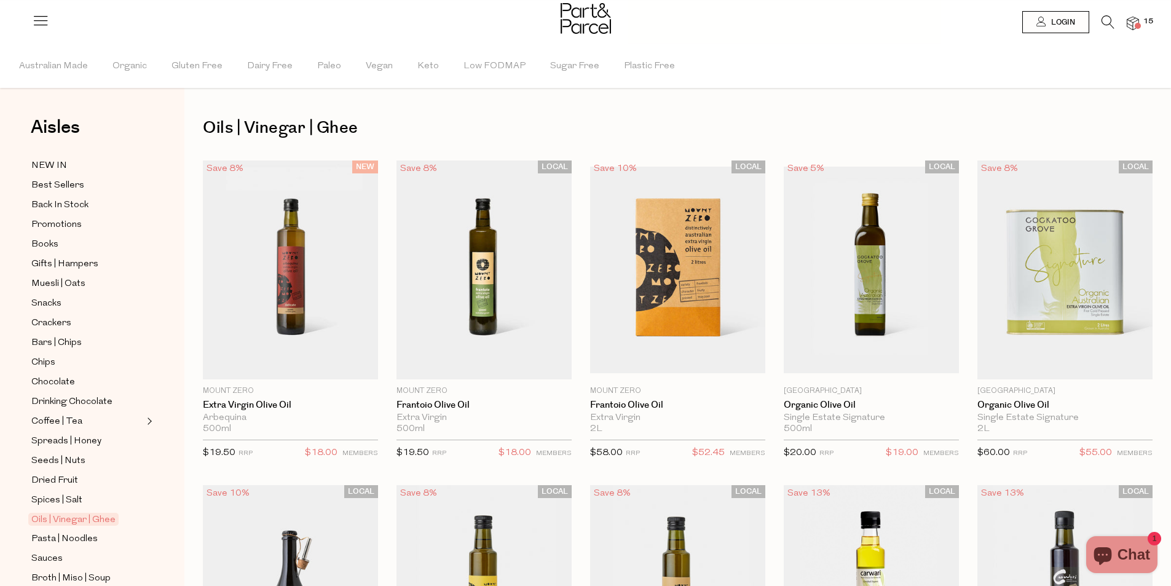
click at [1129, 23] on img at bounding box center [1133, 24] width 12 height 14
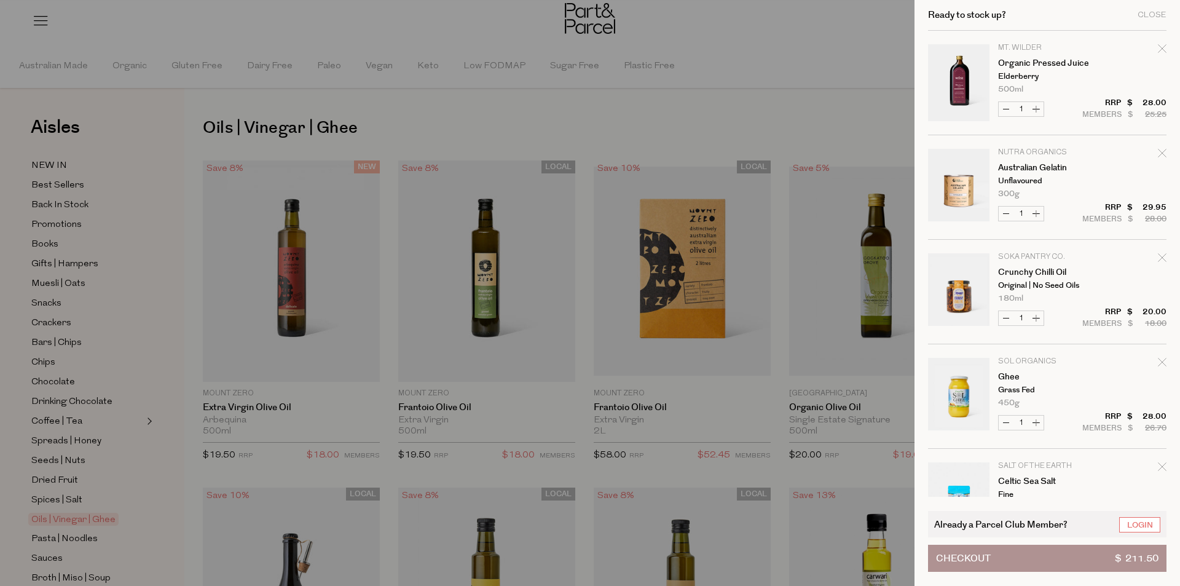
click at [1029, 555] on button "Checkout $ 211.50" at bounding box center [1047, 558] width 238 height 27
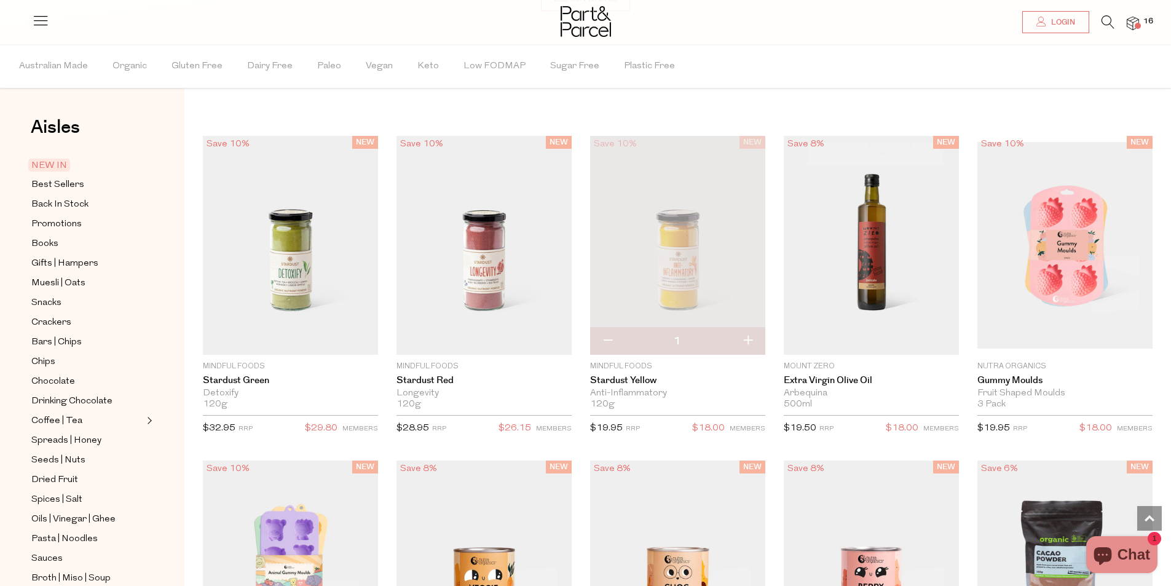
click at [1141, 22] on span "16" at bounding box center [1148, 21] width 16 height 11
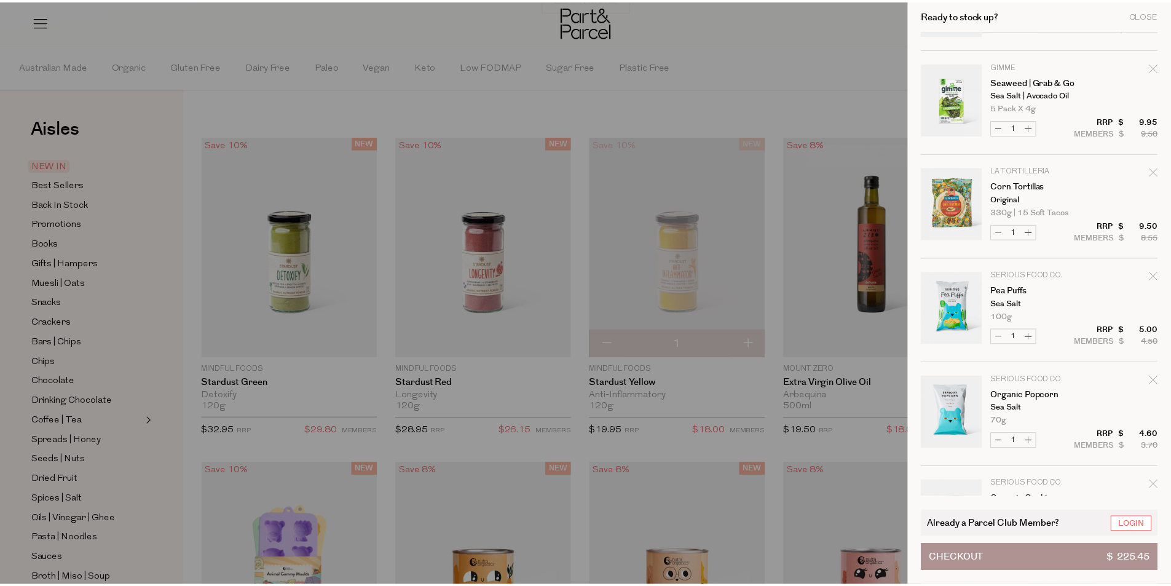
scroll to position [1313, 0]
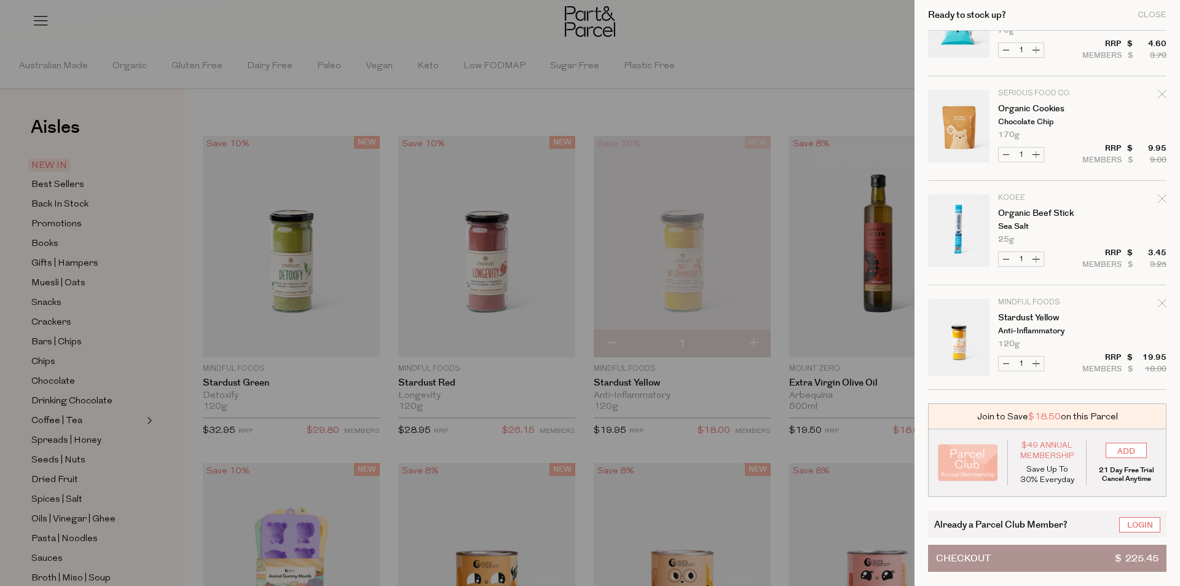
click at [697, 76] on div at bounding box center [590, 293] width 1180 height 586
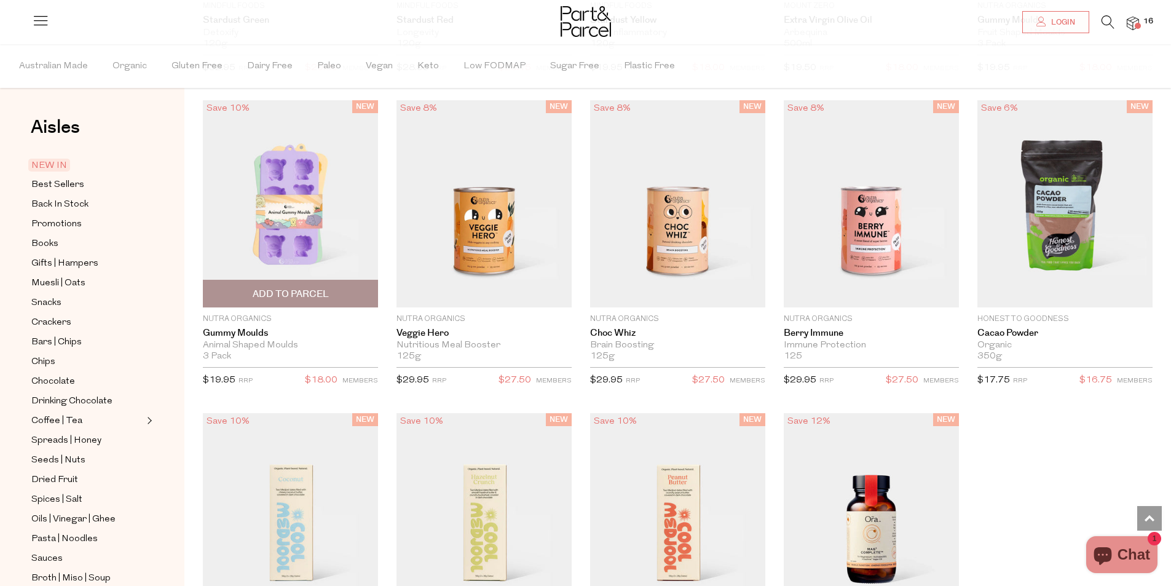
scroll to position [1318, 0]
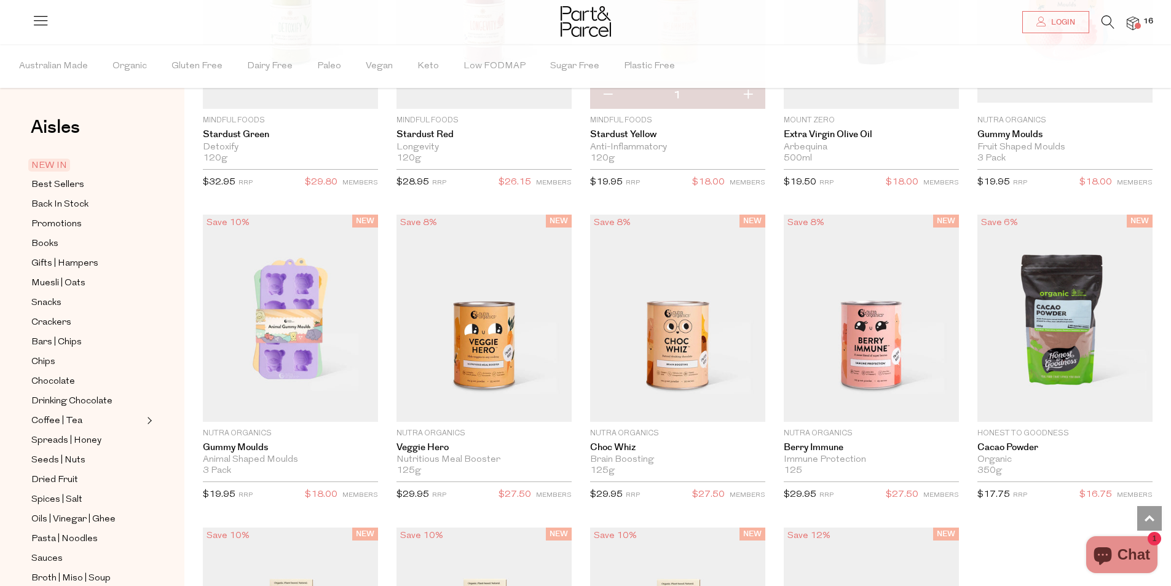
click at [1041, 539] on div "NEW Save 10% 1 Add To Parcel Mindful Foods [GEOGRAPHIC_DATA] Detoxify 120g Only…" at bounding box center [668, 365] width 968 height 950
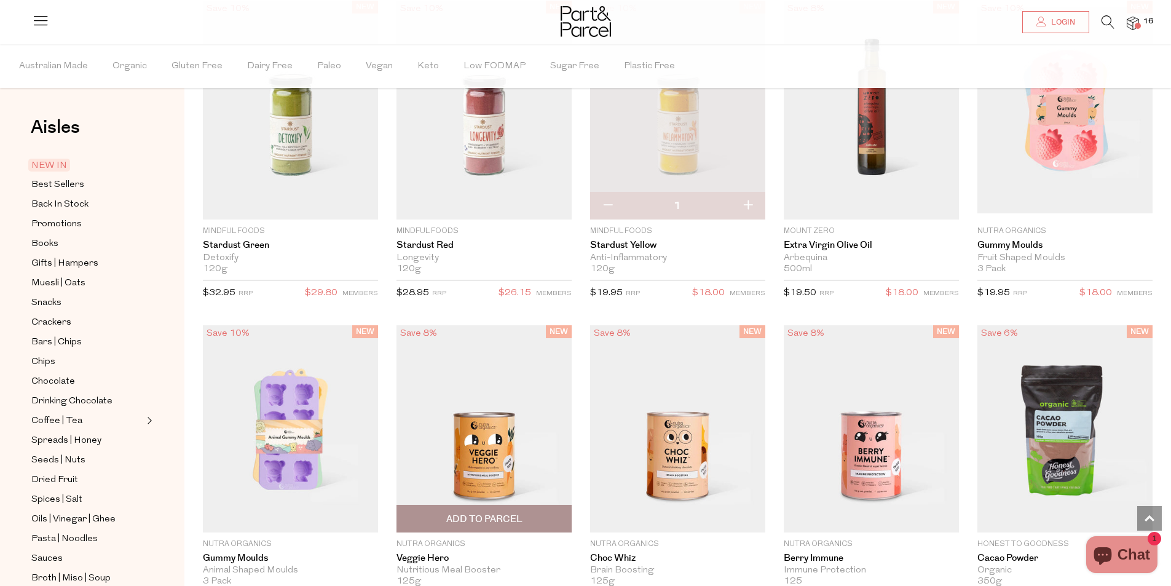
scroll to position [1380, 0]
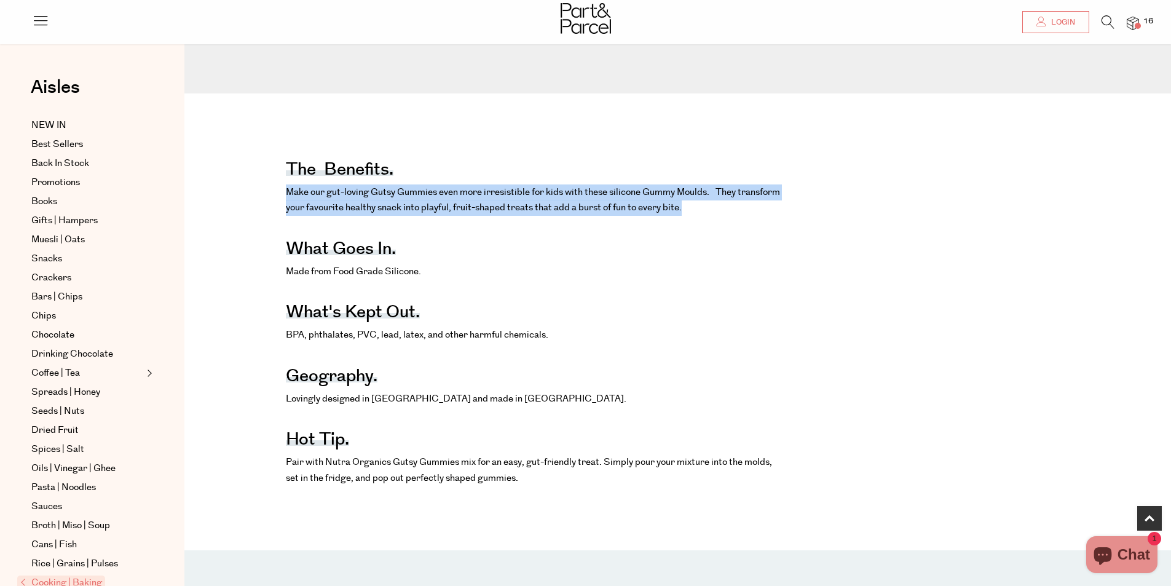
scroll to position [492, 0]
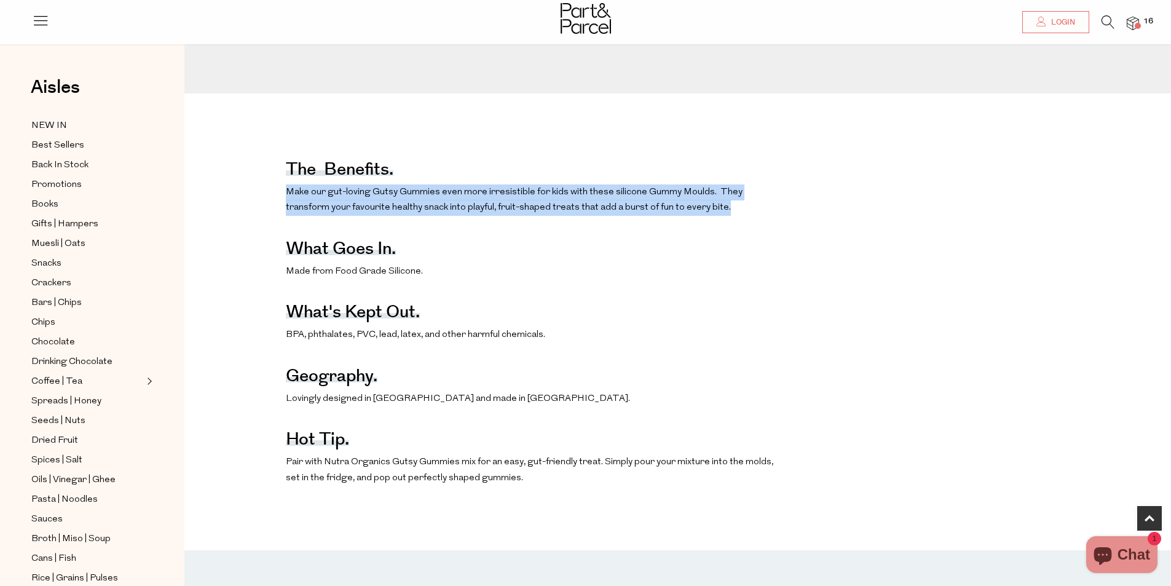
drag, startPoint x: 0, startPoint y: 0, endPoint x: 713, endPoint y: 209, distance: 743.0
click at [713, 209] on div "The benefits. Make our gut-loving Gutsy Gummies even more irresistible for kids…" at bounding box center [687, 315] width 987 height 359
click at [713, 209] on p "Make our gut-loving Gutsy Gummies even more irresistible for kids with these si…" at bounding box center [535, 199] width 498 height 31
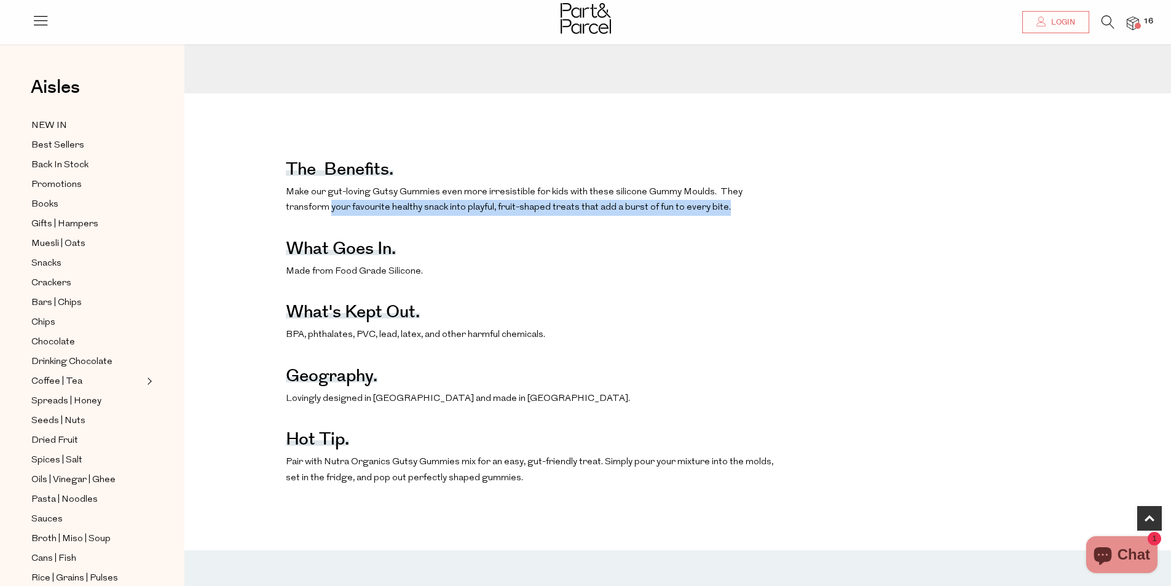
drag, startPoint x: 697, startPoint y: 209, endPoint x: 269, endPoint y: 208, distance: 427.8
click at [264, 207] on div "The benefits. Make our gut-loving Gutsy Gummies even more irresistible for kids…" at bounding box center [687, 315] width 987 height 359
click at [528, 200] on p "Make our gut-loving Gutsy Gummies even more irresistible for kids with these si…" at bounding box center [535, 199] width 498 height 31
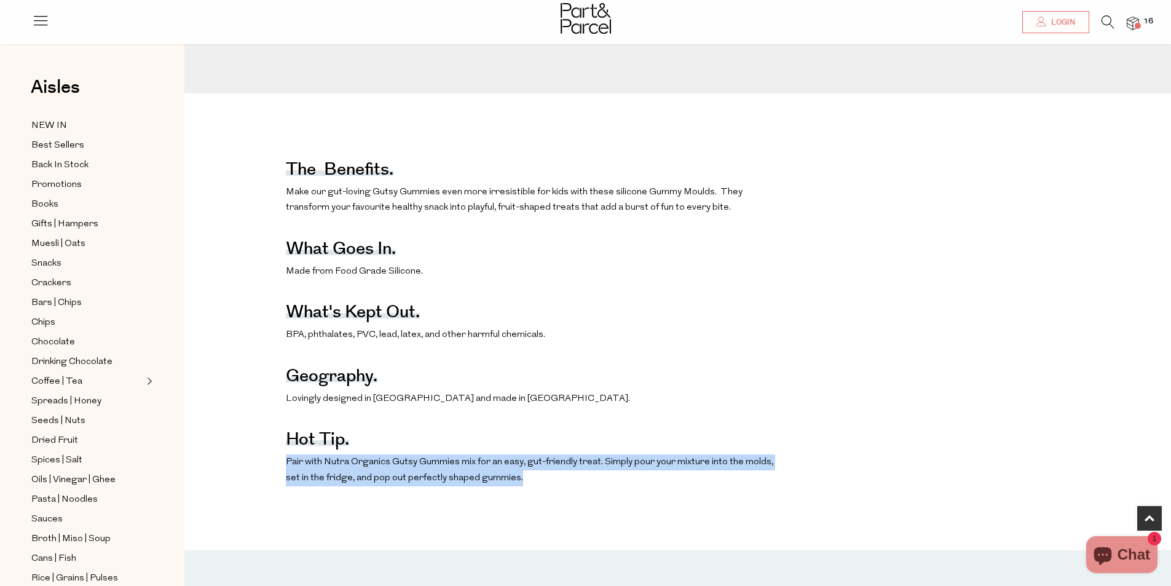
drag, startPoint x: 513, startPoint y: 483, endPoint x: 251, endPoint y: 460, distance: 263.4
click at [248, 461] on div "The benefits. Make our gut-loving Gutsy Gummies even more irresistible for kids…" at bounding box center [687, 315] width 987 height 359
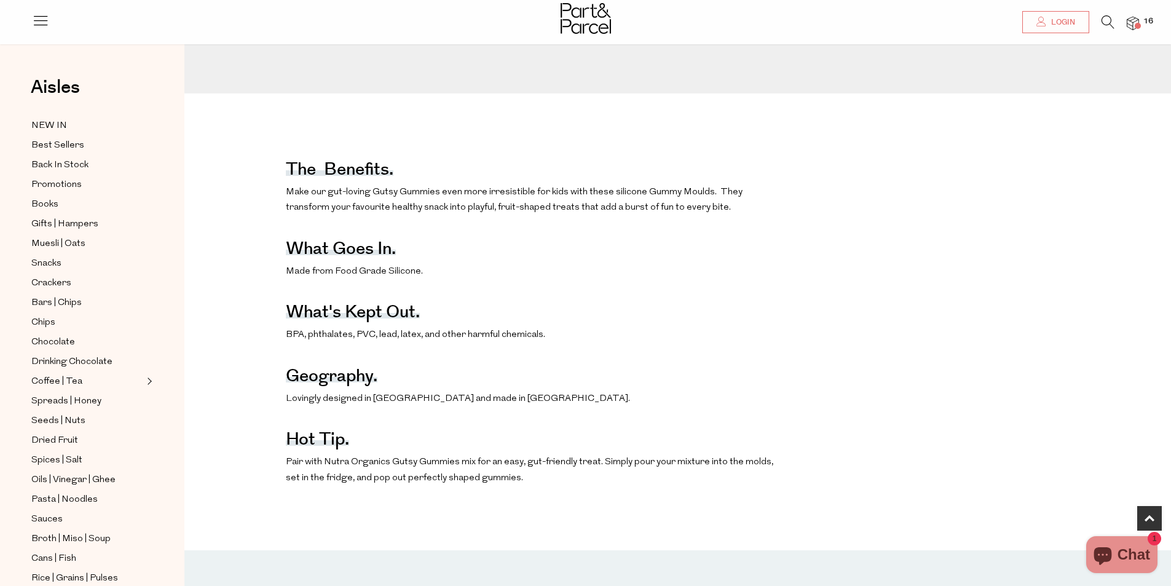
drag, startPoint x: 919, startPoint y: 348, endPoint x: 907, endPoint y: 347, distance: 12.4
click at [918, 347] on div "The benefits. Make our gut-loving Gutsy Gummies even more irresistible for kids…" at bounding box center [687, 315] width 987 height 359
drag, startPoint x: 465, startPoint y: 334, endPoint x: 594, endPoint y: 331, distance: 129.7
click at [594, 331] on div "The benefits. Make our gut-loving Gutsy Gummies even more irresistible for kids…" at bounding box center [687, 315] width 987 height 359
click at [596, 331] on p "BPA, phthalates, PVC, lead, latex, and other harmful chemicals." at bounding box center [535, 335] width 498 height 16
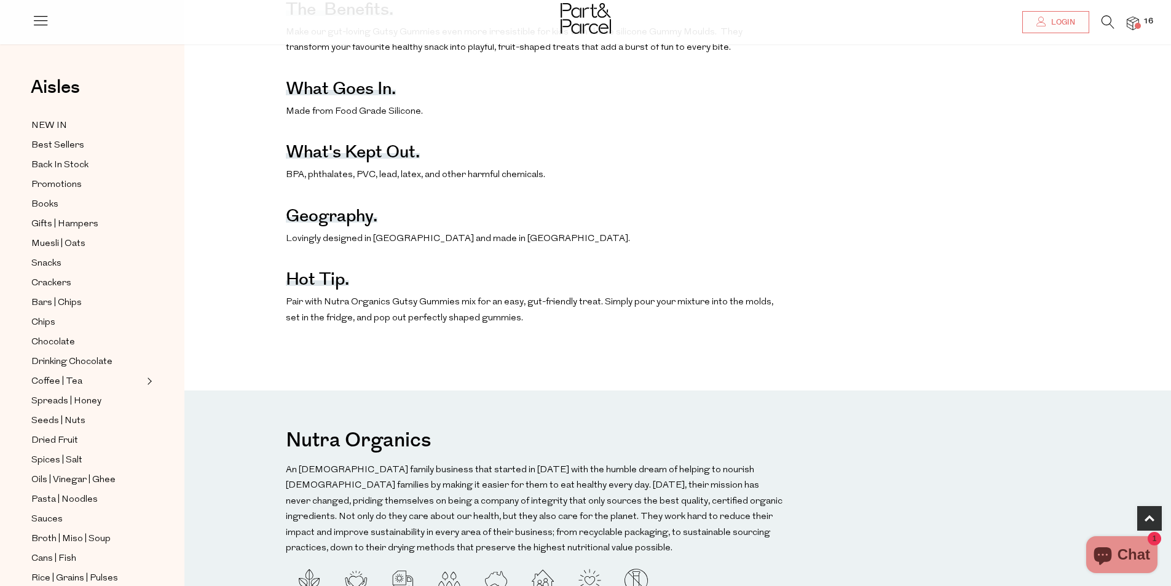
scroll to position [922, 0]
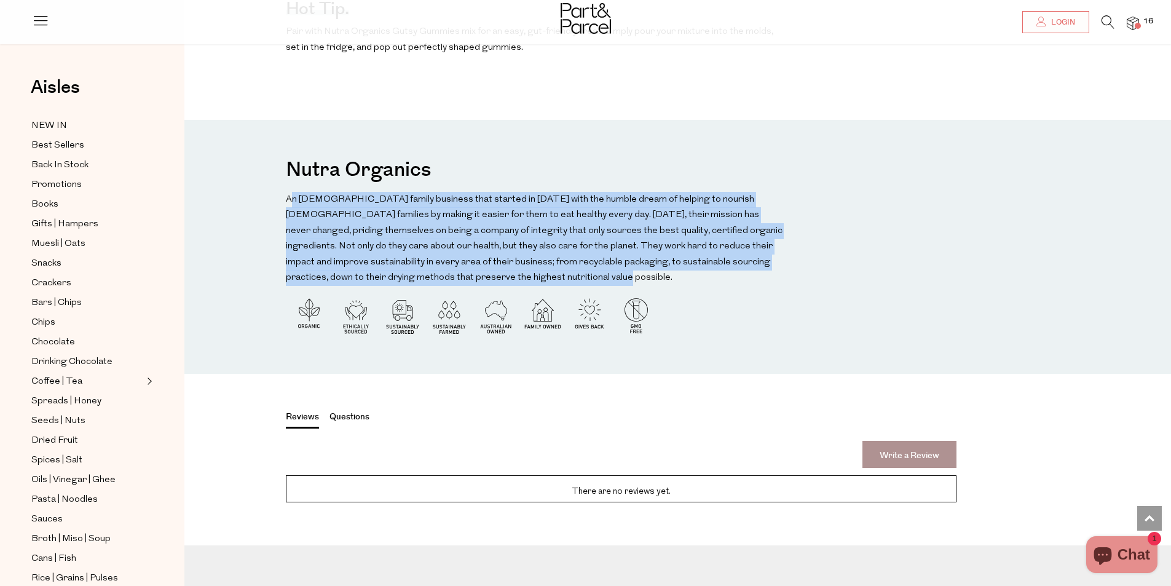
drag, startPoint x: 470, startPoint y: 261, endPoint x: 575, endPoint y: 282, distance: 107.9
click at [575, 282] on div "Nutra Organics An [DEMOGRAPHIC_DATA] family business that started in [DATE] wit…" at bounding box center [535, 247] width 498 height 192
click at [575, 277] on p "An [DEMOGRAPHIC_DATA] family business that started in [DATE] with the humble dr…" at bounding box center [535, 239] width 498 height 94
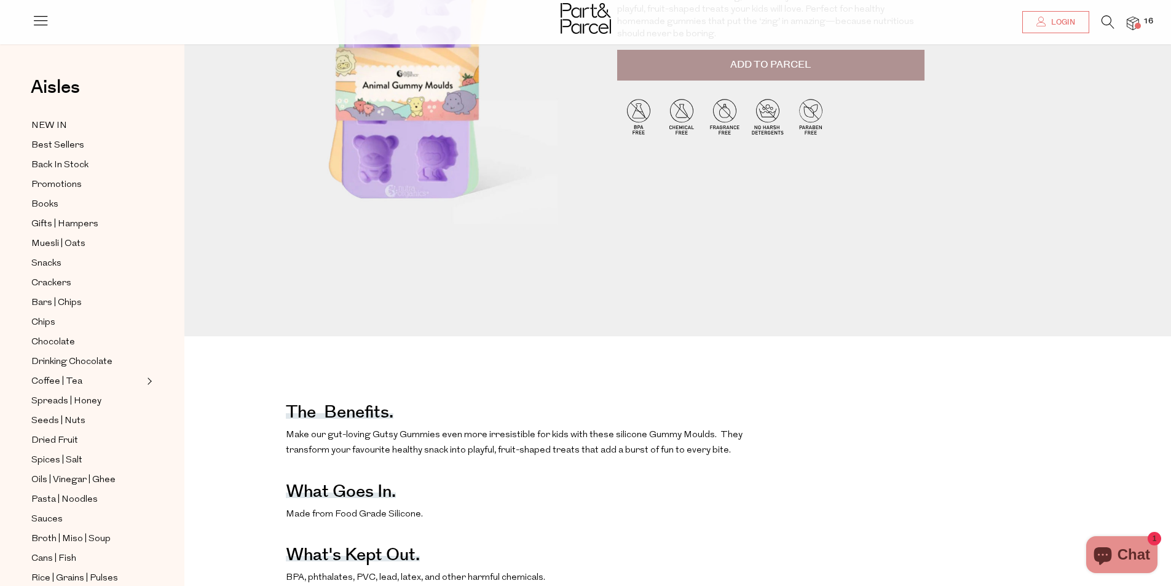
scroll to position [0, 0]
